Goal: Task Accomplishment & Management: Manage account settings

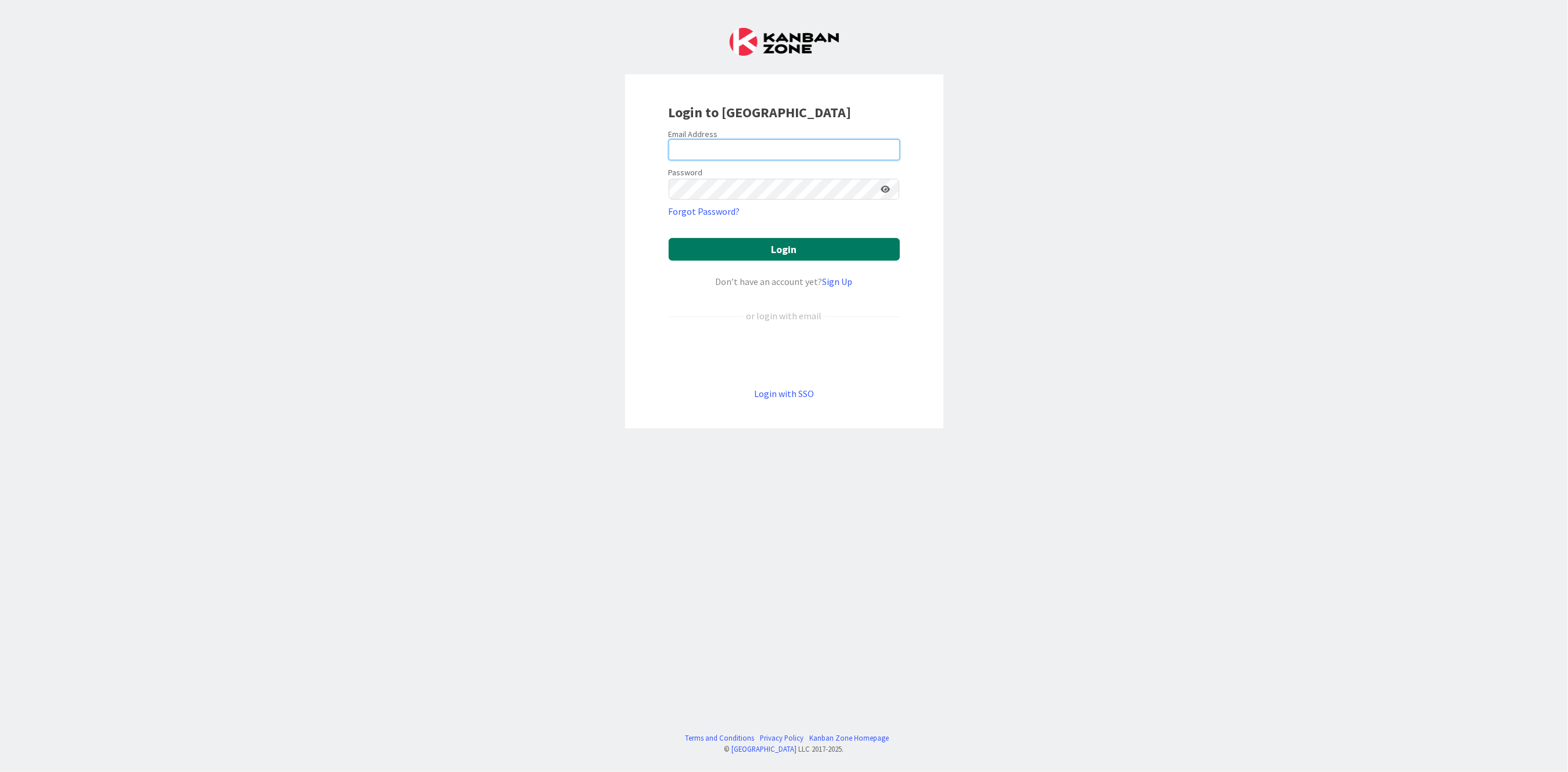
type input "[PERSON_NAME][EMAIL_ADDRESS][PERSON_NAME][DOMAIN_NAME][US_STATE]"
click at [746, 248] on button "Login" at bounding box center [784, 249] width 231 height 23
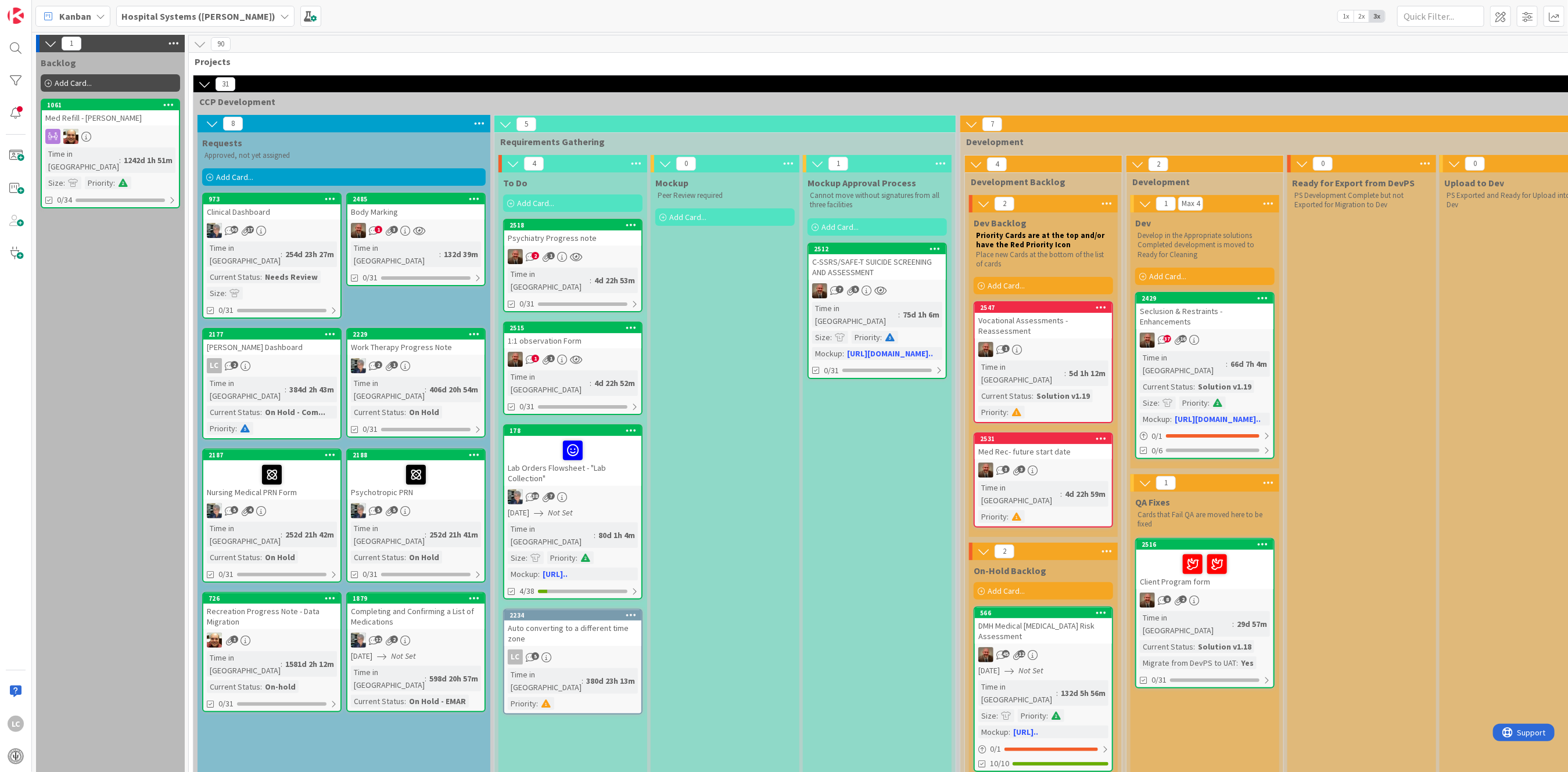
click at [531, 205] on span "Add Card..." at bounding box center [536, 203] width 37 height 11
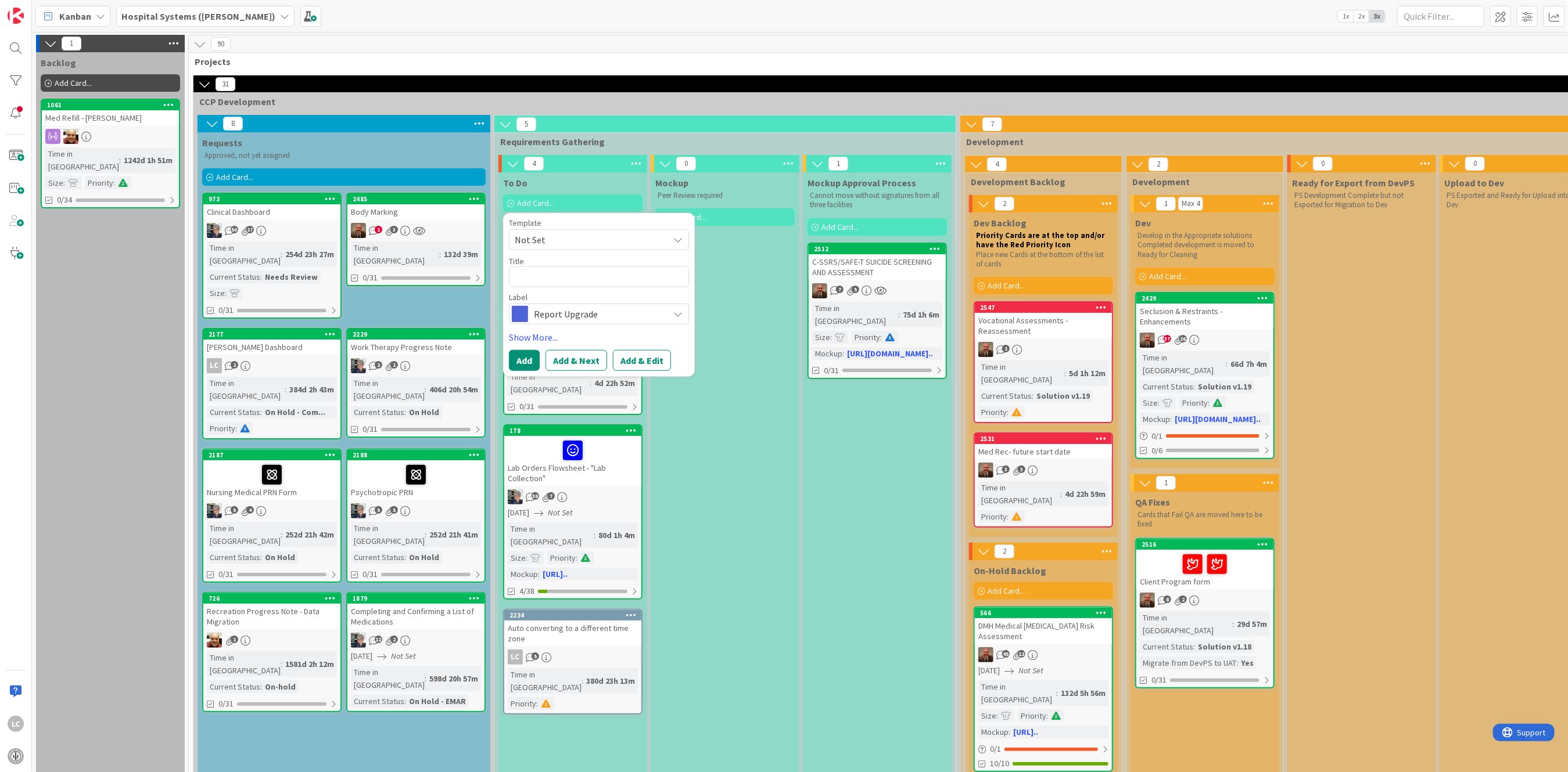
drag, startPoint x: 744, startPoint y: 459, endPoint x: 740, endPoint y: 436, distance: 23.3
click at [744, 453] on div "Mockup Peer Review required Add Card..." at bounding box center [725, 537] width 149 height 730
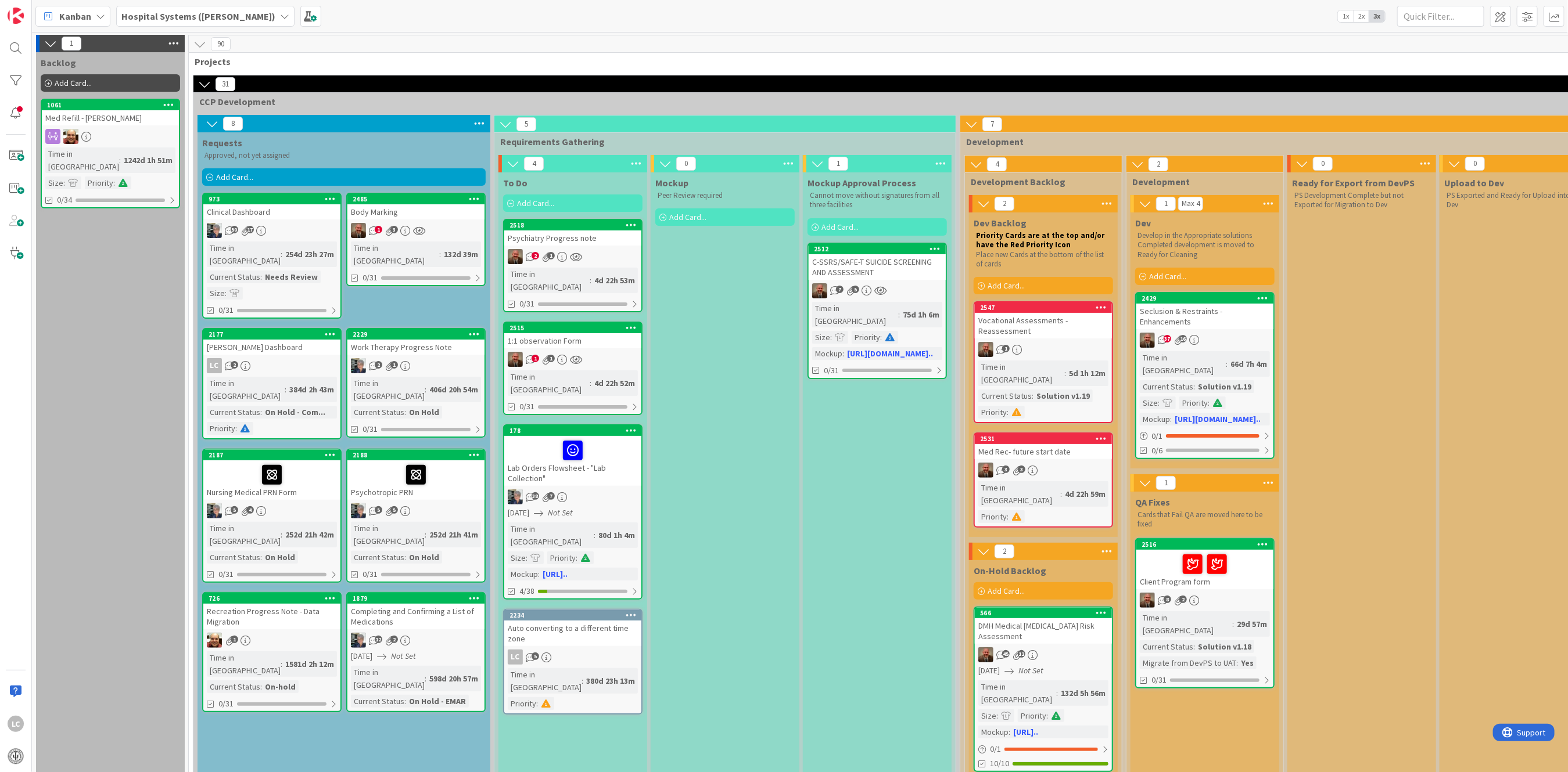
click at [521, 200] on span "Add Card..." at bounding box center [536, 203] width 37 height 11
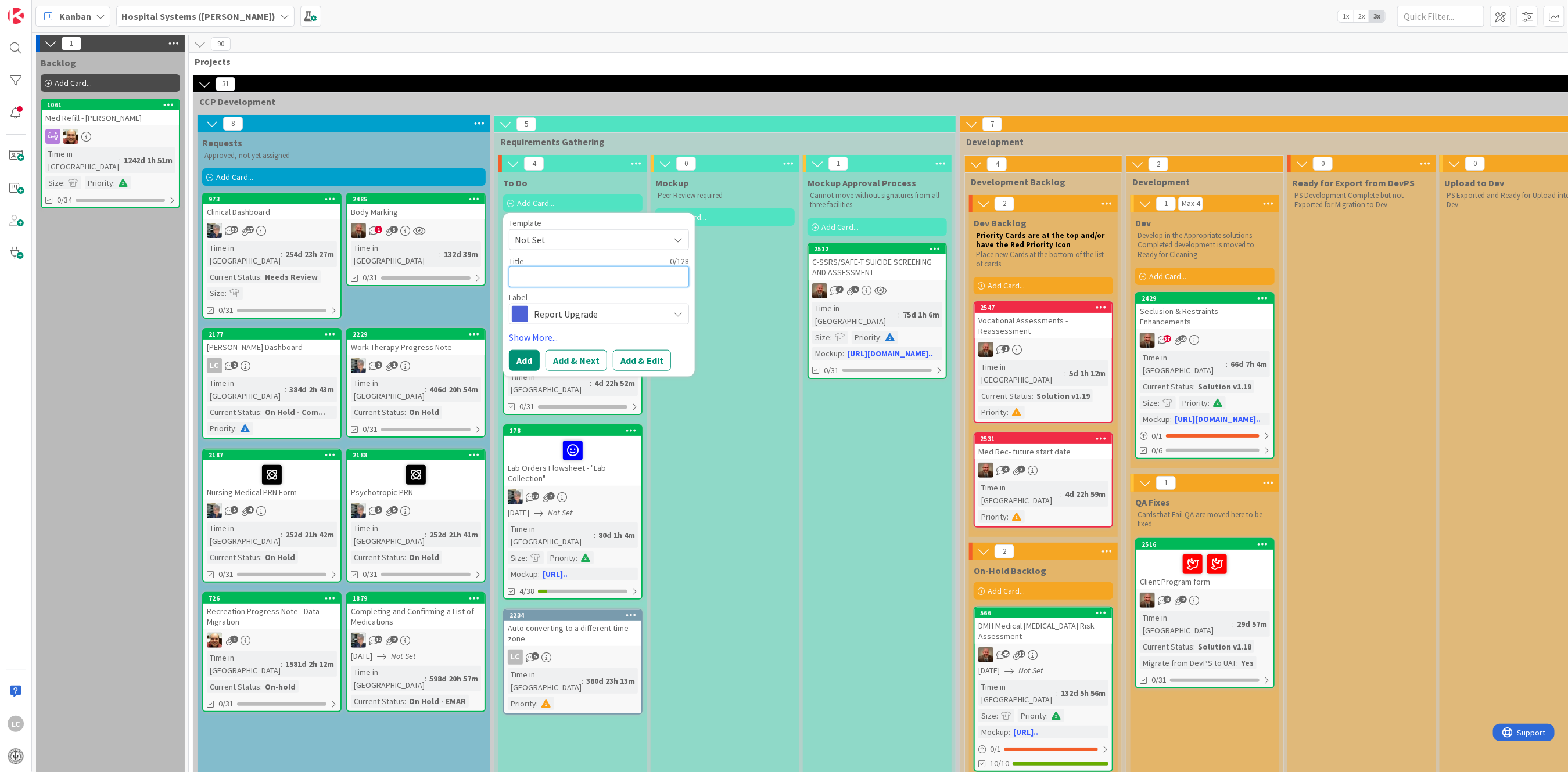
click at [531, 276] on textarea at bounding box center [599, 277] width 180 height 21
paste textarea "e-sign date shows in the field"
type textarea "x"
type textarea "e-sign date shows in the field"
click at [543, 276] on textarea "e-sign date shows in the field" at bounding box center [599, 277] width 180 height 21
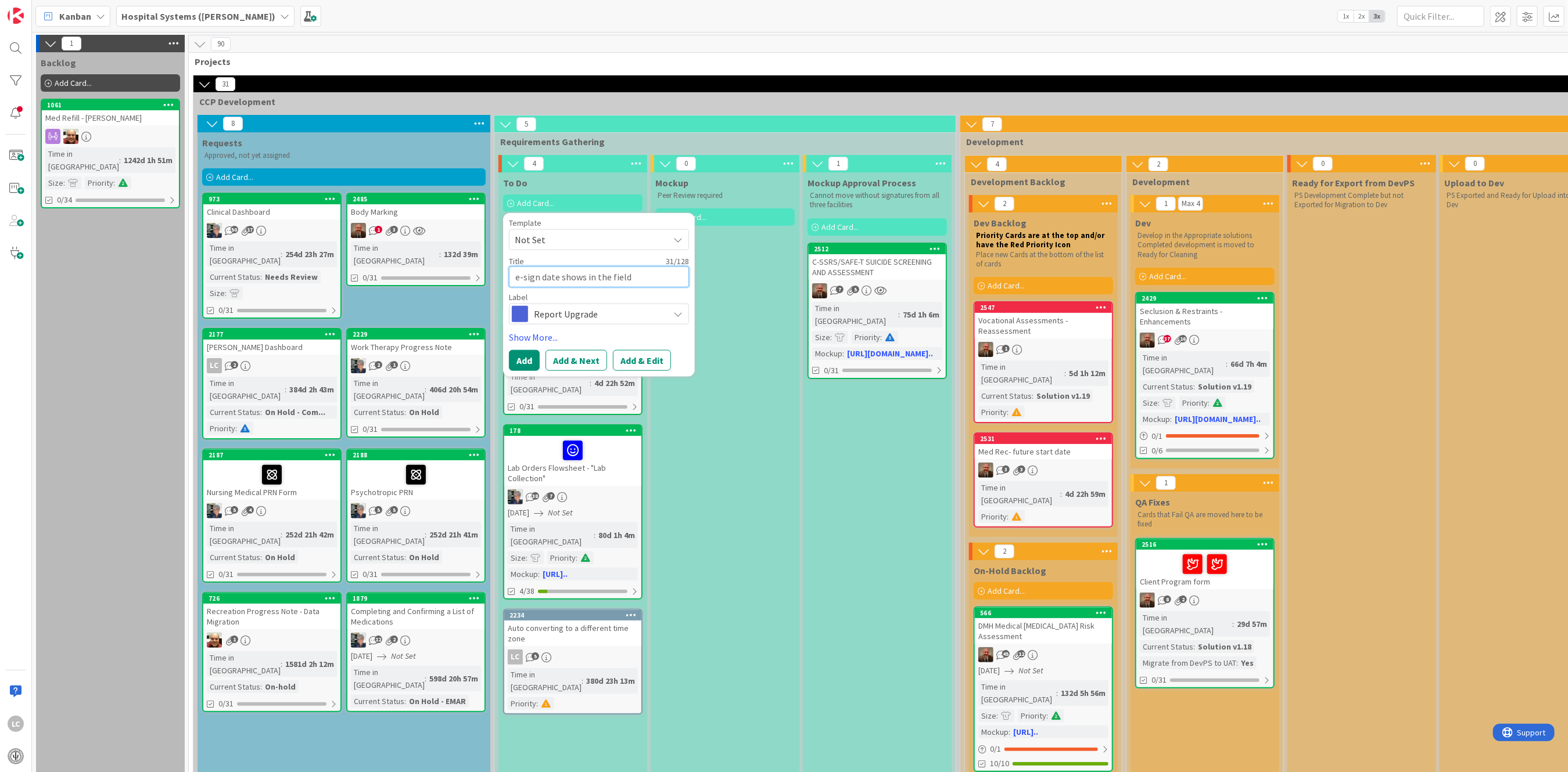
click at [540, 277] on textarea "e-sign date shows in the field" at bounding box center [599, 277] width 180 height 21
type textarea "x"
type textarea "e-sign date shows in the field"
type textarea "x"
type textarea "e-sign T date shows in the field"
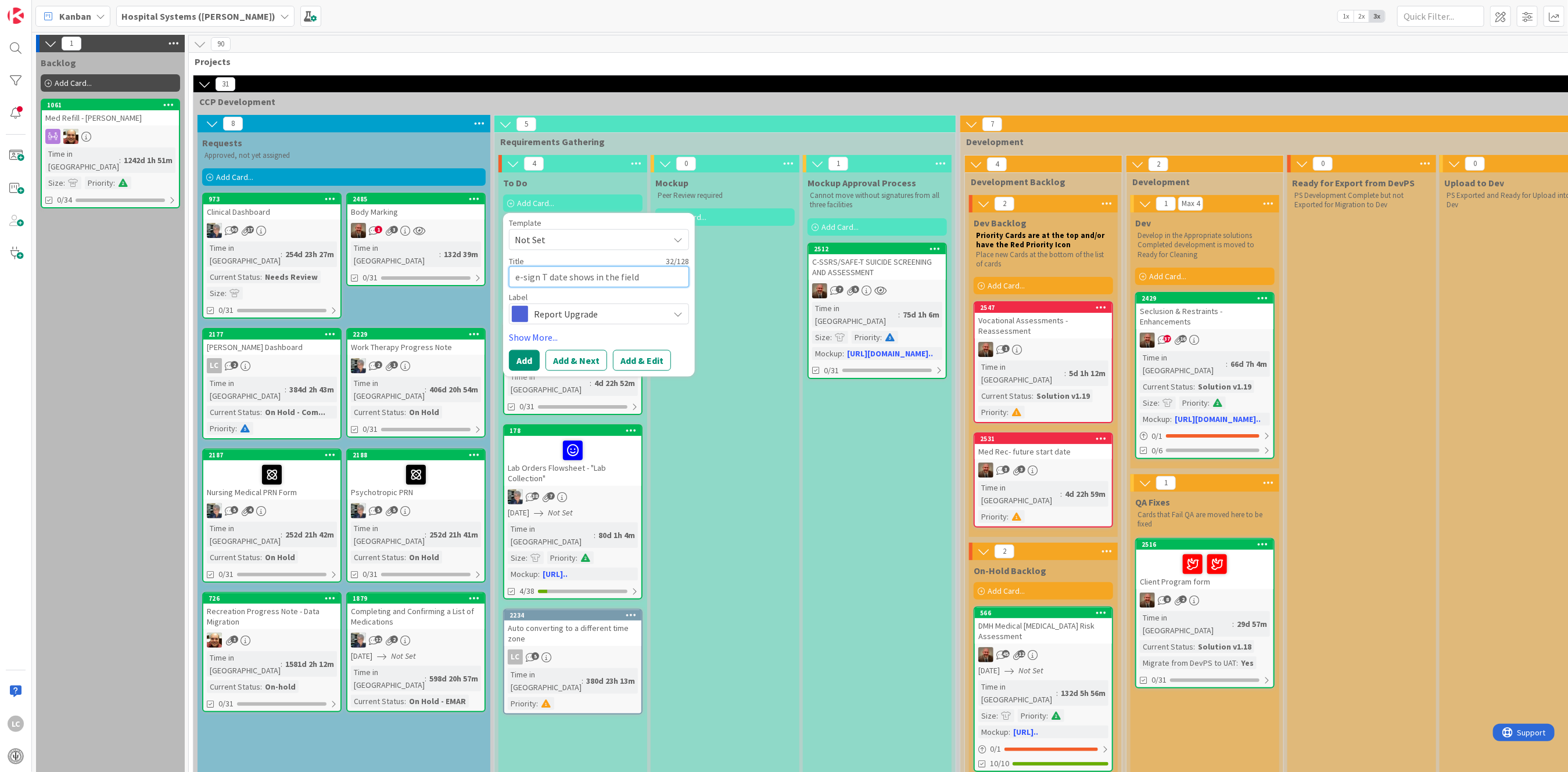
type textarea "x"
type textarea "e-sign Ti date shows in the field"
type textarea "x"
type textarea "e-sign [PERSON_NAME] shows in the field"
type textarea "x"
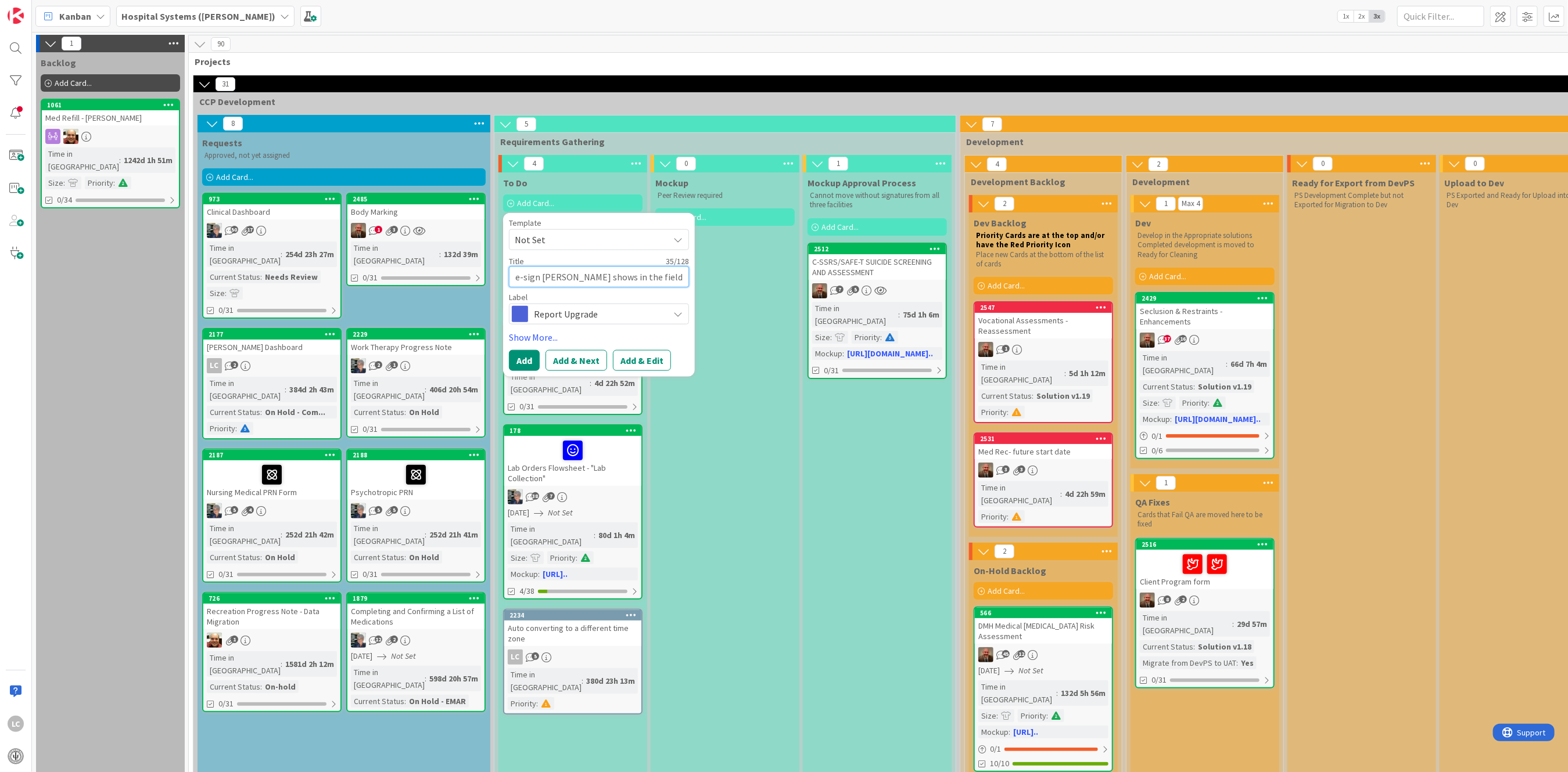
type textarea "e-sign Time date shows in the field"
type textarea "x"
type textarea "e-sign Timedate shows in the field"
type textarea "x"
type textarea "e-sign Timeate shows in the field"
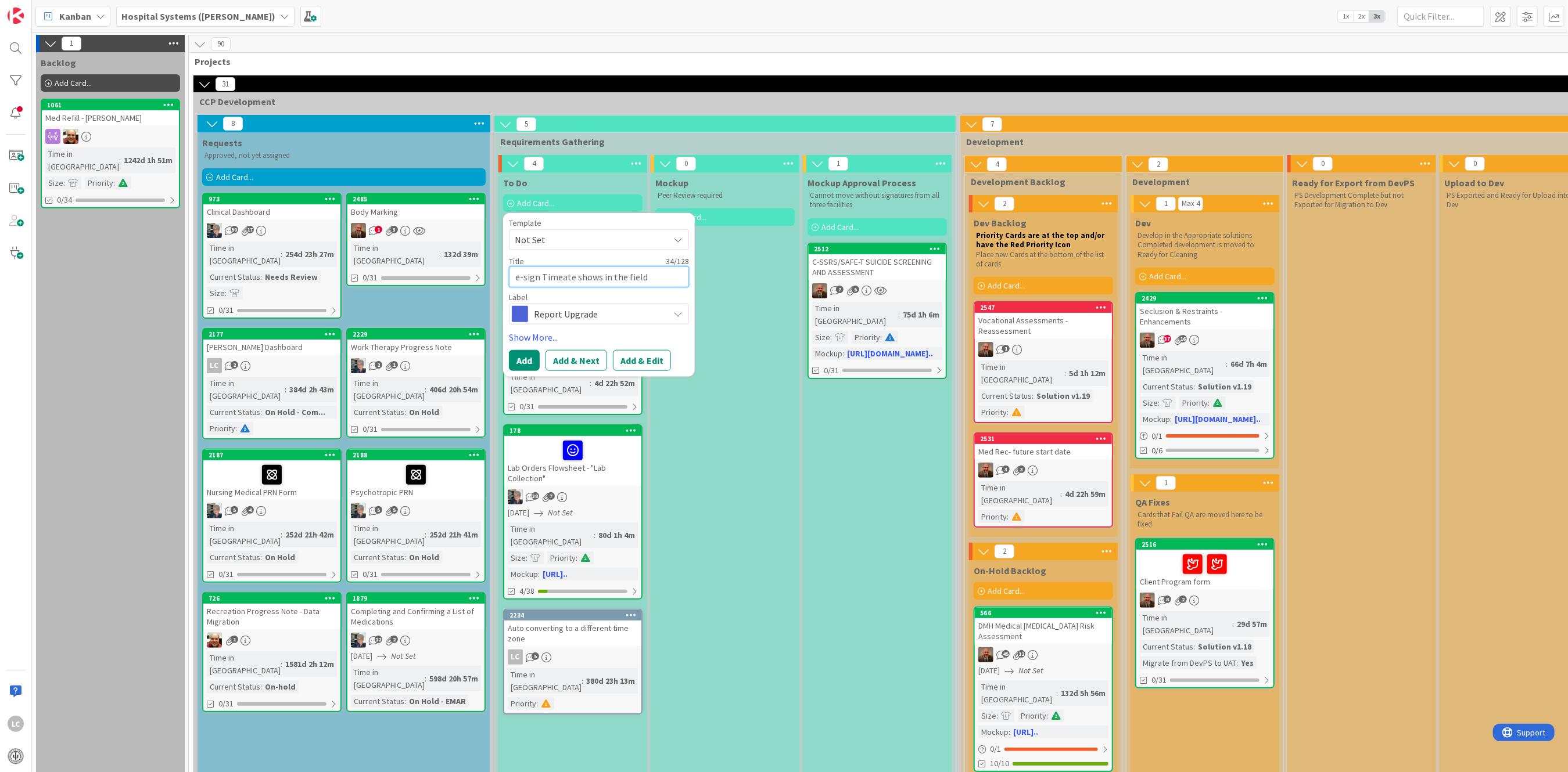
type textarea "x"
type textarea "e-sign Timete shows in the field"
type textarea "x"
type textarea "e-sign Timee shows in the field"
type textarea "x"
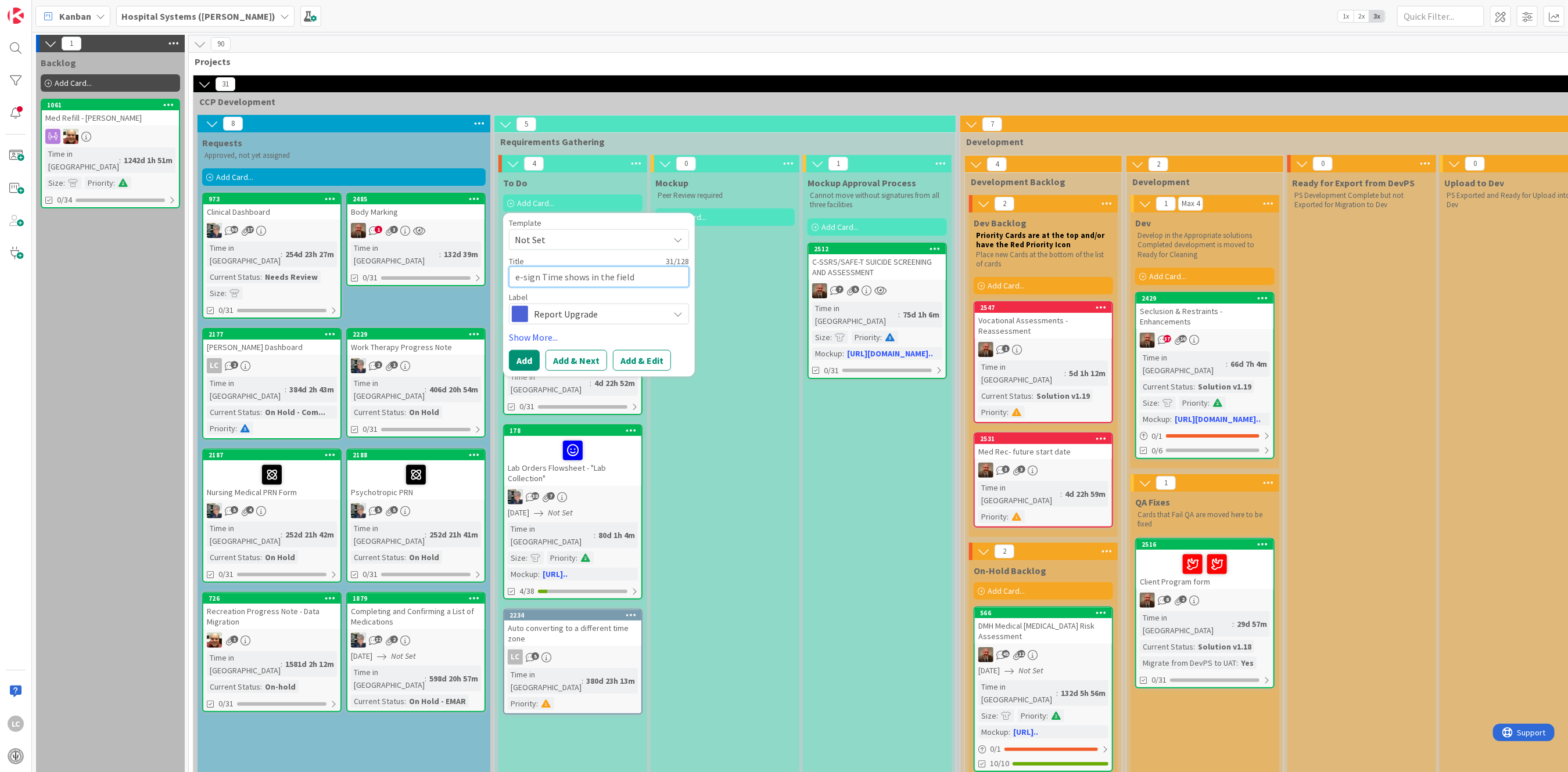
type textarea "e-sign Time shows in the field"
drag, startPoint x: 588, startPoint y: 276, endPoint x: 656, endPoint y: 278, distance: 68.0
click at [656, 278] on textarea "e-sign Time shows in the field" at bounding box center [599, 277] width 180 height 21
paste textarea "04:59 AM or 05:59 AM"
type textarea "x"
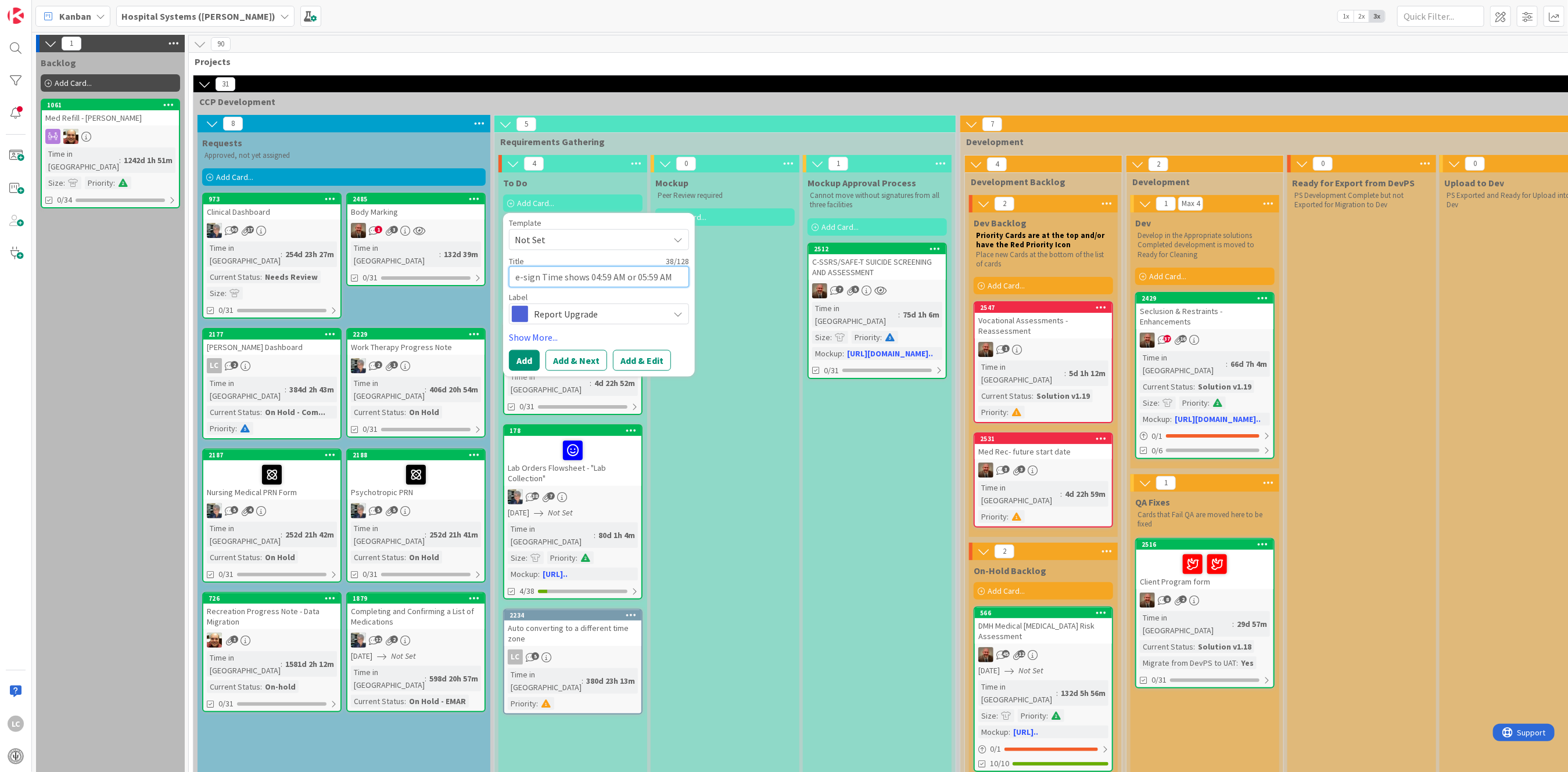
type textarea "e-sign Time shows 04:59 AM or 05:59 AM"
click at [678, 315] on icon at bounding box center [677, 314] width 9 height 9
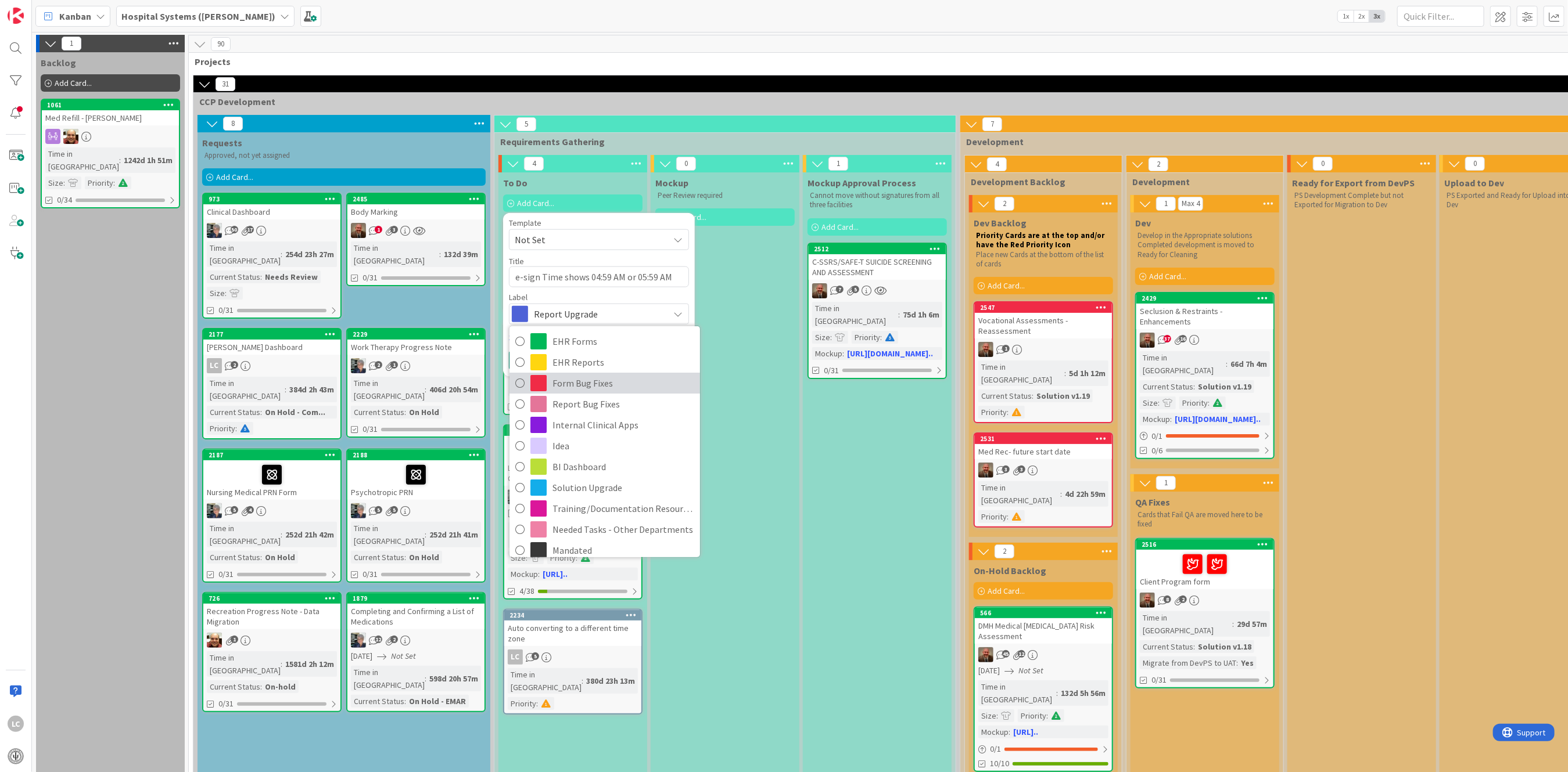
click at [519, 382] on icon at bounding box center [519, 383] width 9 height 18
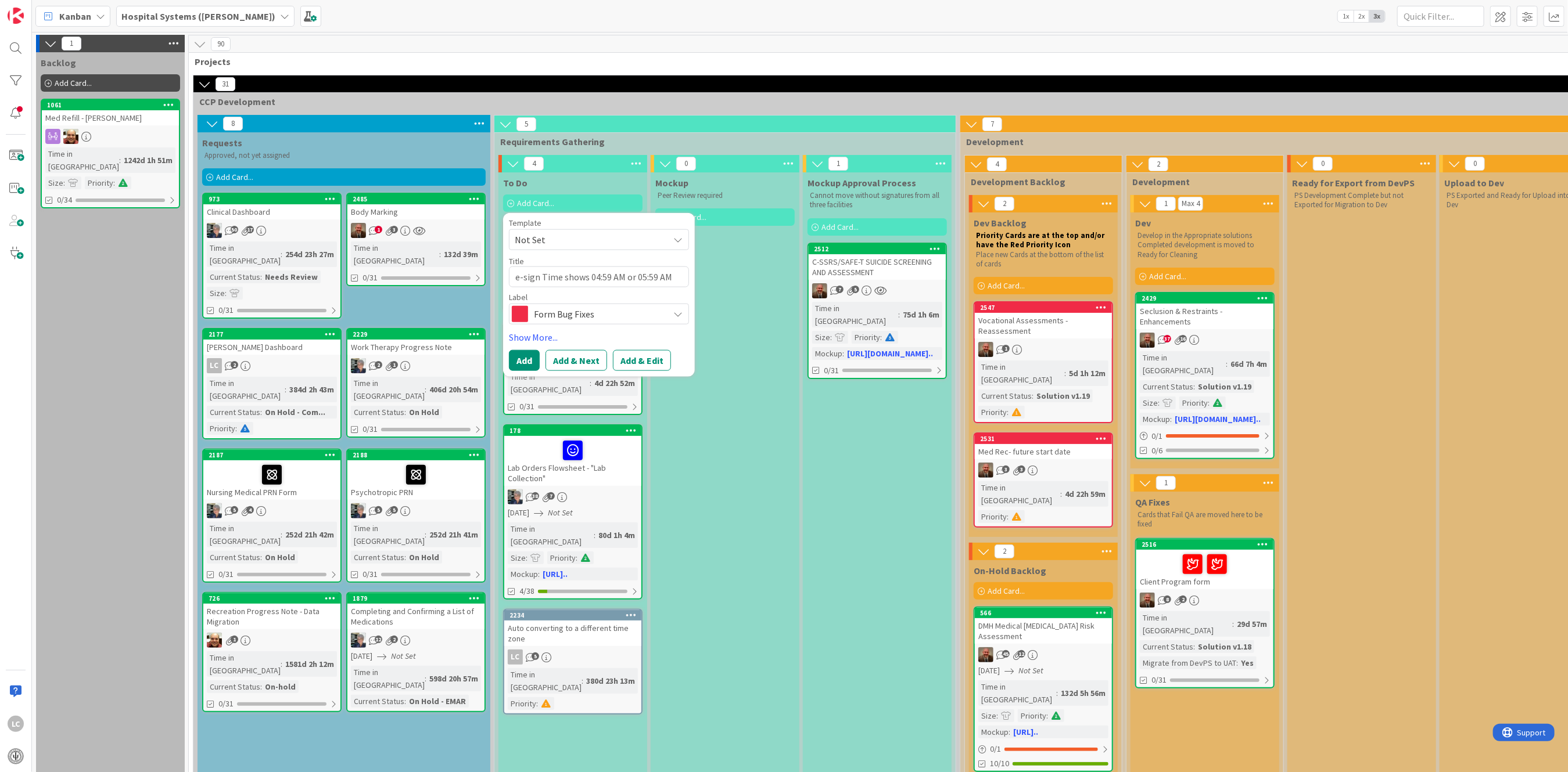
click at [675, 314] on icon at bounding box center [677, 314] width 9 height 9
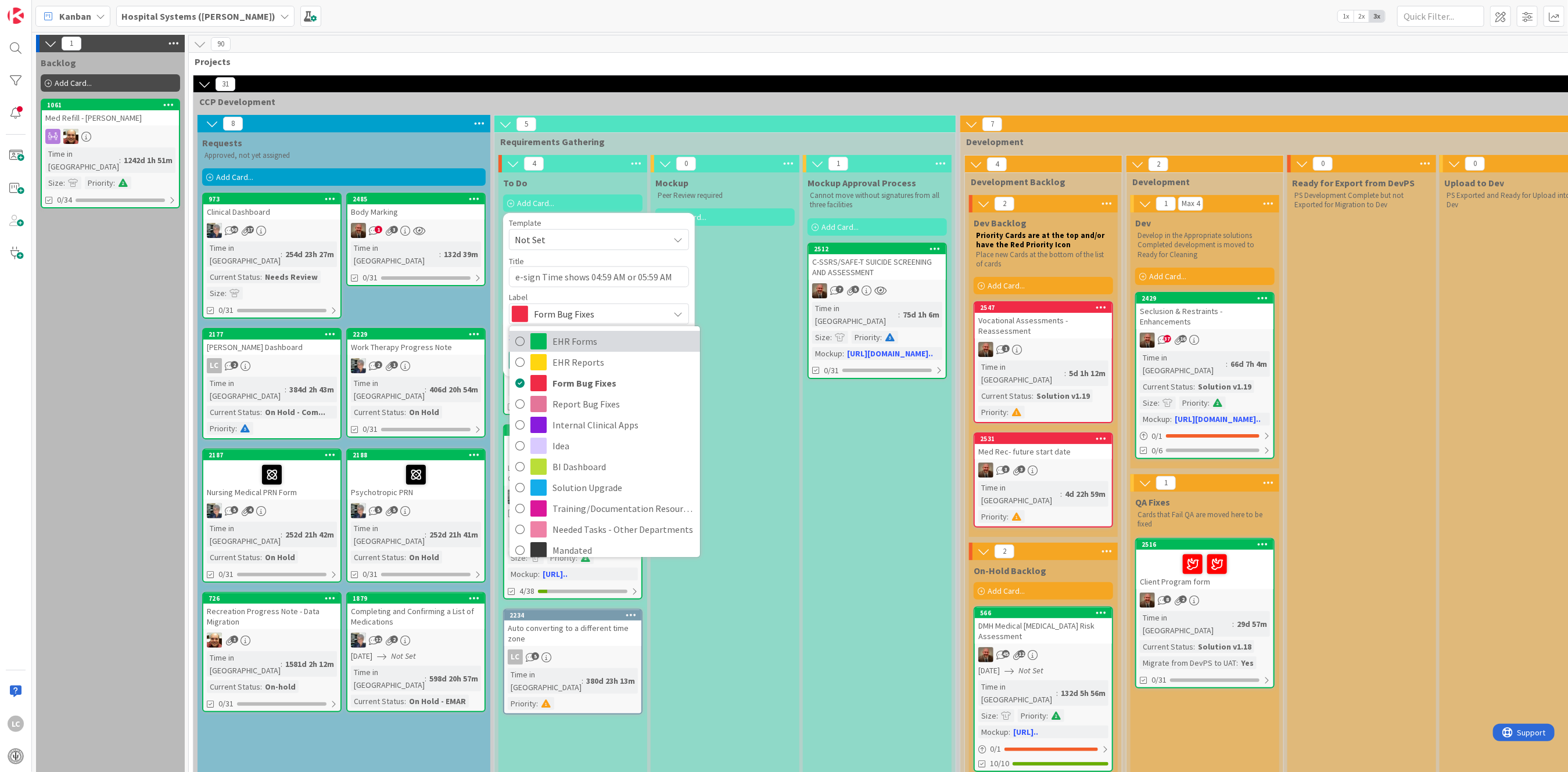
click at [582, 344] on span "EHR Forms" at bounding box center [624, 341] width 142 height 18
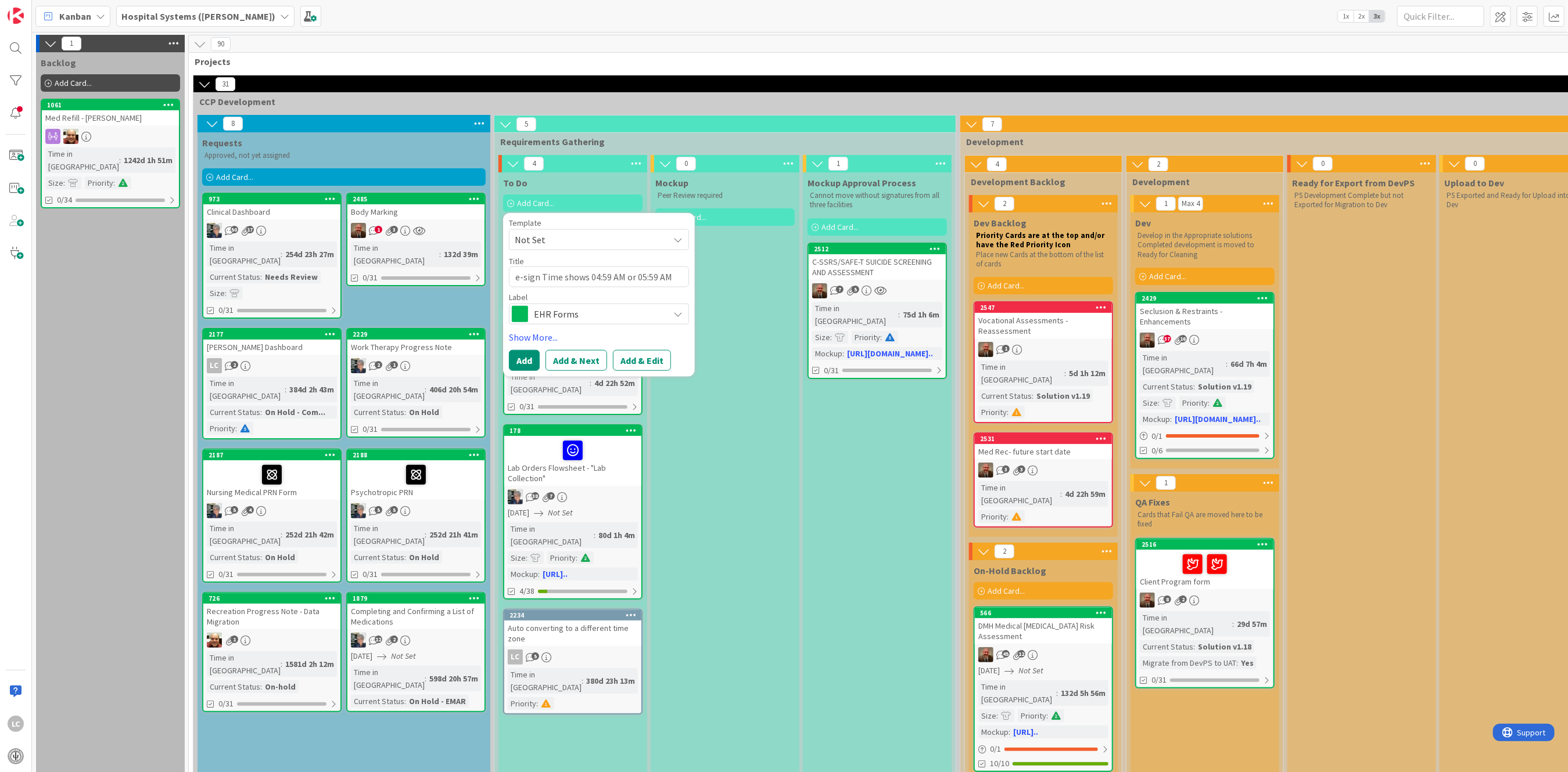
click at [675, 237] on icon at bounding box center [677, 239] width 9 height 9
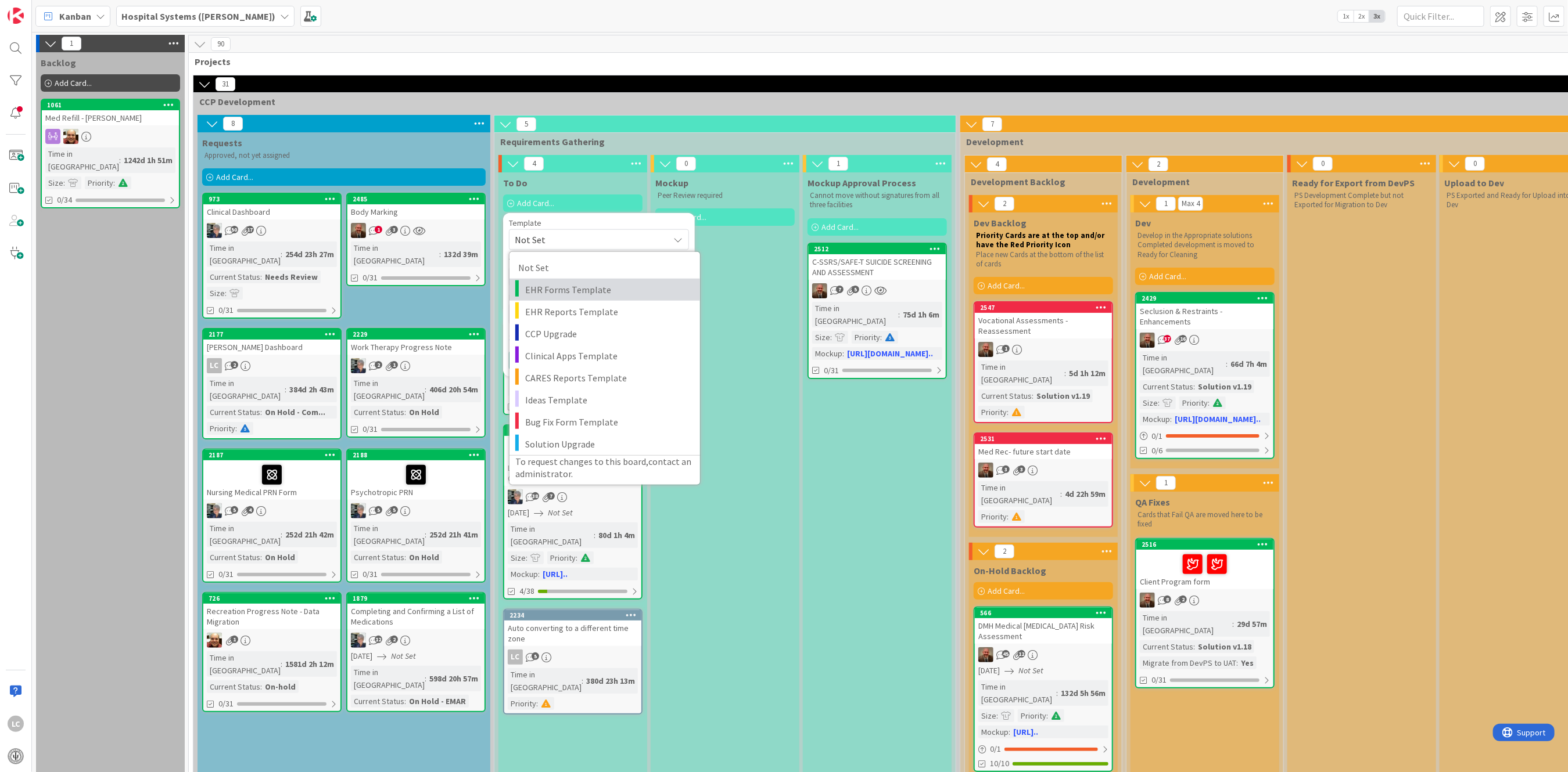
click at [542, 290] on span "EHR Forms Template" at bounding box center [608, 289] width 166 height 15
type textarea "x"
type textarea "EHR Forms Template"
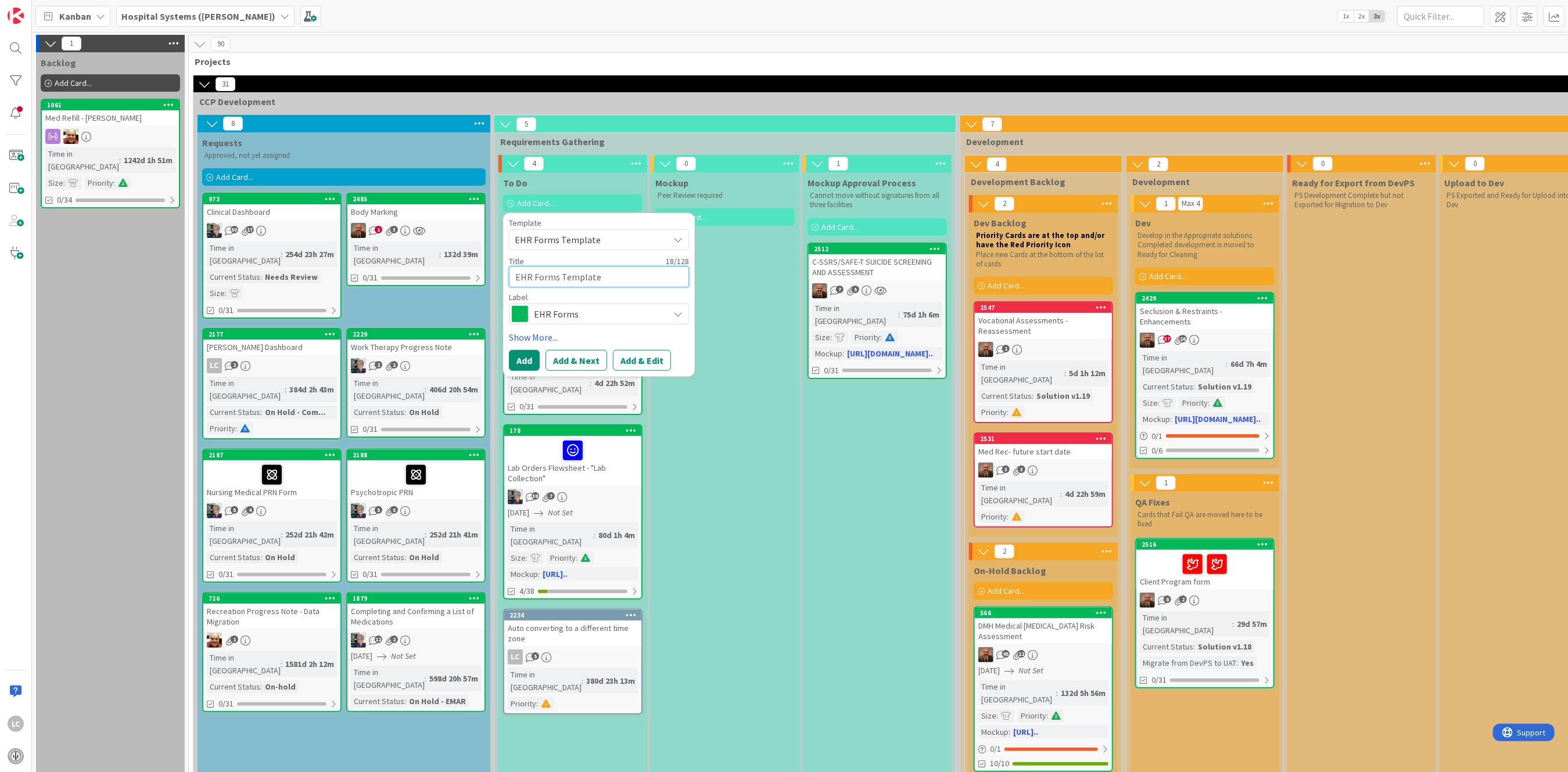
click at [608, 278] on textarea "EHR Forms Template" at bounding box center [599, 277] width 180 height 21
drag, startPoint x: 514, startPoint y: 272, endPoint x: 650, endPoint y: 276, distance: 136.1
click at [650, 276] on textarea "EHR Forms Template" at bounding box center [599, 277] width 180 height 21
paste textarea "04:59 AM or 05:59 AM"
type textarea "x"
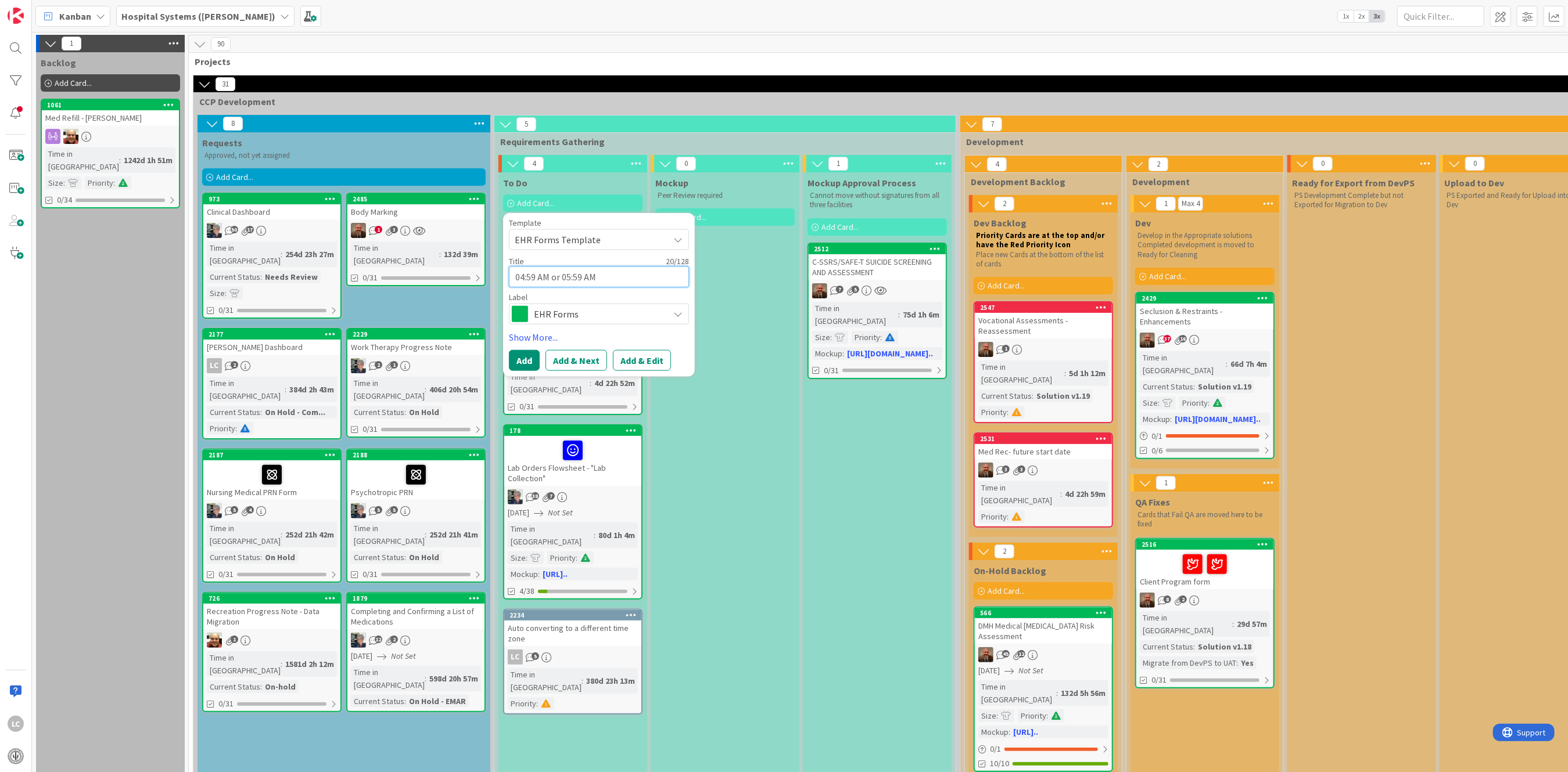
drag, startPoint x: 514, startPoint y: 272, endPoint x: 514, endPoint y: 278, distance: 6.0
click at [514, 273] on textarea "04:59 AM or 05:59 AM" at bounding box center [599, 277] width 180 height 21
type textarea "E04:59 AM or 05:59 AM"
type textarea "x"
type textarea "E-04:59 AM or 05:59 AM"
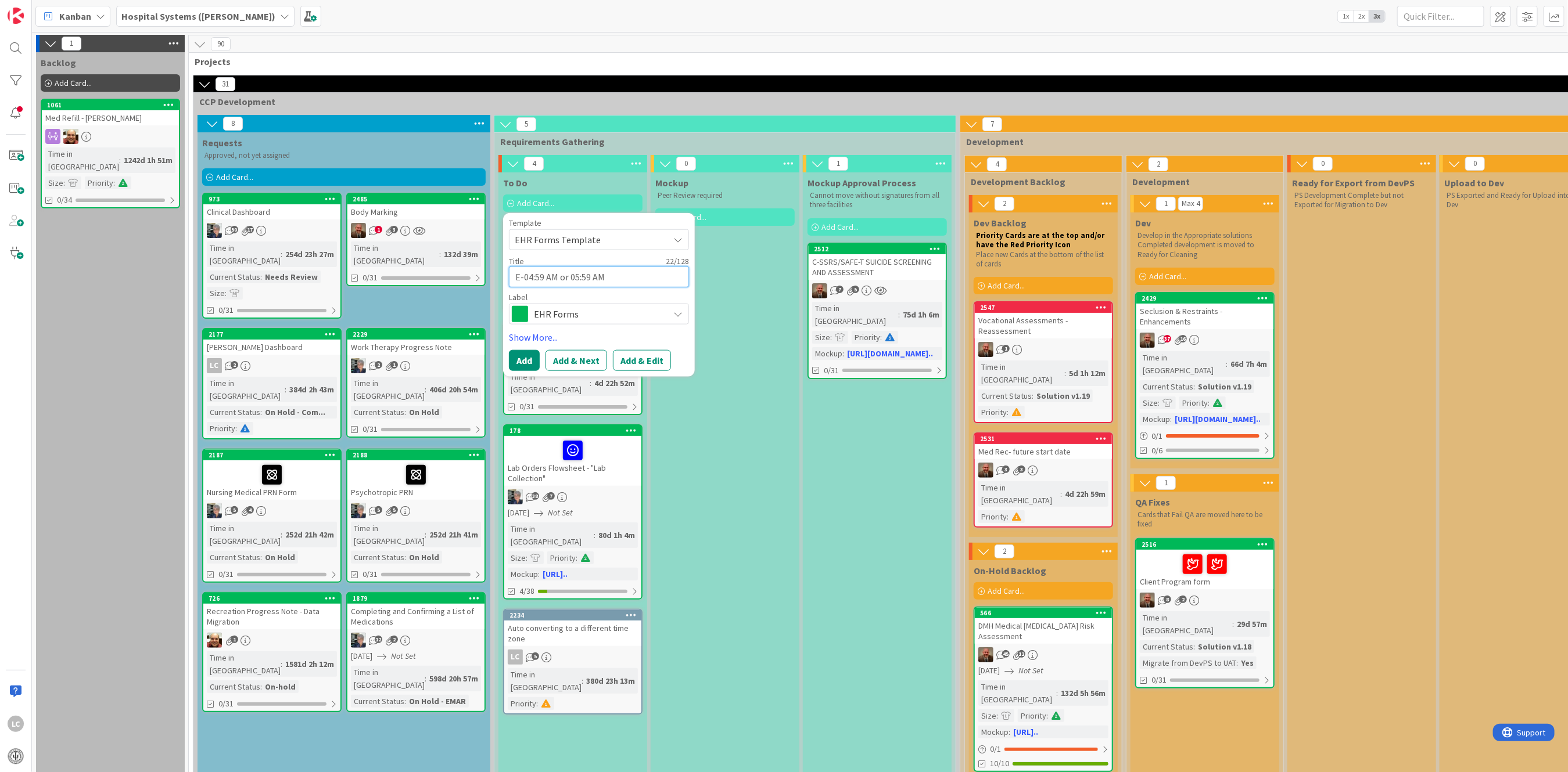
type textarea "x"
type textarea "E-S04:59 AM or 05:59 AM"
type textarea "x"
type textarea "E-Si04:59 AM or 05:59 AM"
type textarea "x"
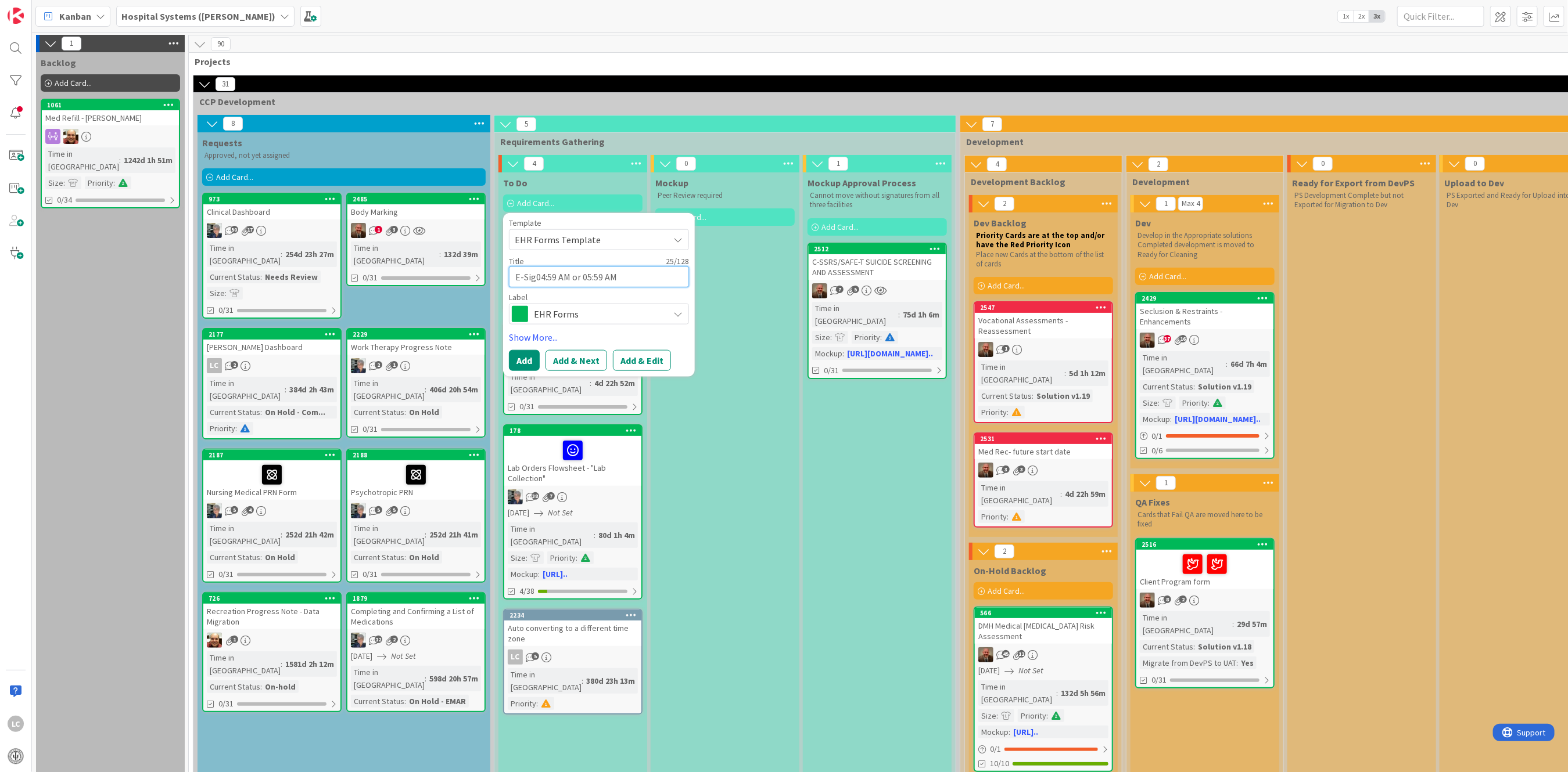
type textarea "E-Sign04:59 AM or 05:59 AM"
type textarea "x"
type textarea "E-Sign 04:59 AM or 05:59 AM"
type textarea "x"
type textarea "E-Sign t04:59 AM or 05:59 AM"
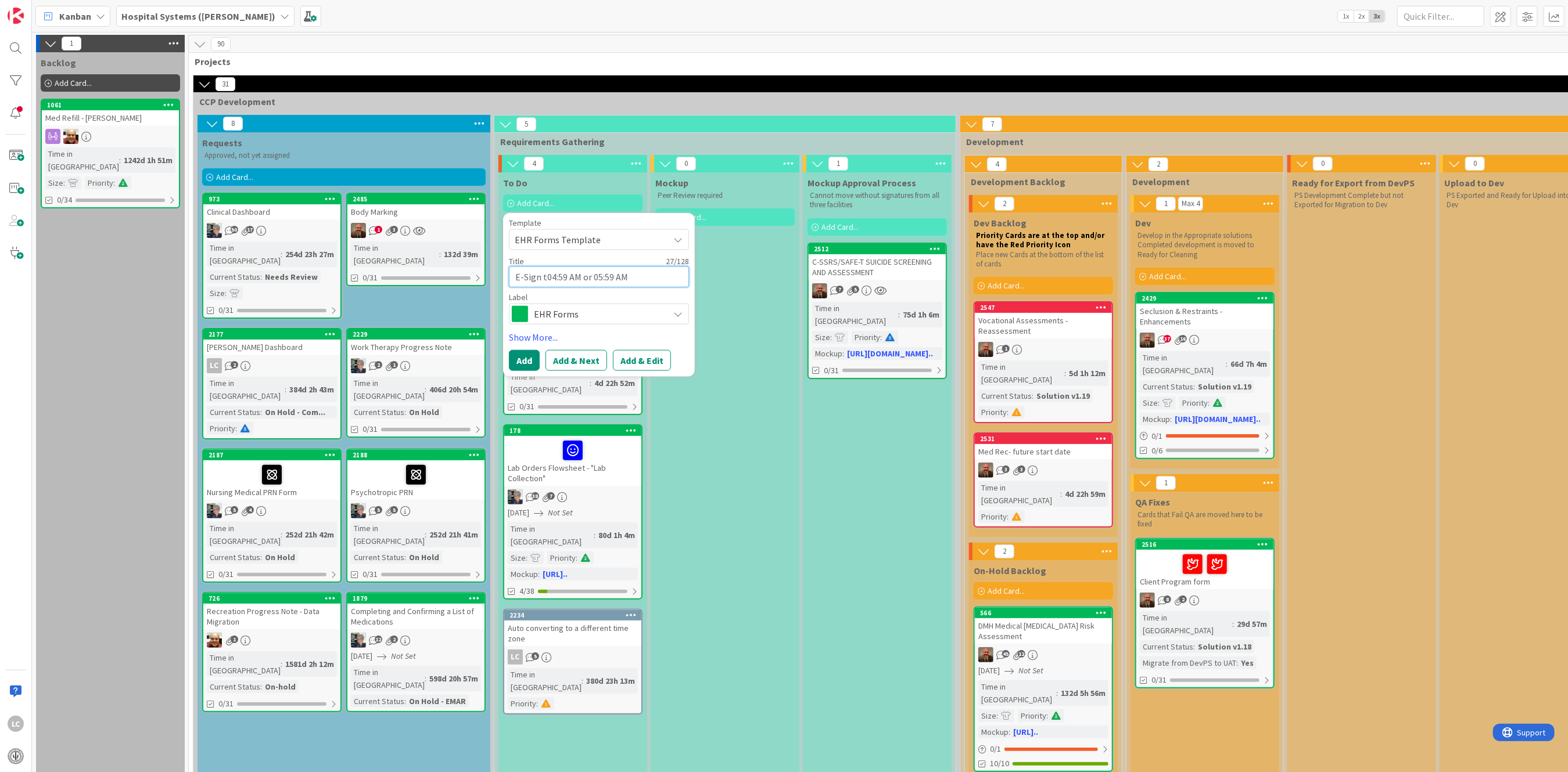
type textarea "x"
type textarea "E-Sign to04:59 AM or 05:59 AM"
type textarea "x"
type textarea "E-Sign tom04:59 AM or 05:59 AM"
type textarea "x"
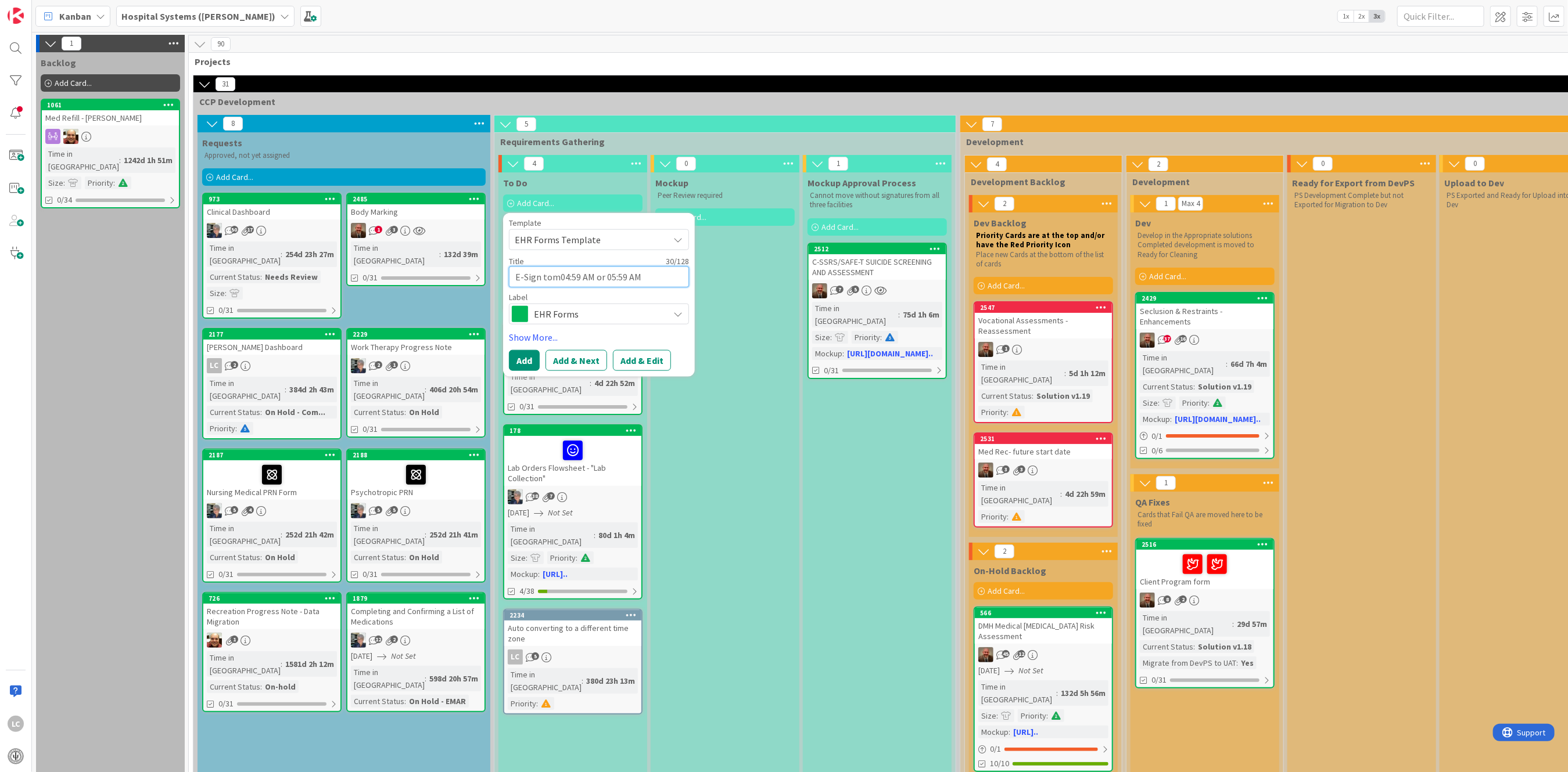
type textarea "E-Sign tome04:59 AM or 05:59 AM"
type textarea "x"
type textarea "E-Sign tom04:59 AM or 05:59 AM"
type textarea "x"
type textarea "E-Sign to04:59 AM or 05:59 AM"
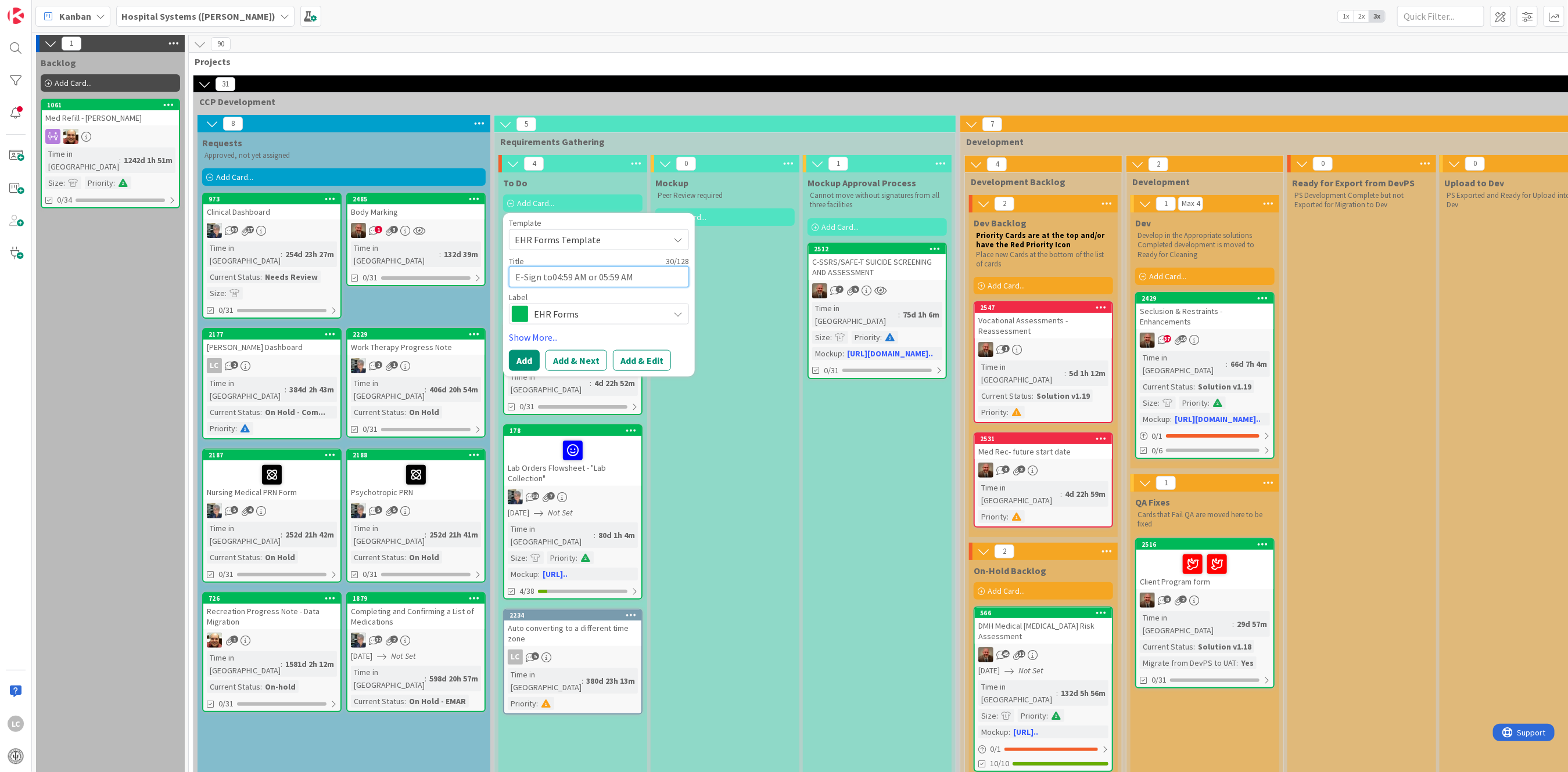
type textarea "x"
type textarea "E-Sign t04:59 AM or 05:59 AM"
type textarea "x"
type textarea "E-Sign 04:59 AM or 05:59 AM"
type textarea "x"
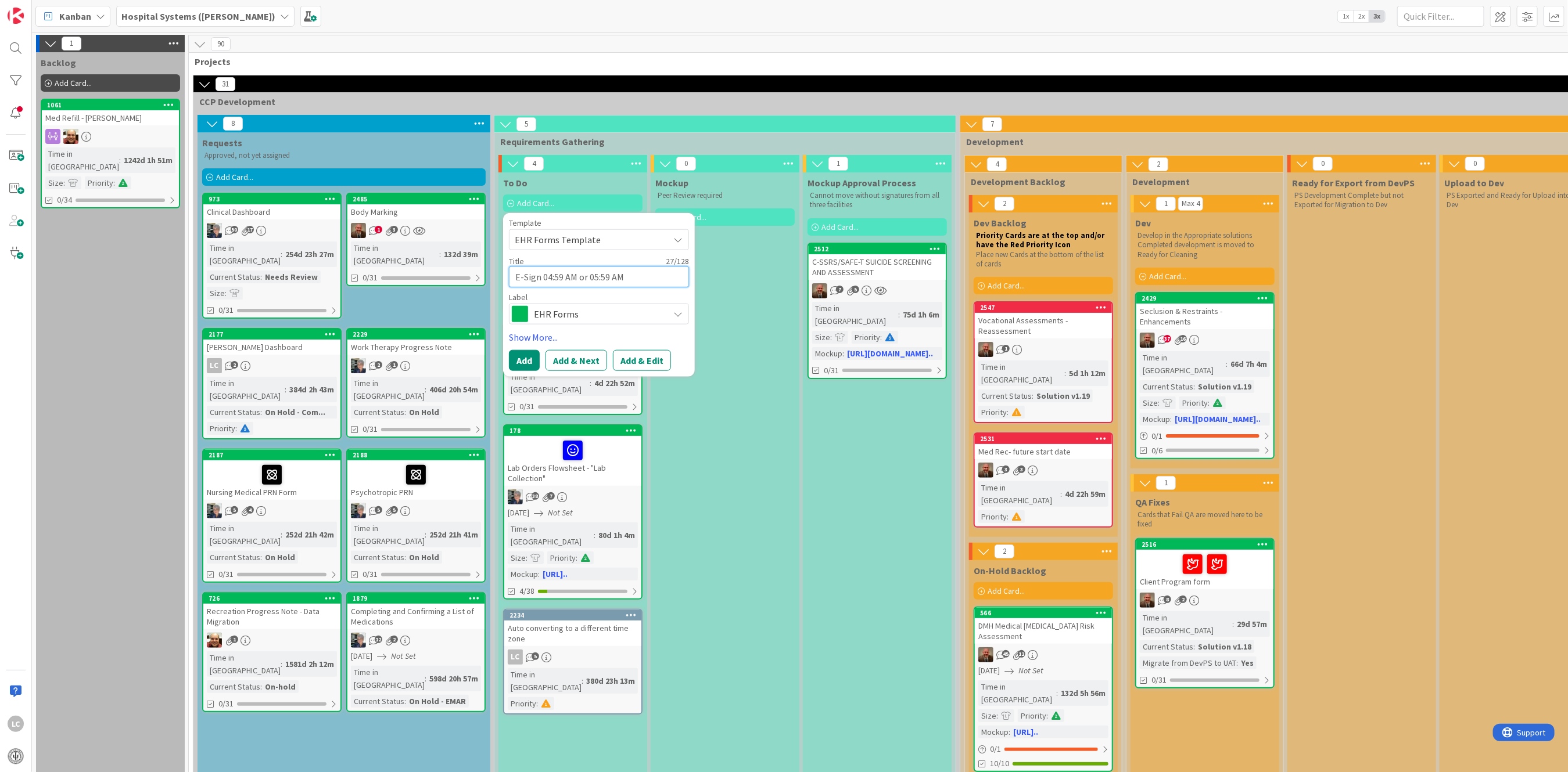
type textarea "E-Sign T04:59 AM or 05:59 AM"
type textarea "x"
type textarea "E-Sign Ti04:59 AM or 05:59 AM"
type textarea "x"
type textarea "E-Sign Tim04:59 AM or 05:59 AM"
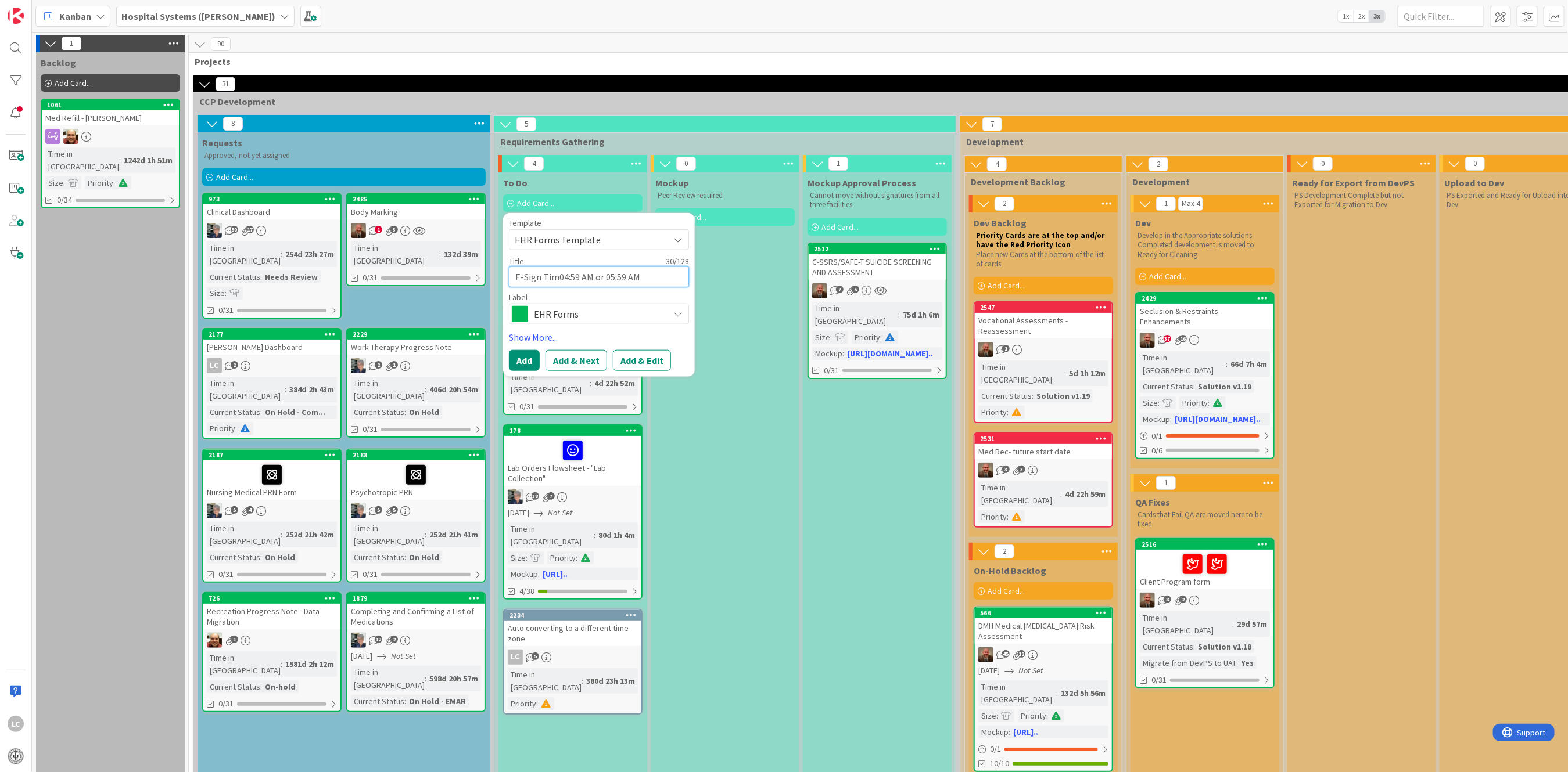
type textarea "x"
type textarea "E-Sign Time04:59 AM or 05:59 AM"
type textarea "x"
type textarea "E-Sign Time 04:59 AM or 05:59 AM"
type textarea "x"
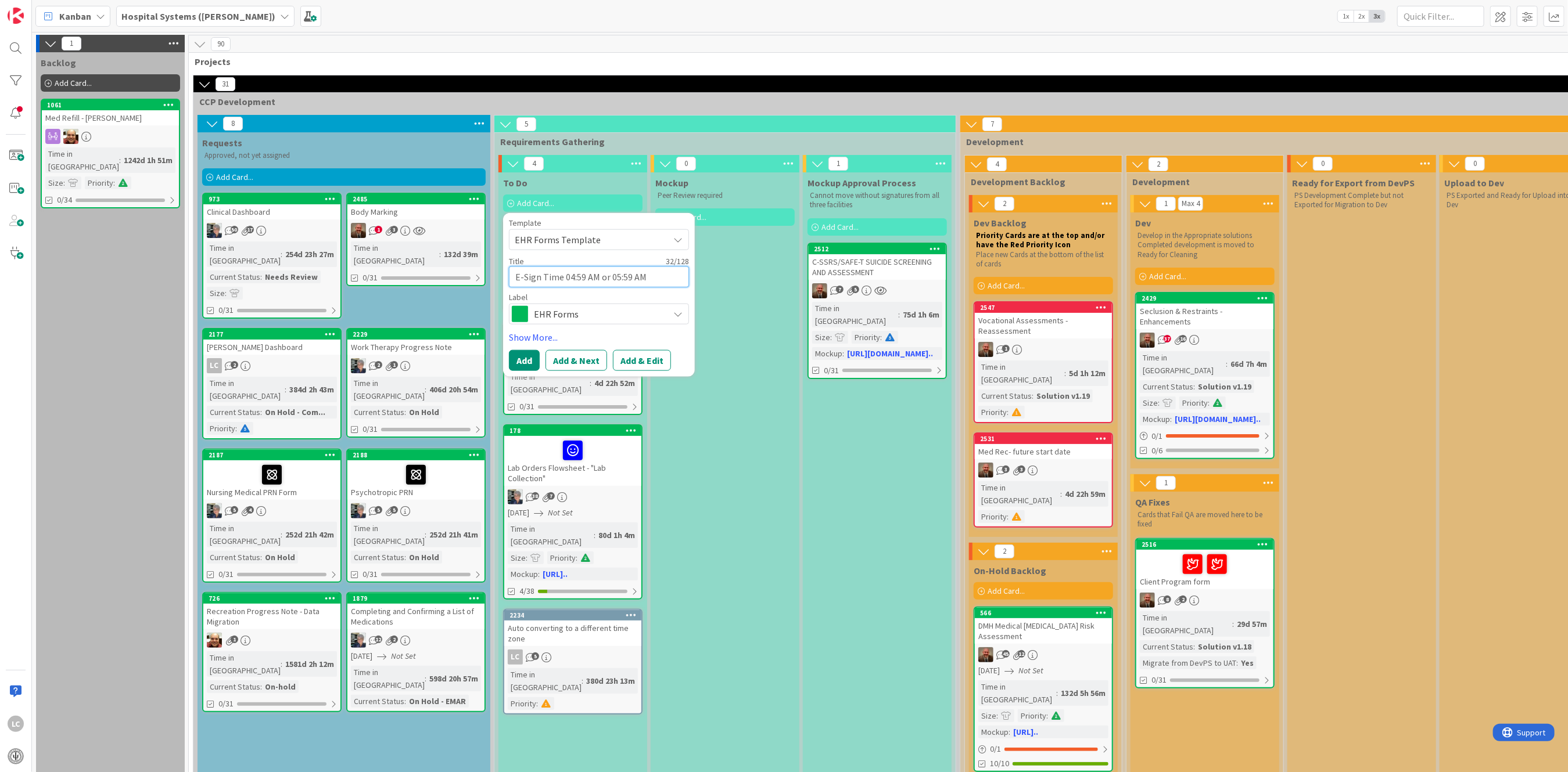
type textarea "E-Sign Time i04:59 AM or 05:59 AM"
type textarea "x"
type textarea "E-Sign Time in04:59 AM or 05:59 AM"
type textarea "x"
type textarea "E-Sign Time in 04:59 AM or 05:59 AM"
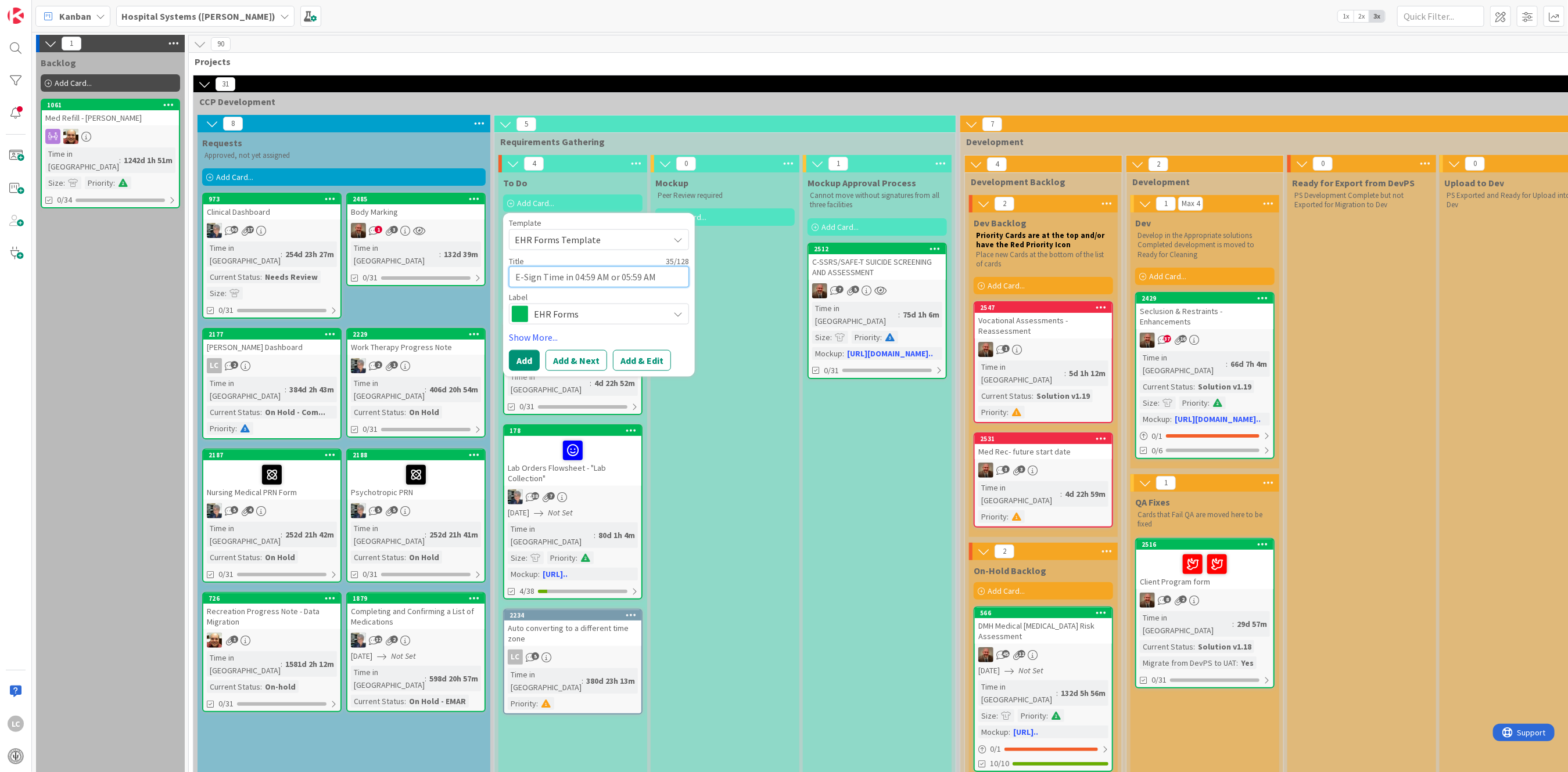
type textarea "x"
type textarea "E-Sign Time in s04:59 AM or 05:59 AM"
type textarea "x"
type textarea "E-Sign Time in si04:59 AM or 05:59 AM"
type textarea "x"
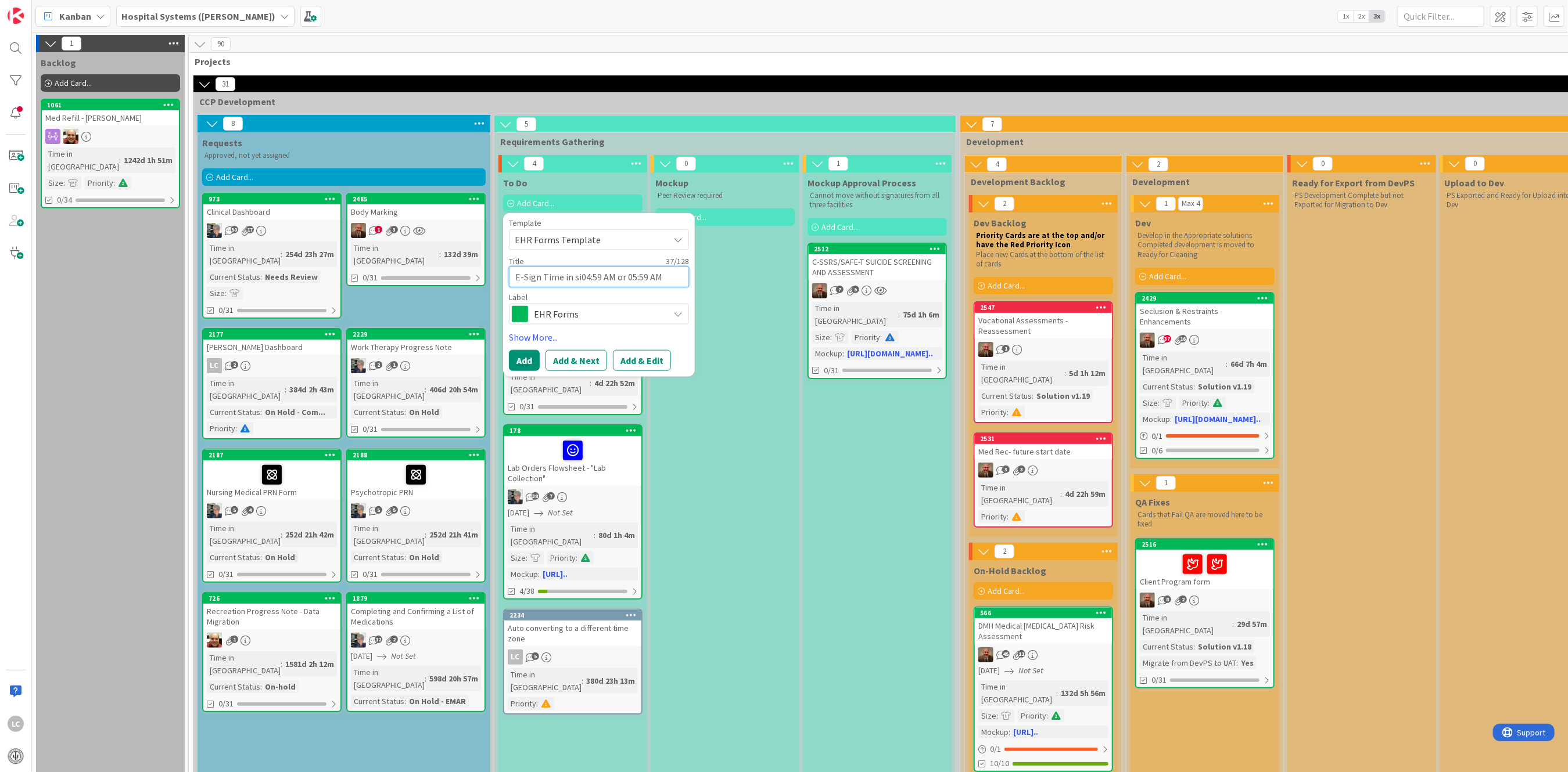
type textarea "E-Sign Time in sig04:59 AM or 05:59 AM"
type textarea "x"
type textarea "E-Sign Time in sign04:59 AM or 05:59 AM"
type textarea "x"
type textarea "E-Sign Time in signt04:59 AM or 05:59 AM"
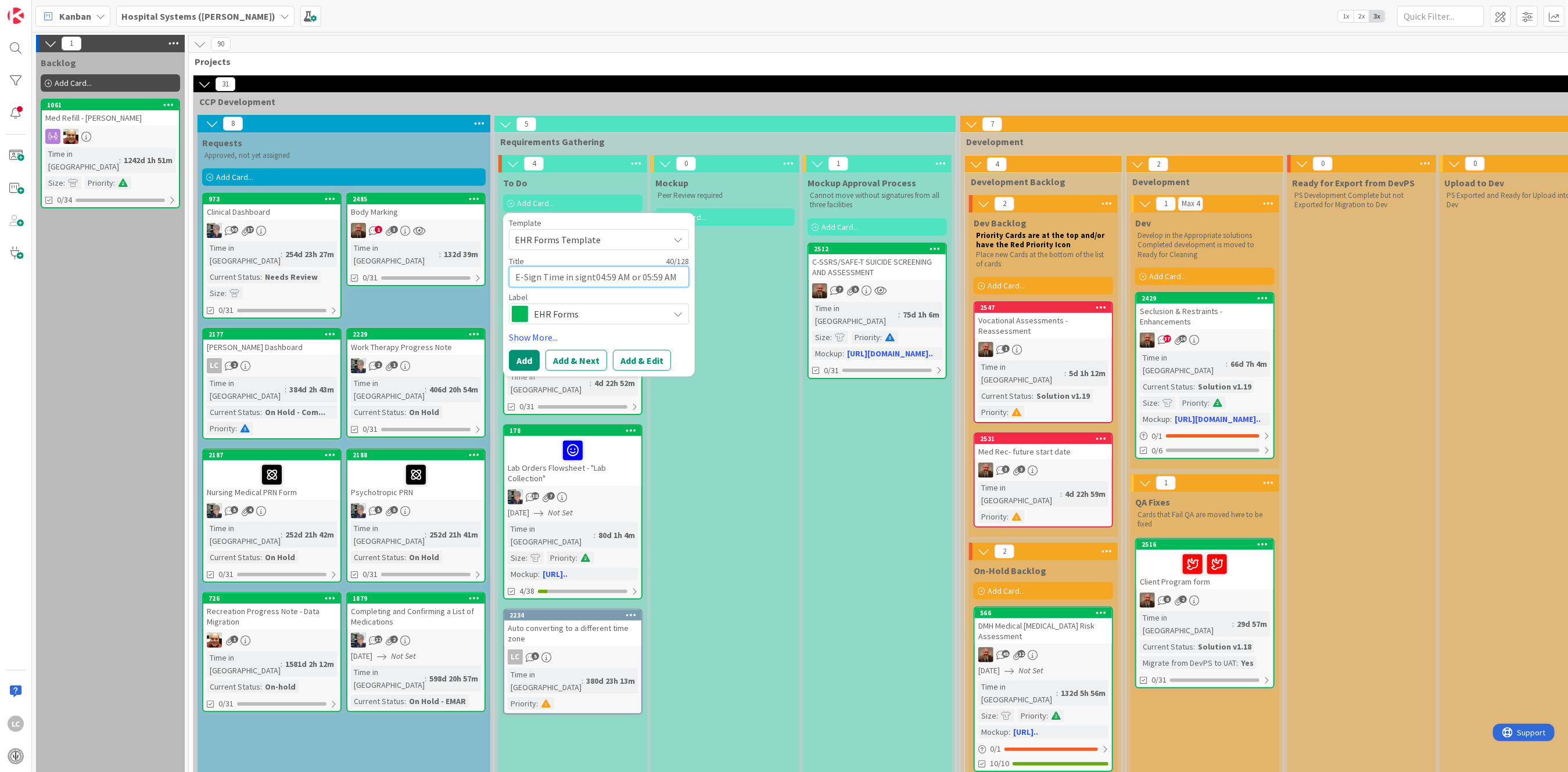
type textarea "x"
type textarea "E-Sign Time in sign04:59 AM or 05:59 AM"
type textarea "x"
type textarea "E-Sign Time in signa04:59 AM or 05:59 AM"
type textarea "x"
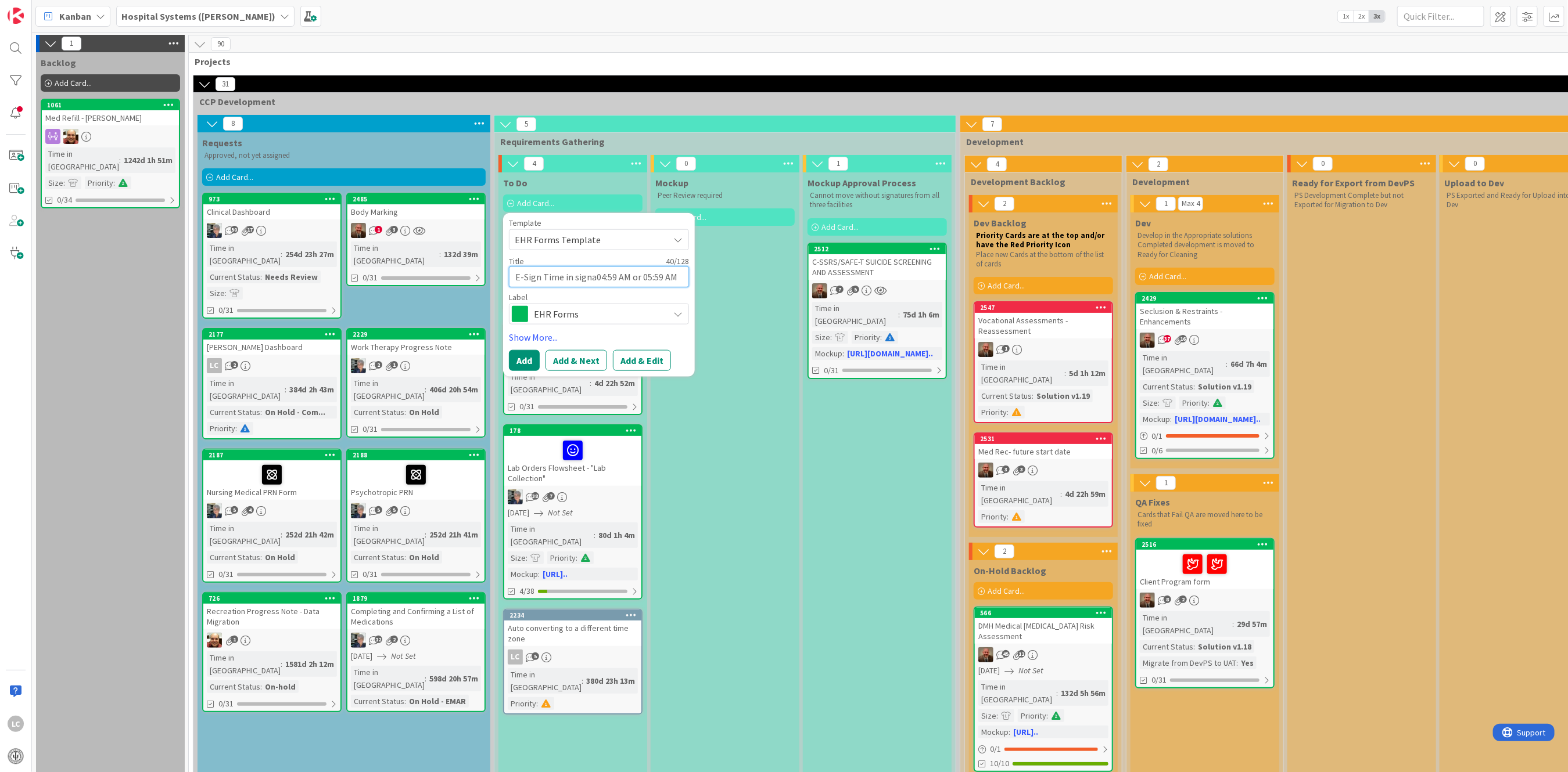
type textarea "E-Sign Time in signat04:59 AM or 05:59 AM"
type textarea "x"
type textarea "E-Sign Time in signatu04:59 AM or 05:59 AM"
type textarea "x"
type textarea "E-Sign Time in signatur04:59 AM or 05:59 AM"
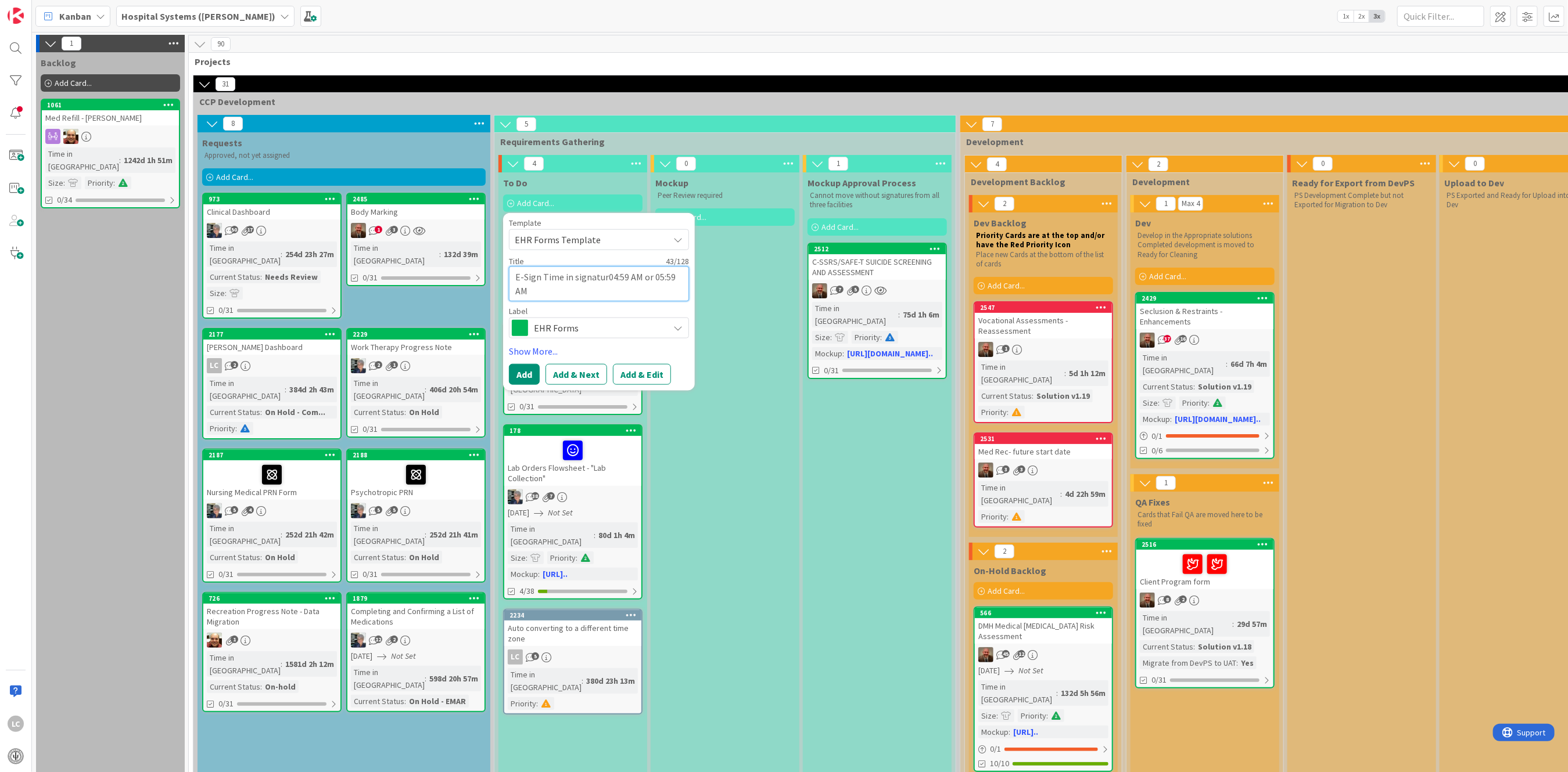
type textarea "x"
type textarea "E-Sign Time in signature04:59 AM or 05:59 AM"
type textarea "x"
type textarea "E-Sign Time in signature 04:59 AM or 05:59 AM"
type textarea "x"
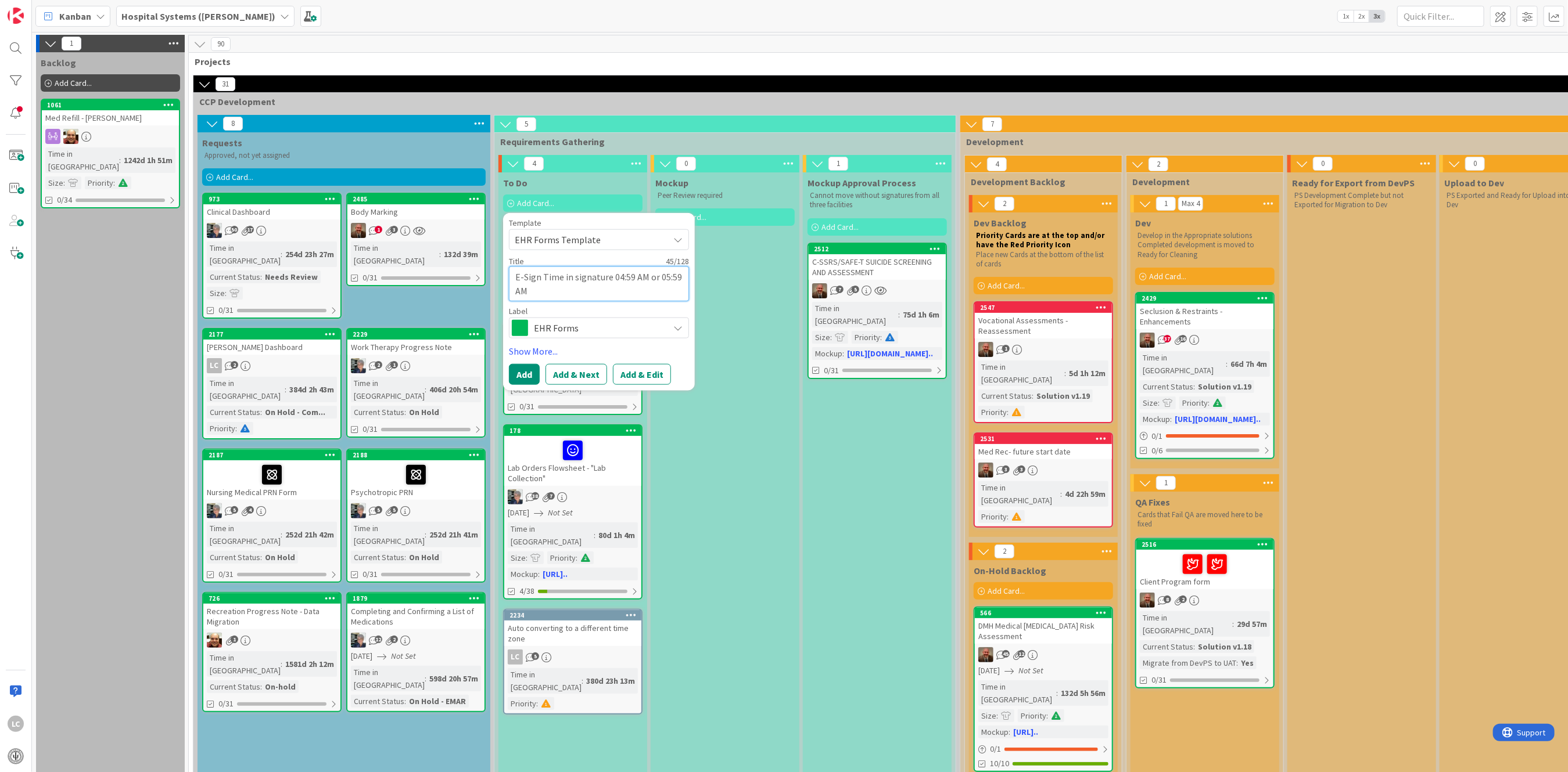
type textarea "E-Sign Time in signature s04:59 AM or 05:59 AM"
type textarea "x"
type textarea "E-Sign Time in signature sh04:59 AM or 05:59 AM"
type textarea "x"
type textarea "E-Sign Time in signature sho04:59 AM or 05:59 AM"
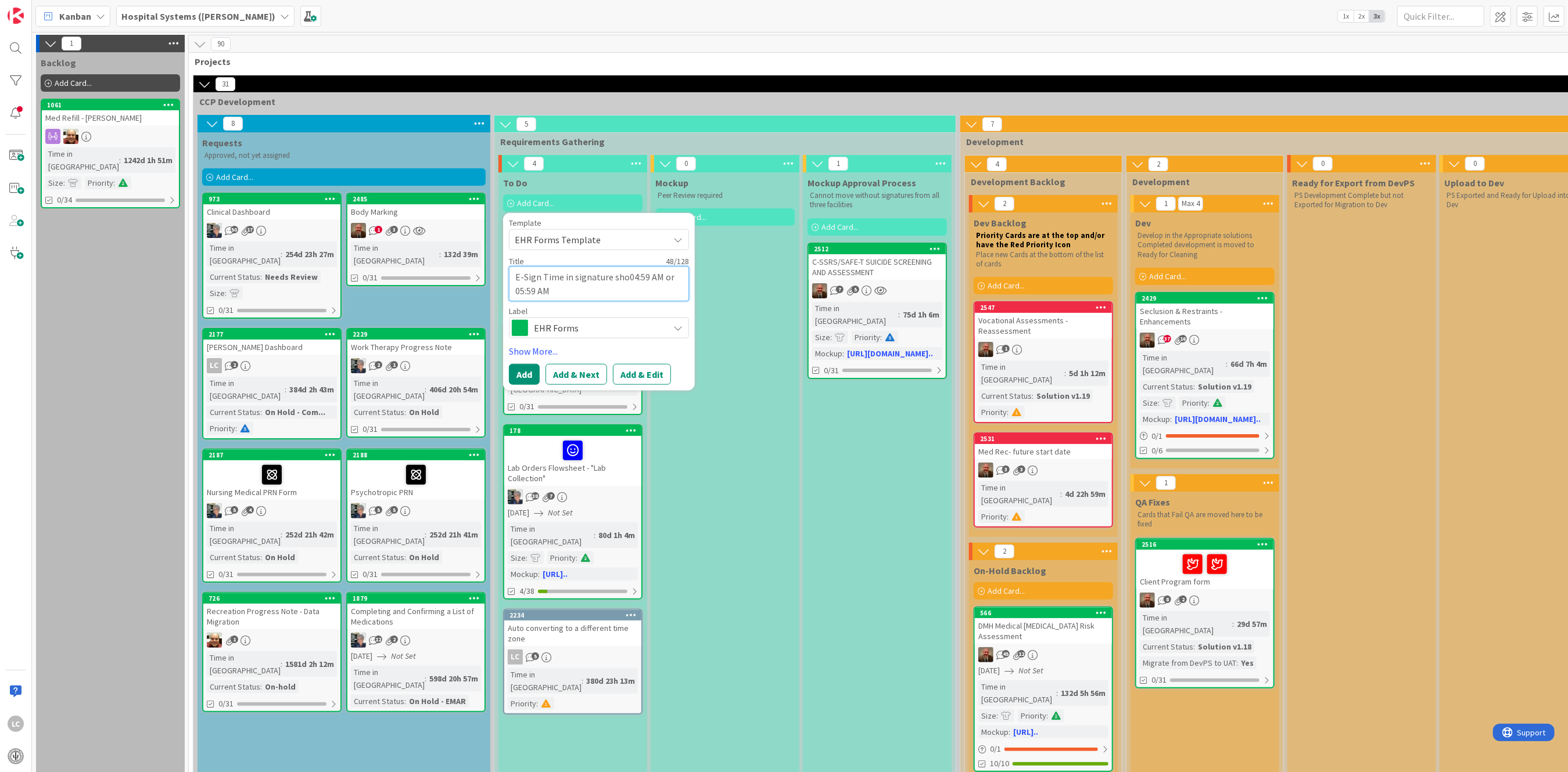
type textarea "x"
type textarea "E-Sign Time in signature show04:59 AM or 05:59 AM"
type textarea "x"
type textarea "E-Sign Time in signature shows04:59 AM or 05:59 AM"
type textarea "x"
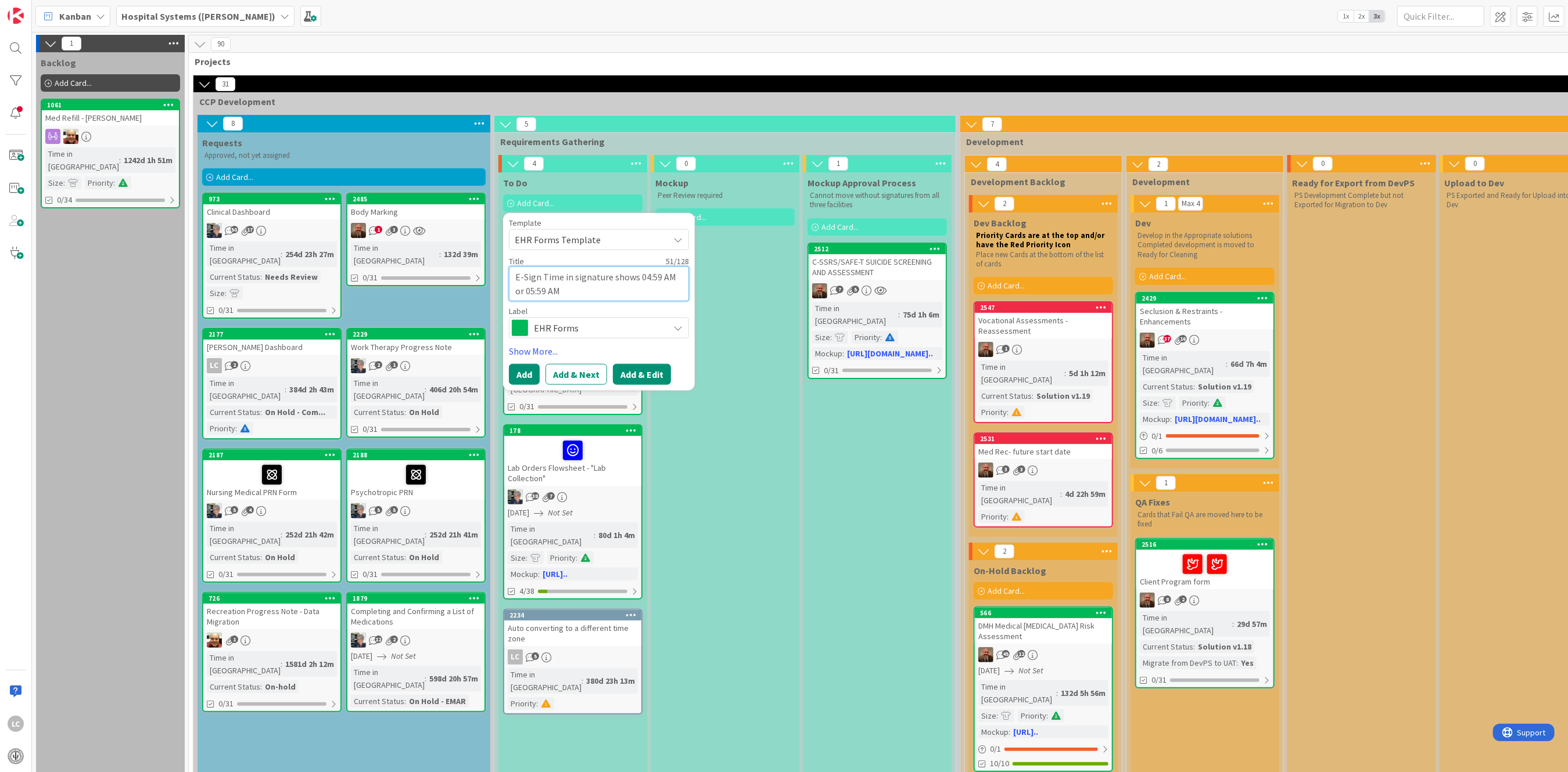
type textarea "E-Sign Time in signature shows 04:59 AM or 05:59 AM"
click at [636, 375] on button "Add & Edit" at bounding box center [642, 375] width 58 height 21
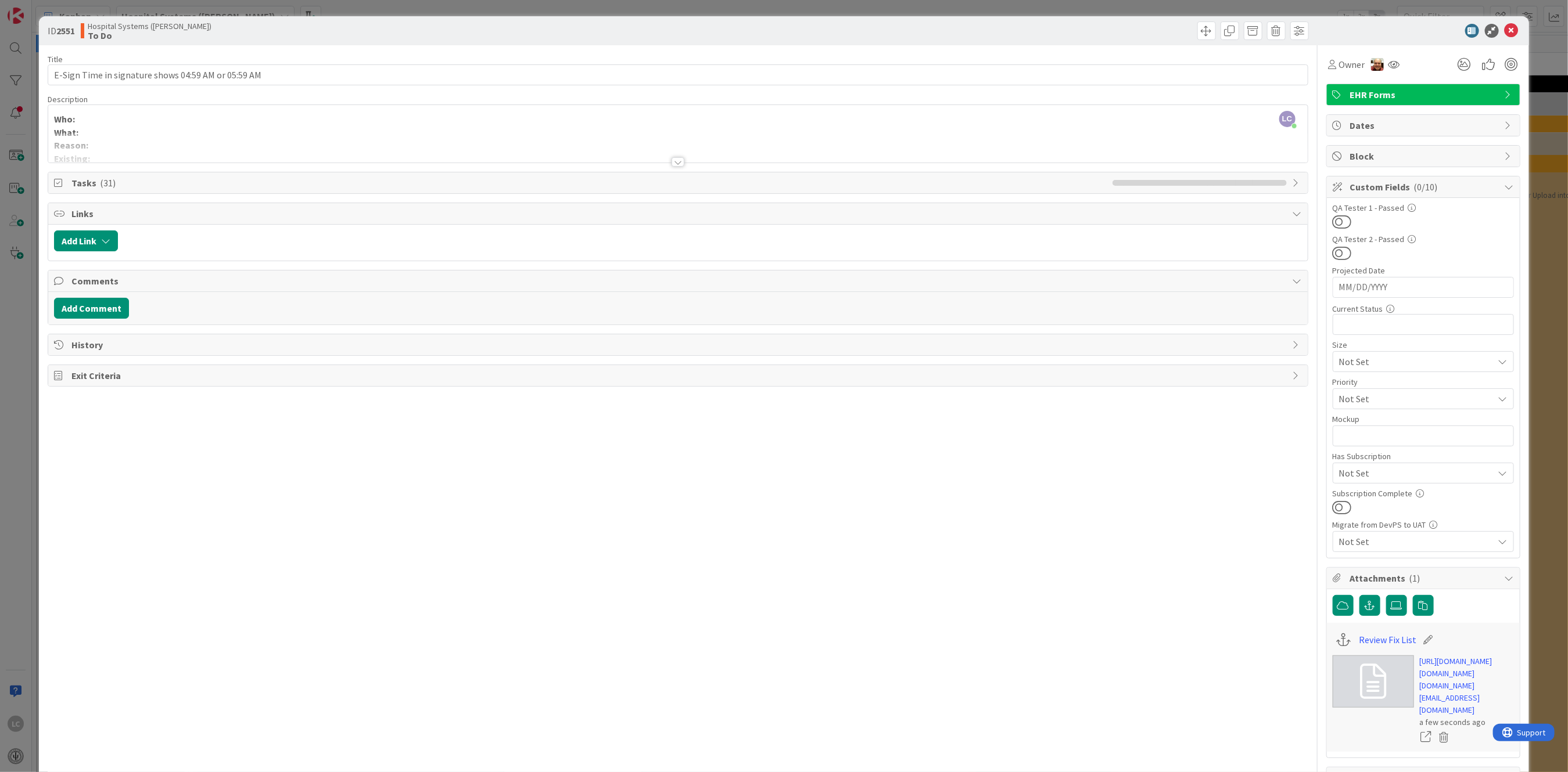
click at [84, 182] on span "Tasks ( 31 )" at bounding box center [589, 183] width 1034 height 14
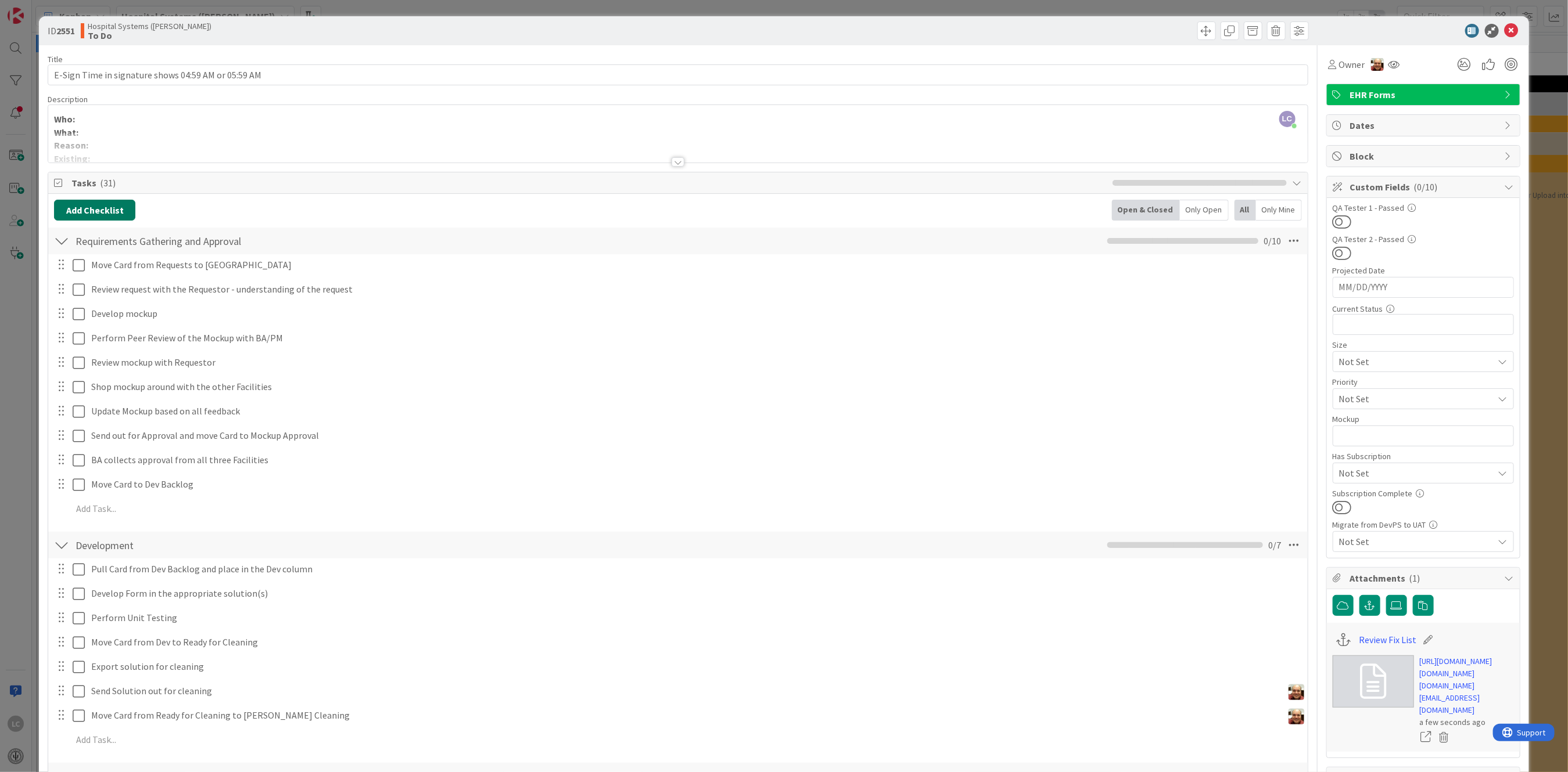
click at [77, 208] on button "Add Checklist" at bounding box center [94, 210] width 81 height 21
click at [82, 266] on input at bounding box center [150, 266] width 180 height 21
click at [84, 268] on input at bounding box center [150, 266] width 180 height 21
paste input "Psychiatry Cabinet:"
type input "Psychiatry Cabinet:"
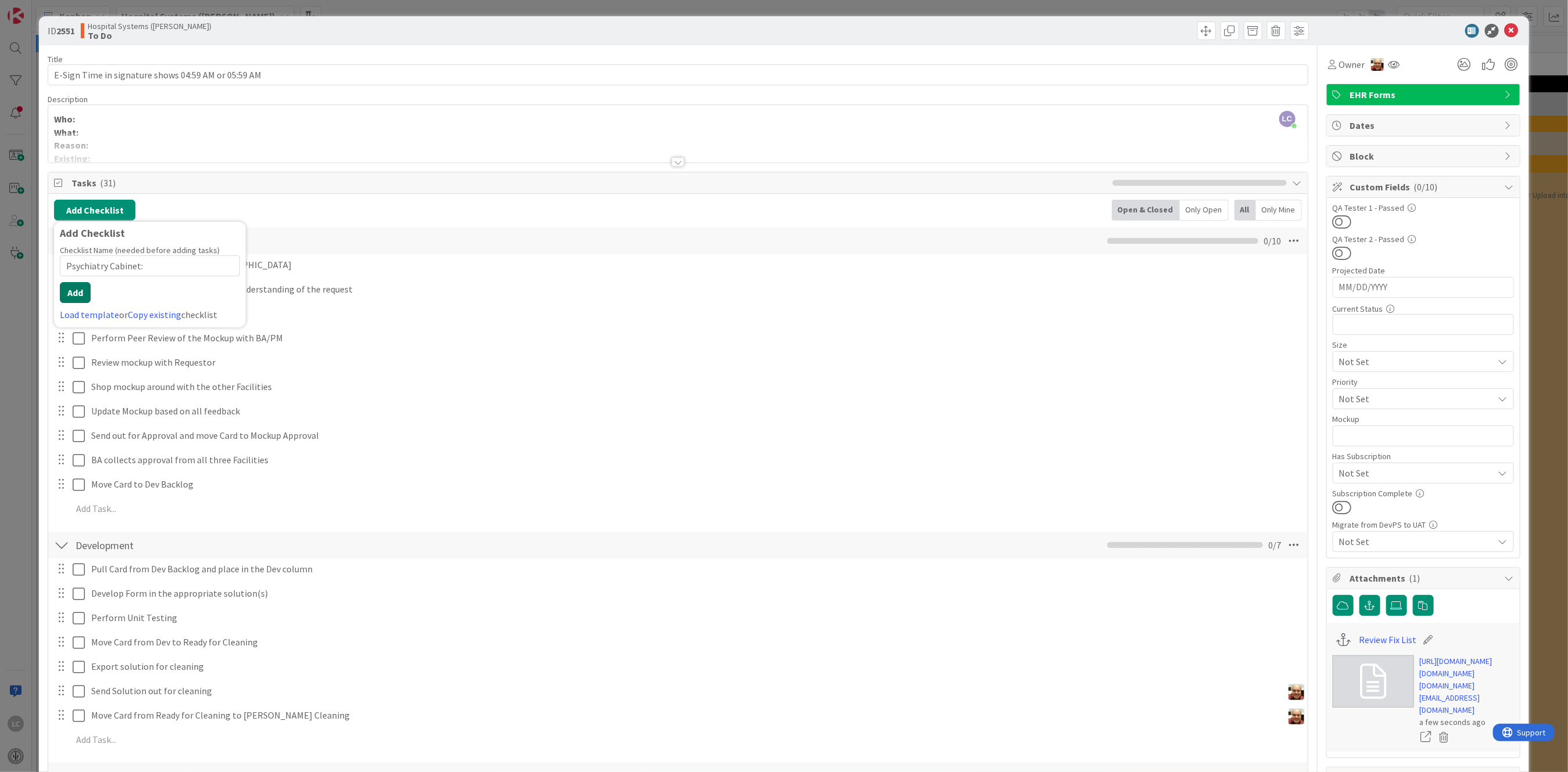
click at [71, 293] on button "Add" at bounding box center [74, 293] width 30 height 21
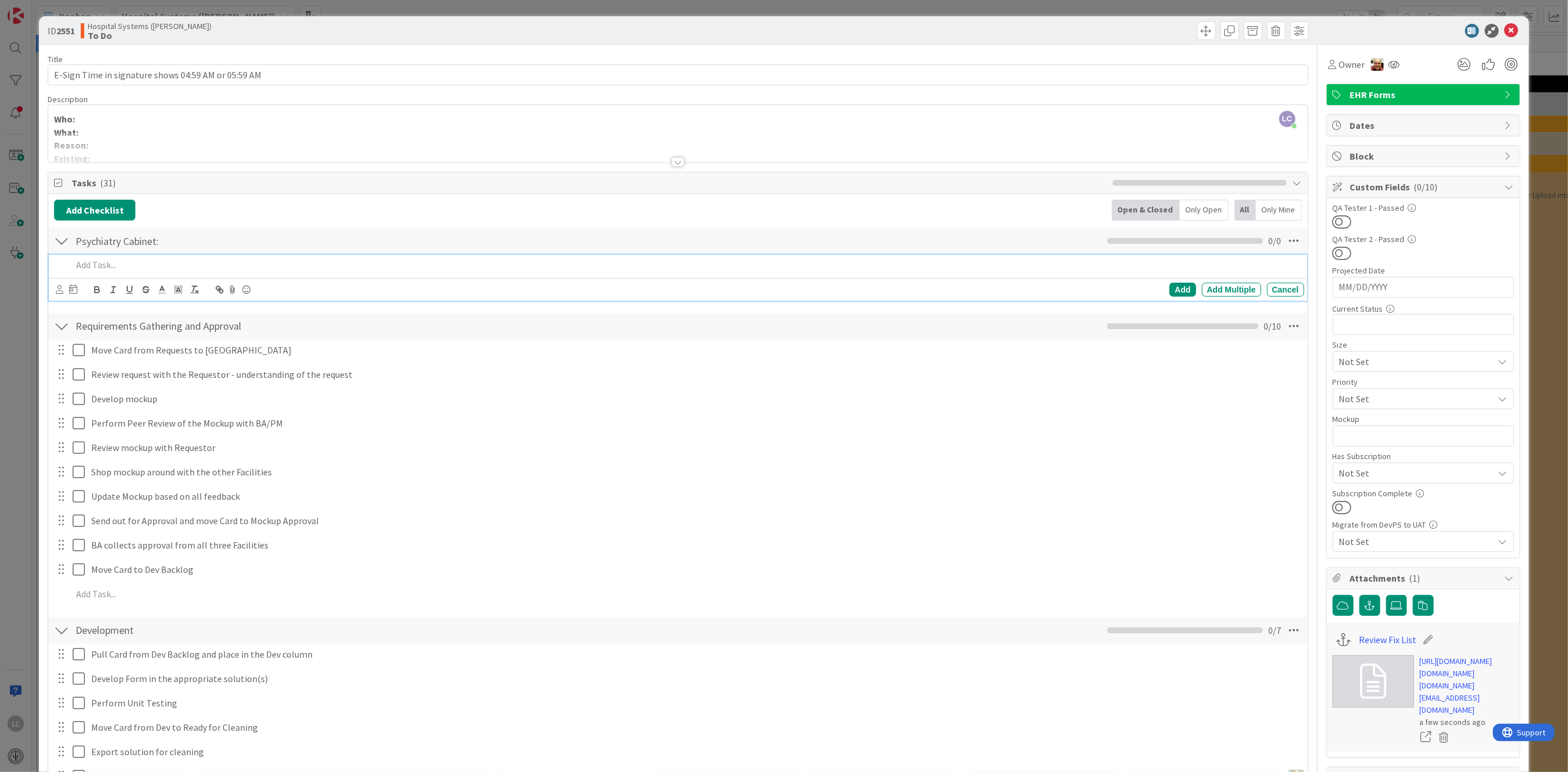
click at [63, 237] on div at bounding box center [61, 241] width 15 height 21
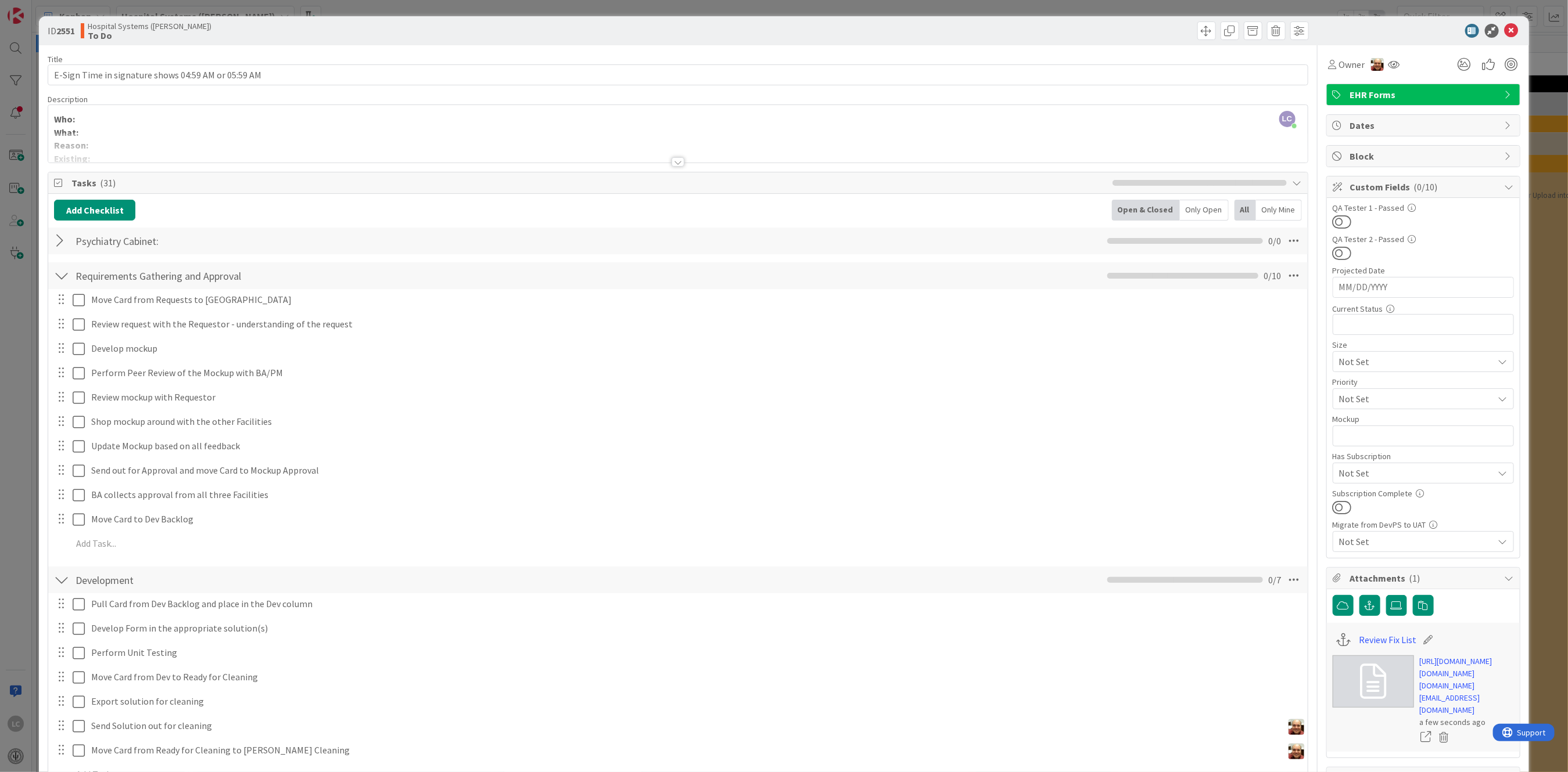
click at [64, 239] on div at bounding box center [61, 241] width 15 height 21
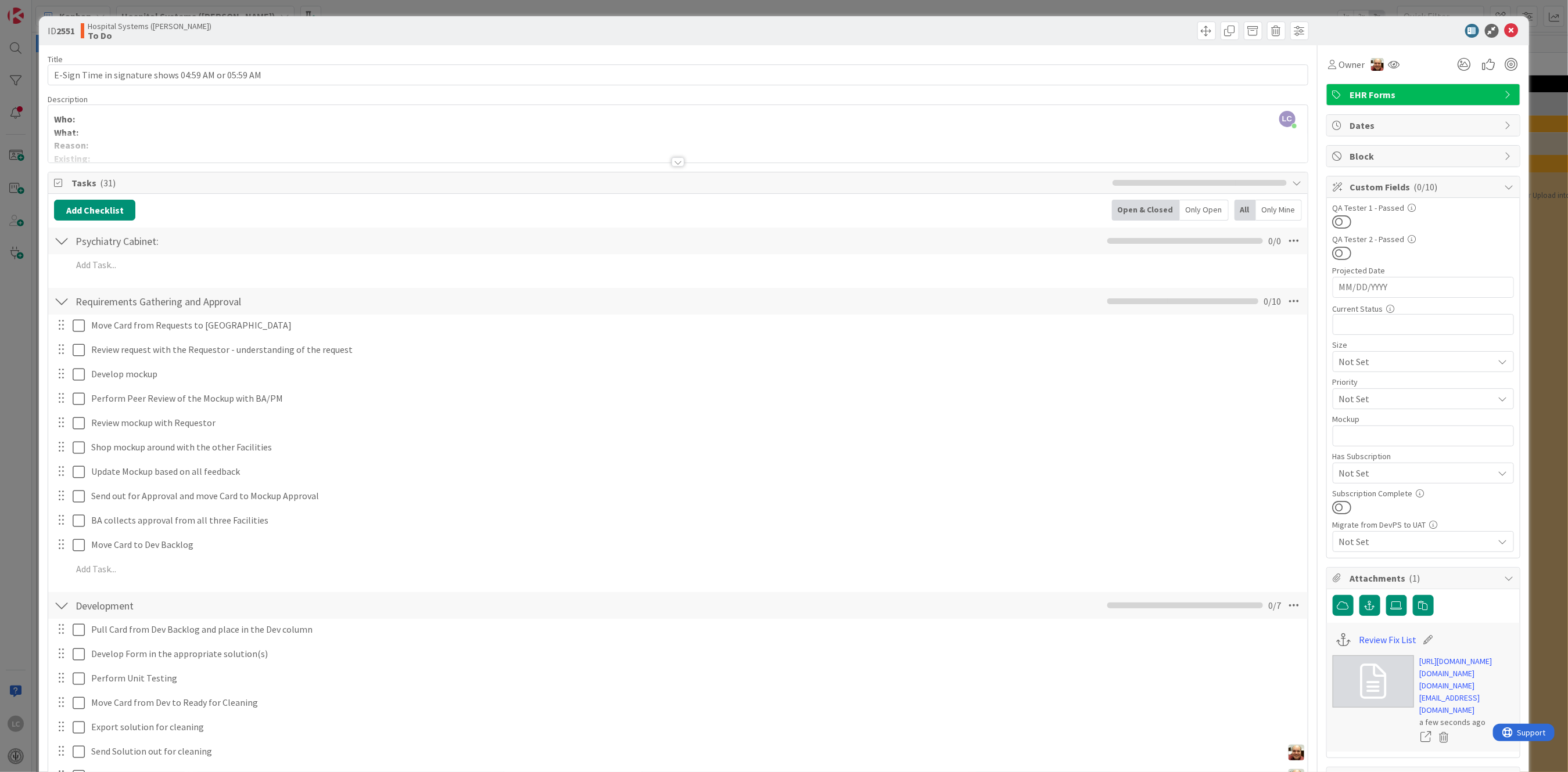
click at [64, 239] on div at bounding box center [61, 241] width 15 height 21
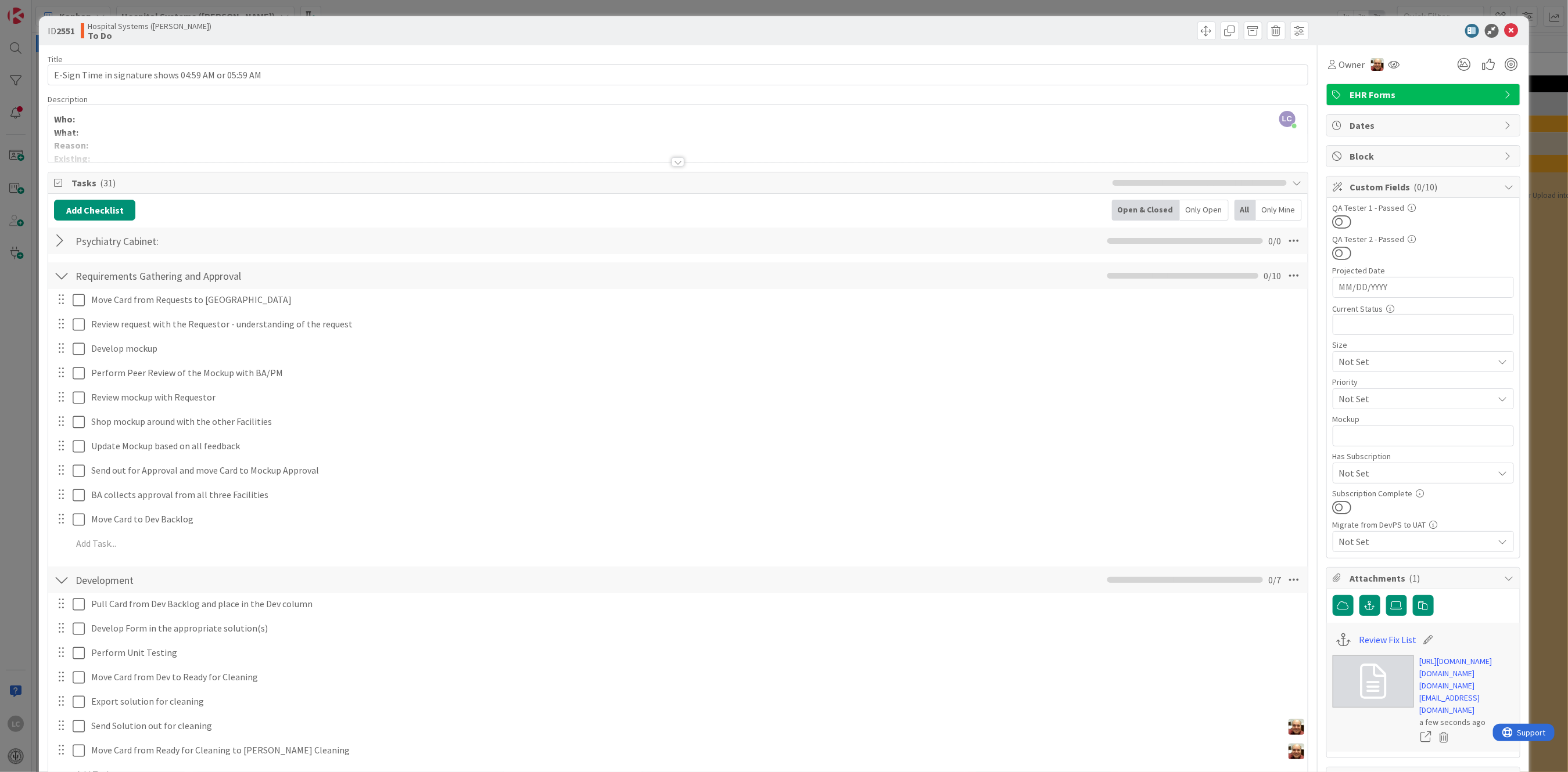
click at [64, 239] on div at bounding box center [61, 241] width 15 height 21
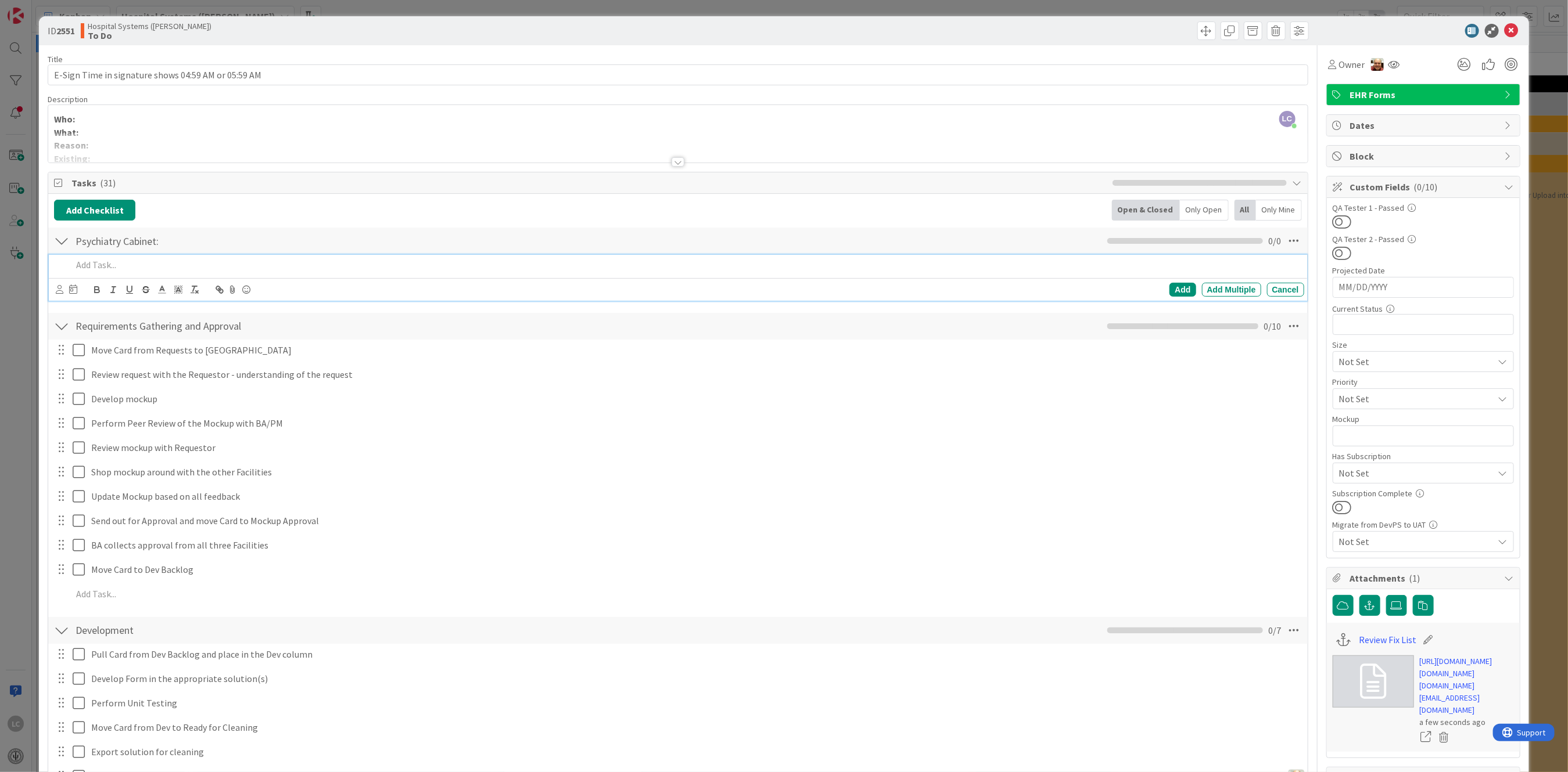
click at [95, 266] on p at bounding box center [686, 265] width 1227 height 13
click at [94, 266] on p at bounding box center [686, 265] width 1227 height 13
click at [107, 262] on p at bounding box center [686, 265] width 1227 height 13
paste div
click at [1204, 288] on div "Add Multiple" at bounding box center [1231, 290] width 60 height 14
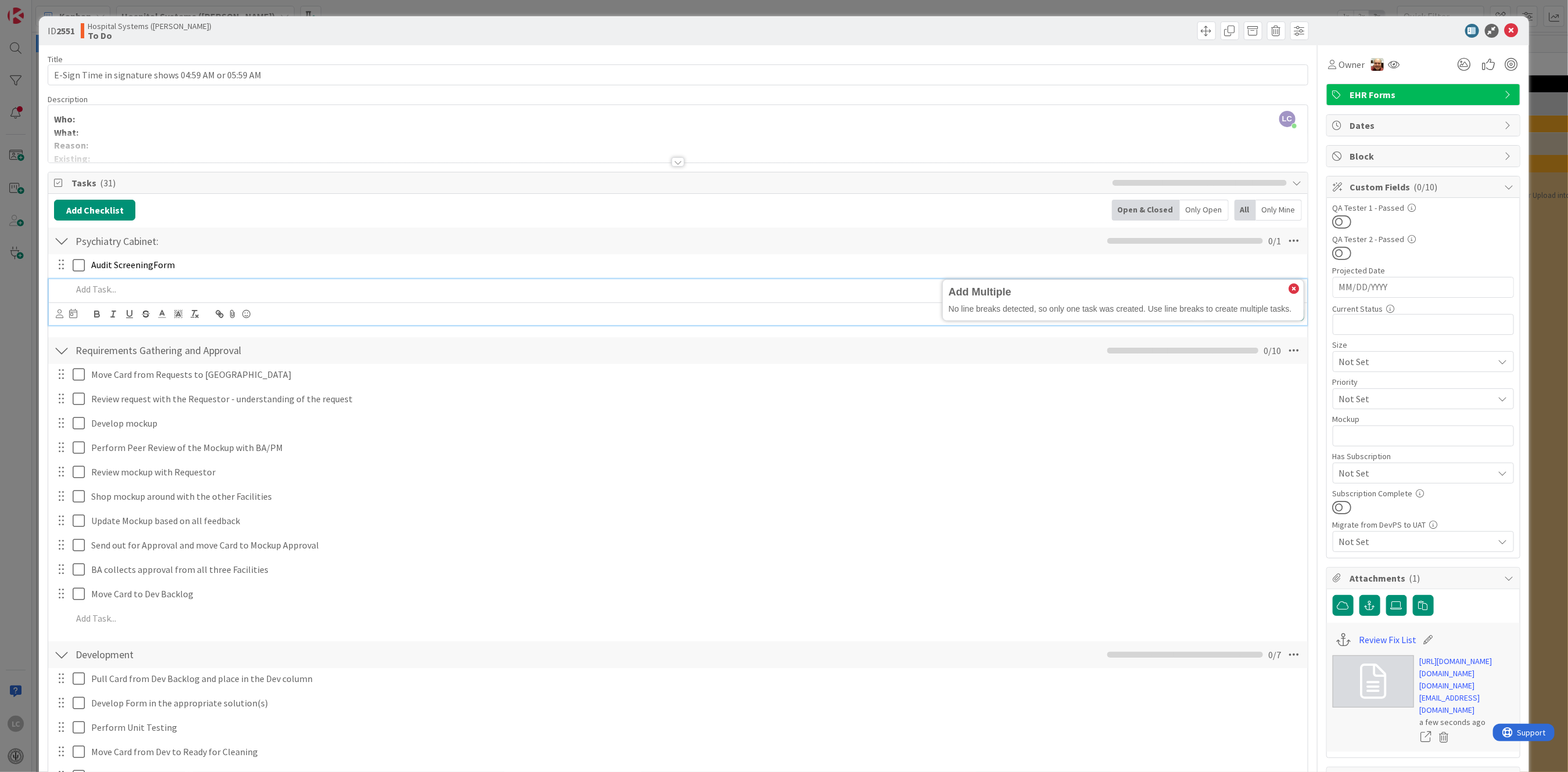
click at [82, 285] on p at bounding box center [686, 289] width 1227 height 13
click at [108, 290] on p at bounding box center [686, 289] width 1227 height 13
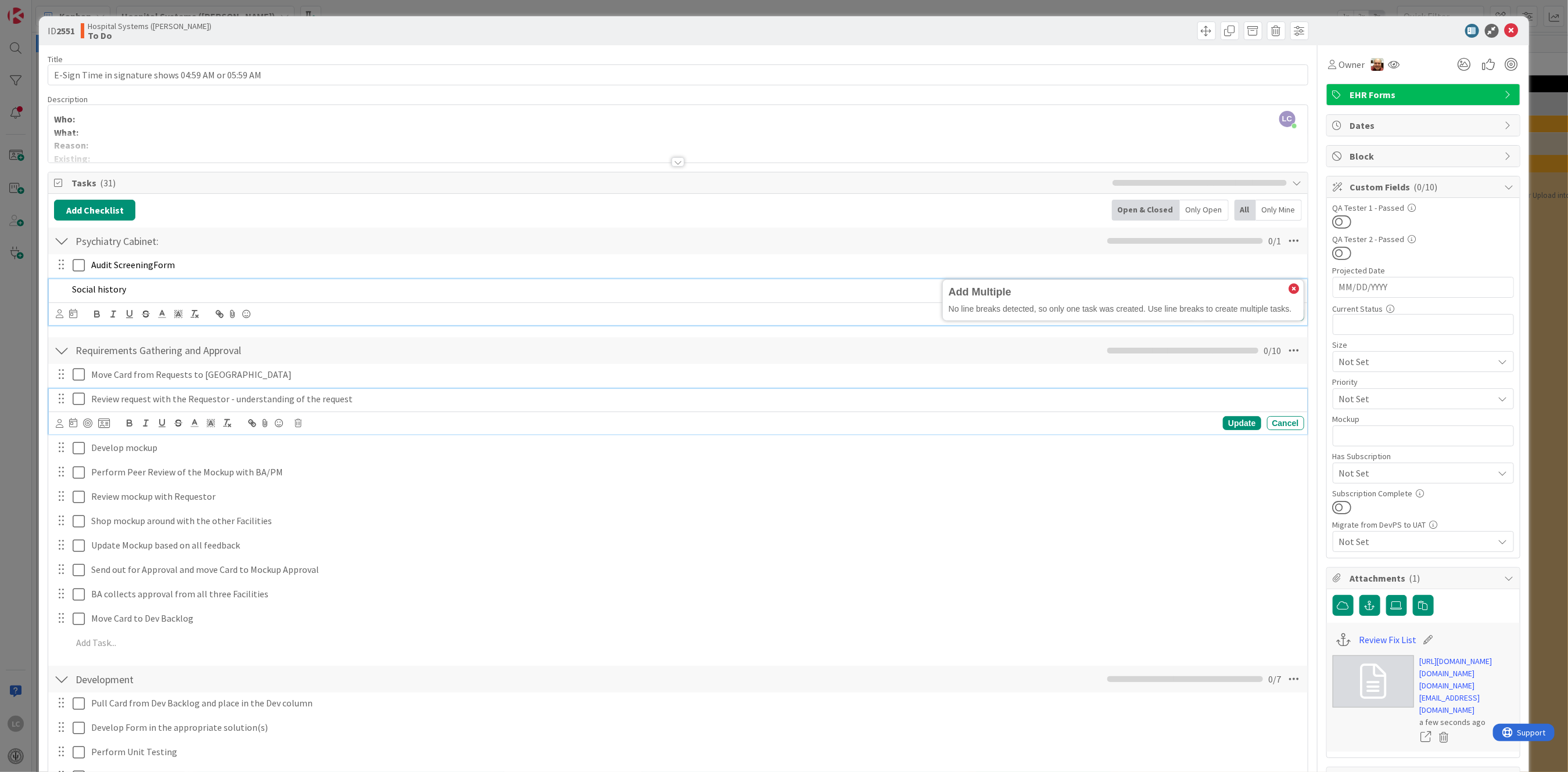
click at [575, 393] on p "Review request with the Requestor - understanding of the request" at bounding box center [695, 399] width 1208 height 13
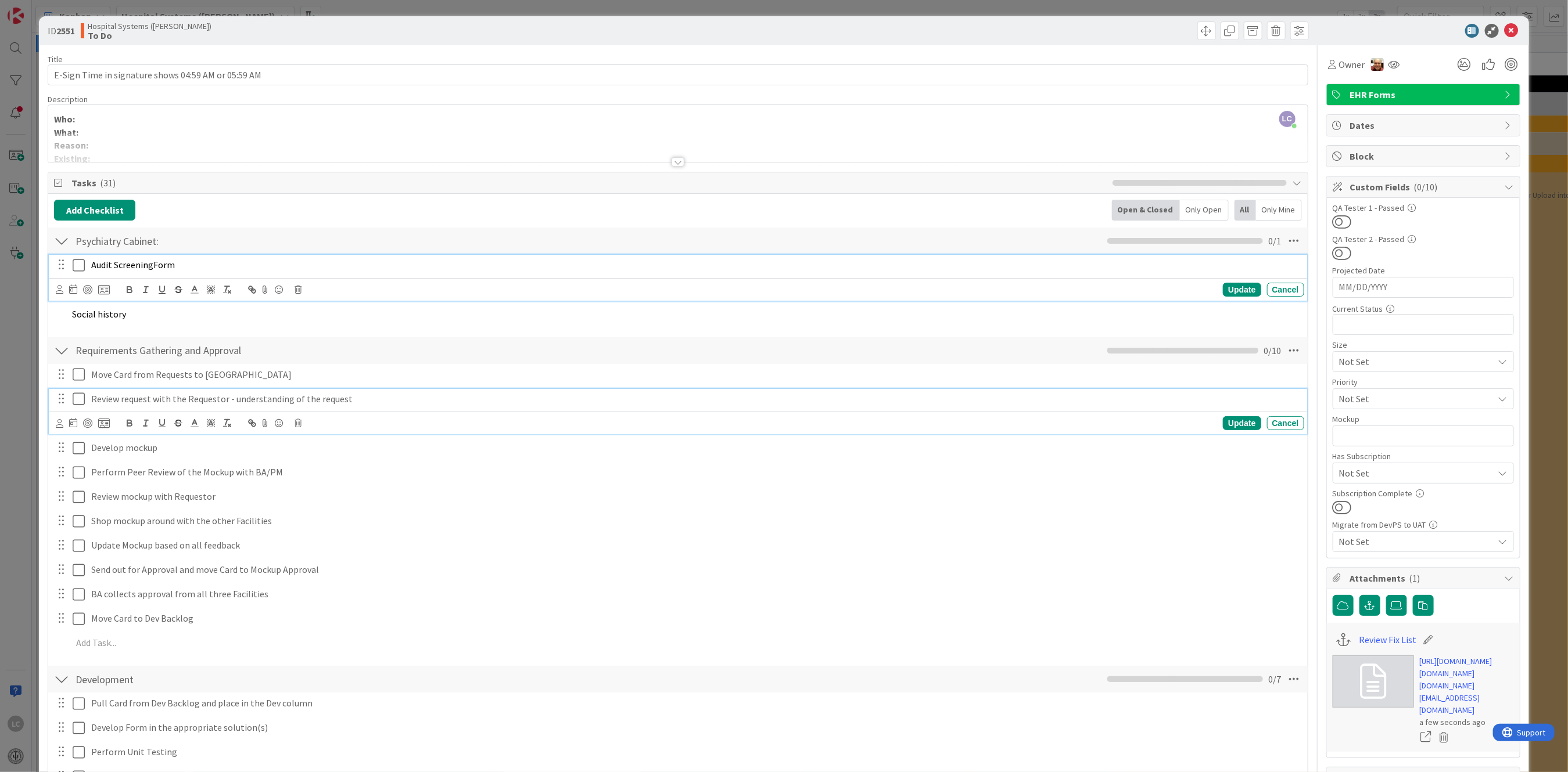
click at [353, 270] on p "Audit Screening Form" at bounding box center [695, 265] width 1208 height 13
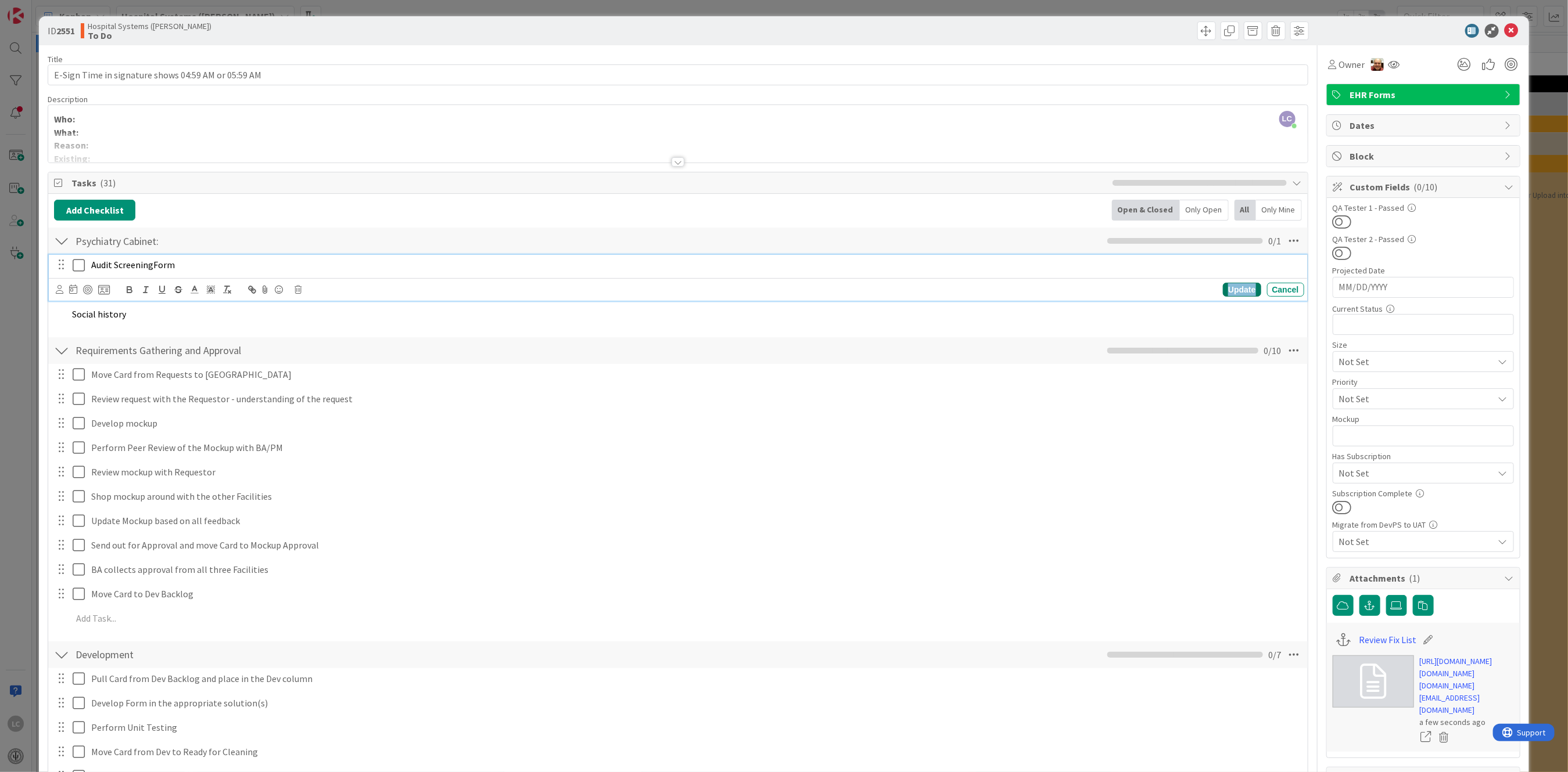
click at [1224, 288] on div "Update" at bounding box center [1241, 290] width 38 height 14
click at [117, 290] on span "Social history" at bounding box center [99, 289] width 54 height 11
click at [70, 291] on div "Social history" at bounding box center [685, 289] width 1236 height 21
drag, startPoint x: 70, startPoint y: 291, endPoint x: 153, endPoint y: 292, distance: 83.0
click at [153, 292] on div "Social history" at bounding box center [685, 289] width 1236 height 21
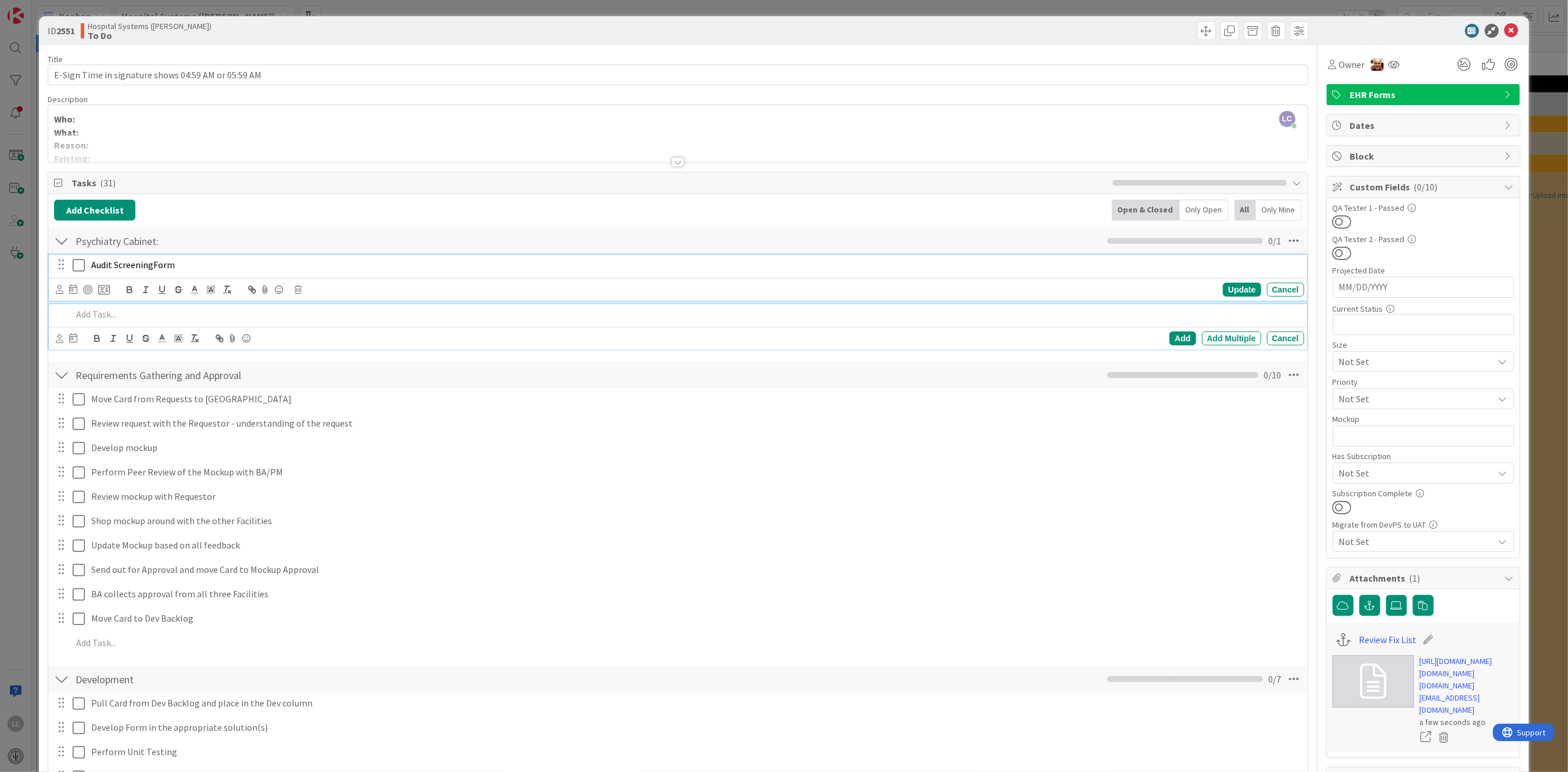
click at [182, 268] on p "Audit Screening Form" at bounding box center [695, 265] width 1208 height 13
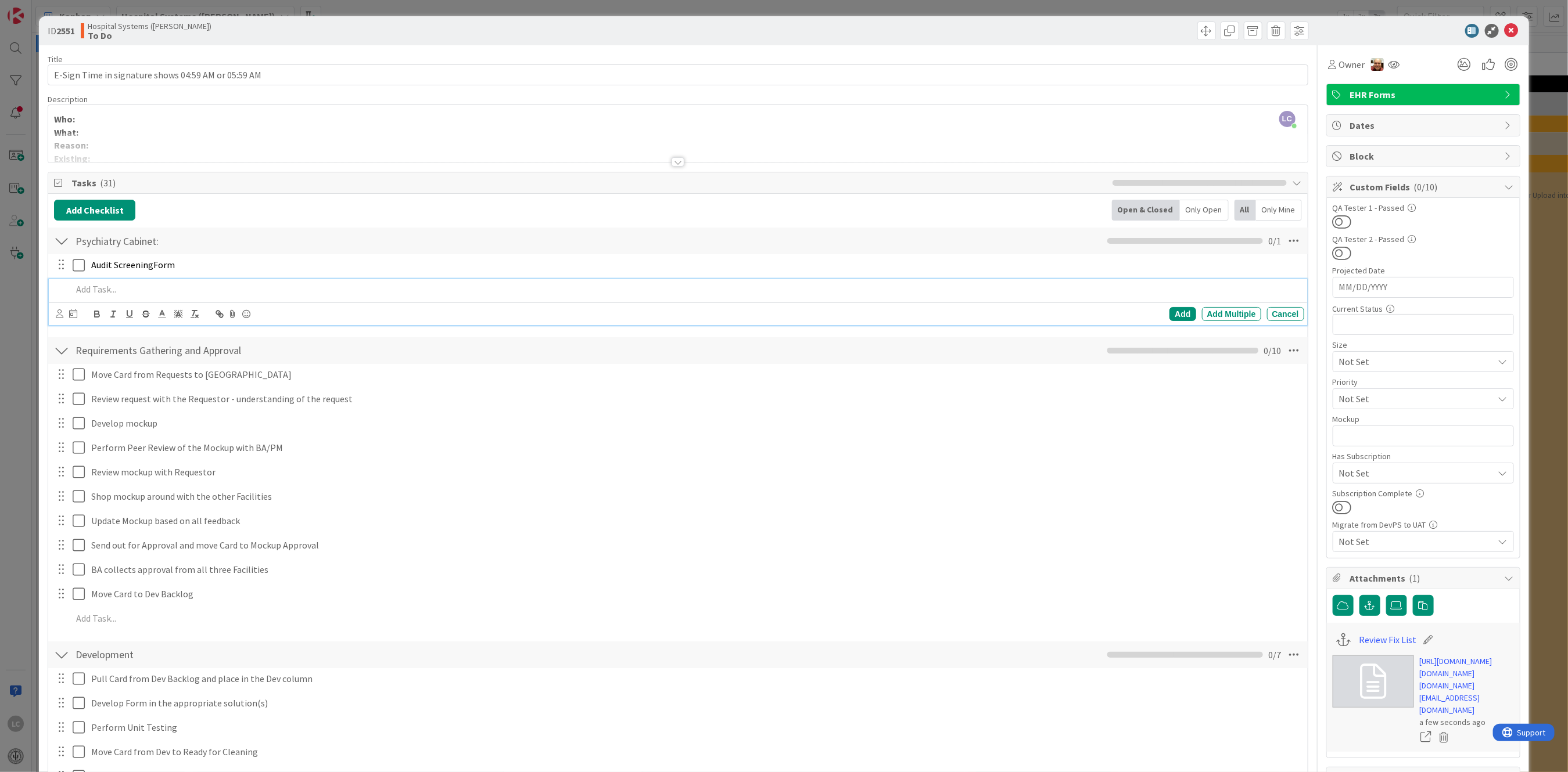
click at [105, 289] on p at bounding box center [686, 289] width 1227 height 13
click at [1175, 314] on div "Add" at bounding box center [1182, 314] width 26 height 14
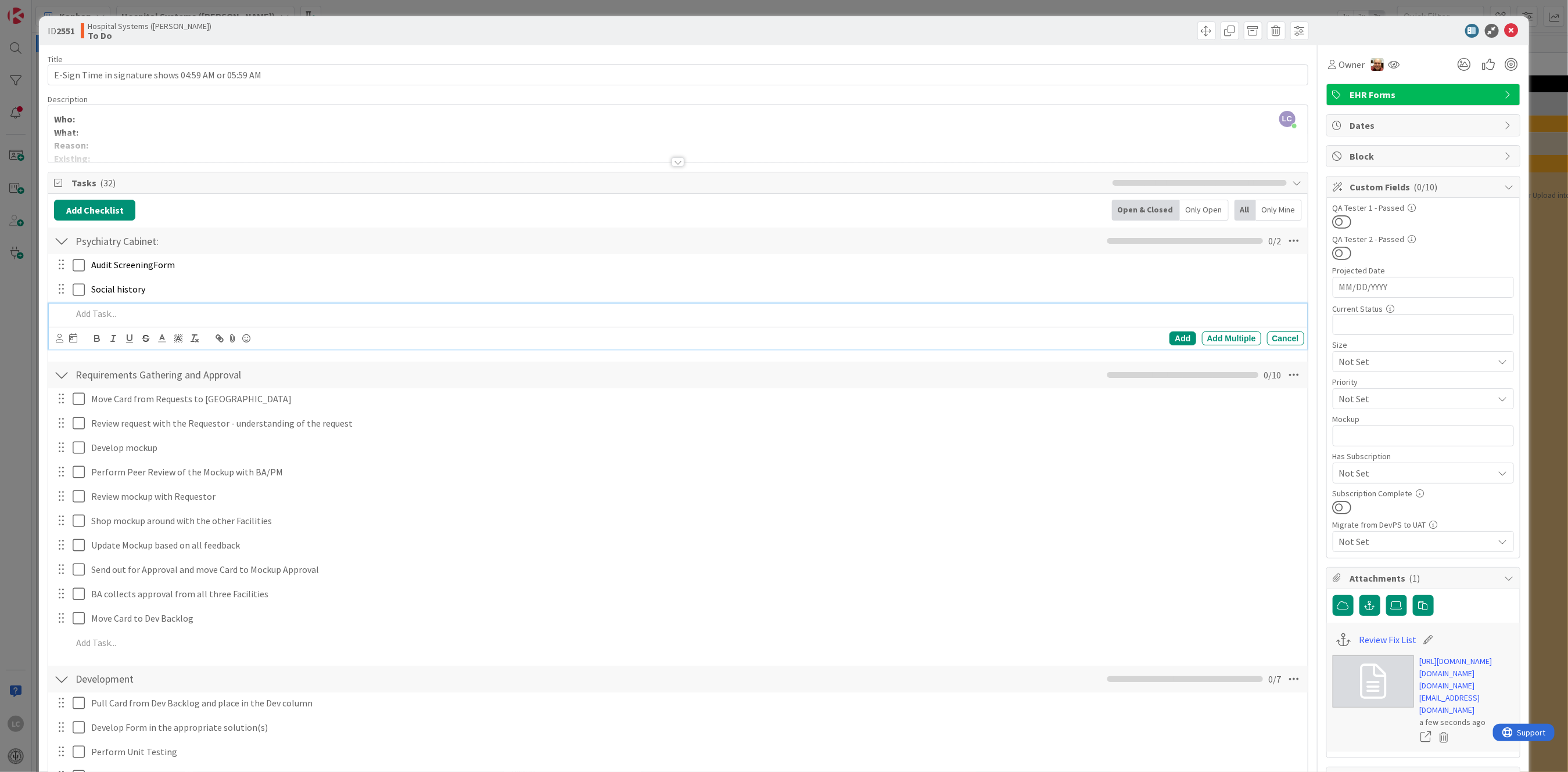
click at [86, 317] on p at bounding box center [686, 314] width 1227 height 13
click at [93, 312] on p at bounding box center [686, 314] width 1227 height 13
drag, startPoint x: 608, startPoint y: 577, endPoint x: 582, endPoint y: 573, distance: 26.3
click at [602, 576] on div "Send out for Approval and move Card to Mockup Approval" at bounding box center [695, 569] width 1217 height 21
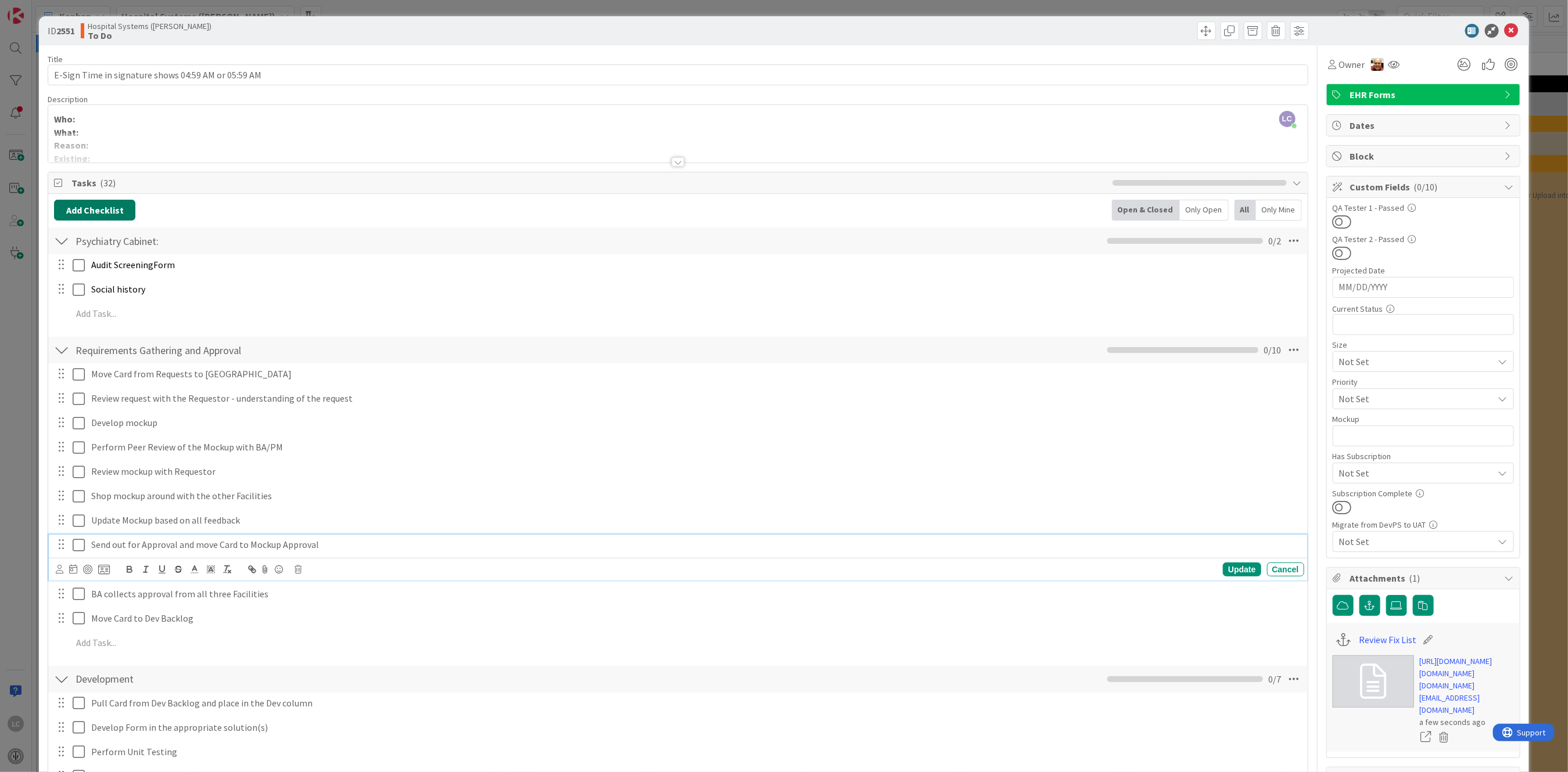
click at [77, 206] on button "Add Checklist" at bounding box center [94, 210] width 81 height 21
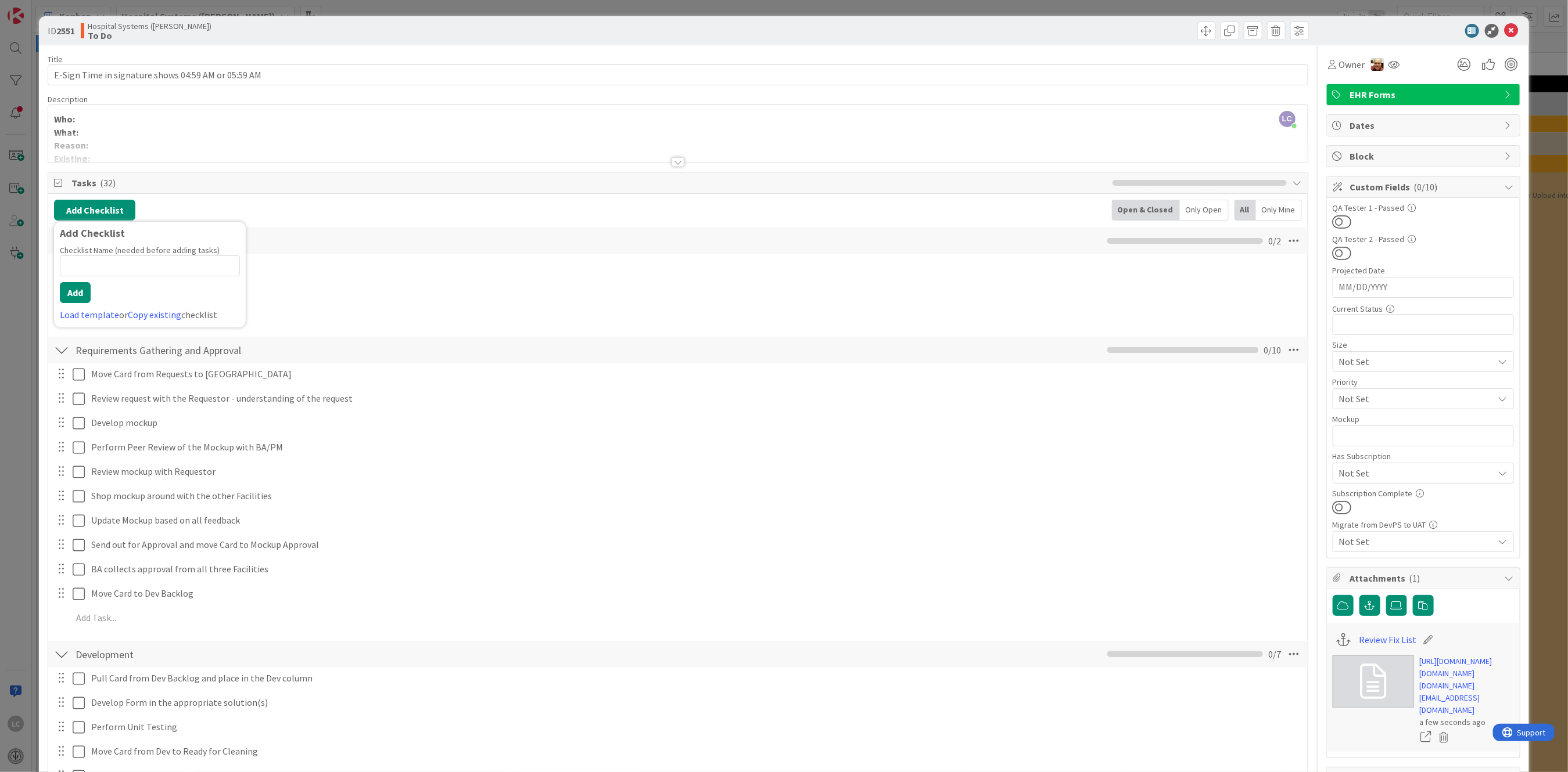
click at [84, 266] on input at bounding box center [150, 266] width 180 height 21
type input "Medical Cabinet"
click at [81, 288] on button "Add" at bounding box center [74, 293] width 30 height 21
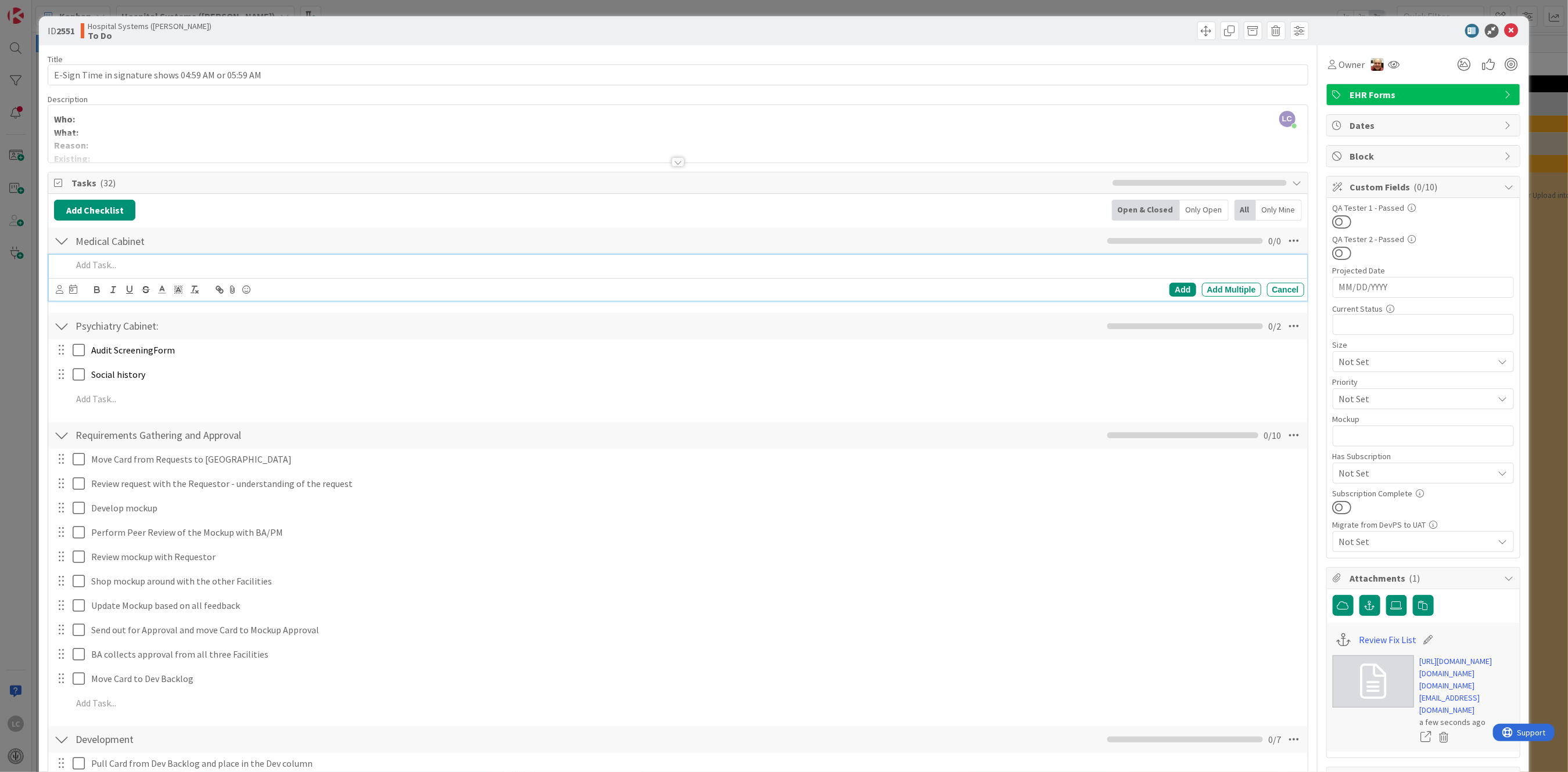
click at [98, 266] on p at bounding box center [686, 265] width 1227 height 13
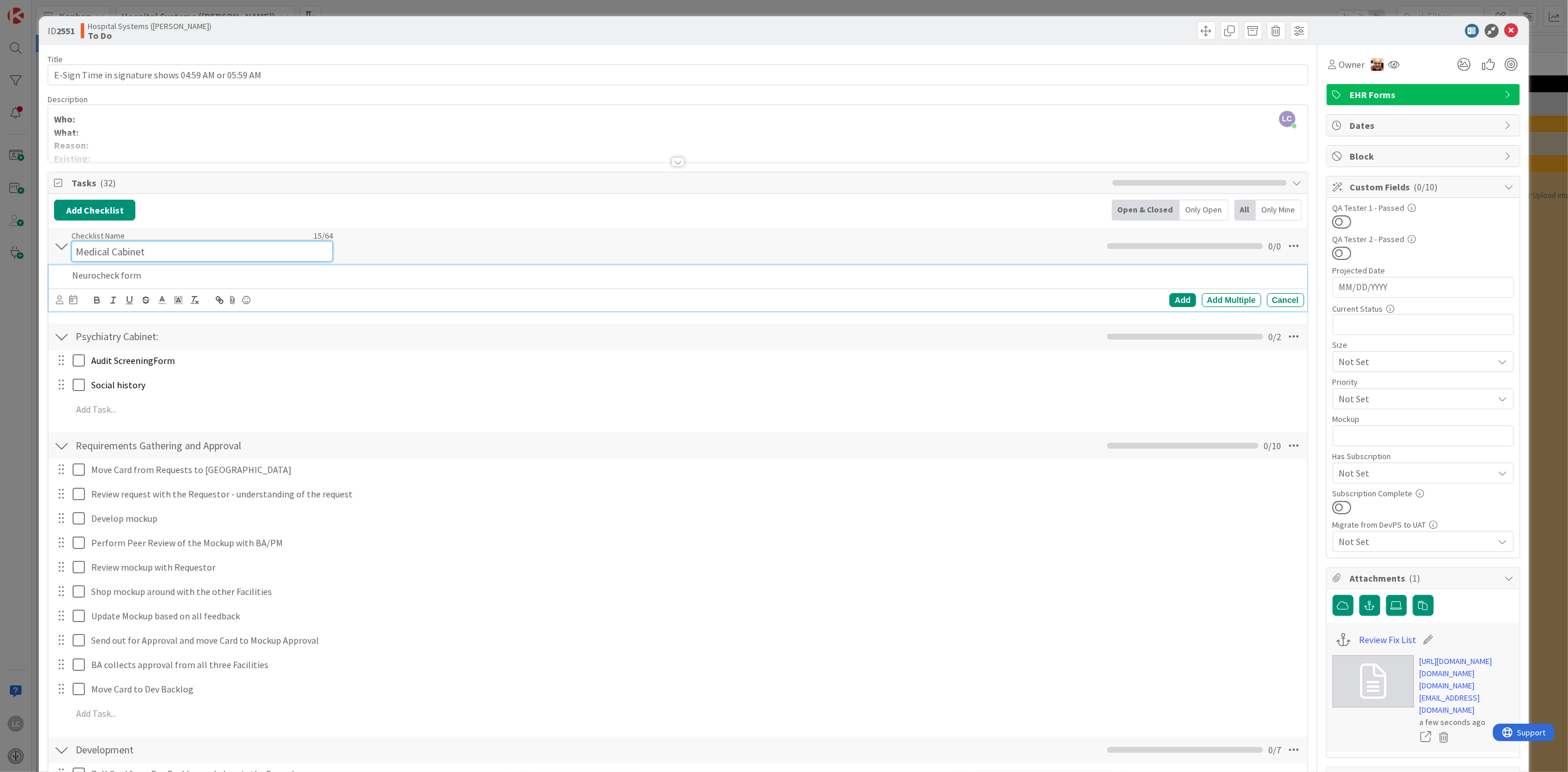
click at [111, 230] on div "Checklist Name 15 / 64 Medical Cabinet" at bounding box center [202, 246] width 261 height 31
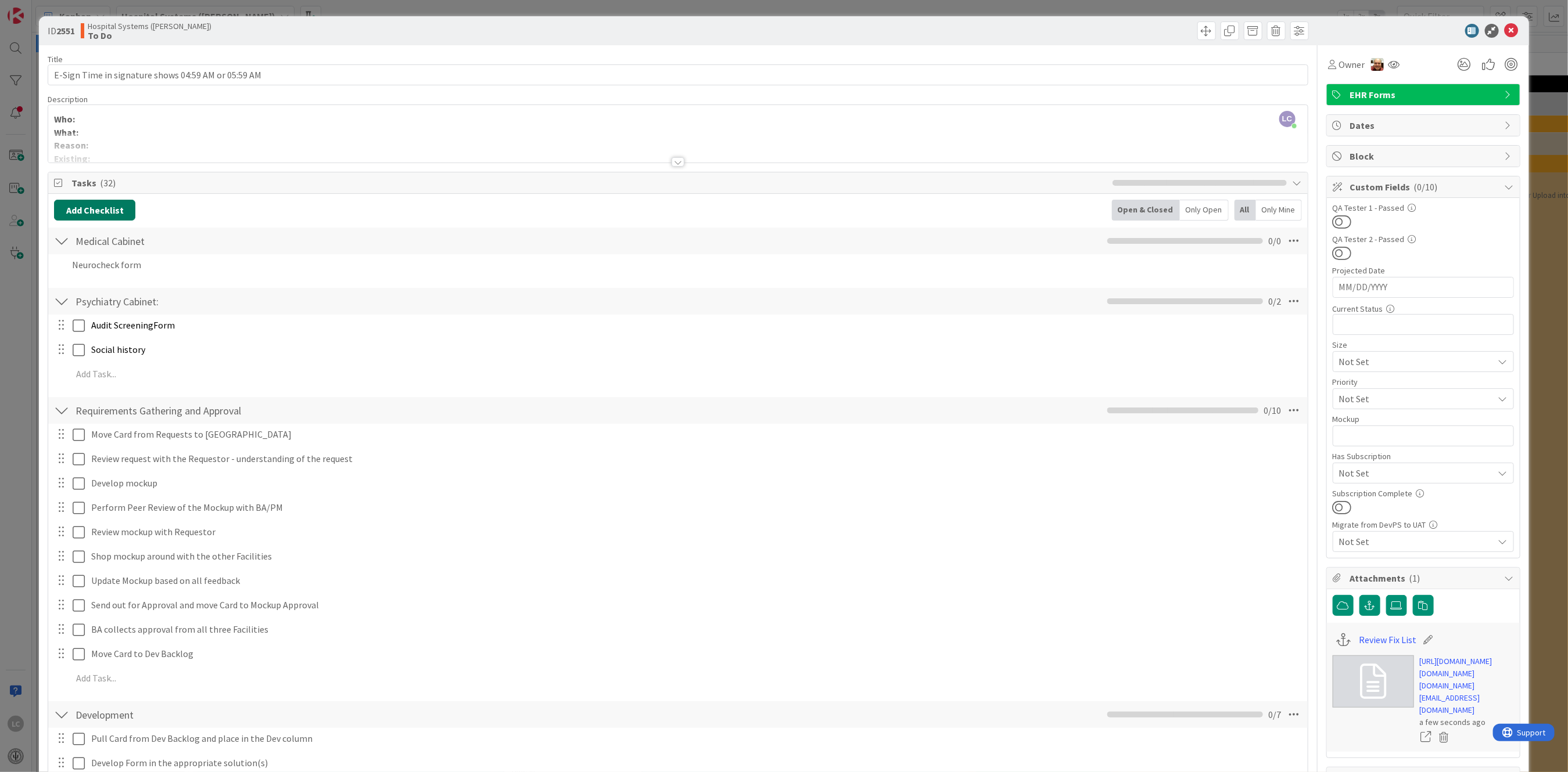
click at [105, 209] on button "Add Checklist" at bounding box center [94, 210] width 81 height 21
click at [84, 265] on input at bounding box center [150, 266] width 180 height 21
paste input "Psychology Cabinet"
type input "Psychology Cabinet"
click at [71, 288] on button "Add" at bounding box center [74, 293] width 30 height 21
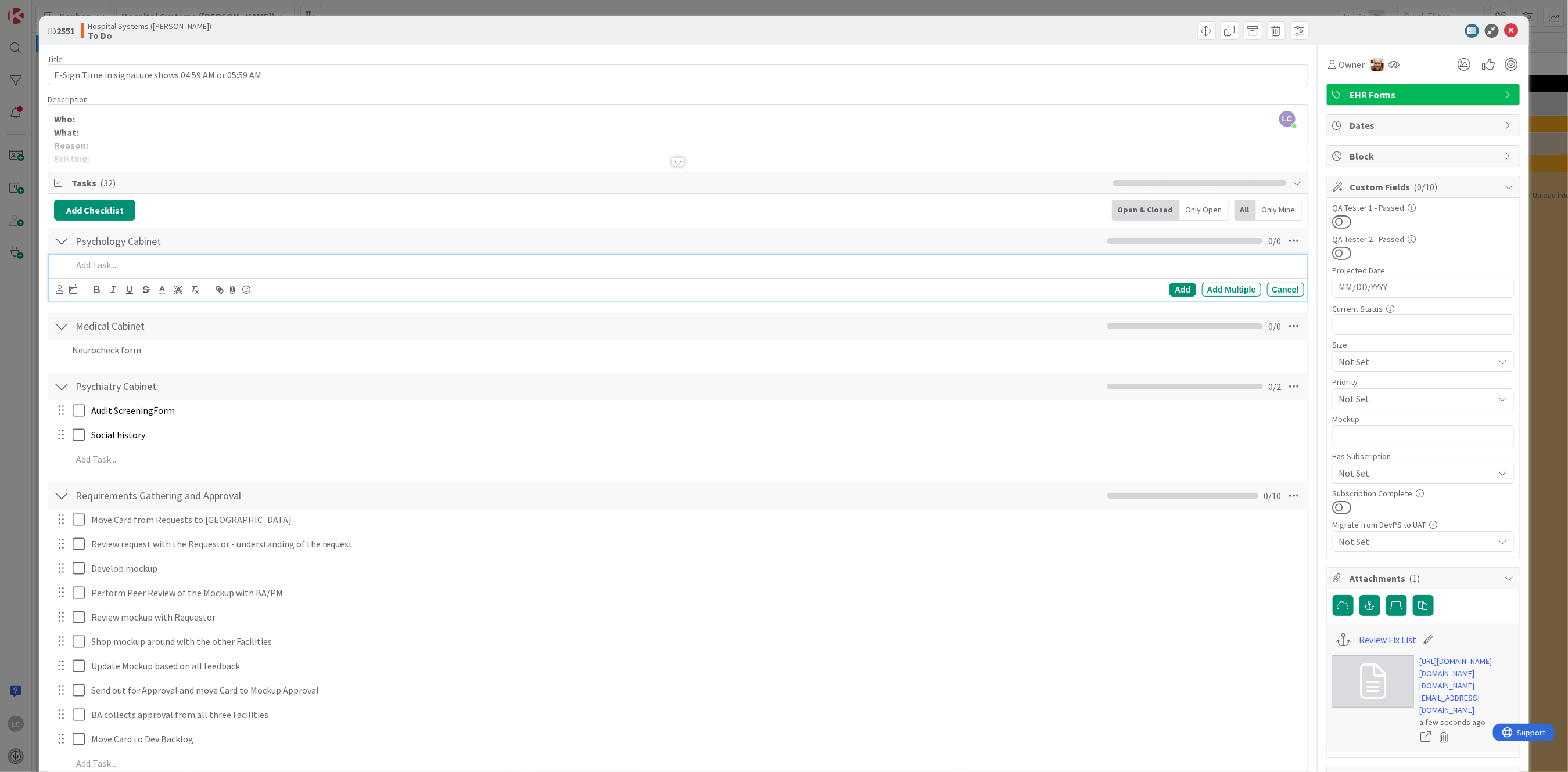
click at [94, 266] on p at bounding box center [686, 265] width 1227 height 13
paste div
click at [80, 208] on button "Add Checklist" at bounding box center [94, 210] width 81 height 21
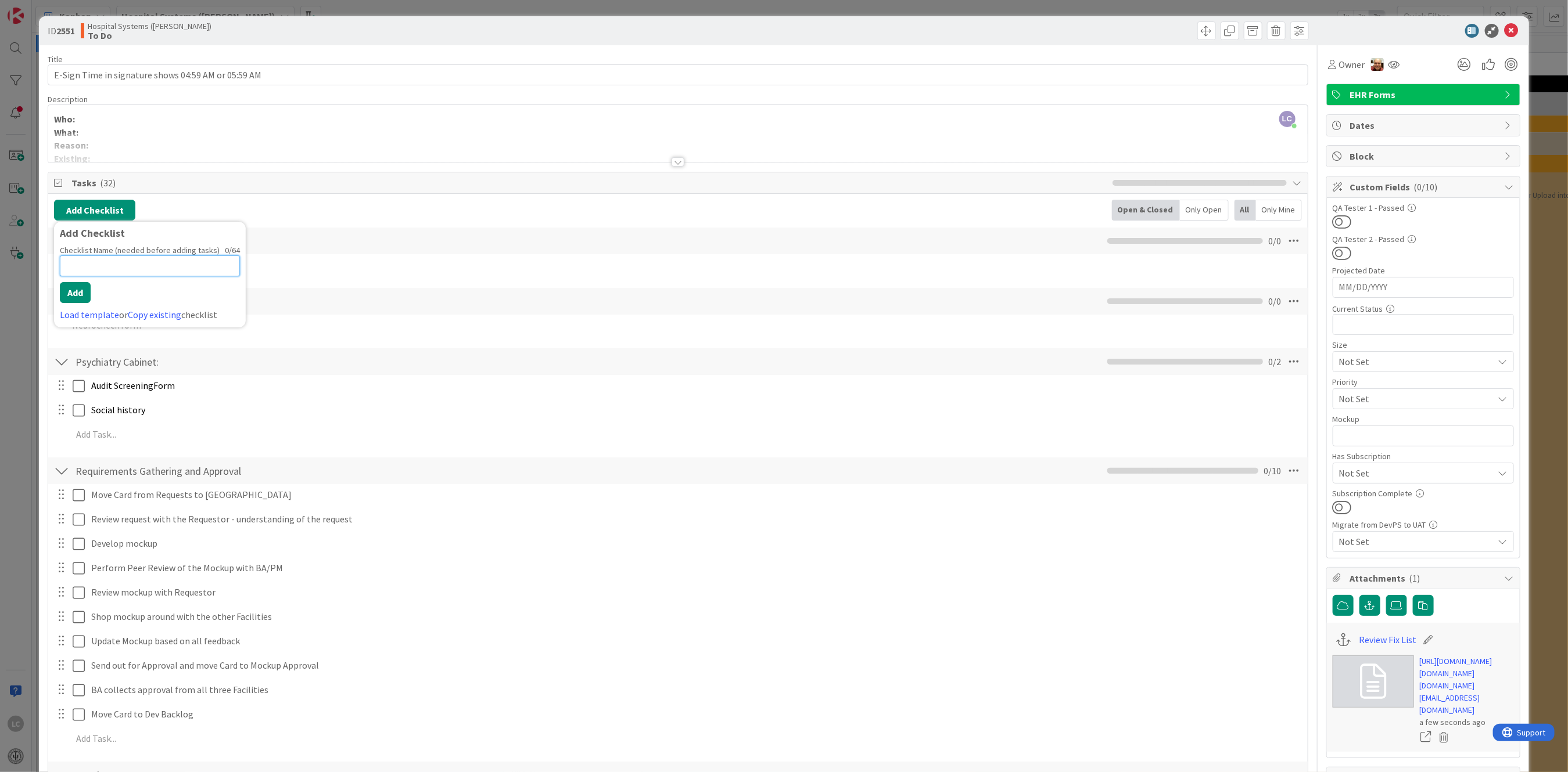
click at [72, 261] on input at bounding box center [150, 266] width 180 height 21
paste input "Social Work Cabinet"
type input "Social Work Cabinet"
click at [67, 291] on button "Add" at bounding box center [74, 293] width 30 height 21
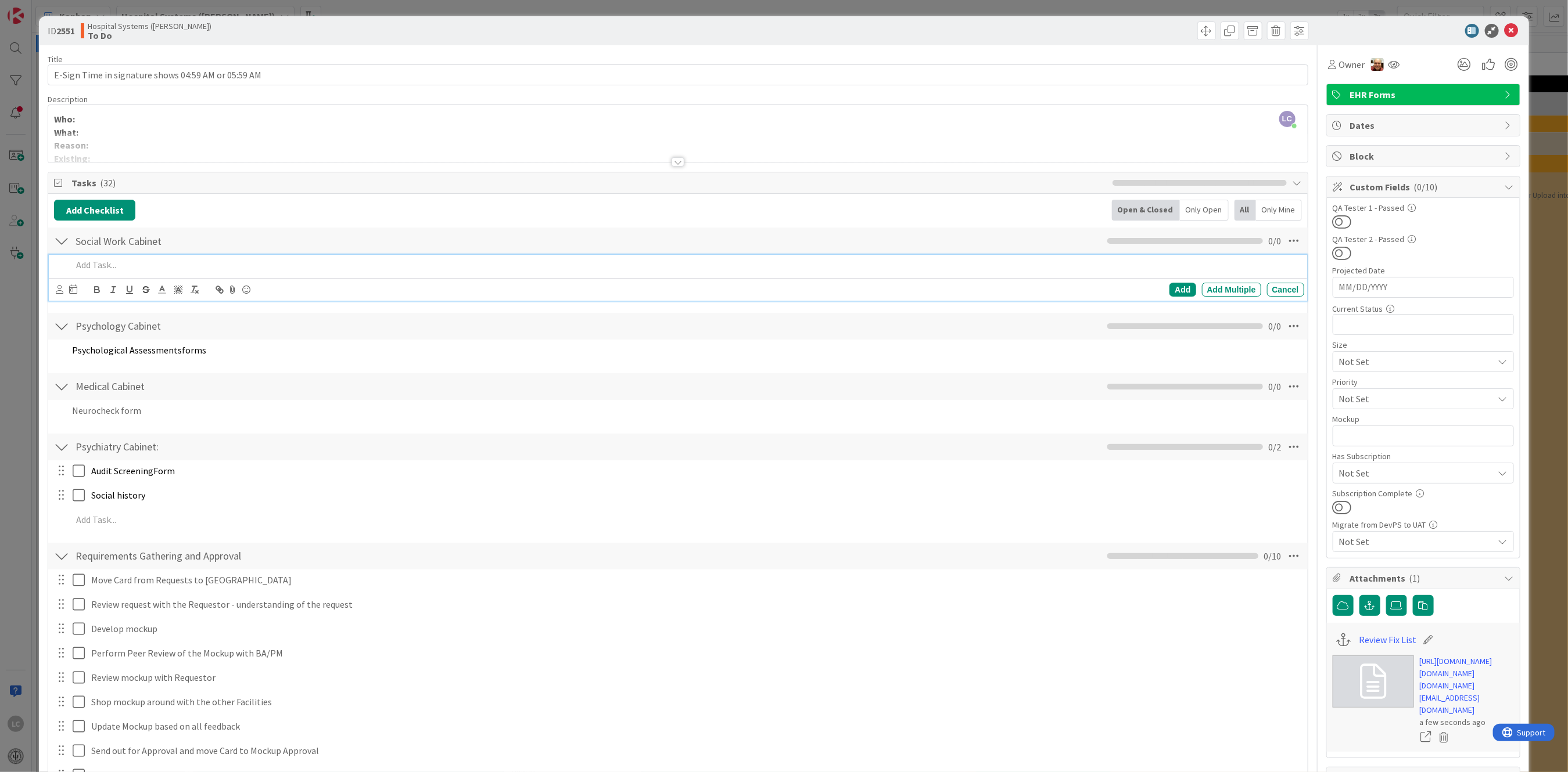
click at [92, 263] on p at bounding box center [686, 265] width 1227 height 13
click at [74, 208] on button "Add Checklist" at bounding box center [94, 210] width 81 height 21
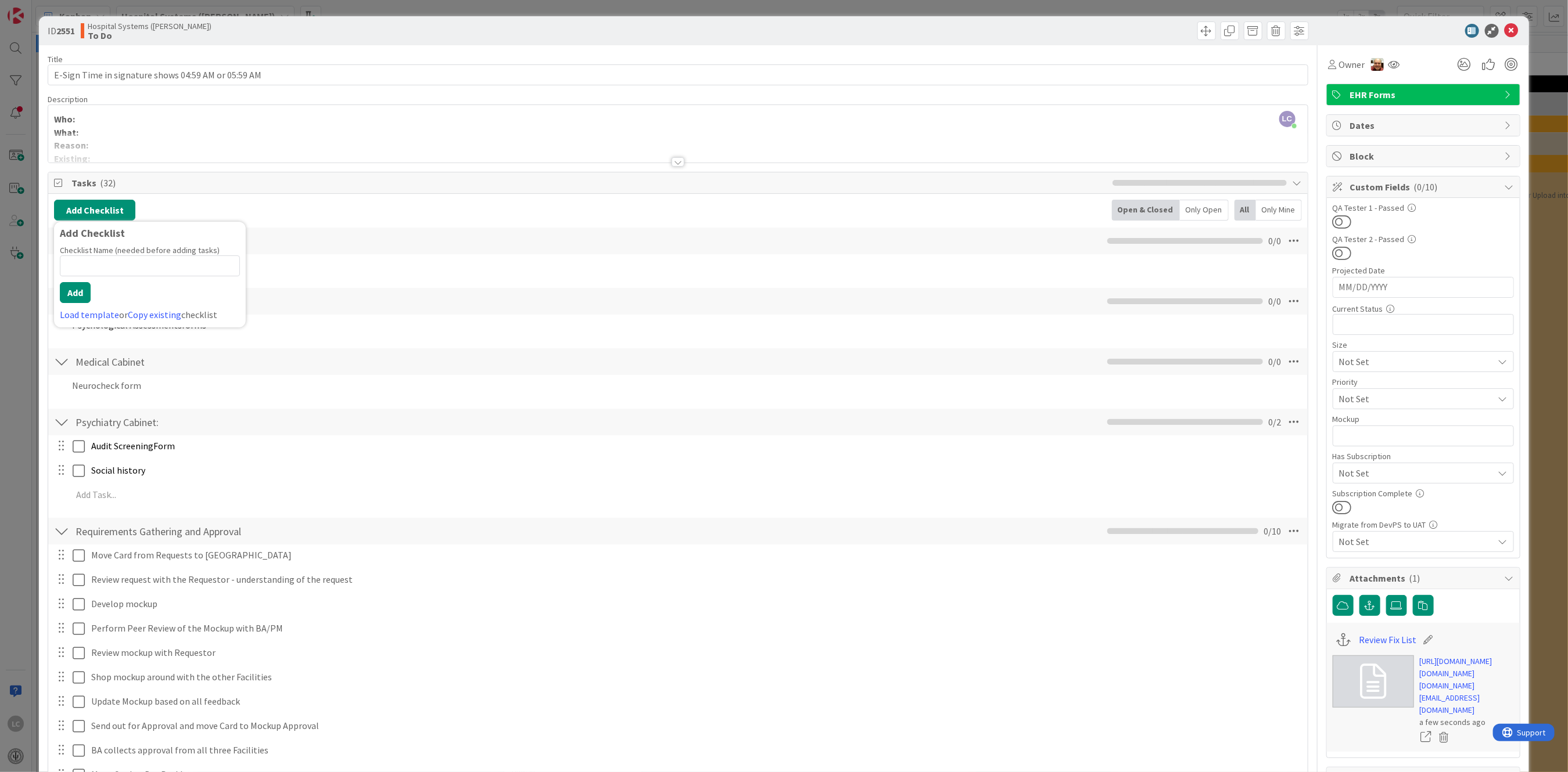
drag, startPoint x: 791, startPoint y: 230, endPoint x: 774, endPoint y: 227, distance: 17.3
click at [791, 230] on div "Social Work Cabinet Checklist Name 19 / 64 Social Work Cabinet 0 / 0" at bounding box center [677, 241] width 1259 height 27
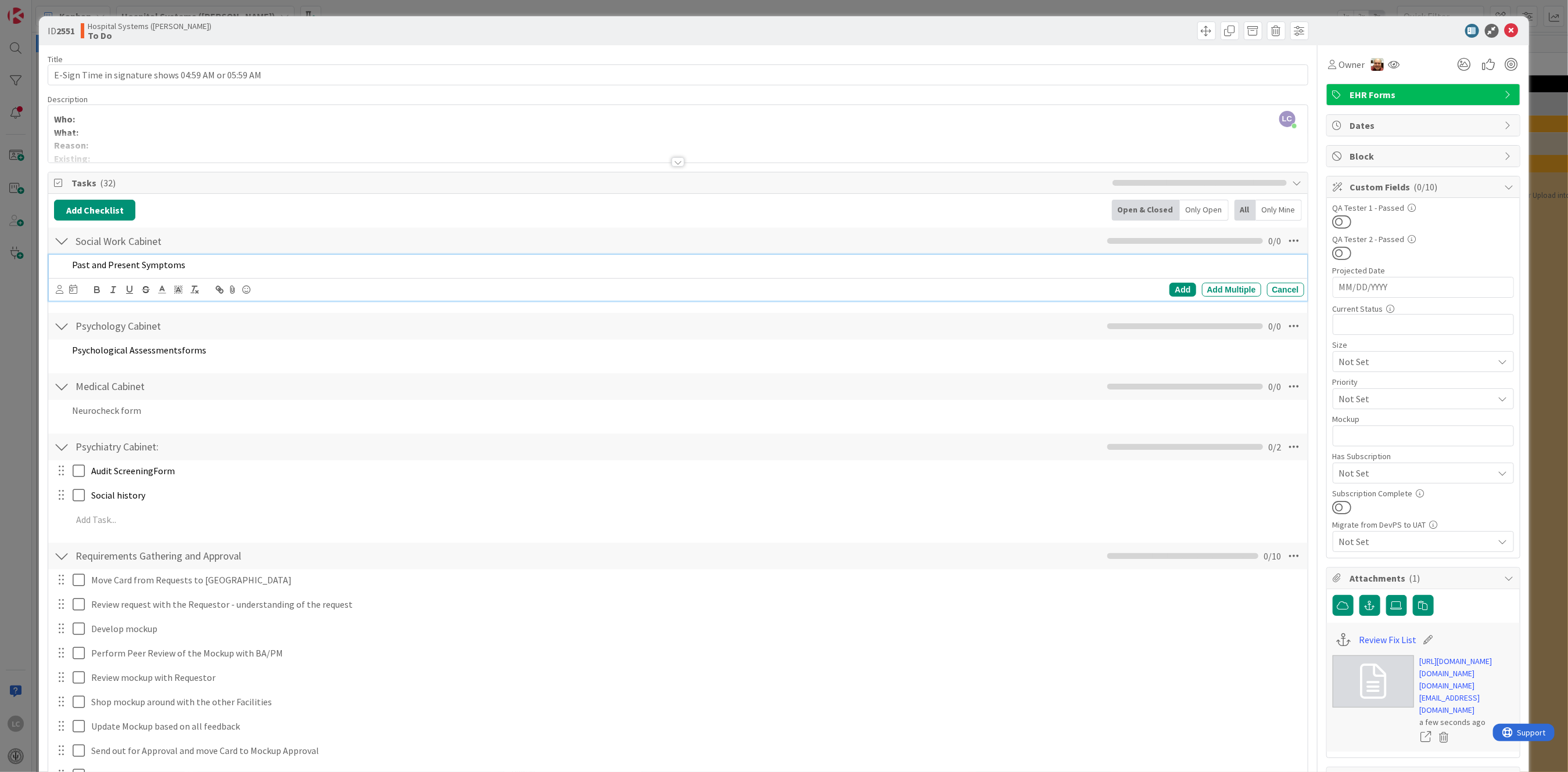
click at [72, 261] on span "Past and Present Symptoms" at bounding box center [129, 265] width 113 height 11
click at [72, 261] on span "Past and Present Symptoms" at bounding box center [129, 265] width 113 height 11
drag, startPoint x: 69, startPoint y: 266, endPoint x: 221, endPoint y: 272, distance: 152.1
click at [221, 272] on div "Past and Present Symptoms" at bounding box center [685, 265] width 1236 height 21
copy p "Past and Present Symptoms"
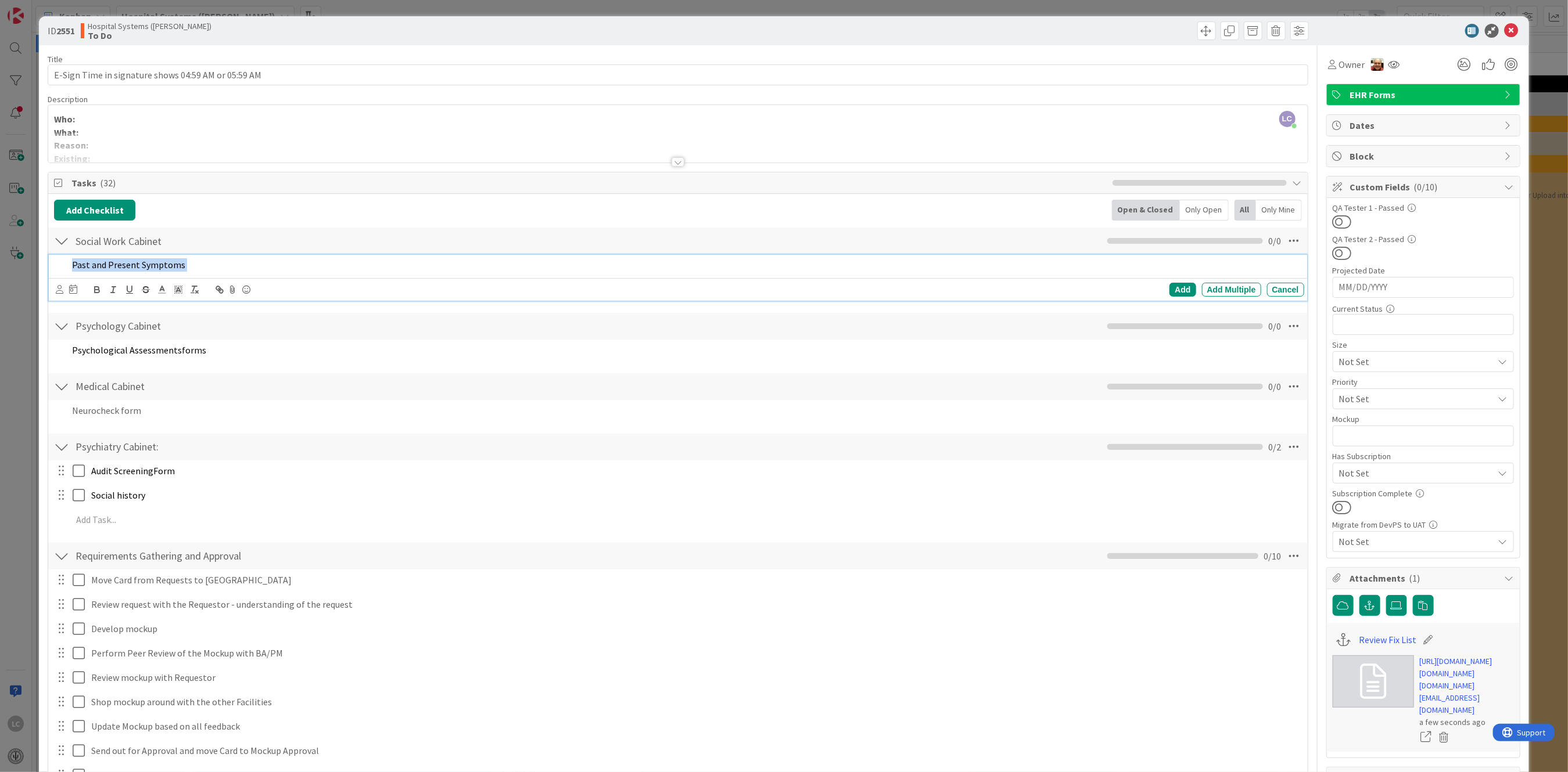
click at [236, 266] on p "Past and Present Symptoms" at bounding box center [686, 265] width 1227 height 13
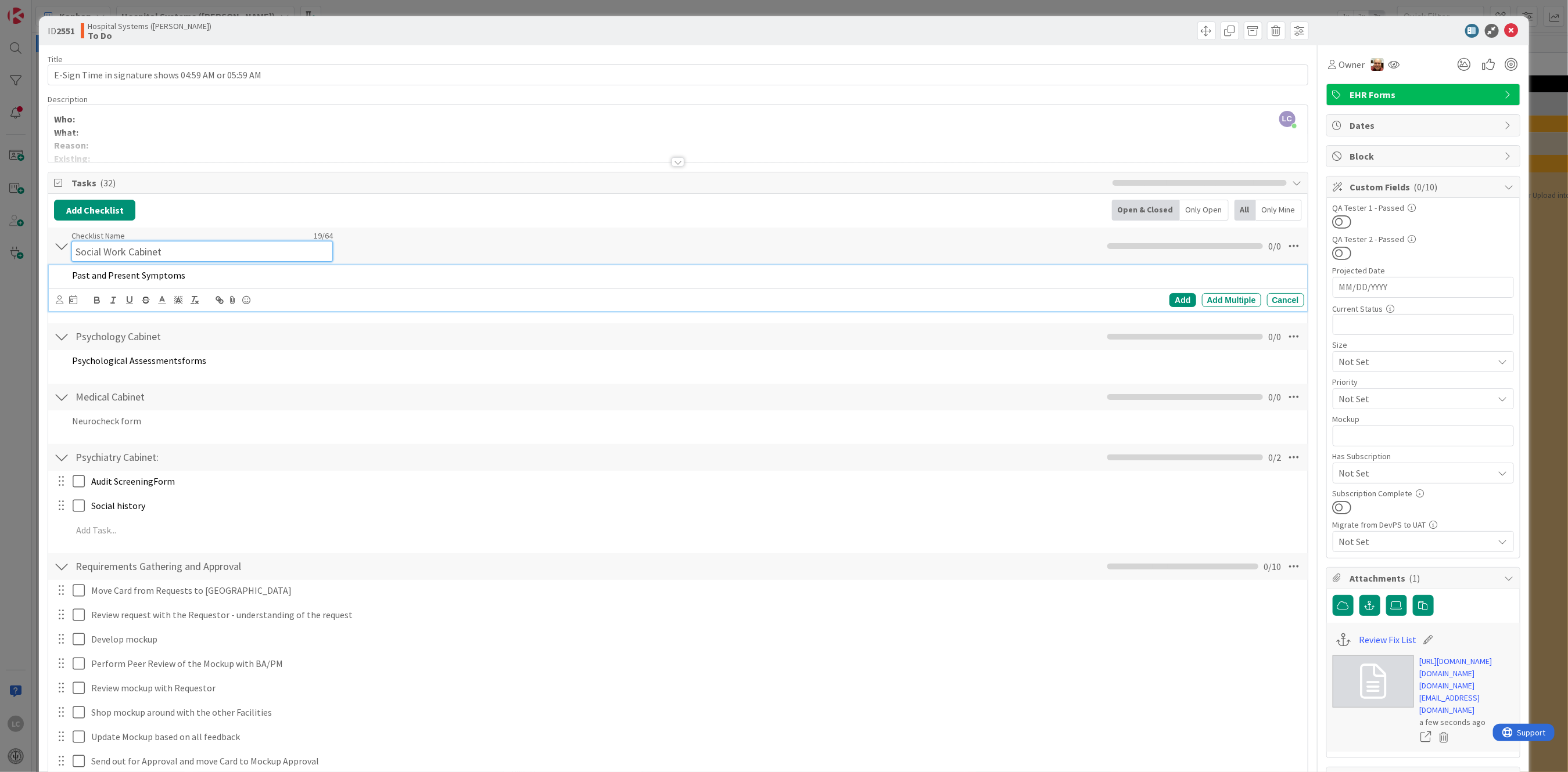
click at [106, 244] on input "Social Work Cabinet" at bounding box center [202, 251] width 261 height 21
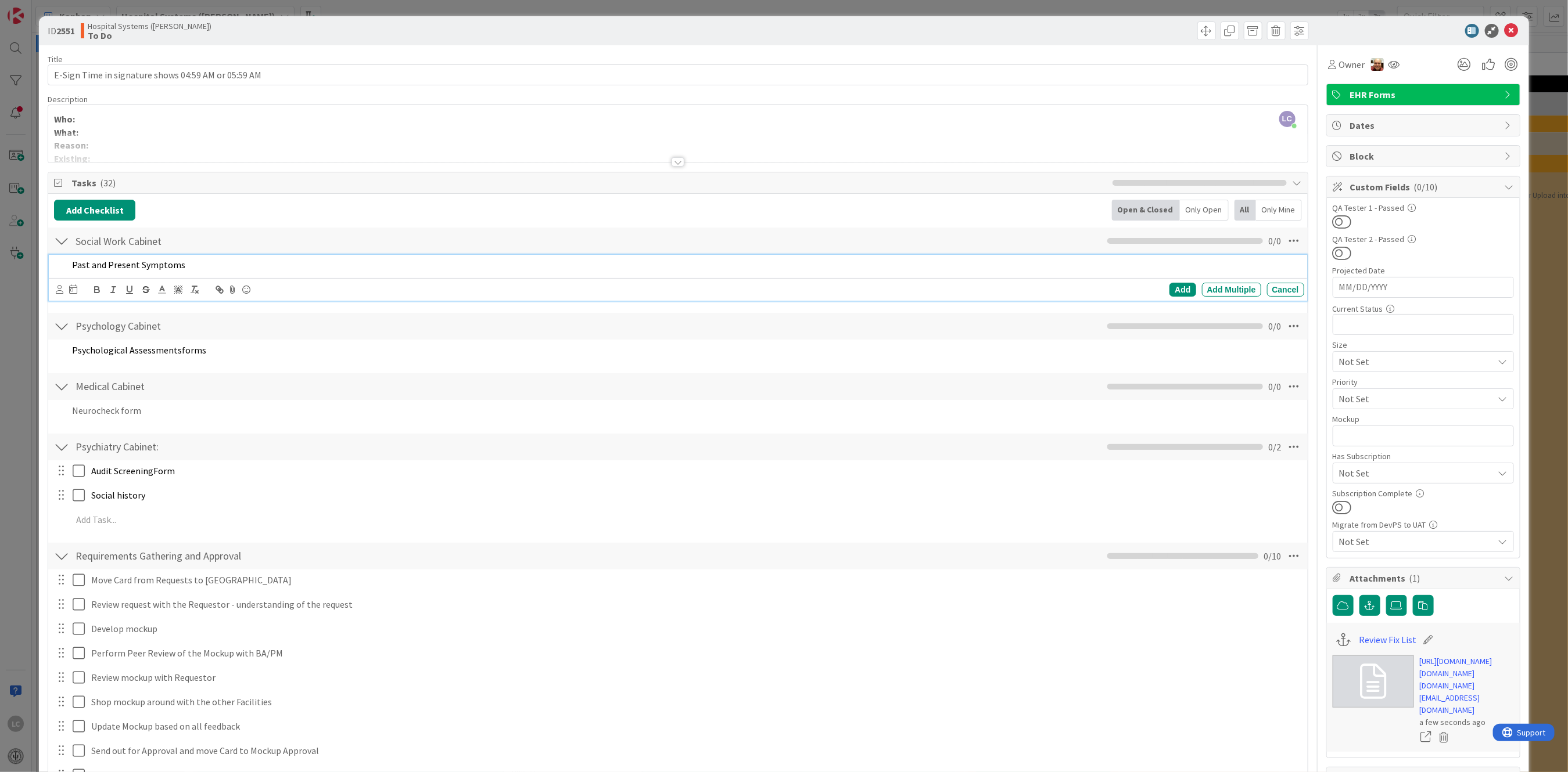
click at [681, 286] on div "Past and Present Symptoms Add Add Multiple Cancel" at bounding box center [677, 278] width 1258 height 46
click at [1169, 288] on div "Add" at bounding box center [1182, 290] width 26 height 14
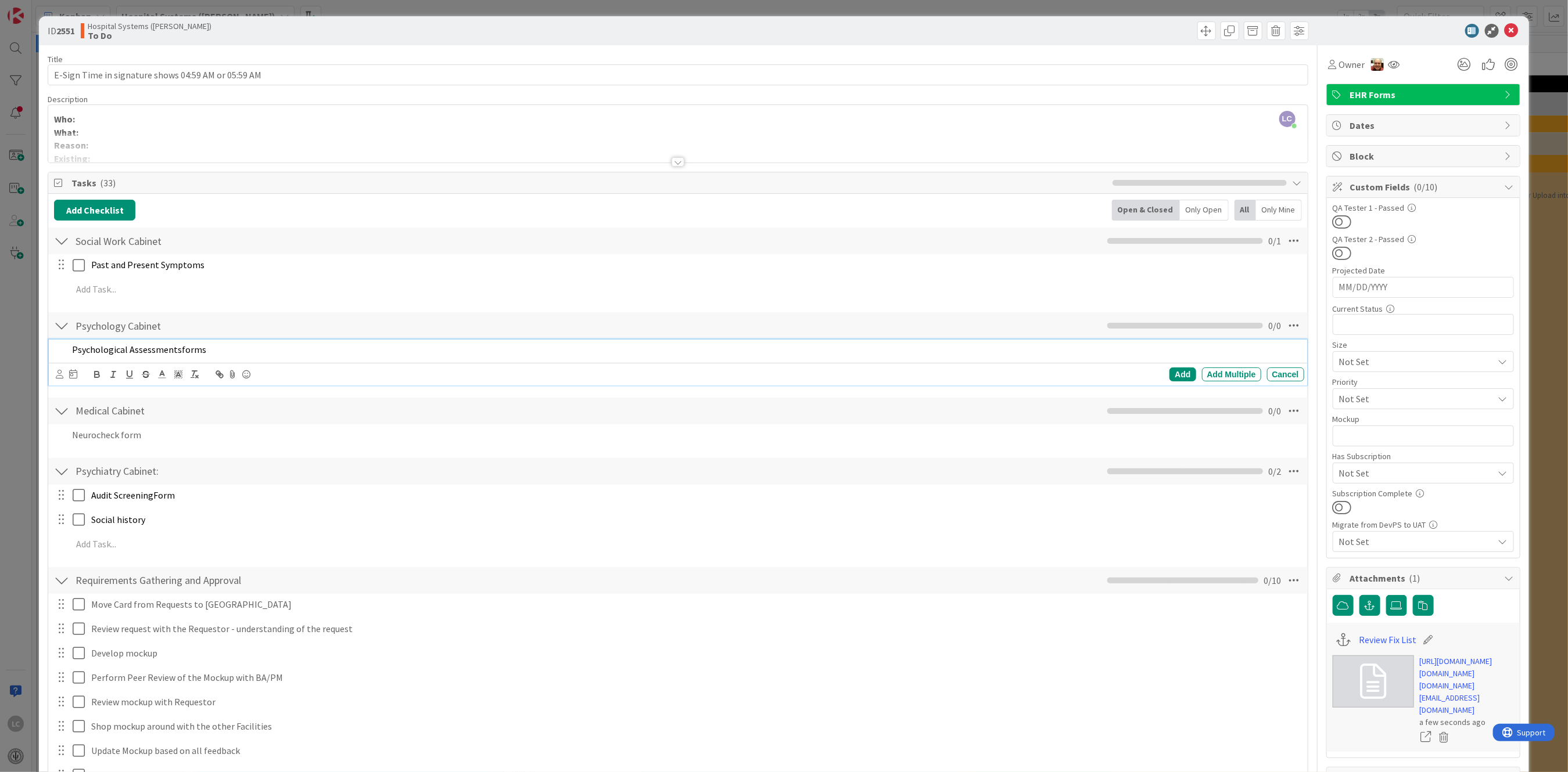
click at [111, 347] on span "Psychological Assessments" at bounding box center [127, 349] width 110 height 11
click at [1176, 371] on div "Add" at bounding box center [1182, 375] width 26 height 14
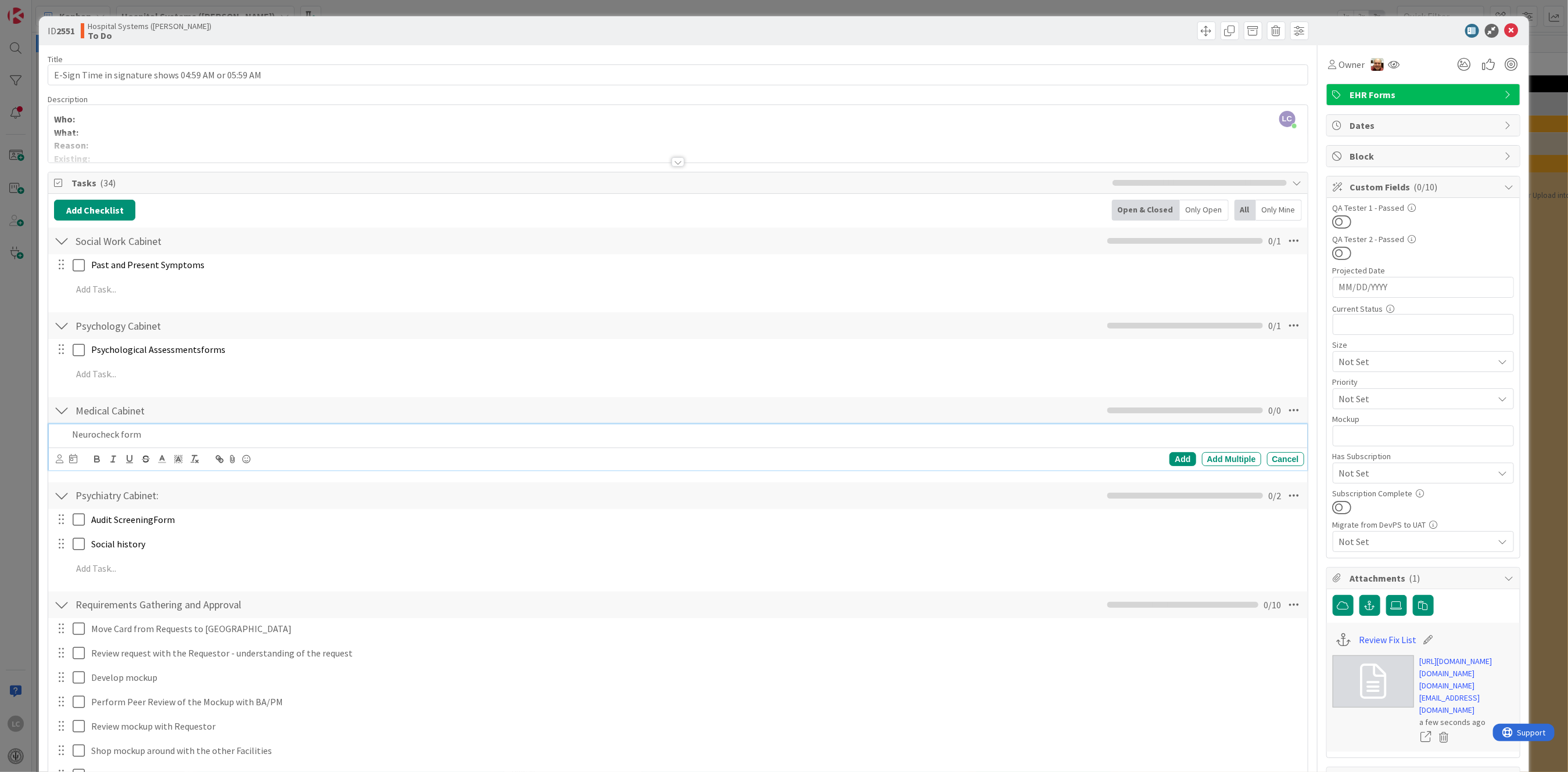
click at [128, 433] on p "Neurocheck form" at bounding box center [686, 434] width 1227 height 13
click at [1173, 453] on div "Add Add Multiple Cancel" at bounding box center [679, 459] width 1248 height 16
click at [1169, 457] on div "Add" at bounding box center [1182, 460] width 26 height 14
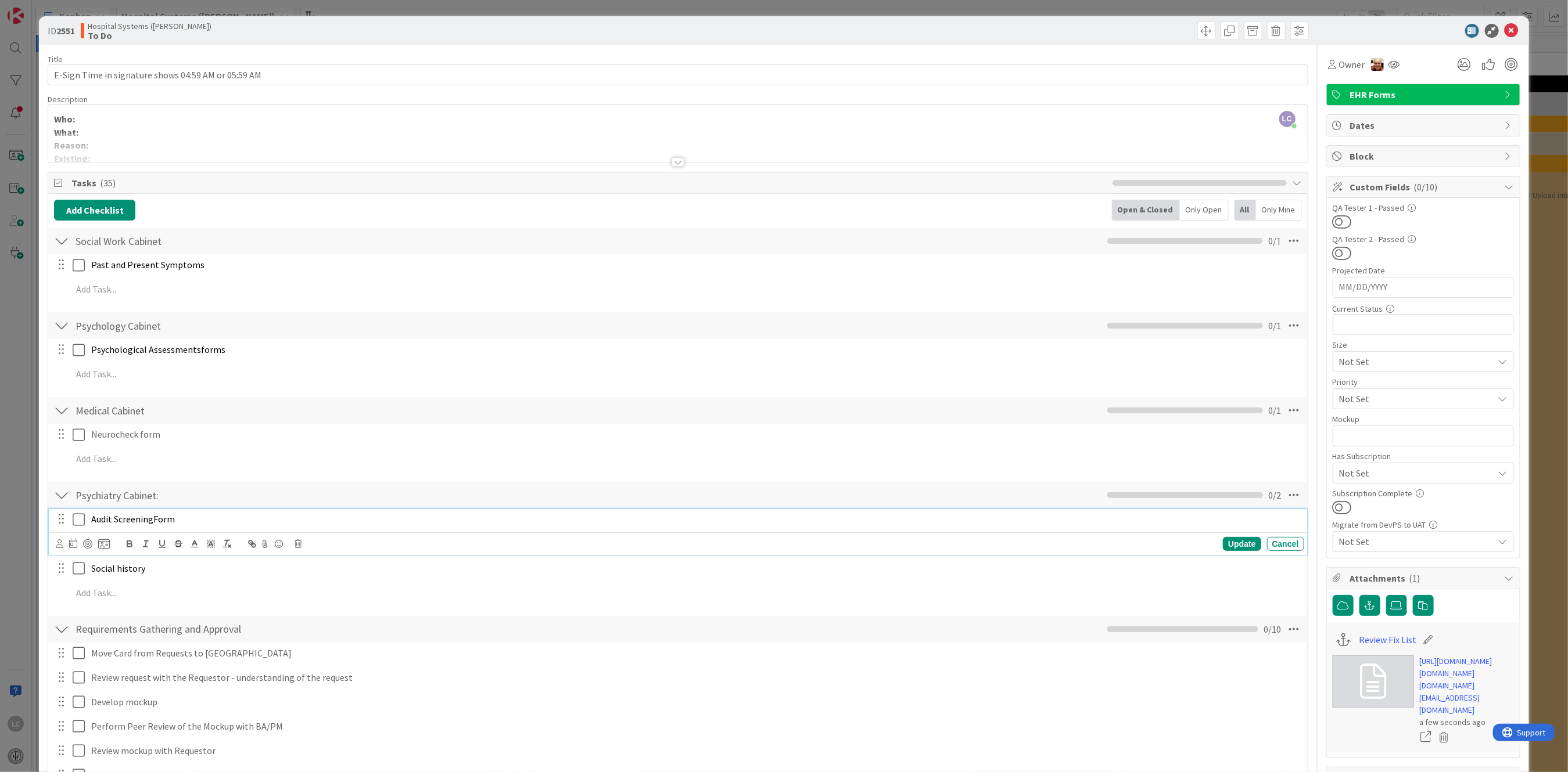
click at [363, 521] on p "Audit Screening Form" at bounding box center [695, 519] width 1208 height 13
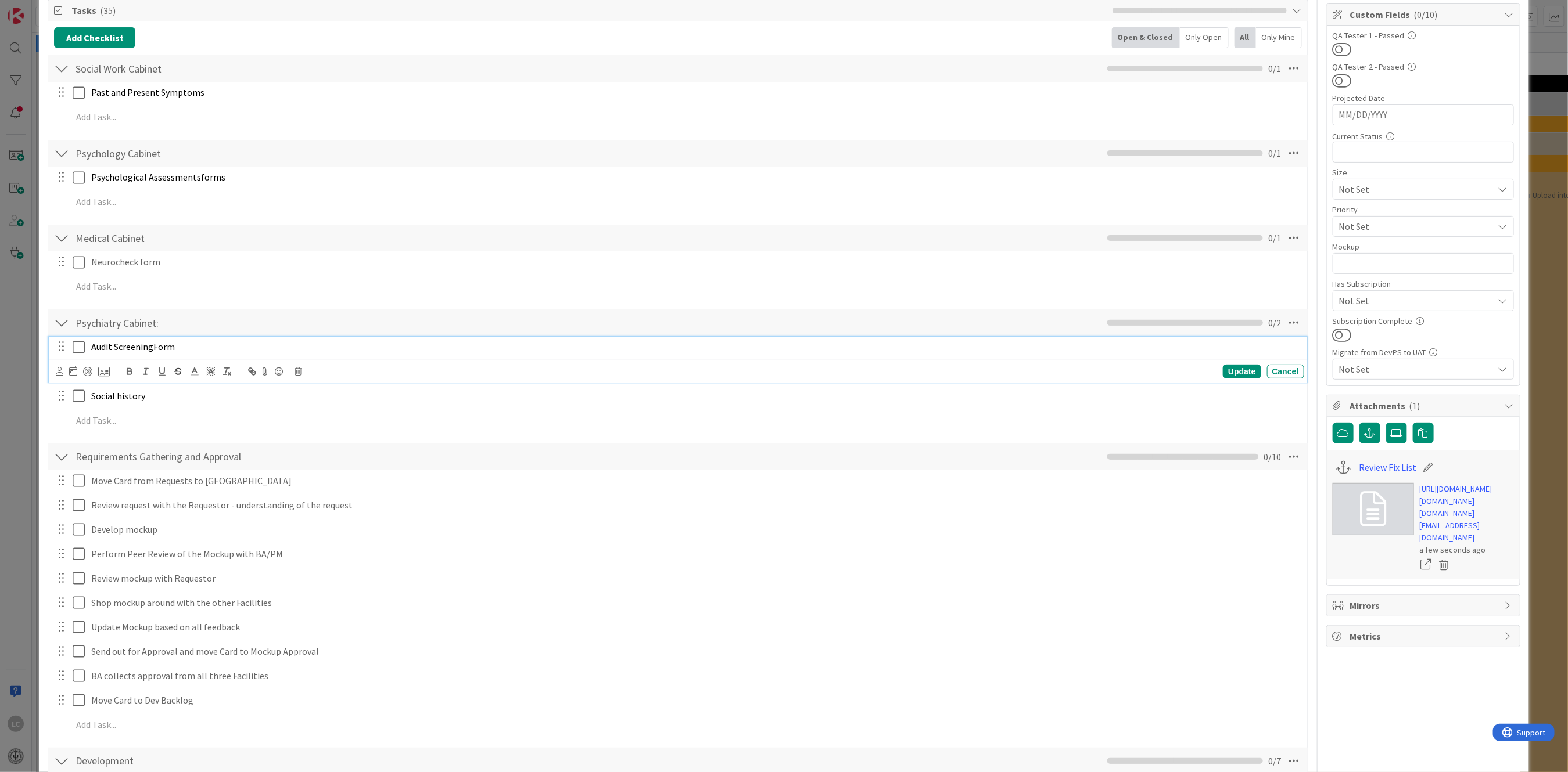
scroll to position [154, 0]
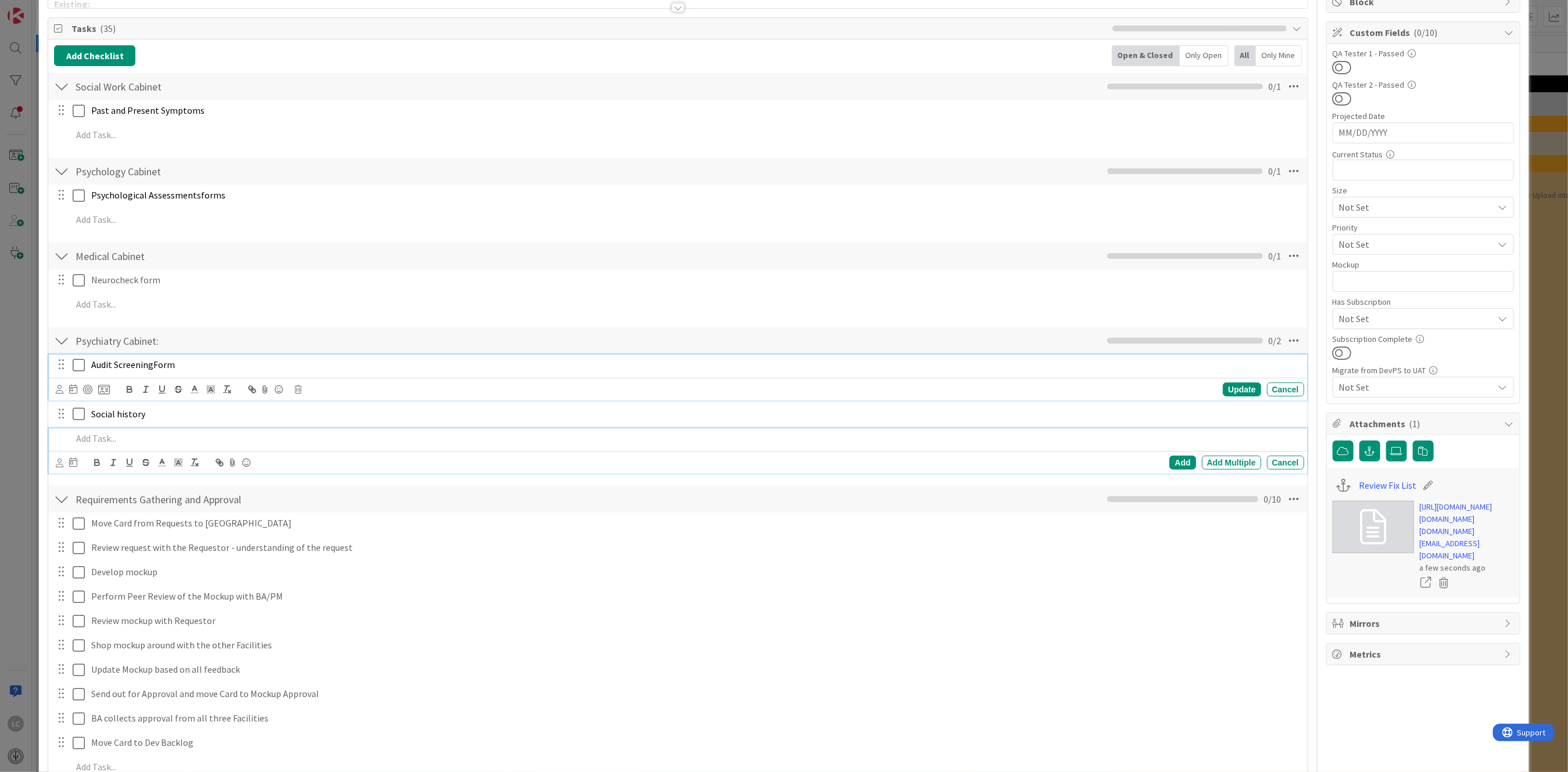
click at [213, 437] on p at bounding box center [686, 438] width 1227 height 13
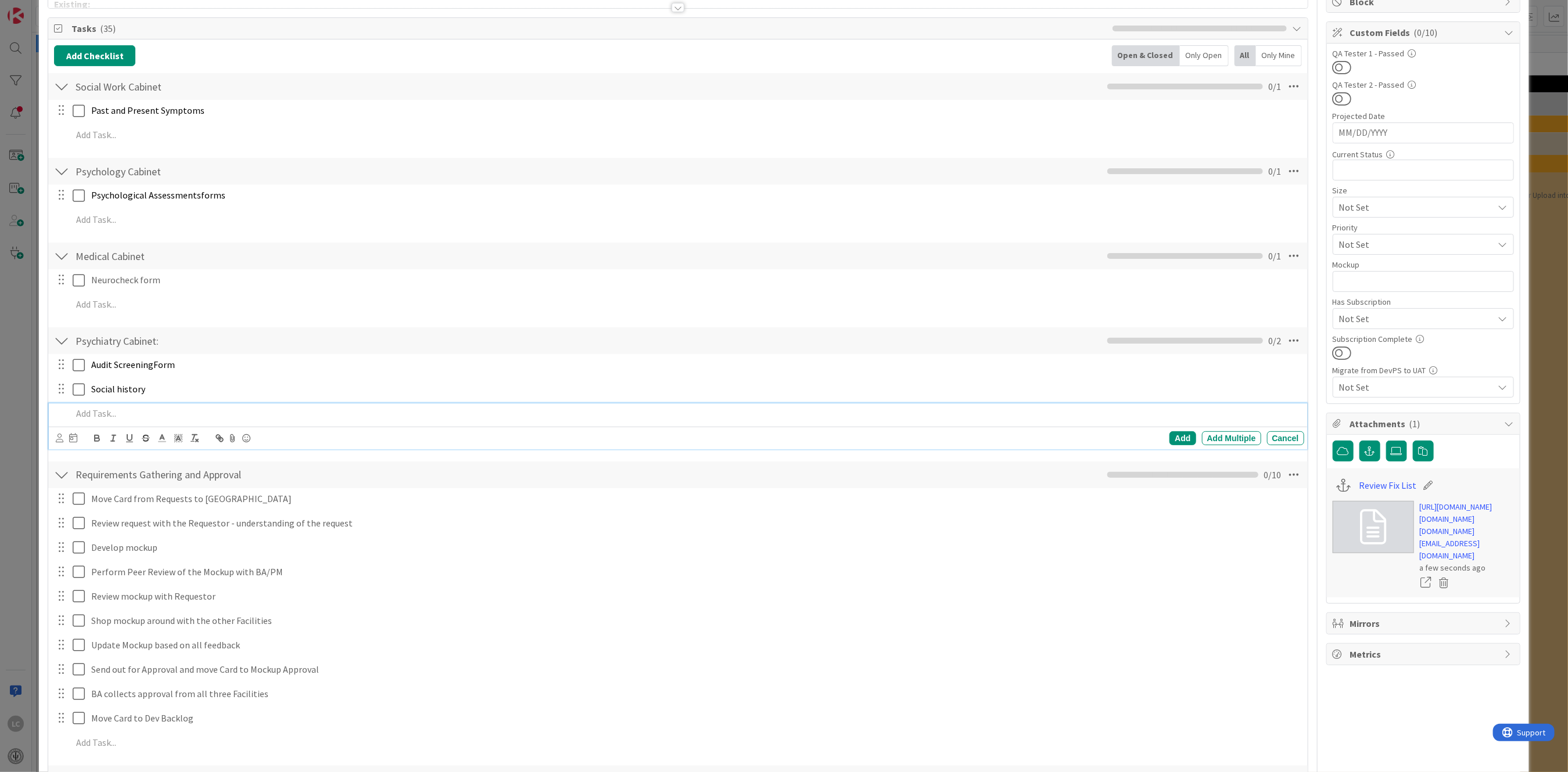
scroll to position [130, 0]
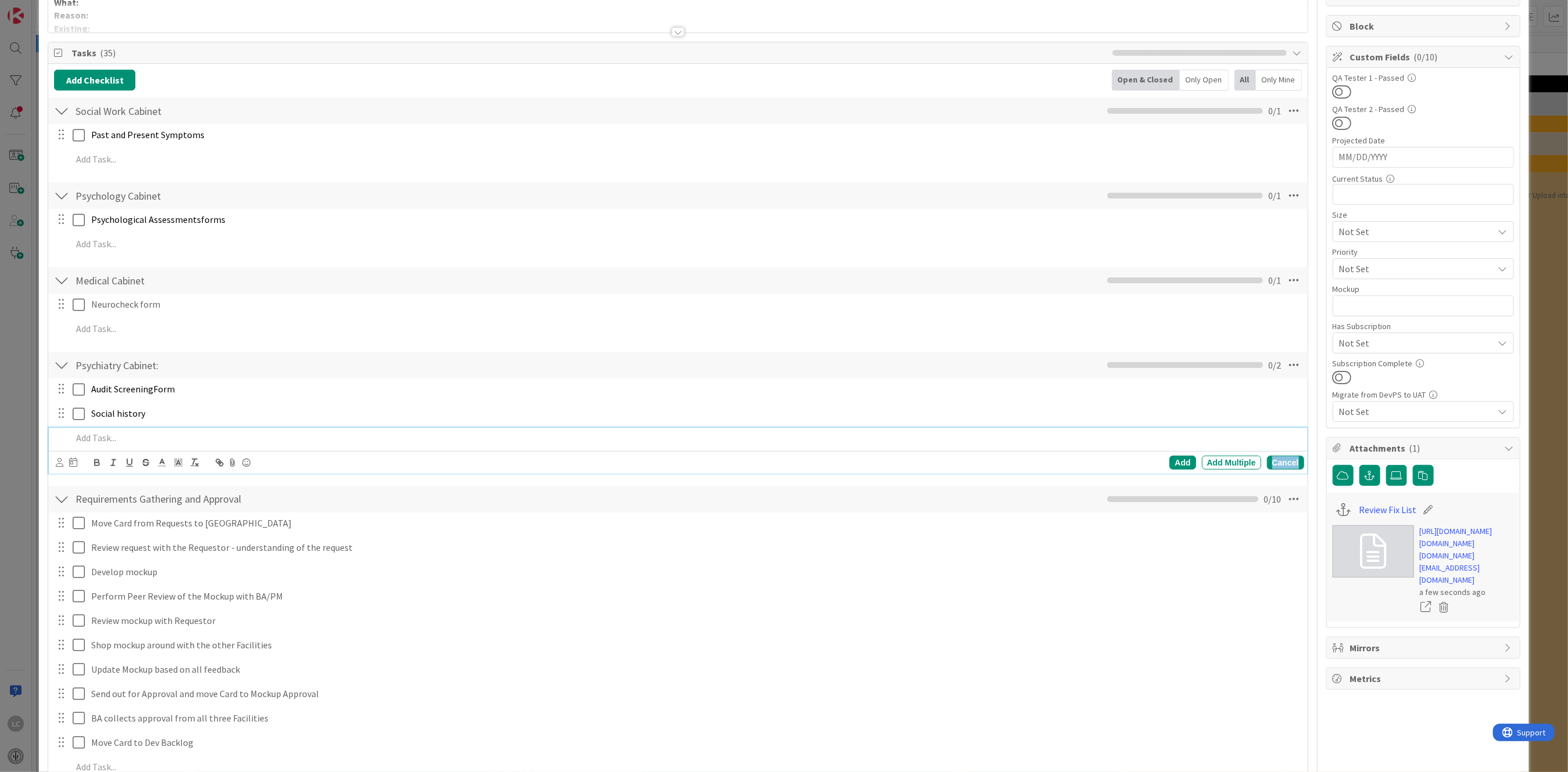
click at [1277, 458] on div "Cancel" at bounding box center [1285, 463] width 37 height 14
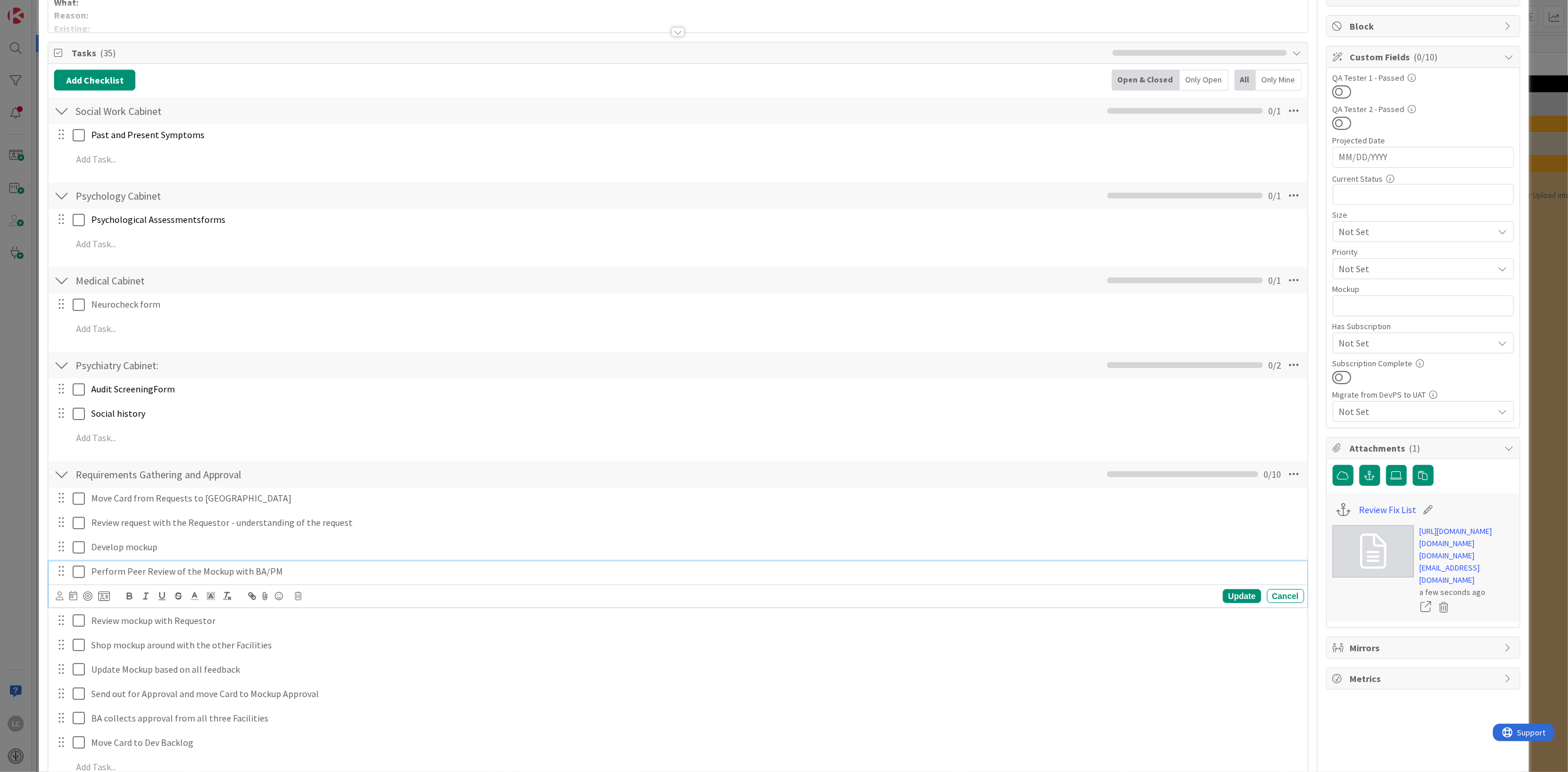
click at [751, 577] on p "Perform Peer Review of the Mockup with BA/PM" at bounding box center [695, 572] width 1208 height 13
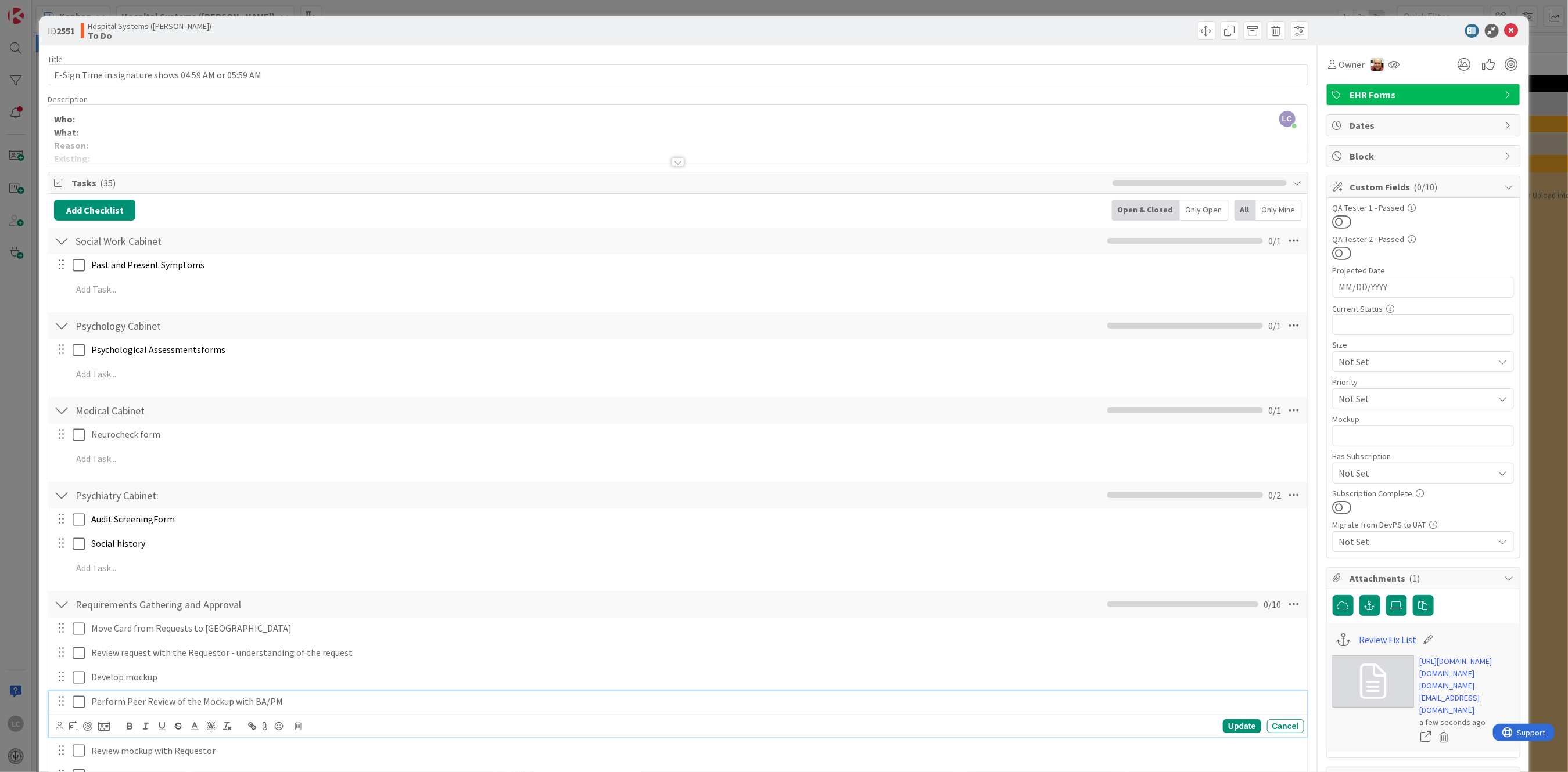
click at [144, 120] on div "LC [PERSON_NAME] joined 5 m ago Who: What: Reason: Existing: Legacy: Descriptio…" at bounding box center [677, 133] width 1259 height 57
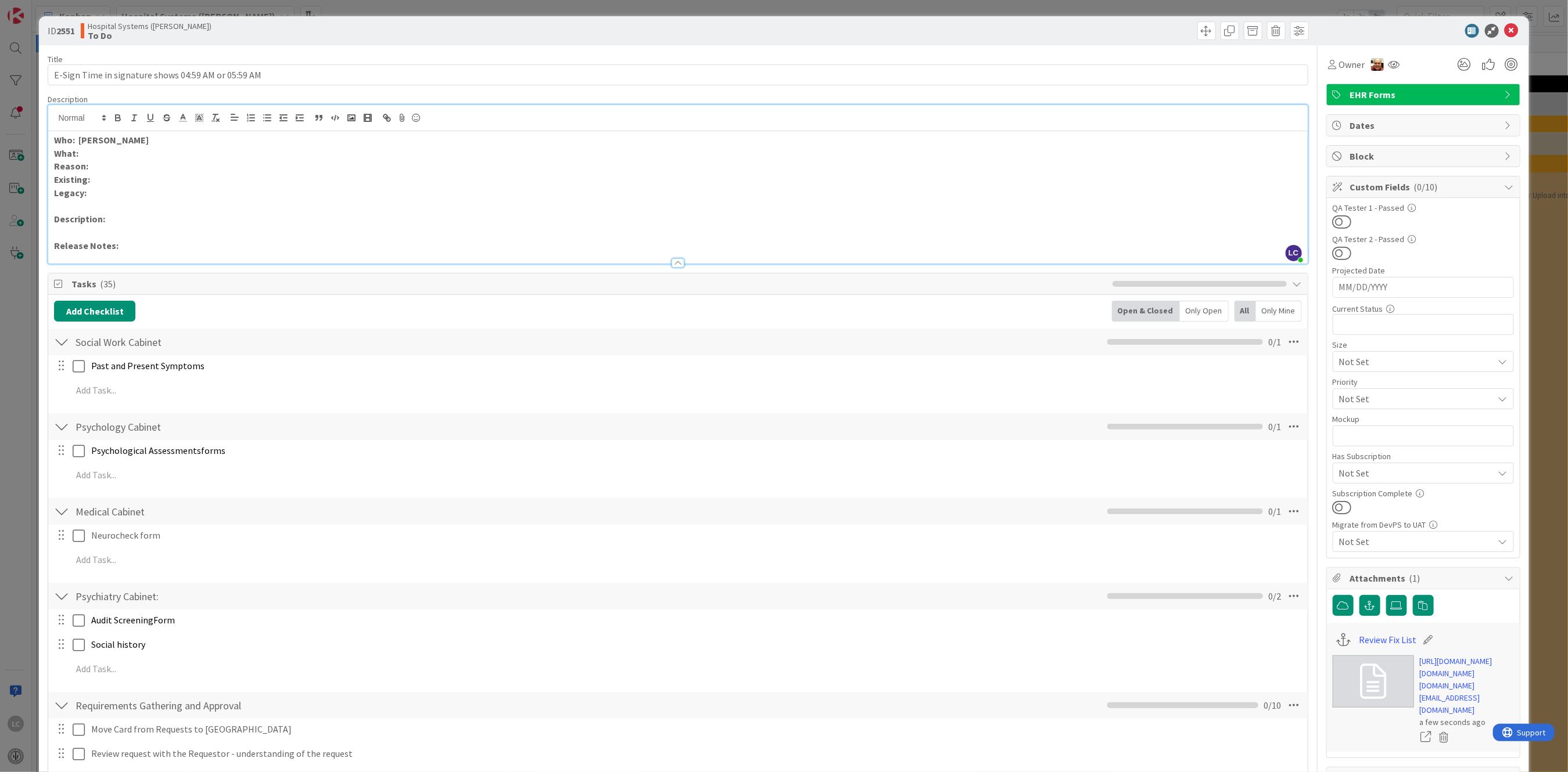
click at [111, 154] on p "What:" at bounding box center [677, 153] width 1247 height 13
click at [94, 157] on p "What:" at bounding box center [677, 153] width 1247 height 13
click at [86, 154] on span "list of the forms in the EHR and determined that these are the ones that the e-…" at bounding box center [444, 153] width 731 height 11
drag, startPoint x: 208, startPoint y: 154, endPoint x: 224, endPoint y: 154, distance: 16.0
click at [210, 154] on span "e-sign date shows in the field below the Record Detail section or the Signature…" at bounding box center [396, 153] width 424 height 11
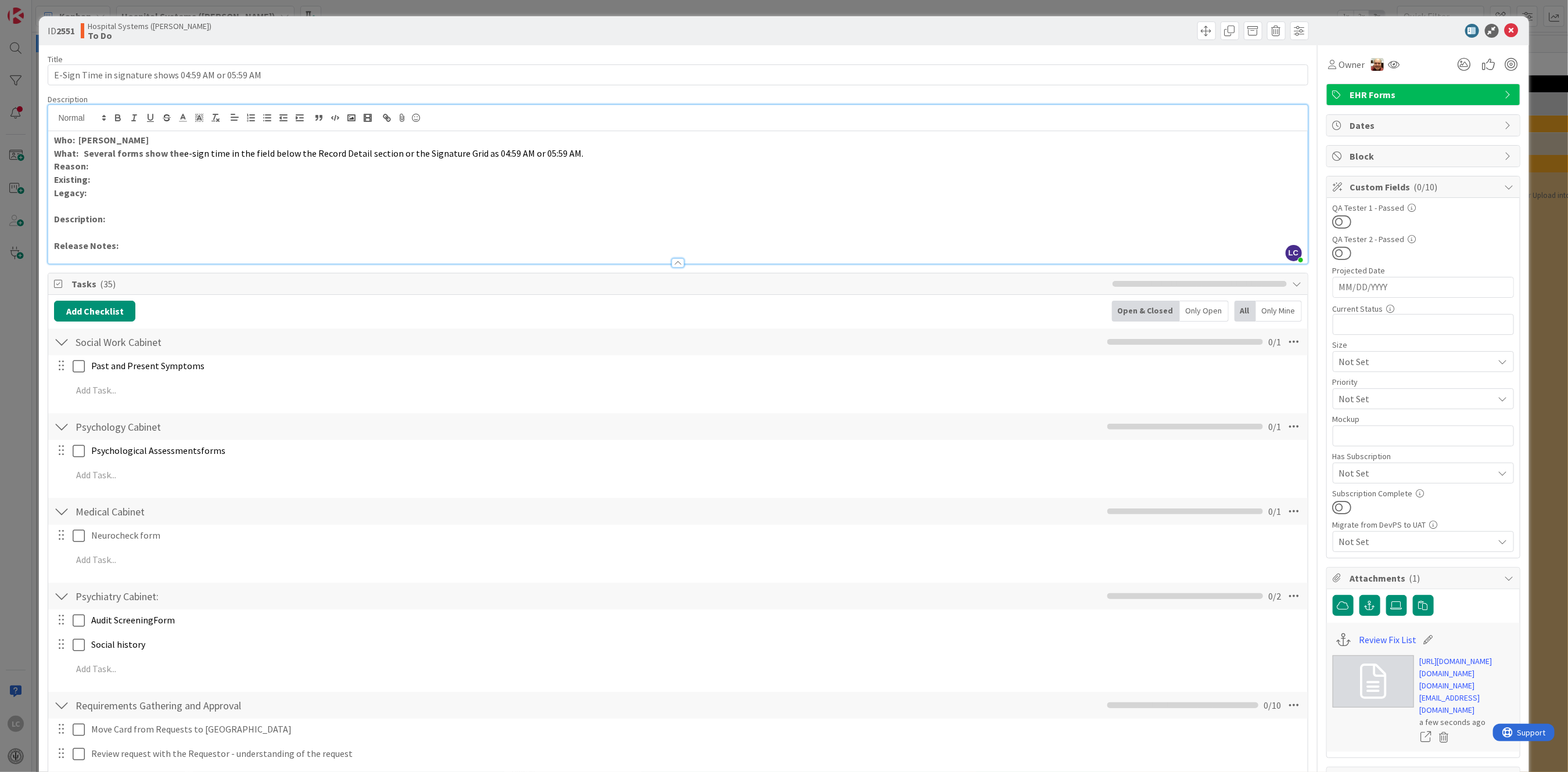
click at [393, 153] on span "e-sign time in the field below the Record Detail section or the Signature Grid …" at bounding box center [383, 153] width 399 height 11
drag, startPoint x: 86, startPoint y: 157, endPoint x: 177, endPoint y: 152, distance: 91.1
click at [177, 152] on strong "What: Several forms show the" at bounding box center [119, 153] width 130 height 11
click at [121, 117] on icon "button" at bounding box center [118, 118] width 11 height 11
click at [173, 219] on p "Description:" at bounding box center [677, 219] width 1247 height 13
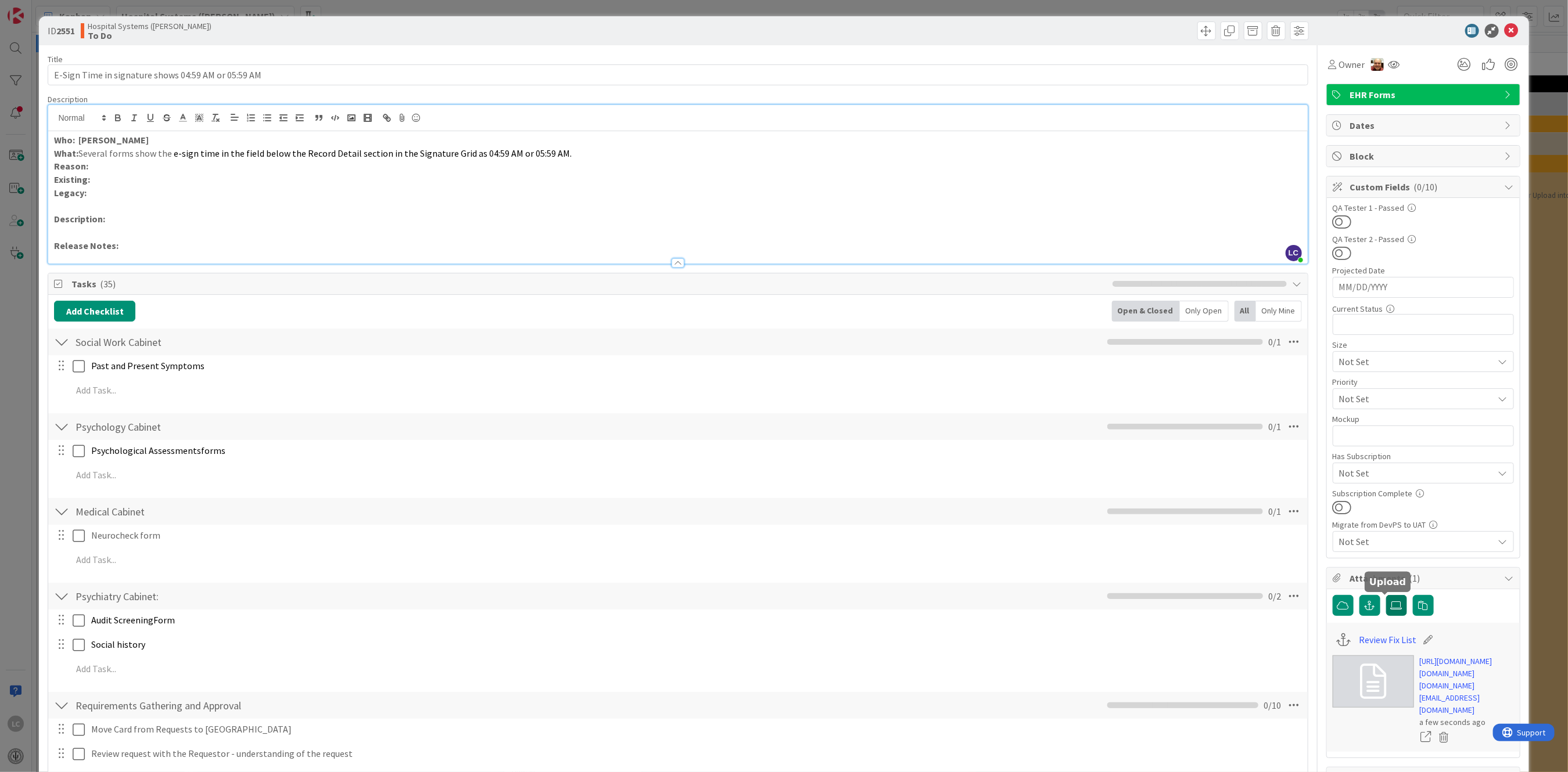
click at [1391, 606] on icon at bounding box center [1397, 606] width 11 height 9
click at [1386, 595] on input "file" at bounding box center [1386, 595] width 0 height 0
click at [135, 220] on p "Description:" at bounding box center [677, 219] width 1247 height 13
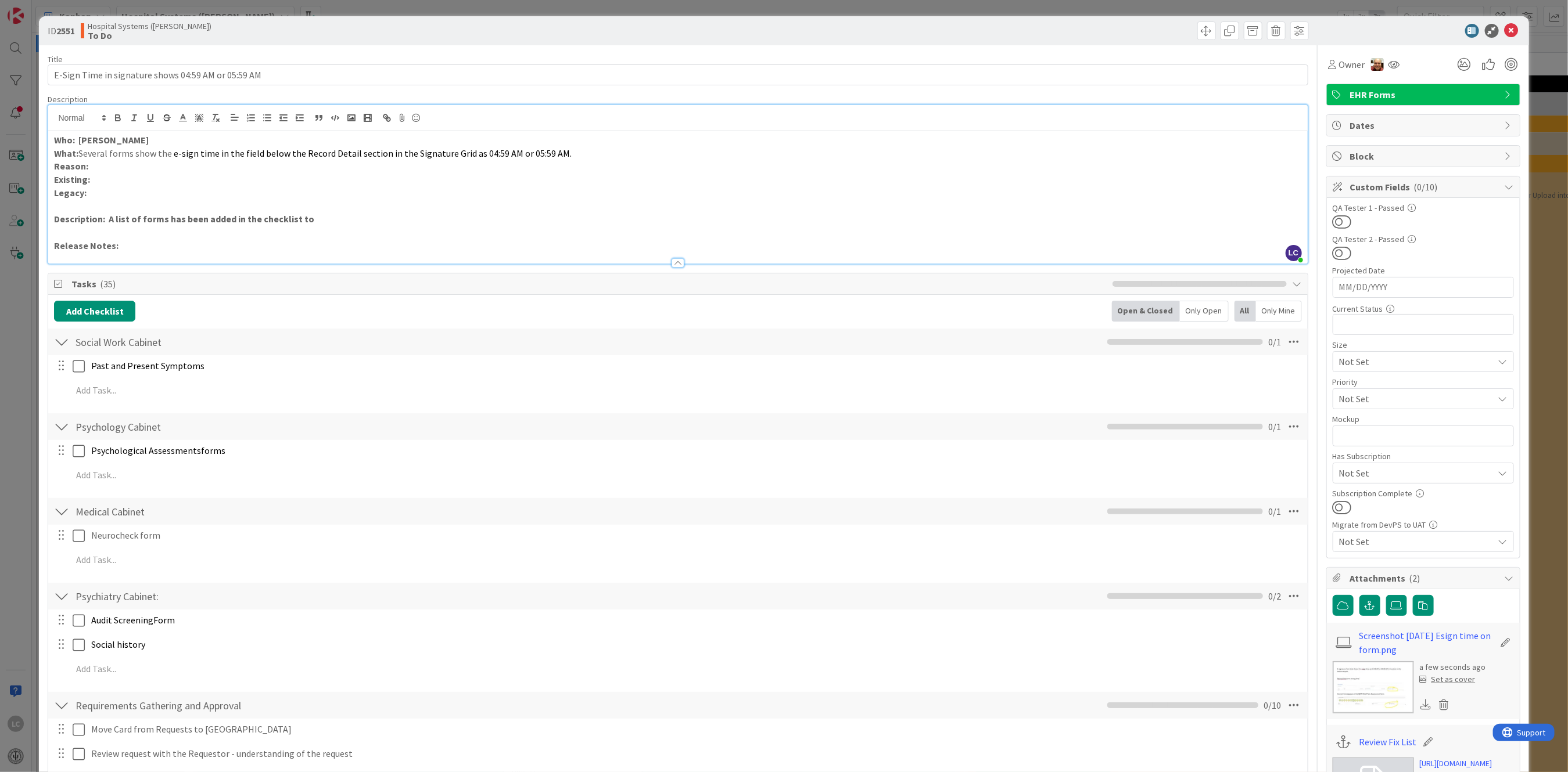
click at [308, 217] on p "Description: A list of forms has been added in the checklist to" at bounding box center [677, 219] width 1247 height 13
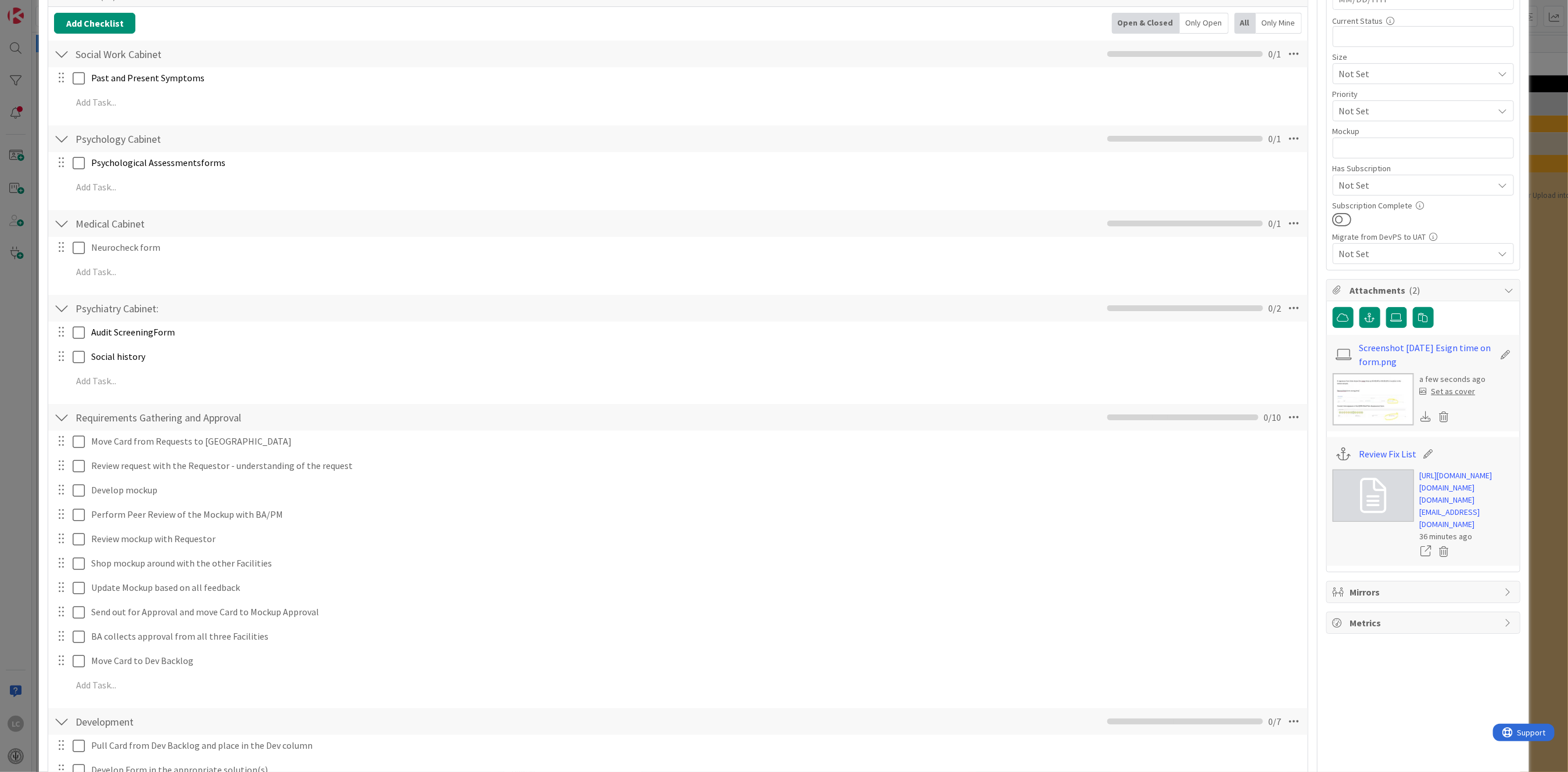
scroll to position [387, 0]
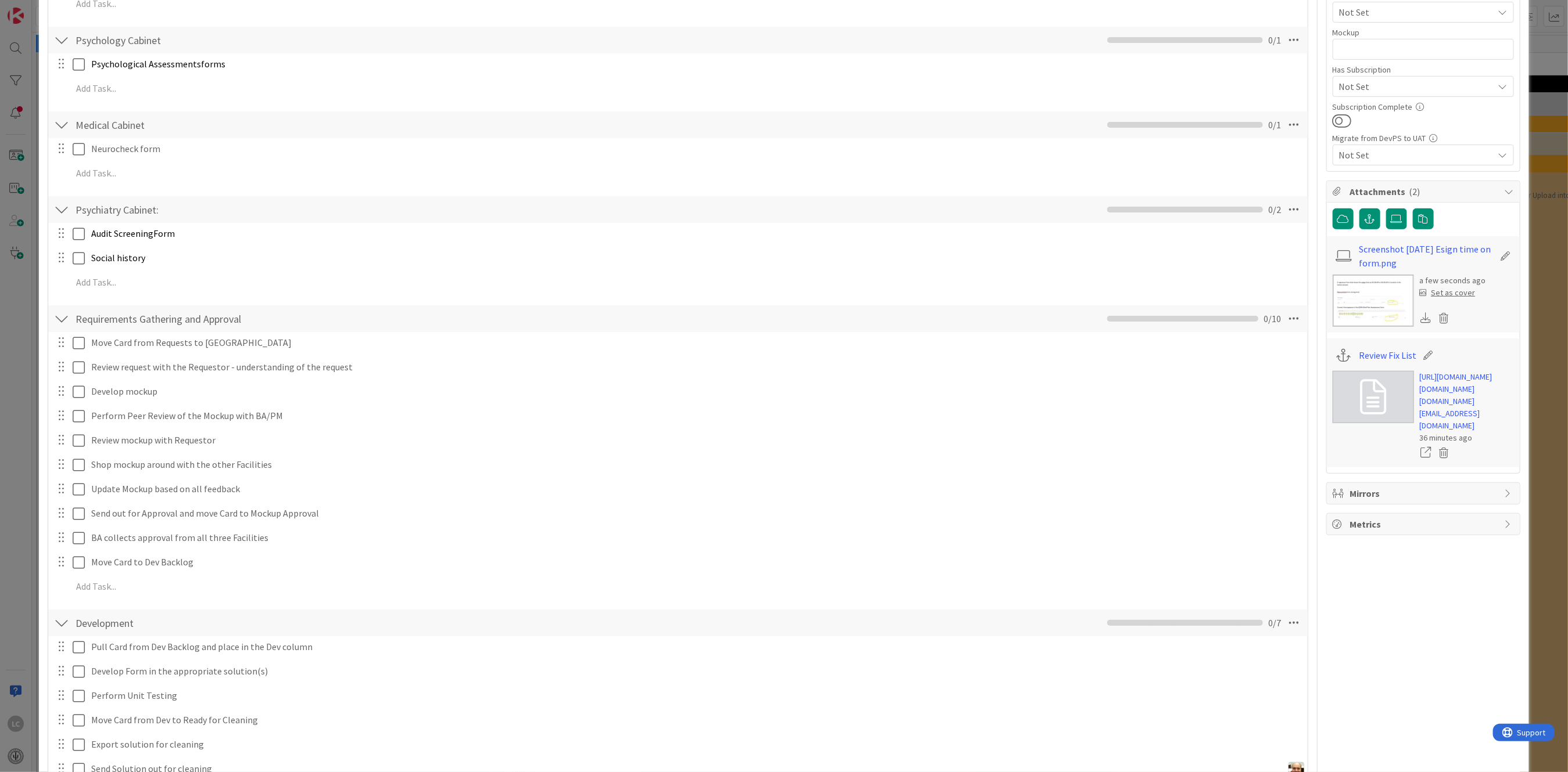
click at [69, 320] on div "Requirements Gathering and Approval Checklist Name 35 / 64 Requirements Gatheri…" at bounding box center [677, 319] width 1259 height 27
click at [60, 317] on div at bounding box center [61, 319] width 15 height 21
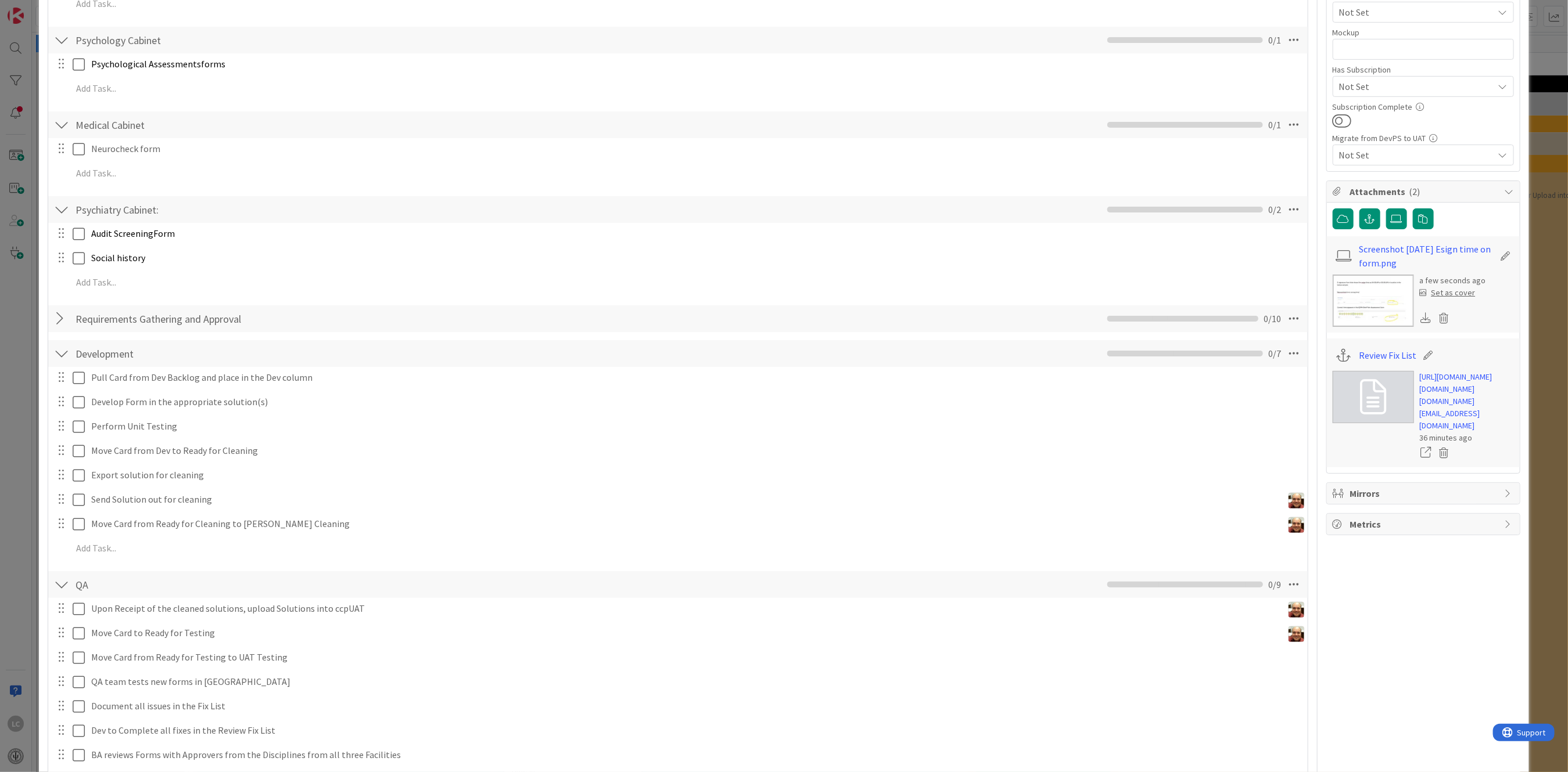
click at [61, 353] on div at bounding box center [61, 354] width 15 height 21
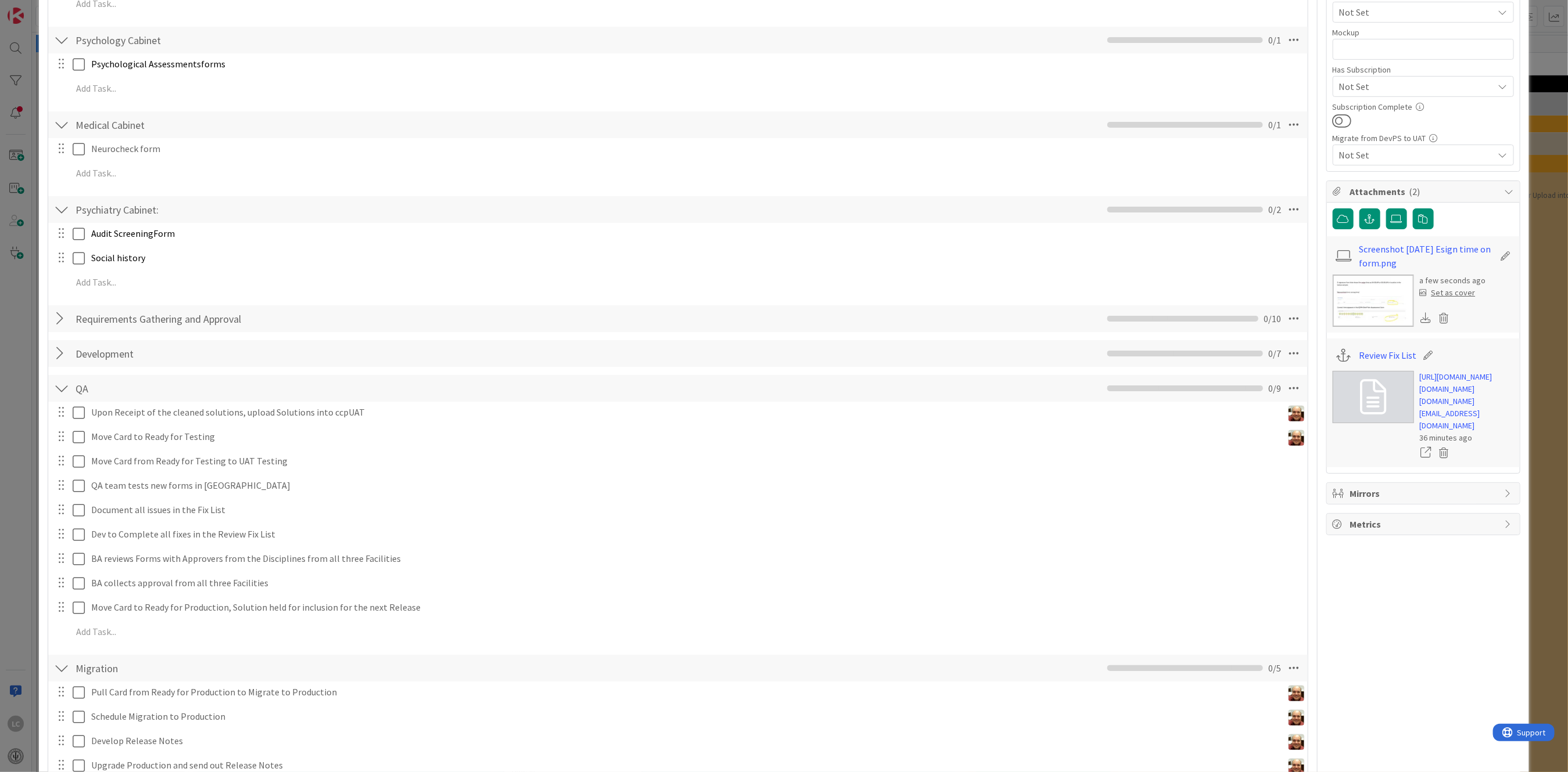
click at [60, 387] on div at bounding box center [61, 389] width 15 height 21
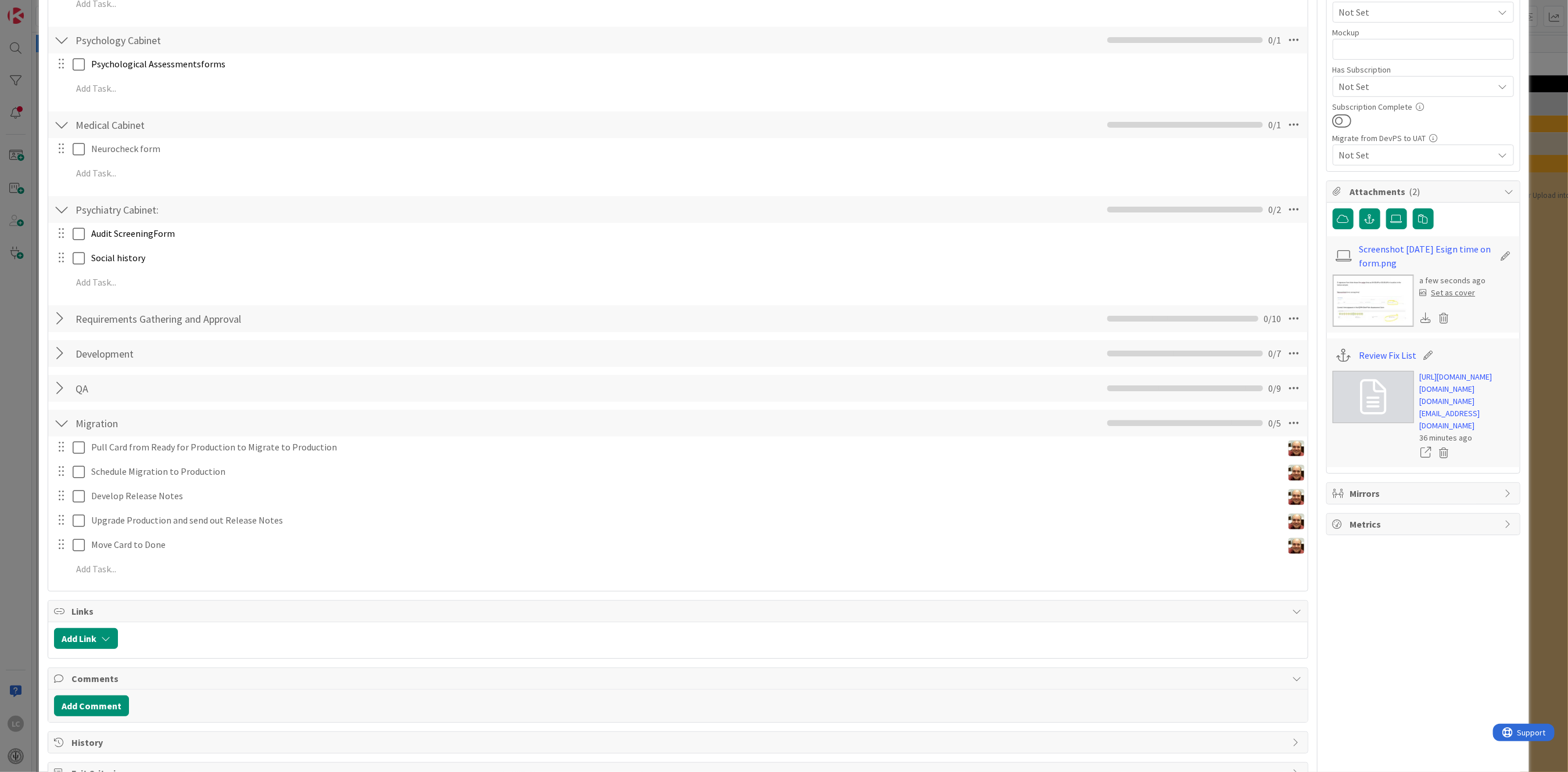
click at [64, 421] on div at bounding box center [61, 424] width 15 height 21
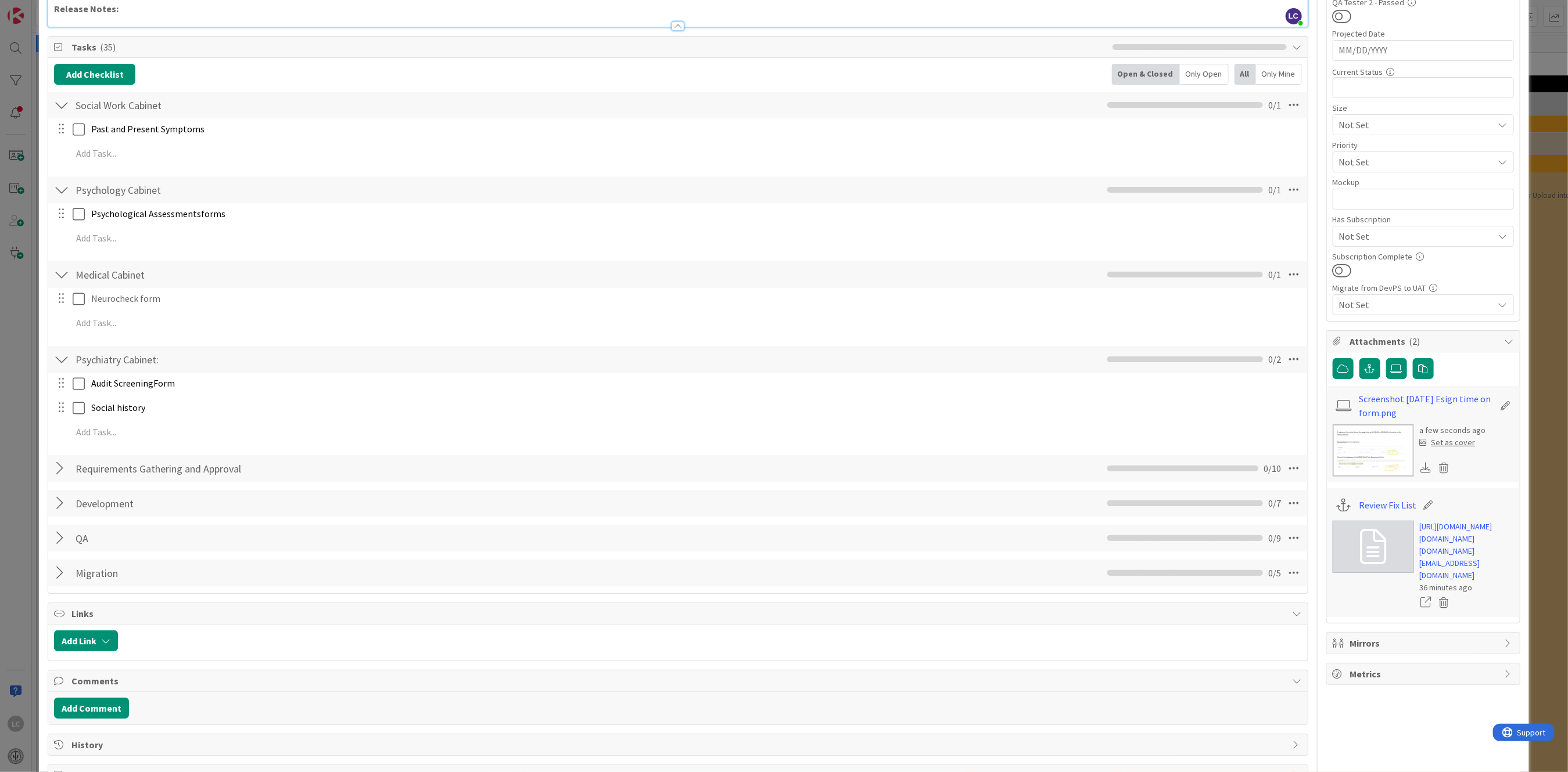
scroll to position [0, 0]
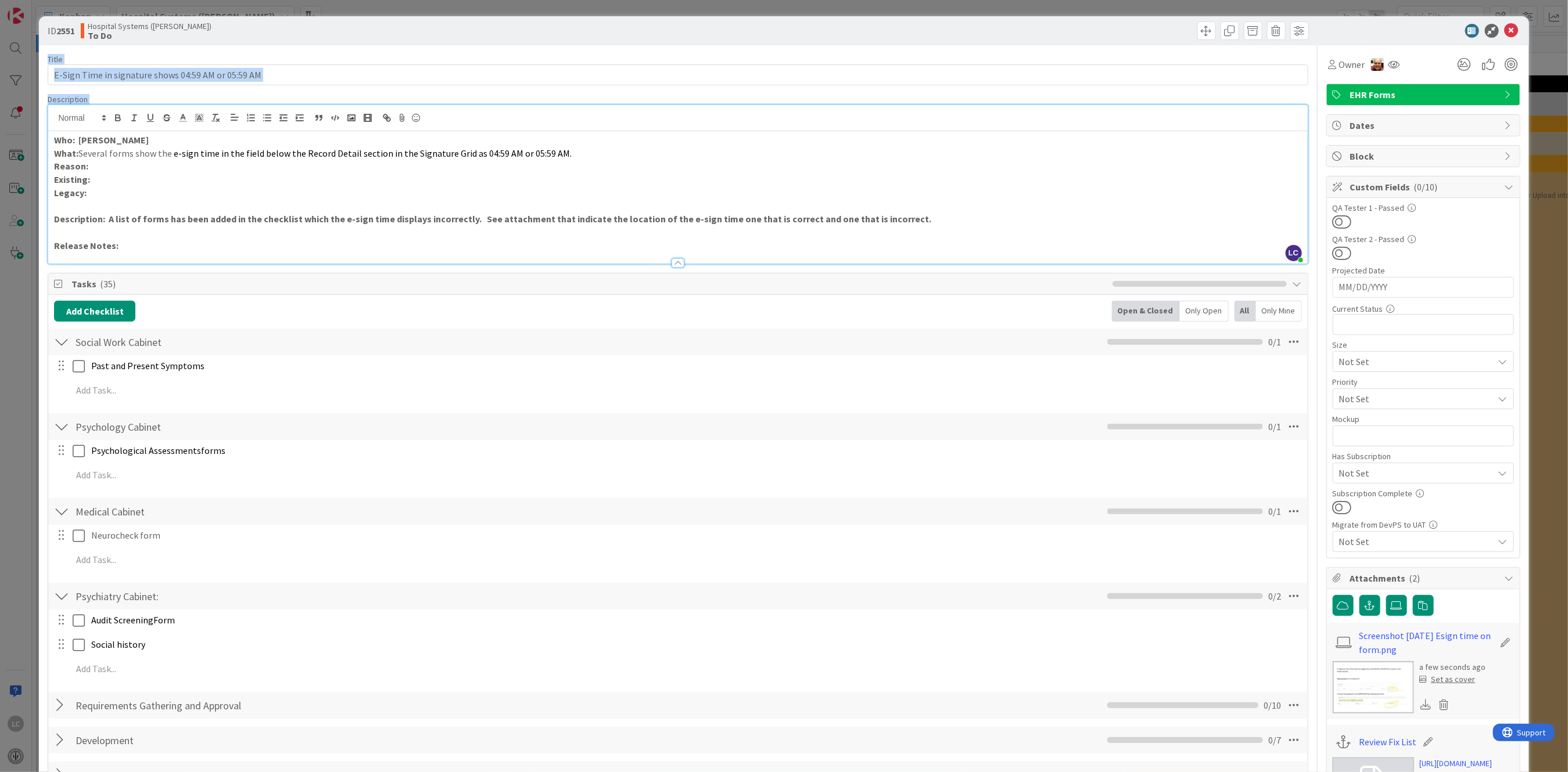
drag, startPoint x: 1502, startPoint y: 34, endPoint x: 1206, endPoint y: 135, distance: 312.8
click at [1206, 135] on div "ID 2551 Hospital Systems ([PERSON_NAME]) To Do Title 51 / 128 E-Sign Time in si…" at bounding box center [784, 524] width 1489 height 1016
click at [653, 127] on div at bounding box center [677, 118] width 1259 height 26
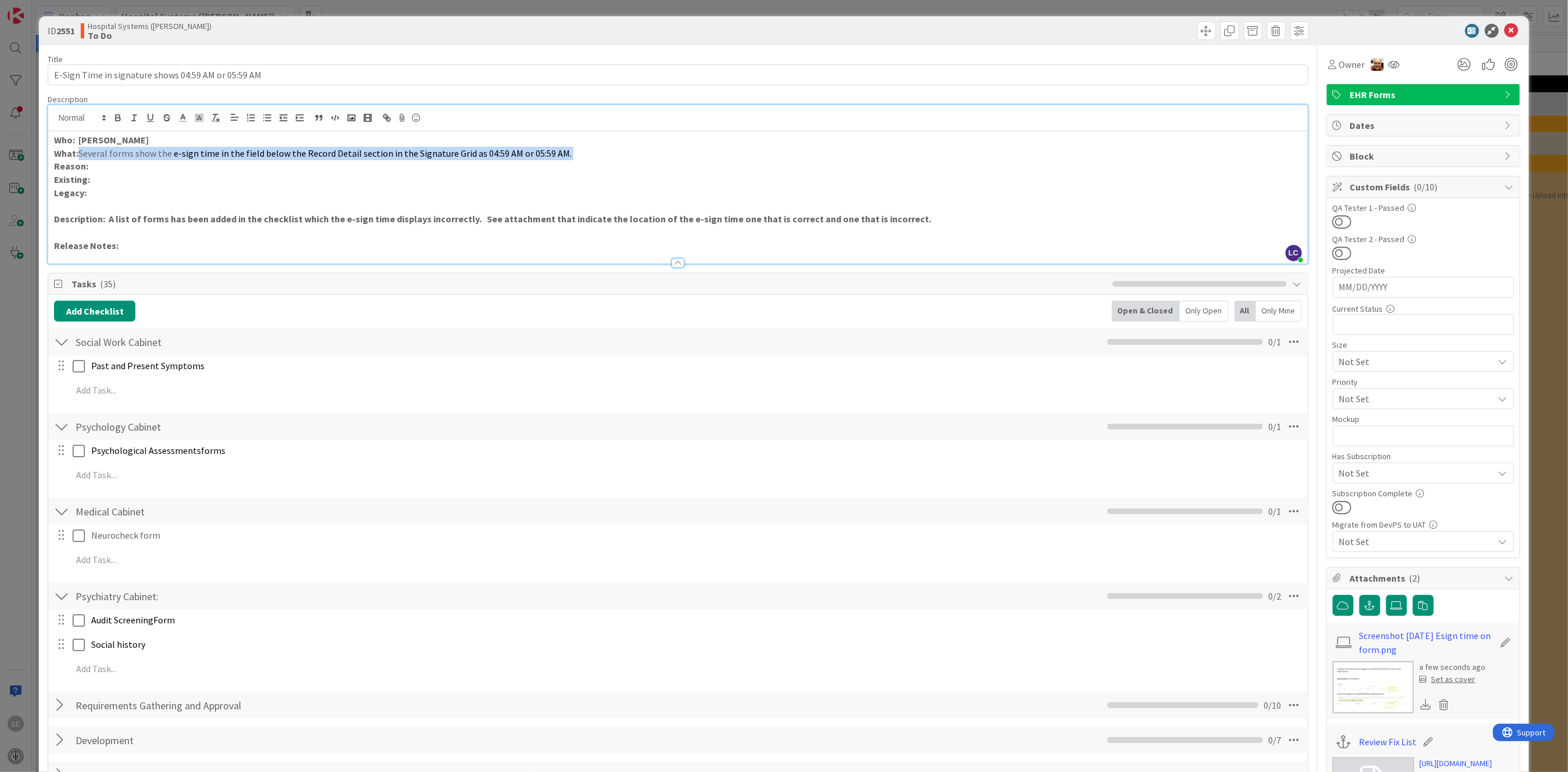
drag, startPoint x: 84, startPoint y: 156, endPoint x: 580, endPoint y: 157, distance: 496.0
click at [580, 157] on p "What: Several forms show the e-sign time in the field below the Record Detail s…" at bounding box center [677, 153] width 1247 height 13
copy p "Several forms show the e-sign time in the field below the Record Detail section…"
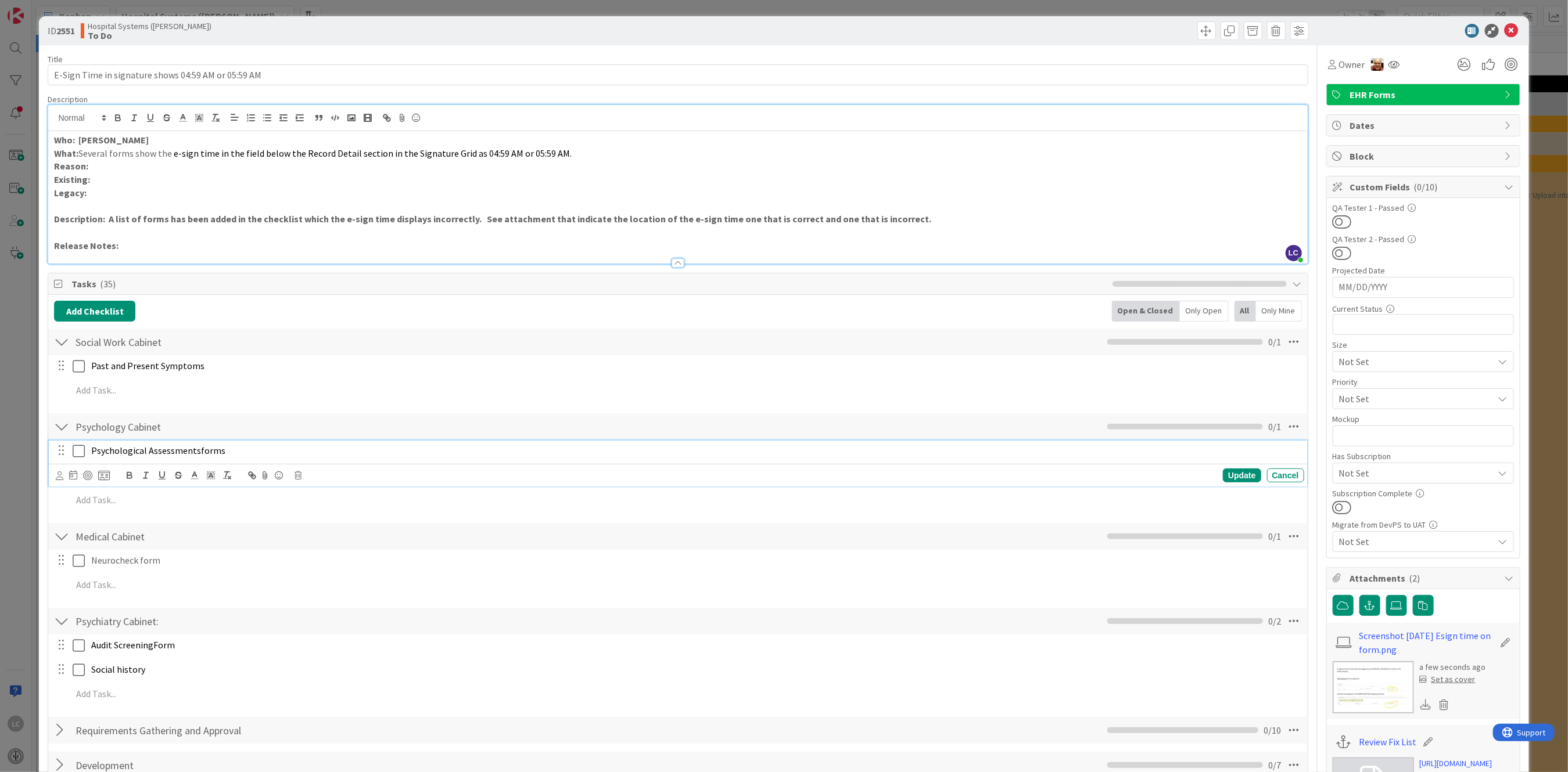
click at [524, 442] on div "Psychological Assessments forms" at bounding box center [695, 450] width 1217 height 21
click at [1504, 31] on icon at bounding box center [1511, 31] width 14 height 14
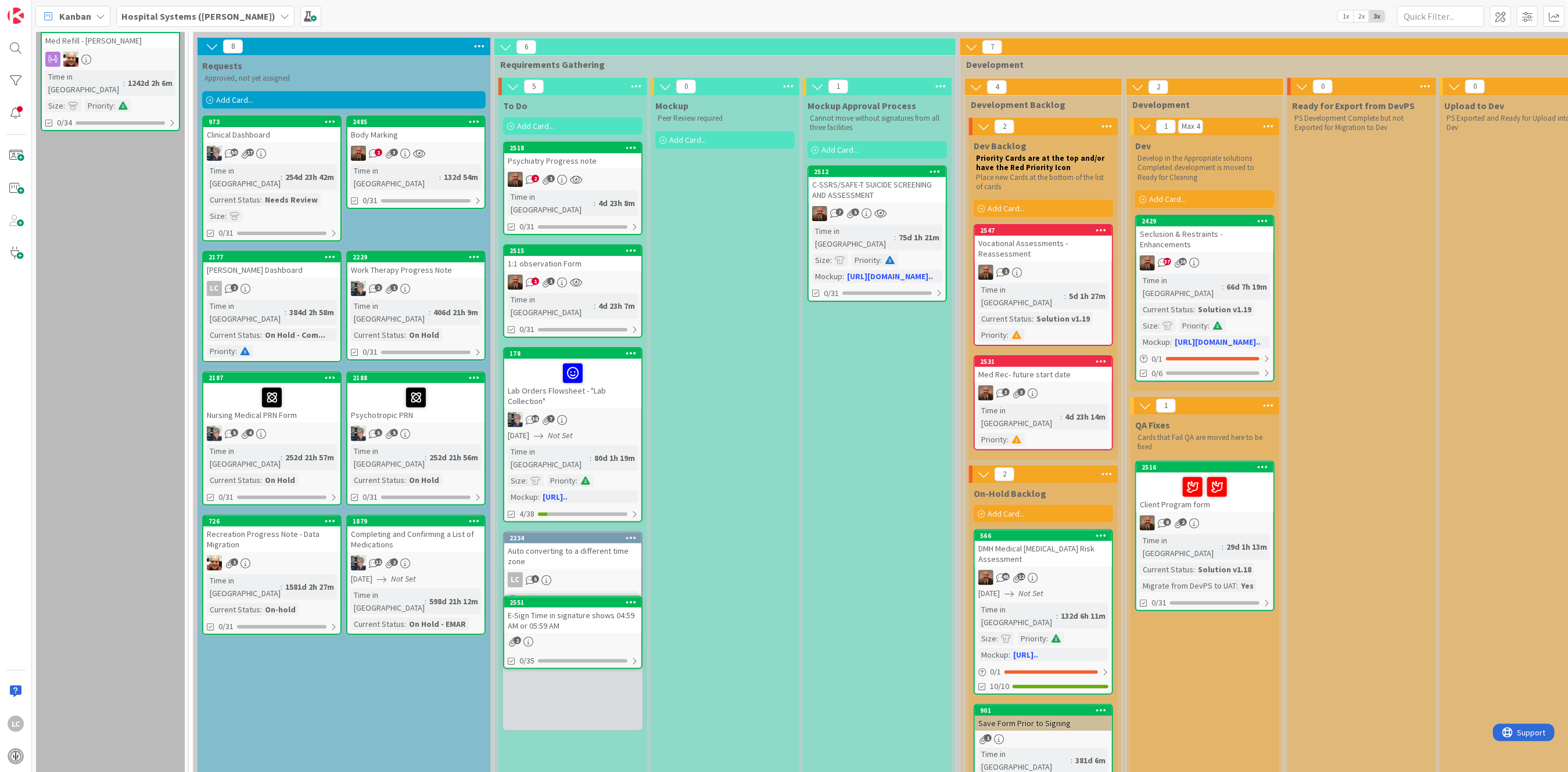
scroll to position [79, 0]
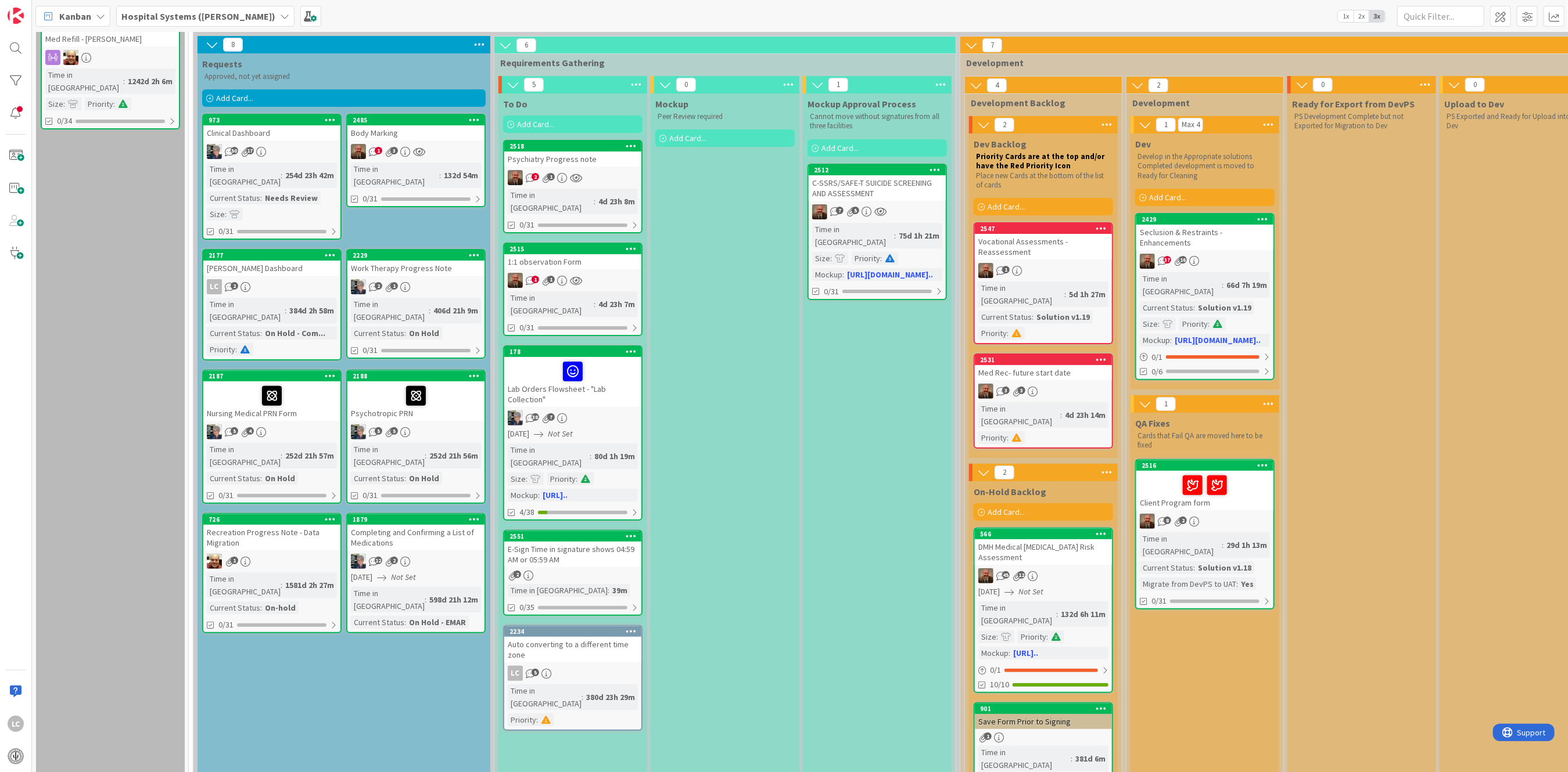
click at [558, 679] on div "To Do Add Card... Template Not Set Not Set EHR Forms Template EHR Reports Templ…" at bounding box center [573, 458] width 149 height 730
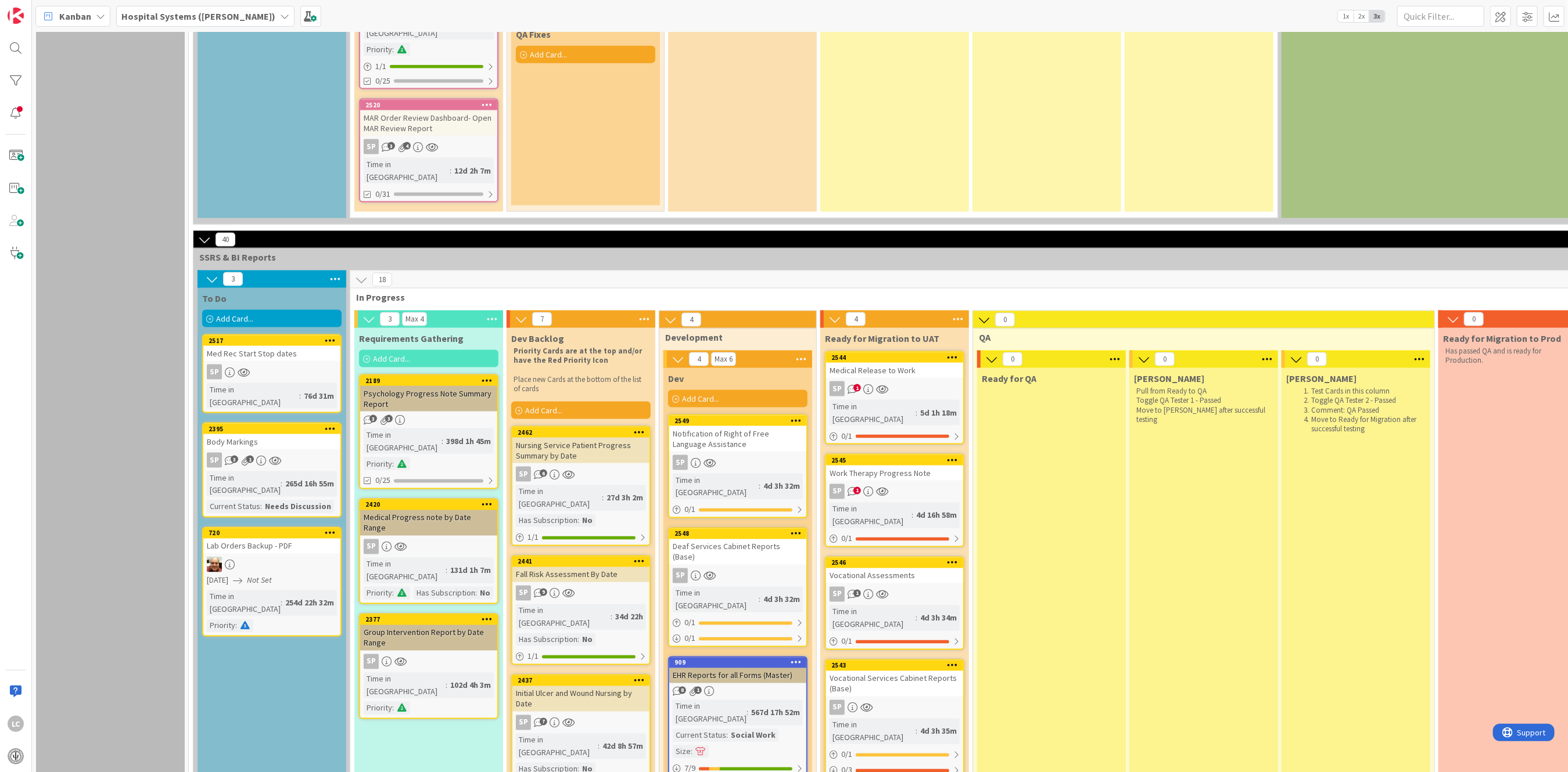
scroll to position [1240, 0]
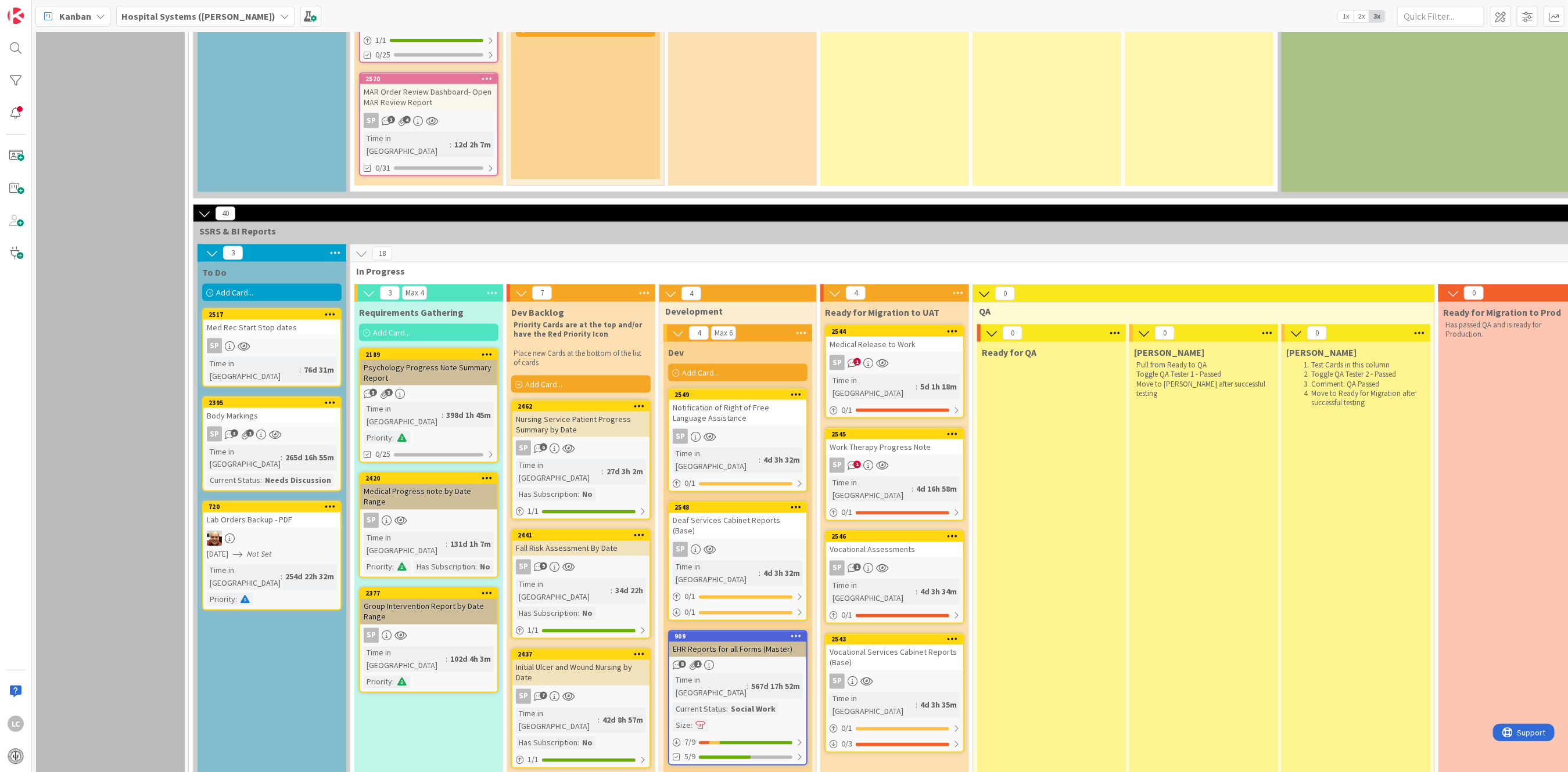
click at [371, 324] on div "Add Card..." at bounding box center [429, 332] width 140 height 18
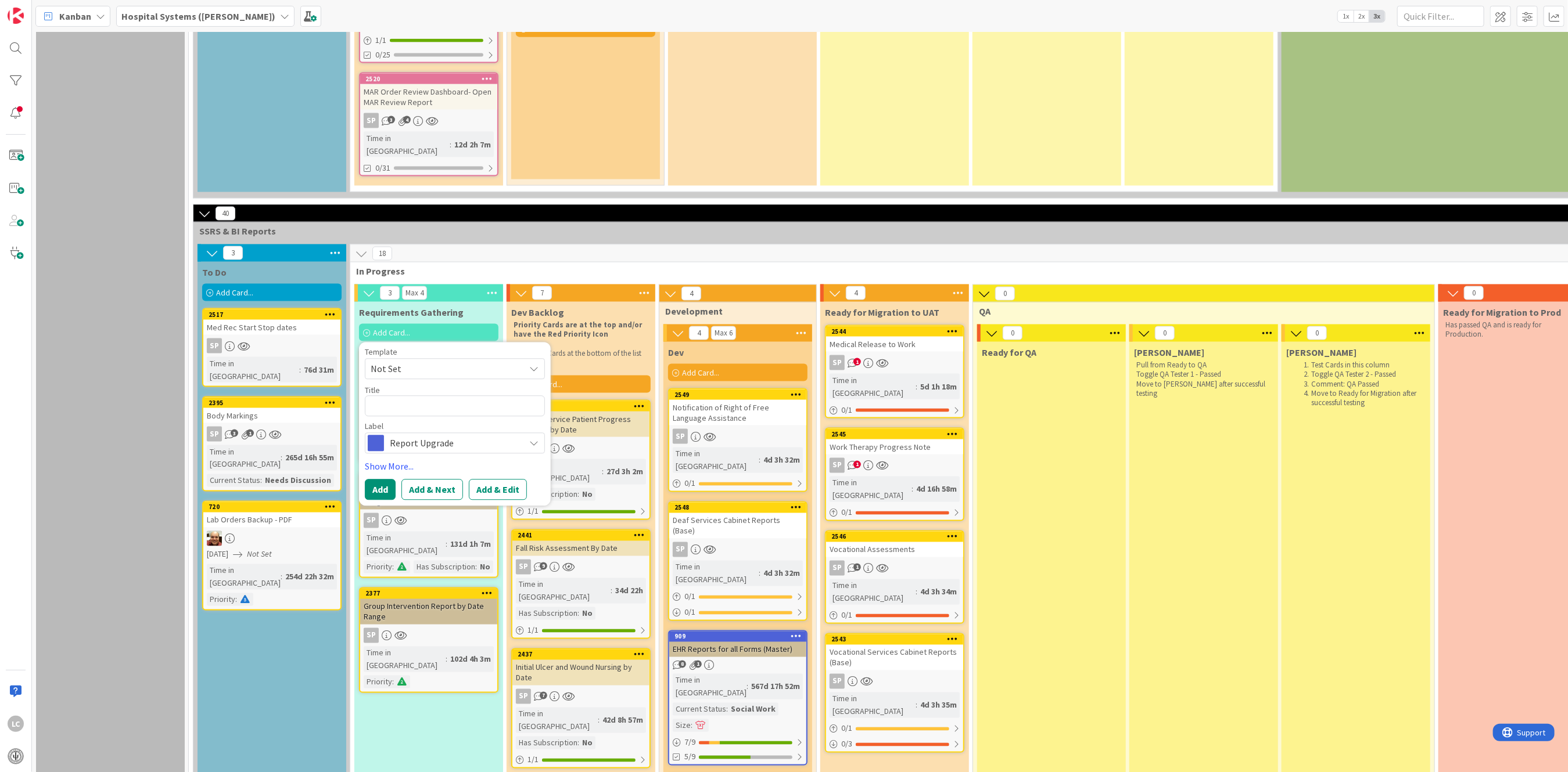
click at [371, 324] on div "Add Card..." at bounding box center [429, 332] width 140 height 18
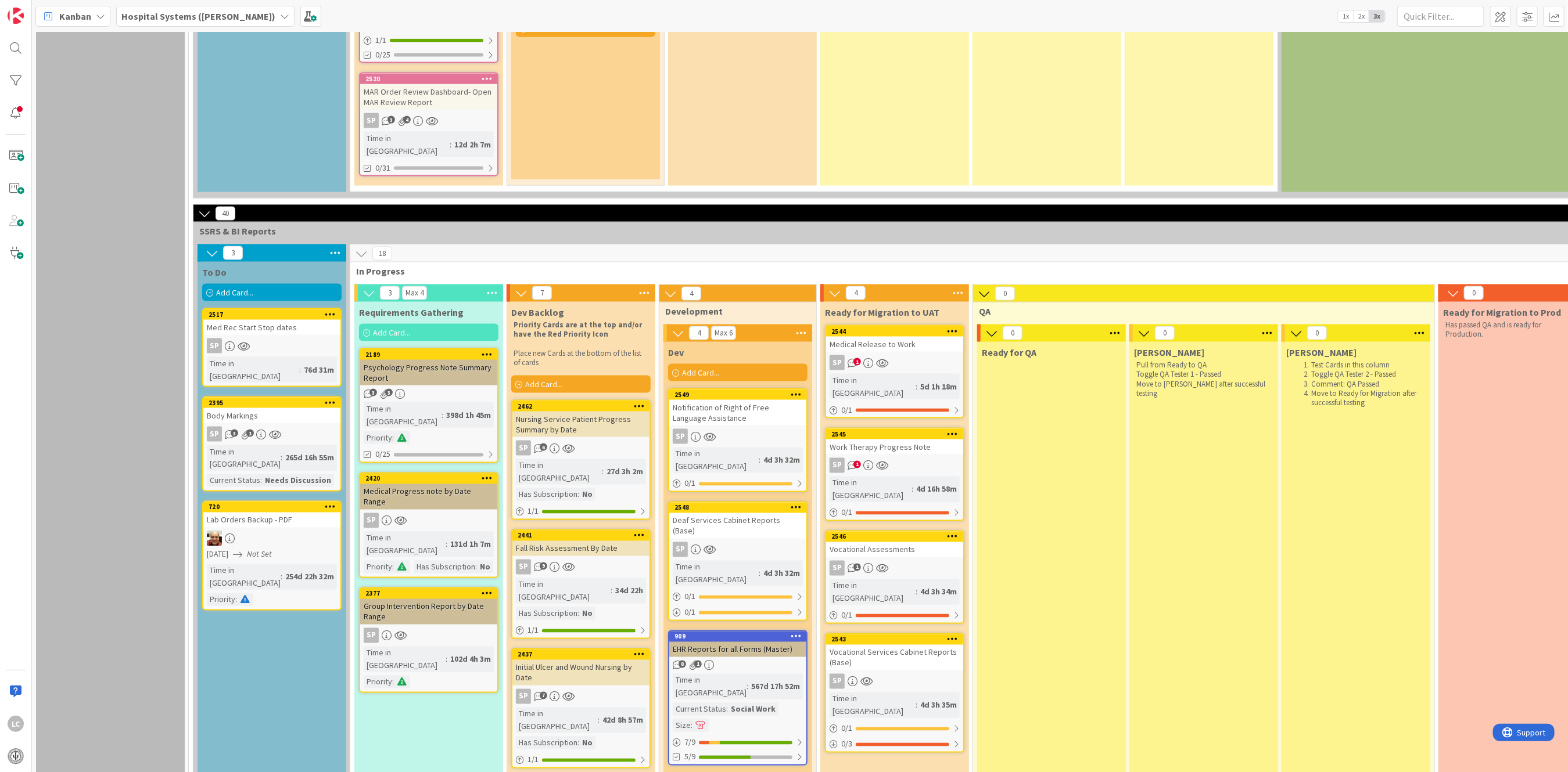
click at [371, 324] on div "Add Card..." at bounding box center [429, 332] width 140 height 18
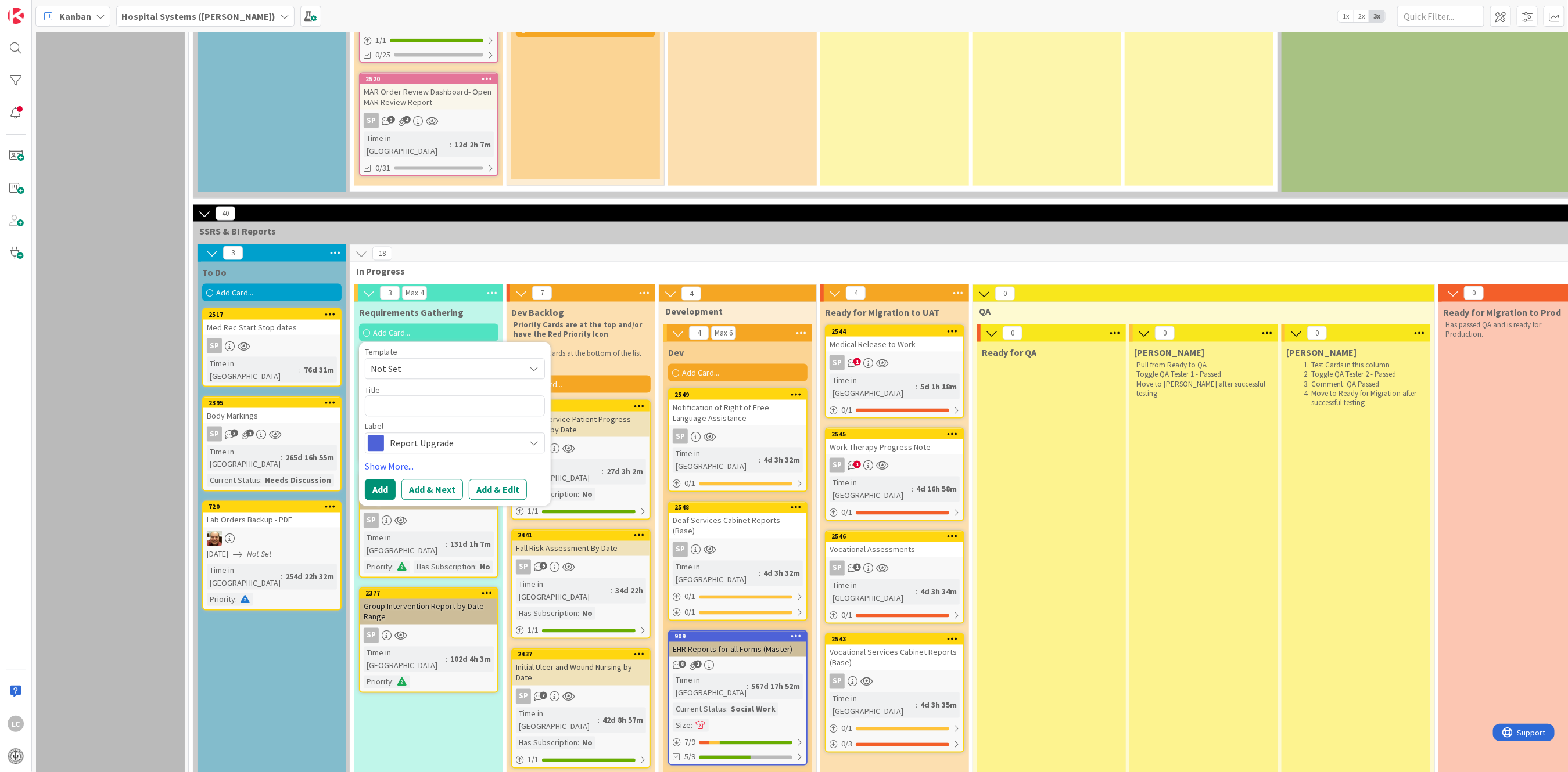
click at [537, 365] on icon at bounding box center [534, 369] width 9 height 9
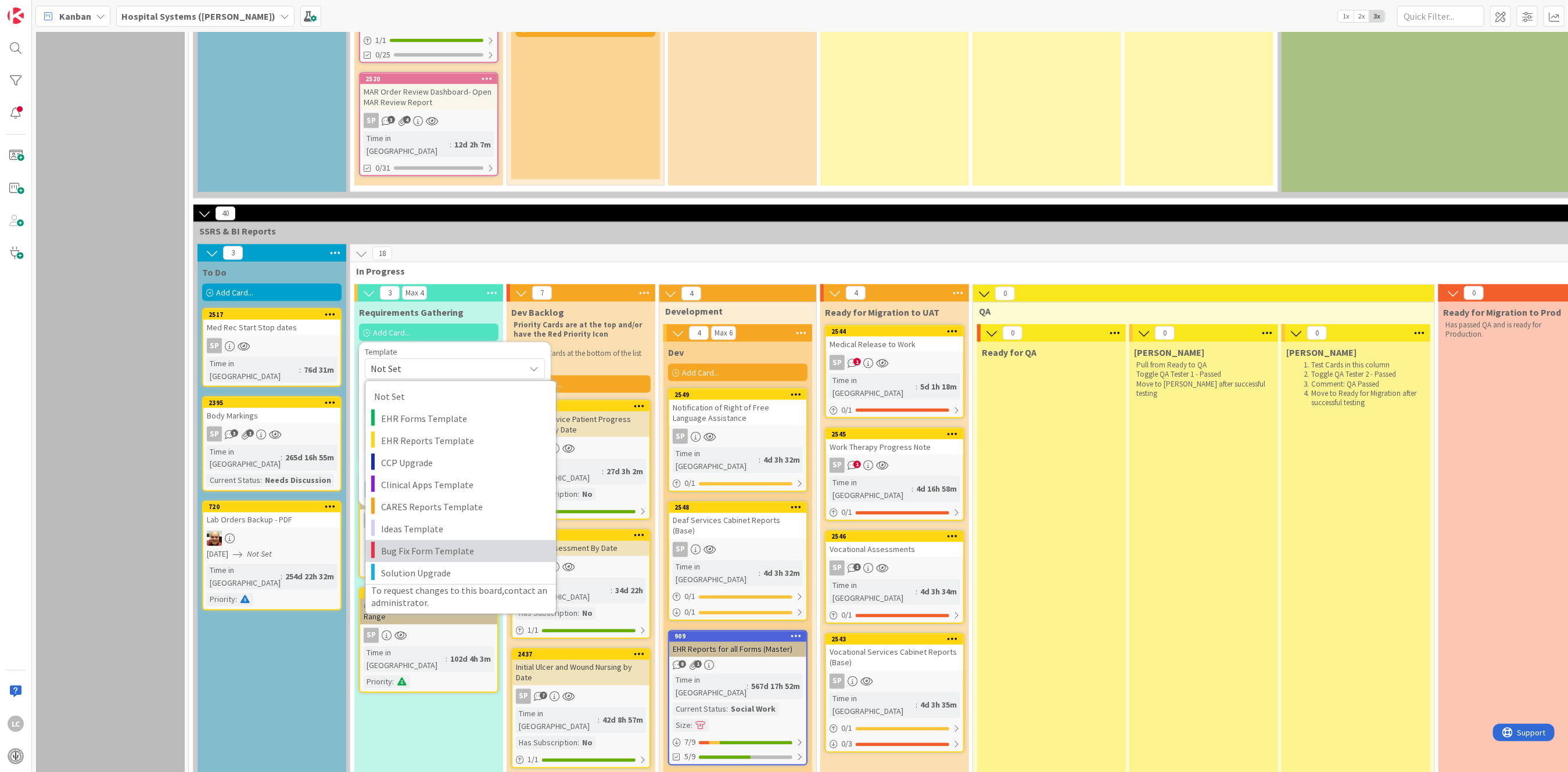
click at [388, 544] on span "Bug Fix Form Template" at bounding box center [464, 551] width 166 height 15
type textarea "x"
type textarea "Bug Fix Form Template"
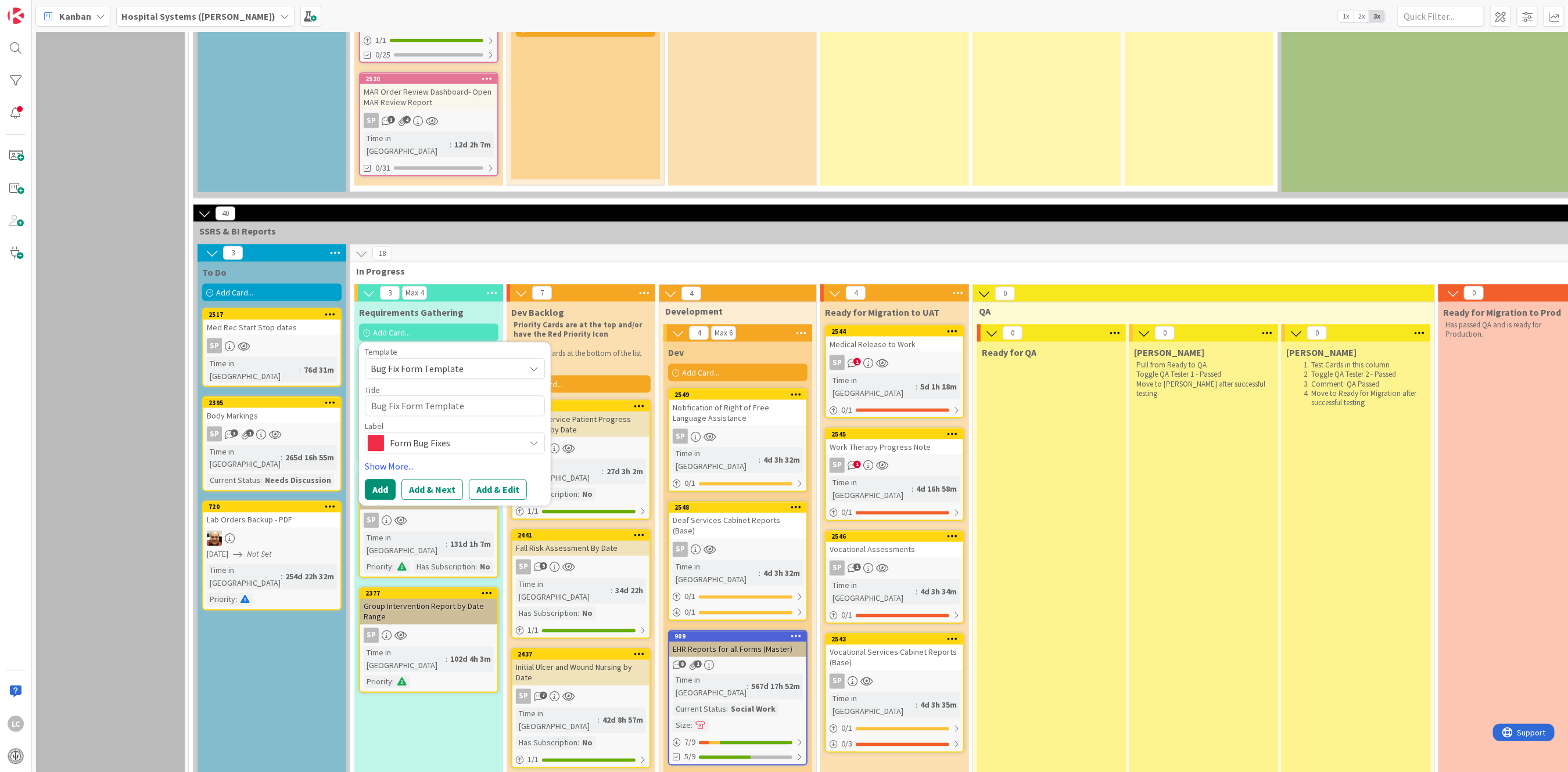
click at [534, 439] on icon at bounding box center [534, 443] width 9 height 9
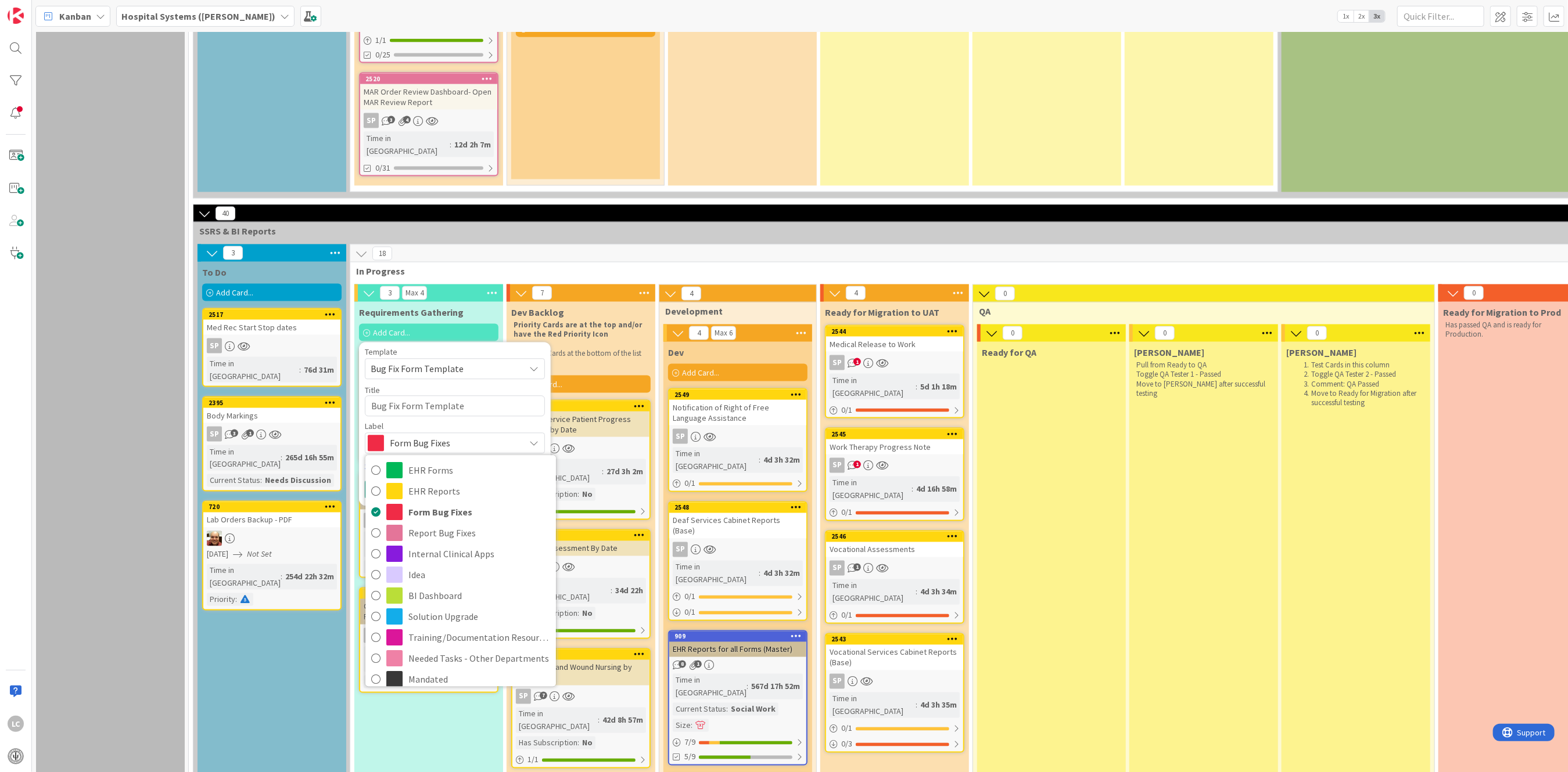
click at [534, 439] on icon at bounding box center [534, 443] width 9 height 9
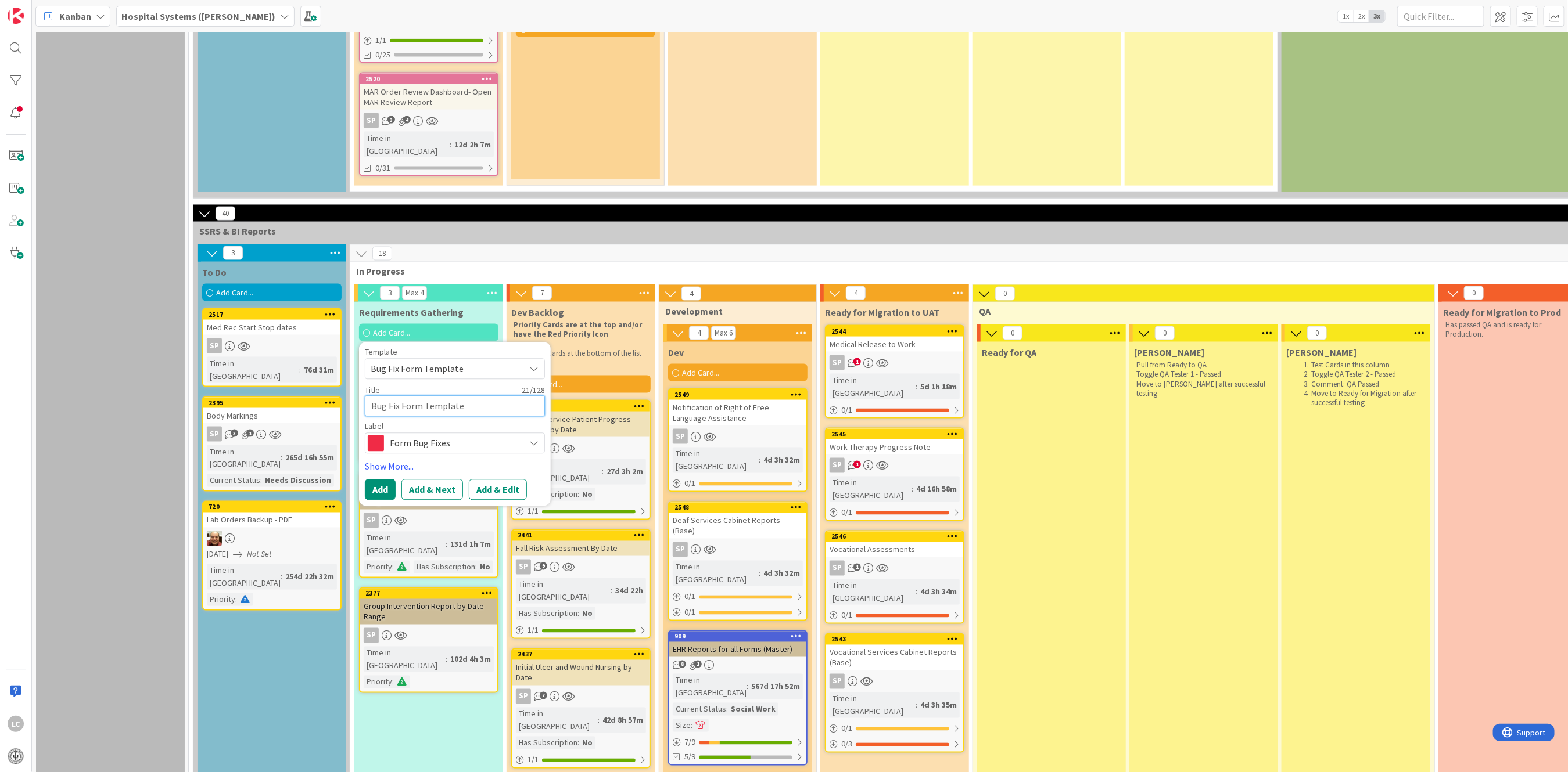
click at [429, 396] on textarea "Bug Fix Form Template" at bounding box center [455, 407] width 180 height 21
drag, startPoint x: 369, startPoint y: 324, endPoint x: 483, endPoint y: 324, distance: 114.0
click at [483, 396] on textarea "Bug Fix Form Template" at bounding box center [455, 407] width 180 height 21
type textarea "x"
type textarea "E"
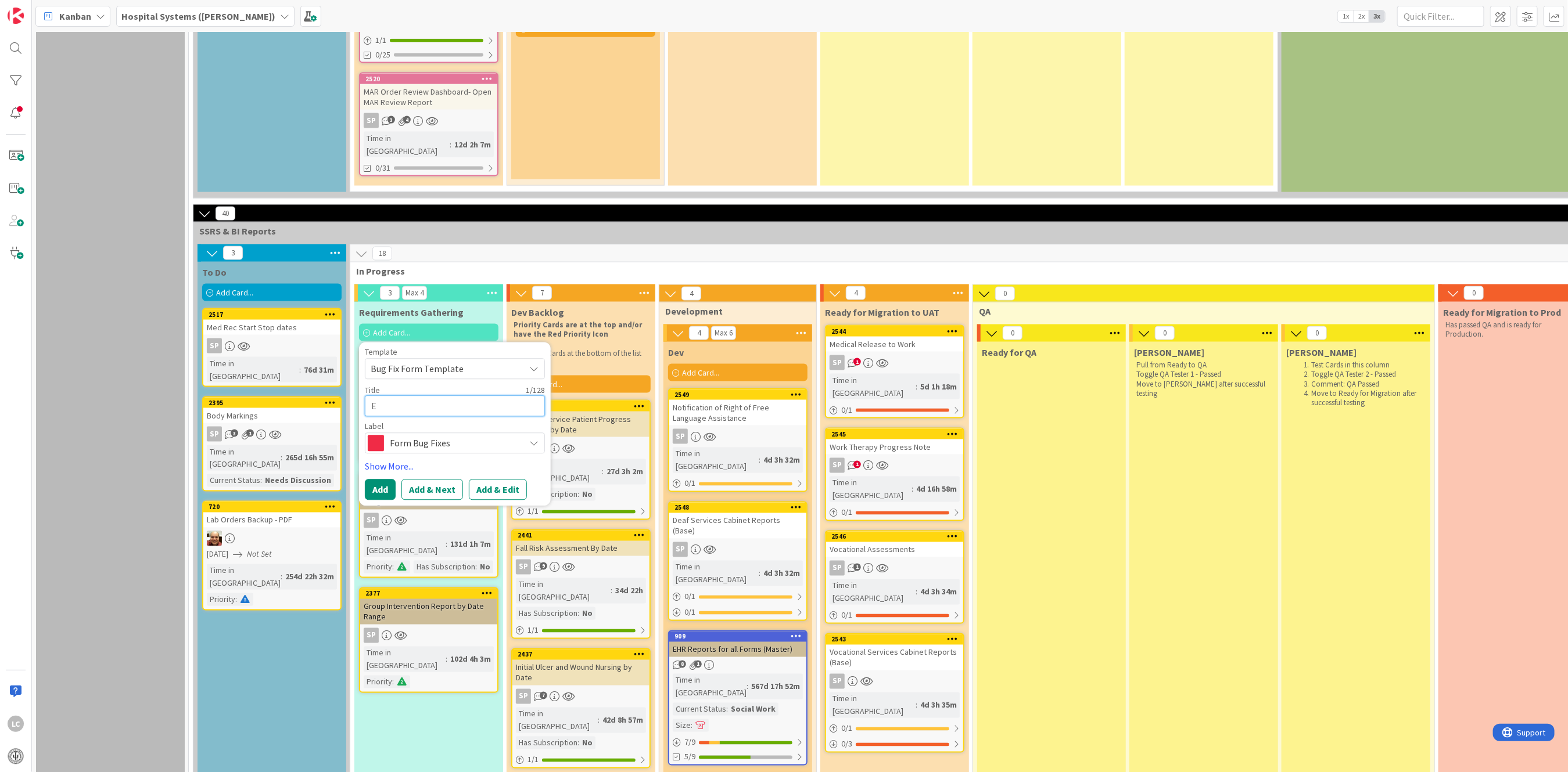
type textarea "x"
type textarea "E-"
type textarea "x"
type textarea "E-s"
type textarea "x"
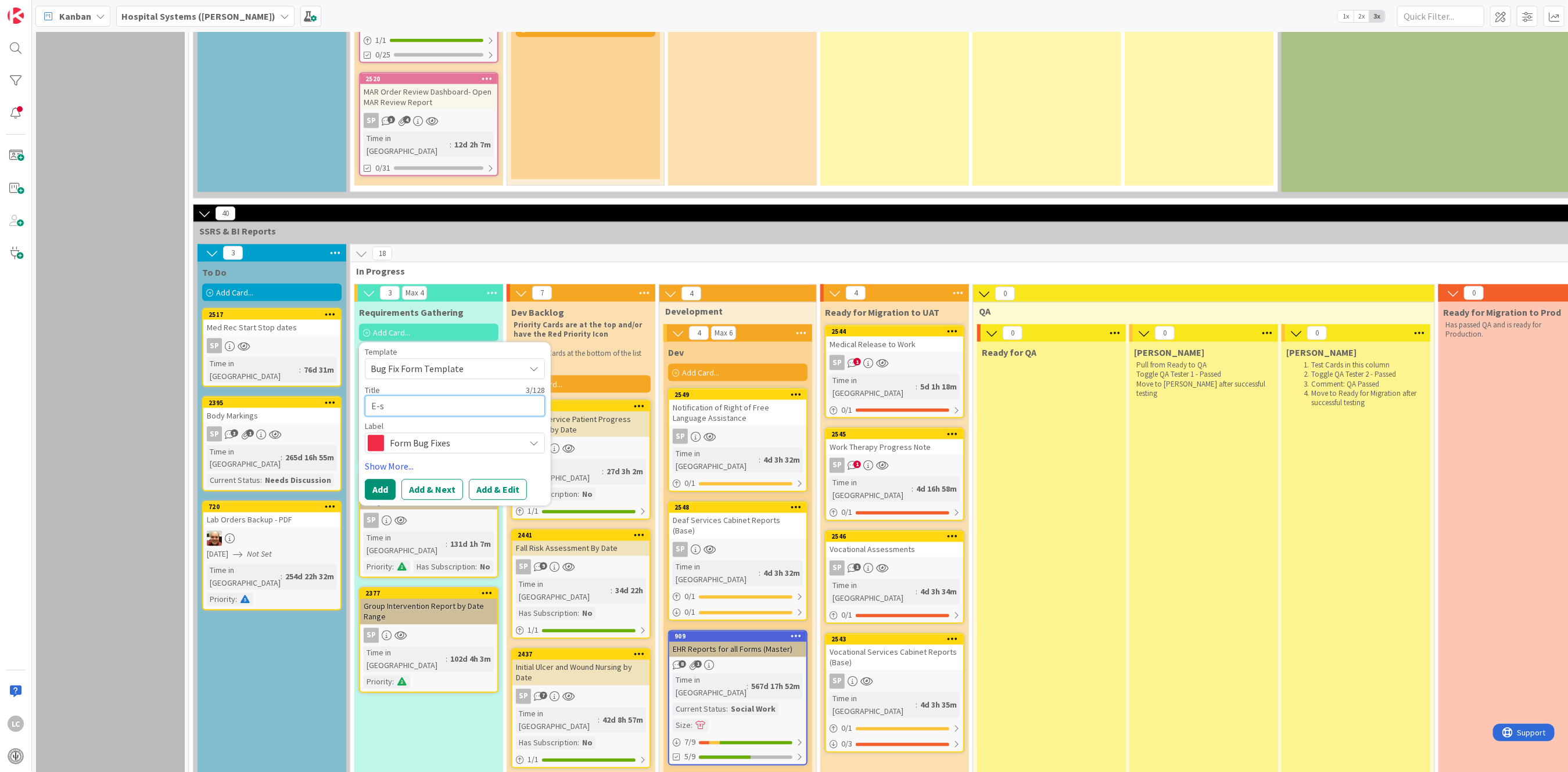
type textarea "E-si"
type textarea "x"
type textarea "E-sig"
type textarea "x"
type textarea "E-sign"
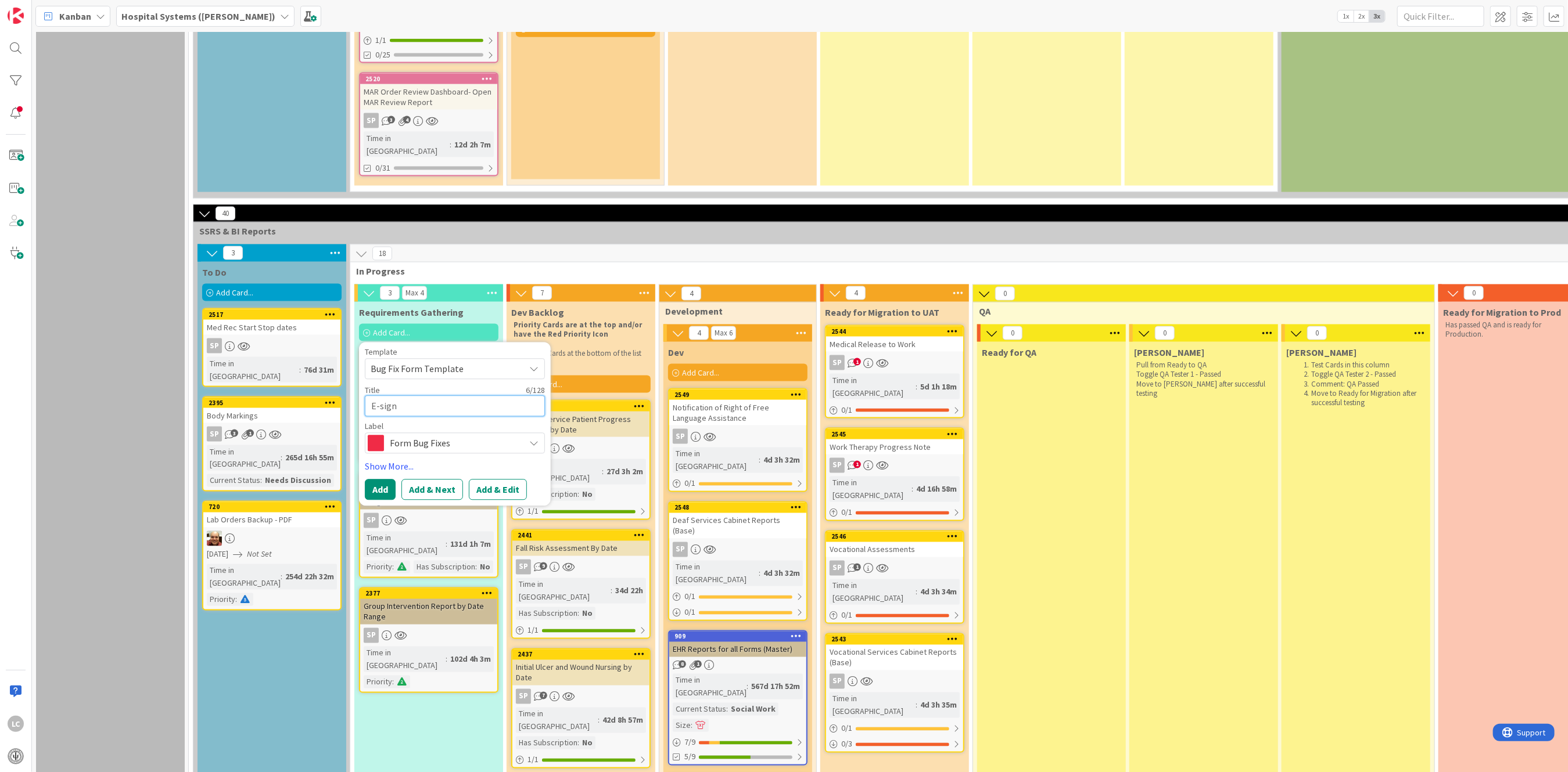
type textarea "x"
type textarea "E-sign"
type textarea "x"
type textarea "E-sign t"
type textarea "x"
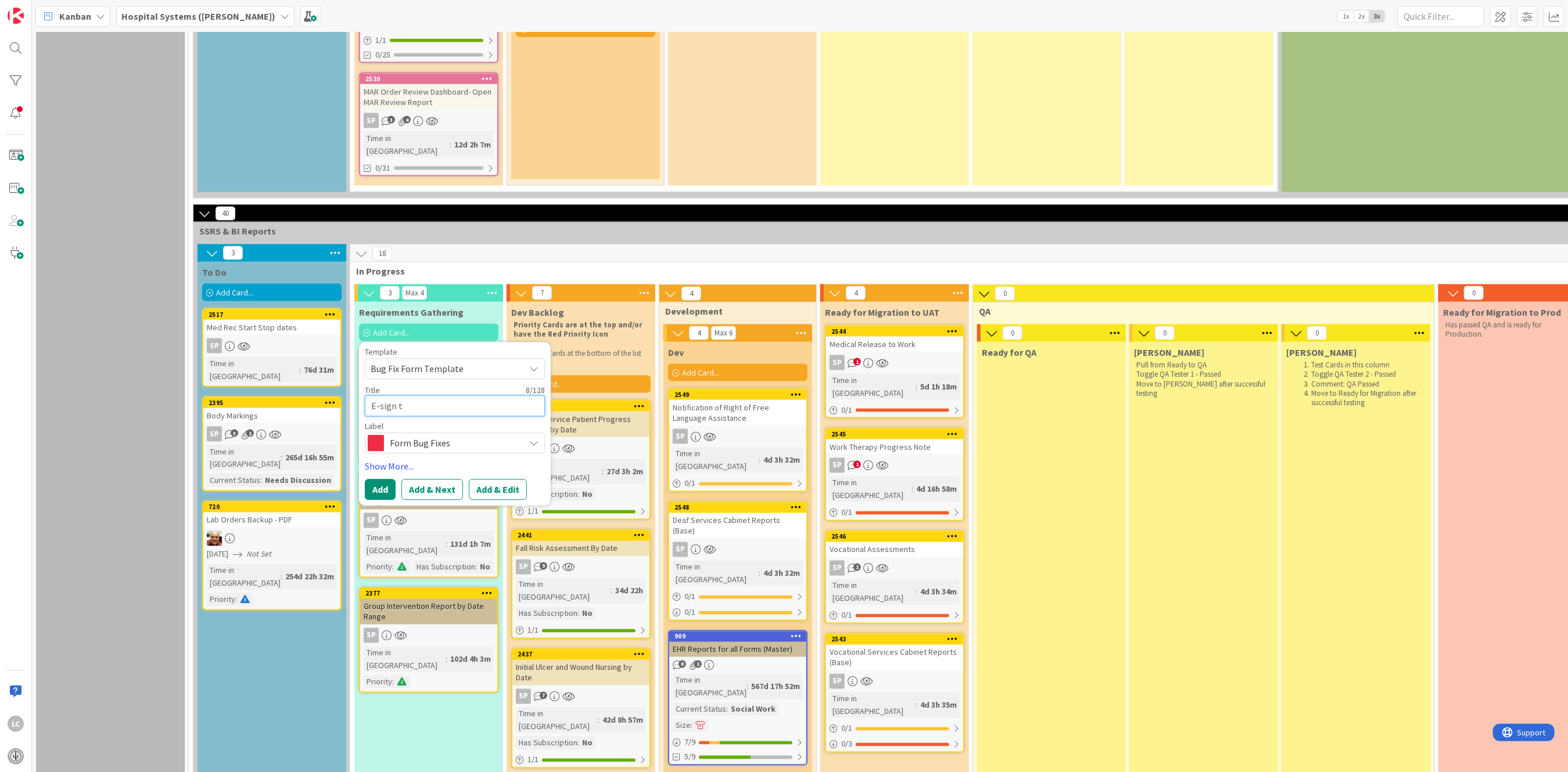
type textarea "E-sign ti"
type textarea "x"
type textarea "E-sign [PERSON_NAME]"
type textarea "x"
type textarea "E-sign time"
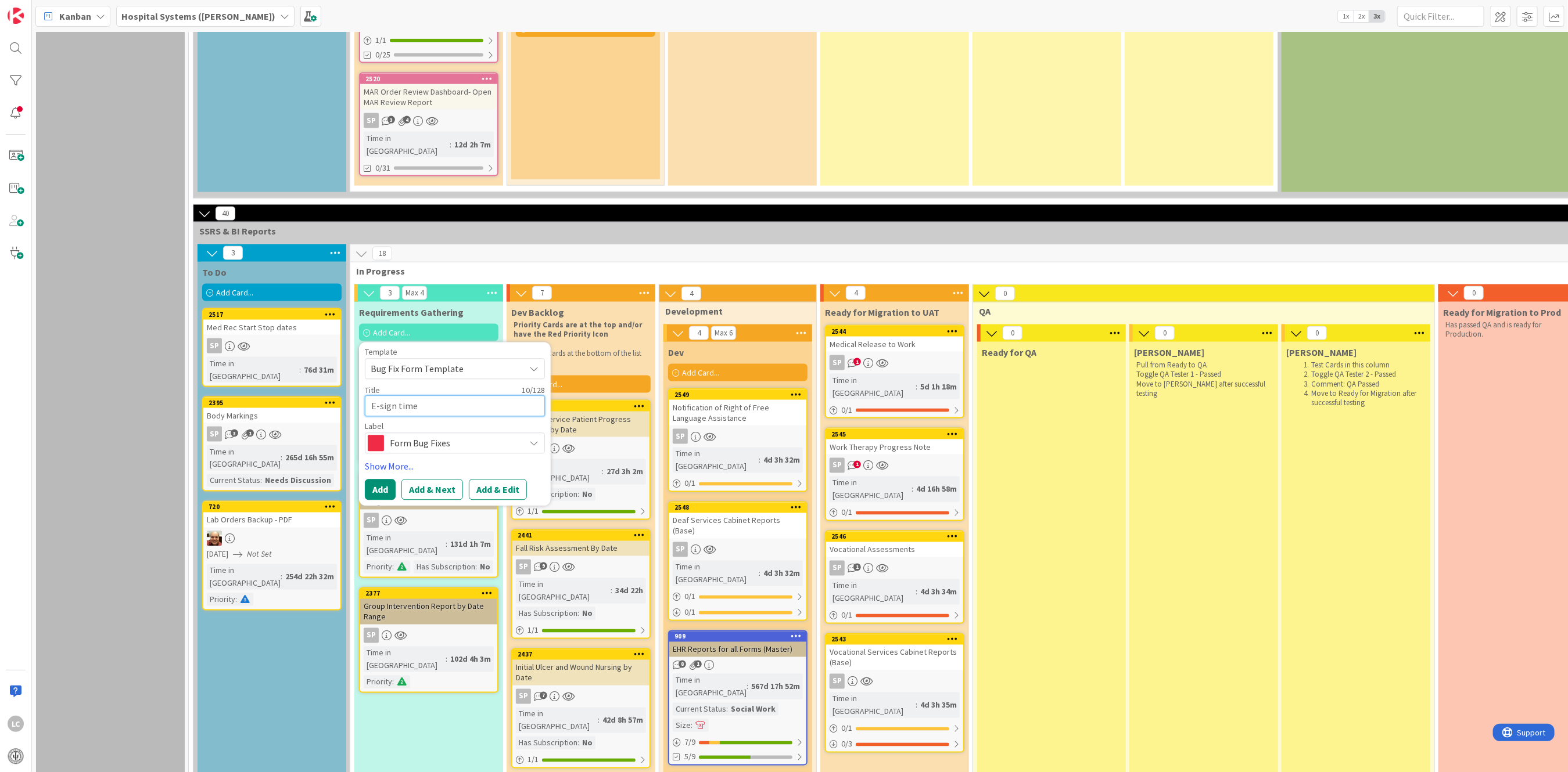
type textarea "x"
type textarea "E-sign time"
type textarea "x"
type textarea "E-sign time o"
type textarea "x"
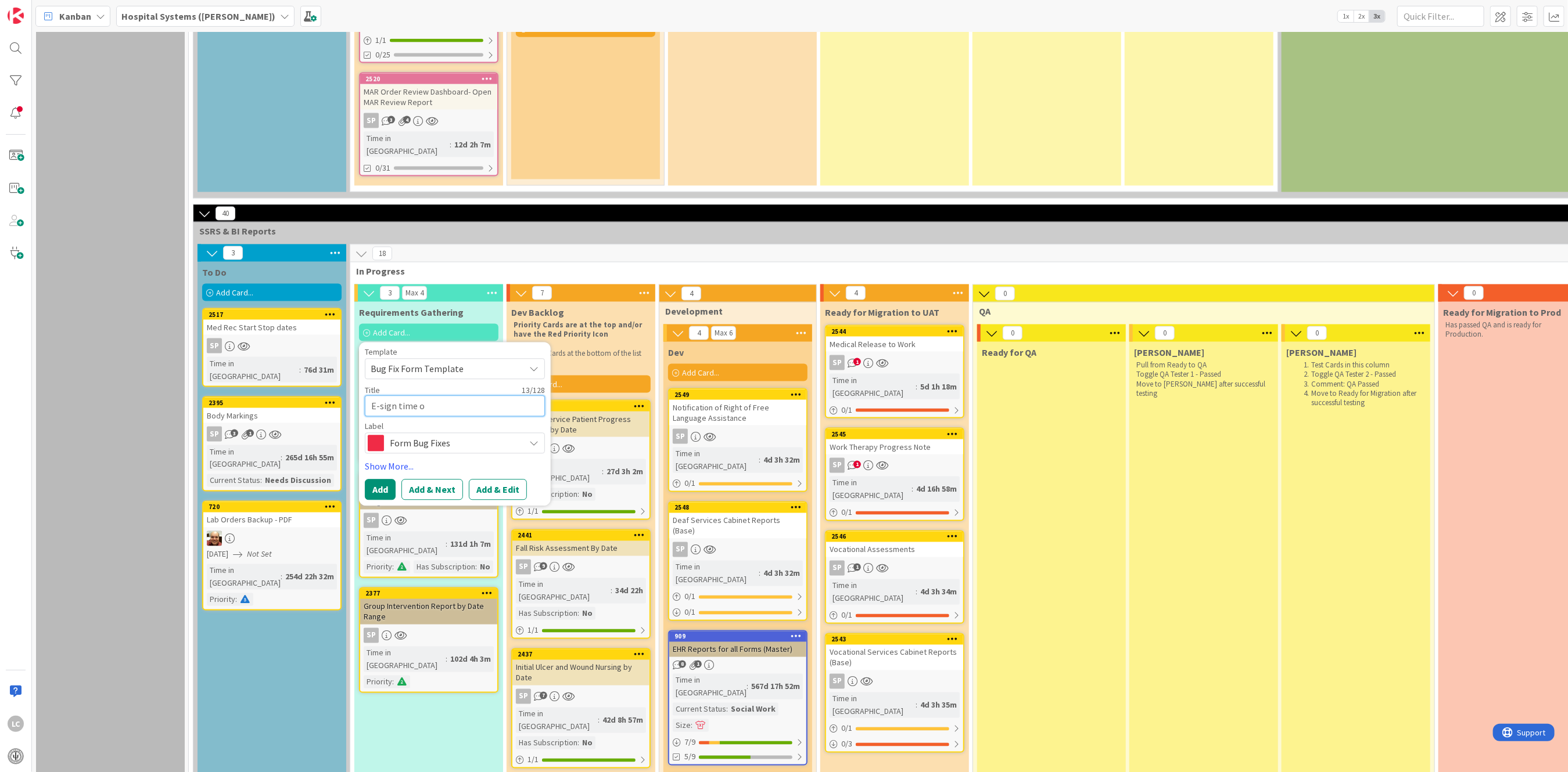
type textarea "E-sign time on"
type textarea "x"
type textarea "E-sign time on"
type textarea "x"
type textarea "E-sign time on R"
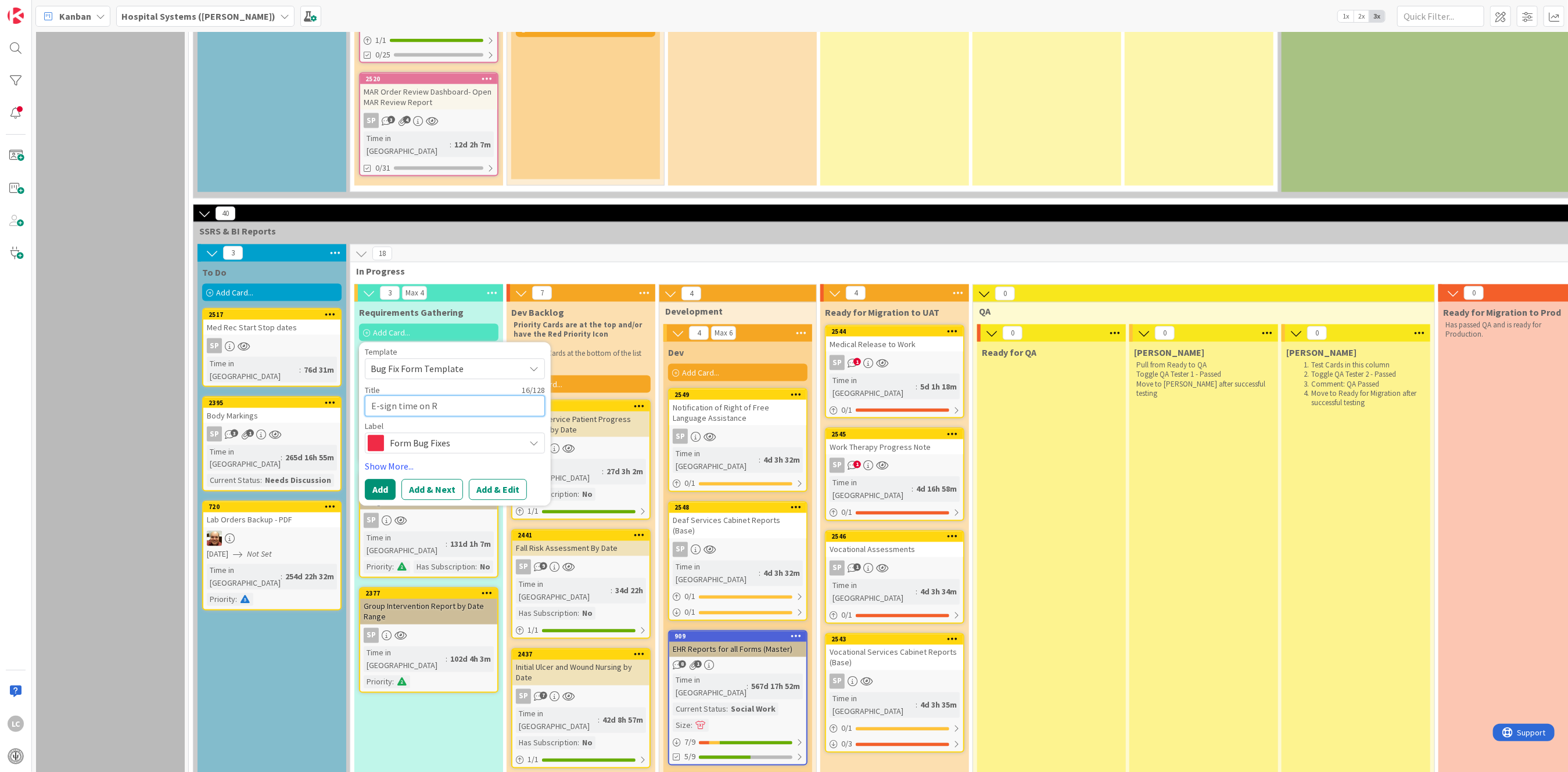
type textarea "x"
type textarea "E-sign time on Re"
type textarea "x"
type textarea "E-sign time on Rep"
type textarea "x"
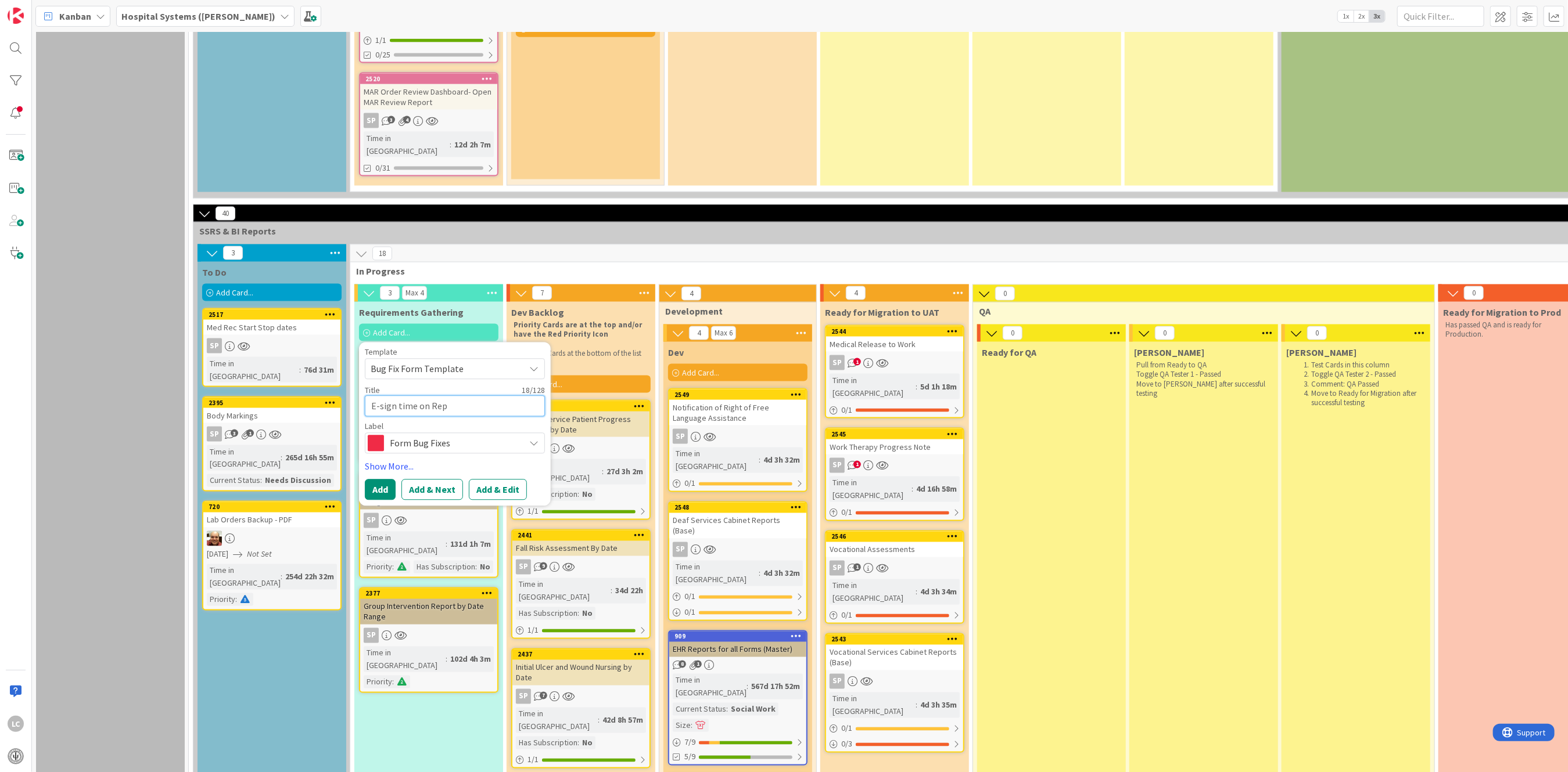
type textarea "E-sign time on Repo"
type textarea "x"
type textarea "E-sign time on Repor"
type textarea "x"
type textarea "E-sign time on Report"
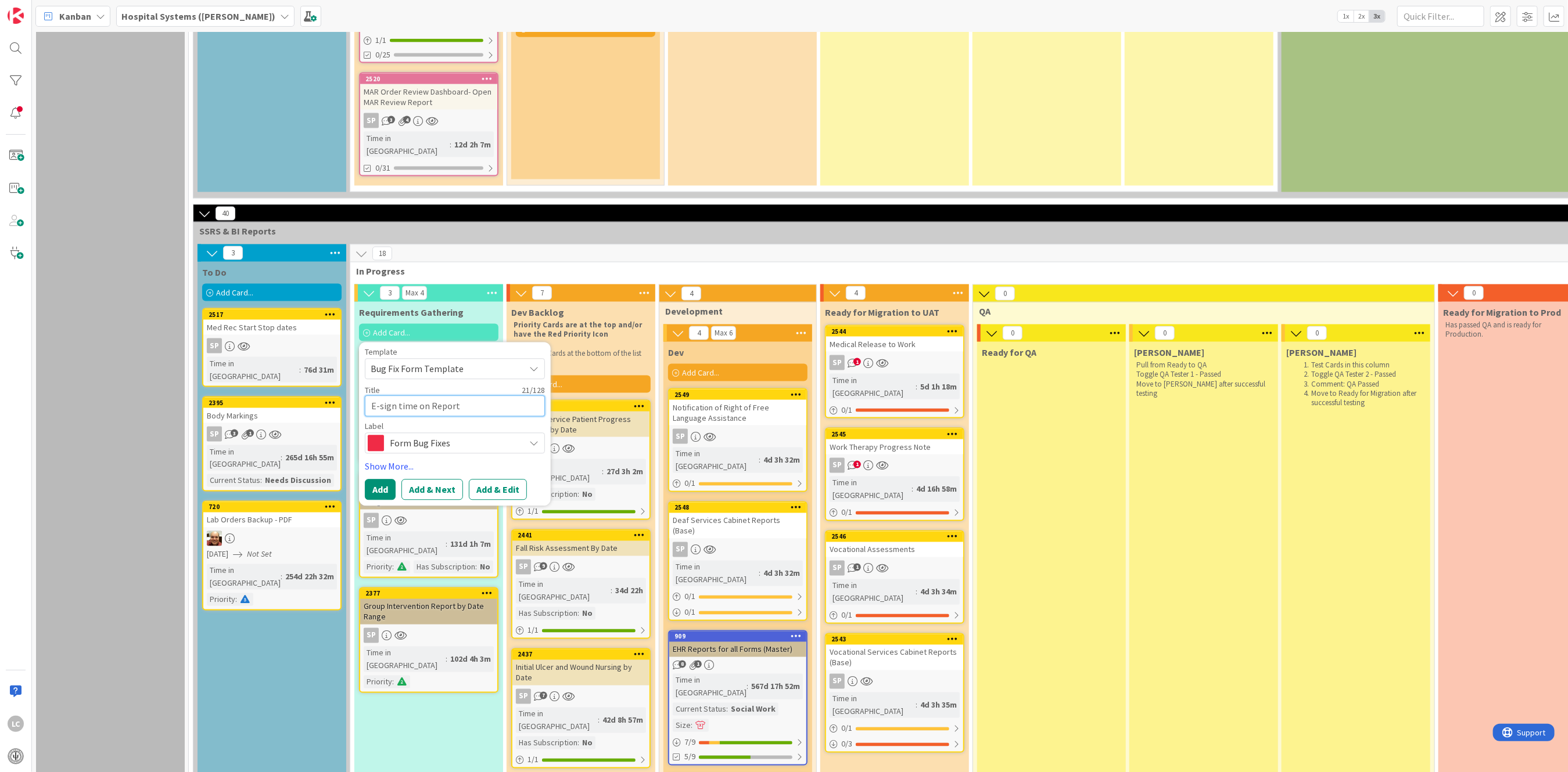
type textarea "x"
type textarea "E-sign time on Reports"
type textarea "x"
type textarea "E-sign time on Reports"
type textarea "x"
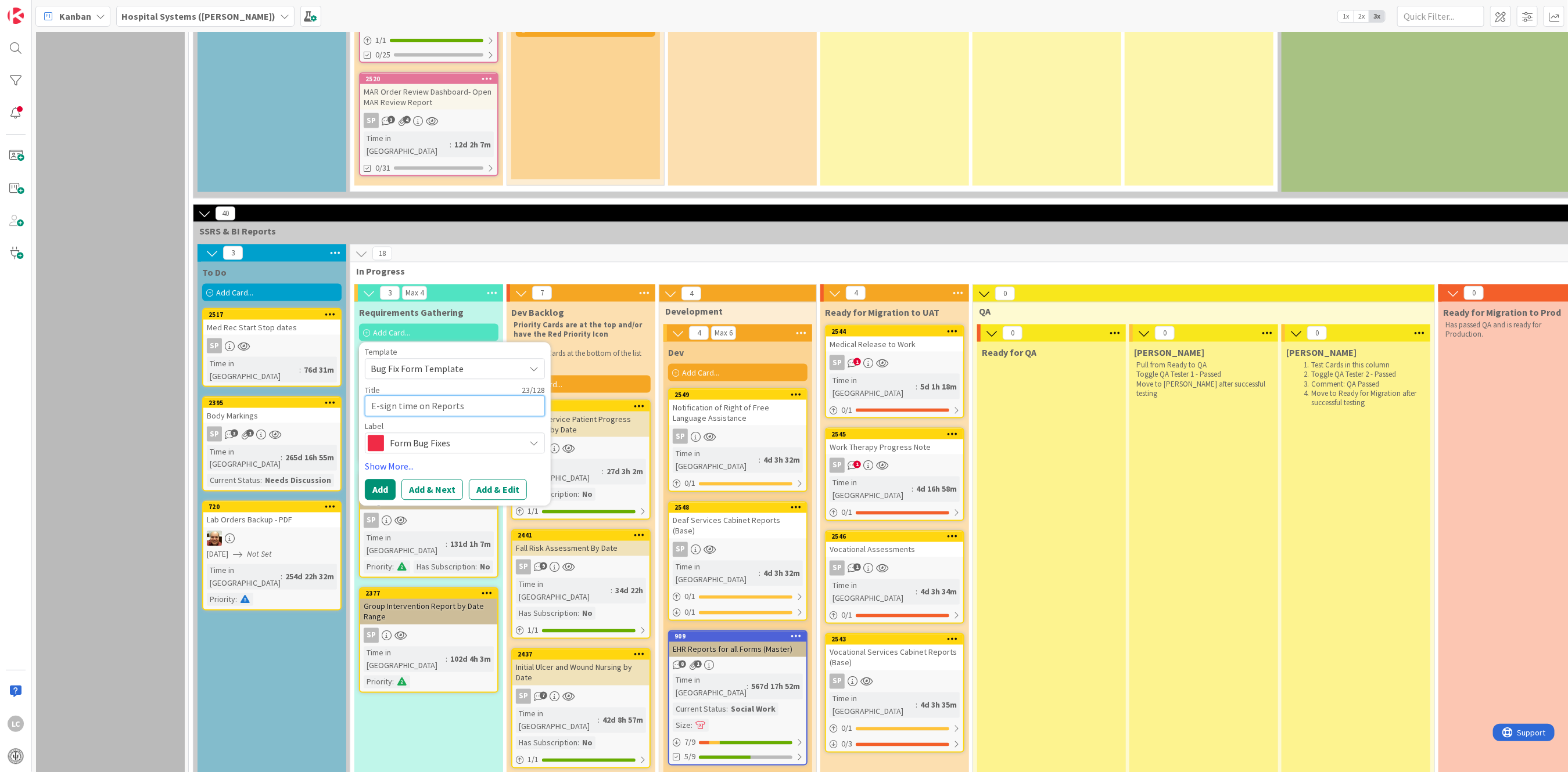
type textarea "E-sign time on Reports d"
type textarea "x"
type textarea "E-sign time on Reports di"
type textarea "x"
type textarea "E-sign time on Reports disp"
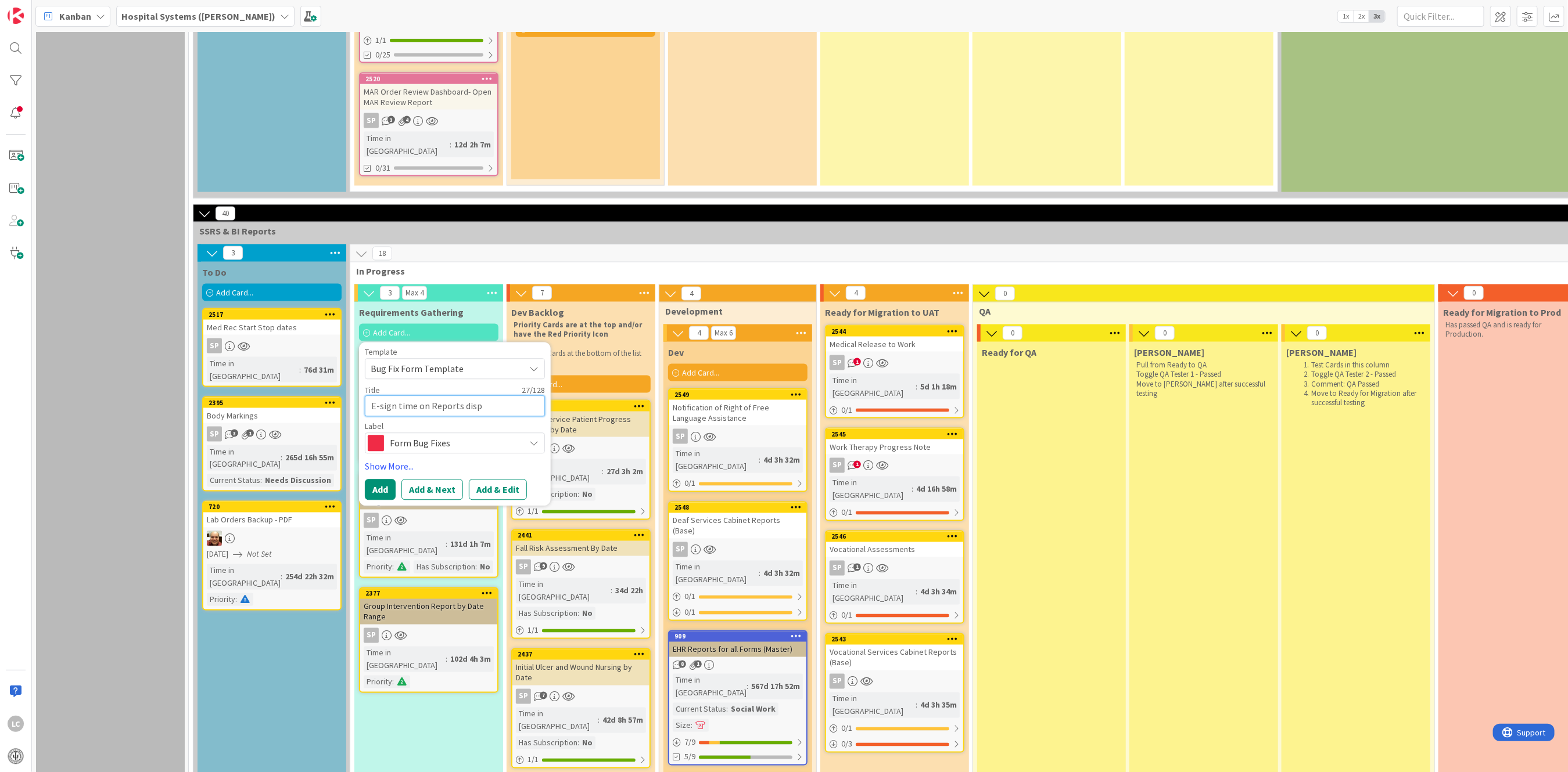
type textarea "x"
type textarea "E-sign time on Reports displ"
type textarea "x"
type textarea "E-sign time on Reports displa"
type textarea "x"
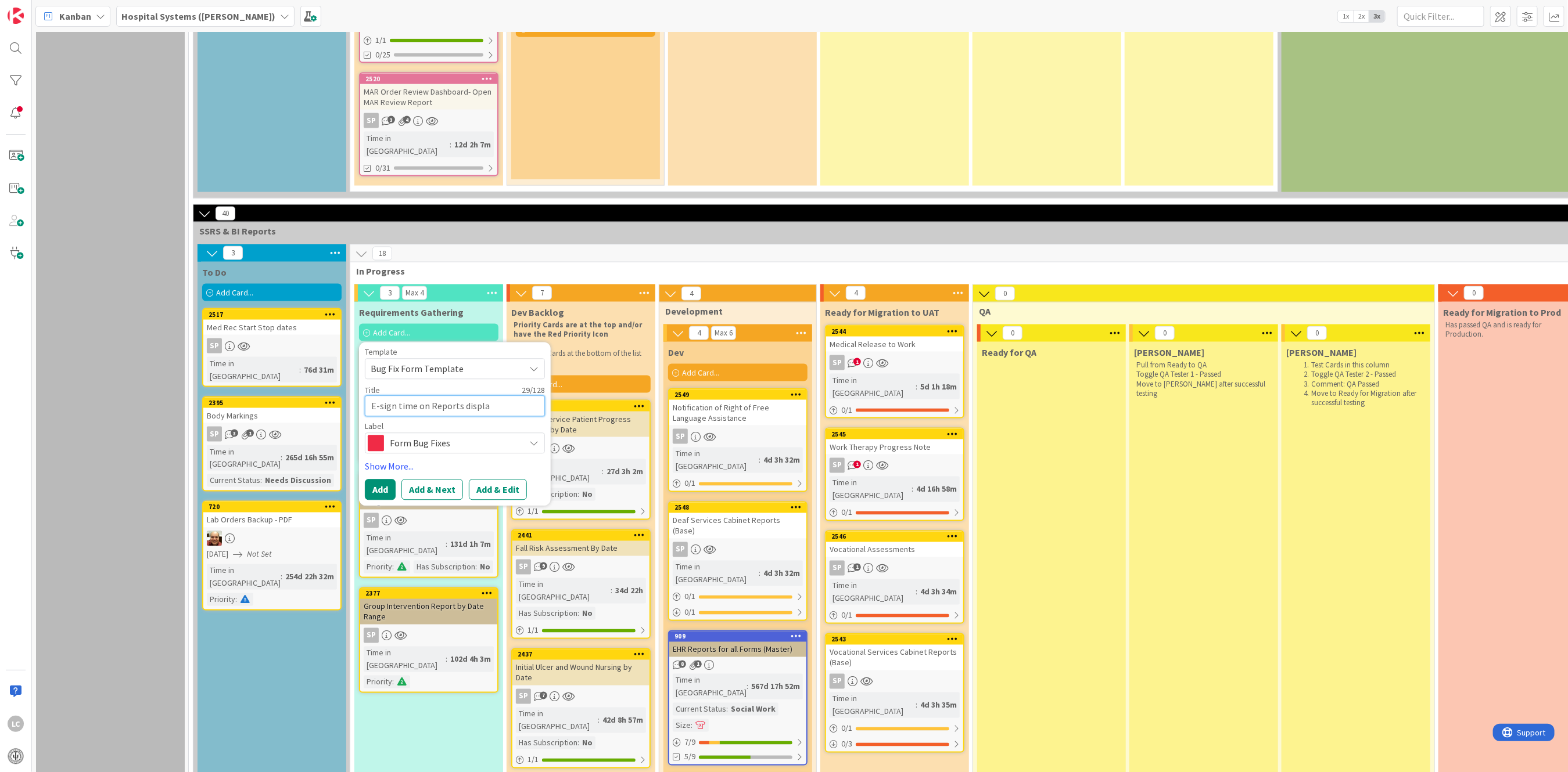
type textarea "E-sign time on Reports display"
type textarea "x"
type textarea "E-sign time on Reports displays"
type textarea "x"
type textarea "E-sign time on Reports displays"
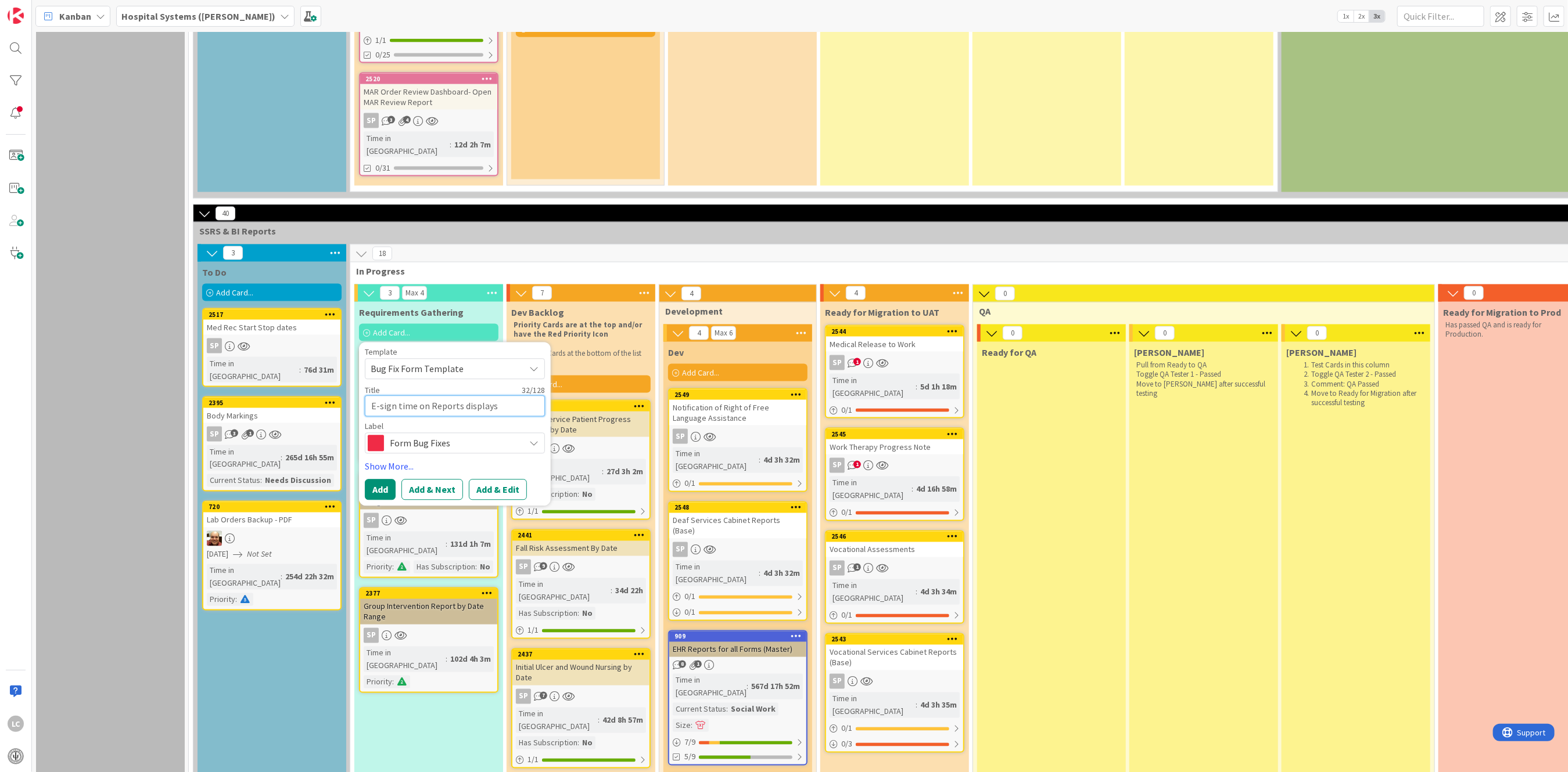
type textarea "x"
type textarea "E-sign time on Reports displays i"
type textarea "x"
type textarea "E-sign time on Reports displays in"
type textarea "x"
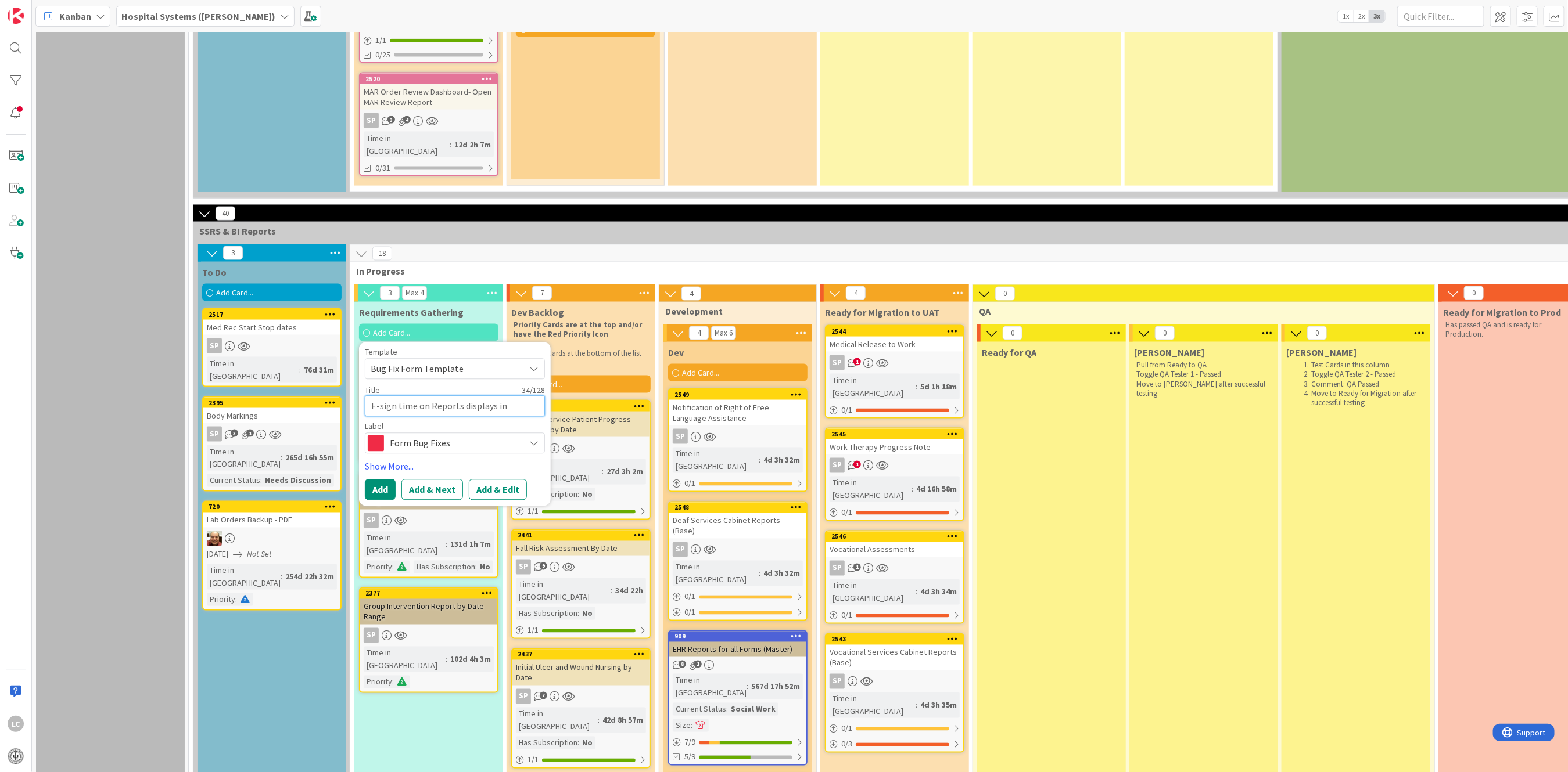
type textarea "E-sign time on Reports displays inc"
type textarea "x"
type textarea "E-sign time on Reports displays in"
type textarea "x"
type textarea "E-sign time on Reports displays i"
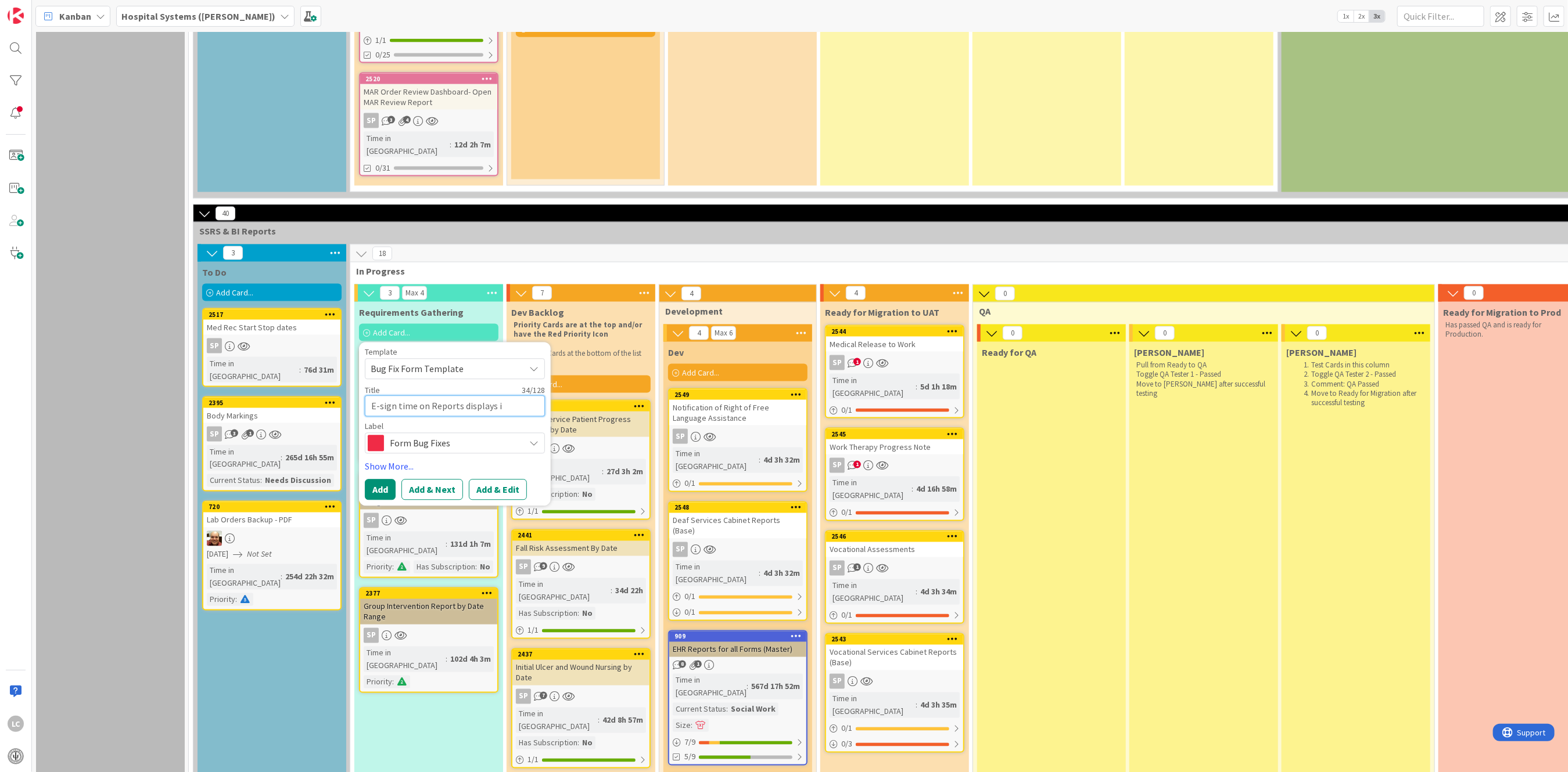
type textarea "x"
type textarea "E-sign time on Reports displays"
type textarea "x"
type textarea "E-sign time on Reports displays a"
type textarea "x"
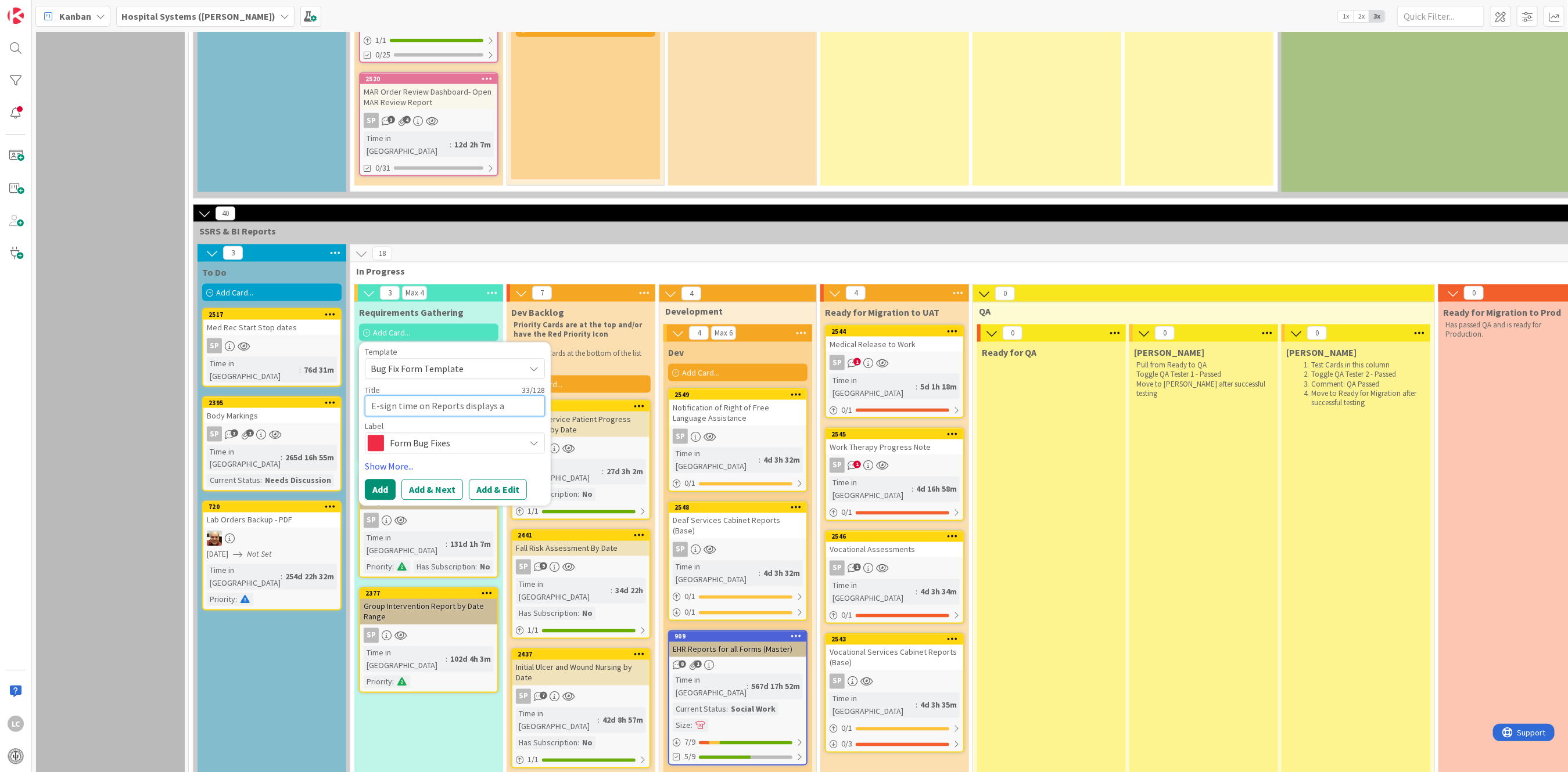
type textarea "E-sign time on Reports displays as"
type textarea "x"
type textarea "E-sign time on Reports displays as"
type textarea "x"
type textarea "E-sign time on Reports displays as 0"
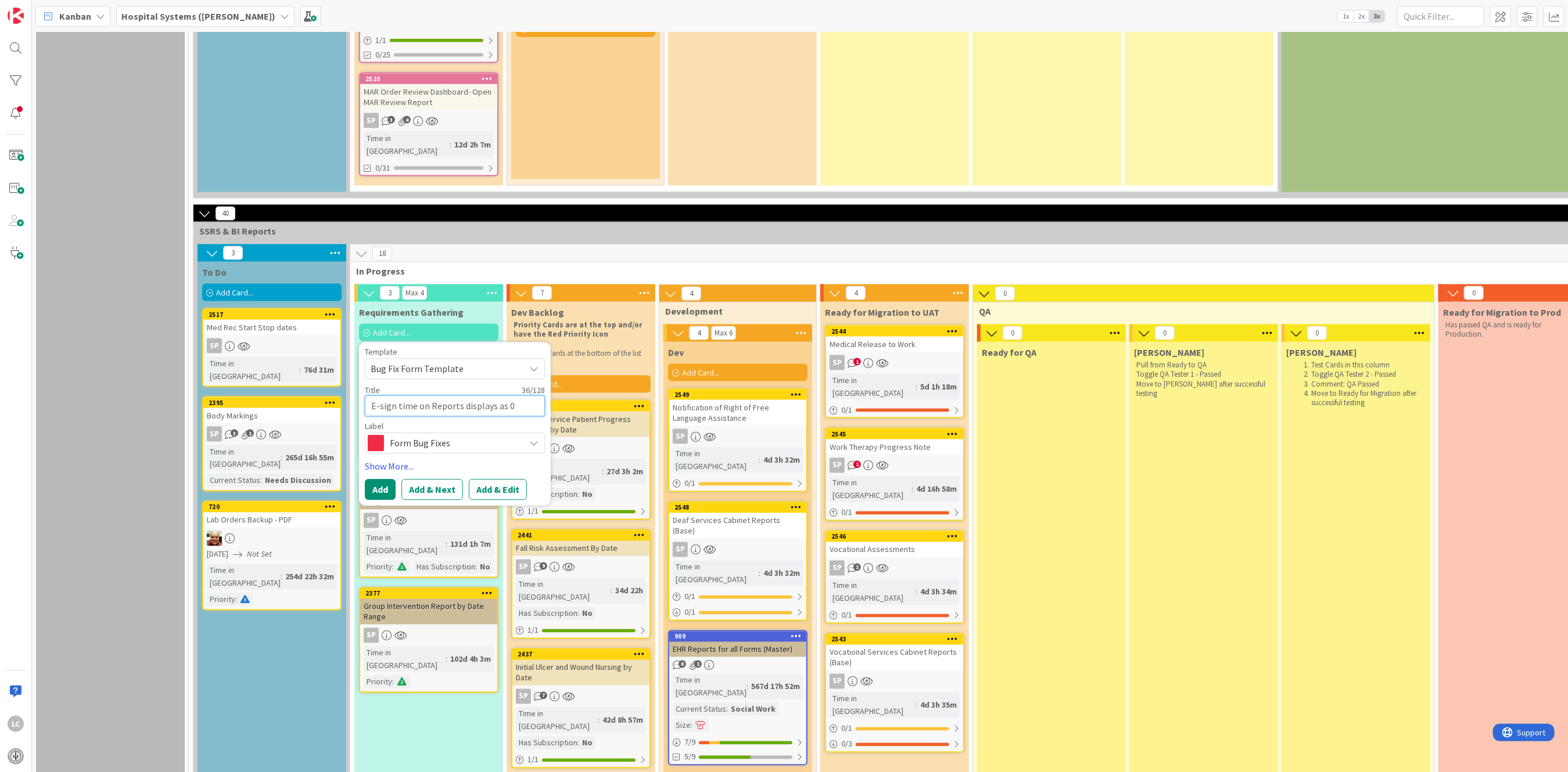
type textarea "x"
click at [495, 494] on button "Add & Edit" at bounding box center [498, 504] width 58 height 21
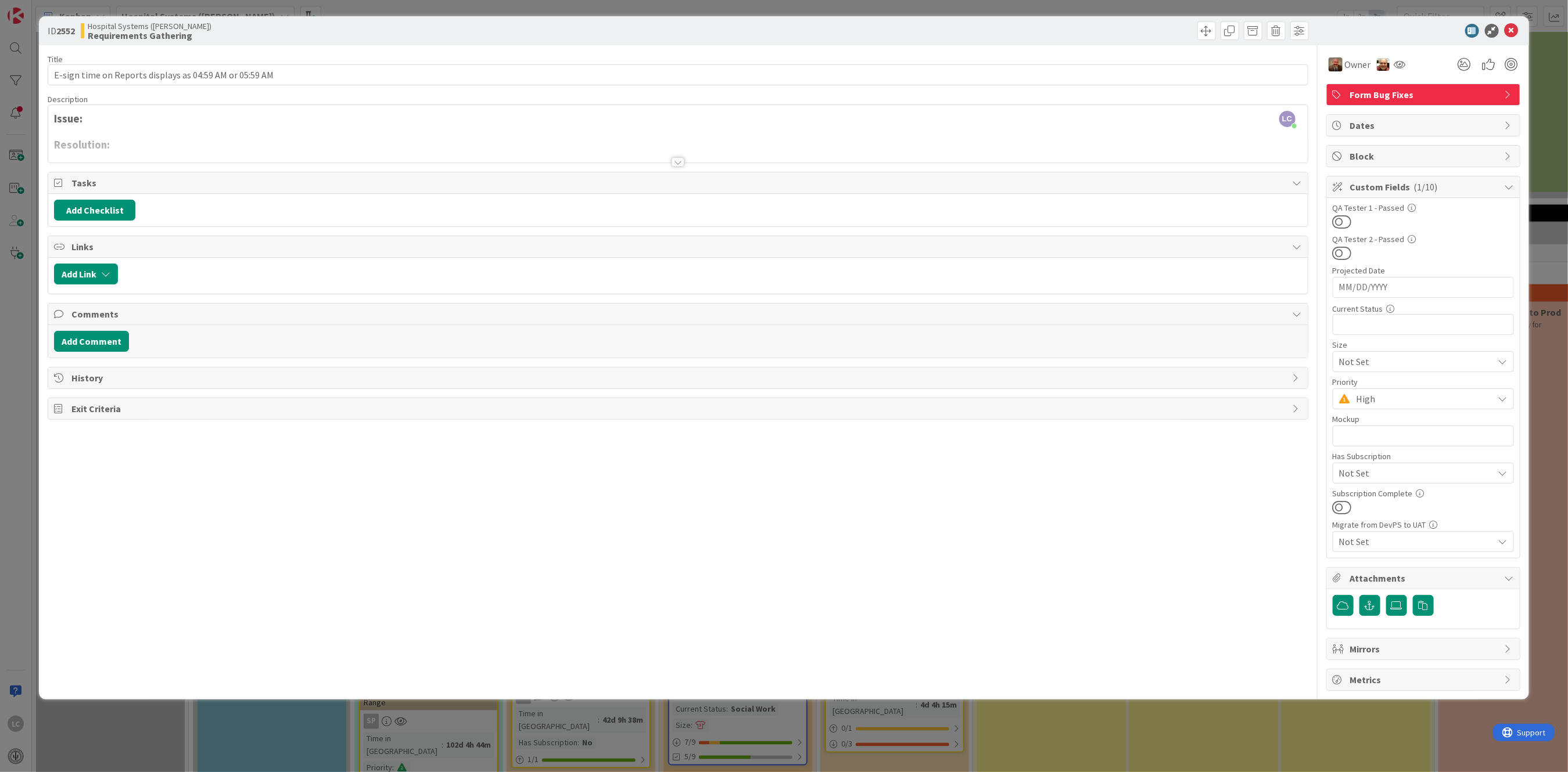
click at [101, 118] on div "LC [PERSON_NAME] just joined Issue: Resolution:" at bounding box center [677, 133] width 1259 height 57
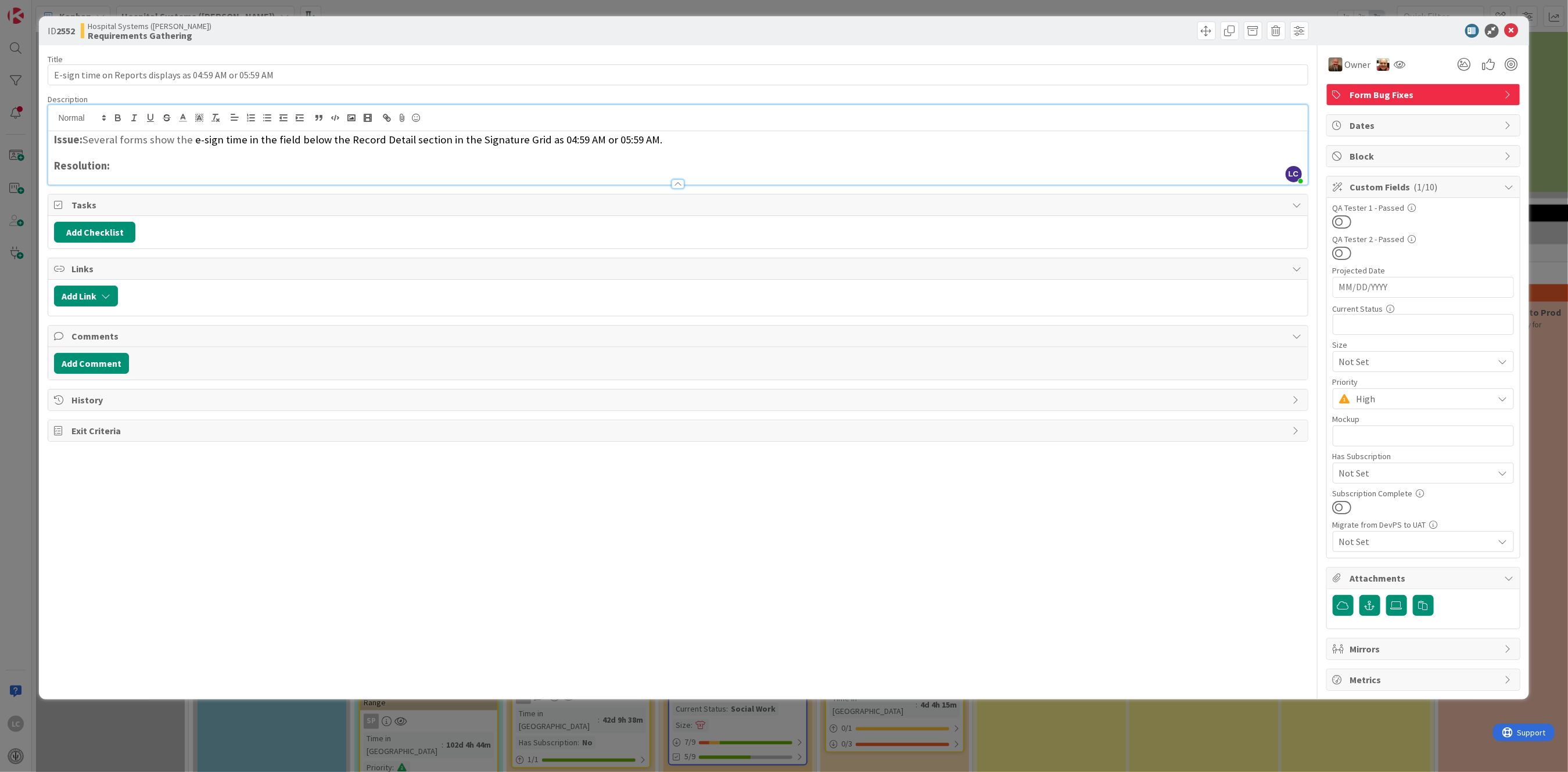
click at [124, 137] on h3 "Issue: Several forms show the e-sign time in the field below the Record Detail …" at bounding box center [677, 140] width 1247 height 13
drag, startPoint x: 282, startPoint y: 140, endPoint x: 477, endPoint y: 141, distance: 195.0
click at [477, 141] on span "e-sign time in the field below the Record Detail section in the Signature Grid …" at bounding box center [438, 140] width 467 height 13
click at [471, 140] on h3 "Issue: Several Reports show the e-sign time in the Signature Grid as 04:59 AM o…" at bounding box center [677, 140] width 1247 height 13
click at [927, 141] on span "Need to exclude the time on the reports until the e-sign time on the forms are …" at bounding box center [784, 140] width 637 height 13
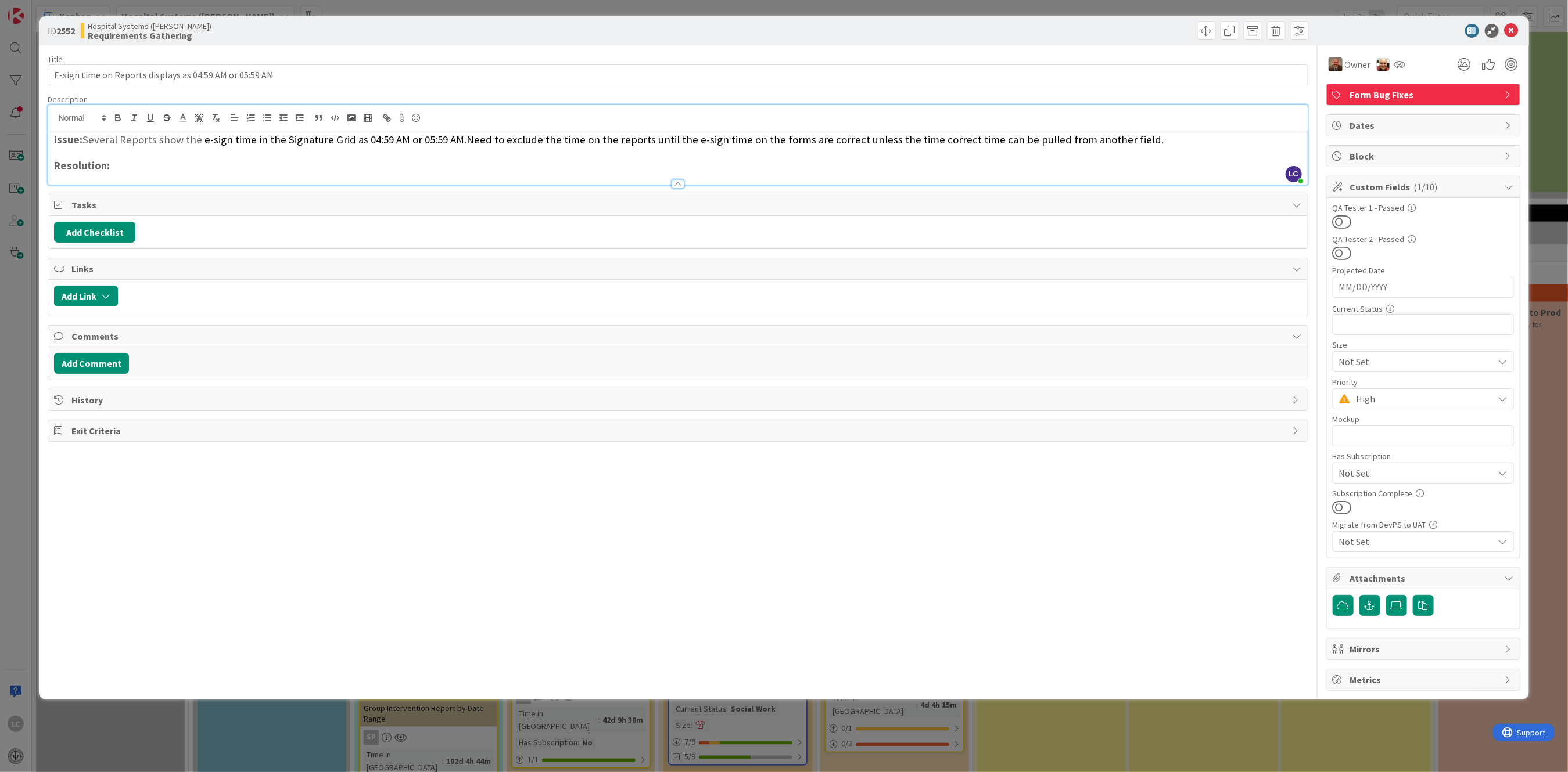
click at [128, 167] on h3 "Resolution:" at bounding box center [677, 166] width 1247 height 13
click at [1161, 140] on h3 "Issue: Several Reports show the e-sign time in the Signature Grid as 04:59 AM o…" at bounding box center [677, 140] width 1247 height 13
click at [1394, 606] on icon at bounding box center [1397, 606] width 11 height 9
click at [1386, 595] on input "file" at bounding box center [1386, 595] width 0 height 0
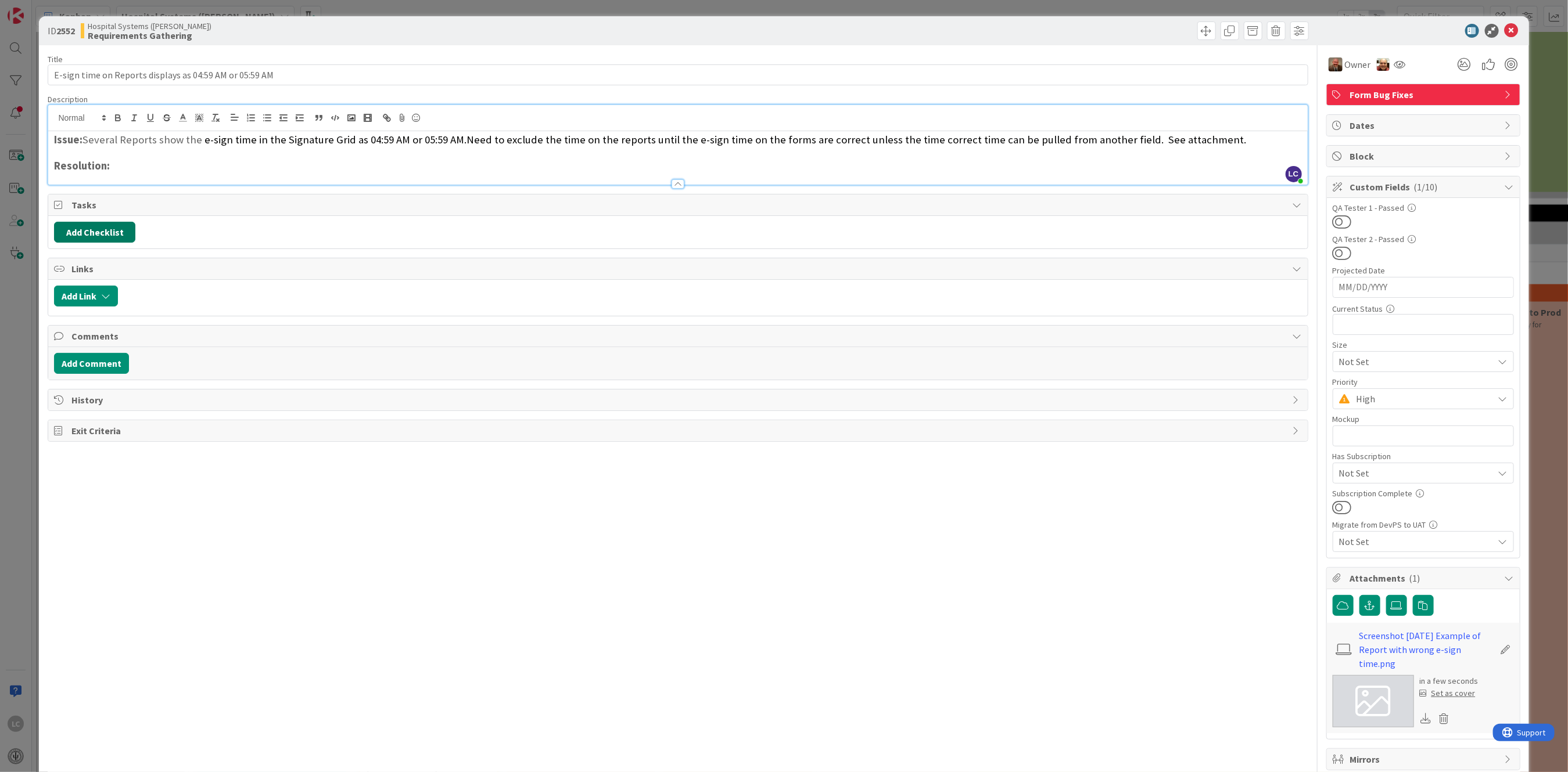
click at [91, 229] on button "Add Checklist" at bounding box center [94, 232] width 81 height 21
click at [86, 284] on input at bounding box center [150, 288] width 180 height 21
click at [77, 314] on button "Add" at bounding box center [74, 315] width 30 height 21
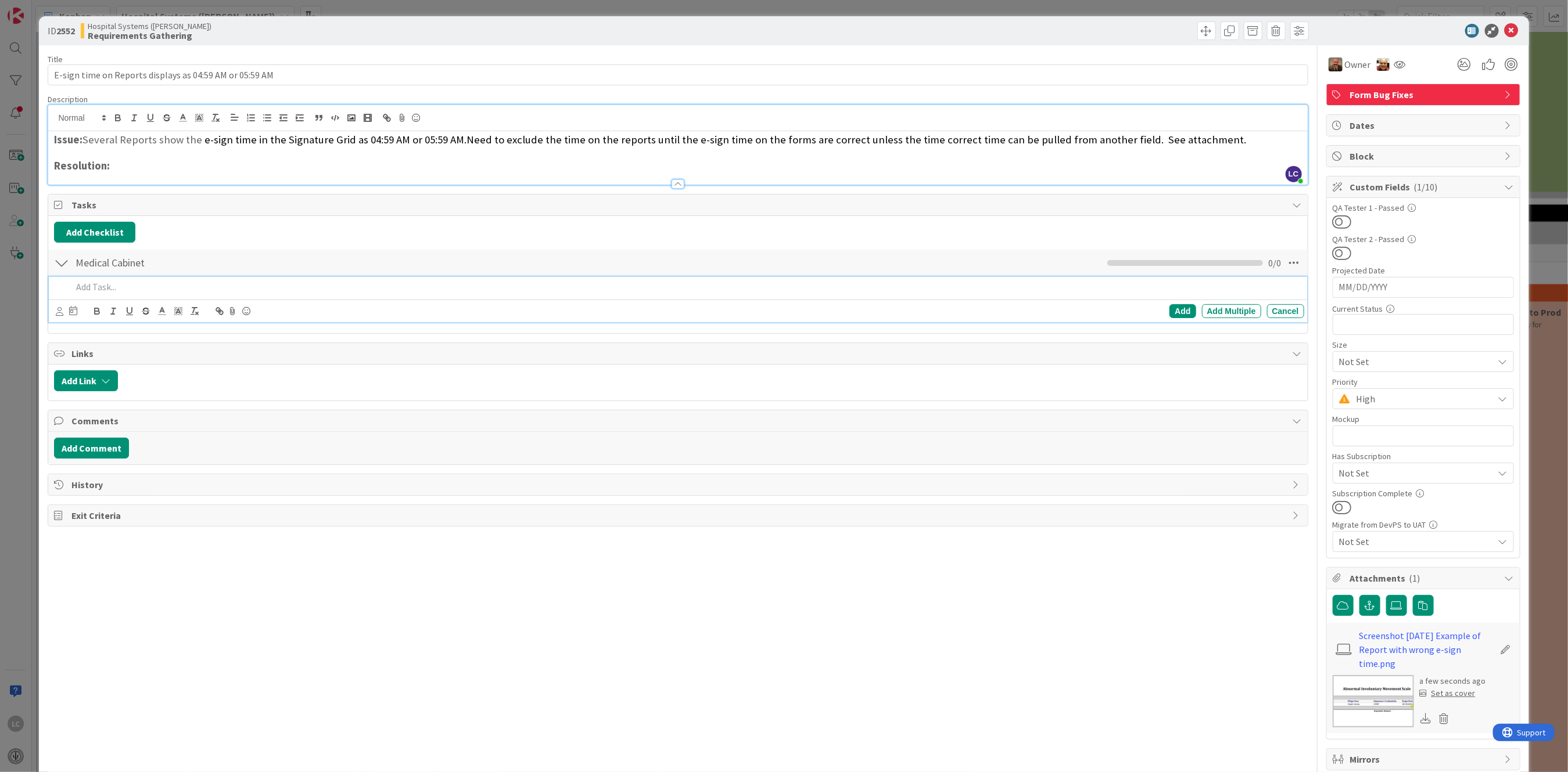
click at [98, 284] on p at bounding box center [686, 287] width 1227 height 13
click at [1171, 311] on div "Add" at bounding box center [1182, 312] width 26 height 14
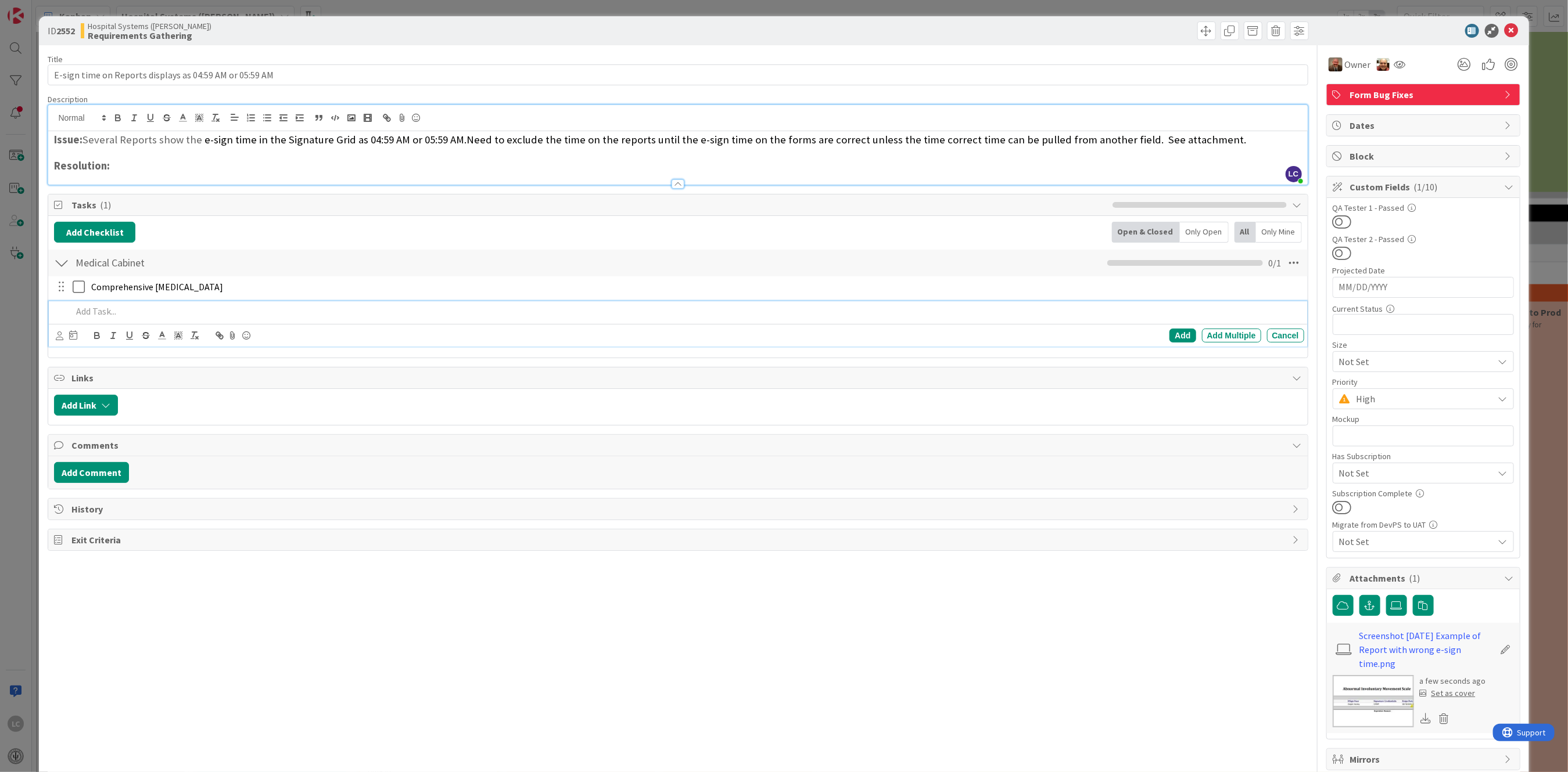
click at [93, 315] on p at bounding box center [686, 311] width 1227 height 13
click at [1169, 335] on div "Add" at bounding box center [1182, 336] width 26 height 14
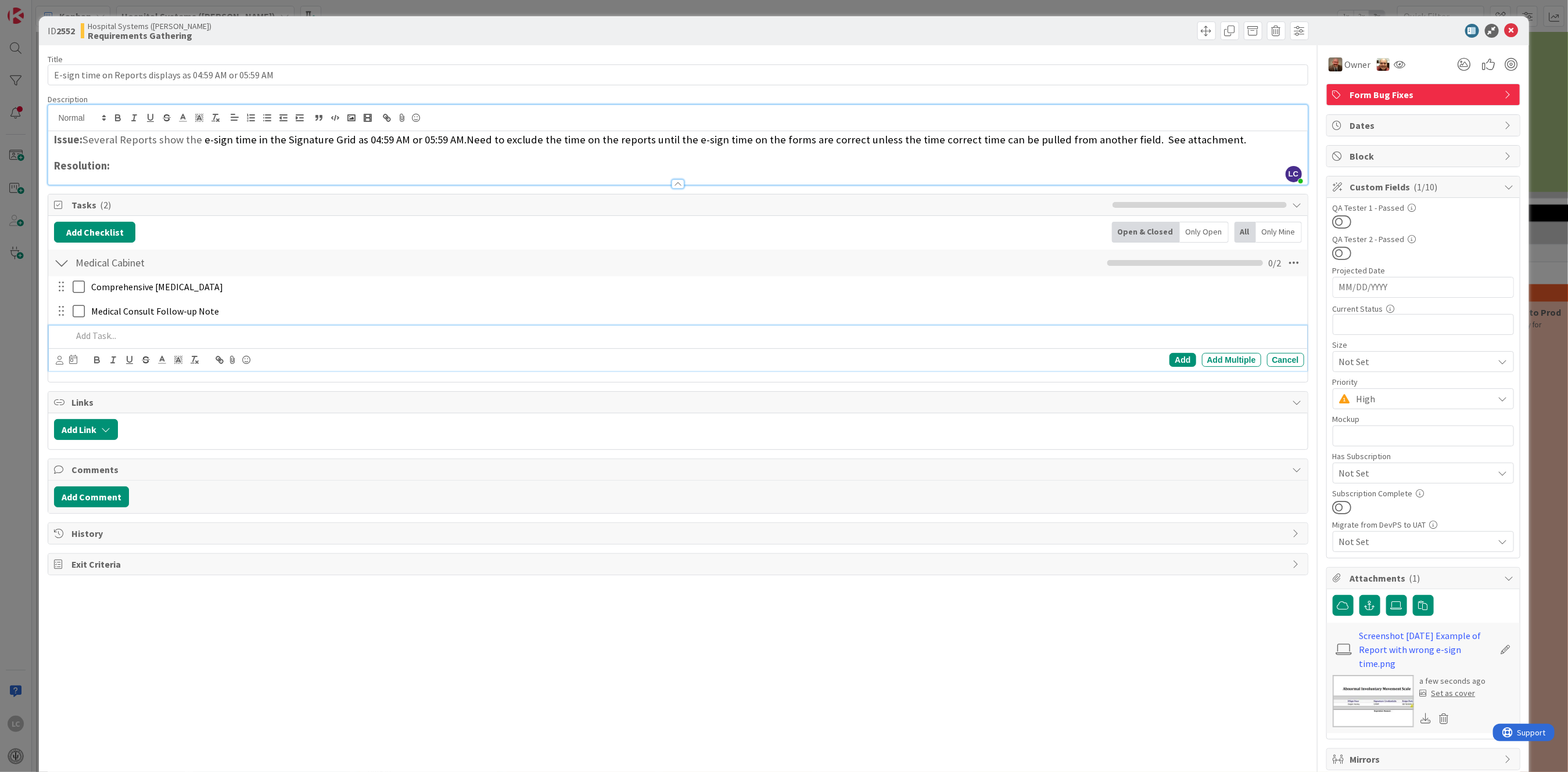
click at [99, 341] on p at bounding box center [686, 336] width 1227 height 13
click at [107, 337] on p at bounding box center [686, 336] width 1227 height 13
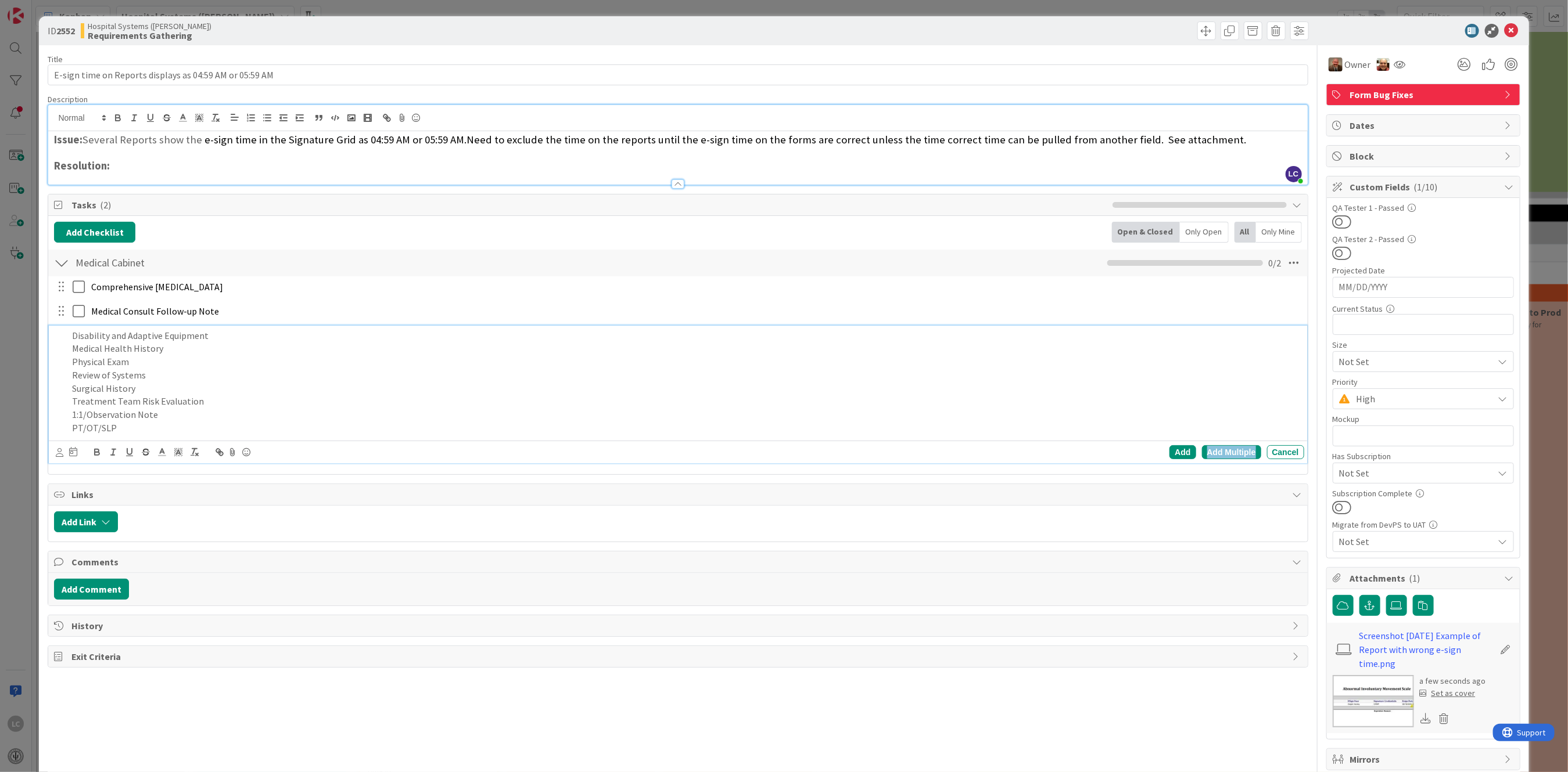
click at [1217, 456] on div "Add Multiple" at bounding box center [1231, 453] width 60 height 14
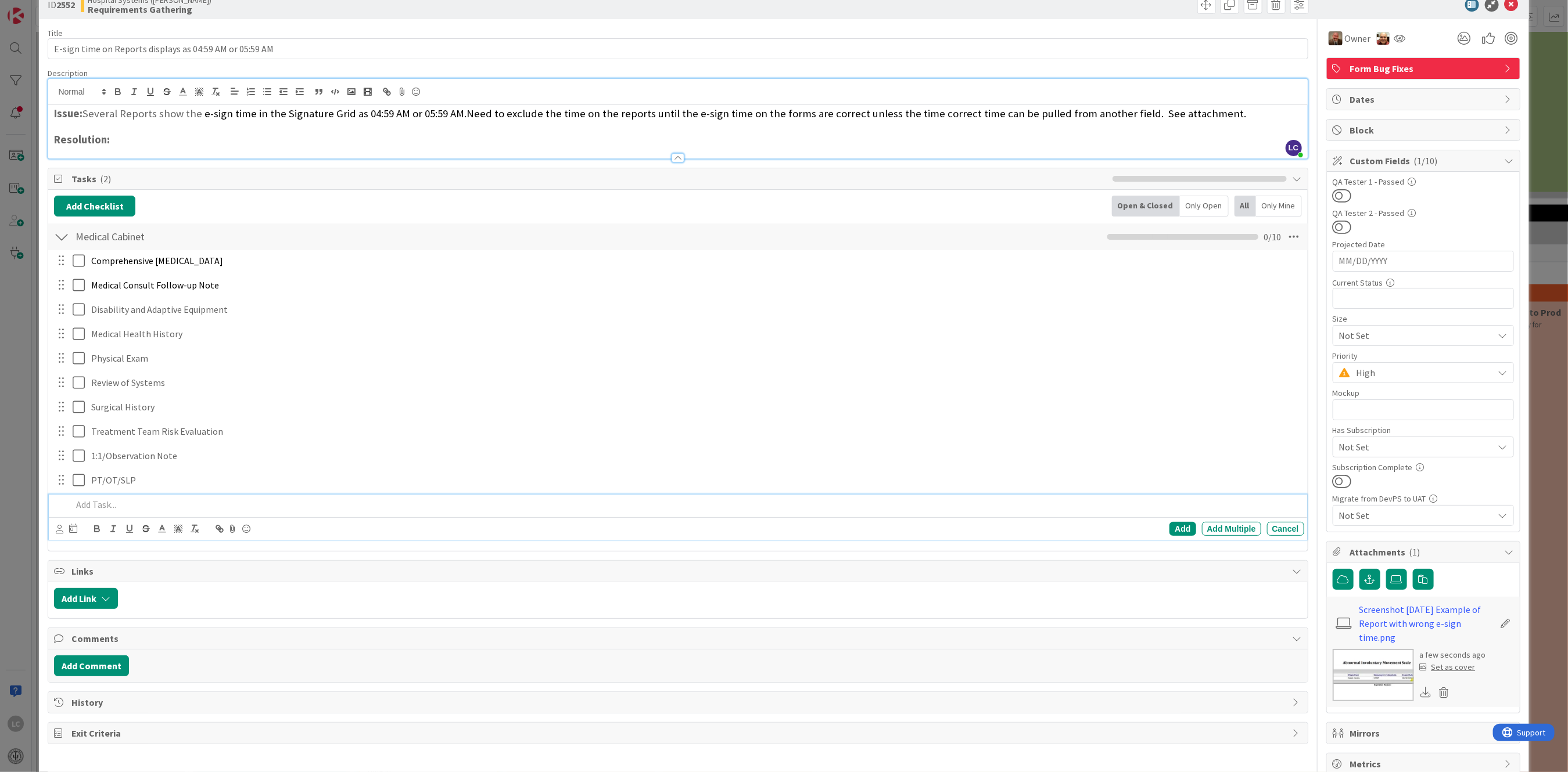
scroll to position [40, 0]
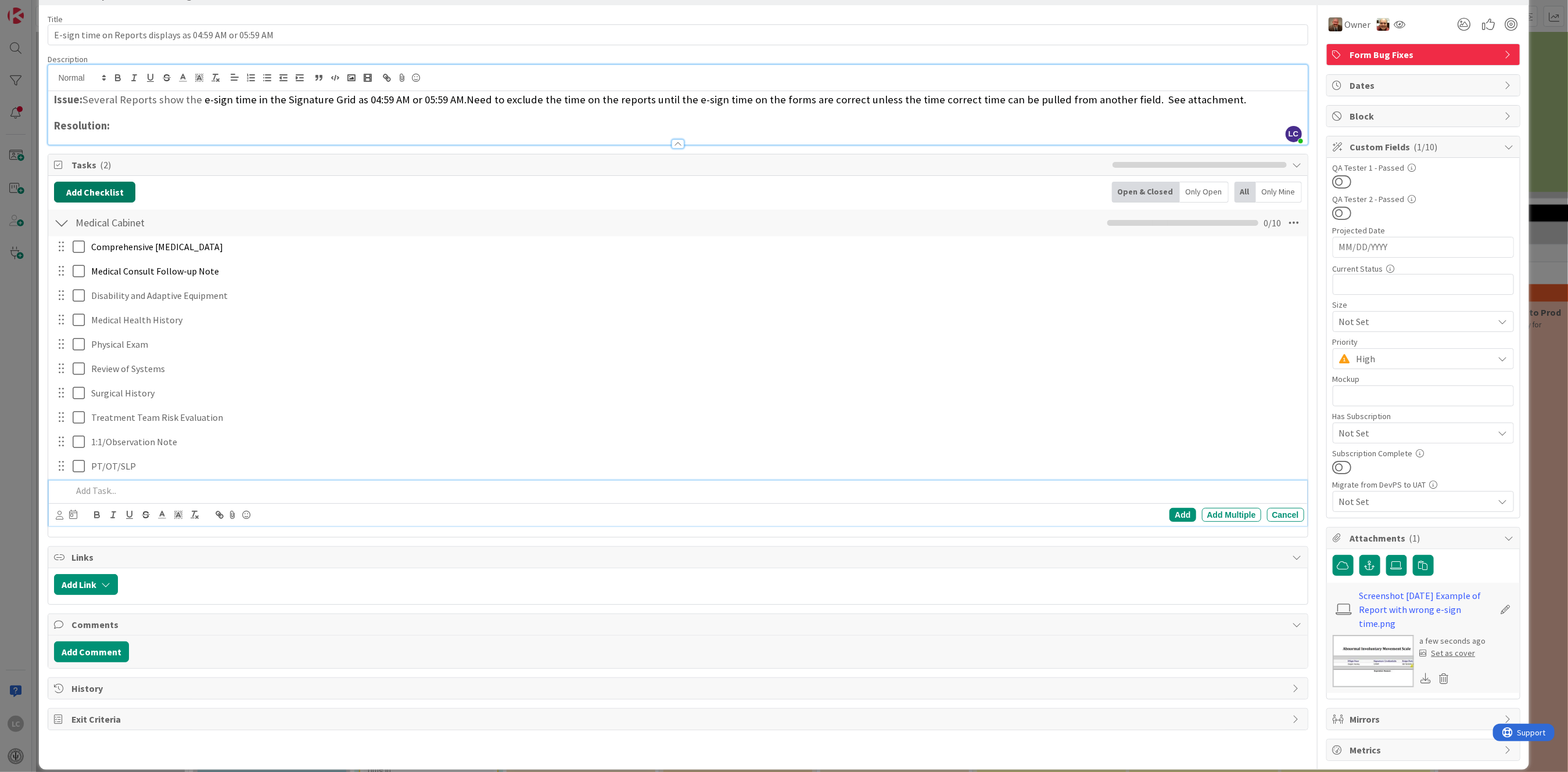
click at [81, 192] on button "Add Checklist" at bounding box center [94, 193] width 81 height 21
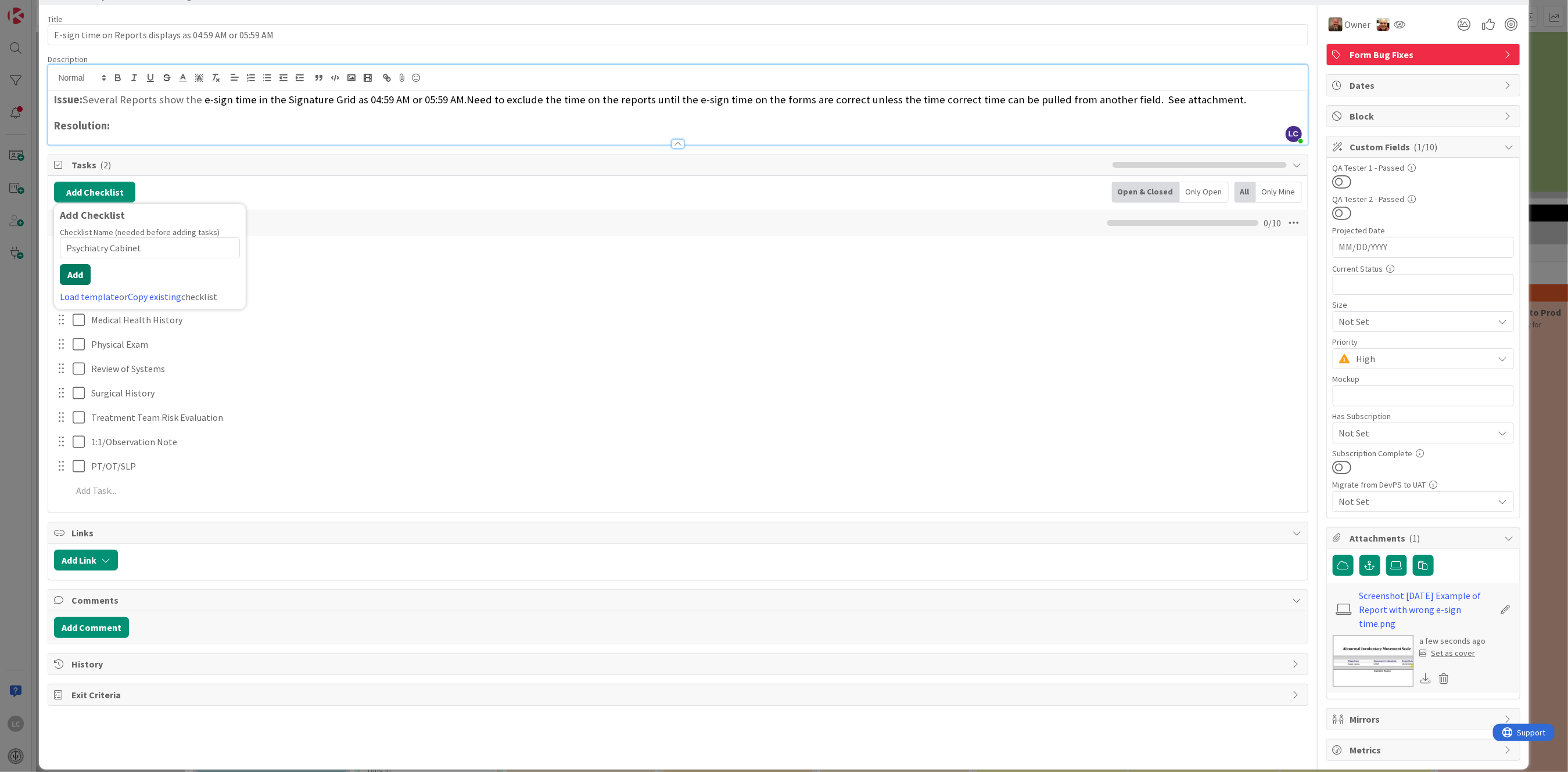
click at [74, 273] on button "Add" at bounding box center [74, 275] width 30 height 21
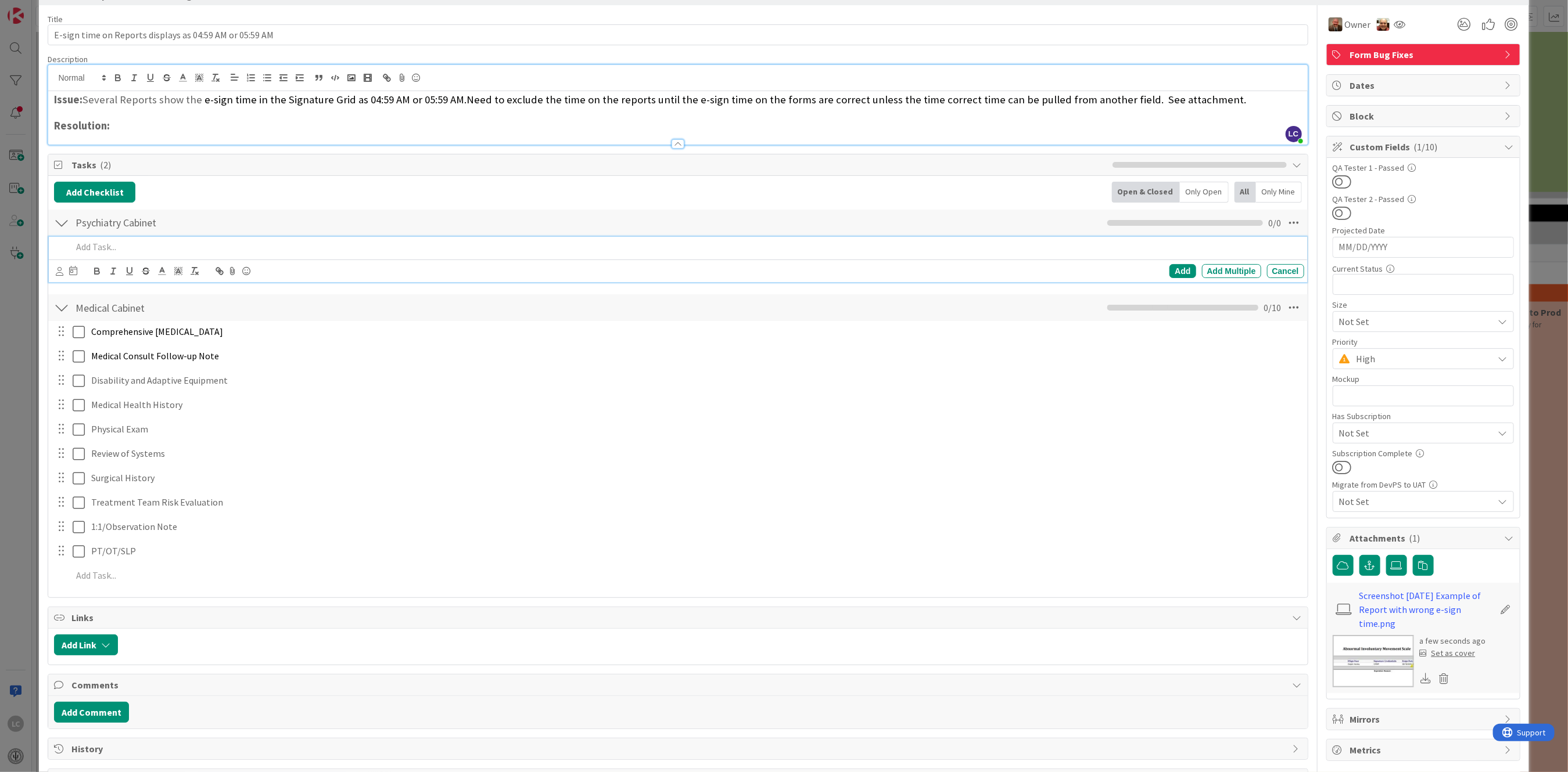
click at [98, 246] on p at bounding box center [686, 246] width 1227 height 13
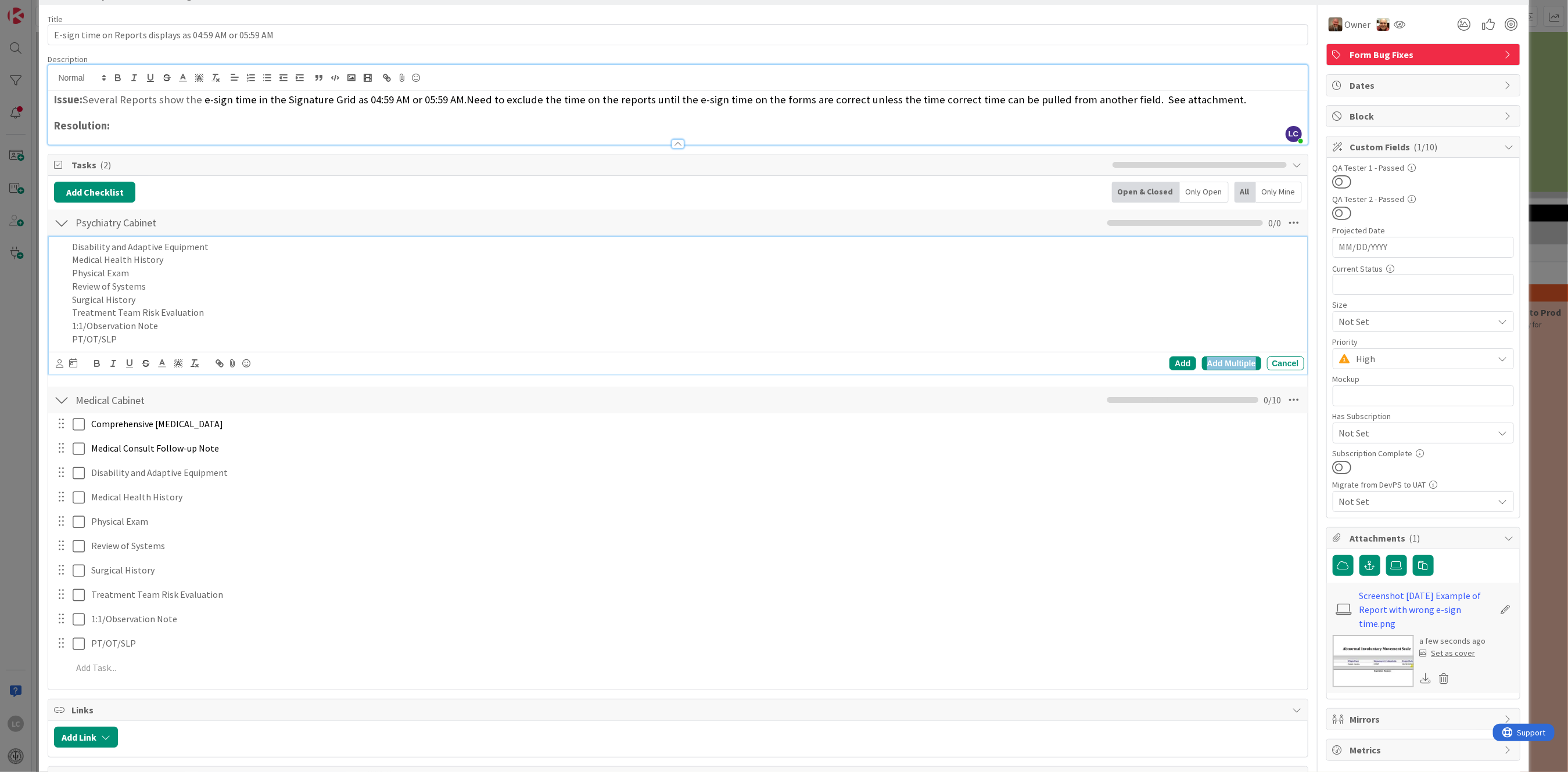
click at [1210, 366] on div "Add Multiple" at bounding box center [1231, 363] width 60 height 14
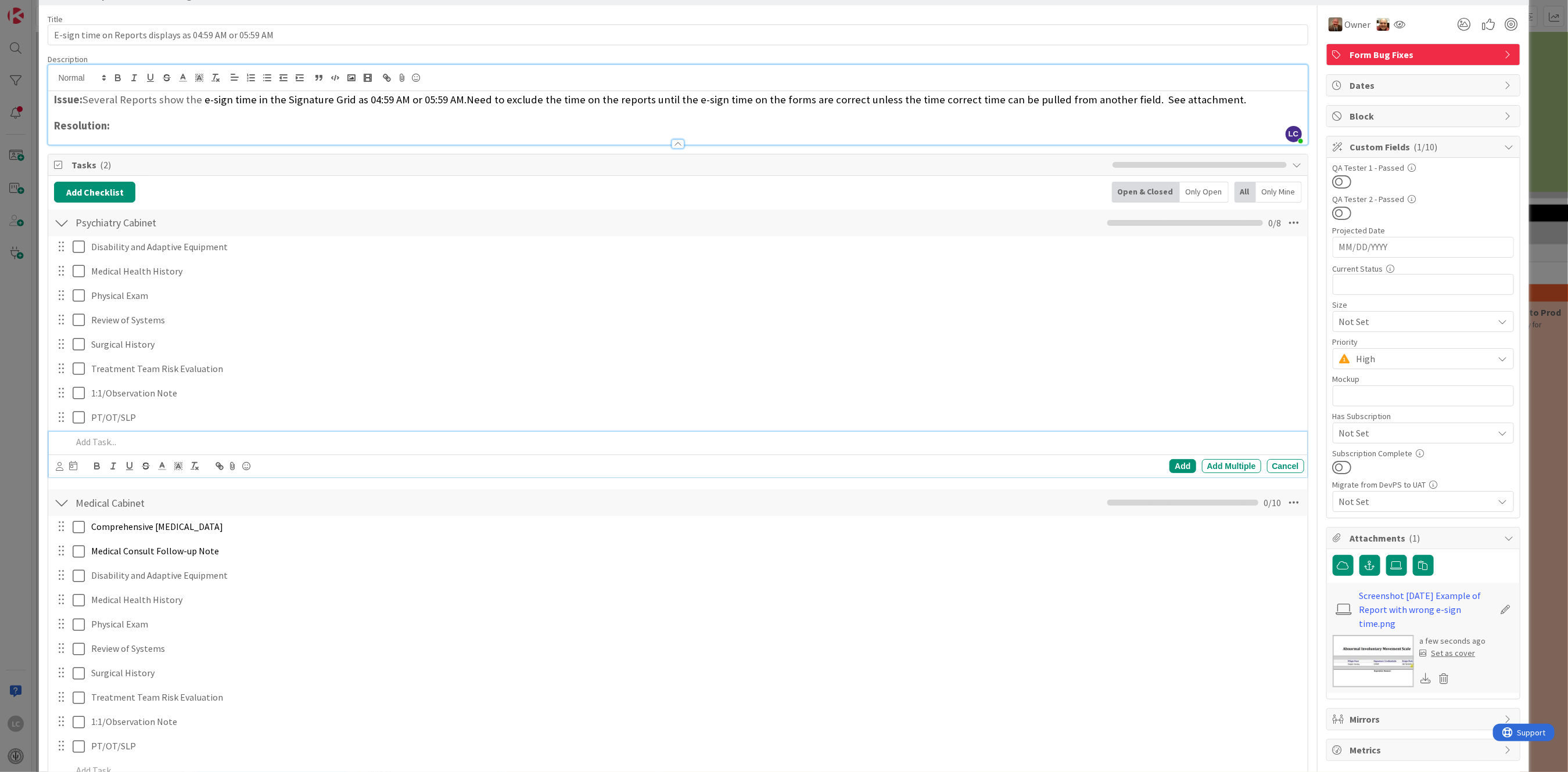
click at [167, 308] on div "Disability and Adaptive Equipment Update Cancel Medical Health History Update C…" at bounding box center [677, 359] width 1247 height 246
drag, startPoint x: 84, startPoint y: 246, endPoint x: 150, endPoint y: 288, distance: 78.2
click at [150, 288] on div "Disability and Adaptive Equipment Update Cancel Medical Health History Update C…" at bounding box center [677, 359] width 1247 height 246
click at [1273, 271] on div "Disability and Adaptive Equipment Update Cancel Medical Health History Update C…" at bounding box center [677, 347] width 1247 height 221
click at [134, 247] on p "Disability and Adaptive Equipment" at bounding box center [695, 246] width 1208 height 13
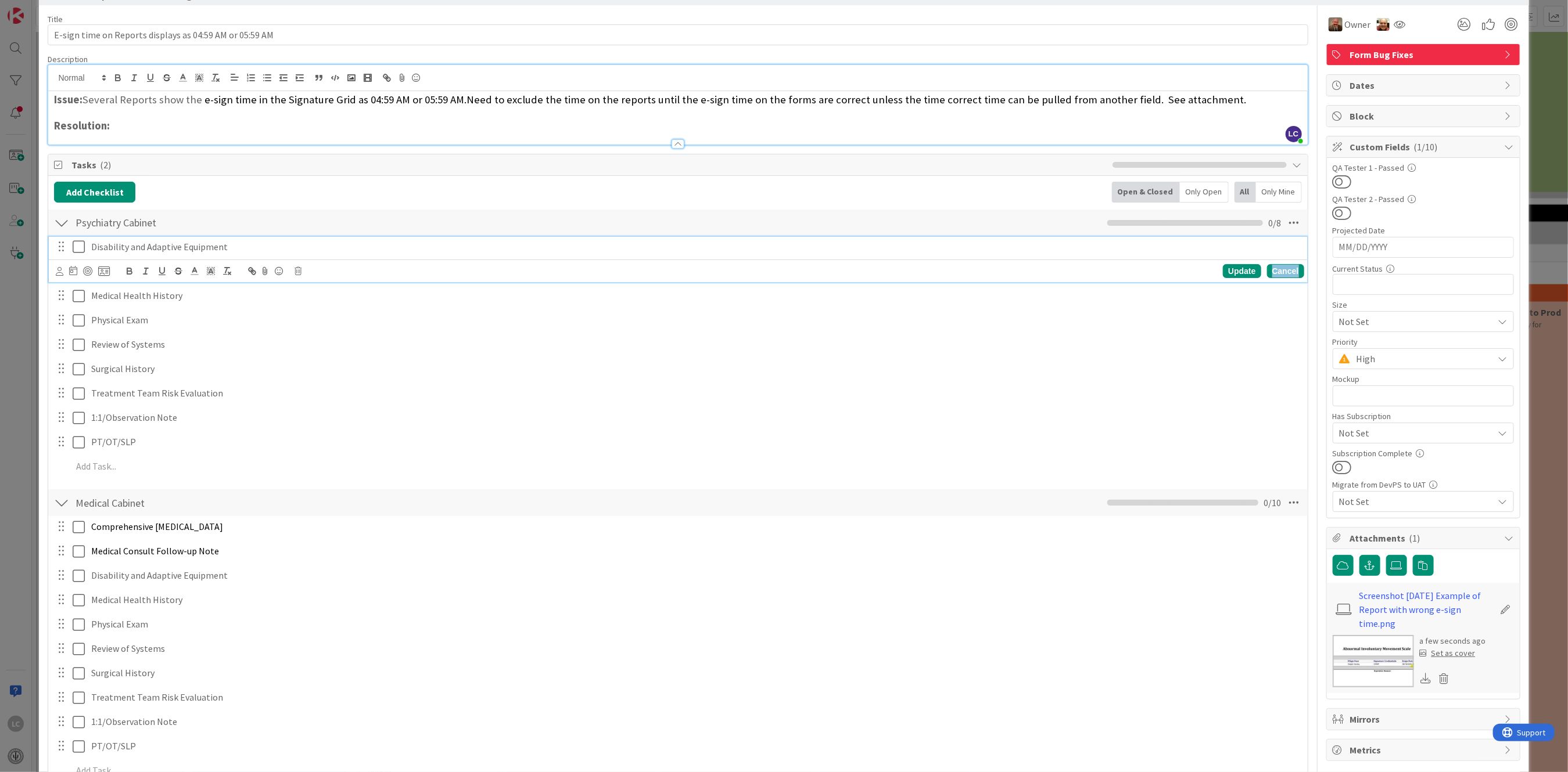
click at [1285, 269] on div "Cancel" at bounding box center [1285, 271] width 37 height 14
click at [132, 242] on p "Disability and Adaptive Equipment" at bounding box center [695, 246] width 1208 height 13
click at [1267, 272] on div "Cancel" at bounding box center [1285, 271] width 37 height 14
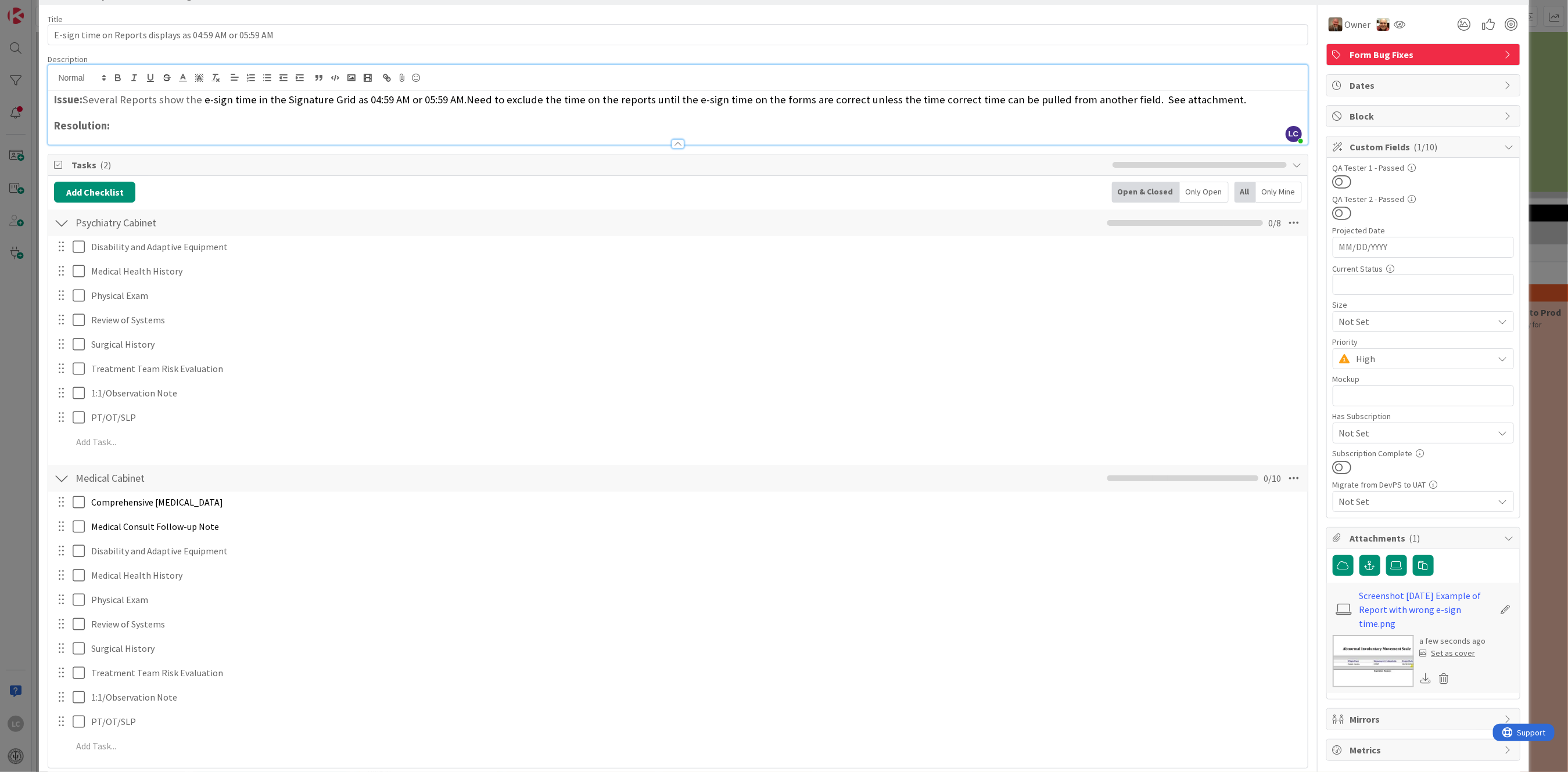
click at [57, 222] on div at bounding box center [61, 223] width 15 height 21
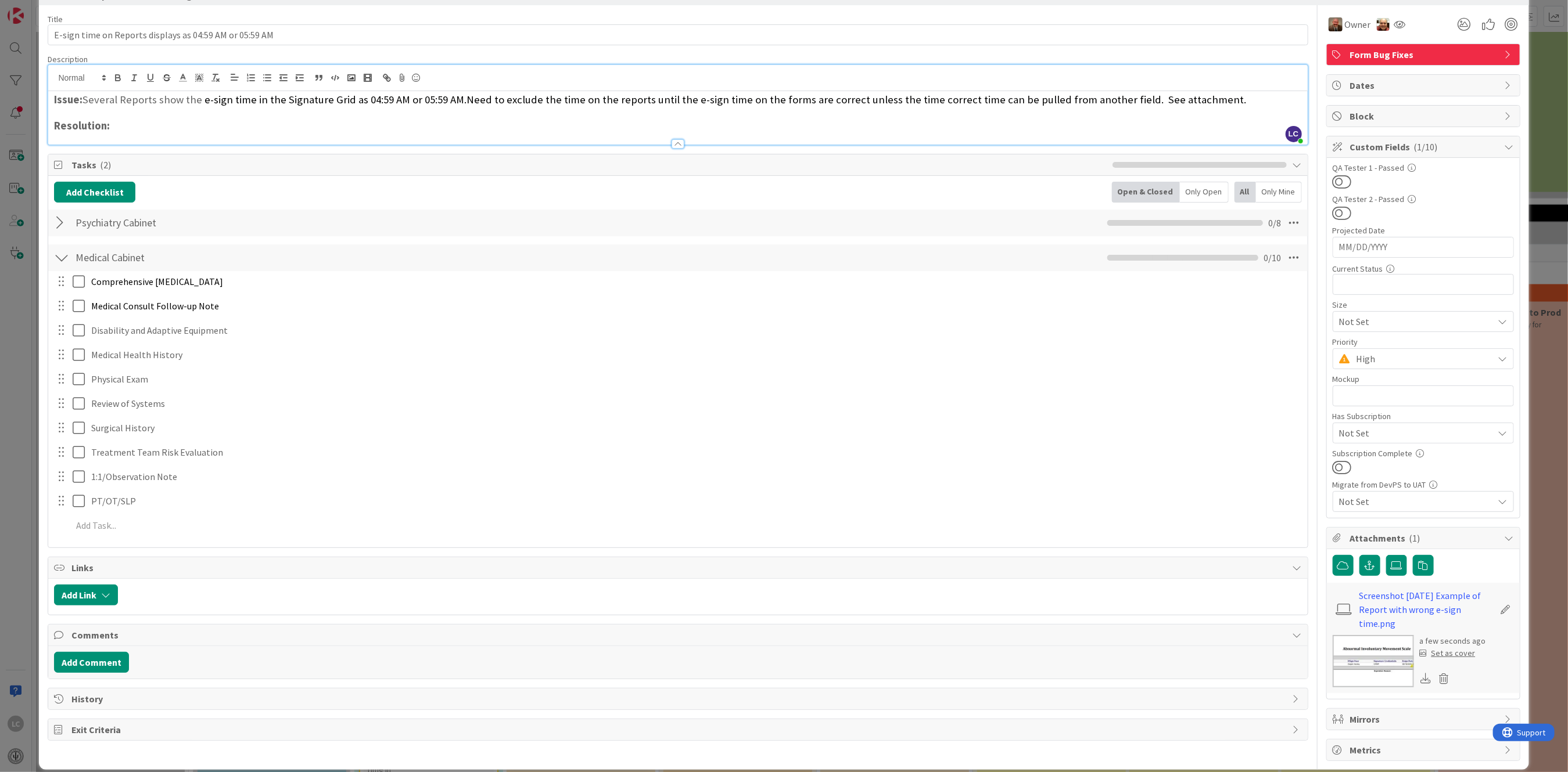
click at [59, 222] on div at bounding box center [61, 223] width 15 height 21
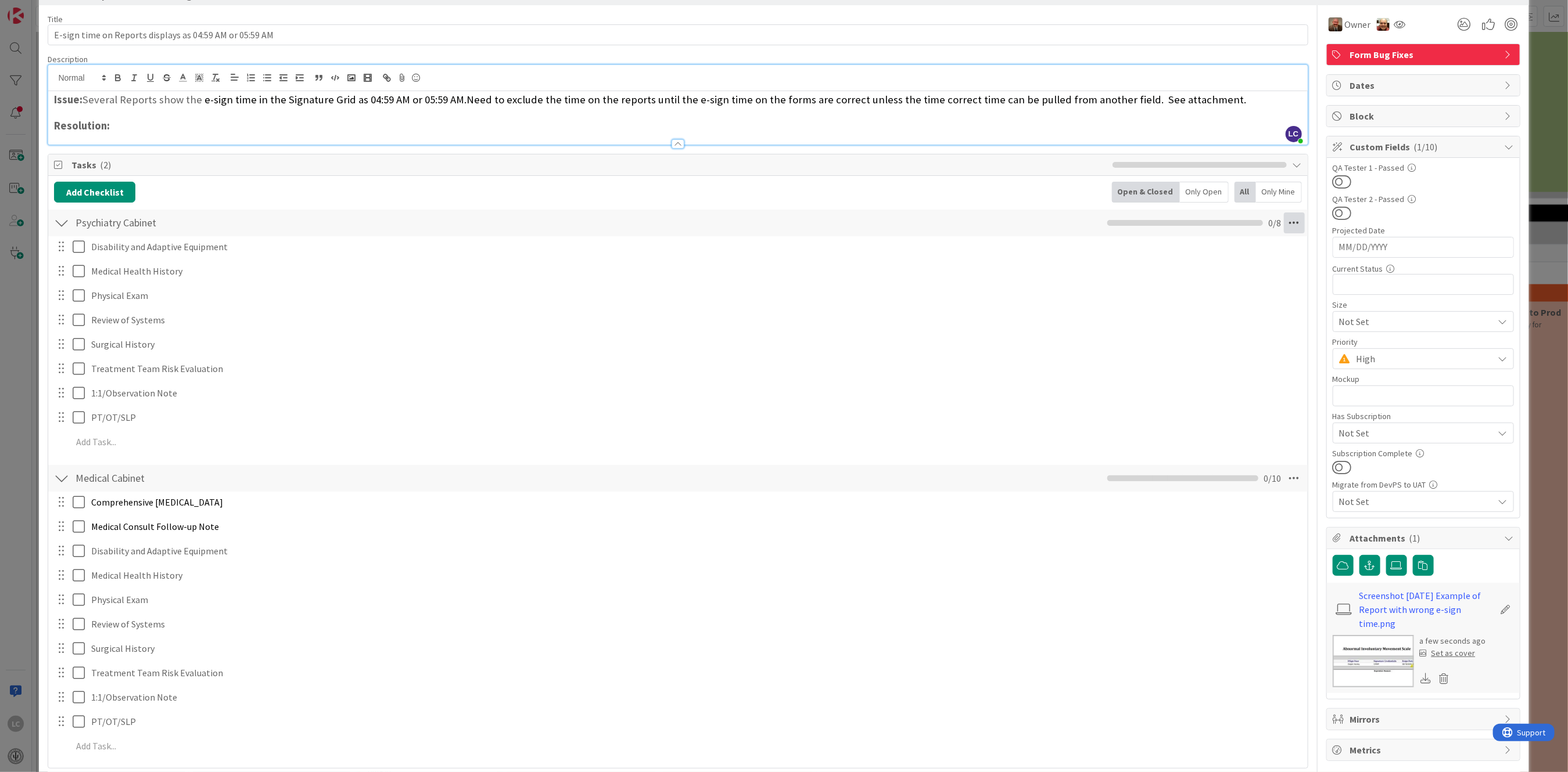
click at [1287, 222] on icon at bounding box center [1295, 223] width 21 height 21
click at [1168, 331] on link "Delete Checklist" at bounding box center [1214, 334] width 174 height 17
click at [1139, 285] on button "Delete" at bounding box center [1161, 279] width 43 height 21
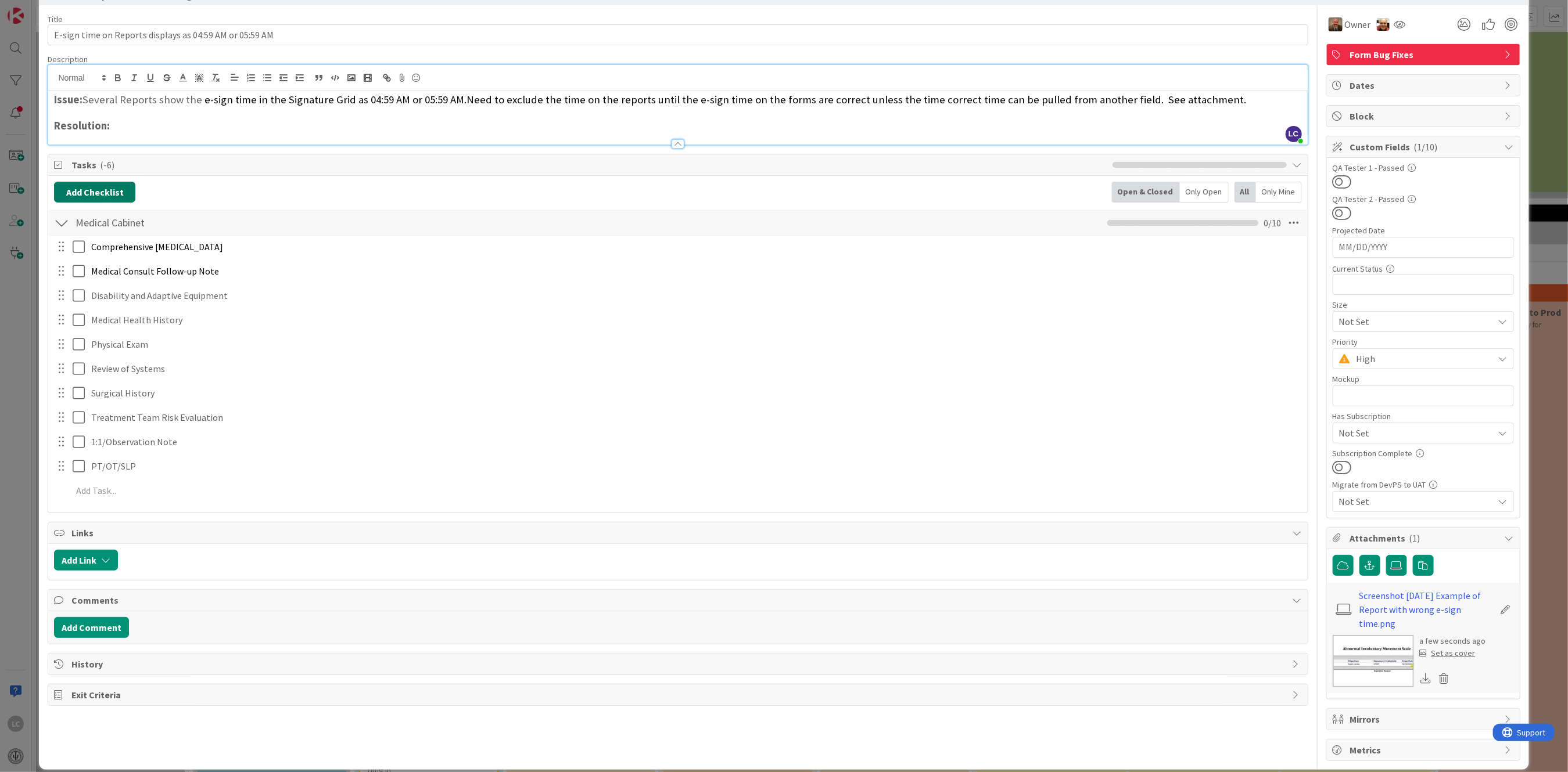
click at [72, 187] on button "Add Checklist" at bounding box center [94, 193] width 81 height 21
click at [80, 272] on button "Add" at bounding box center [74, 275] width 30 height 21
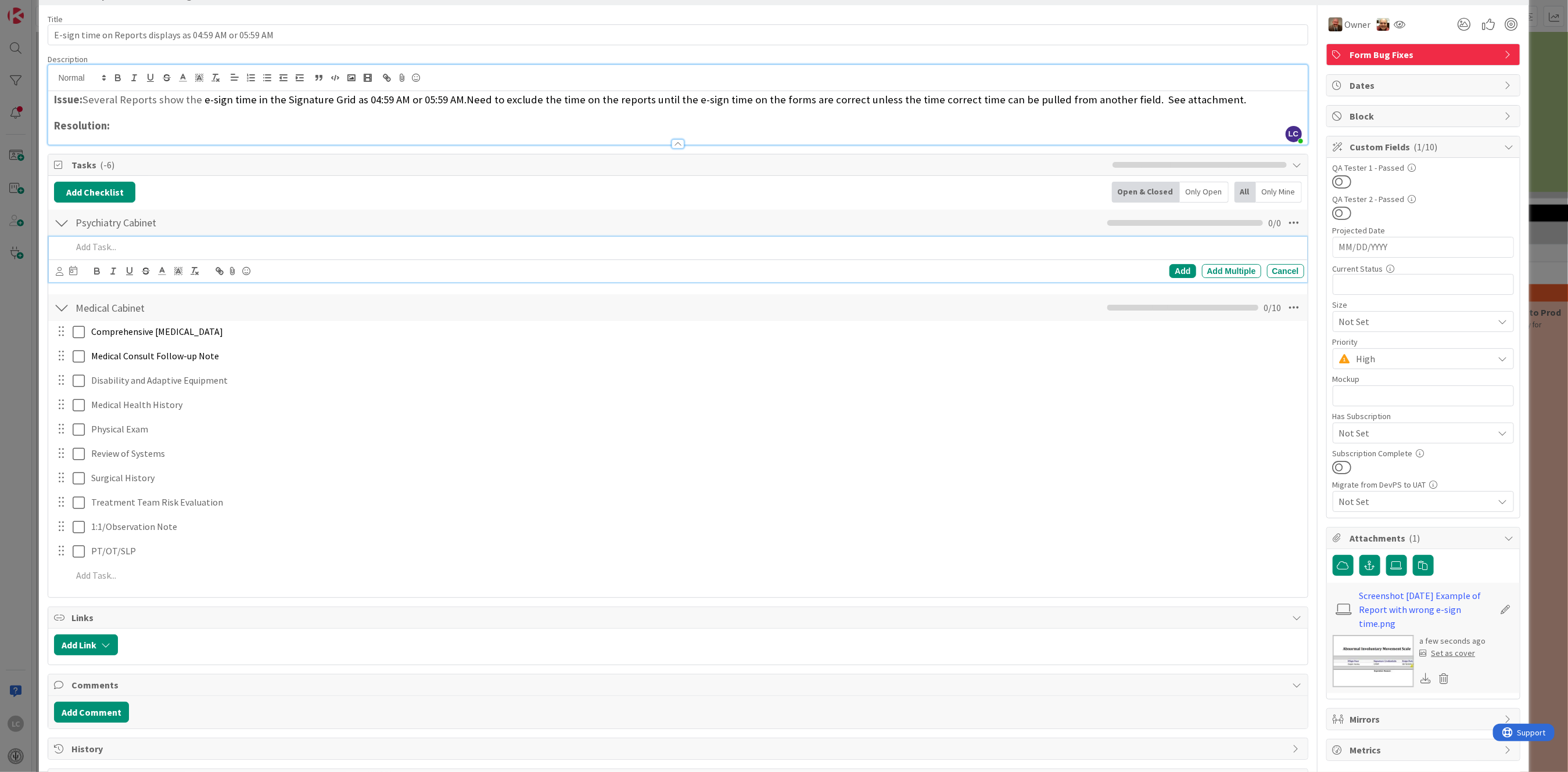
click at [93, 240] on p at bounding box center [686, 246] width 1227 height 13
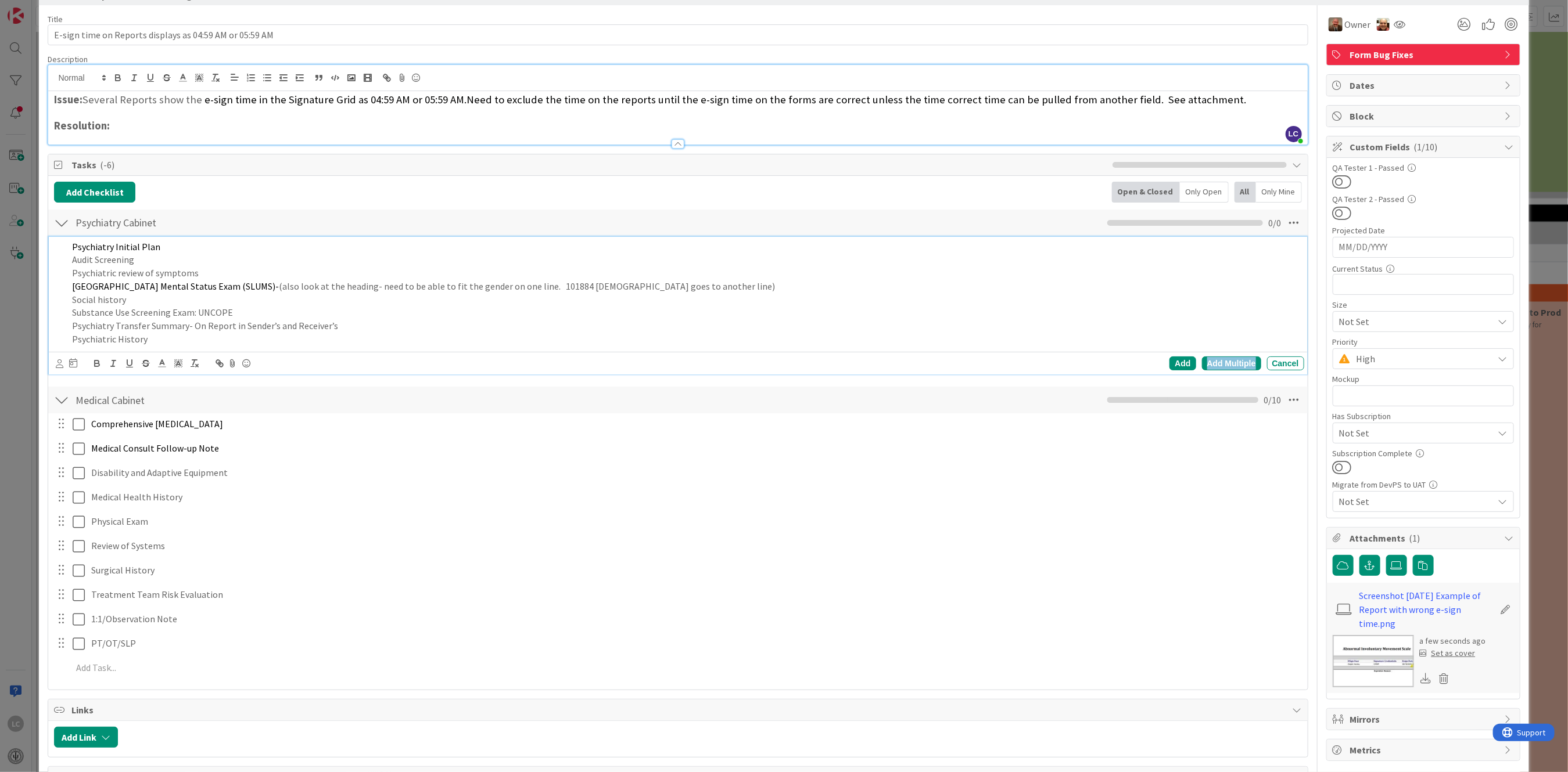
click at [1219, 363] on div "Add Multiple" at bounding box center [1231, 363] width 60 height 14
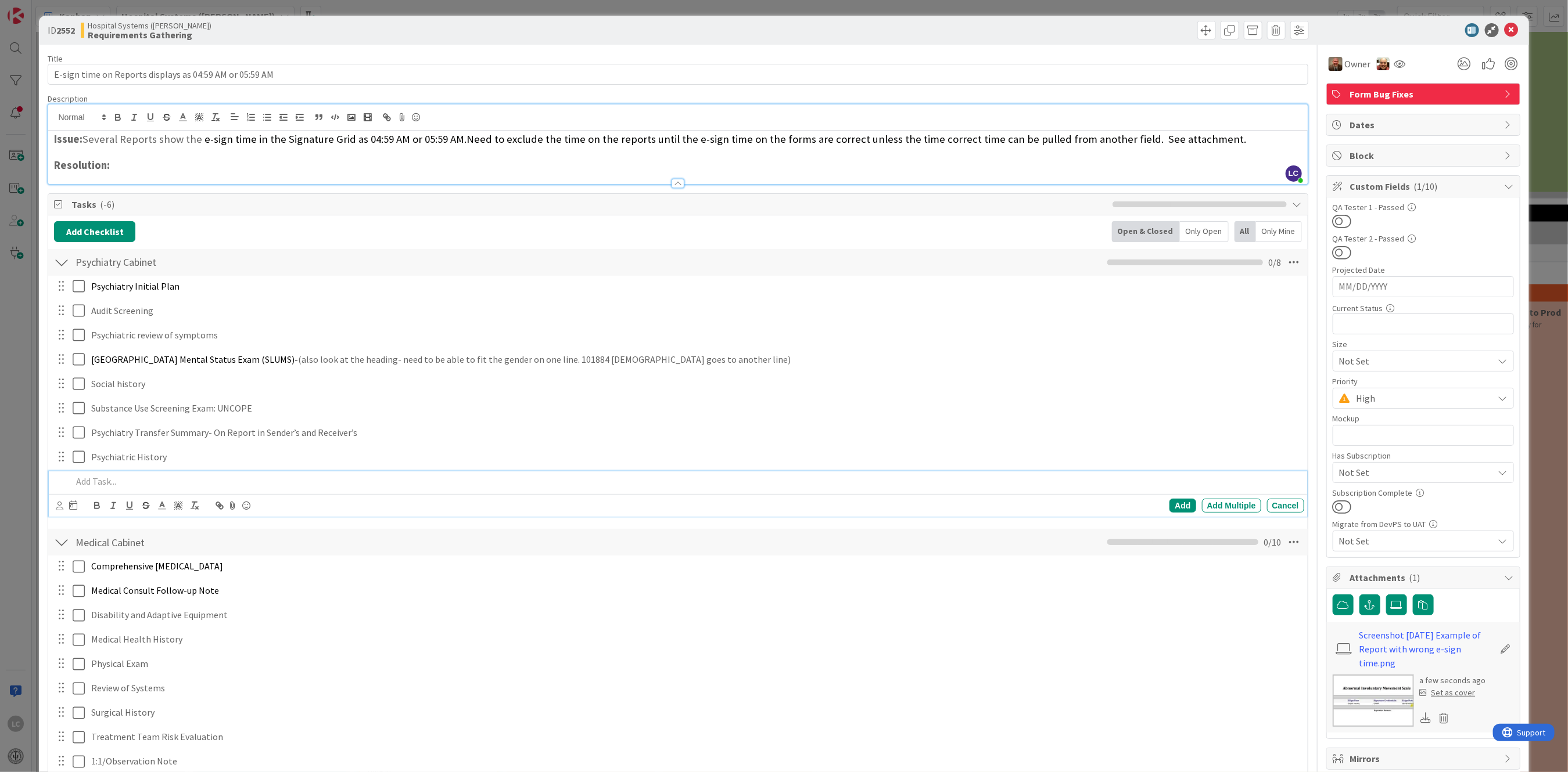
scroll to position [0, 0]
click at [98, 233] on button "Add Checklist" at bounding box center [94, 232] width 81 height 21
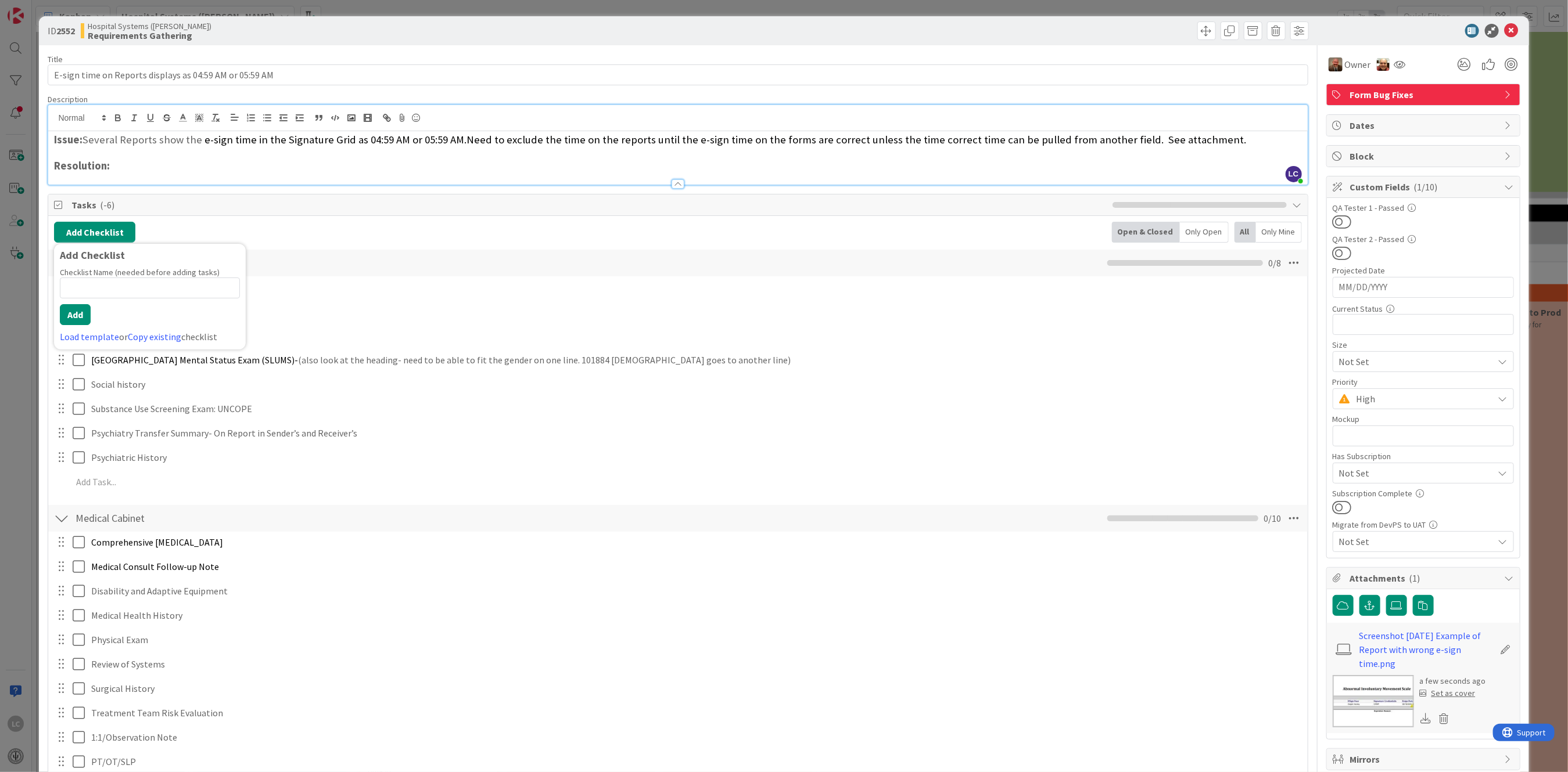
click at [84, 281] on input at bounding box center [150, 288] width 180 height 21
click at [70, 316] on button "Add" at bounding box center [74, 315] width 30 height 21
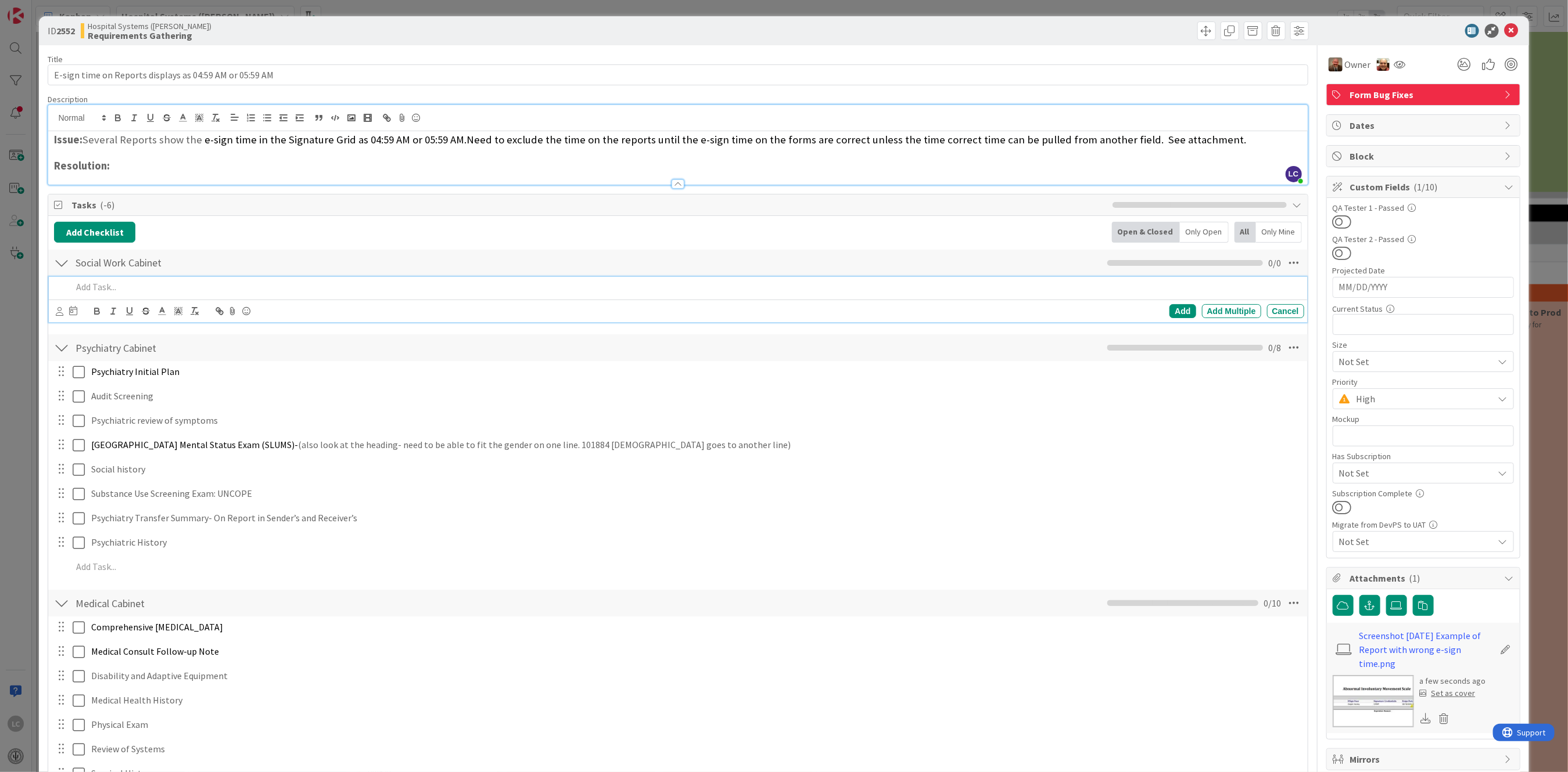
click at [100, 283] on p at bounding box center [686, 287] width 1227 height 13
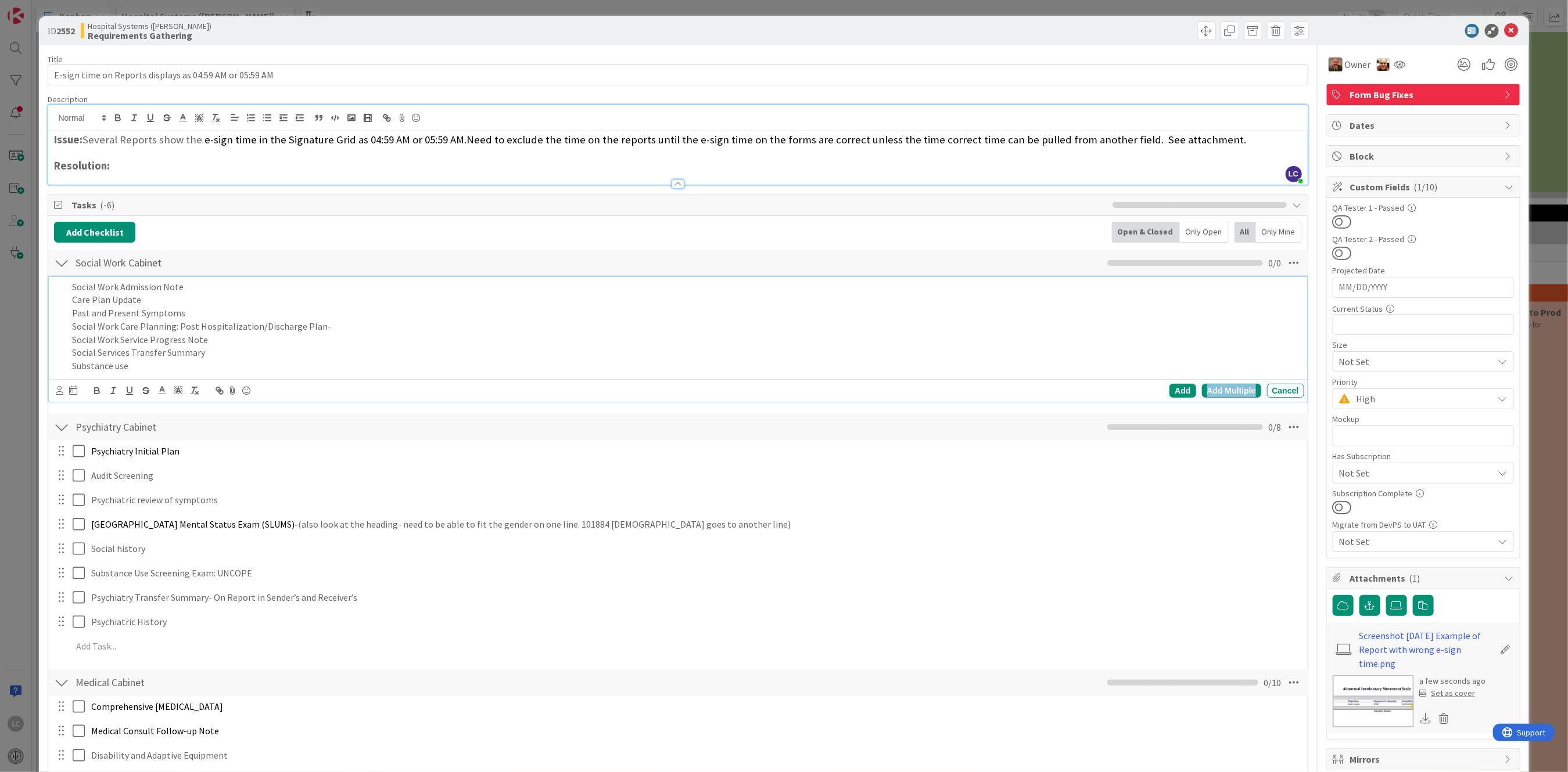
click at [1229, 388] on div "Add Multiple" at bounding box center [1231, 391] width 60 height 14
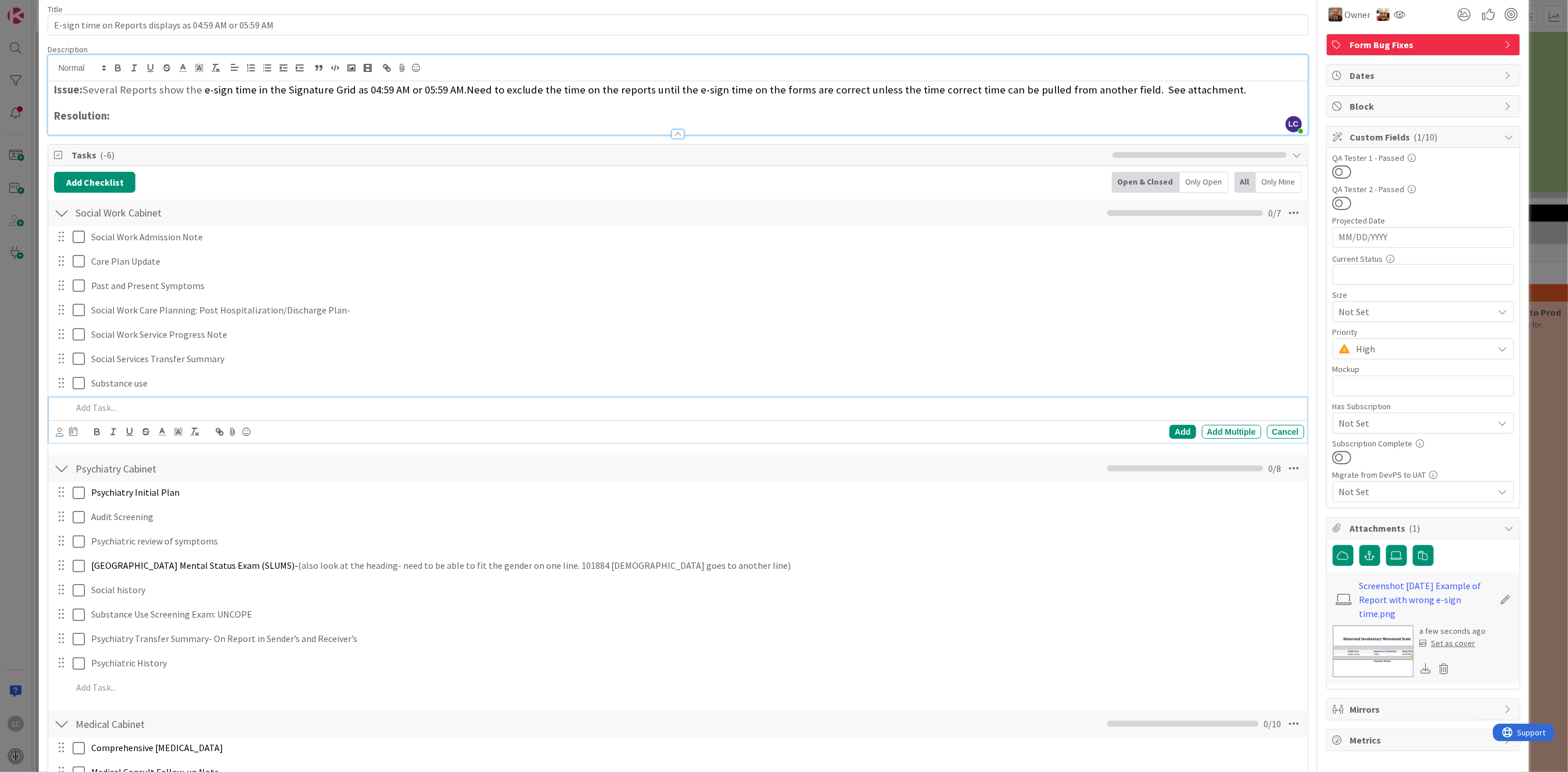
scroll to position [154, 0]
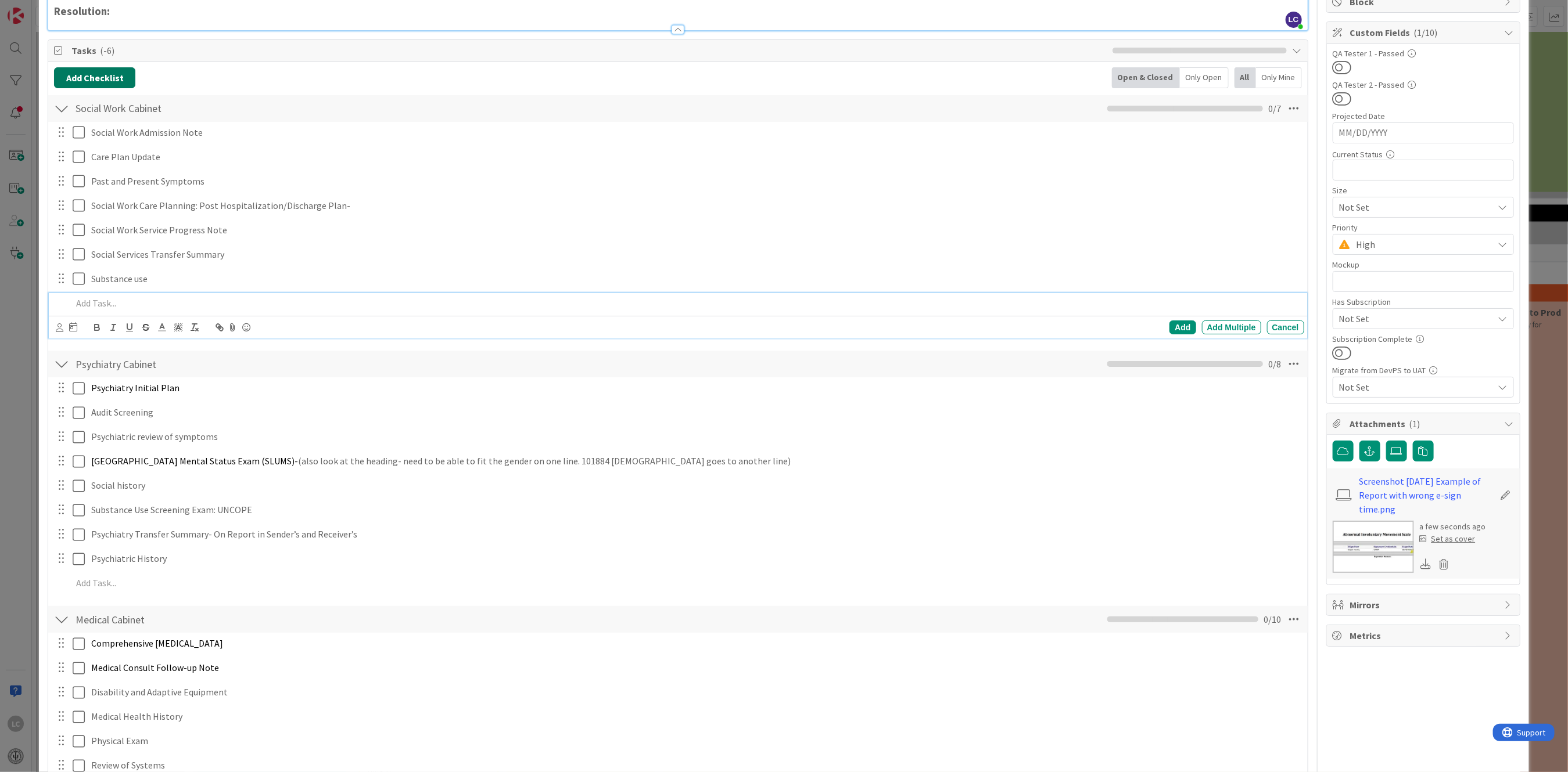
click at [79, 74] on button "Add Checklist" at bounding box center [94, 78] width 81 height 21
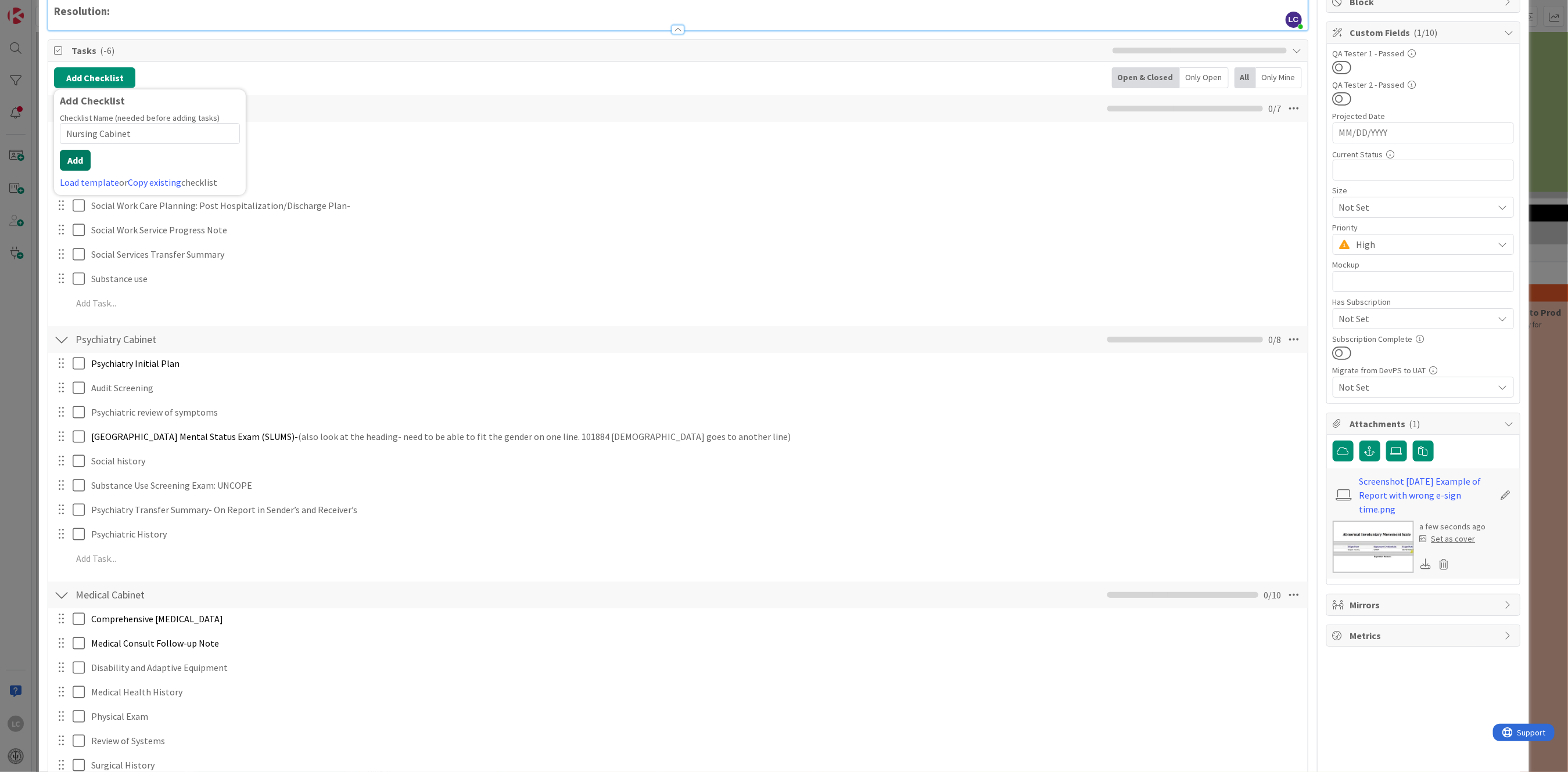
click at [72, 154] on button "Add" at bounding box center [74, 161] width 30 height 21
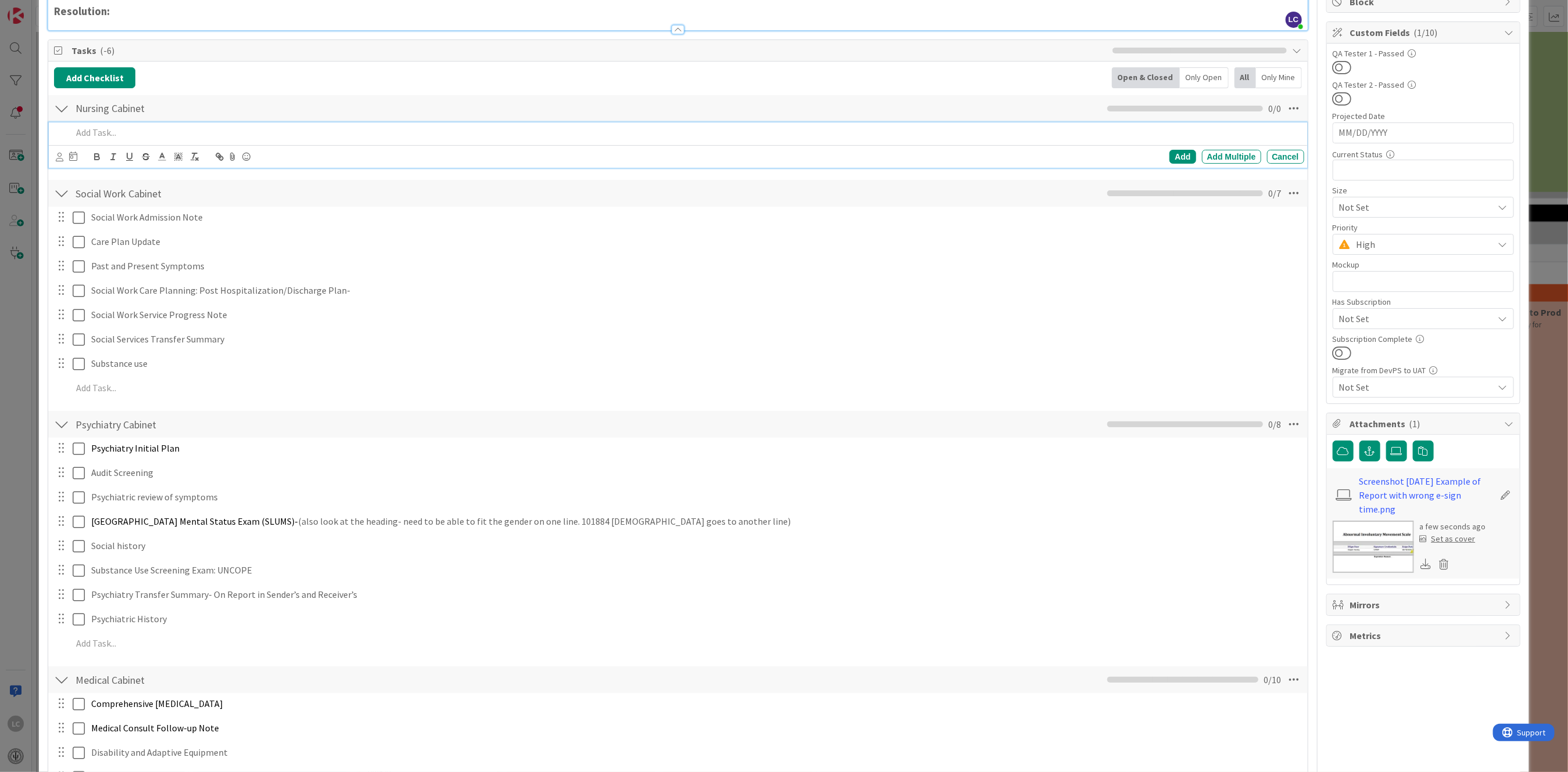
click at [137, 137] on p at bounding box center [686, 132] width 1227 height 13
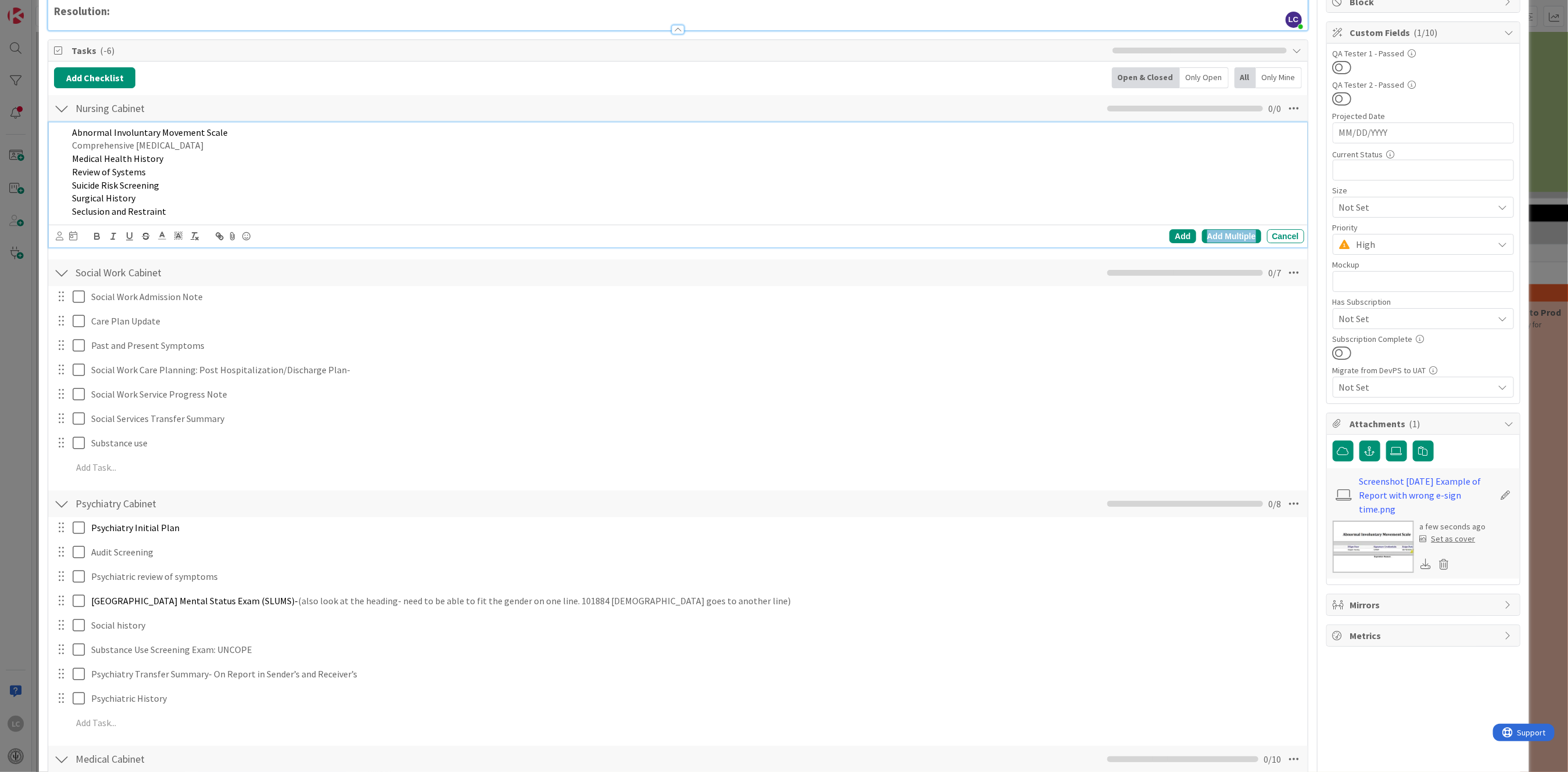
click at [1217, 234] on div "Add Multiple" at bounding box center [1231, 237] width 60 height 14
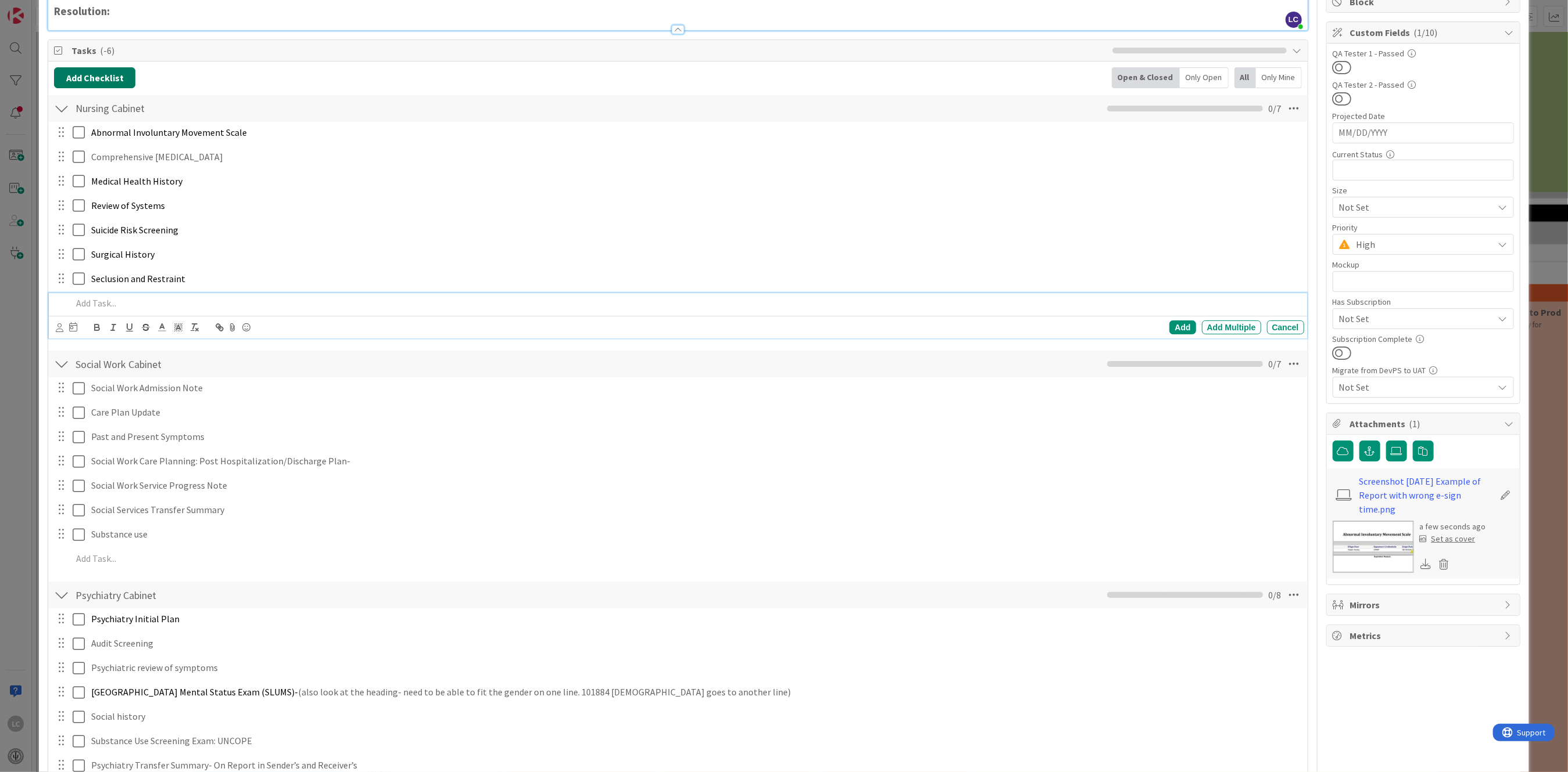
click at [84, 78] on button "Add Checklist" at bounding box center [94, 78] width 81 height 21
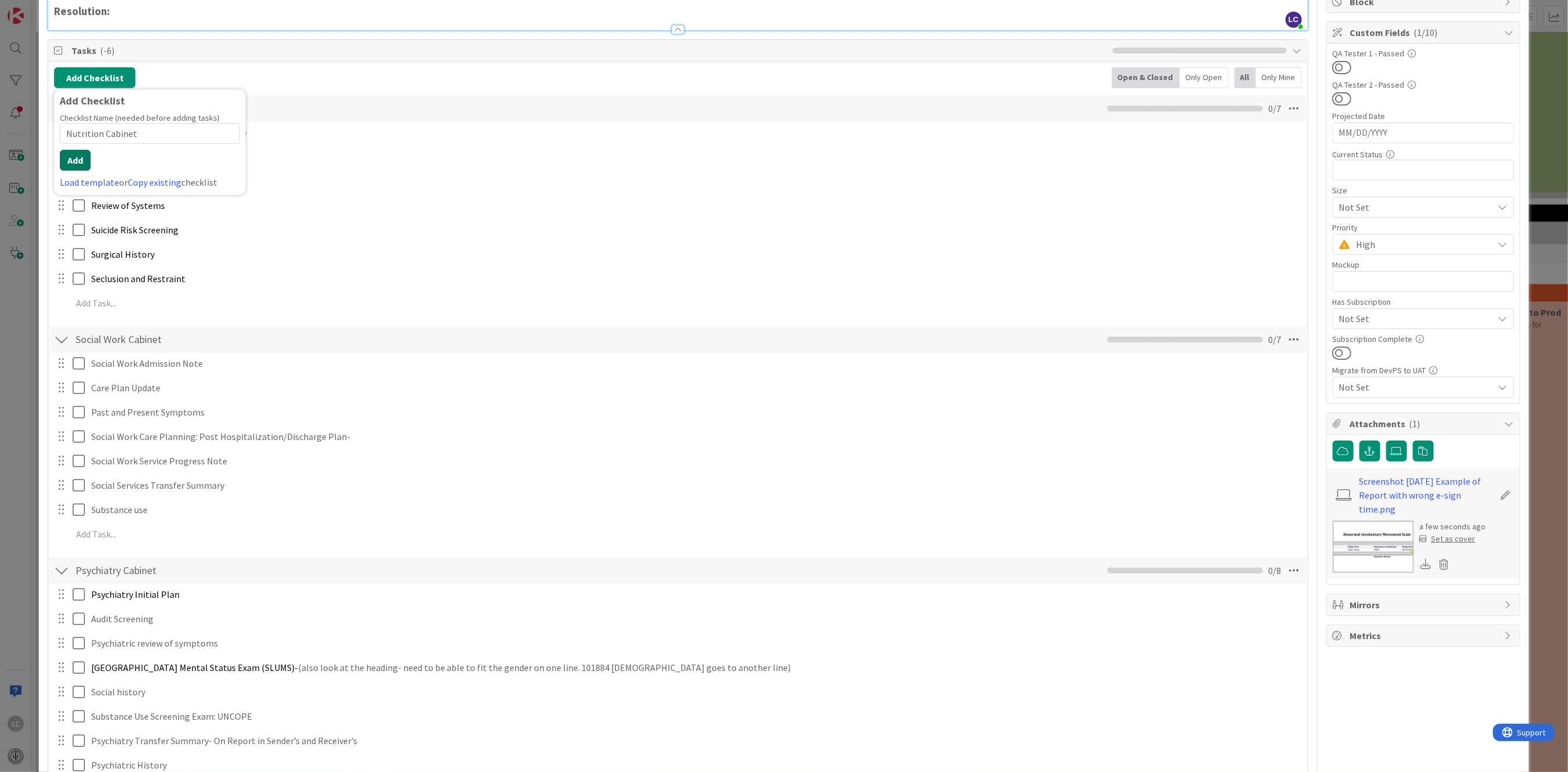
click at [74, 157] on button "Add" at bounding box center [74, 161] width 30 height 21
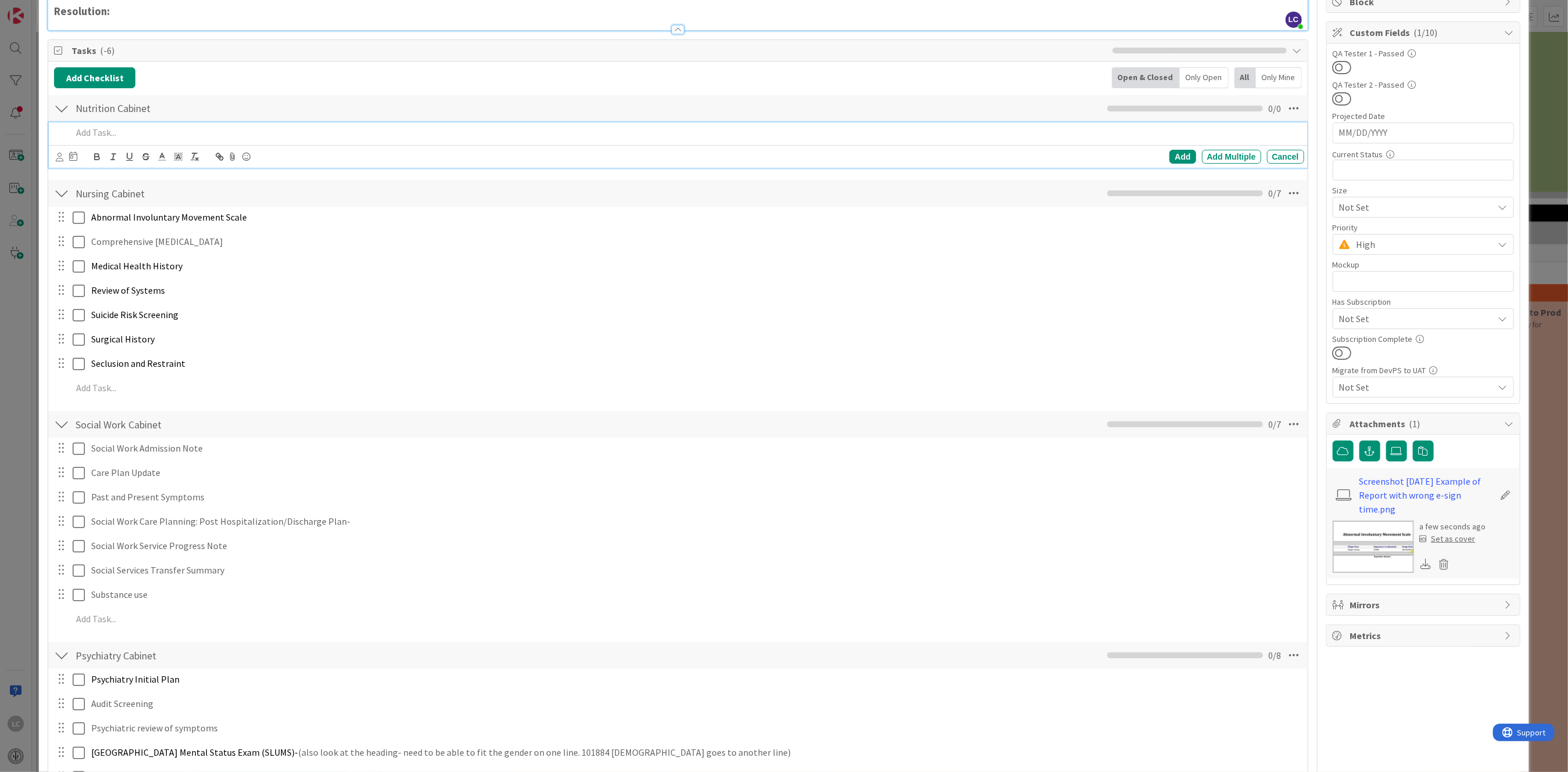
click at [95, 130] on p at bounding box center [686, 132] width 1227 height 13
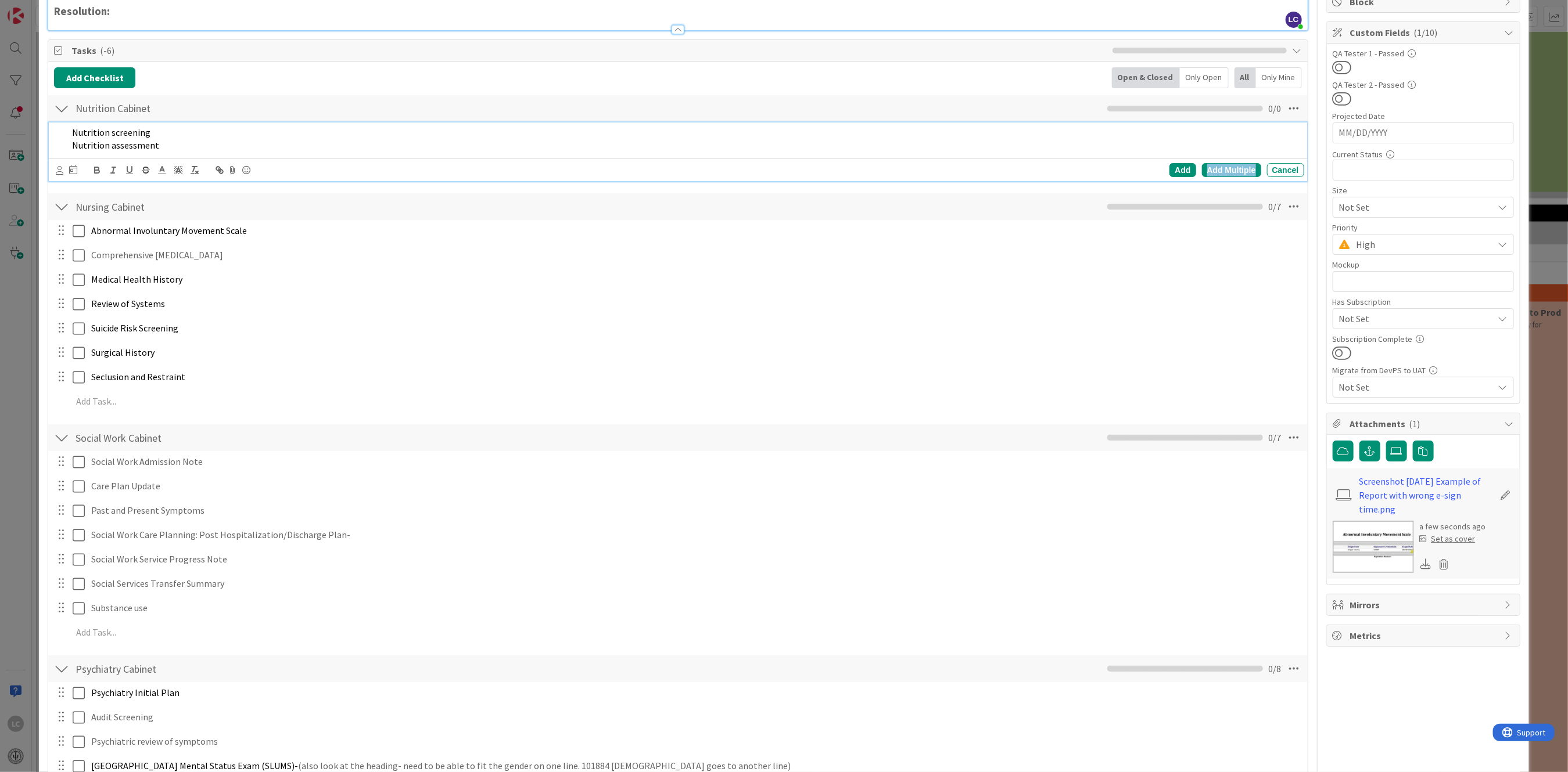
click at [1223, 169] on div "Add Multiple" at bounding box center [1231, 170] width 60 height 14
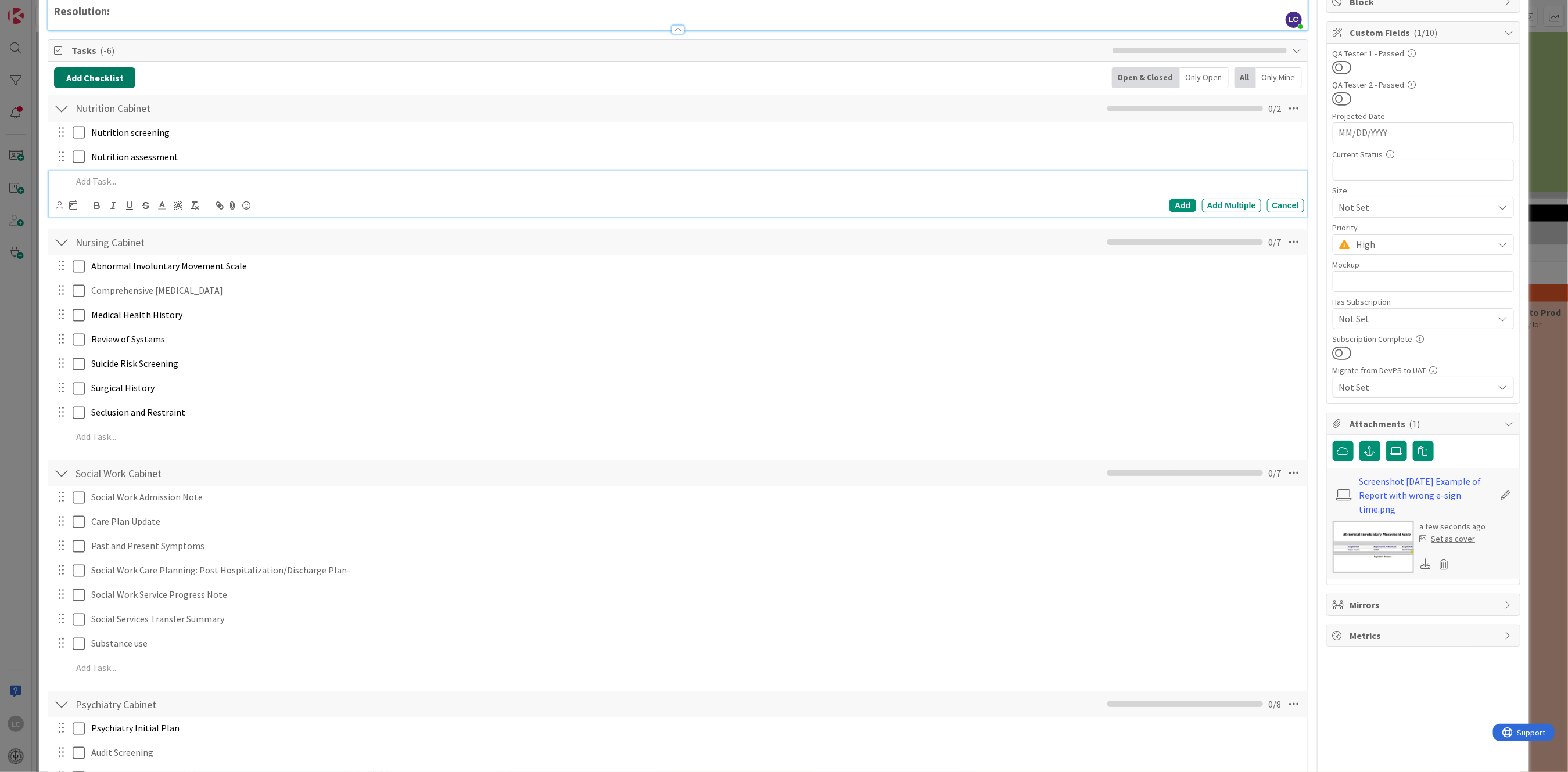
click at [96, 80] on button "Add Checklist" at bounding box center [94, 78] width 81 height 21
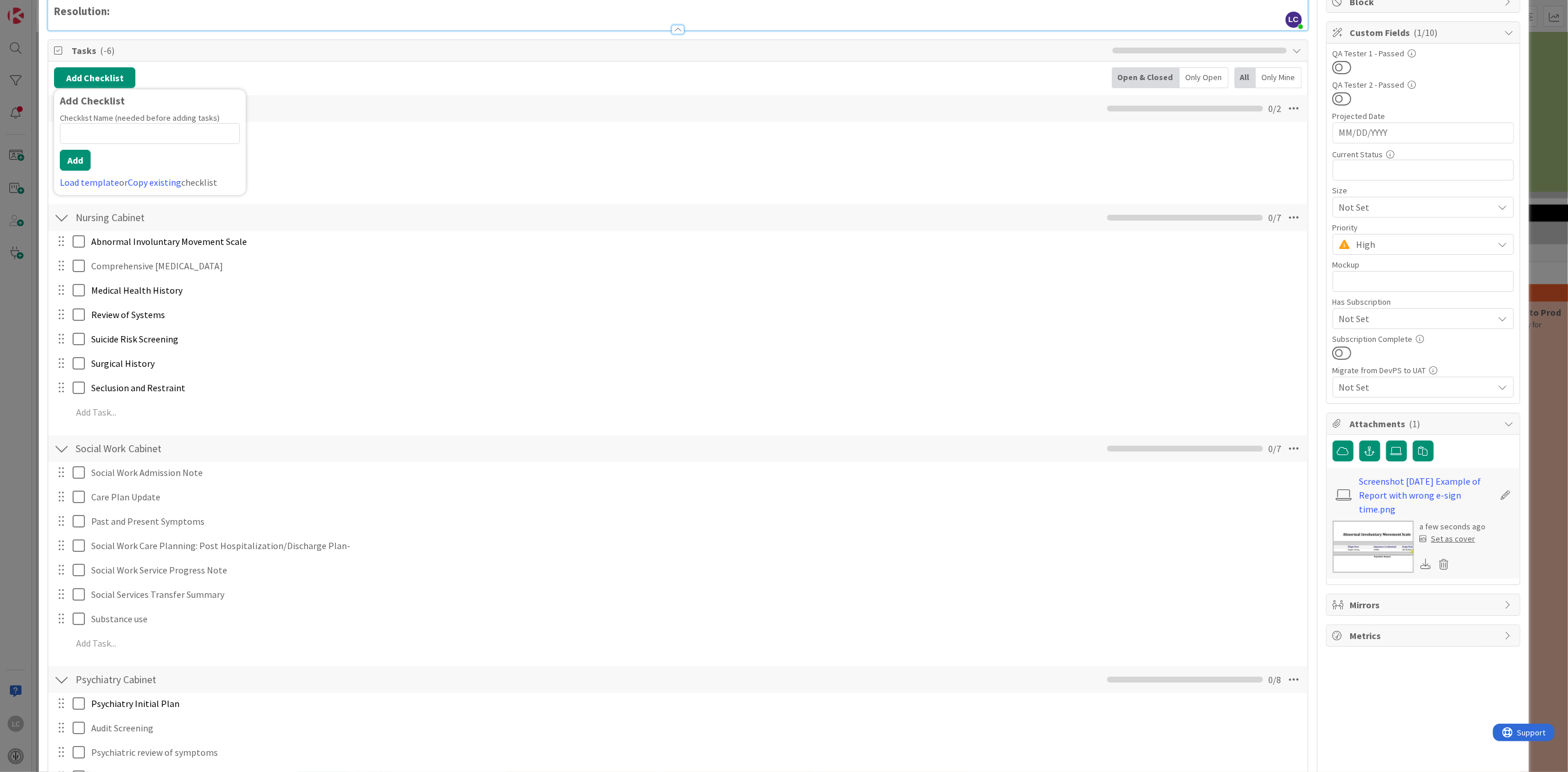
click at [87, 136] on input at bounding box center [150, 134] width 180 height 21
click at [69, 158] on button "Add" at bounding box center [74, 161] width 30 height 21
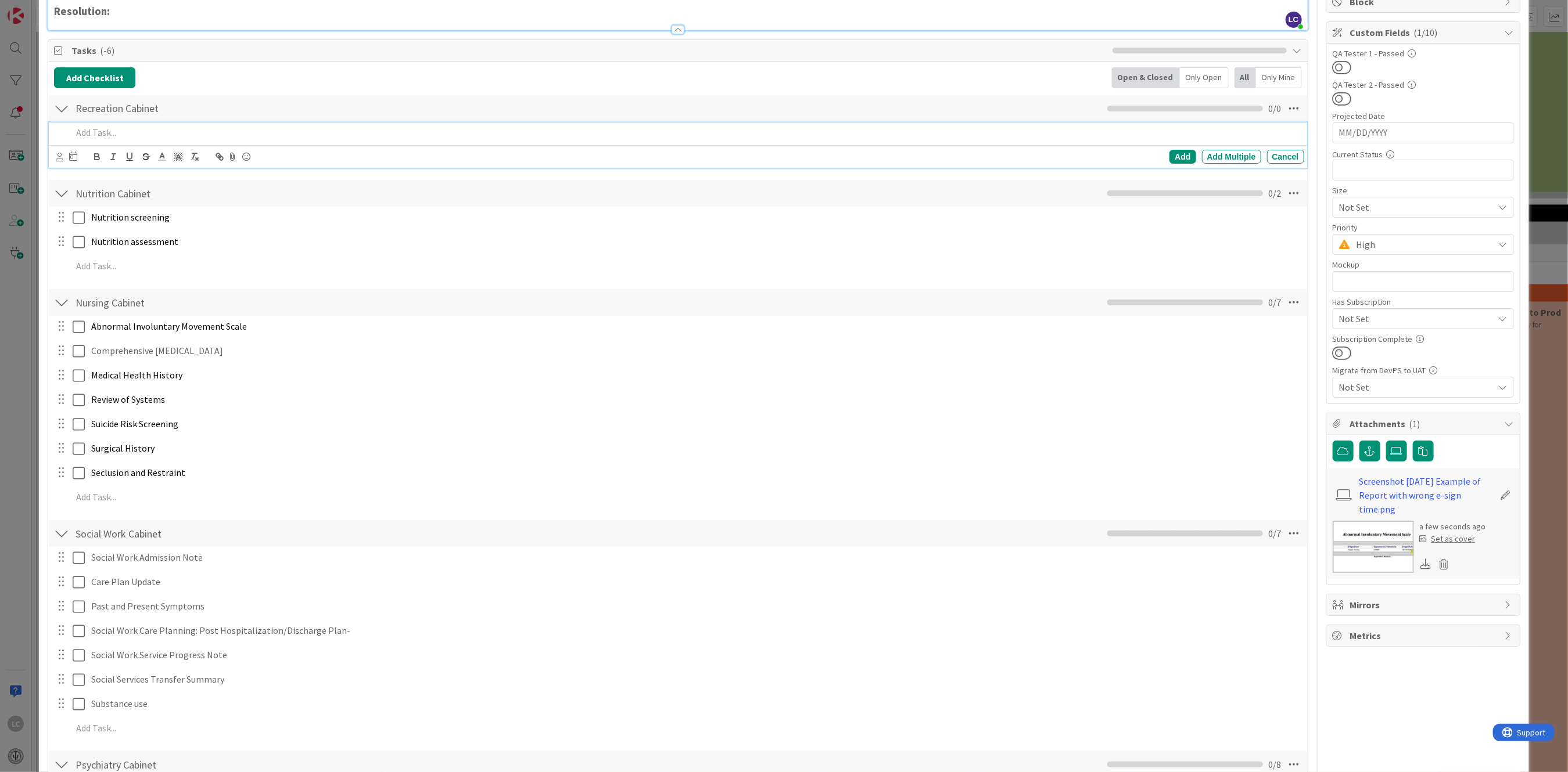
click at [88, 130] on p at bounding box center [686, 132] width 1227 height 13
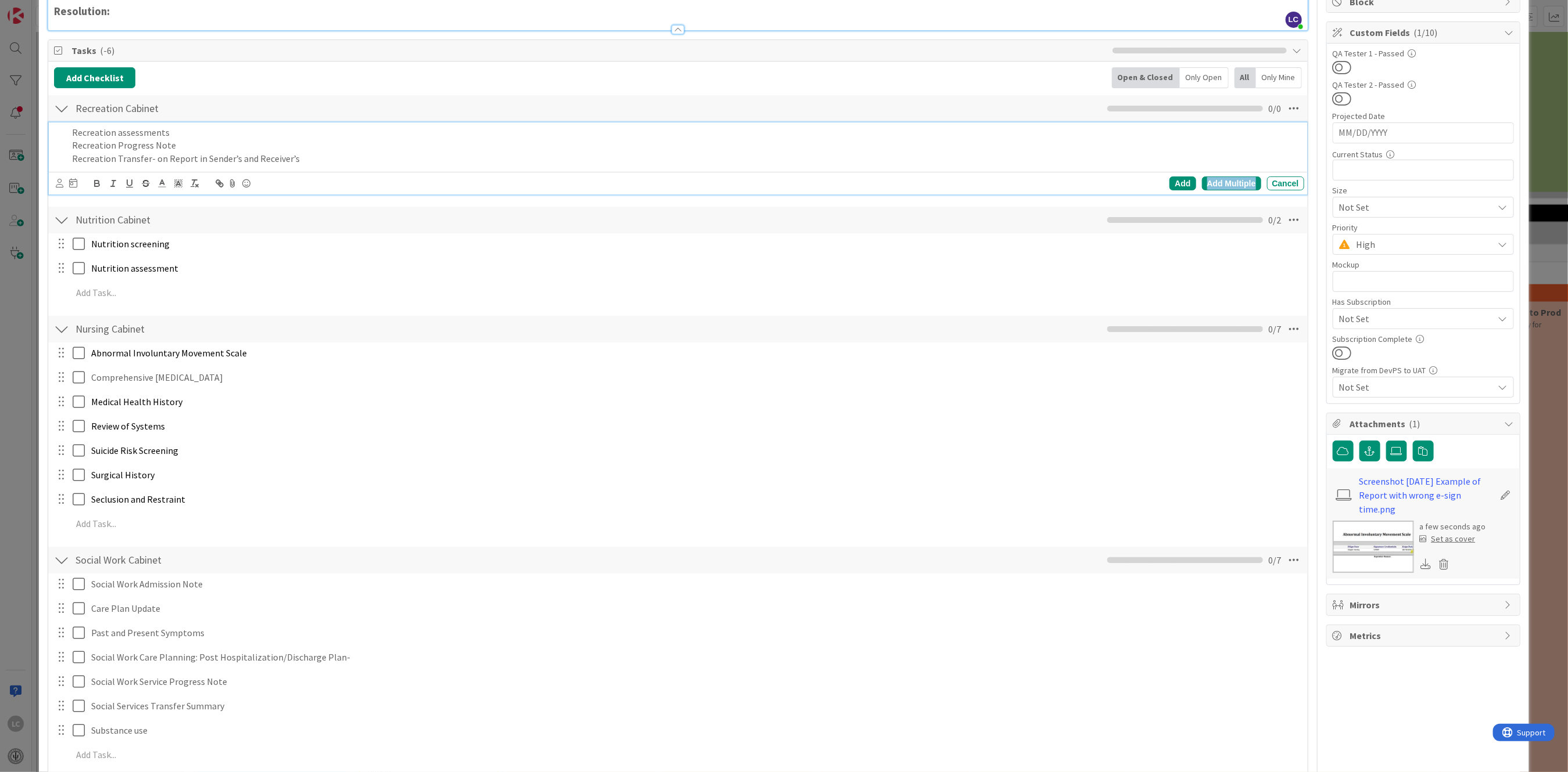
click at [1215, 180] on div "Add Multiple" at bounding box center [1231, 183] width 60 height 14
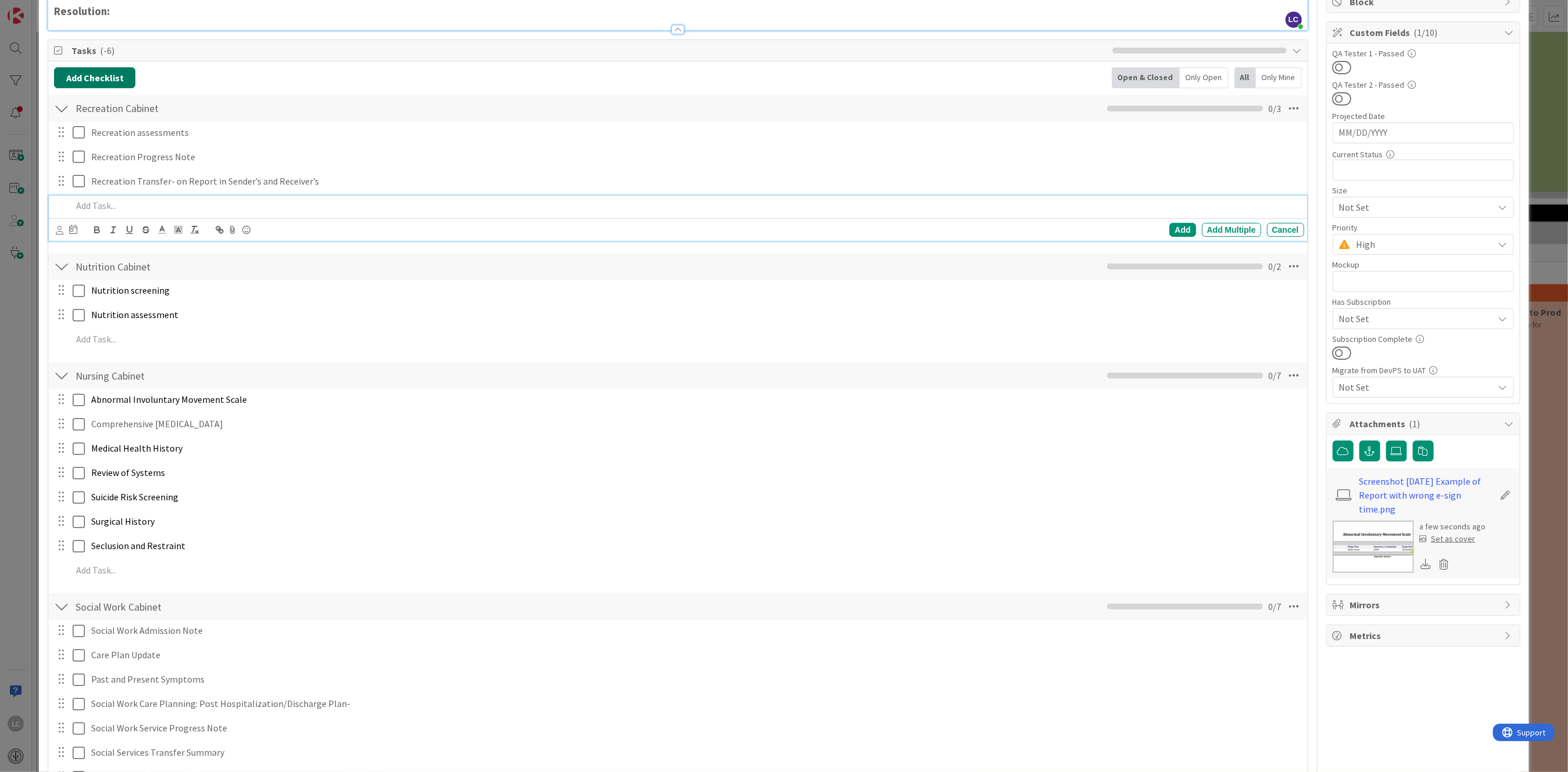
click at [92, 76] on button "Add Checklist" at bounding box center [94, 78] width 81 height 21
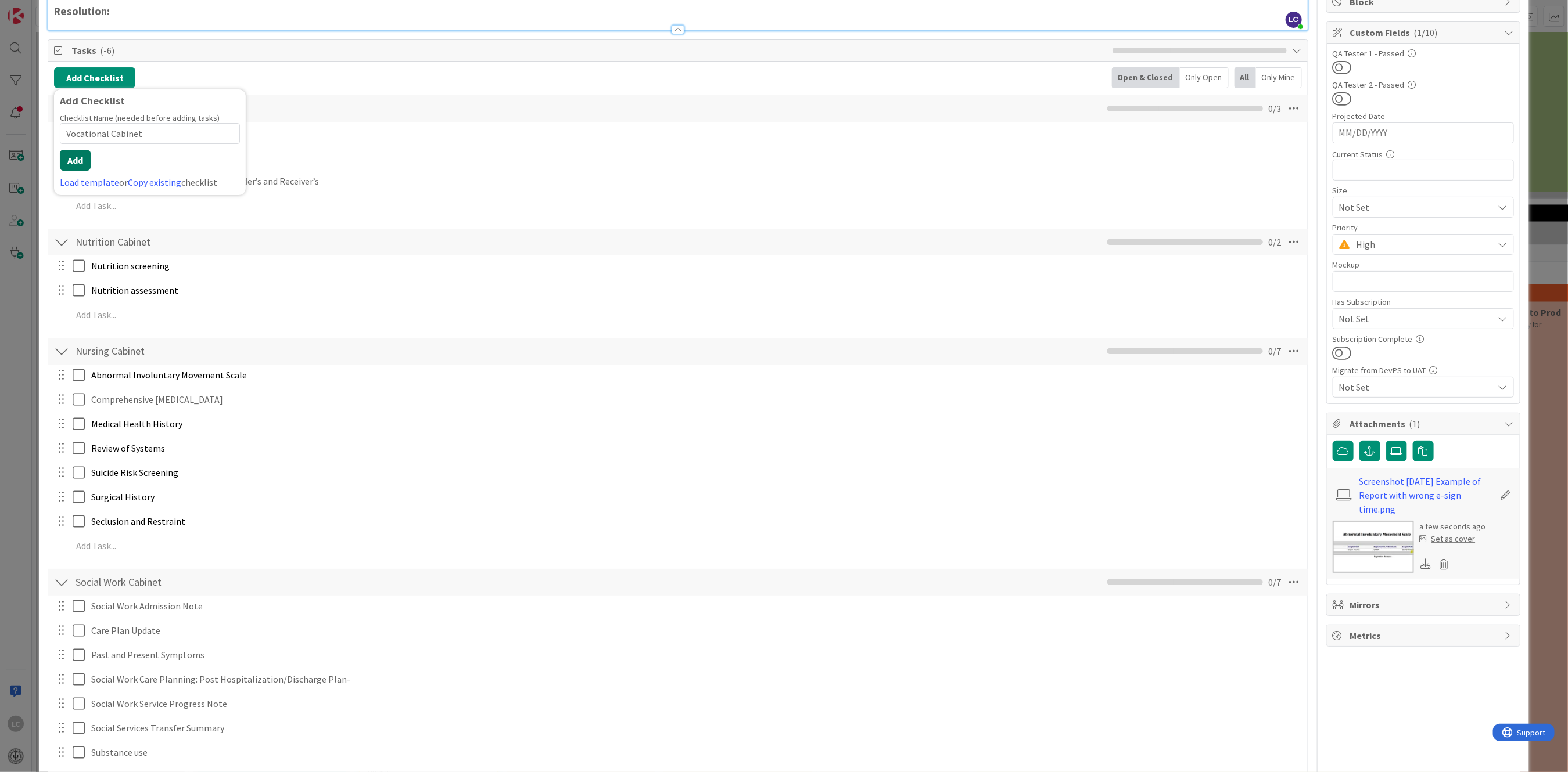
click at [73, 157] on button "Add" at bounding box center [74, 161] width 30 height 21
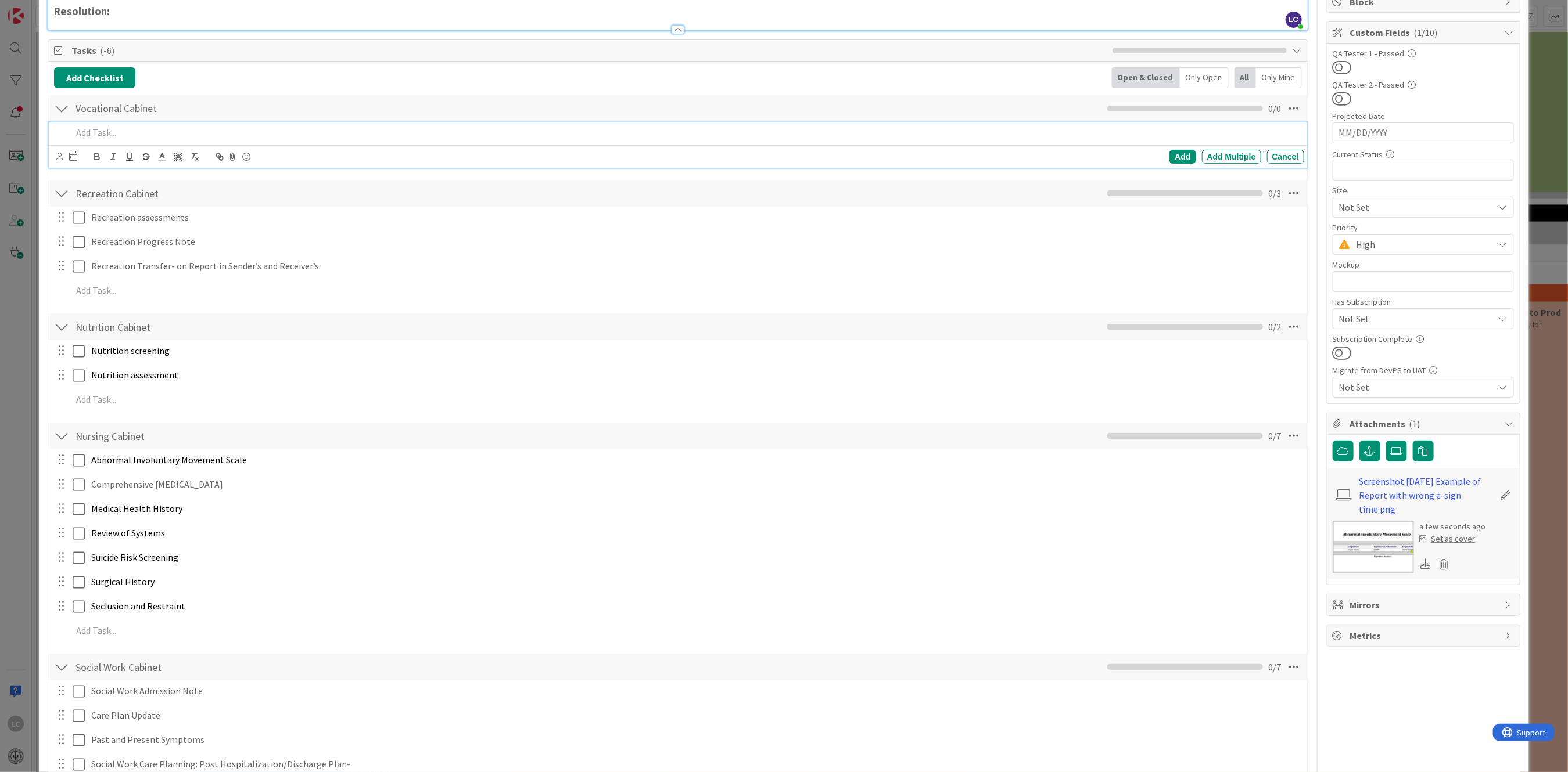
click at [99, 132] on p at bounding box center [686, 132] width 1227 height 13
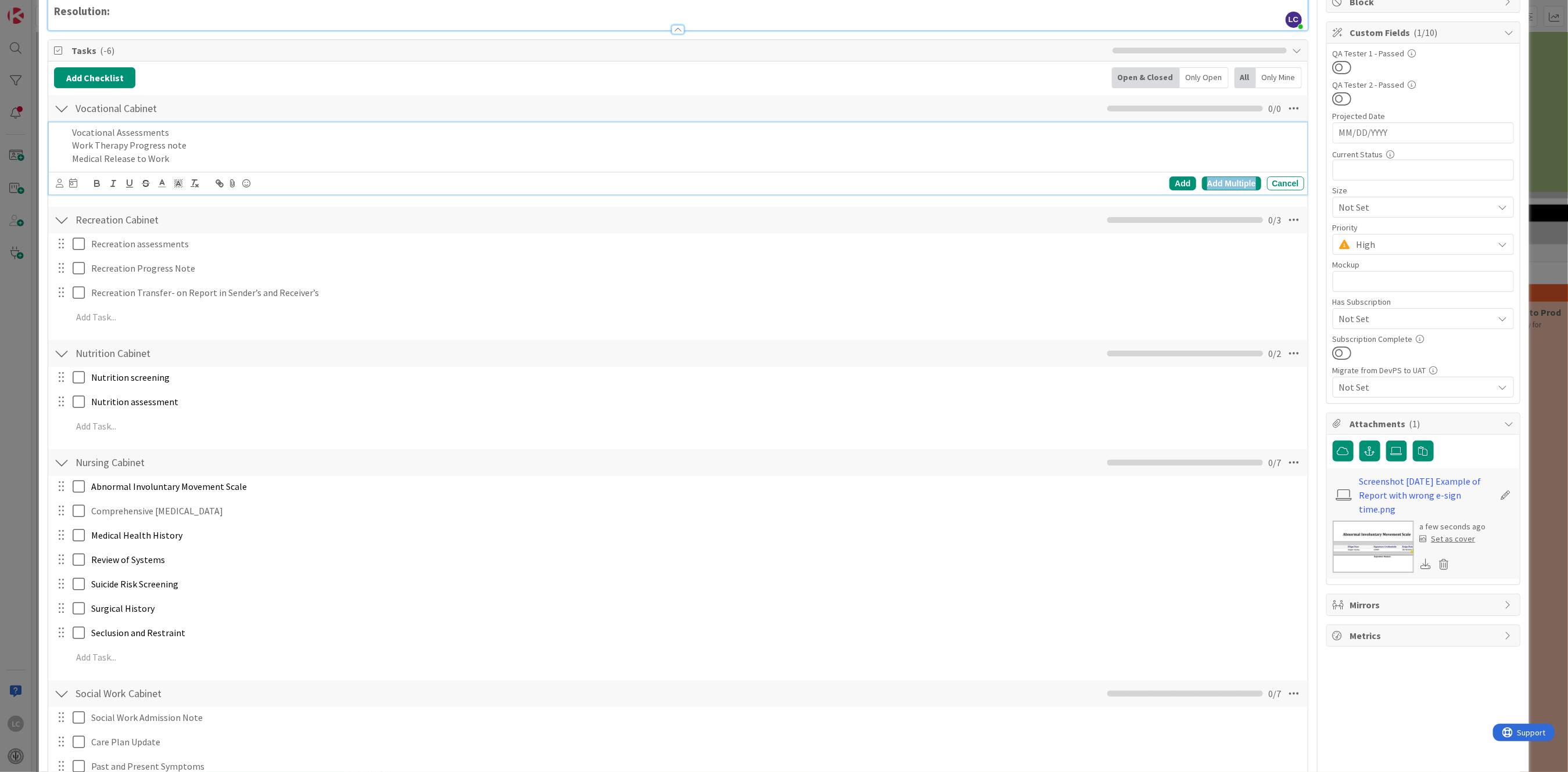
click at [1220, 182] on div "Add Multiple" at bounding box center [1231, 183] width 60 height 14
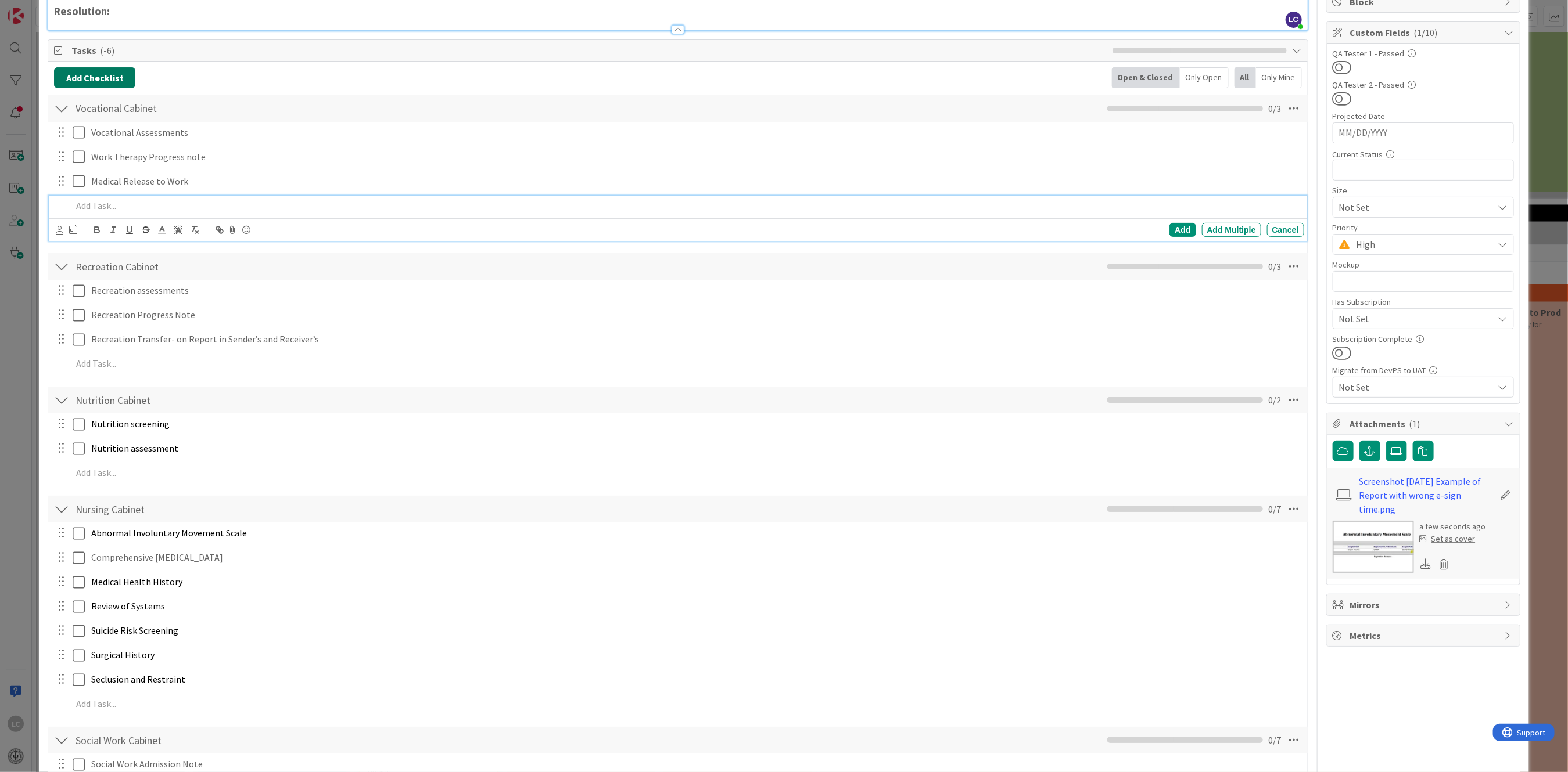
click at [94, 78] on button "Add Checklist" at bounding box center [94, 78] width 81 height 21
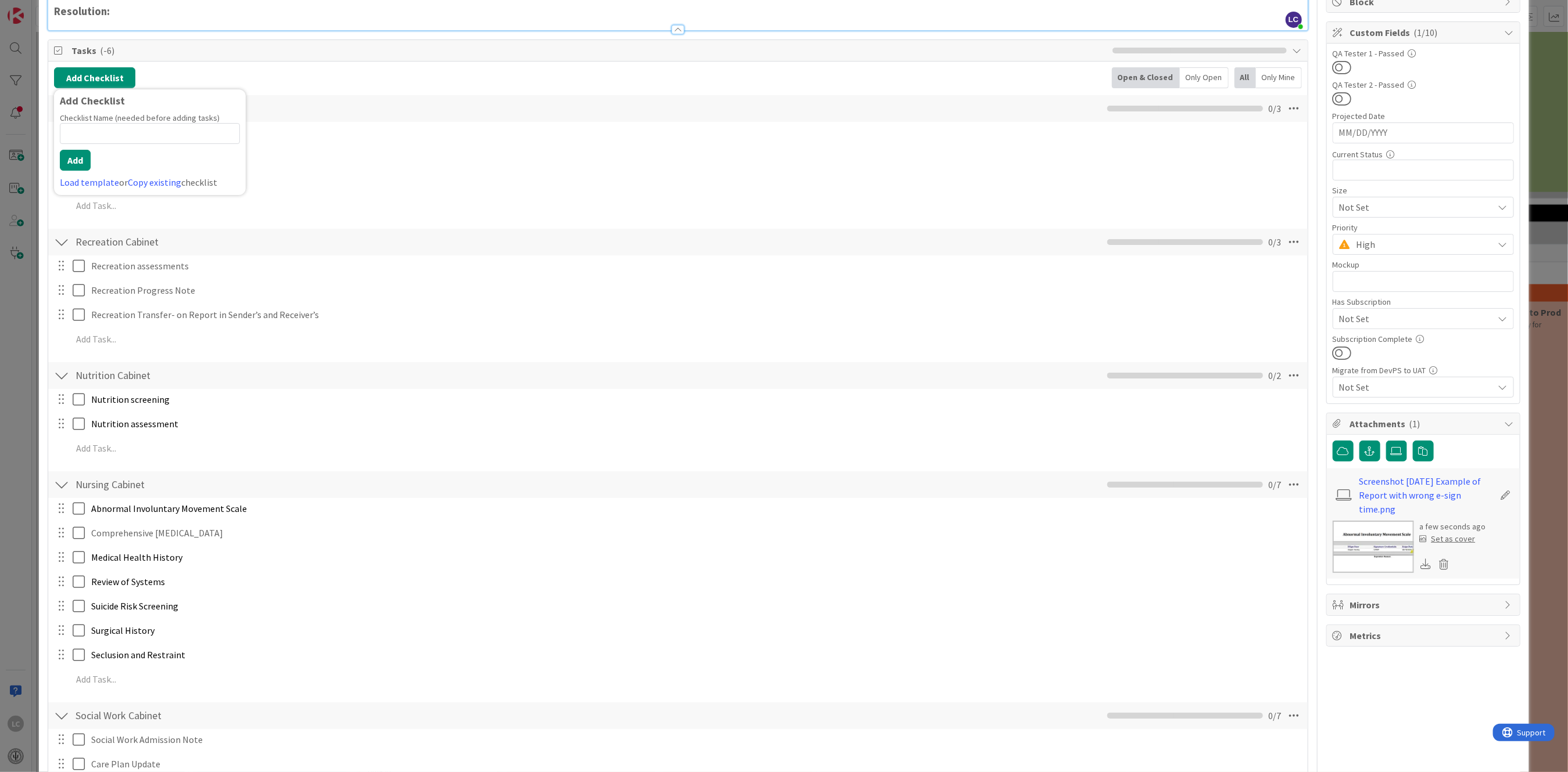
click at [81, 134] on input at bounding box center [150, 134] width 180 height 21
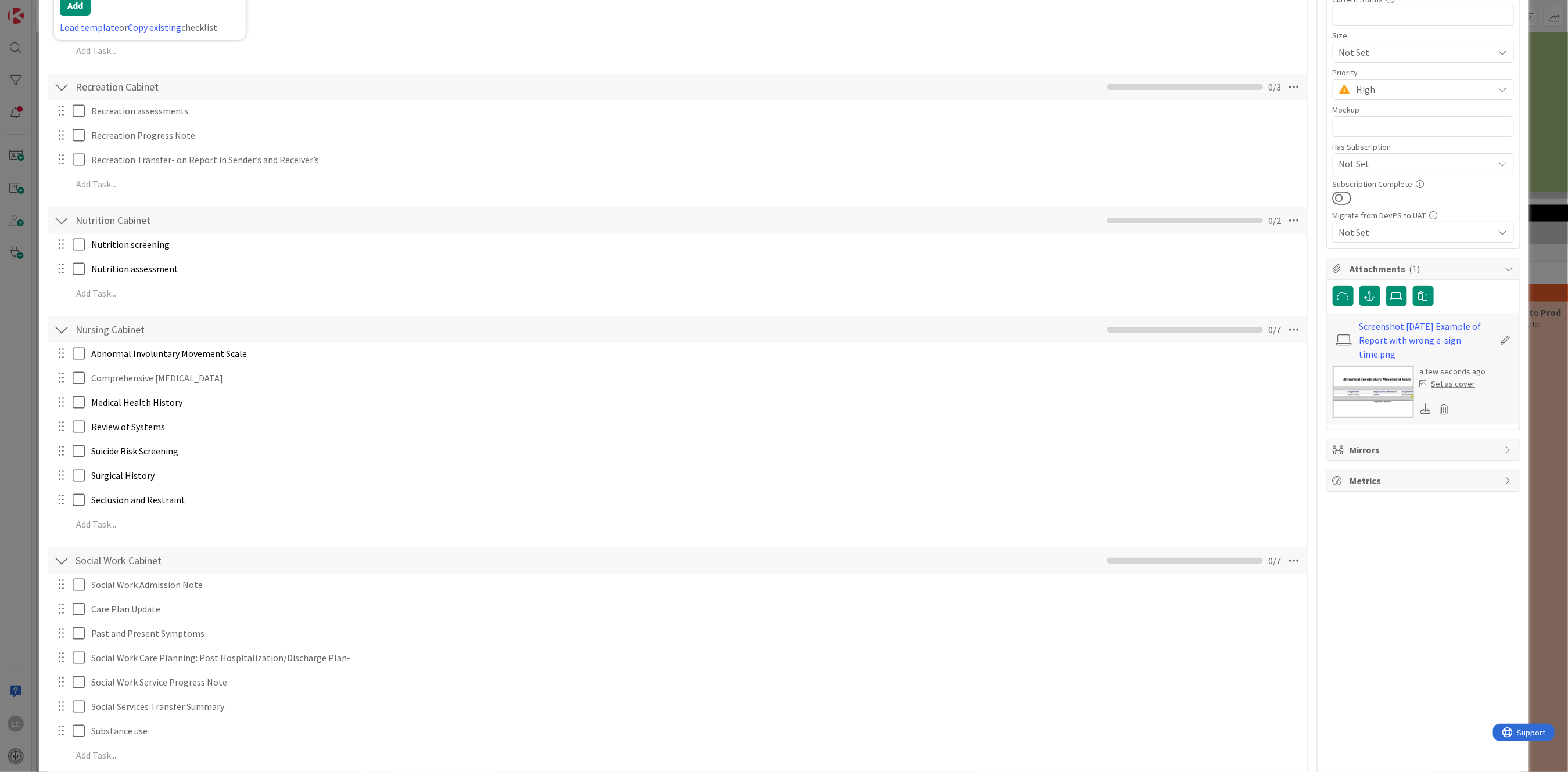
scroll to position [0, 0]
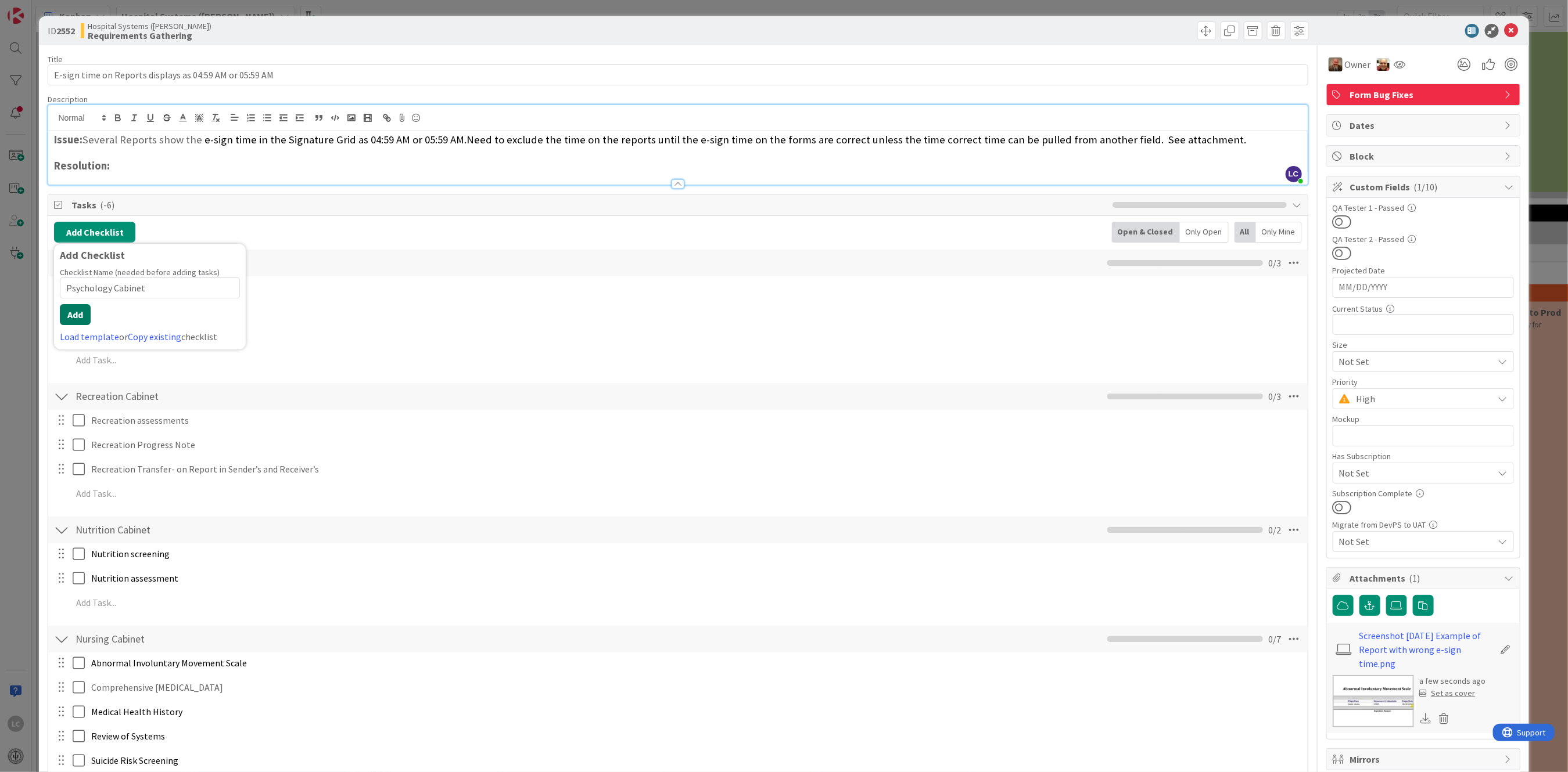
click at [81, 312] on button "Add" at bounding box center [74, 315] width 30 height 21
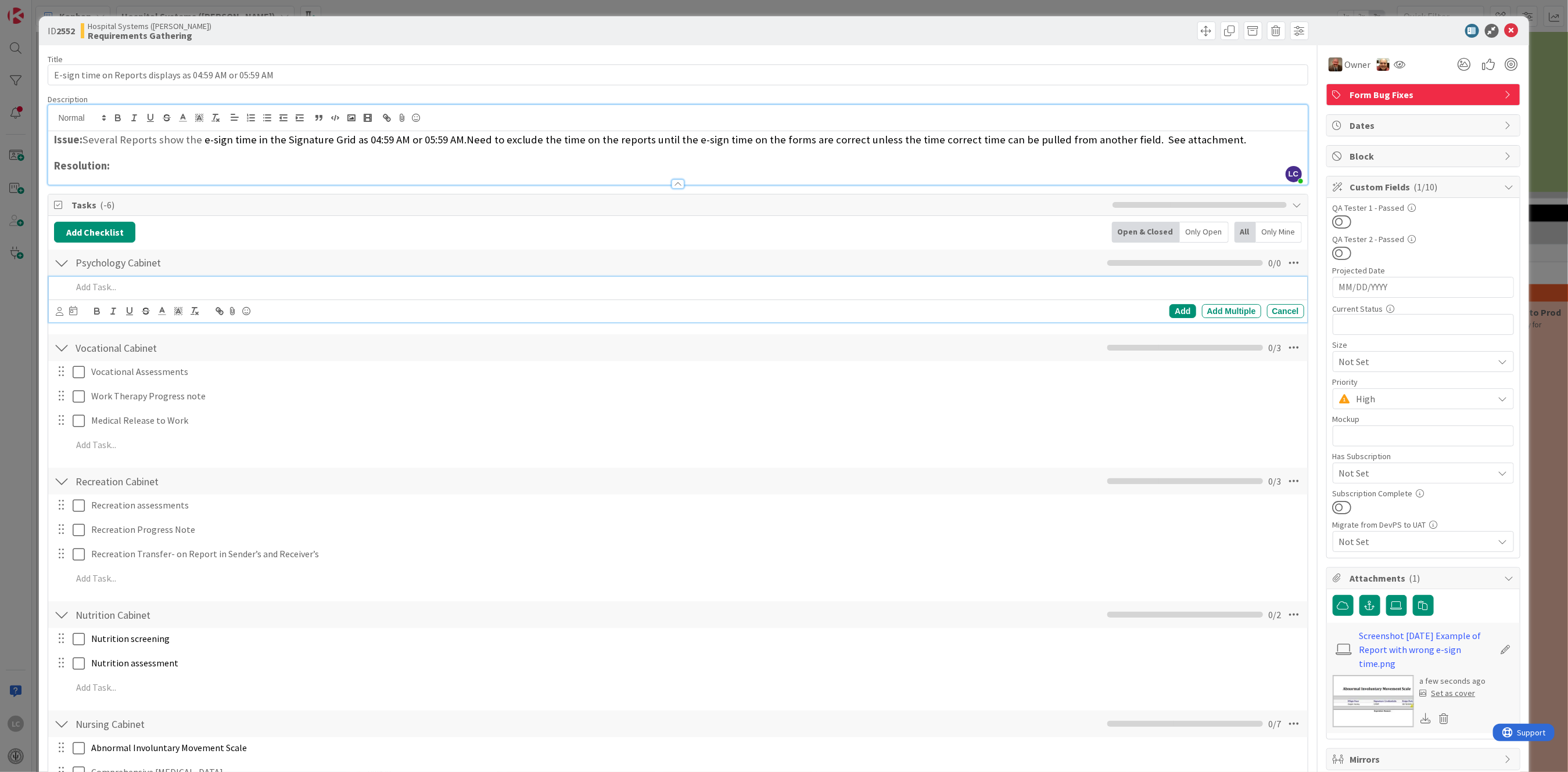
click at [86, 287] on p at bounding box center [686, 287] width 1227 height 13
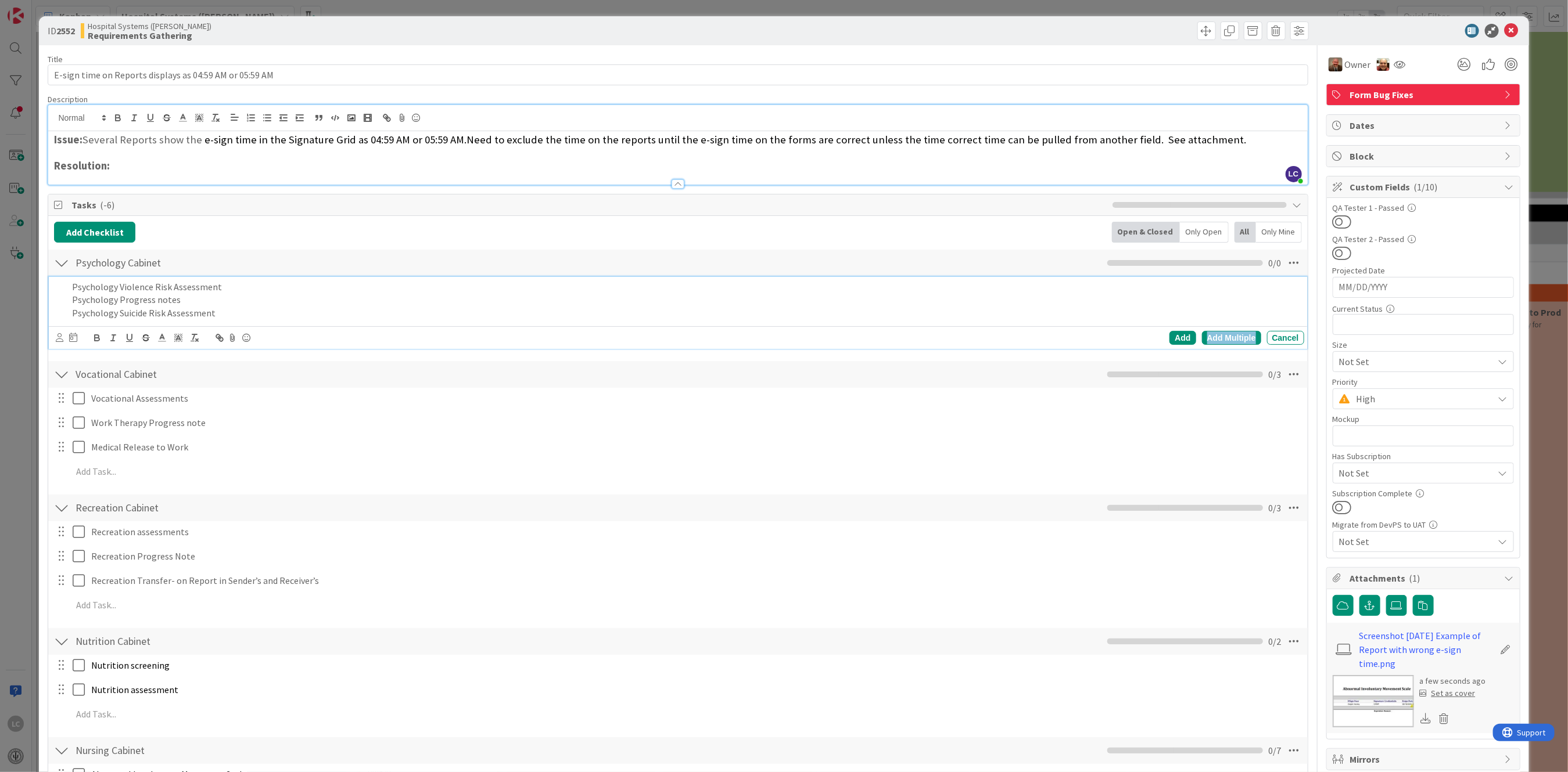
click at [1219, 334] on div "Add Multiple" at bounding box center [1231, 338] width 60 height 14
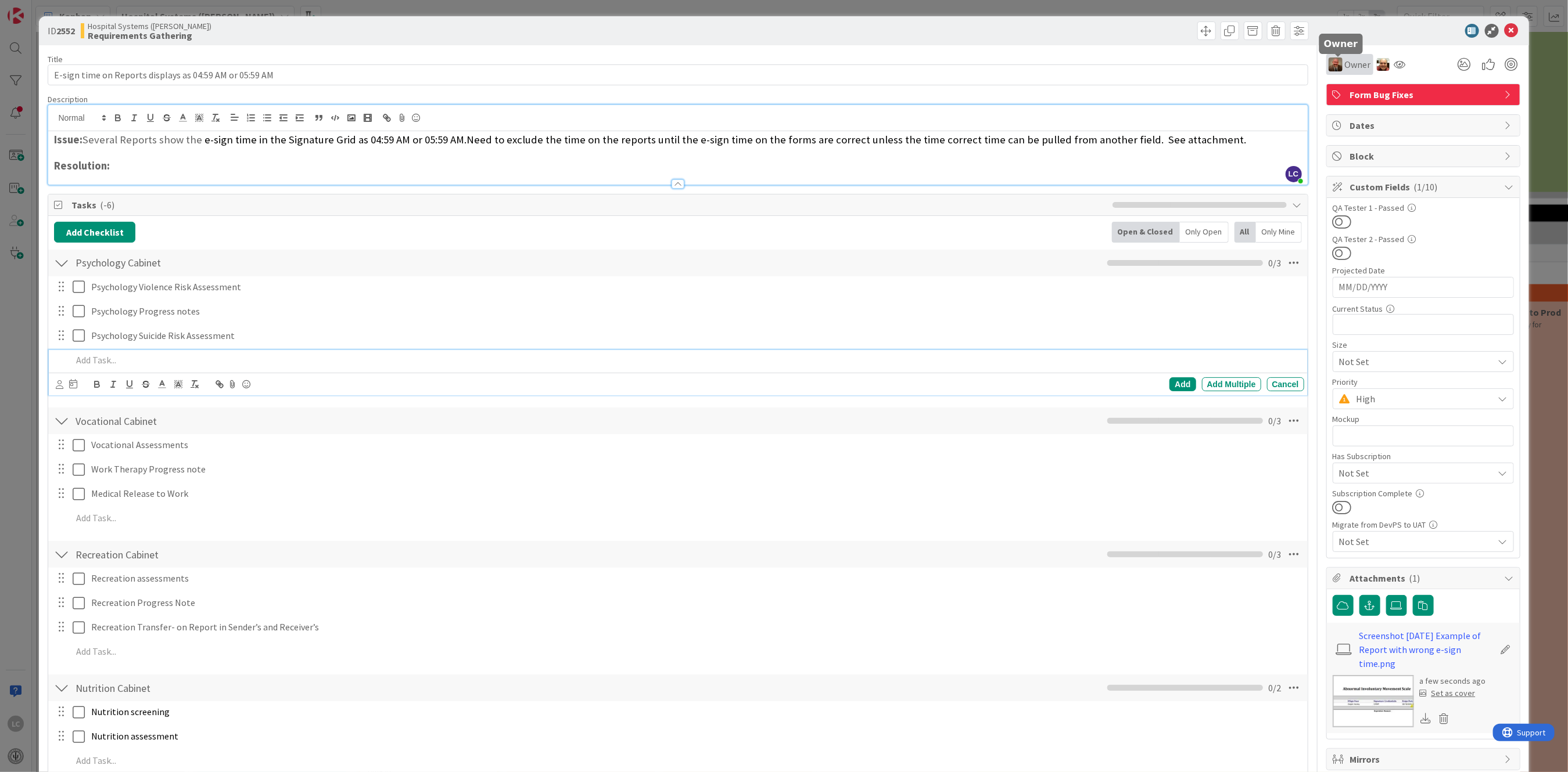
click at [1345, 62] on span "Owner" at bounding box center [1358, 64] width 26 height 14
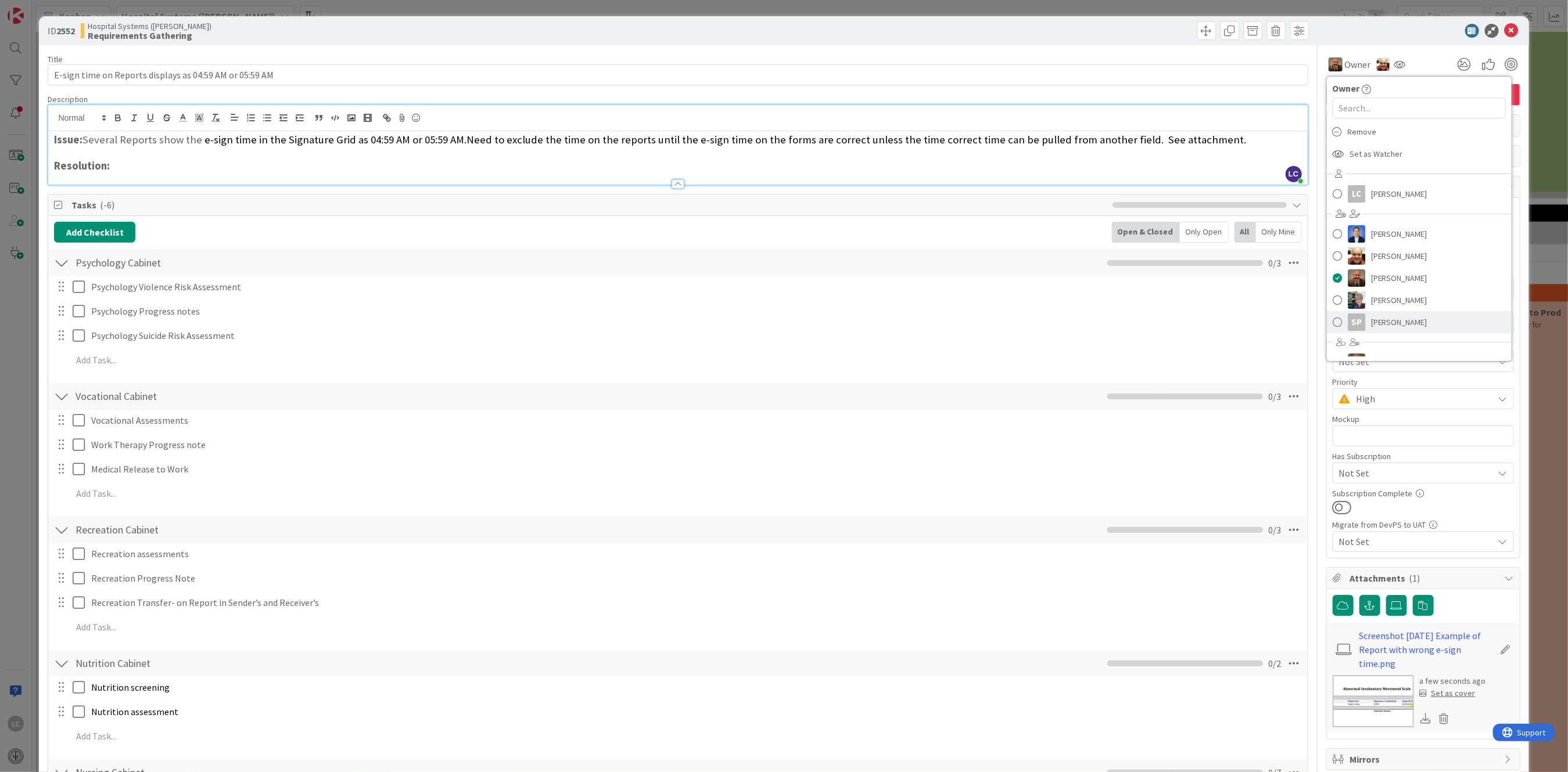
click at [1371, 322] on span "[PERSON_NAME]" at bounding box center [1399, 322] width 57 height 18
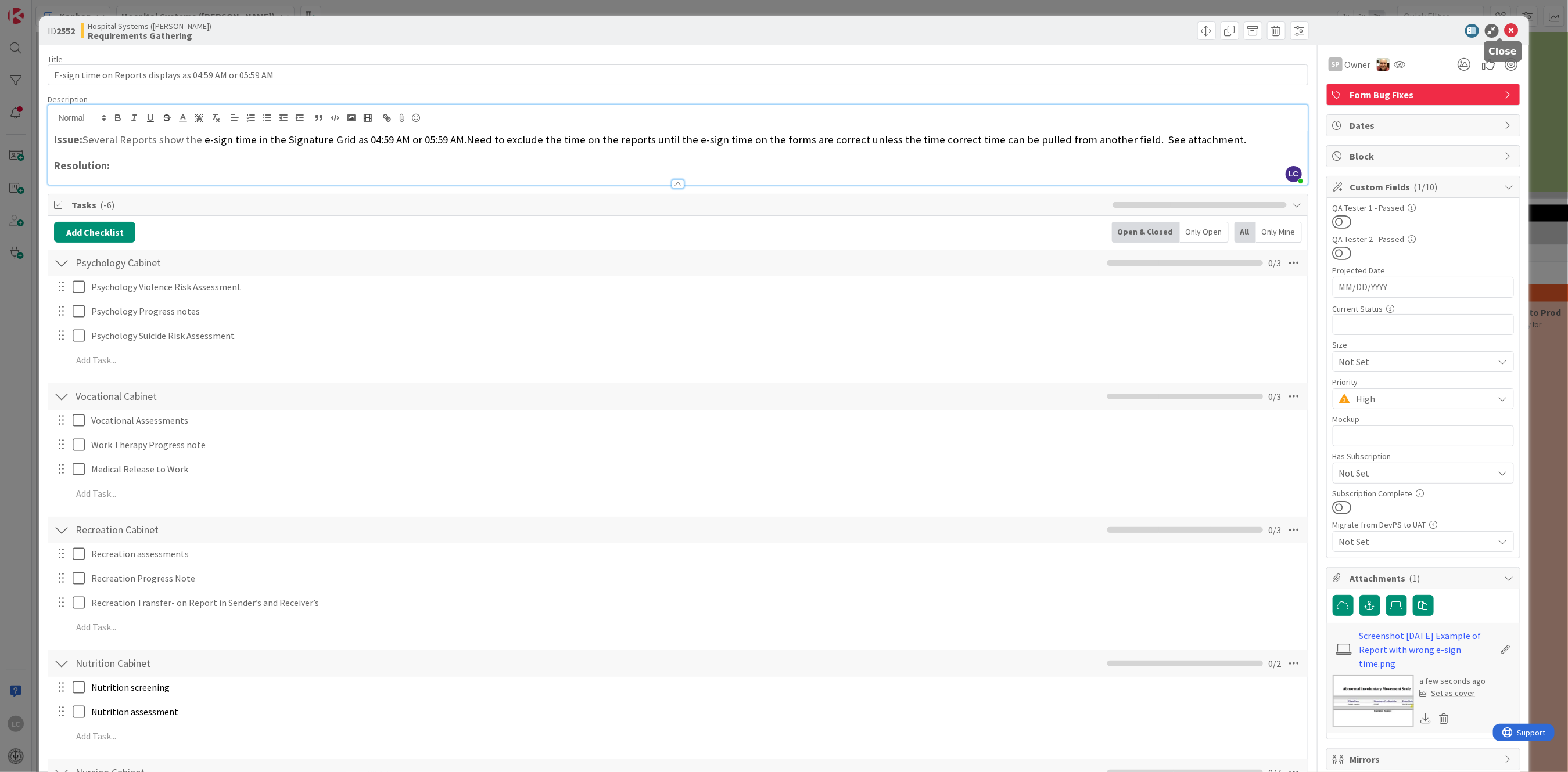
click at [1504, 26] on icon at bounding box center [1511, 31] width 14 height 14
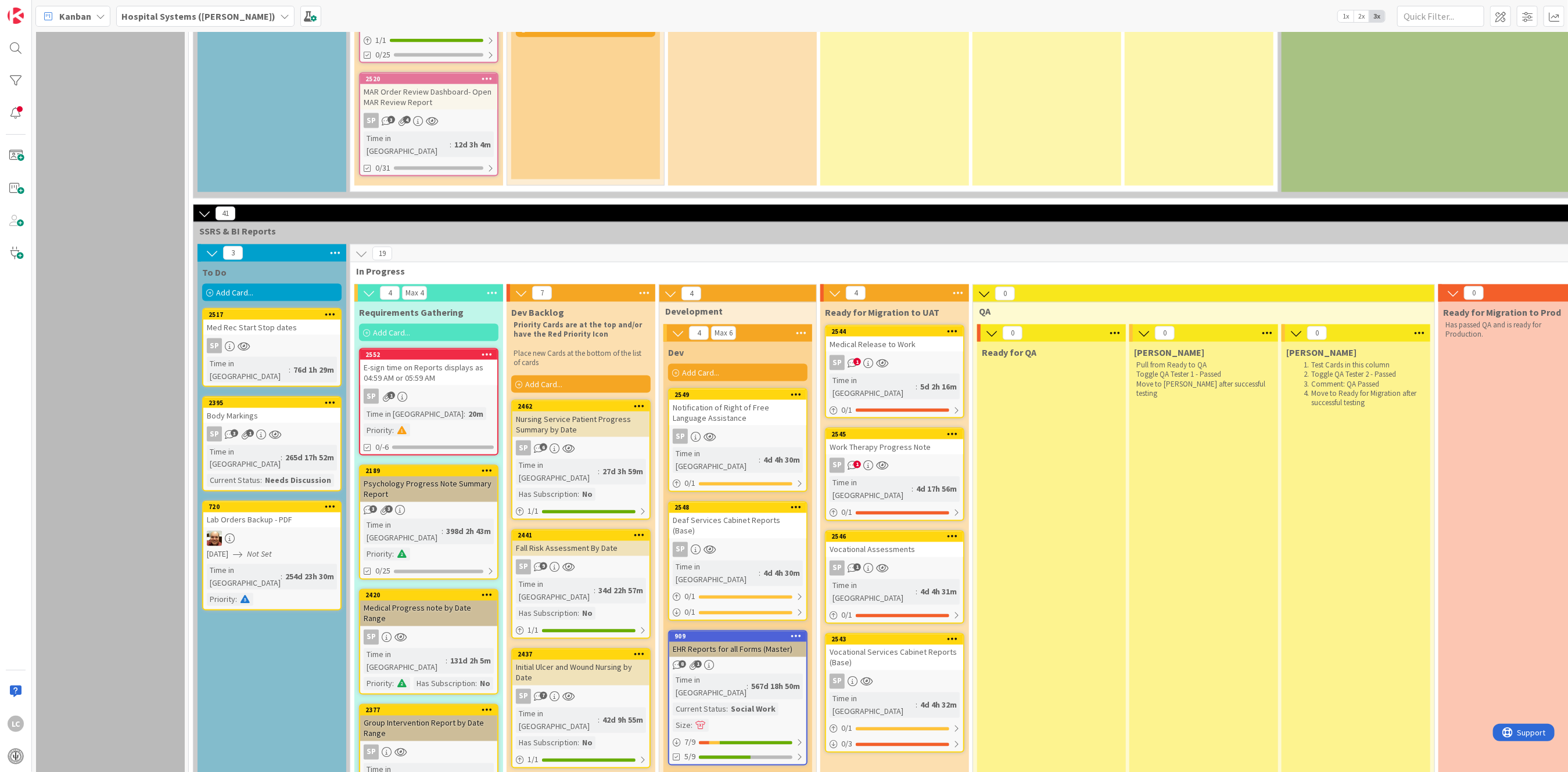
click at [402, 360] on div "E-sign time on Reports displays as 04:59 AM or 05:59 AM" at bounding box center [428, 373] width 137 height 25
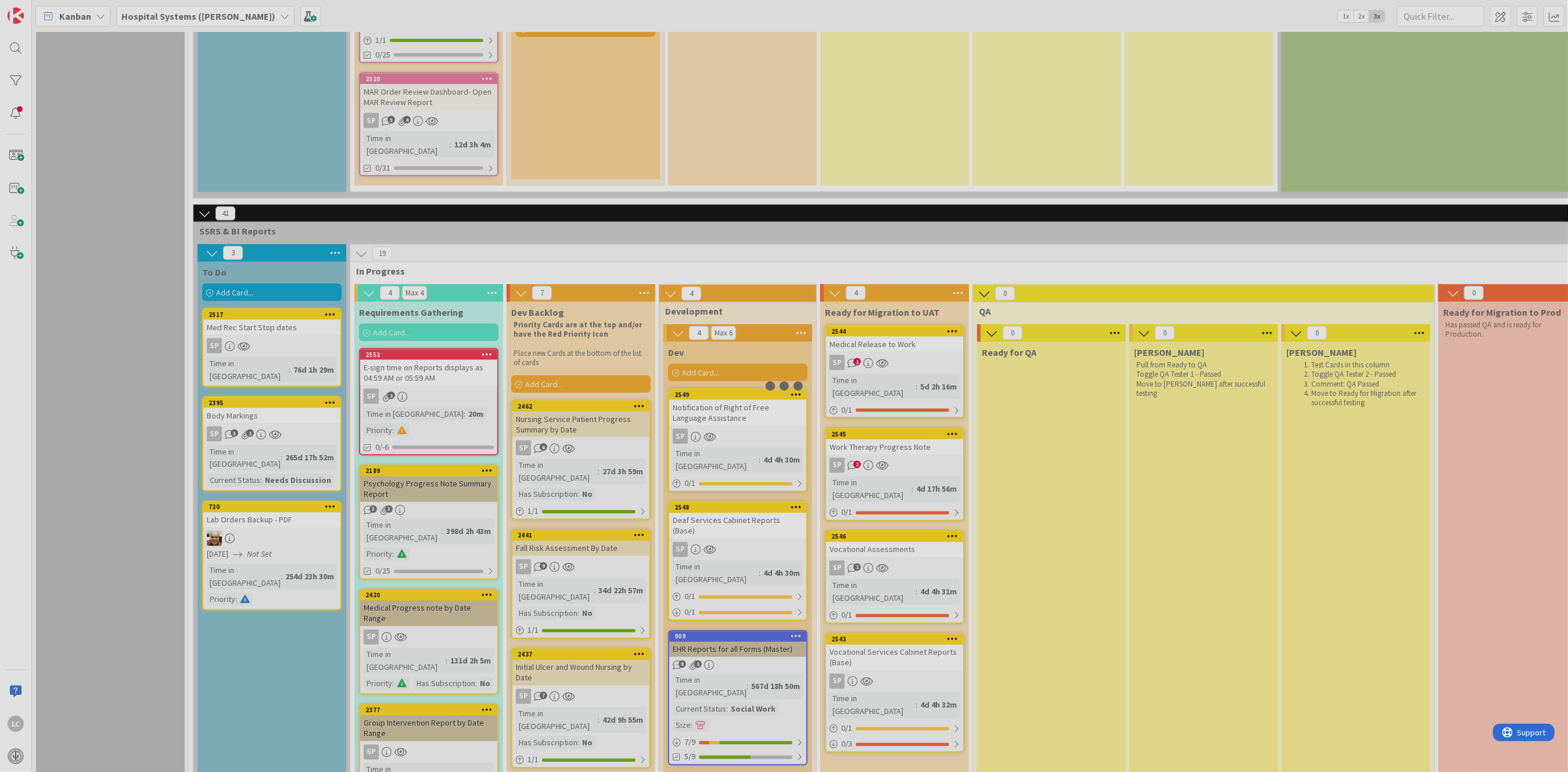
click at [402, 295] on div at bounding box center [784, 386] width 1568 height 772
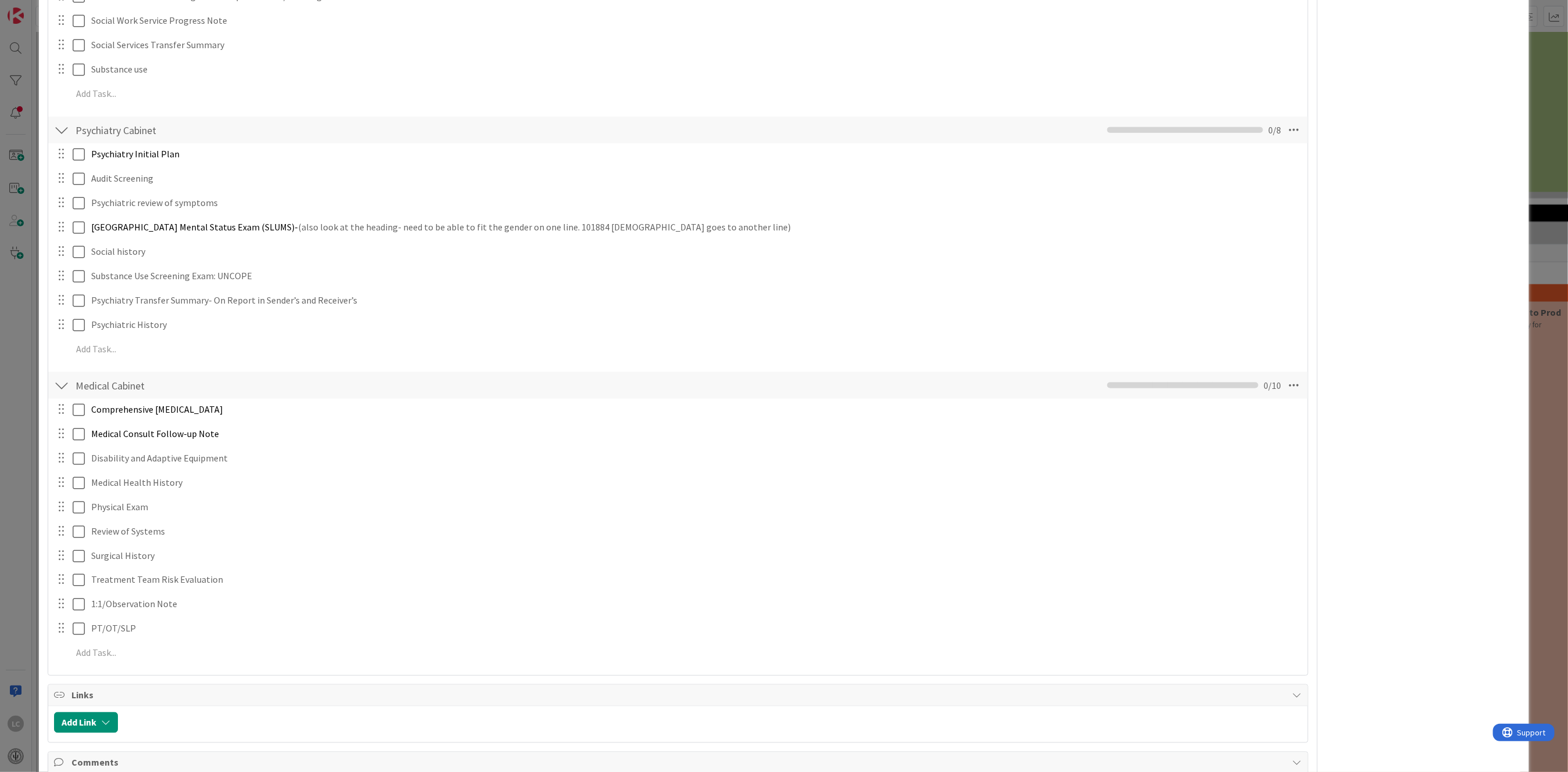
scroll to position [1084, 0]
click at [95, 649] on p at bounding box center [686, 652] width 1227 height 13
click at [96, 654] on p at bounding box center [686, 652] width 1227 height 13
click at [1169, 674] on div "Add" at bounding box center [1182, 678] width 26 height 14
click at [189, 414] on div "Comprehensive [MEDICAL_DATA]" at bounding box center [695, 409] width 1217 height 21
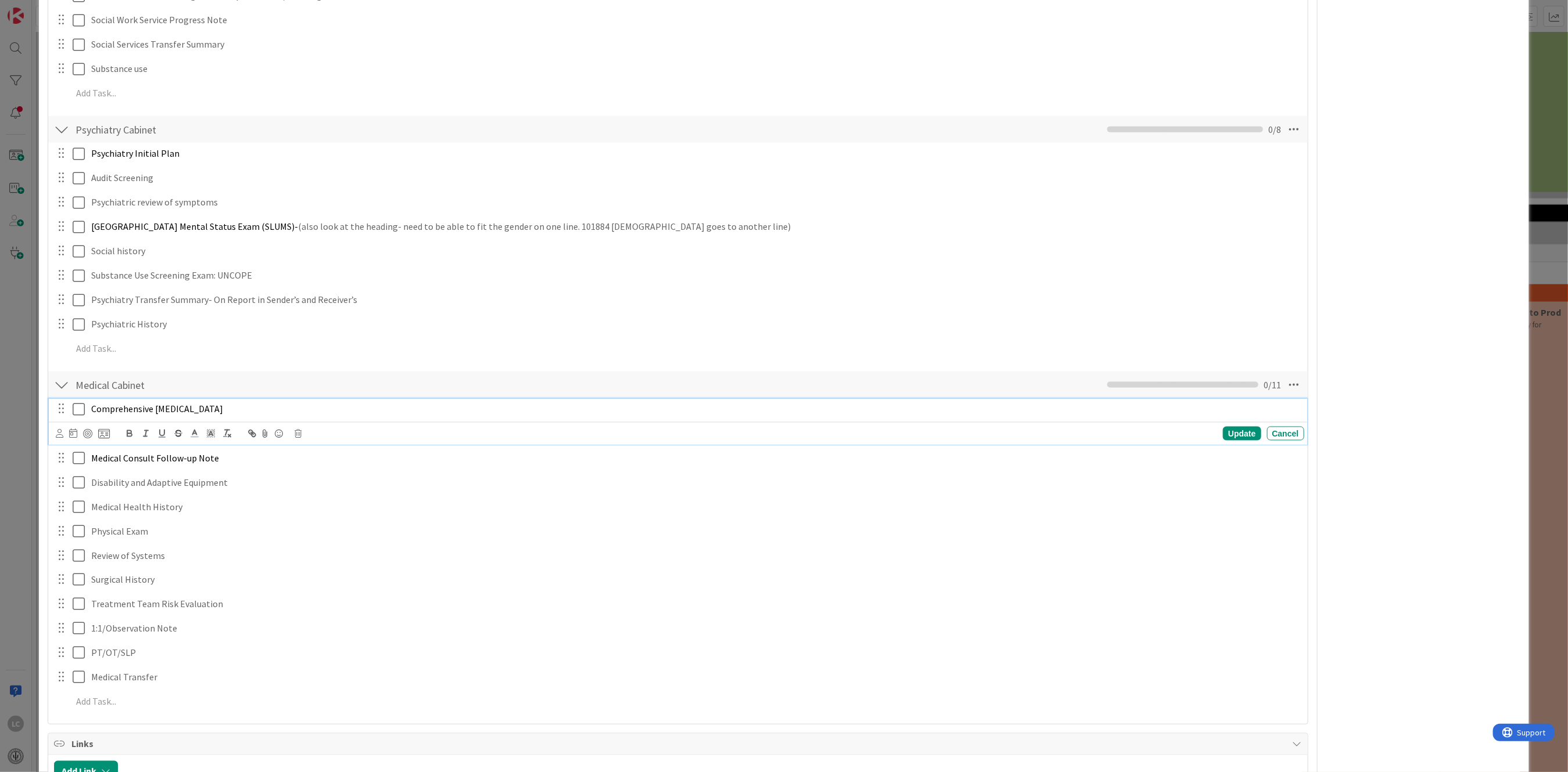
click at [62, 413] on div at bounding box center [60, 409] width 15 height 18
drag, startPoint x: 372, startPoint y: 568, endPoint x: 301, endPoint y: 535, distance: 78.3
click at [366, 558] on div "Comprehensive [MEDICAL_DATA] Update Cancel Medical Consult Follow-up Note Updat…" at bounding box center [677, 569] width 1247 height 344
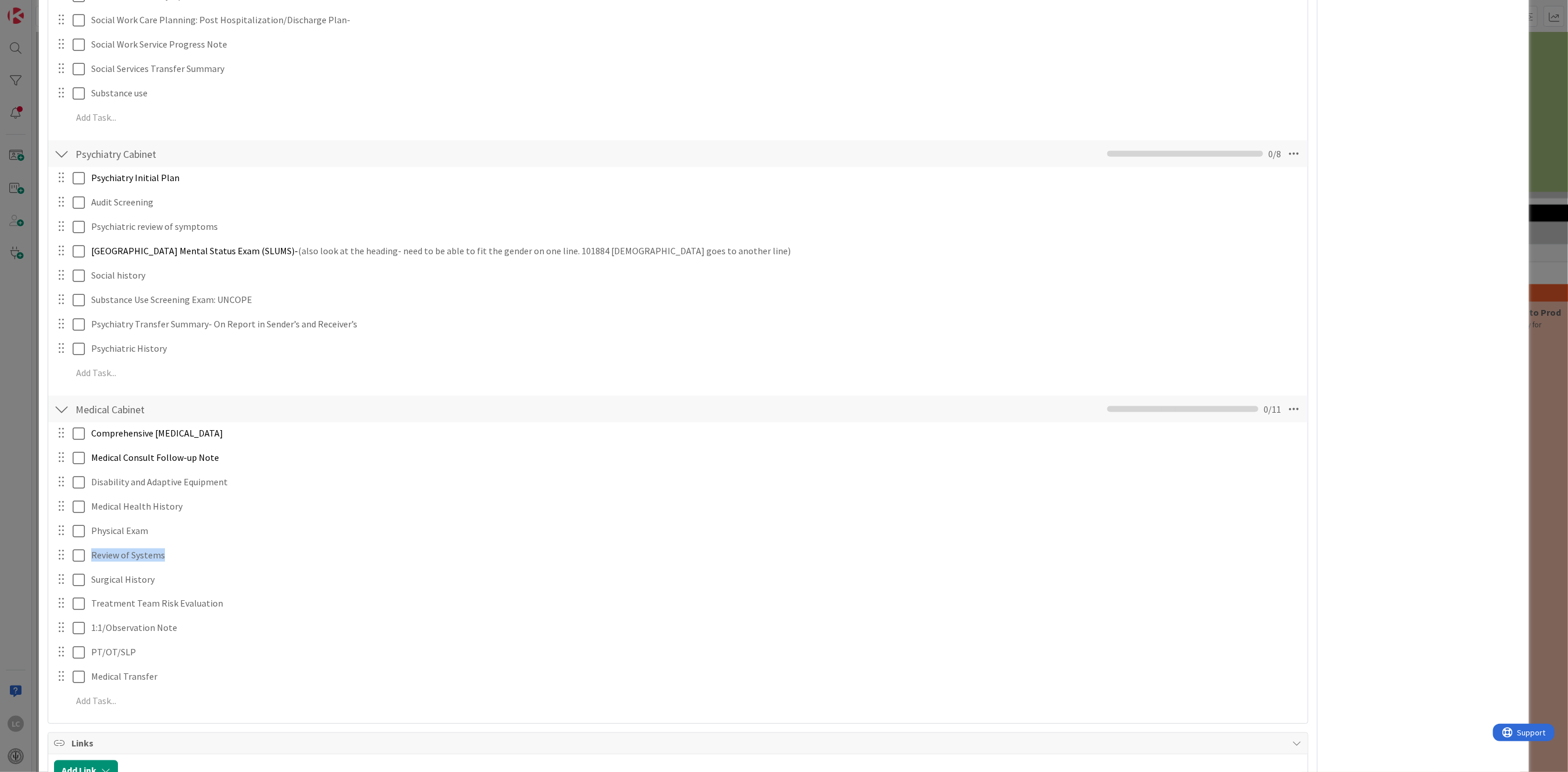
click at [64, 438] on div at bounding box center [60, 433] width 15 height 18
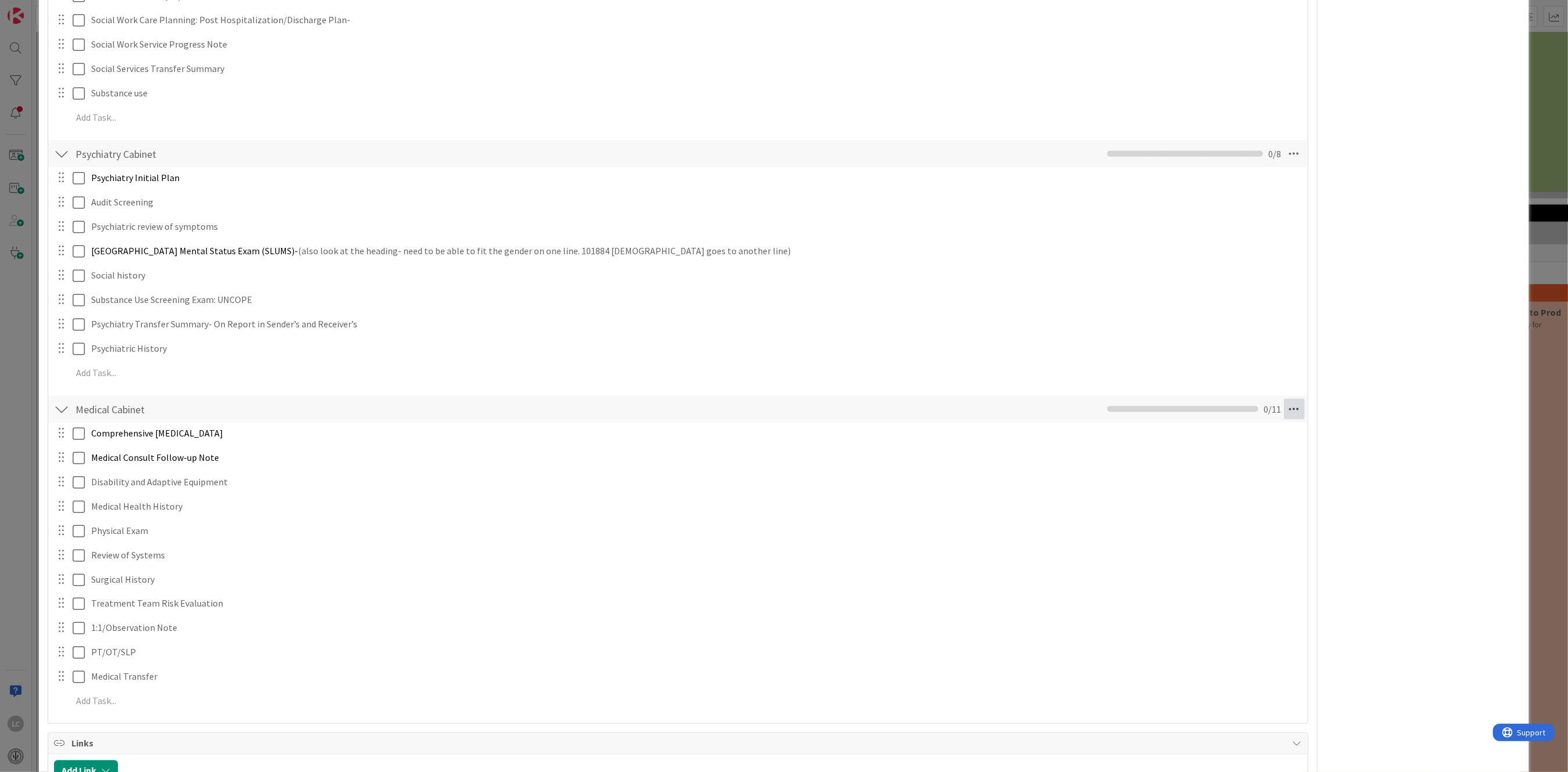
click at [1284, 404] on icon at bounding box center [1295, 409] width 21 height 21
click at [699, 542] on div "Comprehensive [MEDICAL_DATA] Update Cancel Medical Consult Follow-up Note Updat…" at bounding box center [677, 569] width 1247 height 294
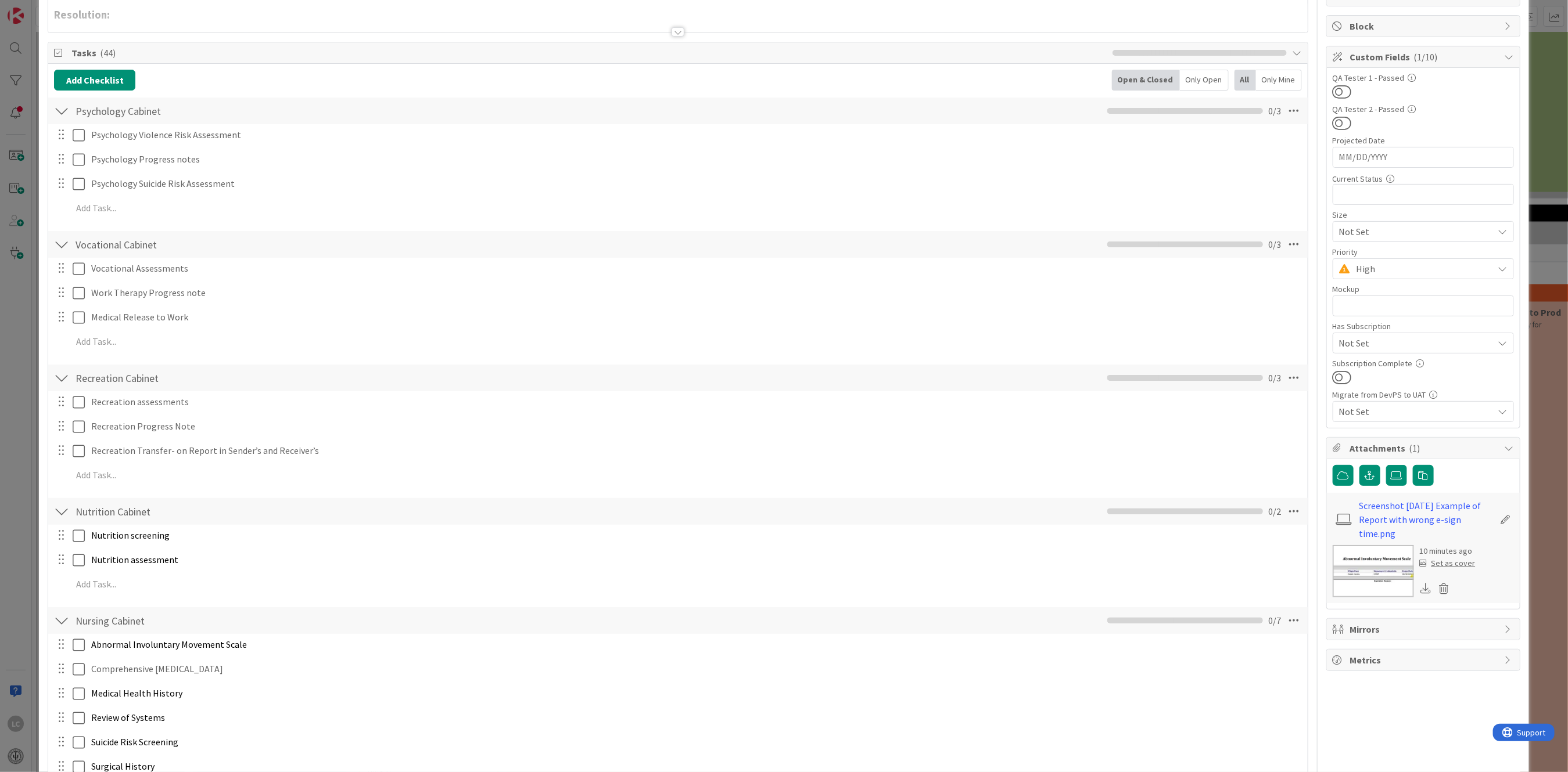
scroll to position [53, 0]
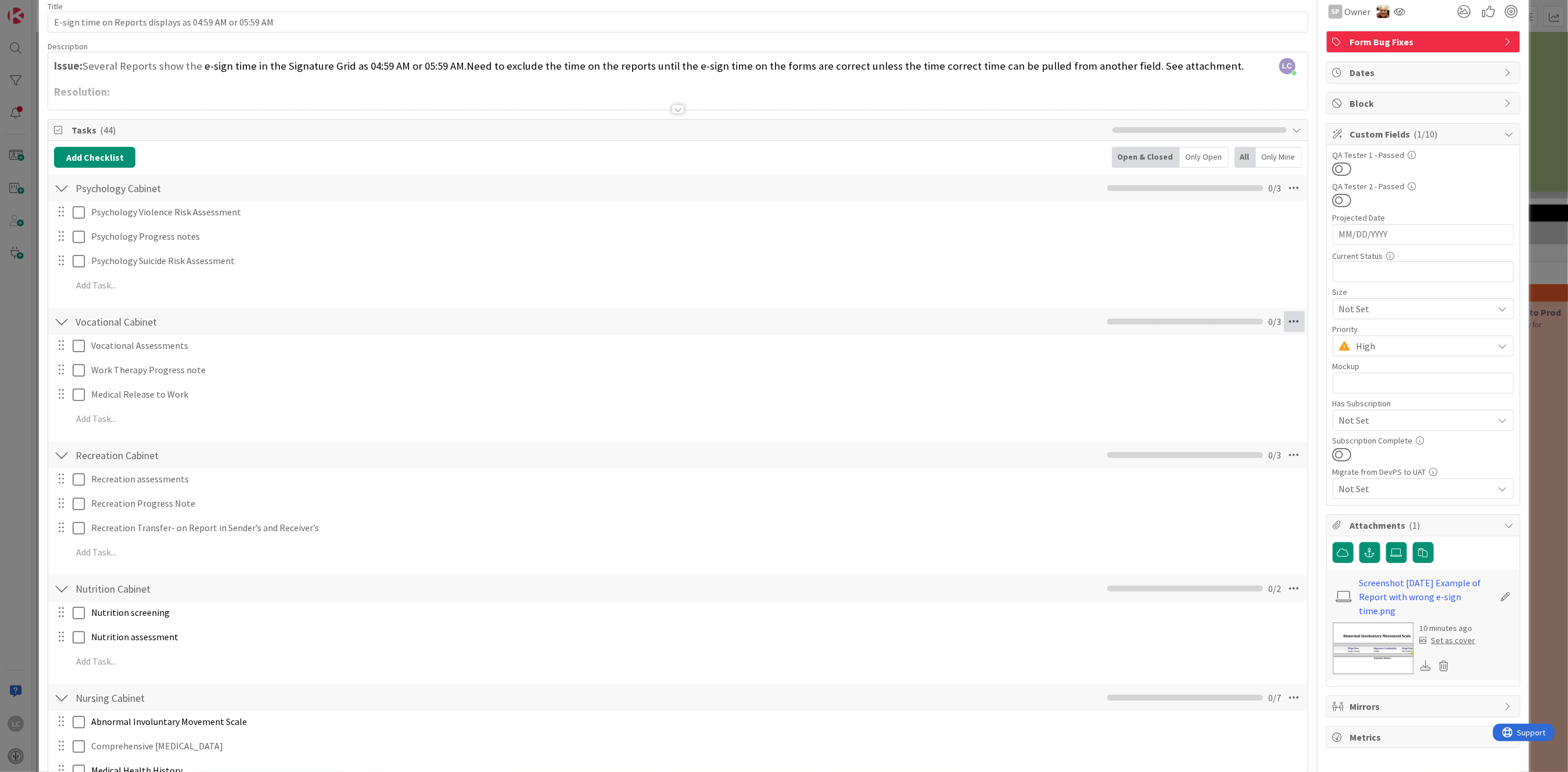
click at [1284, 322] on icon at bounding box center [1295, 322] width 21 height 21
click at [1138, 366] on link "Move Down" at bounding box center [1214, 365] width 174 height 17
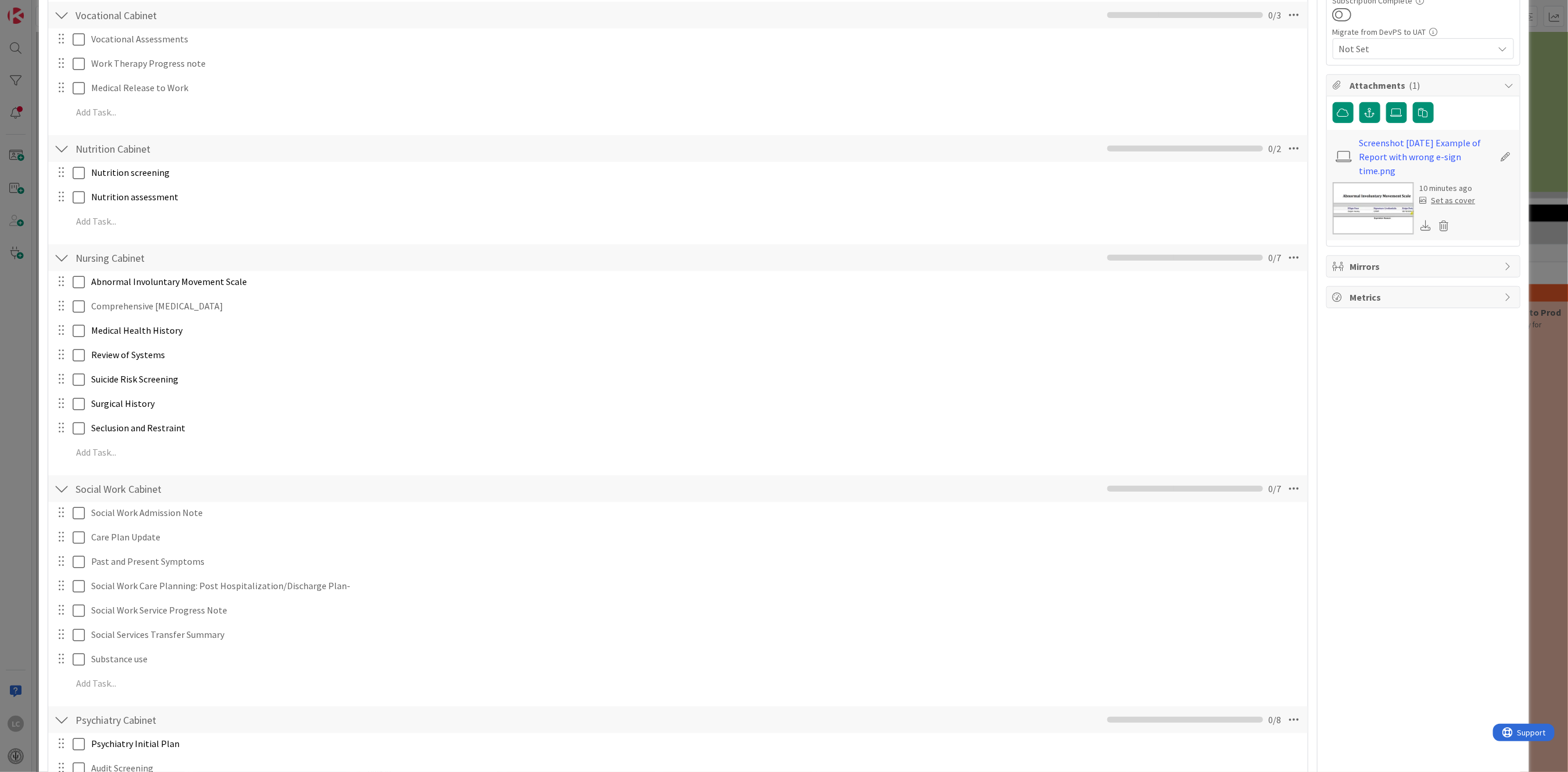
click at [1138, 366] on div "Abnormal Involuntary Movement Scale Update Cancel Comprehensive [MEDICAL_DATA] …" at bounding box center [677, 369] width 1247 height 196
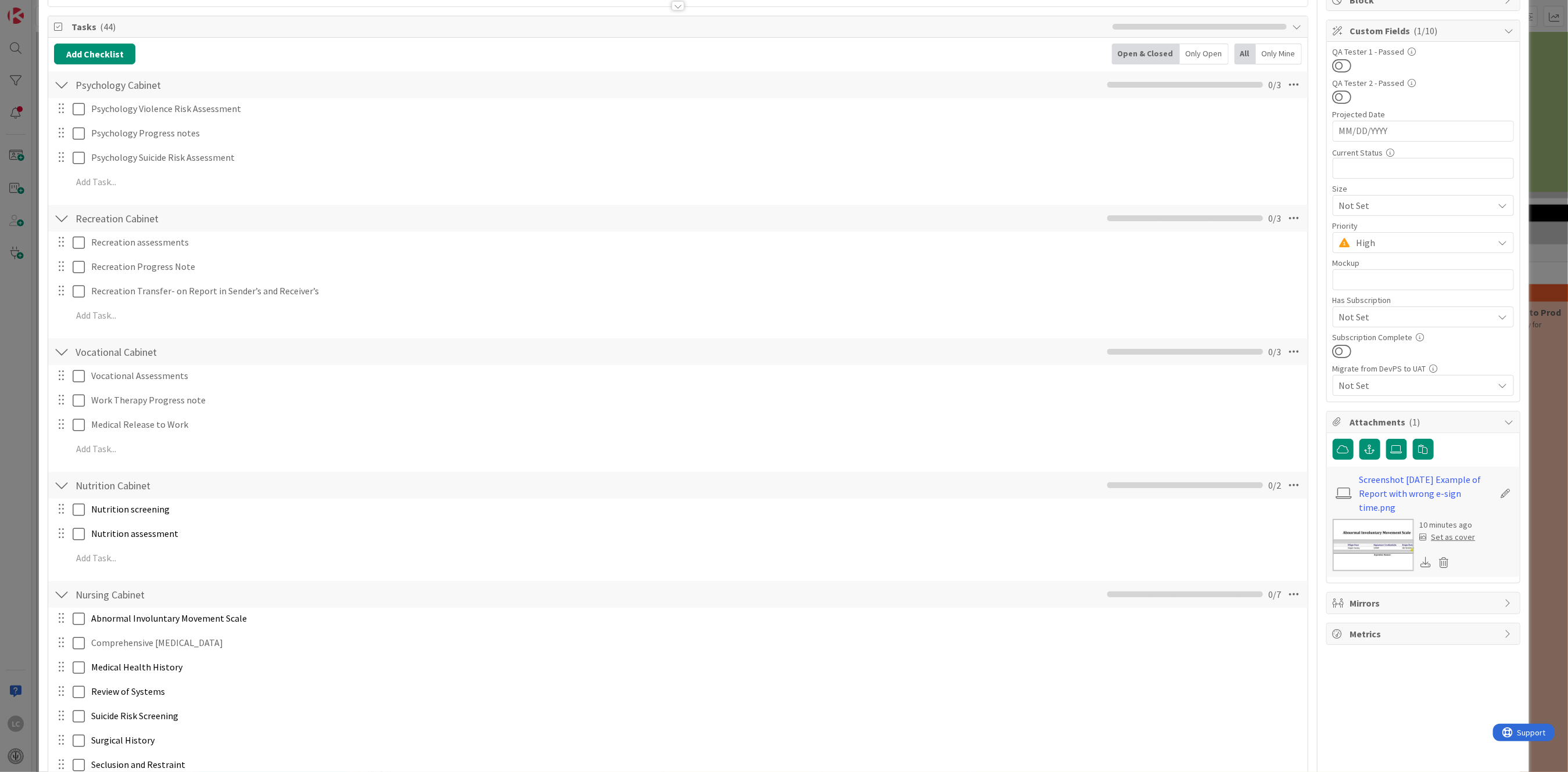
scroll to position [183, 0]
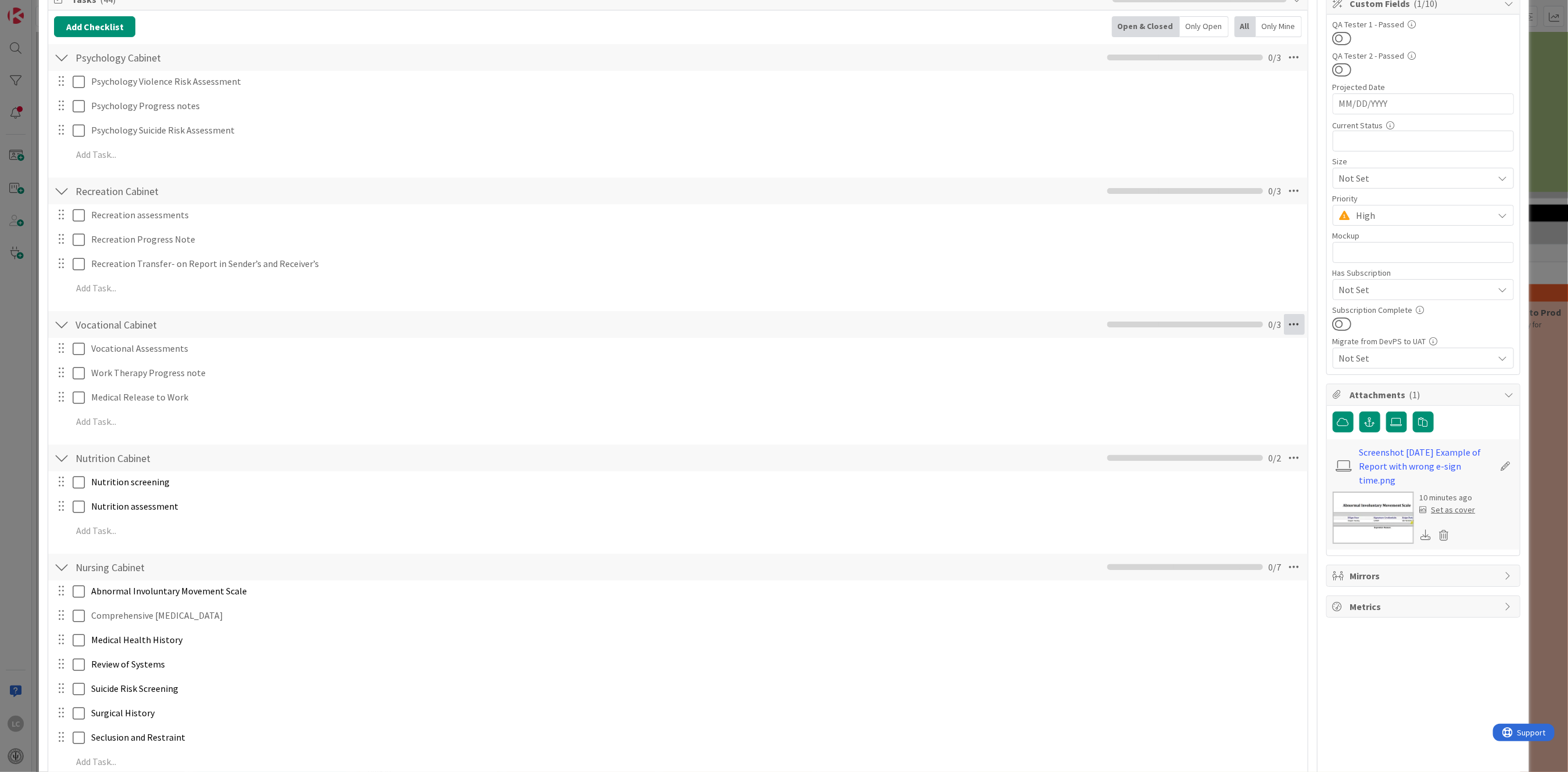
click at [1285, 324] on icon at bounding box center [1295, 325] width 21 height 21
click at [1155, 368] on link "Move Down" at bounding box center [1214, 368] width 174 height 17
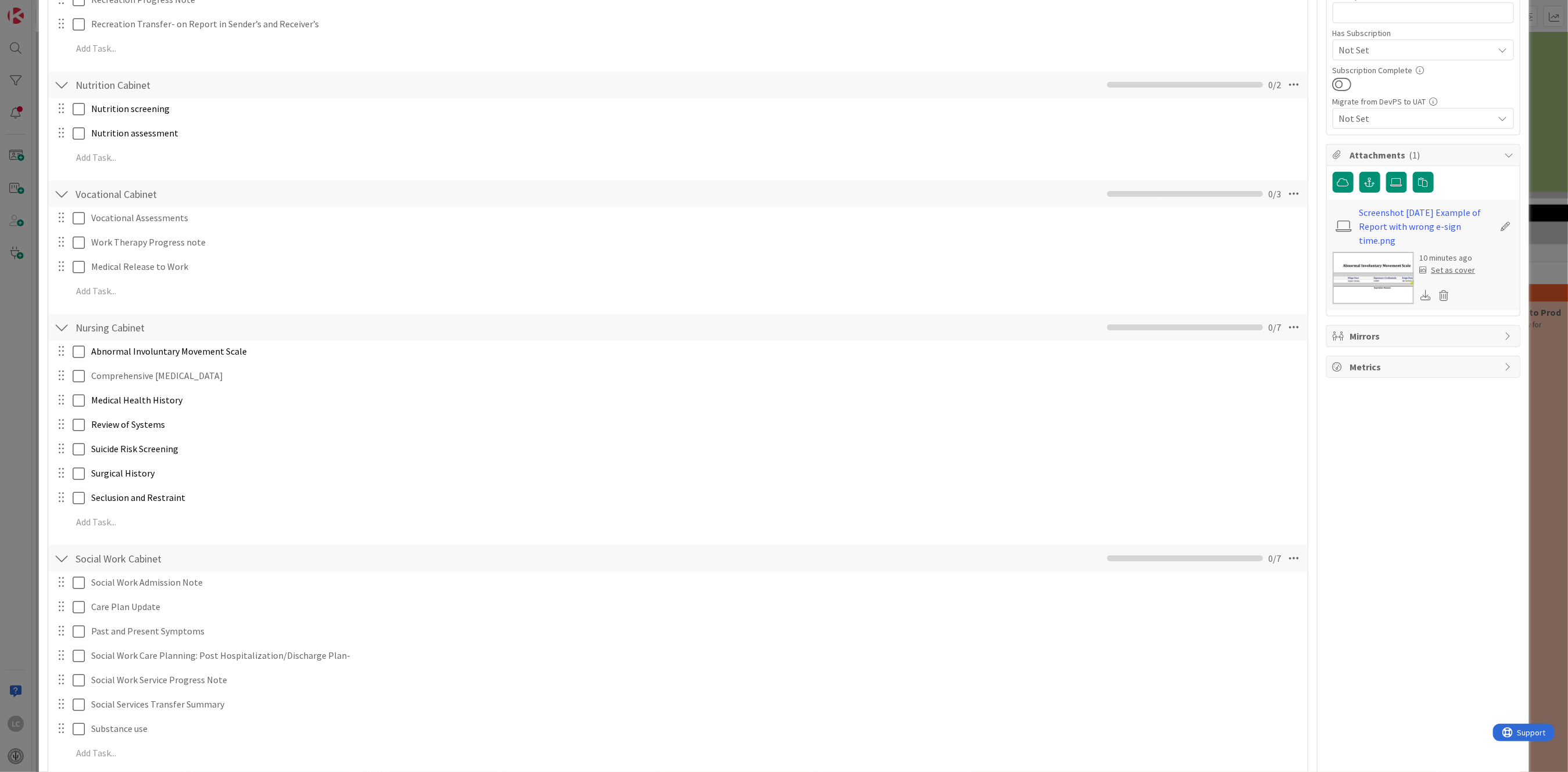
scroll to position [370, 0]
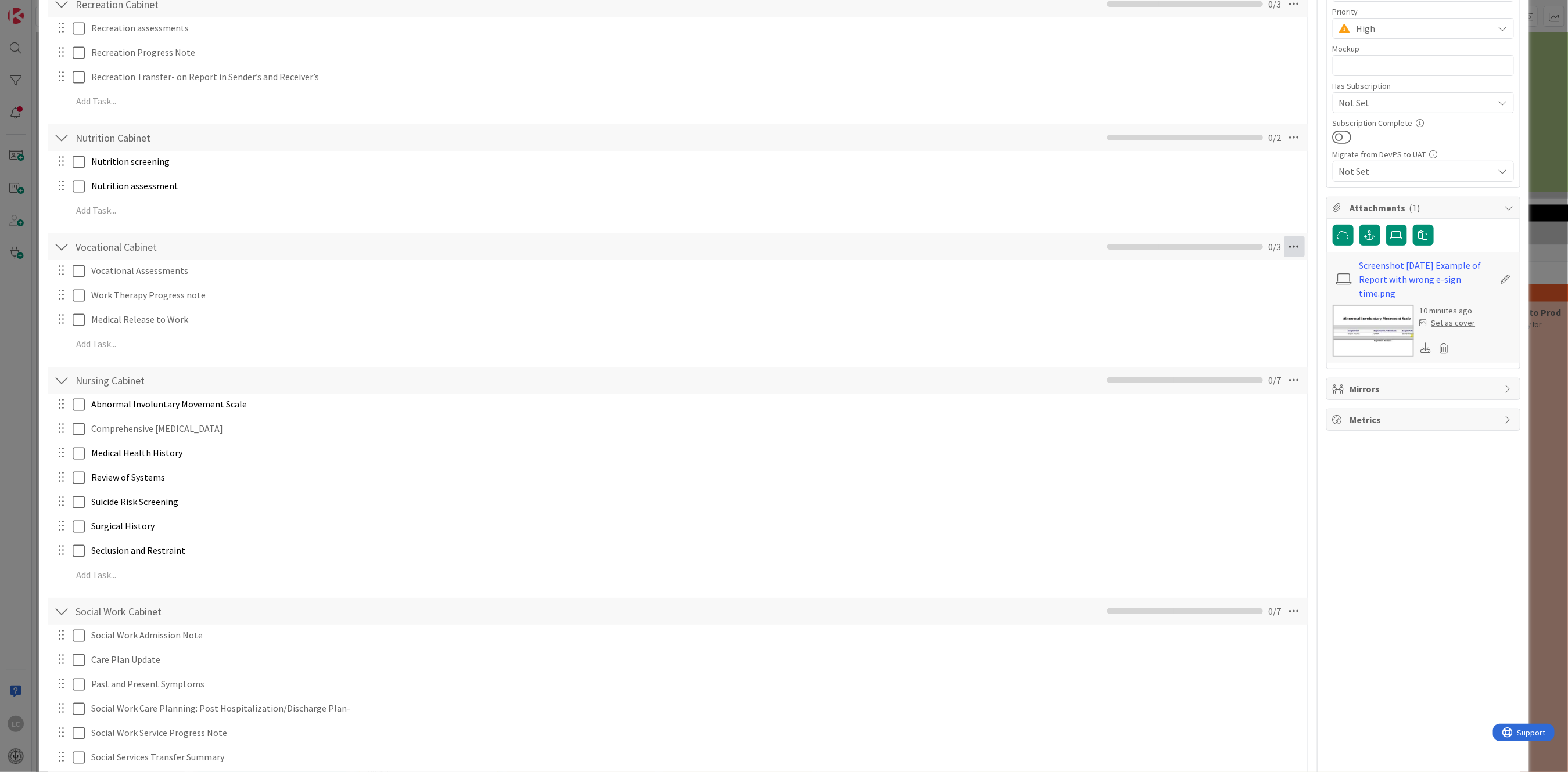
click at [1284, 246] on icon at bounding box center [1295, 247] width 21 height 21
click at [1134, 288] on link "Move Down" at bounding box center [1214, 290] width 174 height 17
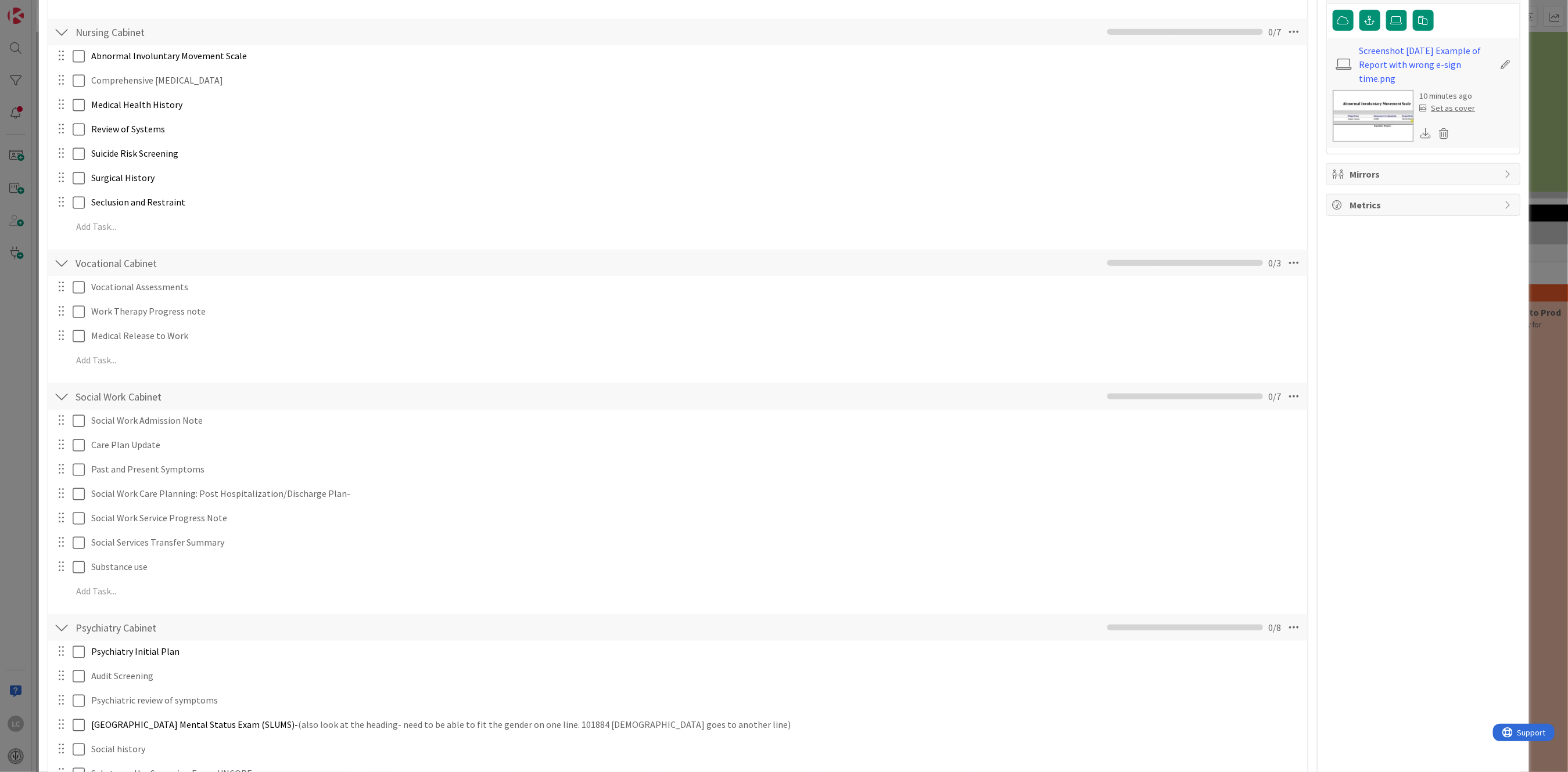
scroll to position [523, 0]
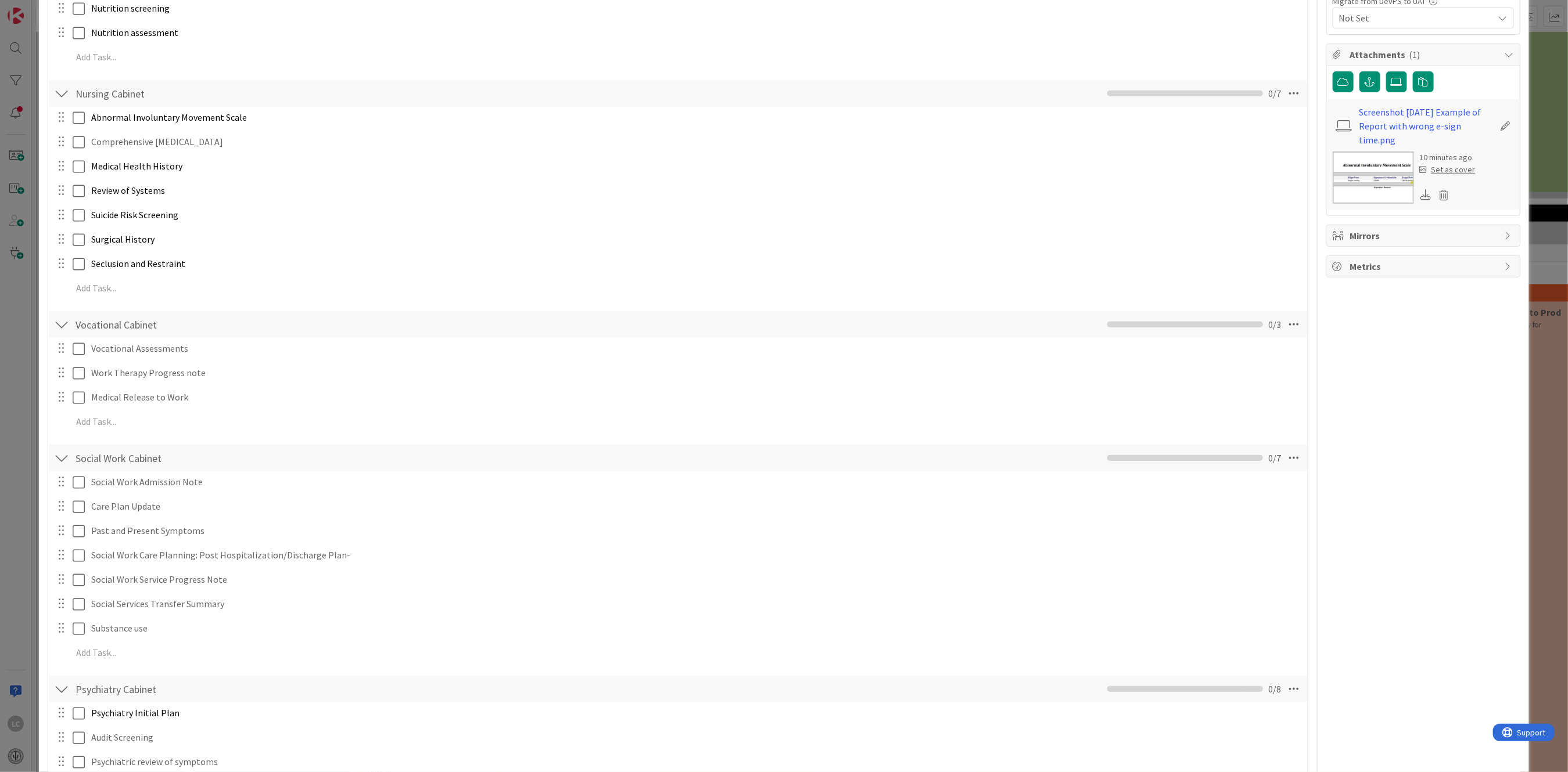
click at [63, 324] on div at bounding box center [61, 325] width 15 height 21
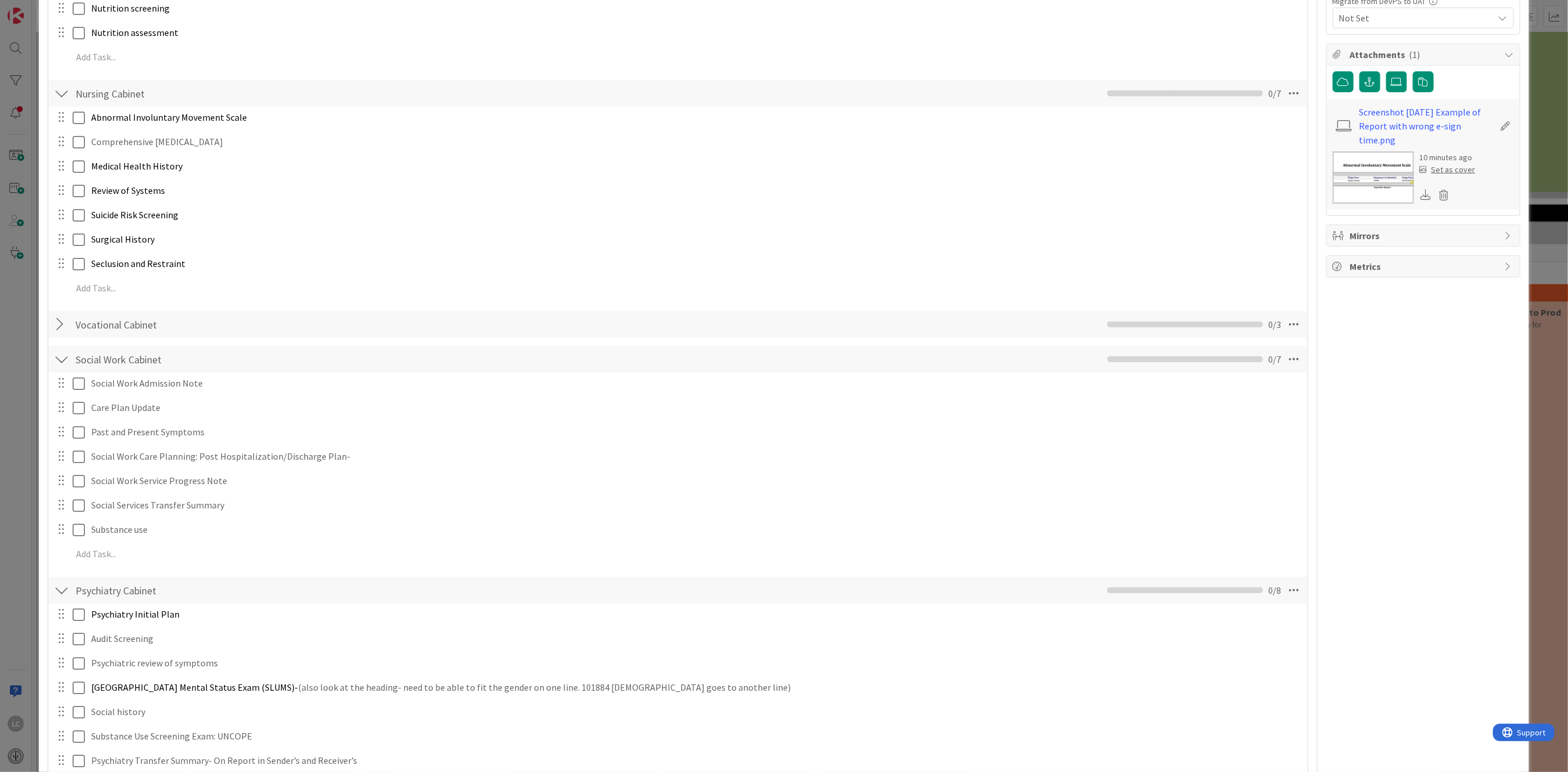
click at [63, 324] on div at bounding box center [61, 325] width 15 height 21
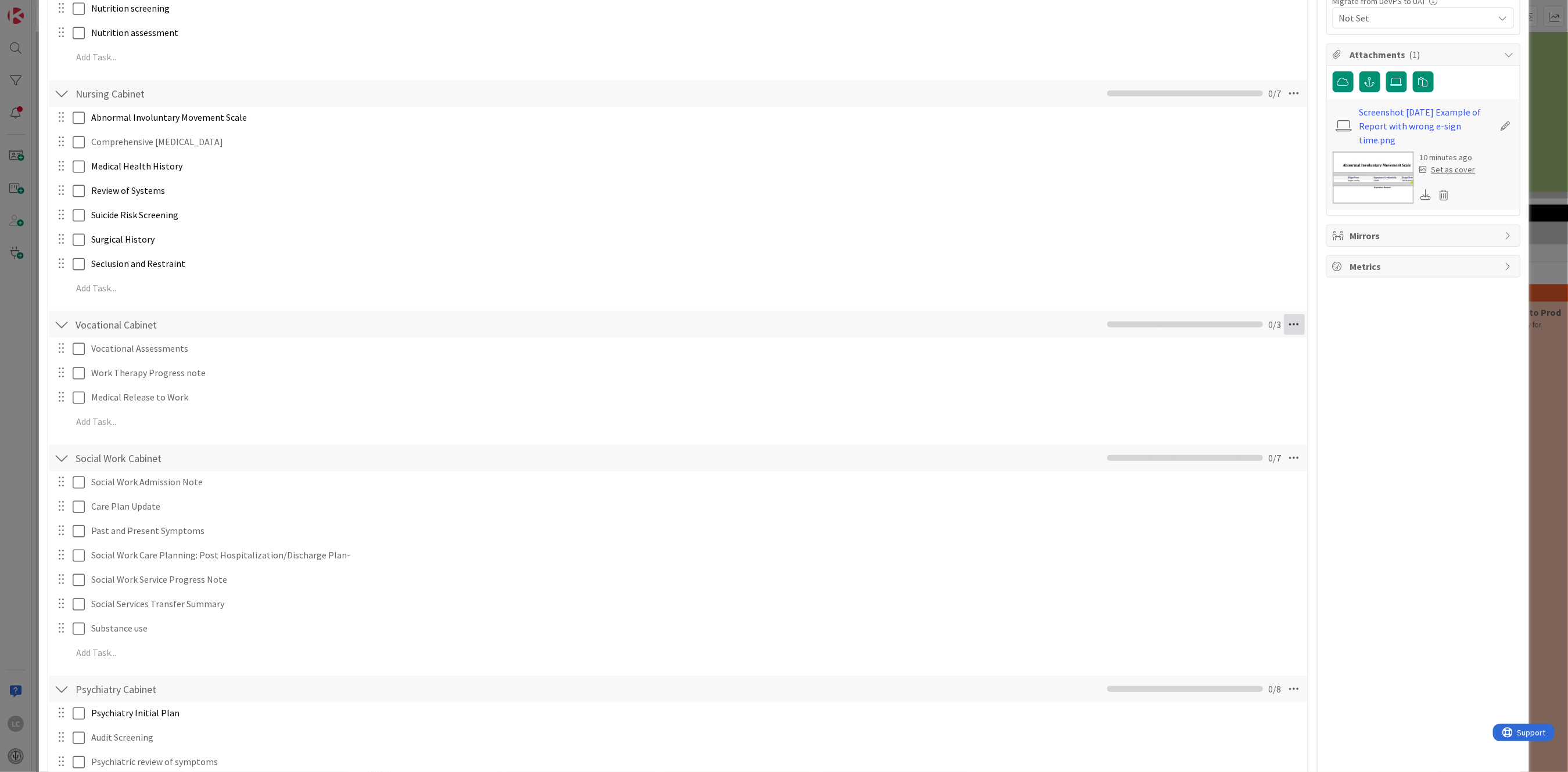
click at [1284, 319] on icon at bounding box center [1295, 325] width 21 height 21
click at [1146, 368] on link "Move Down" at bounding box center [1214, 368] width 174 height 17
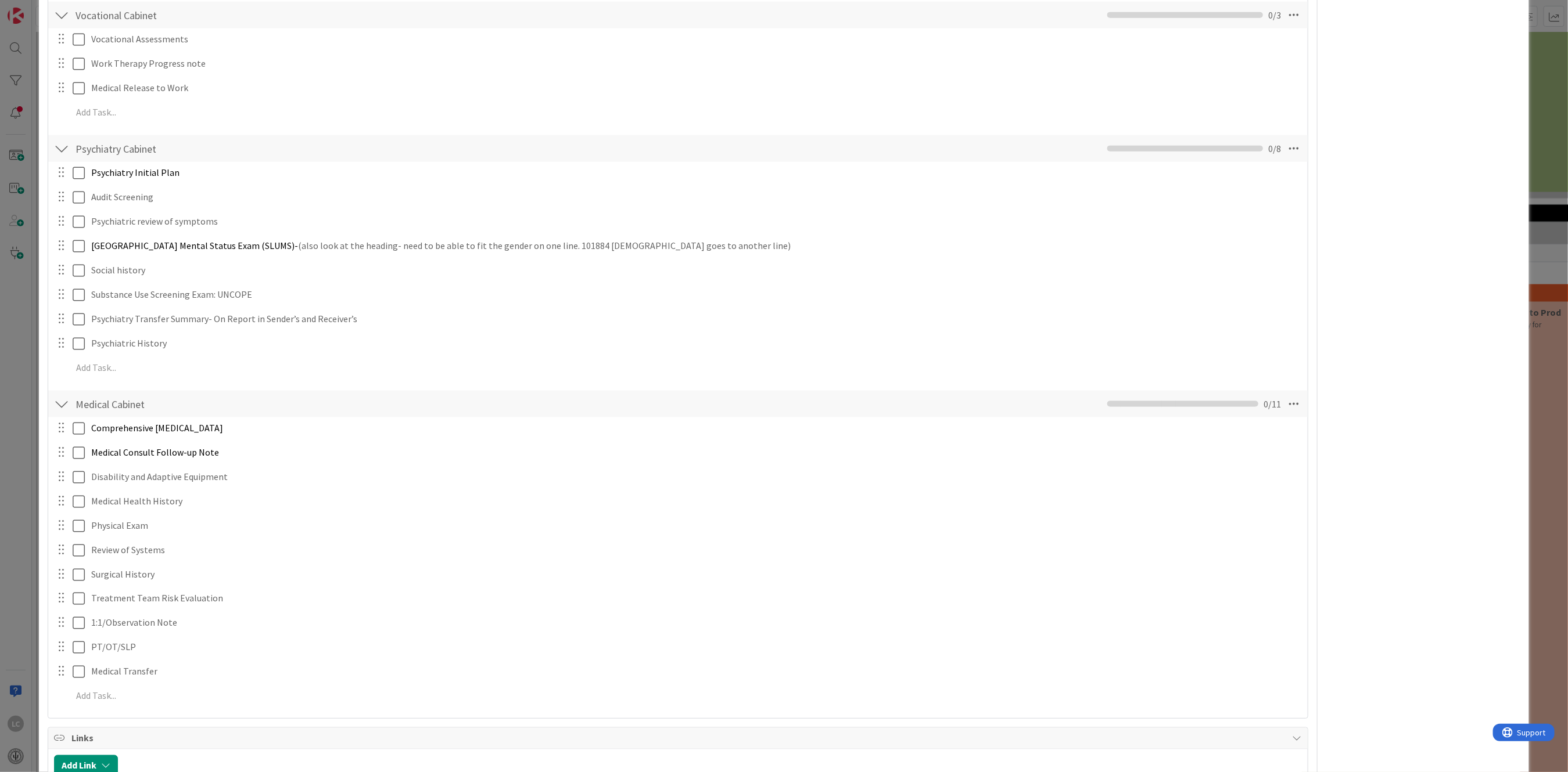
click at [65, 402] on div at bounding box center [61, 404] width 15 height 21
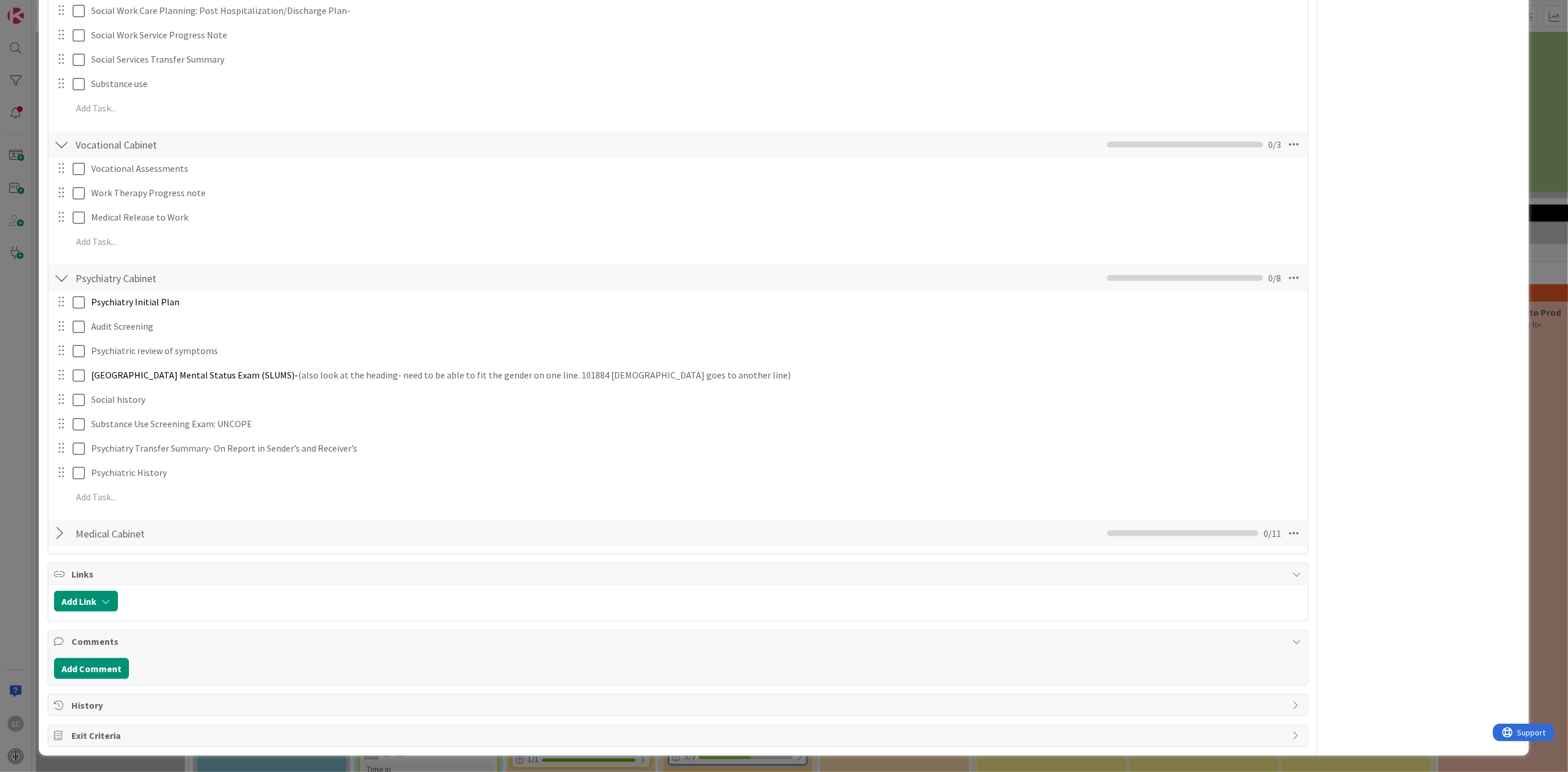
scroll to position [934, 0]
click at [64, 280] on div at bounding box center [61, 279] width 15 height 21
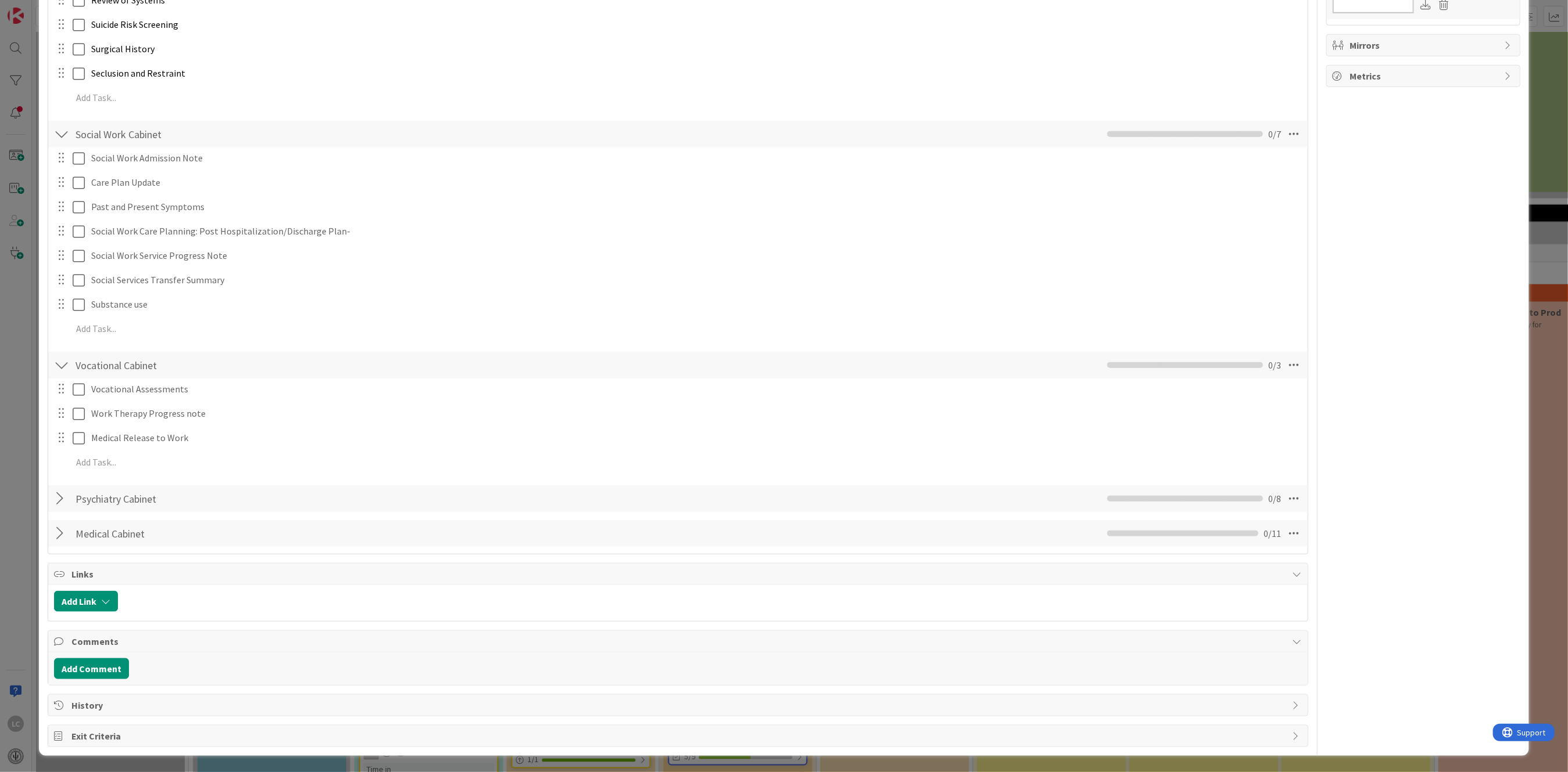
scroll to position [714, 0]
click at [60, 132] on div at bounding box center [61, 135] width 15 height 21
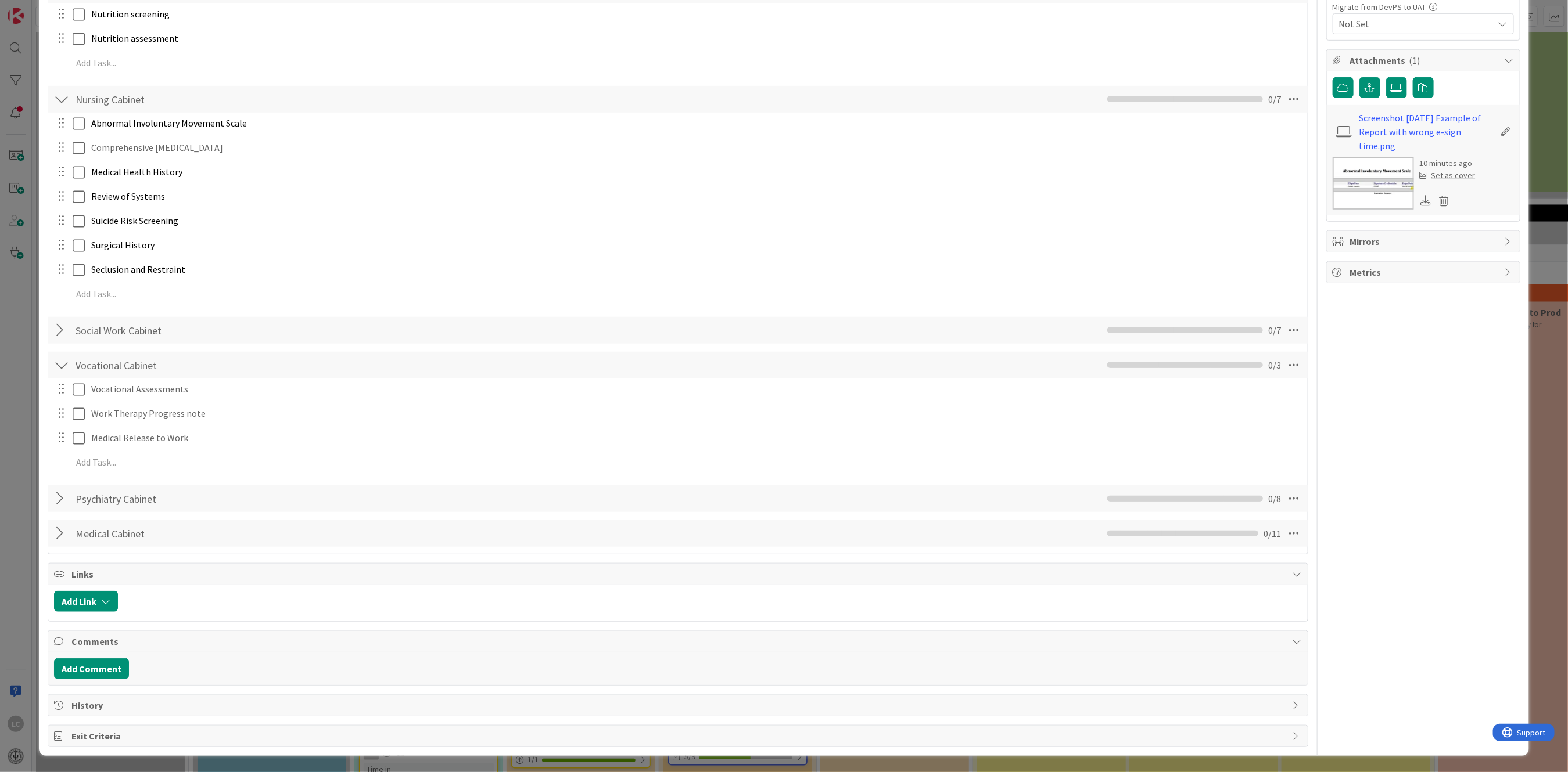
scroll to position [518, 0]
click at [62, 369] on div at bounding box center [61, 365] width 15 height 21
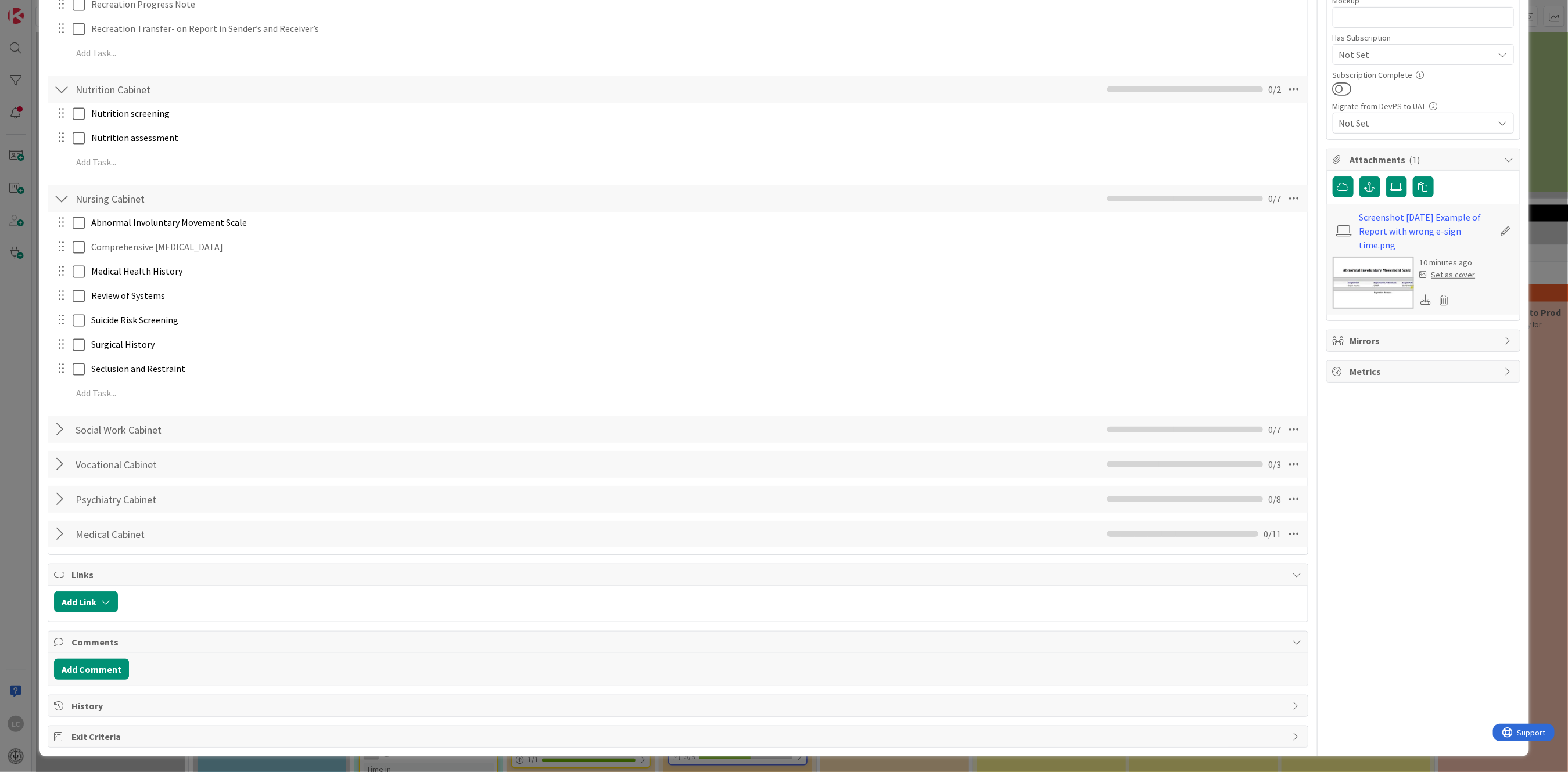
click at [62, 199] on div at bounding box center [61, 199] width 15 height 21
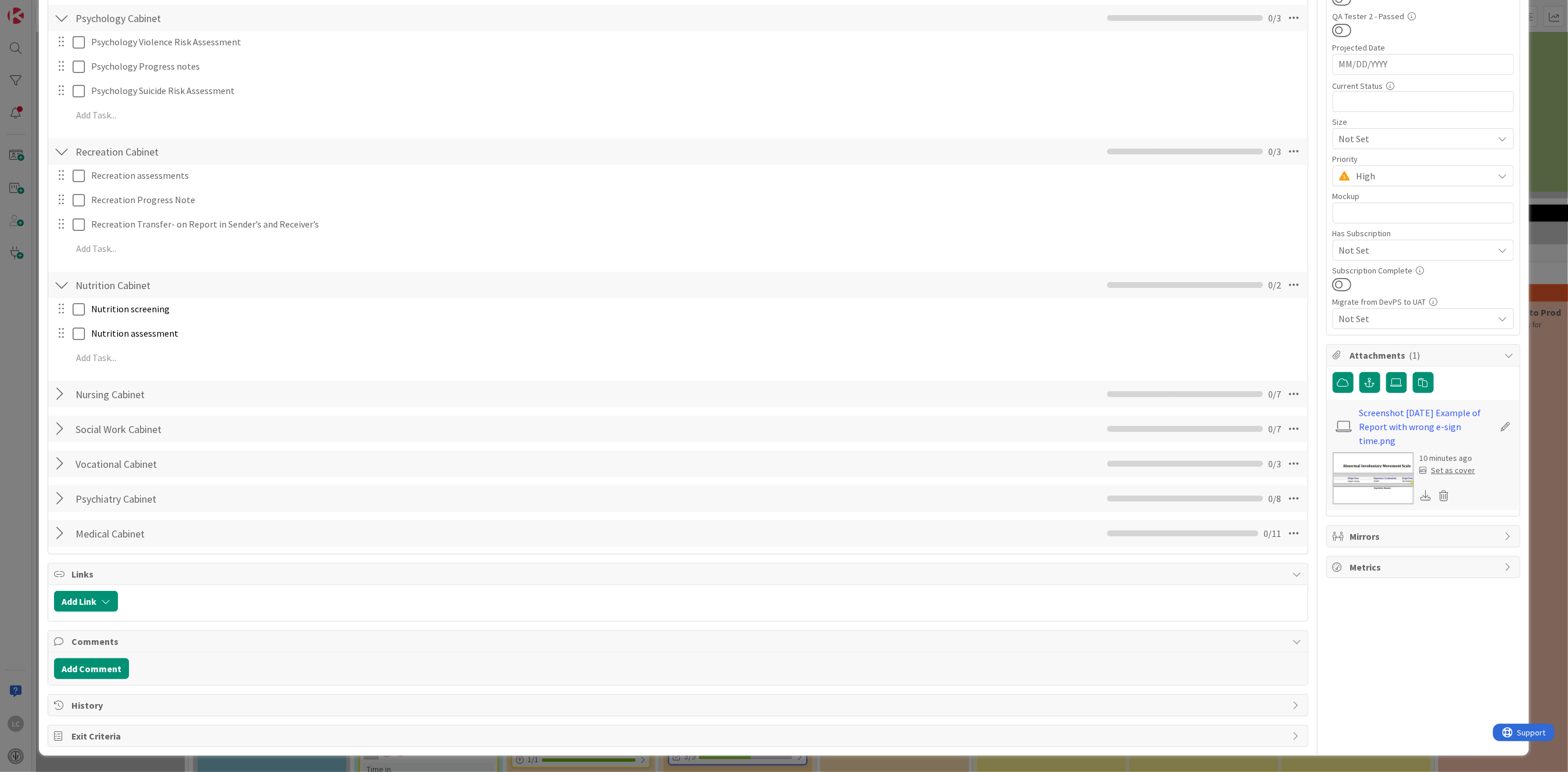
scroll to position [223, 0]
click at [65, 152] on div at bounding box center [61, 152] width 15 height 21
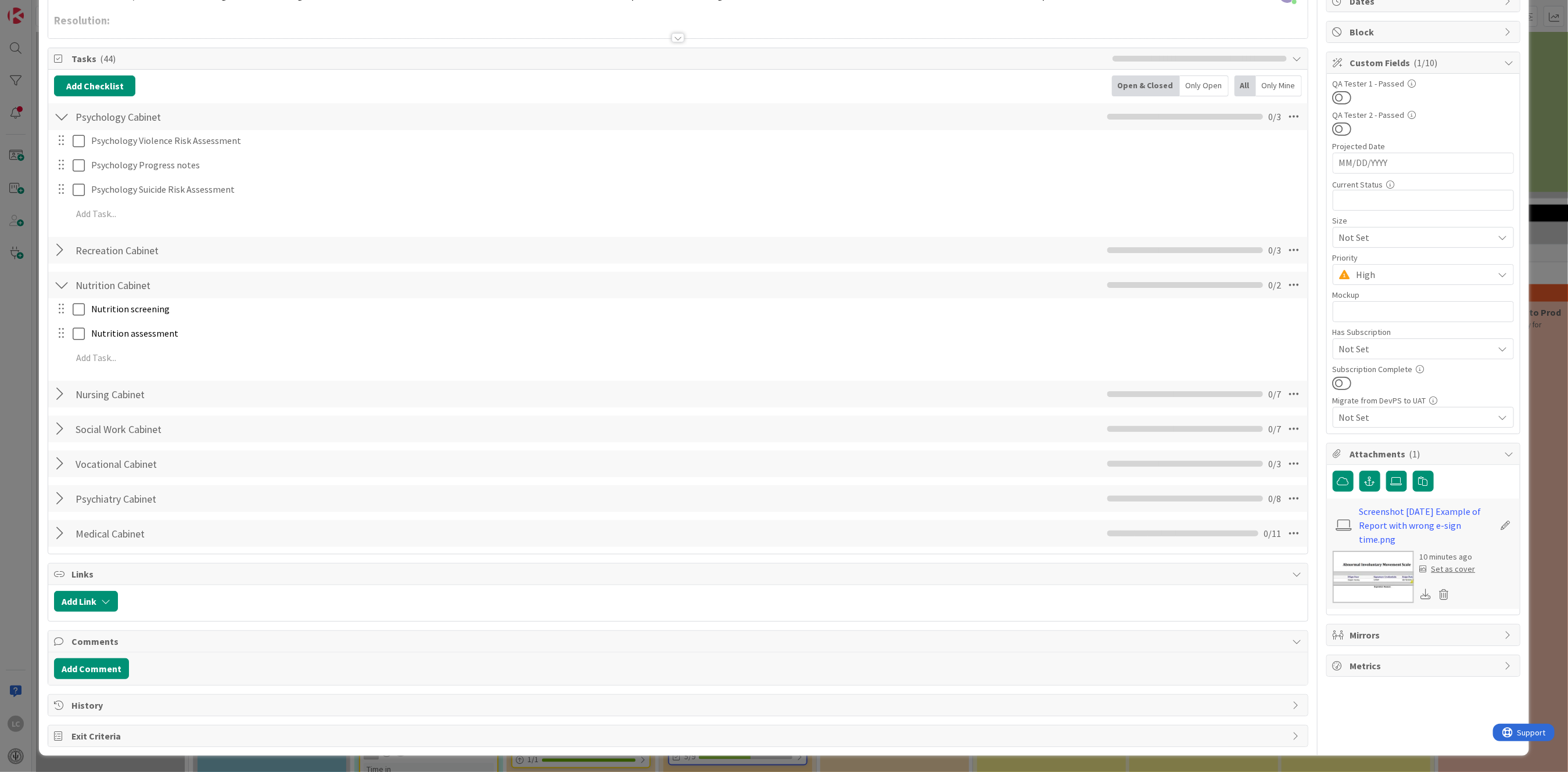
scroll to position [124, 0]
click at [60, 276] on div at bounding box center [61, 286] width 15 height 21
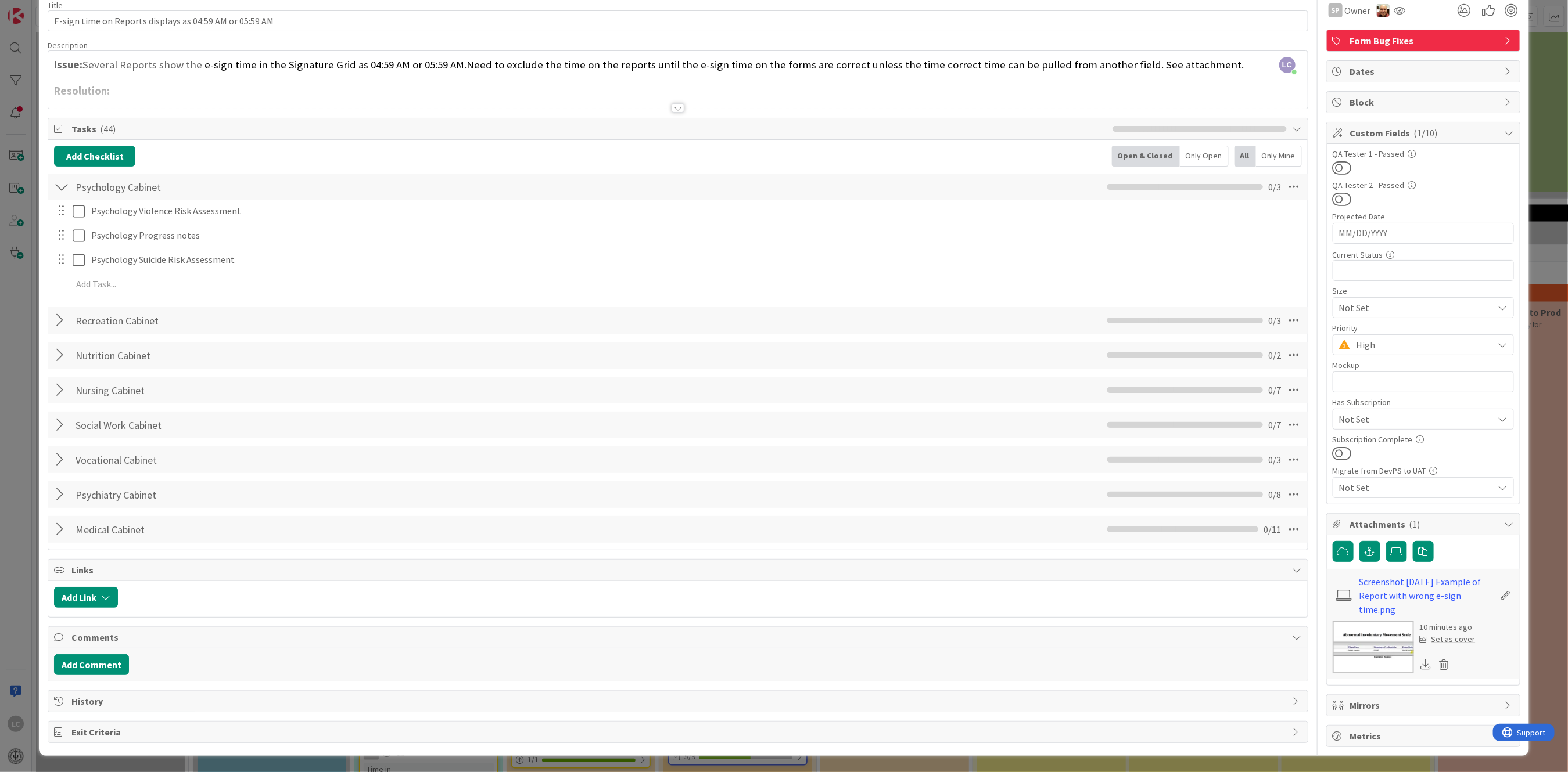
scroll to position [50, 0]
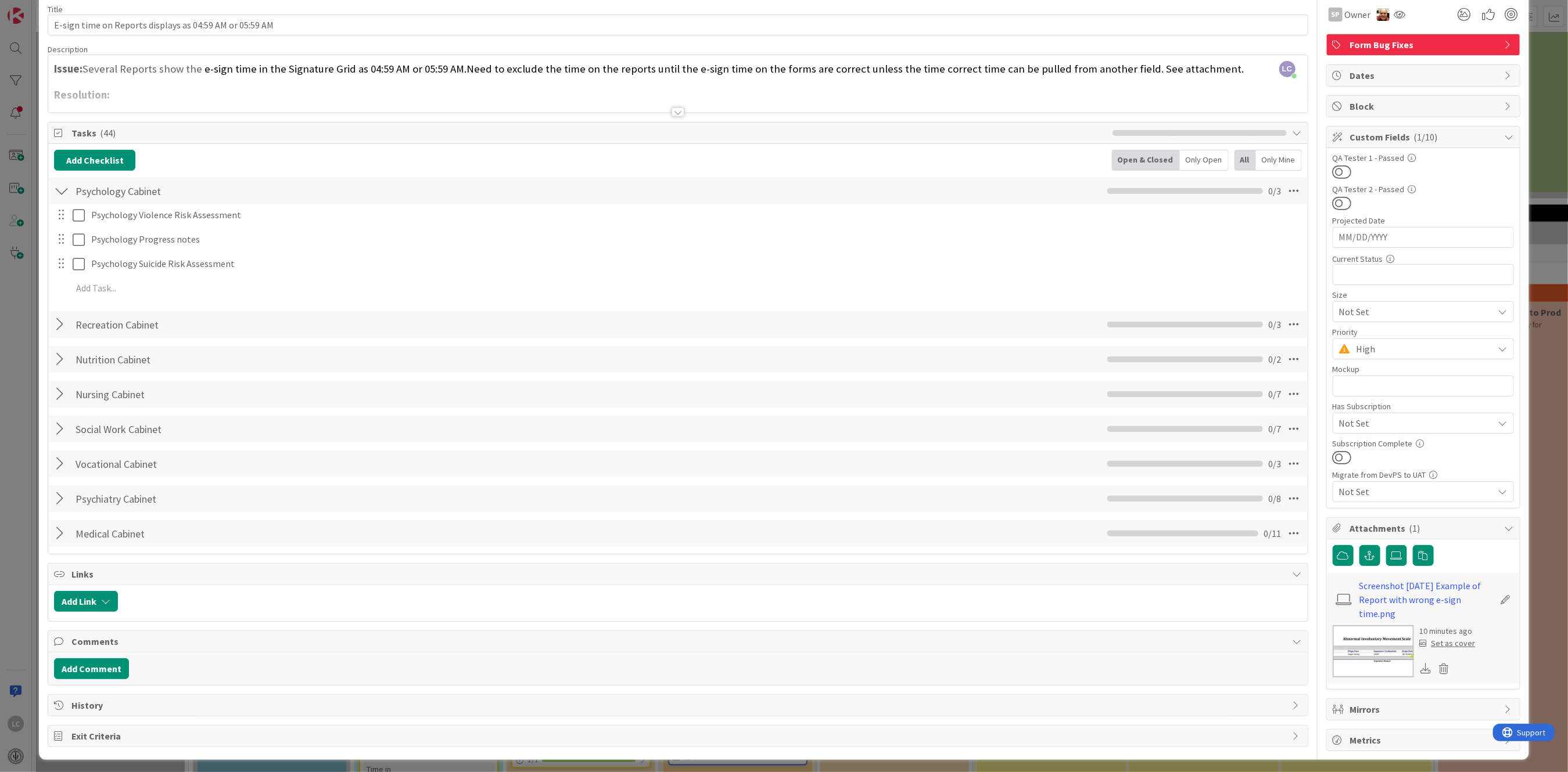
click at [64, 195] on div at bounding box center [61, 191] width 15 height 21
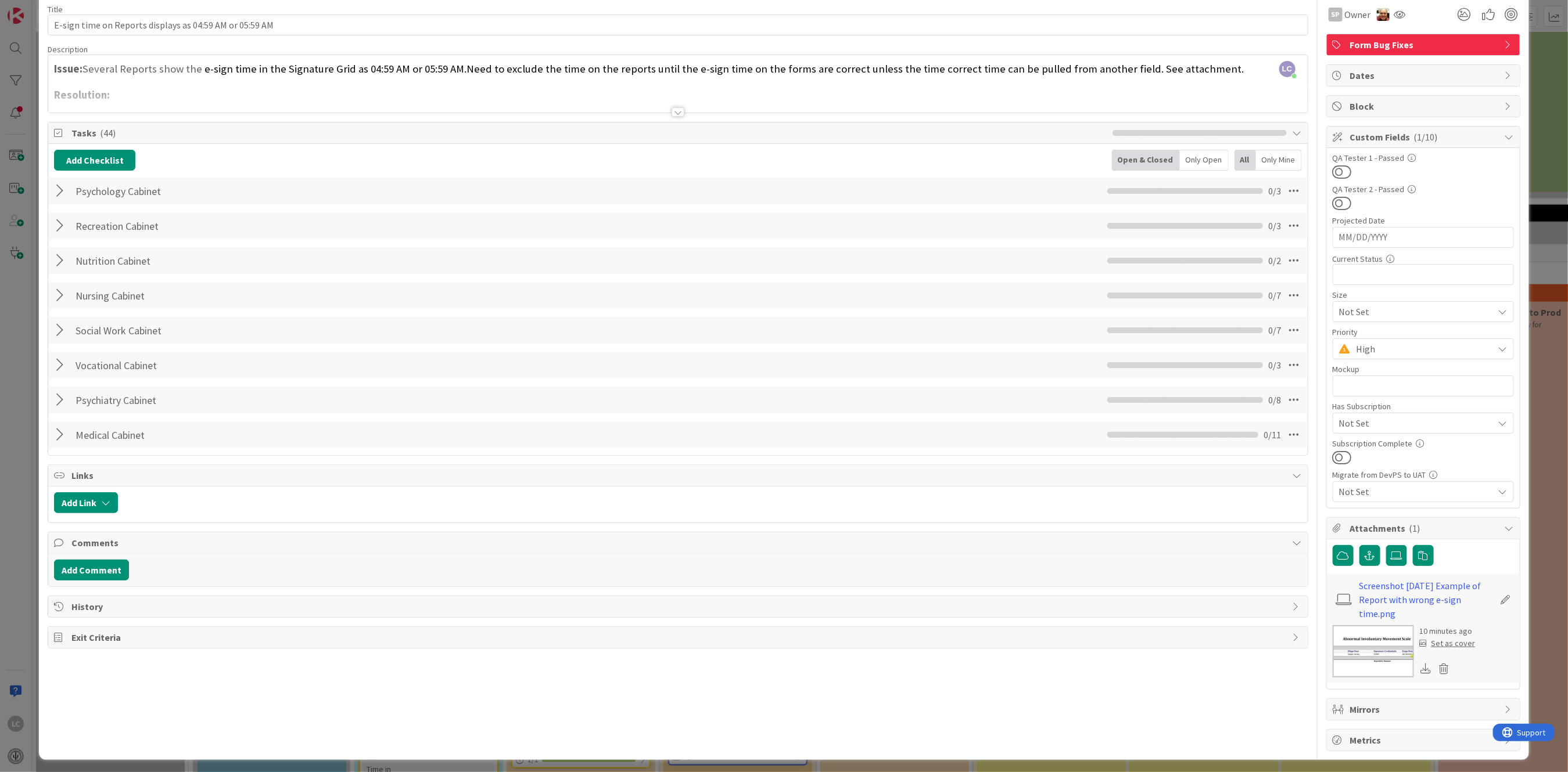
scroll to position [40, 0]
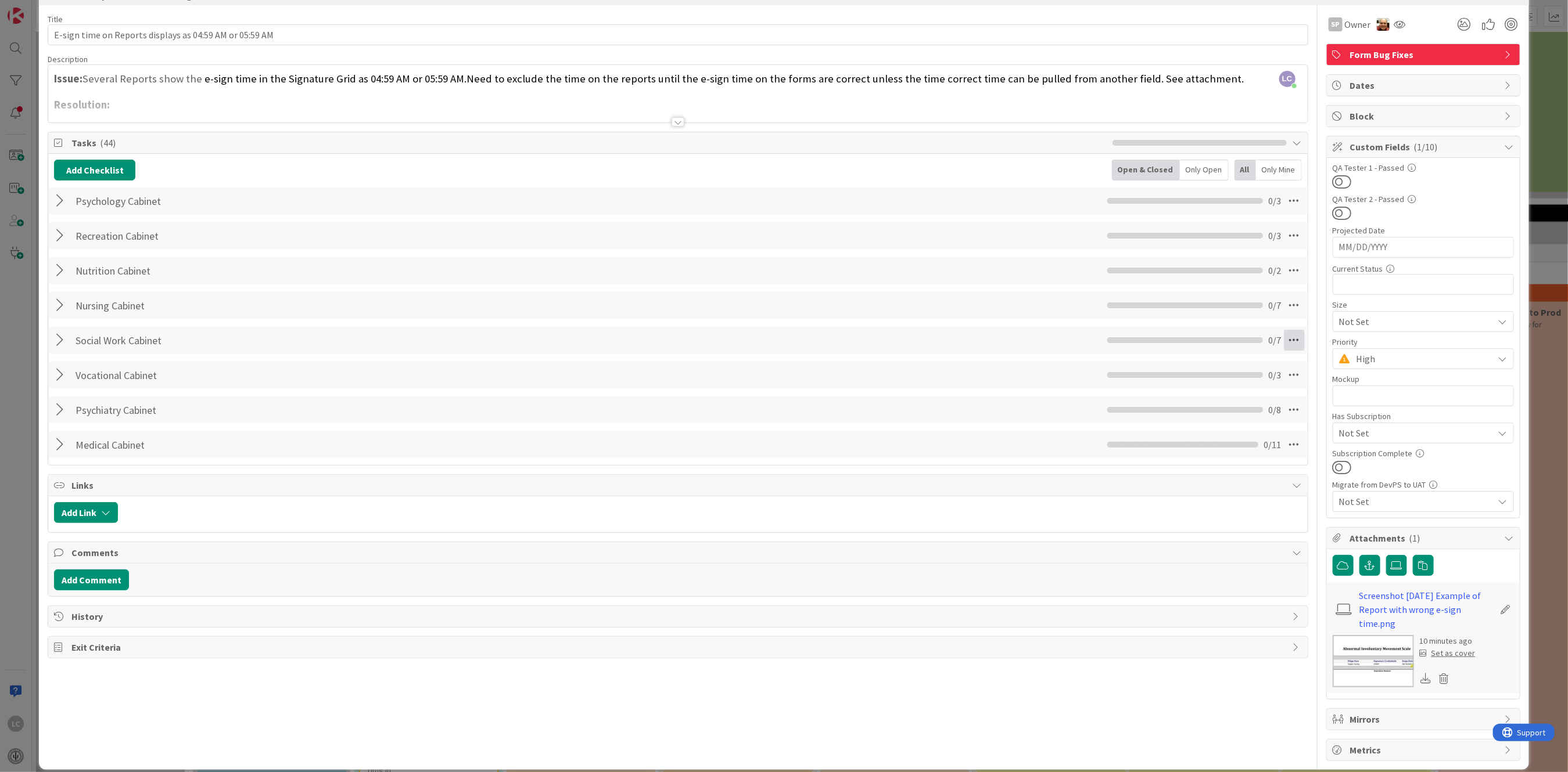
click at [1284, 334] on icon at bounding box center [1295, 341] width 21 height 21
click at [1153, 382] on link "Move Down" at bounding box center [1214, 383] width 174 height 17
click at [1284, 307] on icon at bounding box center [1295, 305] width 21 height 21
click at [1158, 344] on link "Move Down" at bounding box center [1214, 348] width 174 height 17
click at [1284, 302] on icon at bounding box center [1295, 305] width 21 height 21
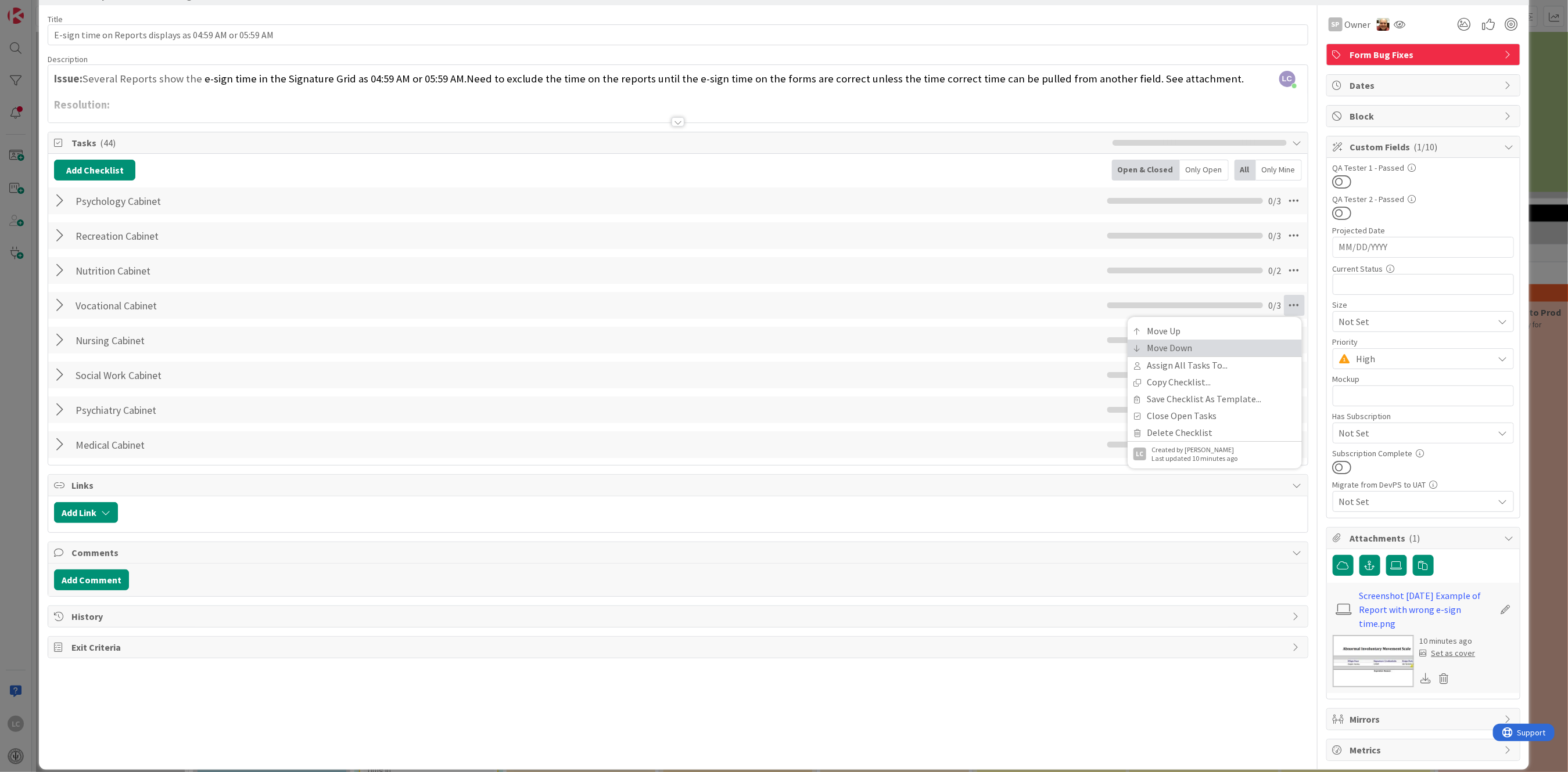
click at [1152, 348] on link "Move Down" at bounding box center [1214, 348] width 174 height 17
click at [1284, 337] on icon at bounding box center [1295, 341] width 21 height 21
click at [1151, 383] on link "Move Down" at bounding box center [1214, 383] width 174 height 17
click at [1284, 373] on icon at bounding box center [1295, 375] width 21 height 21
click at [1154, 416] on link "Move Down" at bounding box center [1214, 418] width 174 height 17
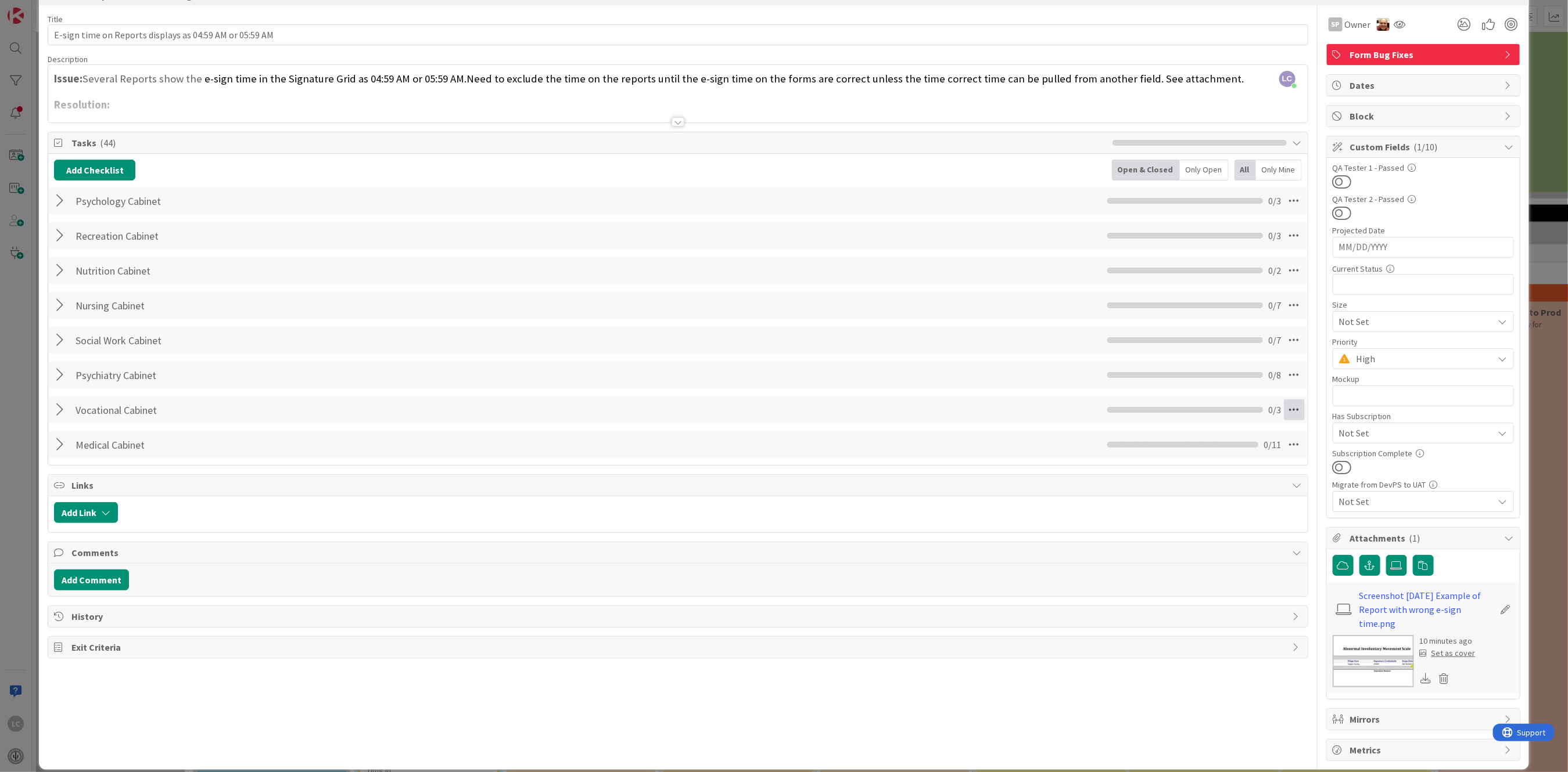
click at [1284, 408] on icon at bounding box center [1295, 410] width 21 height 21
click at [1160, 450] on link "Move Down" at bounding box center [1214, 453] width 174 height 17
click at [1284, 405] on icon at bounding box center [1295, 410] width 21 height 21
click at [1147, 437] on link "Move Up" at bounding box center [1214, 436] width 174 height 17
click at [1284, 375] on icon at bounding box center [1295, 375] width 21 height 21
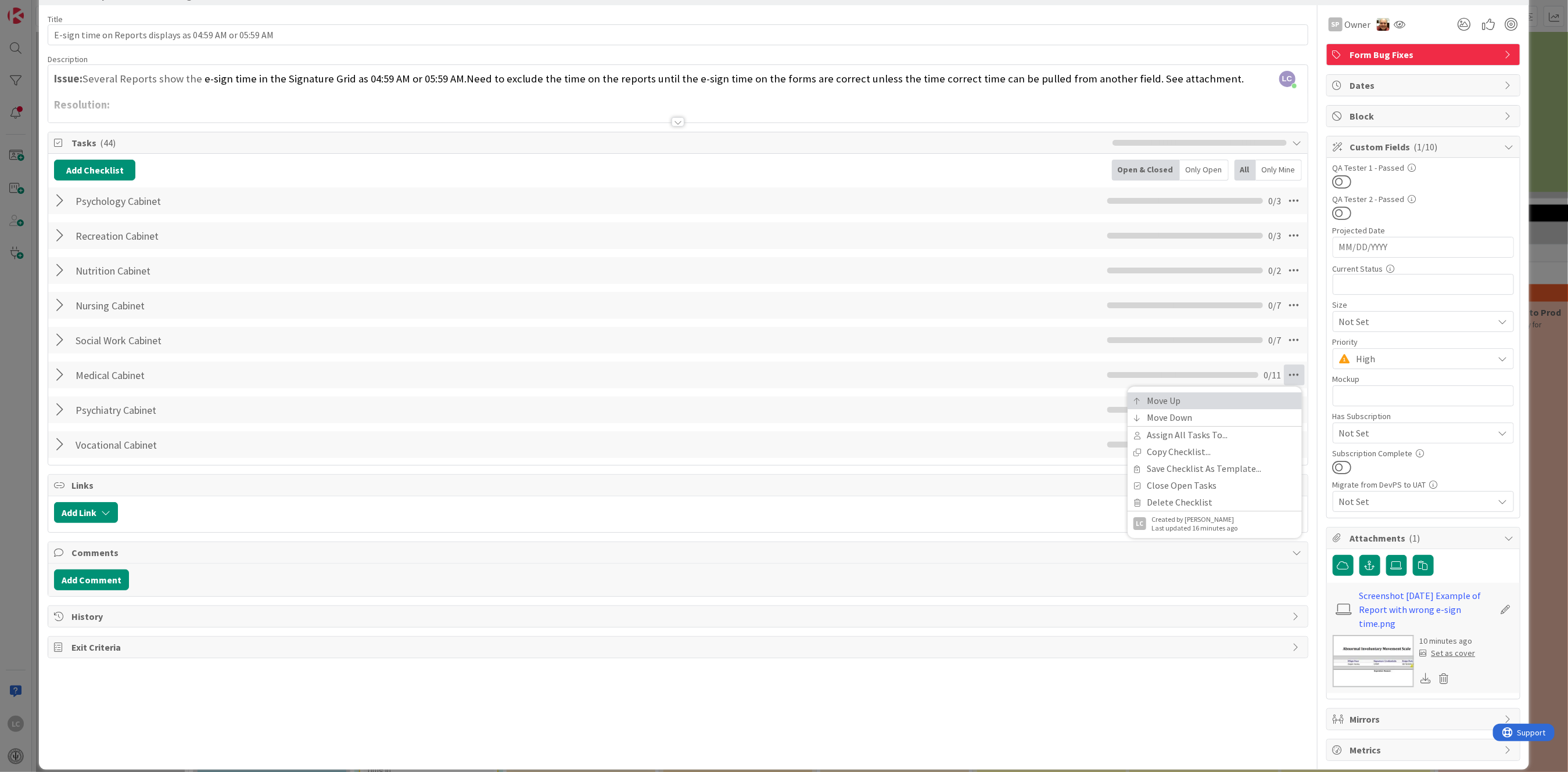
click at [1152, 399] on link "Move Up" at bounding box center [1214, 401] width 174 height 17
click at [1284, 375] on icon at bounding box center [1295, 375] width 21 height 21
click at [1163, 404] on link "Move Up" at bounding box center [1214, 401] width 174 height 17
click at [1284, 374] on icon at bounding box center [1295, 375] width 21 height 21
click at [1149, 400] on link "Move Up" at bounding box center [1214, 401] width 174 height 17
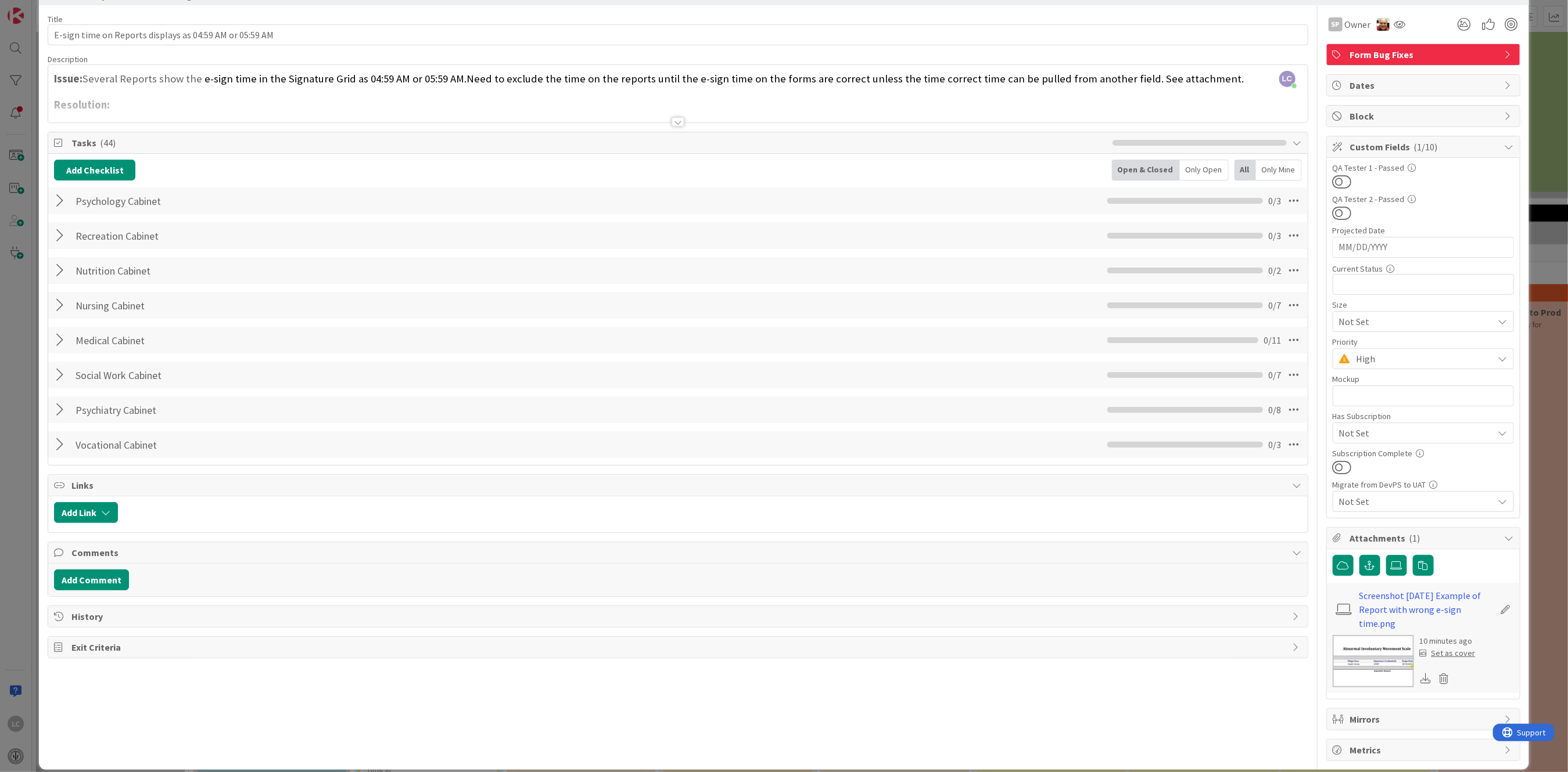
click at [1202, 343] on div "0 / 11" at bounding box center [1195, 341] width 174 height 14
click at [1284, 341] on icon at bounding box center [1295, 341] width 21 height 21
click at [1148, 368] on link "Move Up" at bounding box center [1214, 366] width 174 height 17
click at [1284, 305] on icon at bounding box center [1295, 305] width 21 height 21
click at [1144, 330] on link "Move Up" at bounding box center [1214, 331] width 174 height 17
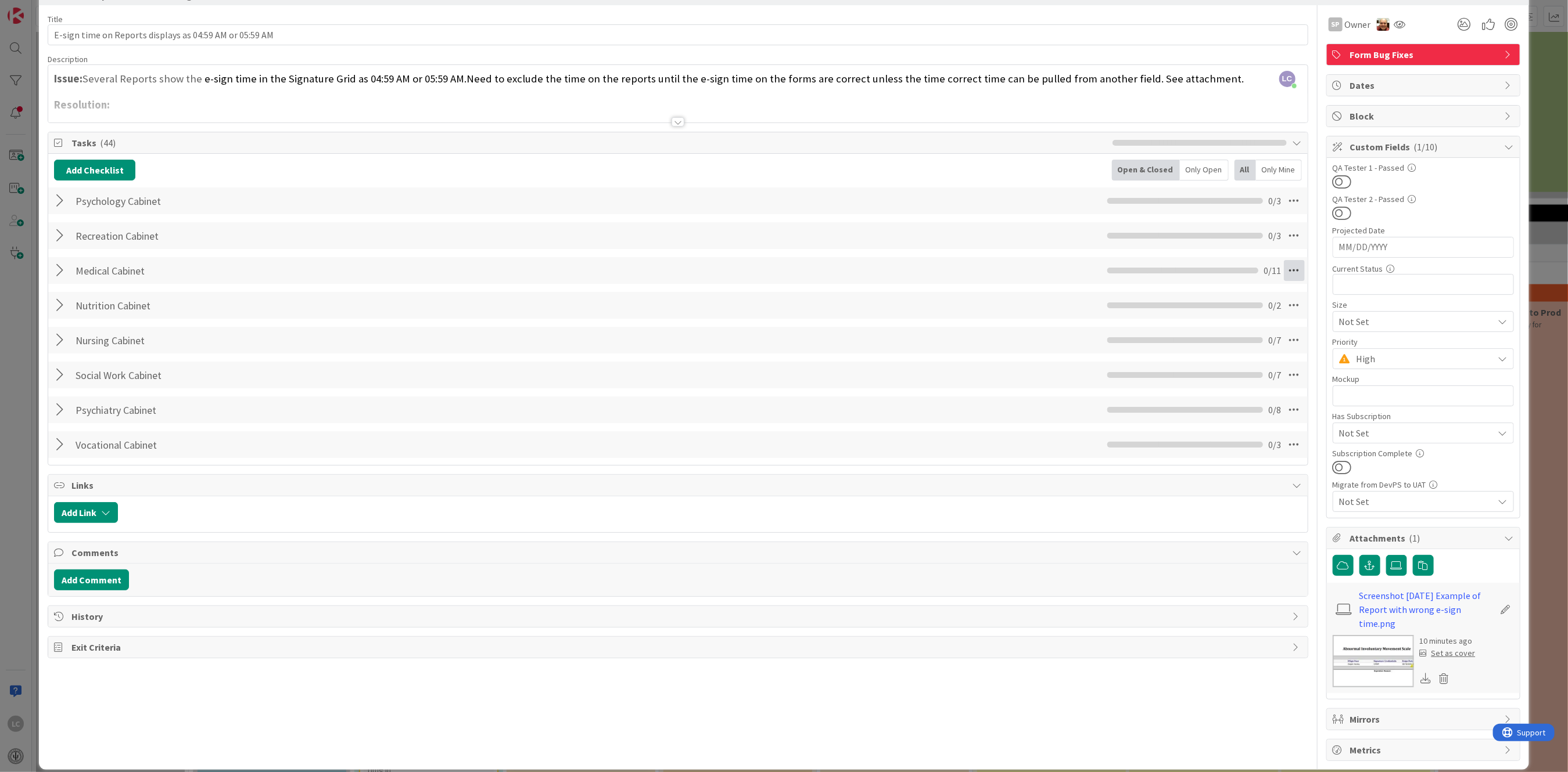
click at [1284, 263] on icon at bounding box center [1295, 271] width 21 height 21
click at [1149, 293] on link "Move Up" at bounding box center [1214, 297] width 174 height 17
click at [1285, 237] on icon at bounding box center [1295, 236] width 21 height 21
click at [1149, 263] on link "Move Up" at bounding box center [1214, 261] width 174 height 17
click at [1284, 409] on icon at bounding box center [1295, 410] width 21 height 21
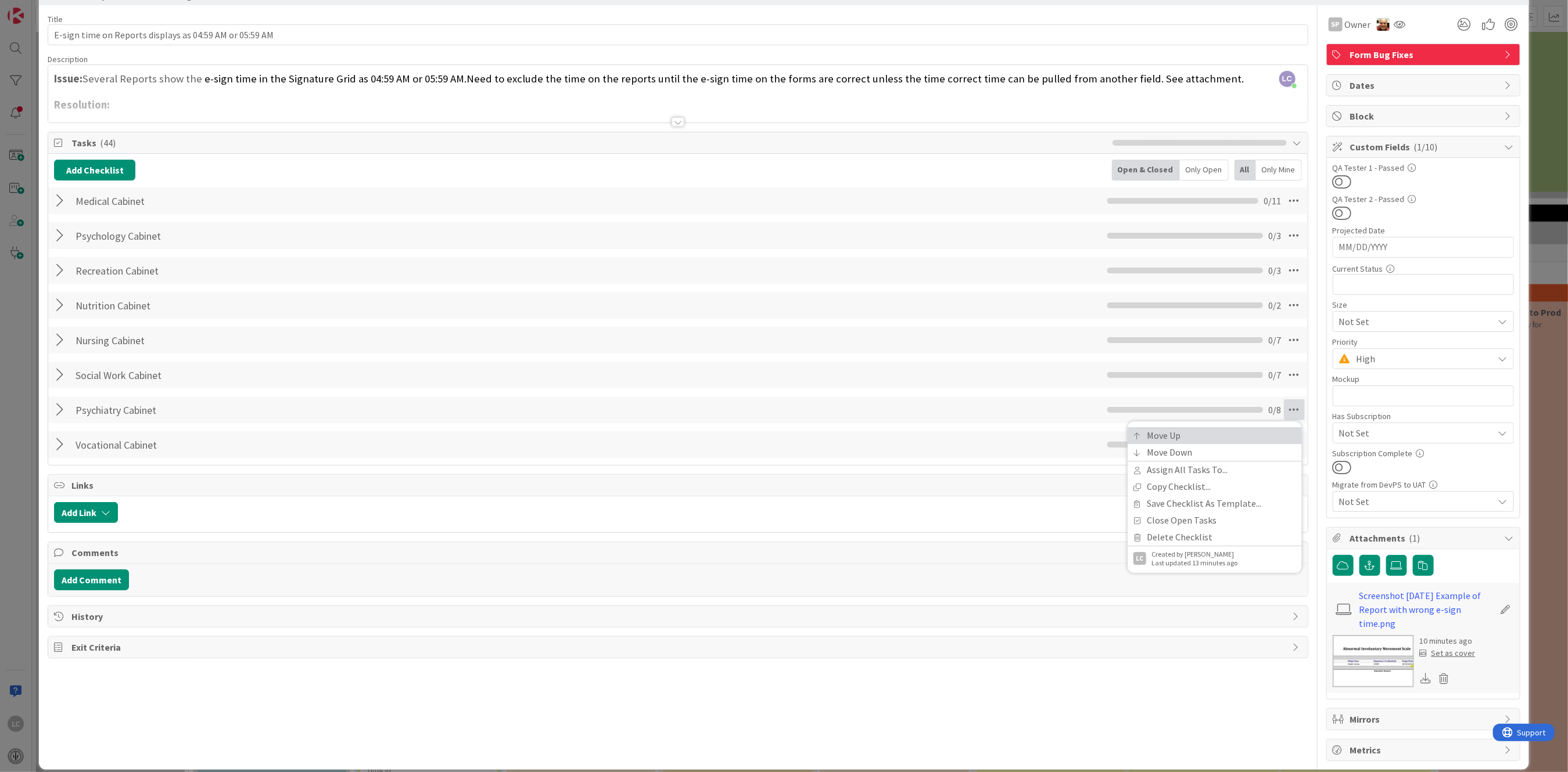
click at [1139, 428] on link "Move Up" at bounding box center [1214, 436] width 174 height 17
click at [1284, 373] on icon at bounding box center [1295, 375] width 21 height 21
click at [1145, 398] on link "Move Up" at bounding box center [1214, 401] width 174 height 17
click at [1285, 340] on icon at bounding box center [1295, 341] width 21 height 21
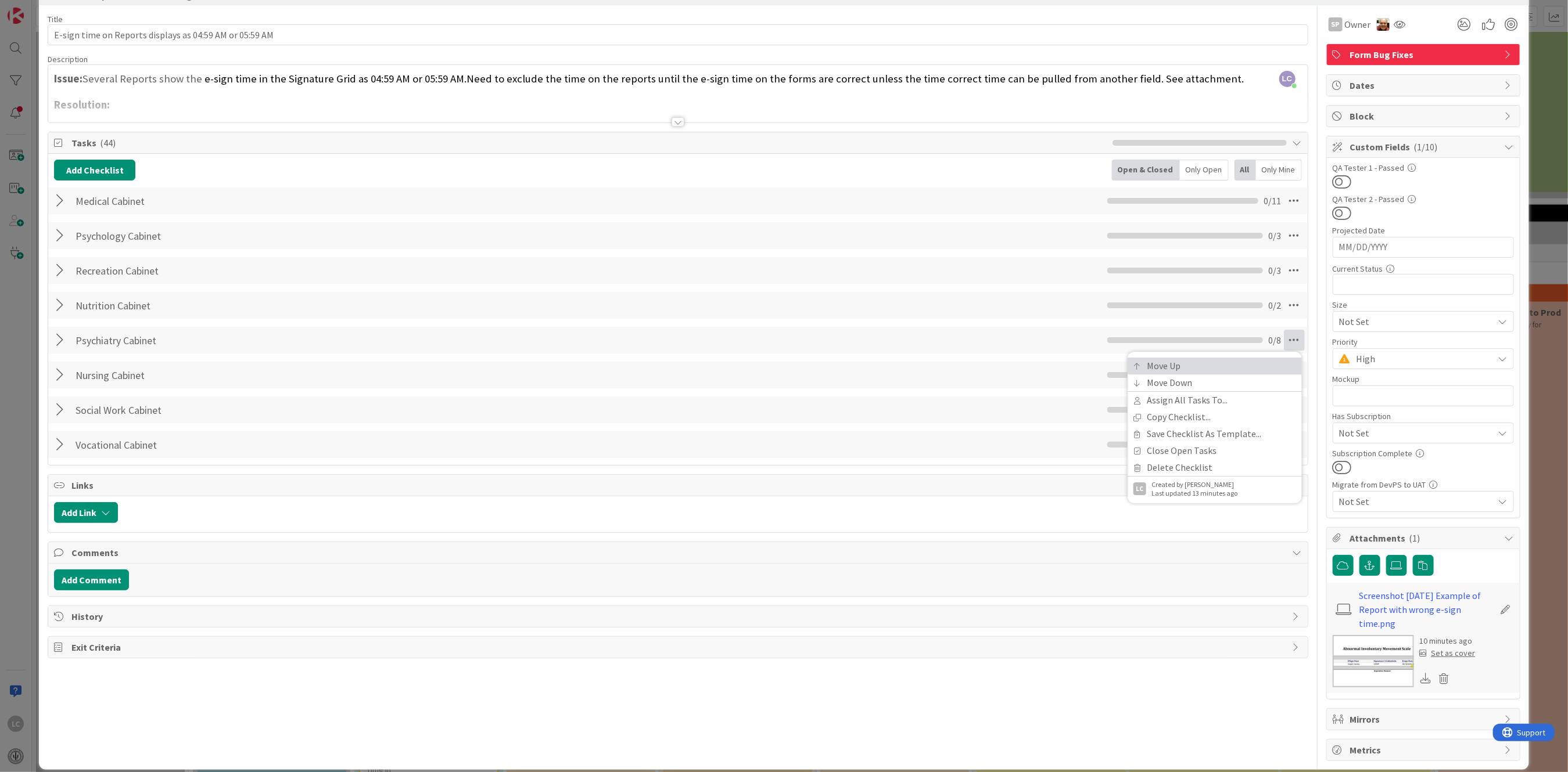
click at [1156, 368] on link "Move Up" at bounding box center [1214, 366] width 174 height 17
click at [1284, 305] on icon at bounding box center [1295, 305] width 21 height 21
click at [1168, 328] on link "Move Up" at bounding box center [1214, 331] width 174 height 17
click at [1284, 268] on icon at bounding box center [1295, 271] width 21 height 21
click at [1159, 298] on link "Move Up" at bounding box center [1214, 297] width 174 height 17
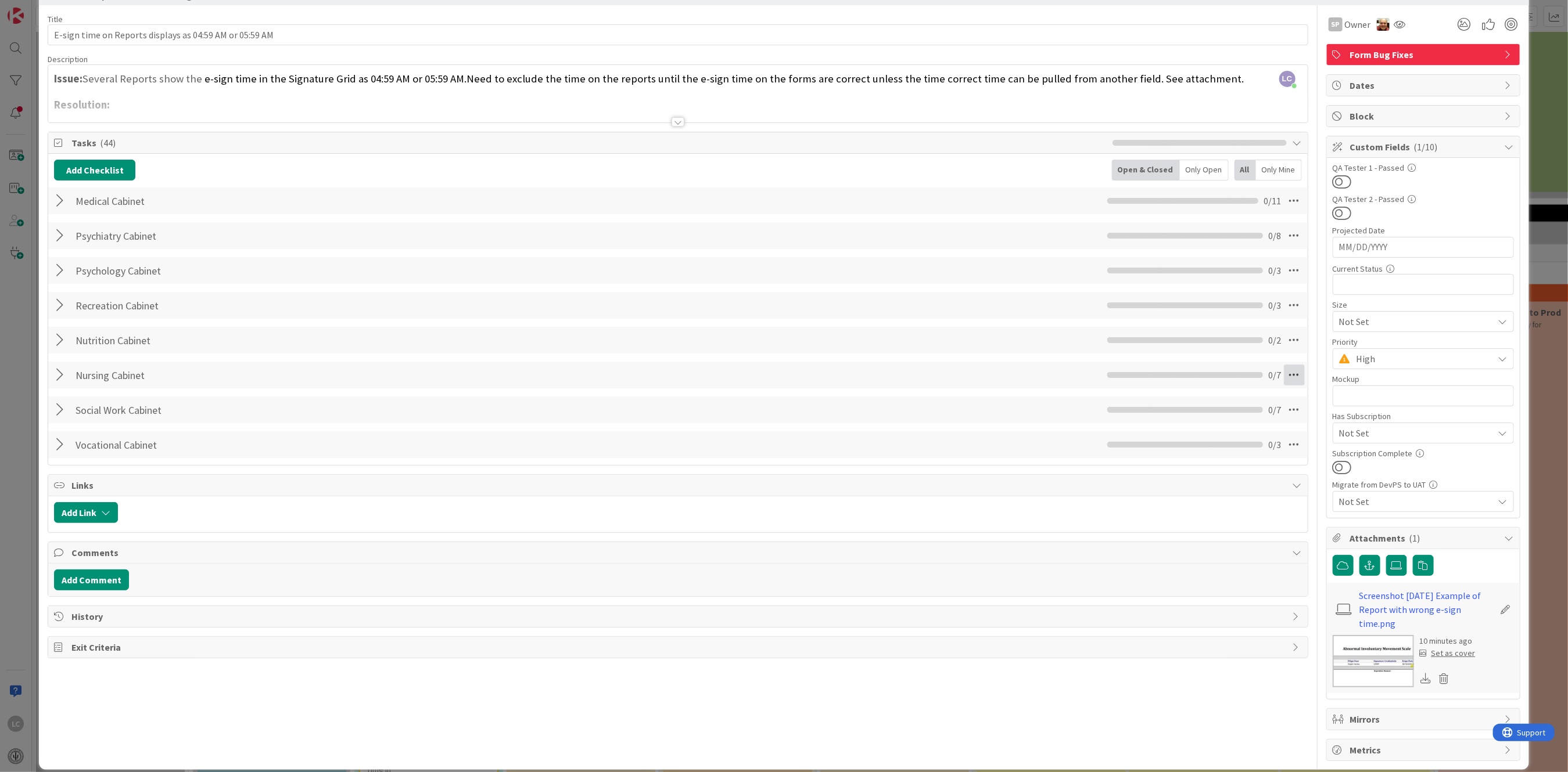
click at [1284, 377] on icon at bounding box center [1295, 375] width 21 height 21
click at [1135, 397] on link "Move Up" at bounding box center [1214, 401] width 174 height 17
click at [1285, 339] on icon at bounding box center [1295, 341] width 21 height 21
click at [1141, 366] on link "Move Up" at bounding box center [1214, 366] width 174 height 17
click at [1284, 406] on icon at bounding box center [1295, 410] width 21 height 21
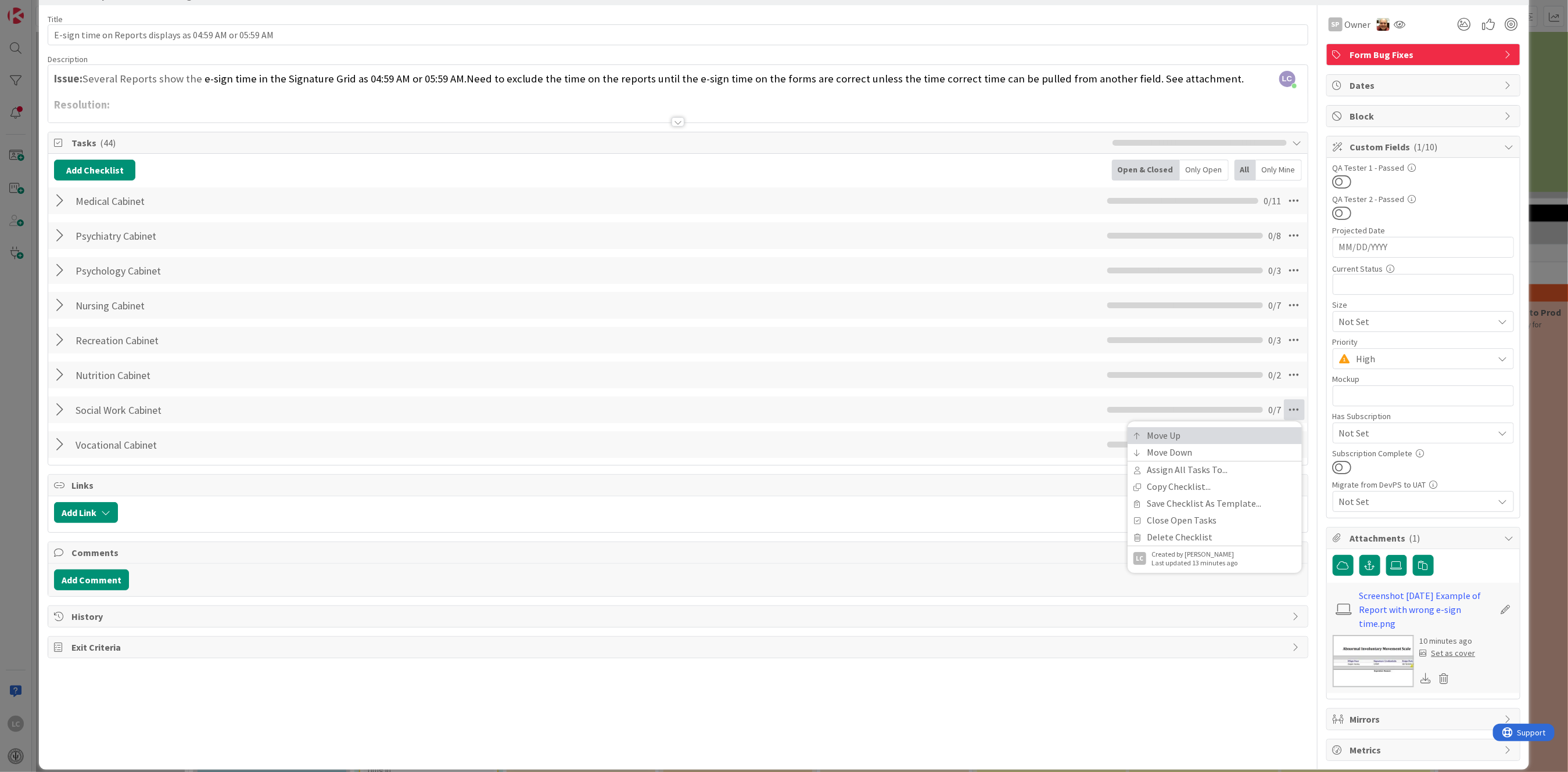
click at [1156, 436] on link "Move Up" at bounding box center [1214, 436] width 174 height 17
click at [1284, 374] on icon at bounding box center [1295, 375] width 21 height 21
click at [1157, 399] on link "Move Up" at bounding box center [1214, 401] width 174 height 17
click at [1284, 411] on icon at bounding box center [1295, 410] width 21 height 21
click at [1145, 435] on link "Move Up" at bounding box center [1214, 436] width 174 height 17
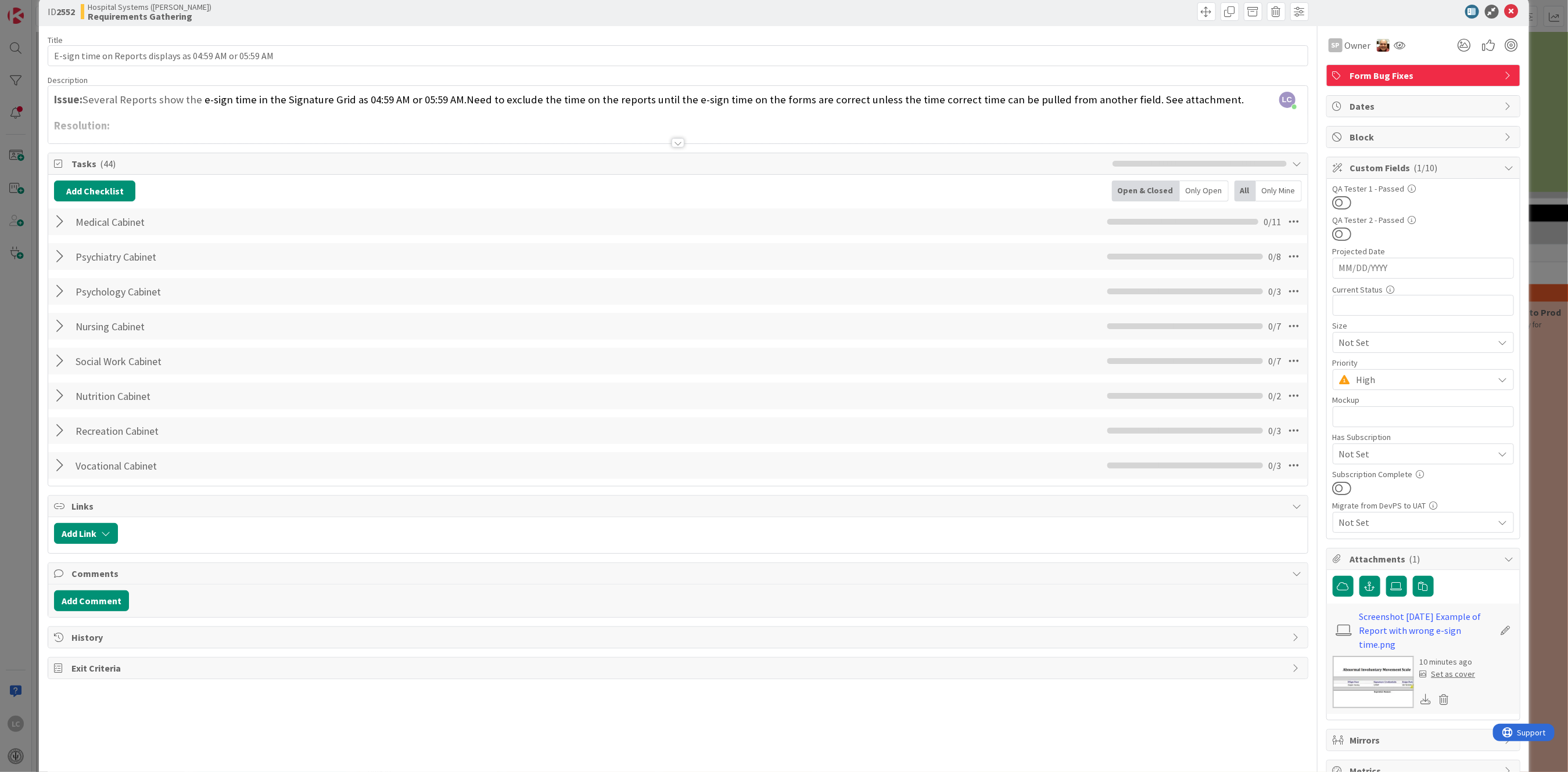
scroll to position [0, 0]
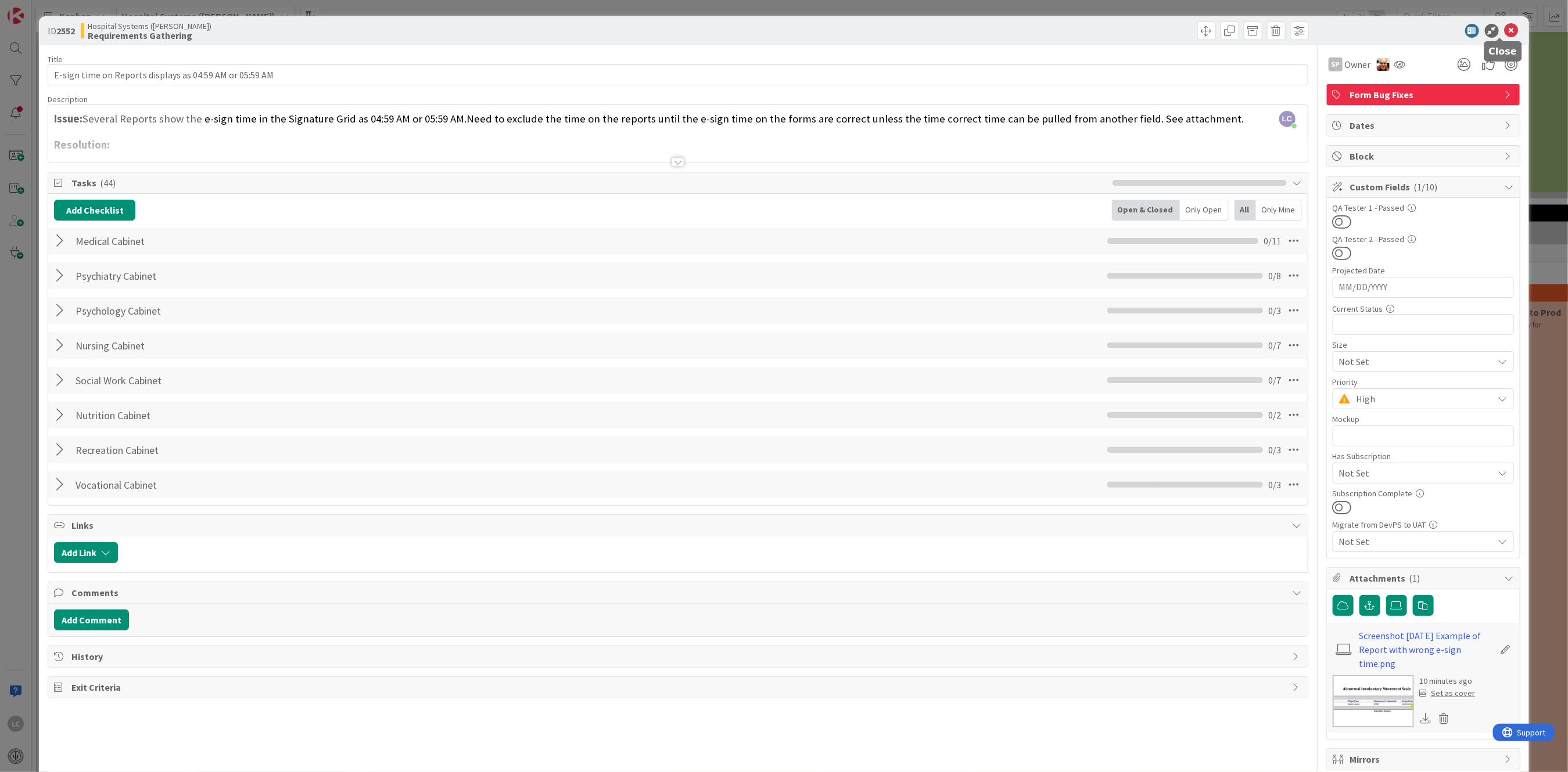
click at [1504, 27] on icon at bounding box center [1511, 31] width 14 height 14
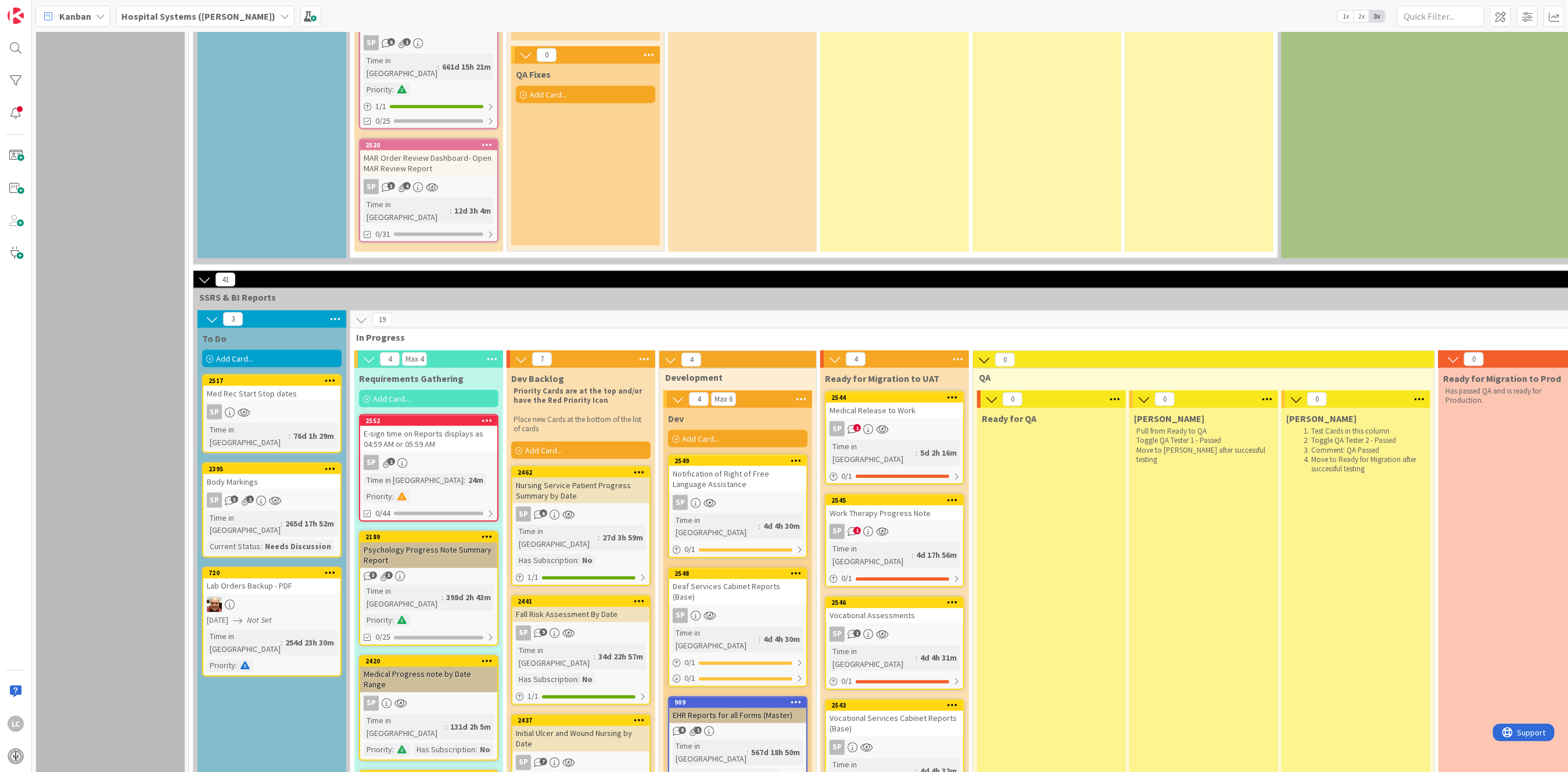
scroll to position [1163, 0]
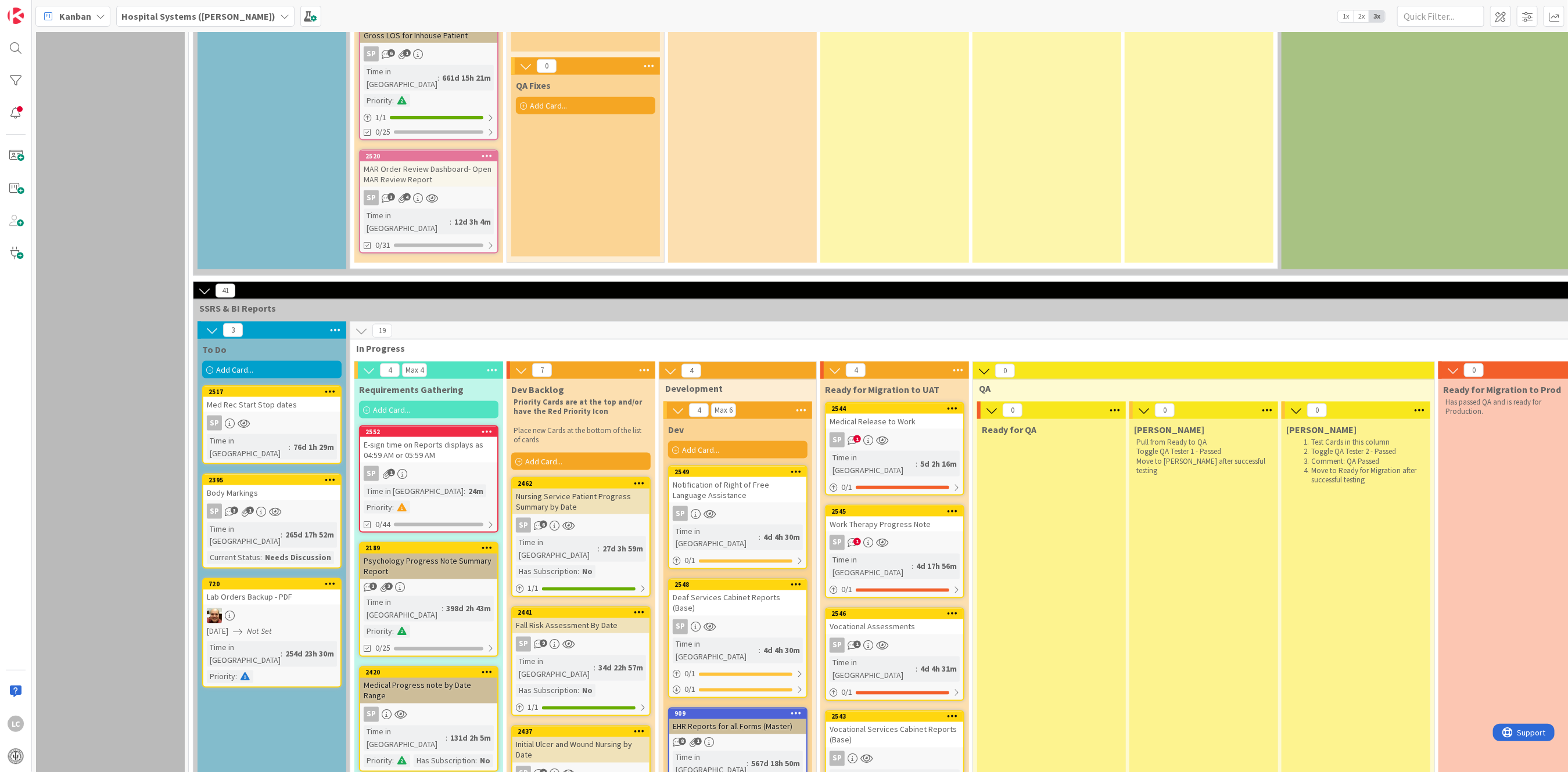
click at [579, 453] on div "Add Card..." at bounding box center [580, 461] width 140 height 18
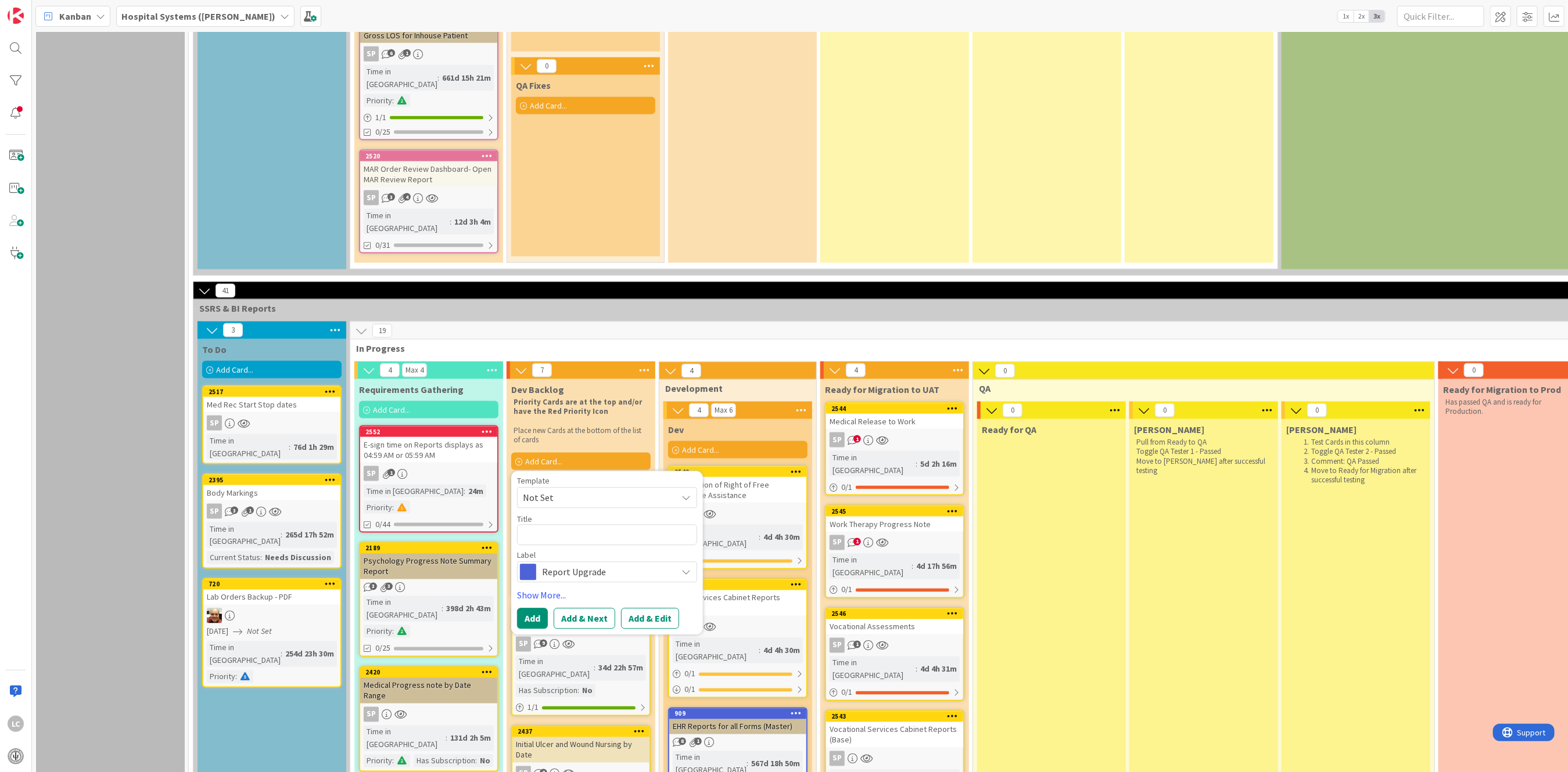
click at [562, 491] on span "Not Set" at bounding box center [595, 498] width 145 height 15
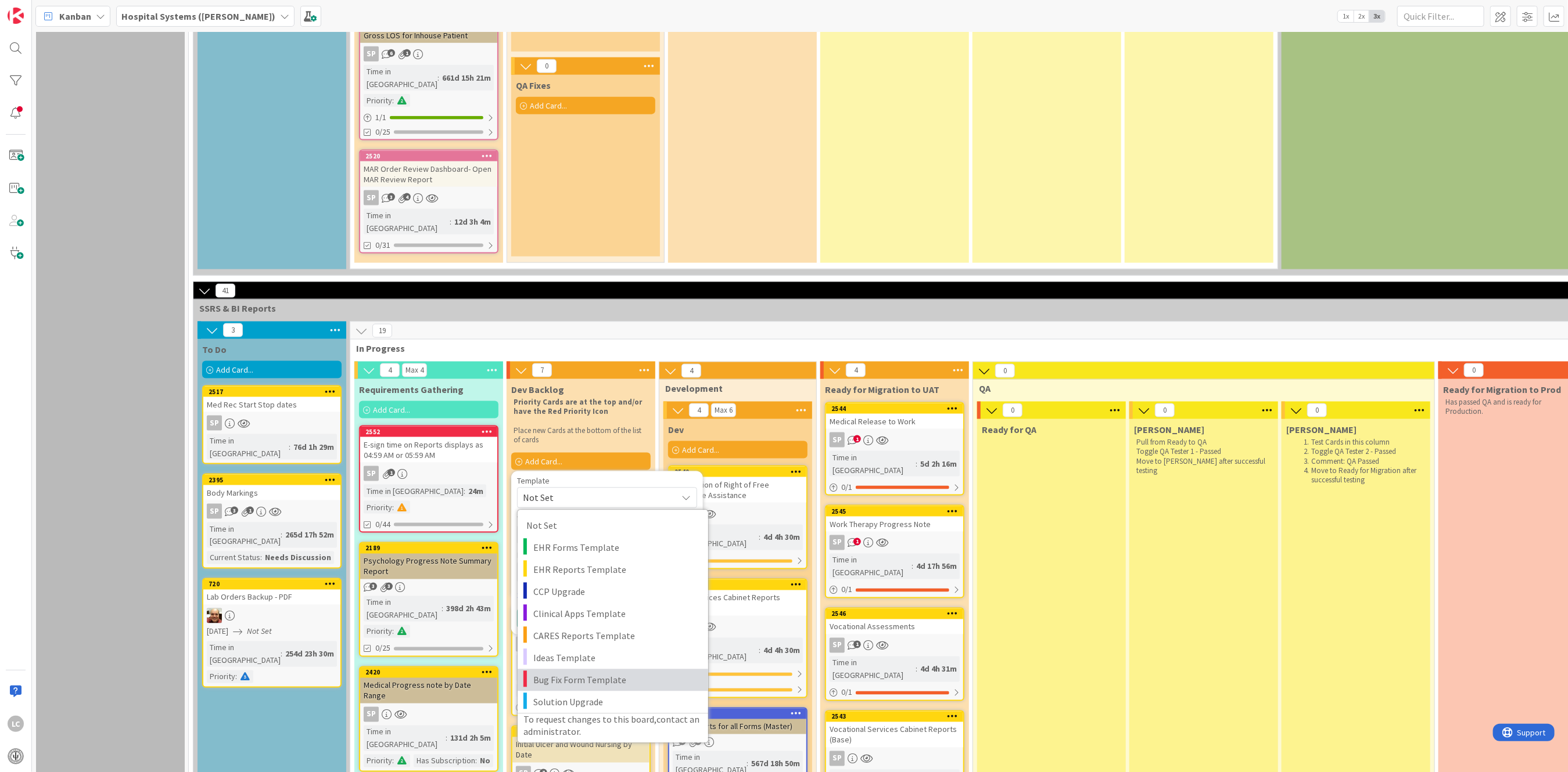
click at [575, 673] on span "Bug Fix Form Template" at bounding box center [616, 680] width 166 height 15
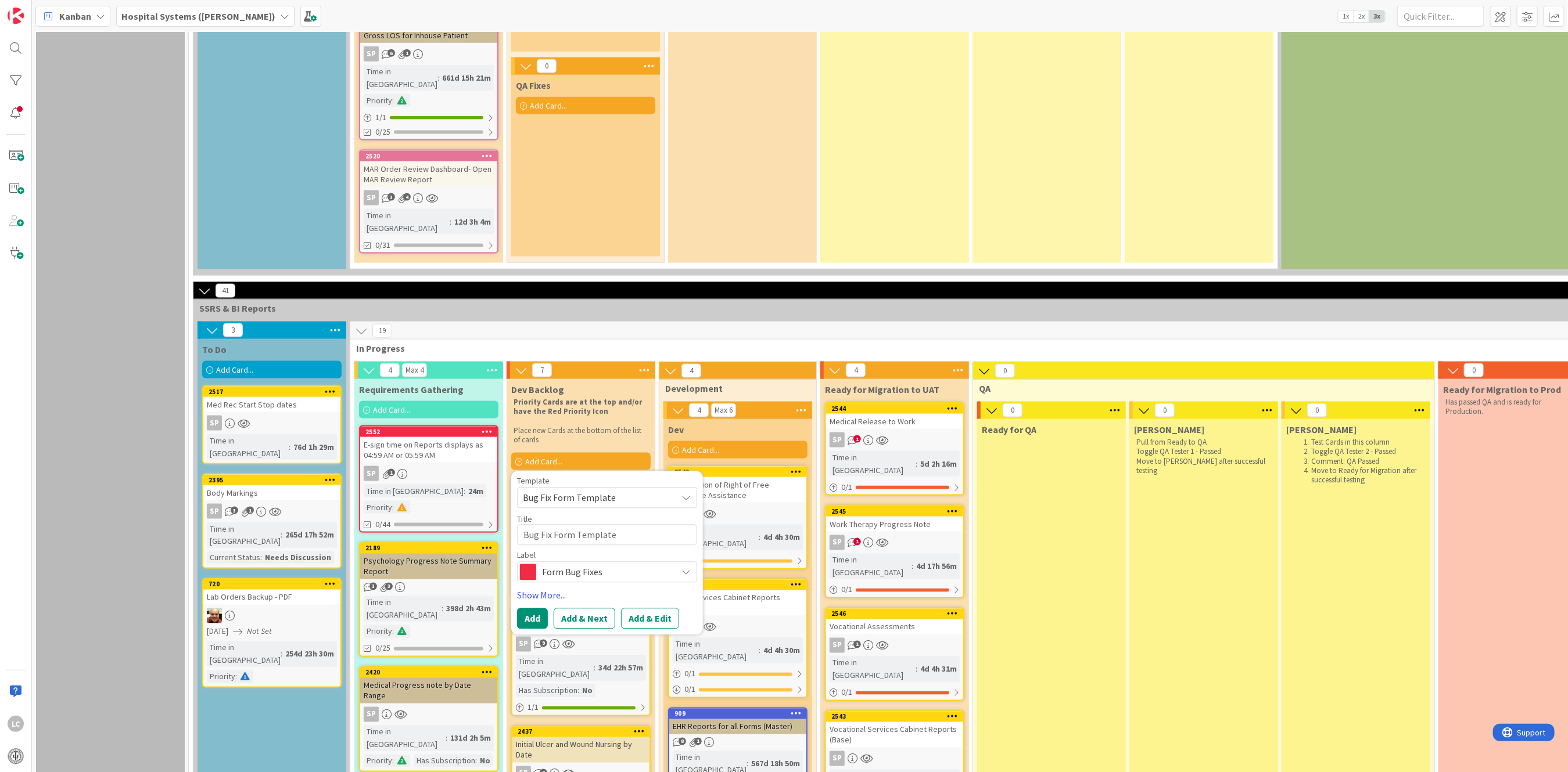
click at [558, 564] on span "Form Bug Fixes" at bounding box center [607, 572] width 129 height 16
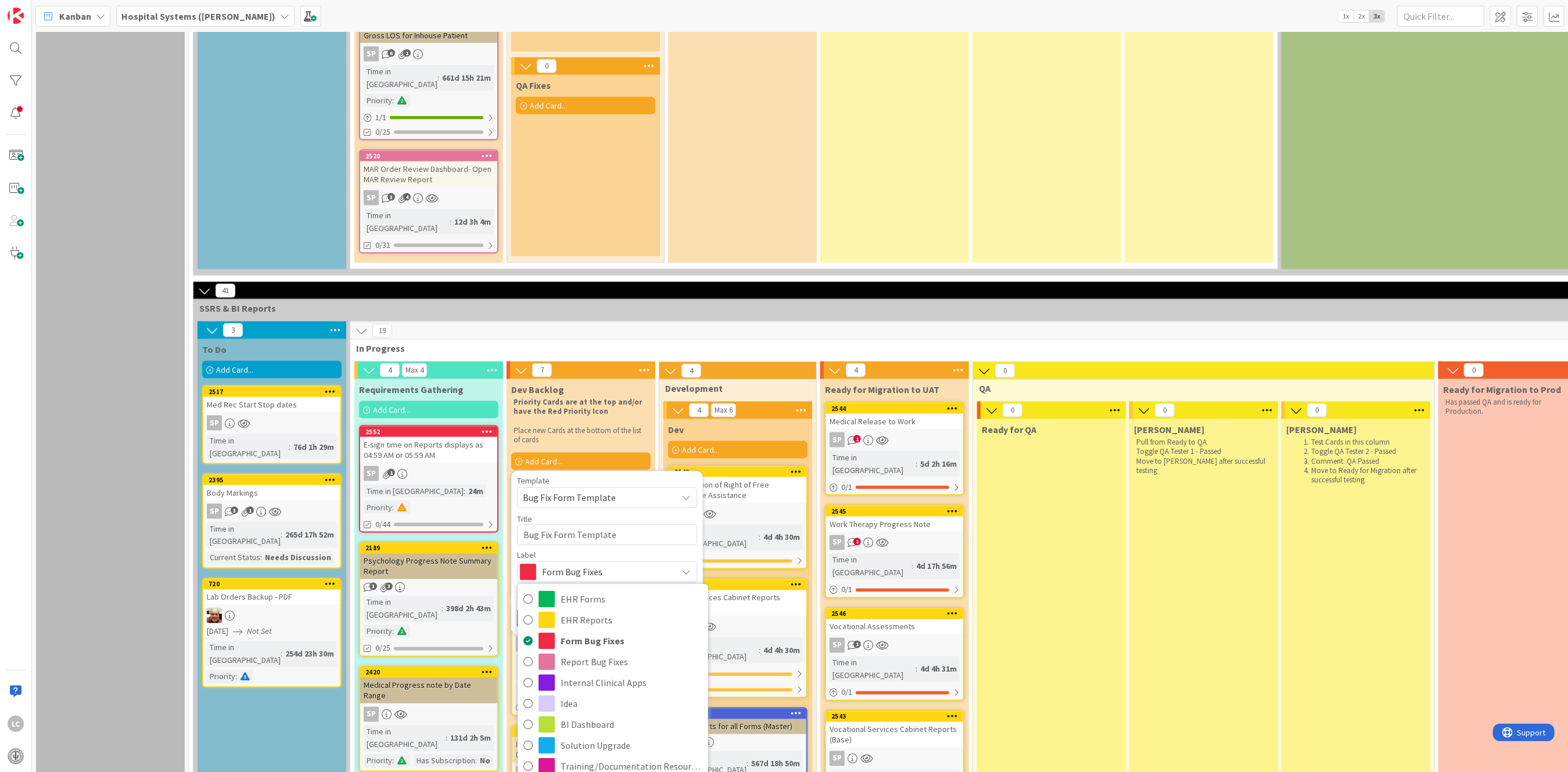
click at [559, 564] on span "Form Bug Fixes" at bounding box center [607, 572] width 129 height 16
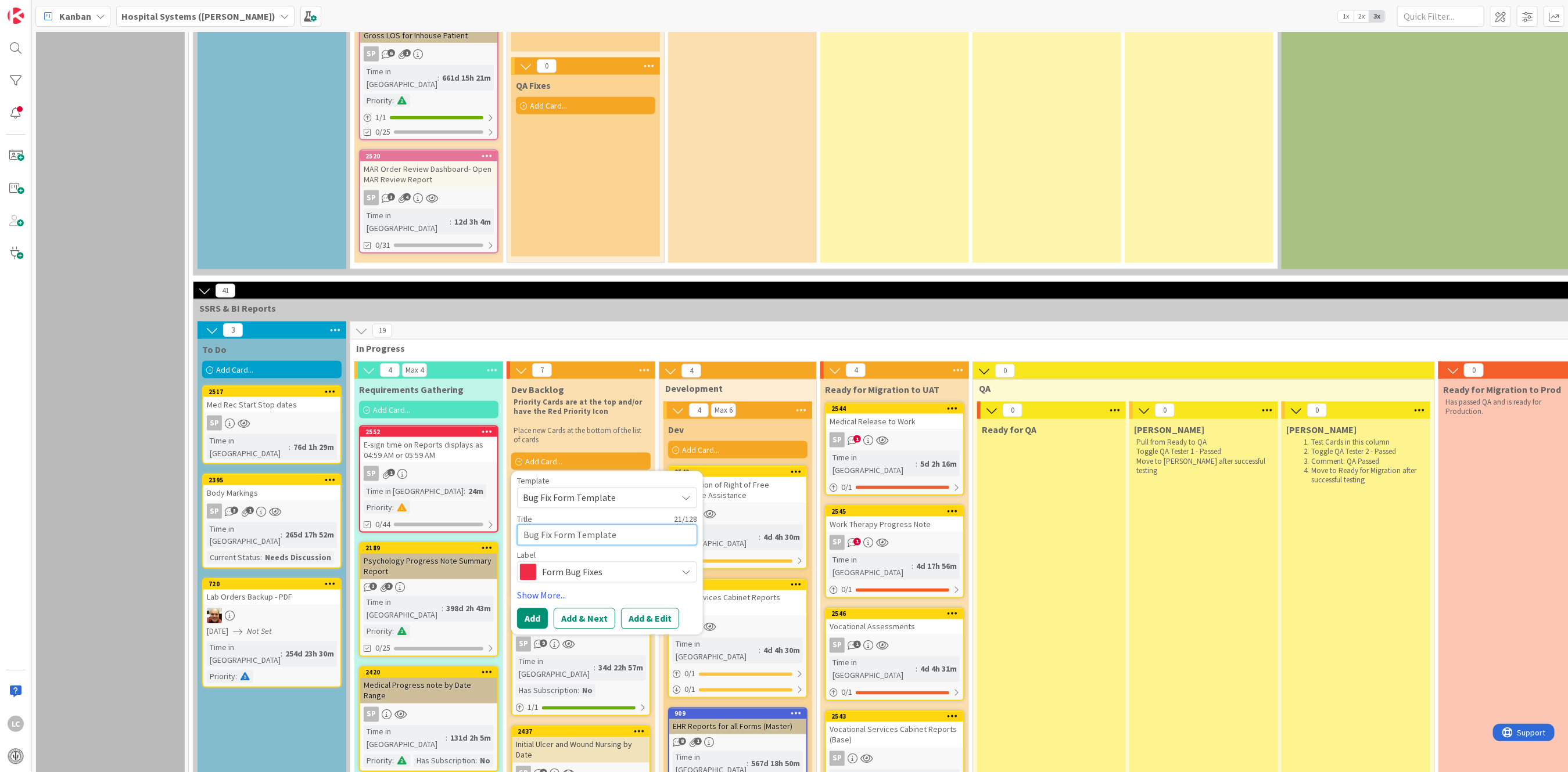
click at [614, 525] on textarea "Bug Fix Form Template" at bounding box center [607, 535] width 180 height 21
click at [606, 525] on textarea "Bug Fix Form Template" at bounding box center [607, 535] width 180 height 21
drag, startPoint x: 631, startPoint y: 453, endPoint x: 439, endPoint y: 463, distance: 192.3
click at [582, 608] on button "Add & Next" at bounding box center [584, 619] width 62 height 21
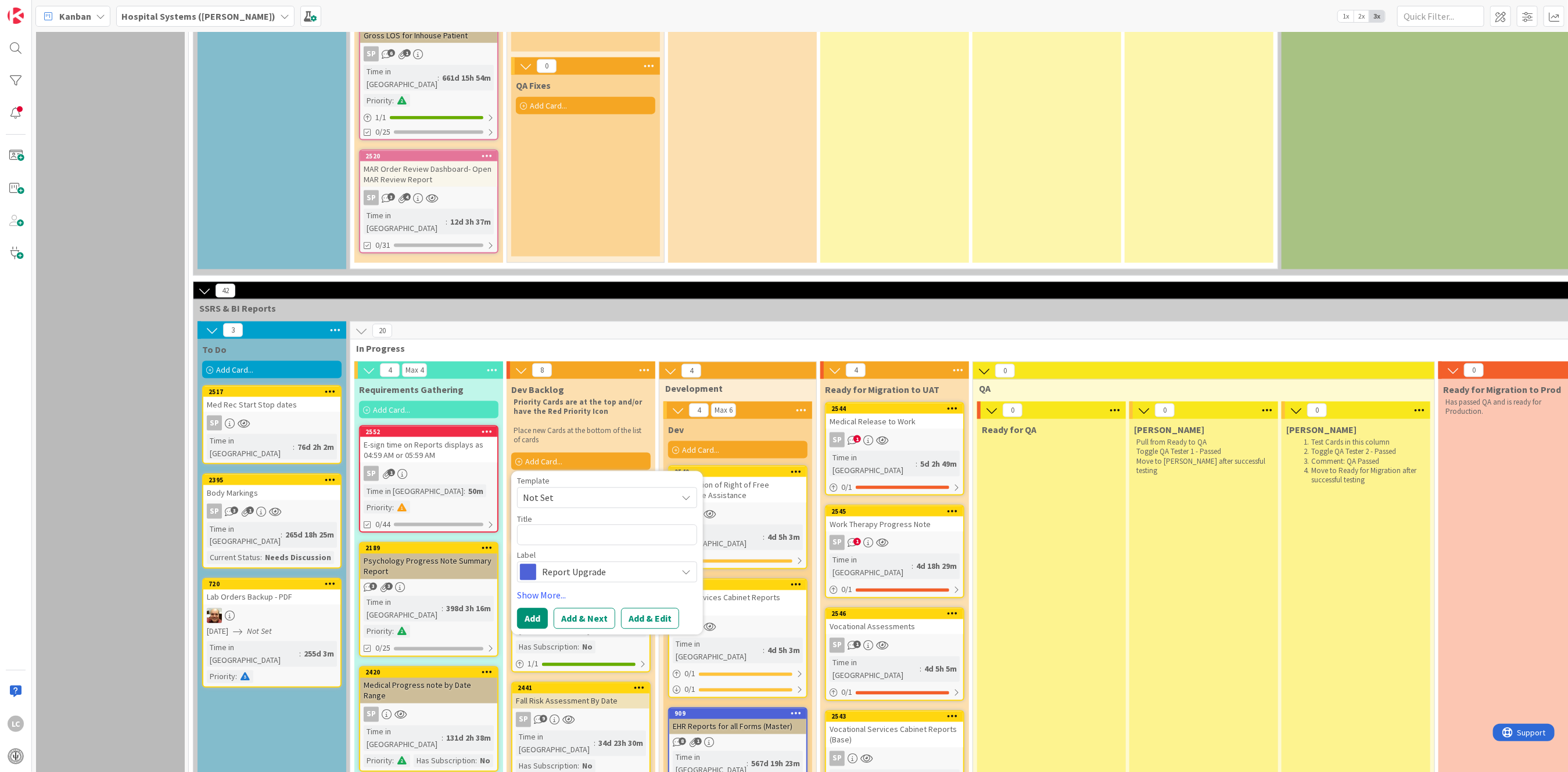
click at [690, 488] on span "Not Set" at bounding box center [607, 499] width 180 height 21
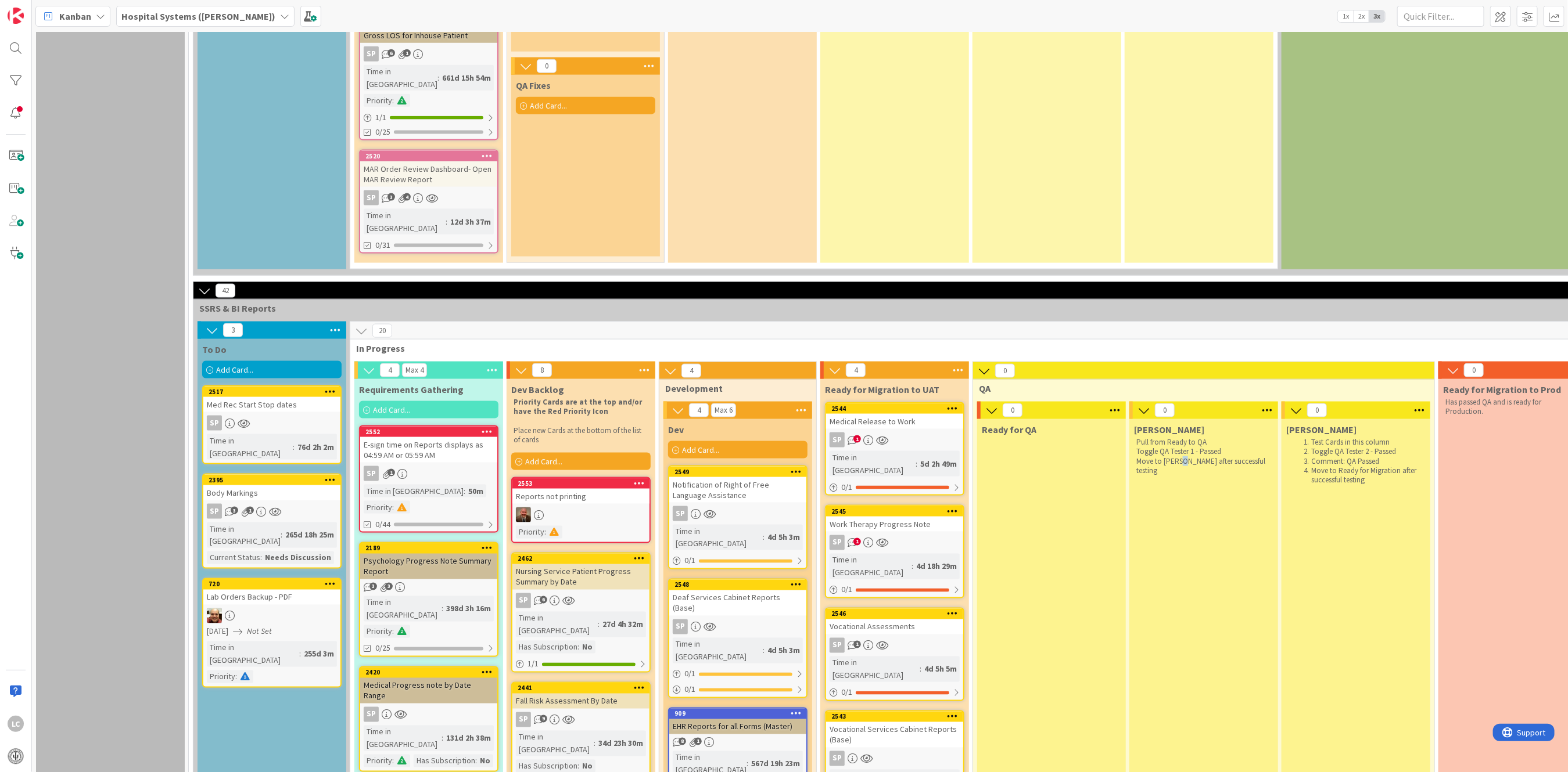
click at [556, 489] on div "Reports not printing" at bounding box center [580, 496] width 137 height 15
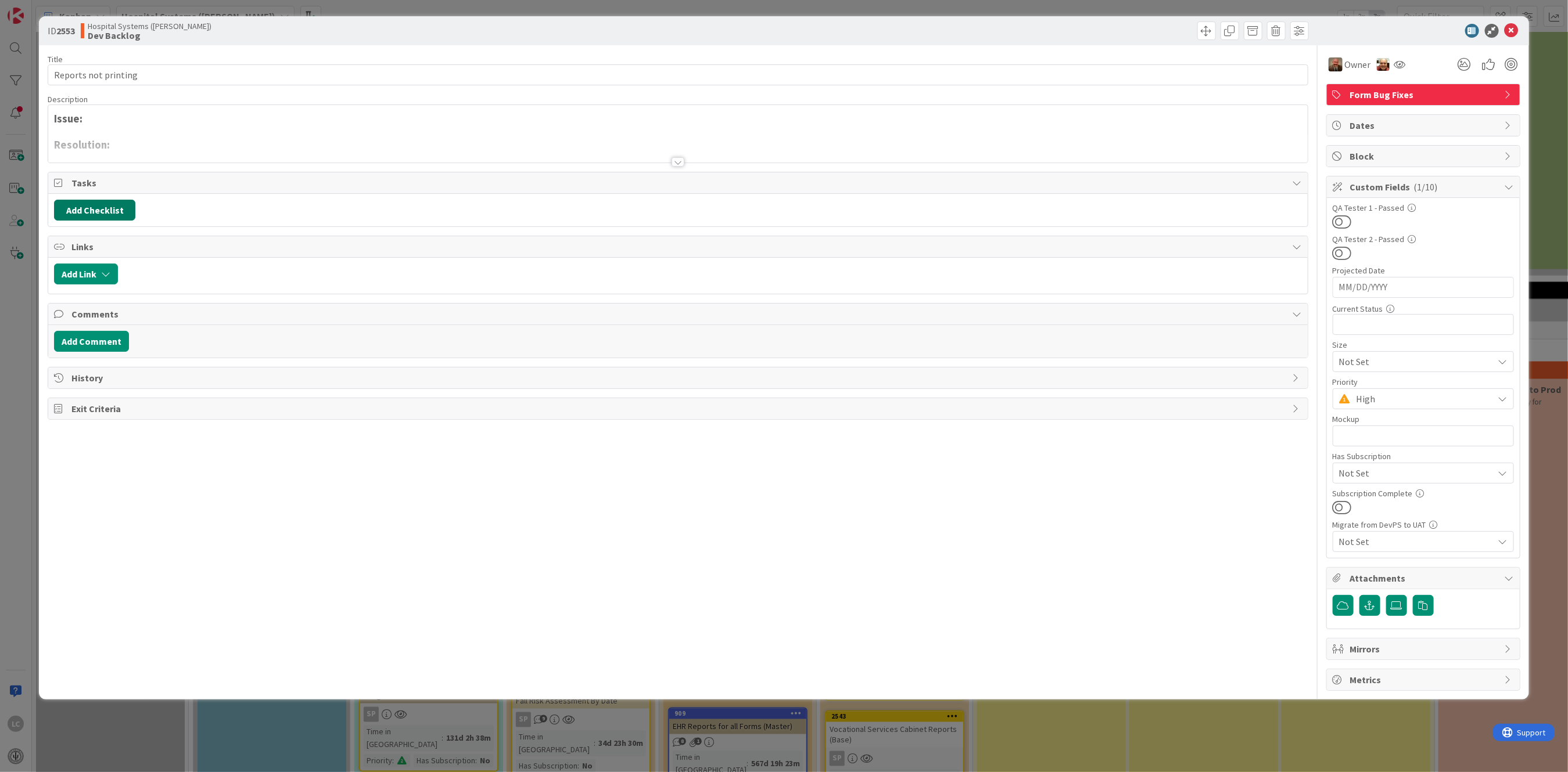
click at [95, 210] on button "Add Checklist" at bounding box center [94, 210] width 81 height 21
click at [86, 263] on input at bounding box center [150, 266] width 180 height 21
click at [76, 208] on button "Add Checklist" at bounding box center [94, 210] width 81 height 21
click at [80, 181] on span "Tasks" at bounding box center [679, 183] width 1214 height 14
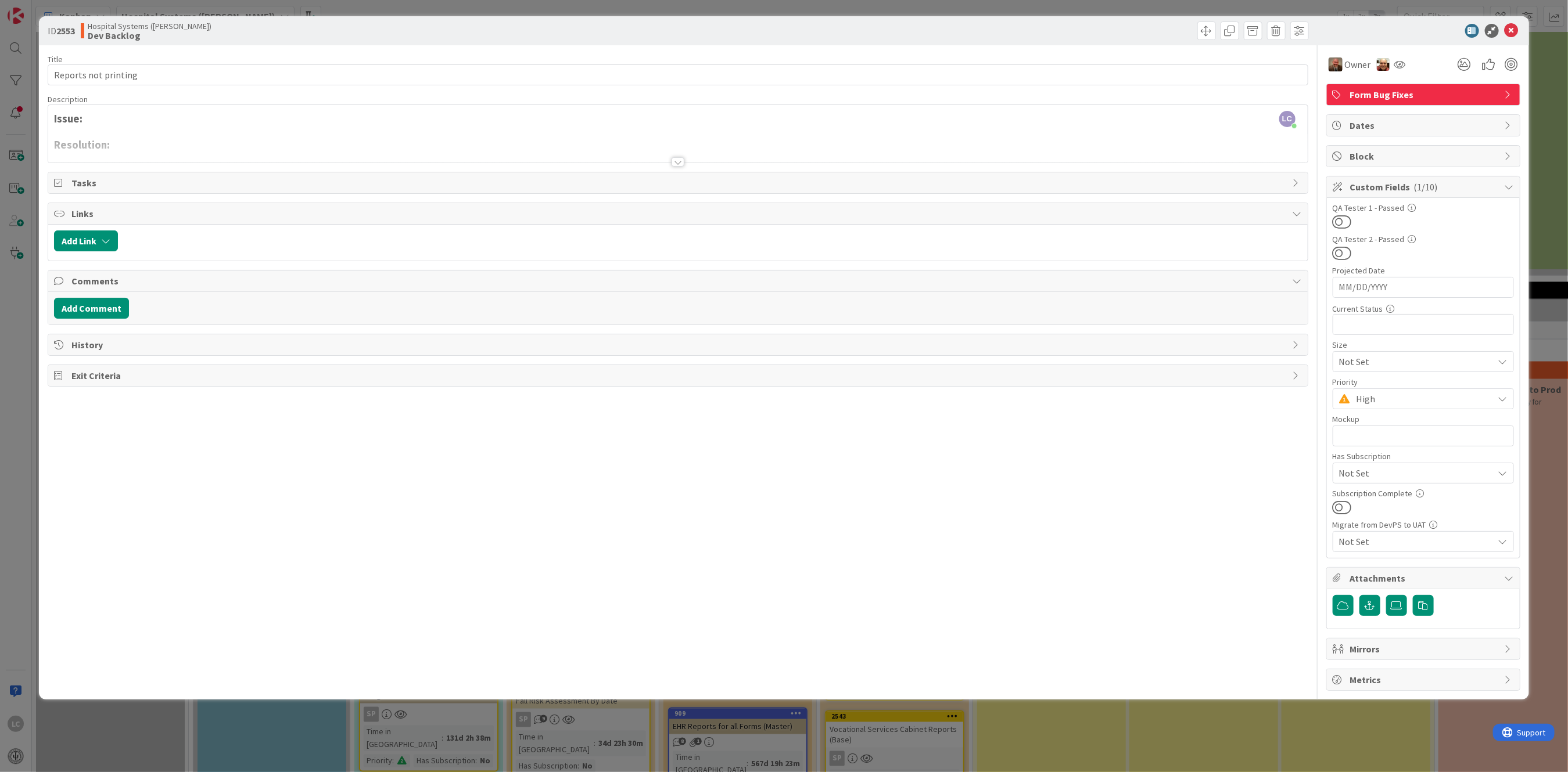
click at [76, 183] on span "Tasks" at bounding box center [679, 183] width 1214 height 14
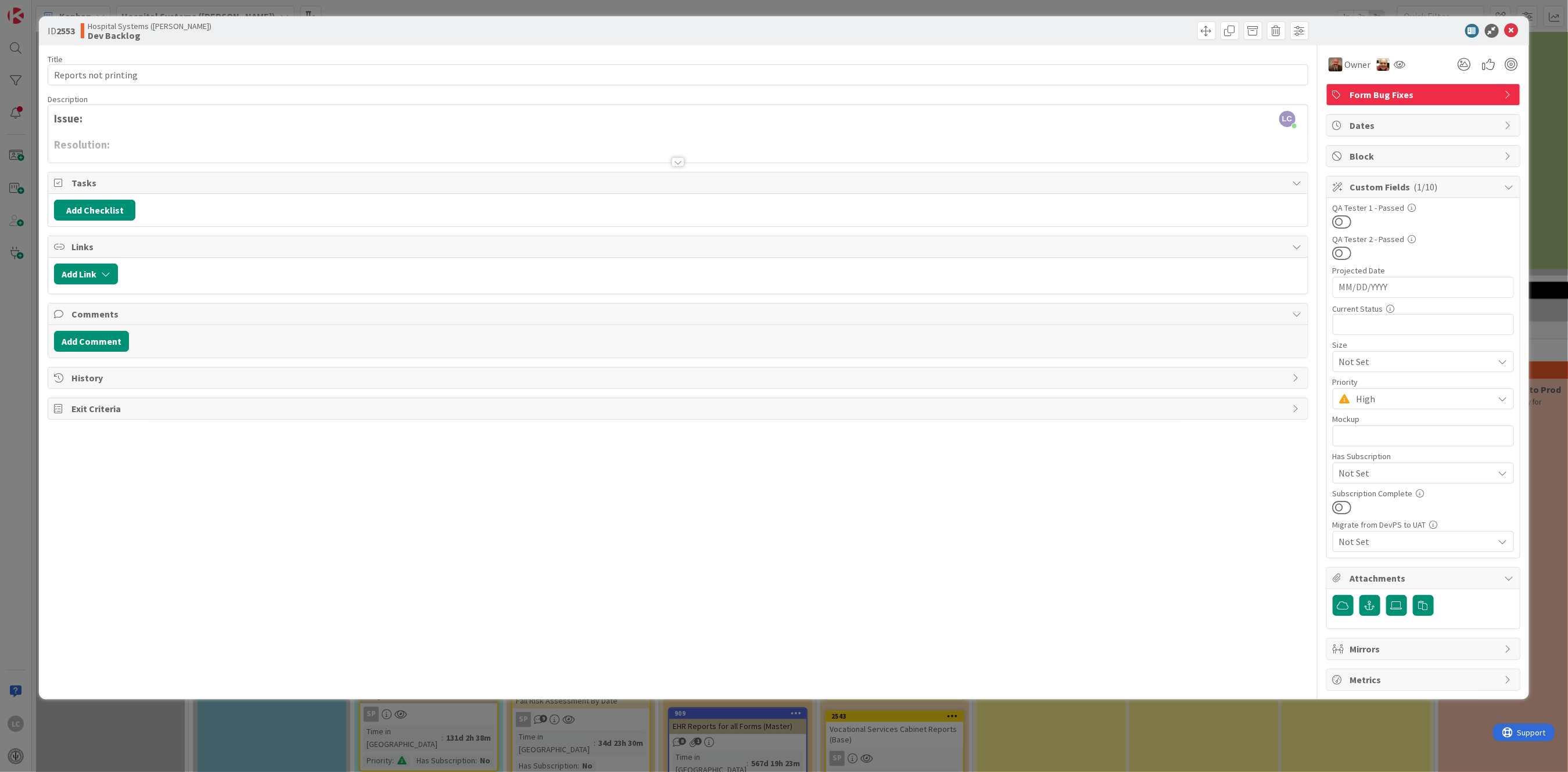
click at [76, 183] on span "Tasks" at bounding box center [679, 183] width 1214 height 14
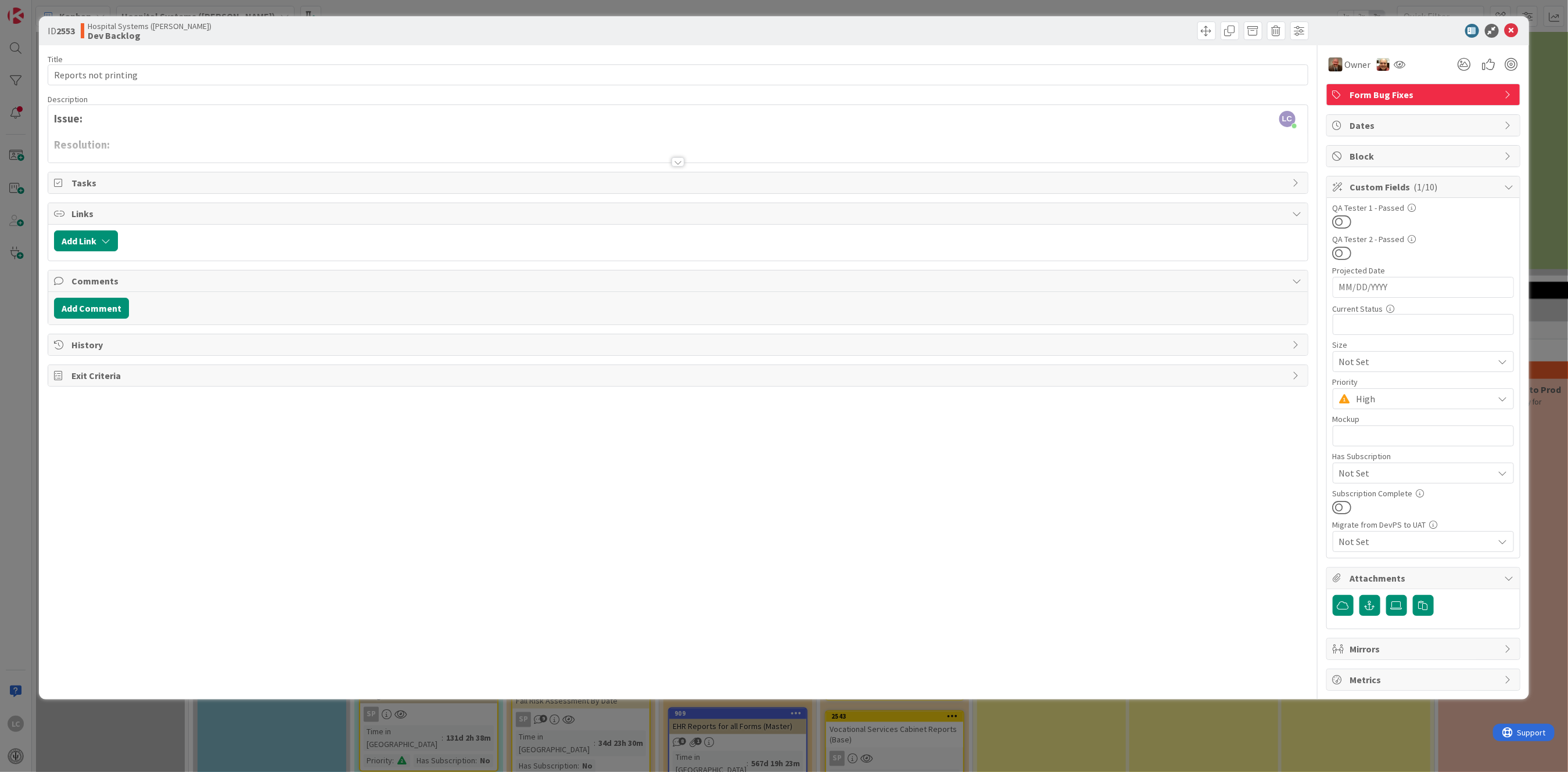
click at [76, 183] on span "Tasks" at bounding box center [679, 183] width 1214 height 14
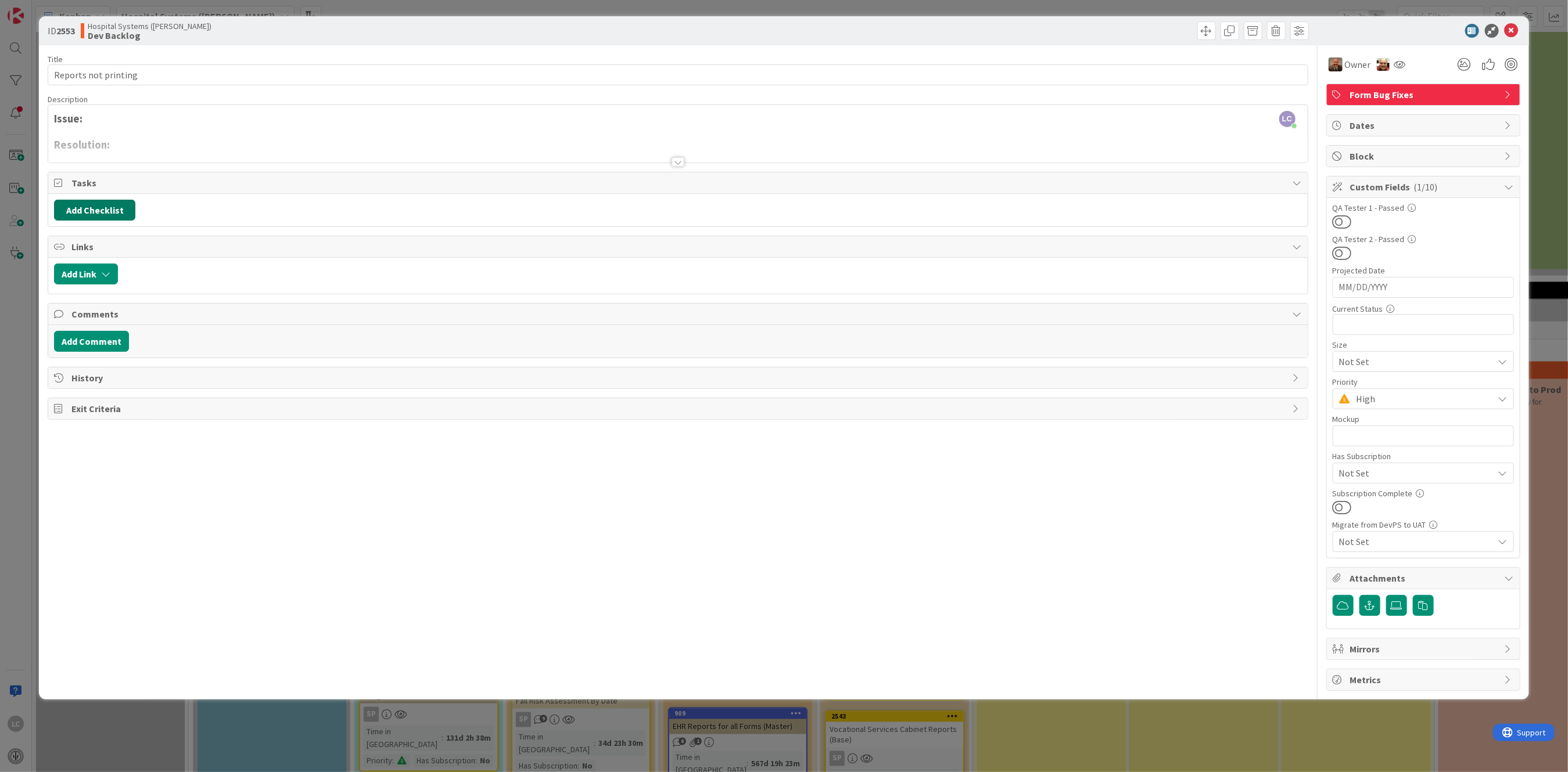
click at [76, 213] on button "Add Checklist" at bounding box center [94, 210] width 81 height 21
click at [72, 266] on input at bounding box center [150, 266] width 180 height 21
click at [64, 290] on button "Add" at bounding box center [74, 293] width 30 height 21
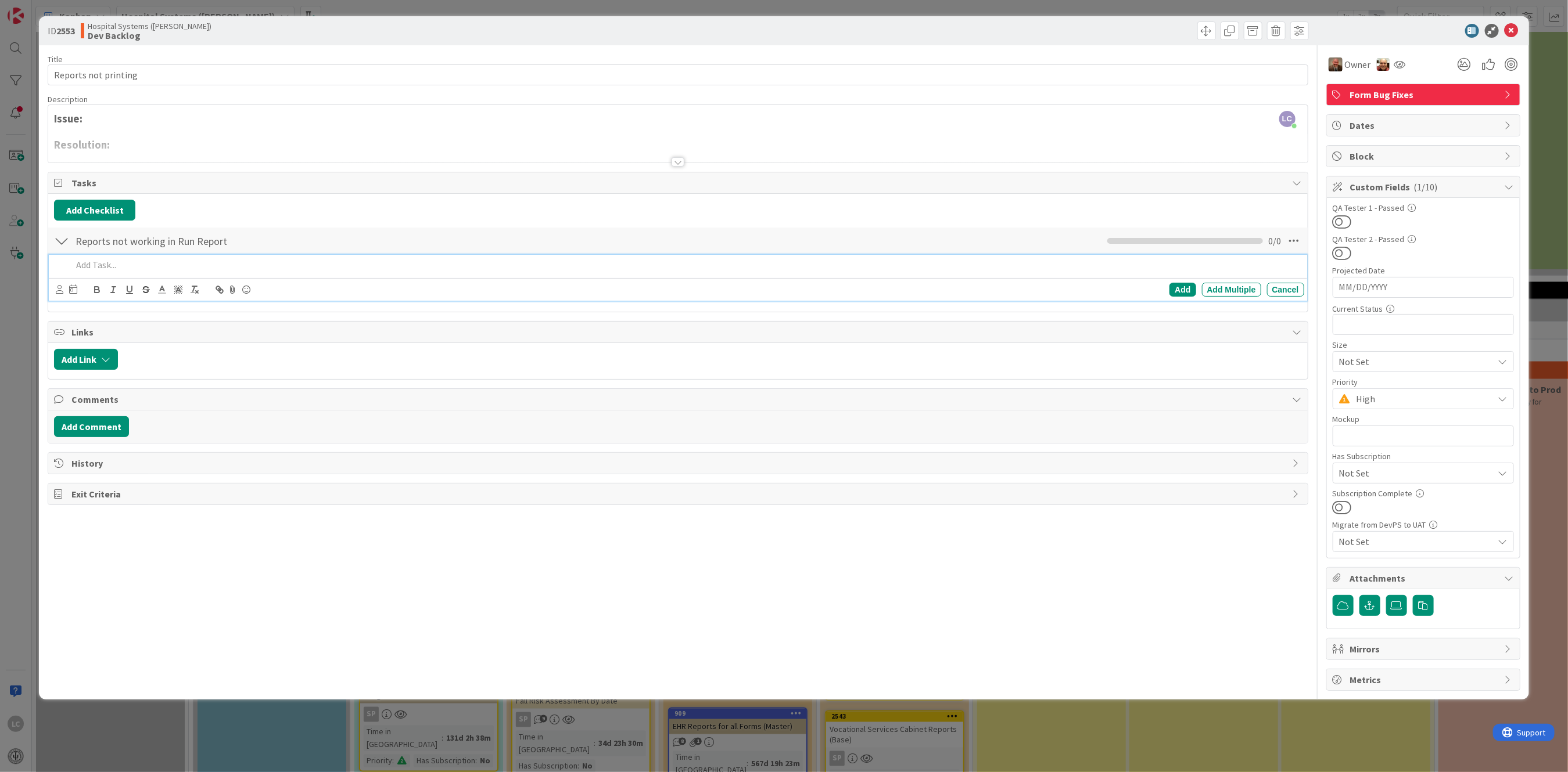
click at [82, 263] on p at bounding box center [686, 265] width 1227 height 13
click at [271, 263] on p "Medicaid Inpatient Psychiatric Services Certification, Medicare Inpatient Psych…" at bounding box center [686, 265] width 1227 height 13
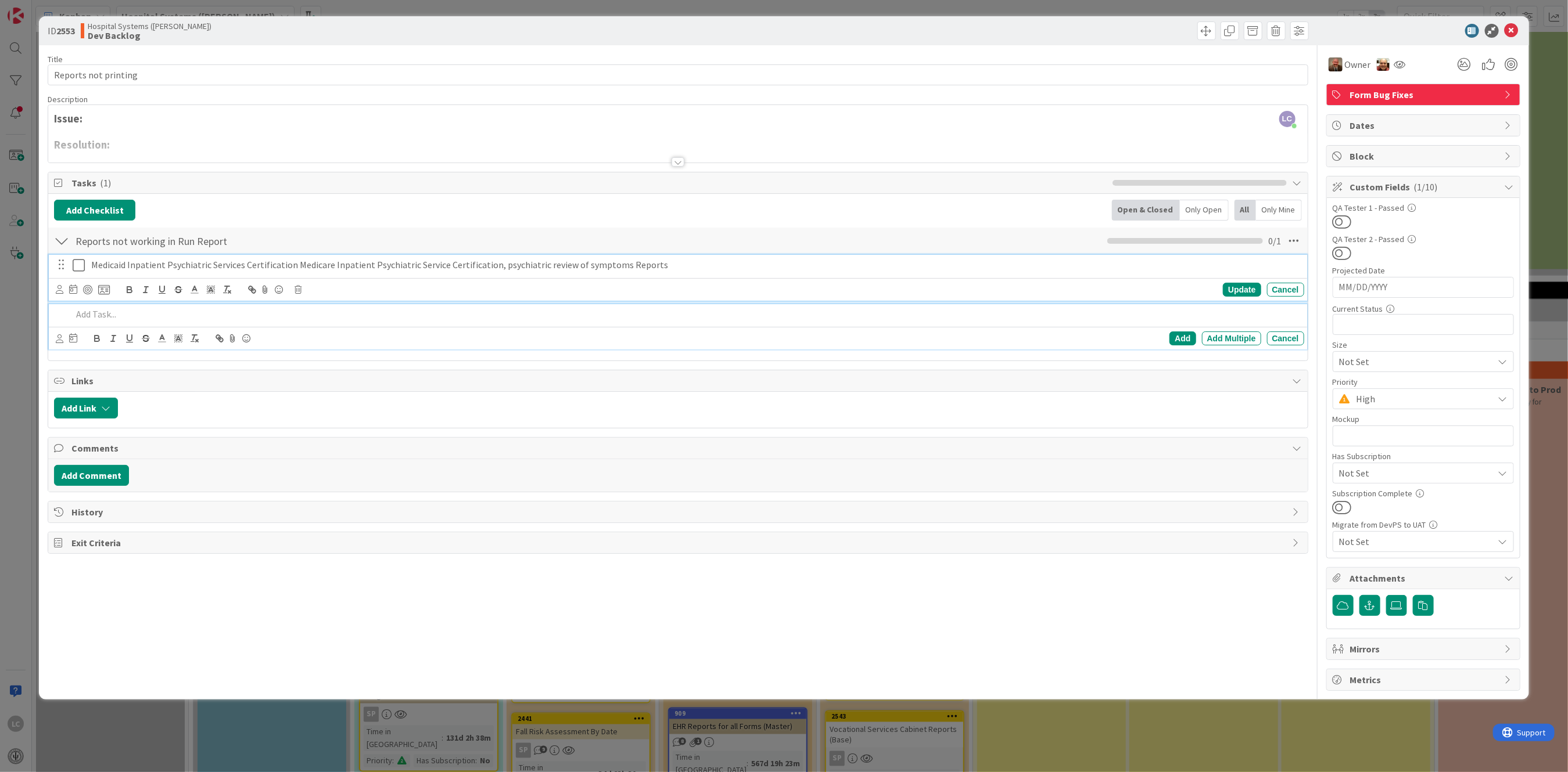
drag, startPoint x: 290, startPoint y: 265, endPoint x: 303, endPoint y: 261, distance: 13.6
click at [292, 263] on p "Medicaid Inpatient Psychiatric Services Certification Medicare Inpatient Psychi…" at bounding box center [695, 265] width 1208 height 13
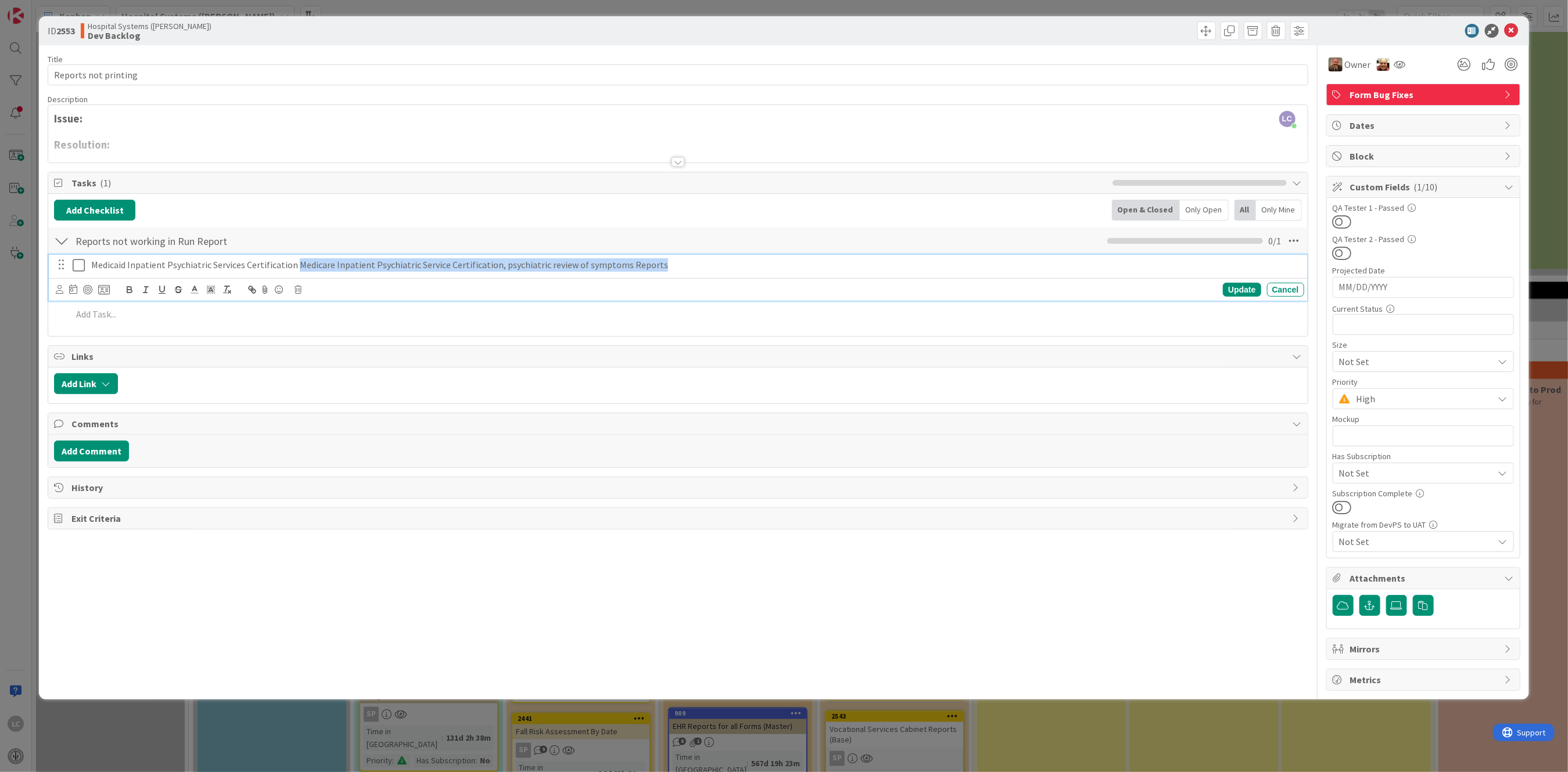
drag, startPoint x: 295, startPoint y: 266, endPoint x: 657, endPoint y: 257, distance: 362.1
click at [670, 256] on div "Medicaid Inpatient Psychiatric Services Certification Medicare Inpatient Psychi…" at bounding box center [695, 265] width 1217 height 21
click at [1237, 290] on div "Update" at bounding box center [1241, 290] width 38 height 14
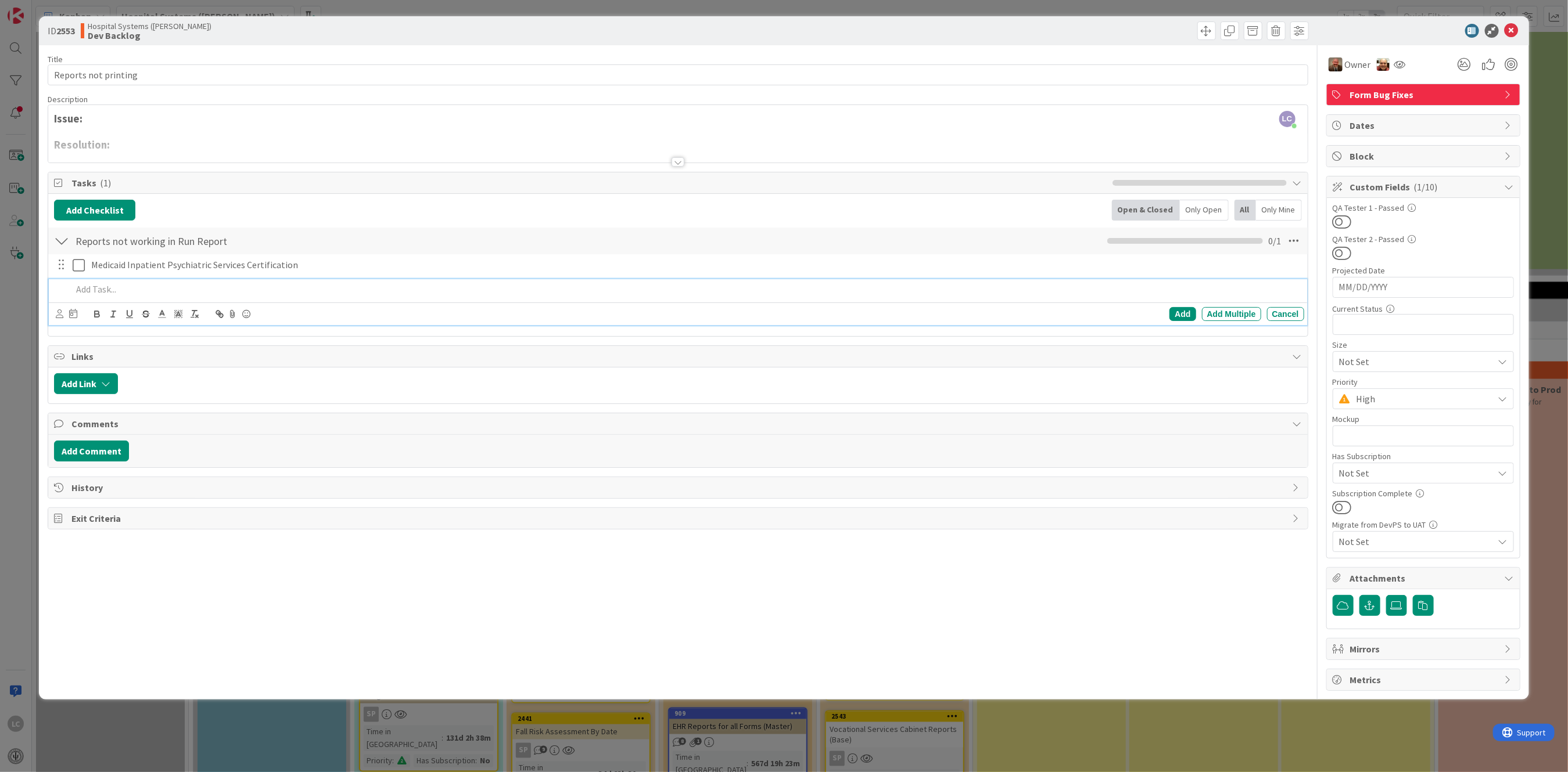
click at [95, 288] on p at bounding box center [686, 289] width 1227 height 13
drag, startPoint x: 269, startPoint y: 290, endPoint x: 449, endPoint y: 290, distance: 180.0
click at [457, 288] on p "Medicare Inpatient Psychiatric Service Certification, psychiatric review of sym…" at bounding box center [686, 289] width 1227 height 13
click at [1183, 314] on div "Add" at bounding box center [1182, 314] width 26 height 14
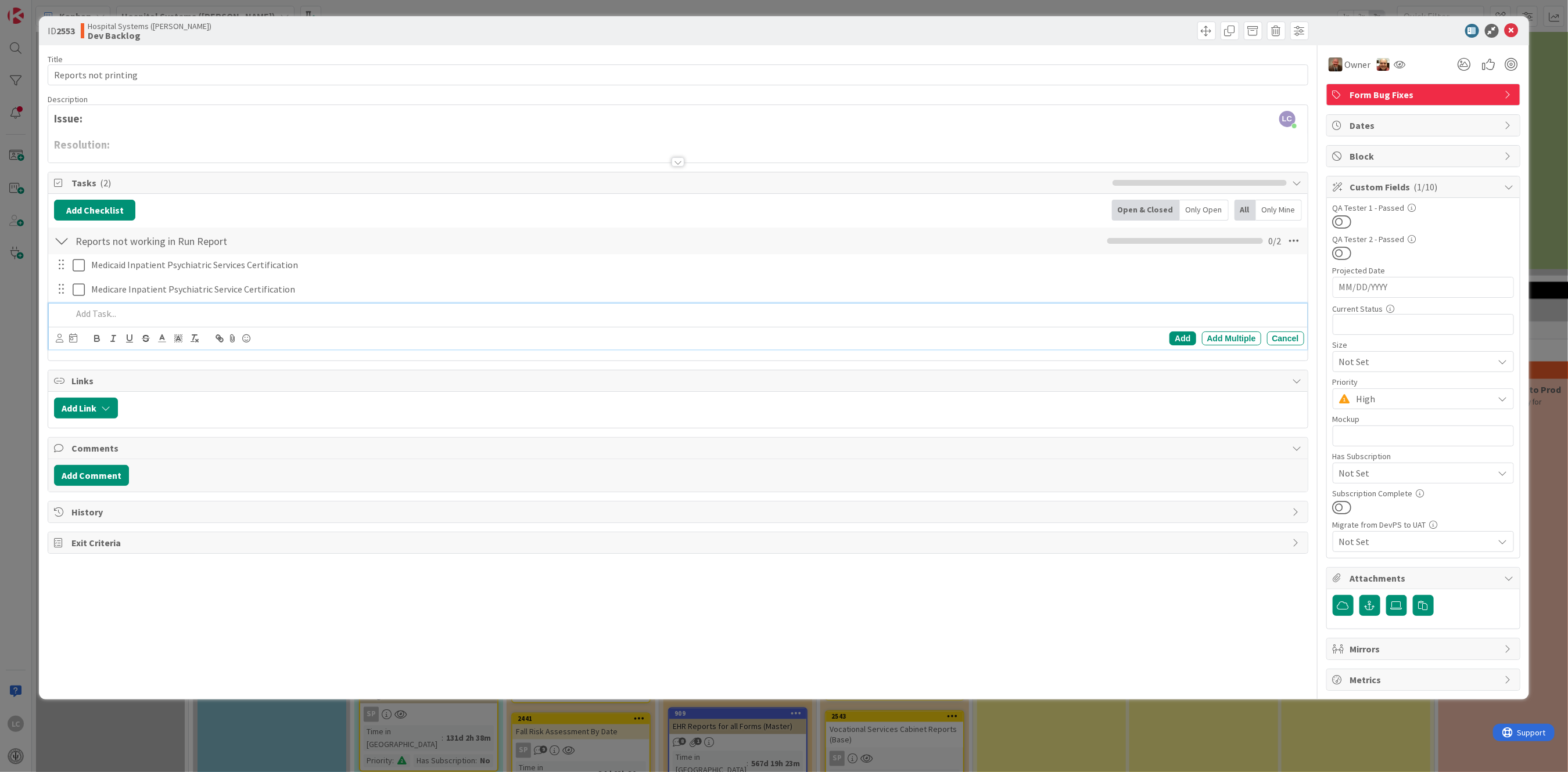
click at [98, 316] on p at bounding box center [686, 314] width 1227 height 13
drag, startPoint x: 80, startPoint y: 313, endPoint x: 65, endPoint y: 312, distance: 15.0
click at [65, 312] on div ", psychiatric review of symptoms Reports" at bounding box center [678, 314] width 1250 height 21
click at [252, 313] on p "Psychiatric review of symptoms Reports" at bounding box center [686, 314] width 1227 height 13
click at [1178, 336] on div "Add" at bounding box center [1182, 339] width 26 height 14
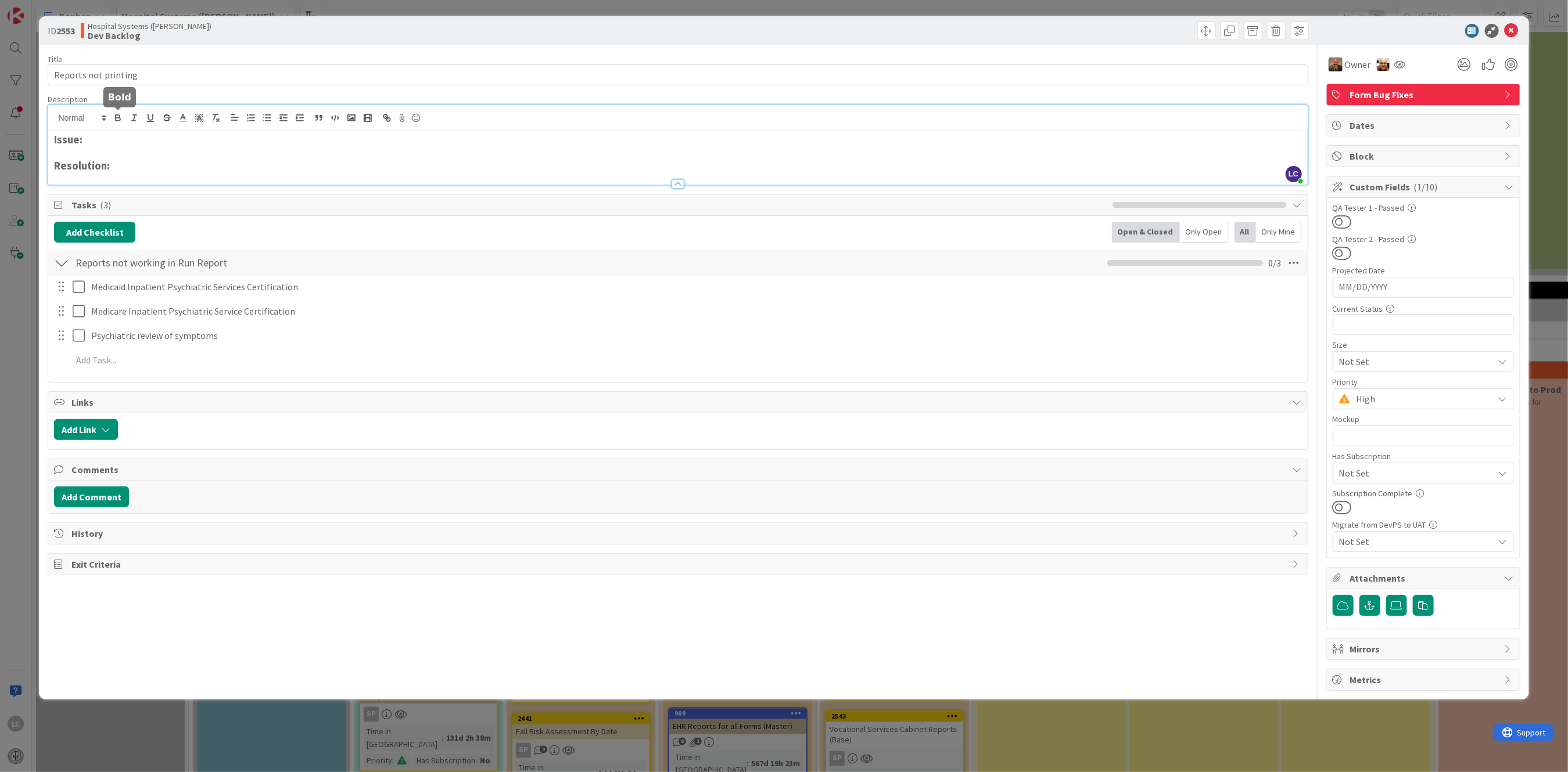
click at [113, 115] on div "LC [PERSON_NAME] just joined Issue: Resolution:" at bounding box center [677, 144] width 1259 height 79
drag, startPoint x: 168, startPoint y: 260, endPoint x: 208, endPoint y: 142, distance: 124.6
click at [208, 142] on h3 "Issue: Since the release" at bounding box center [677, 140] width 1247 height 13
click at [177, 140] on h3 "Issue: Since the release" at bounding box center [677, 140] width 1247 height 13
click at [176, 140] on h3 "Issue: Since the release" at bounding box center [677, 140] width 1247 height 13
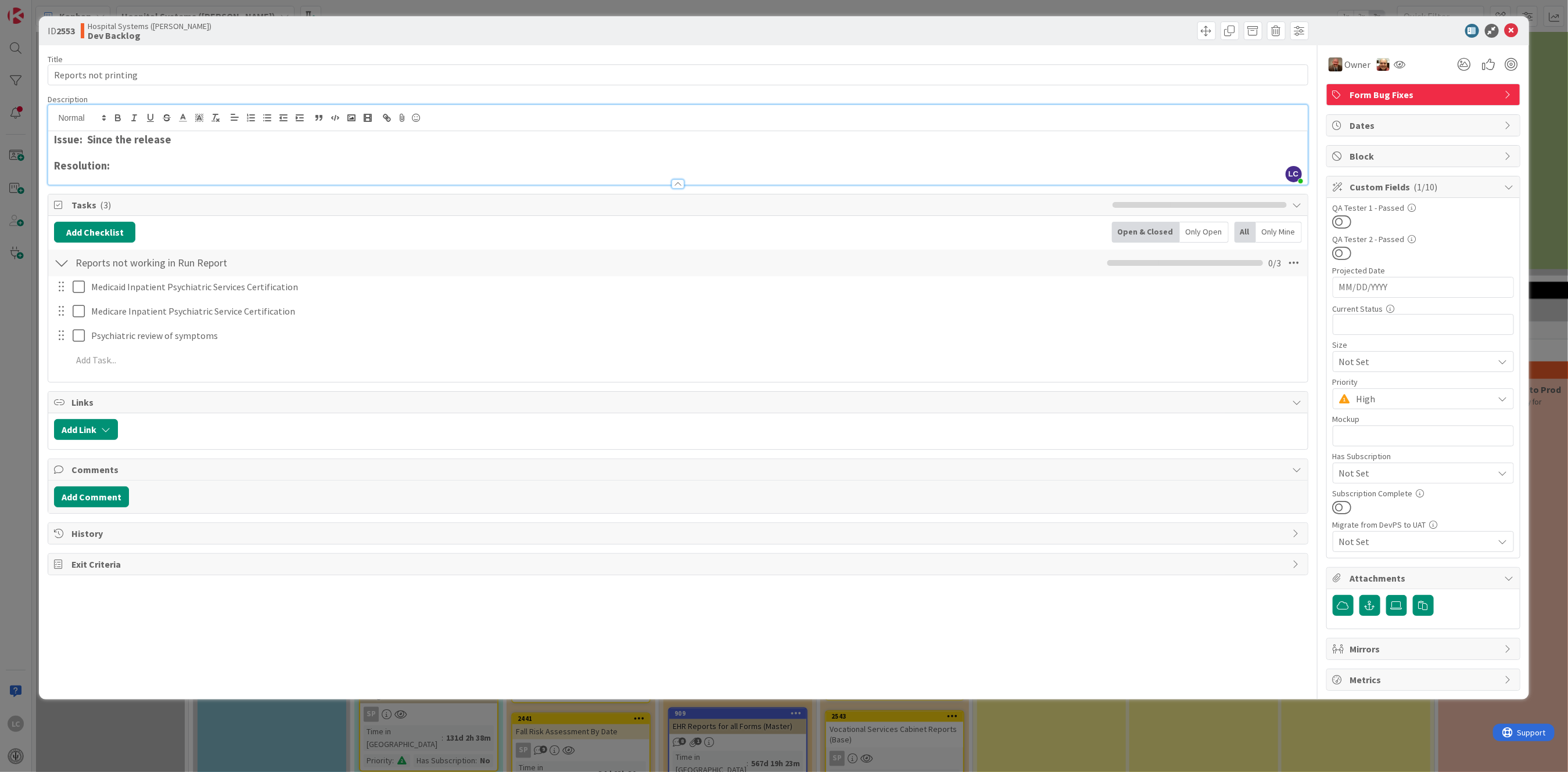
click at [188, 136] on h3 "Issue: Since the release" at bounding box center [677, 140] width 1247 height 13
click at [218, 134] on h3 "Issue: Since the release" at bounding box center [677, 140] width 1247 height 13
click at [149, 76] on input "Reports not printing" at bounding box center [677, 75] width 1260 height 21
click at [372, 137] on h3 "Issue: Since the release of v1.18, the following report will not run" at bounding box center [677, 140] width 1247 height 13
click at [310, 137] on strong "Issue: Since the release of v1.18, the following report will not run." at bounding box center [216, 140] width 325 height 13
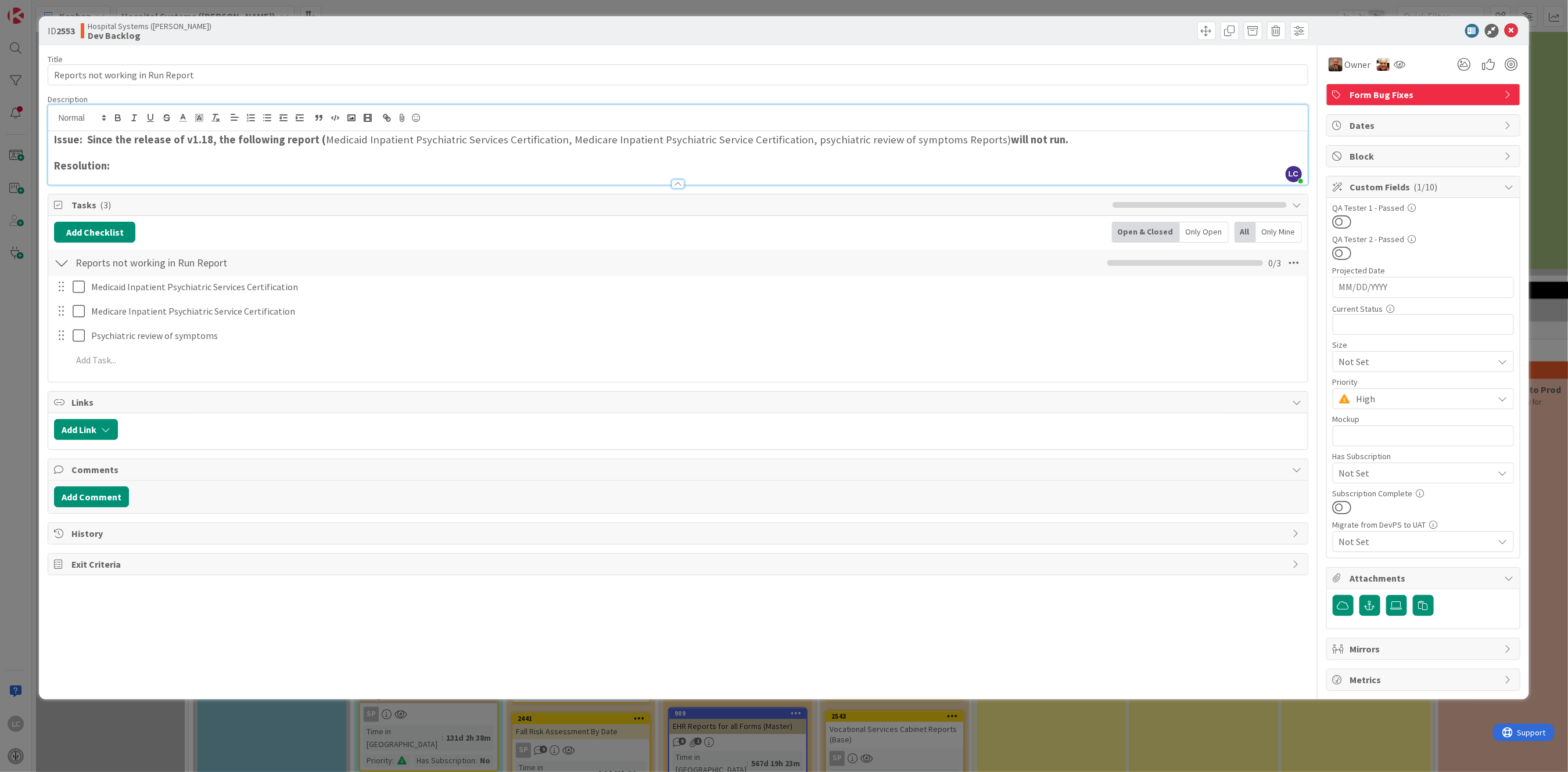
click at [857, 169] on h3 "Resolution:" at bounding box center [677, 166] width 1247 height 13
click at [1348, 62] on span "Owner" at bounding box center [1358, 64] width 26 height 14
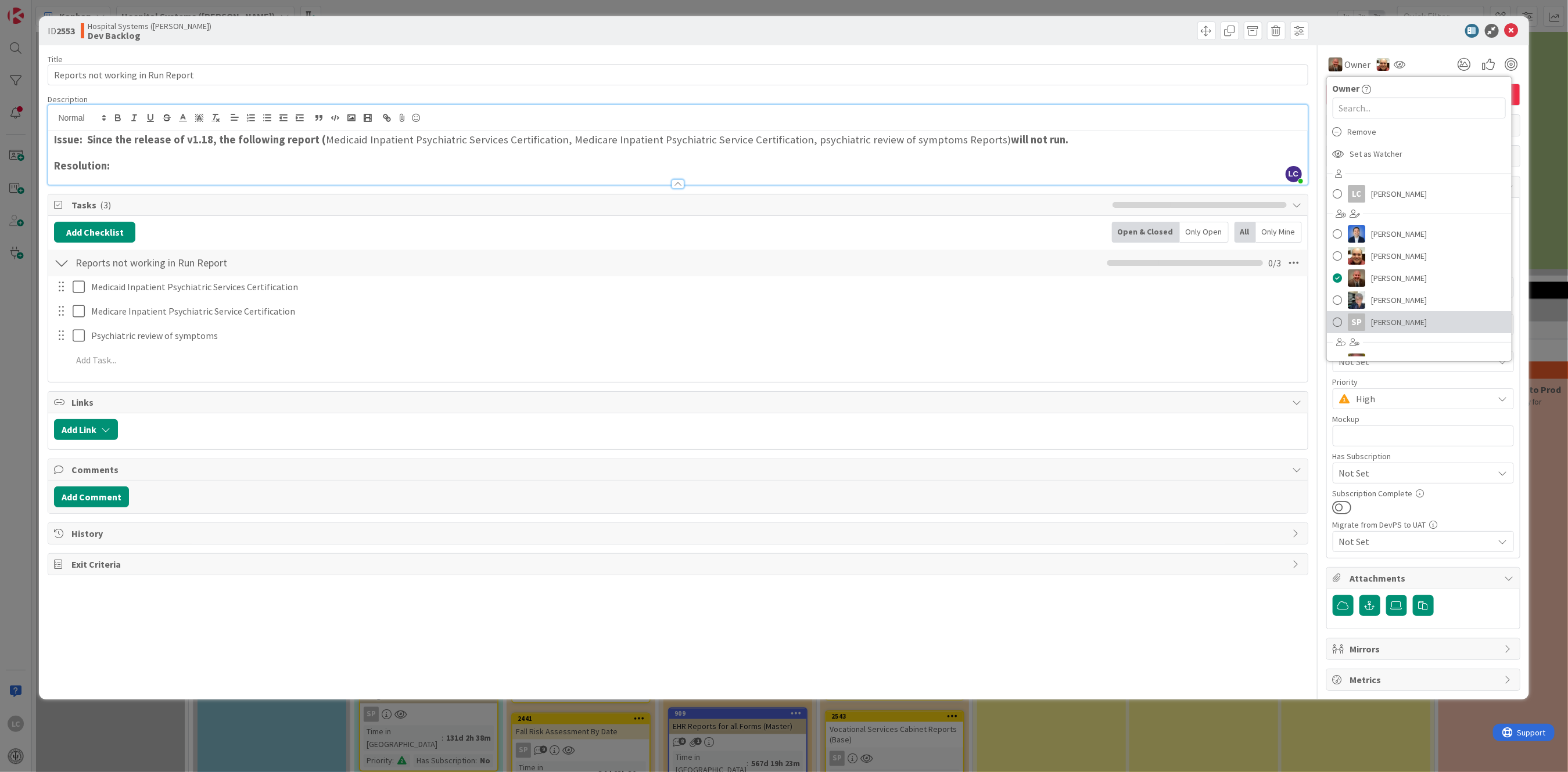
click at [1365, 323] on link "SP [PERSON_NAME]" at bounding box center [1419, 322] width 185 height 22
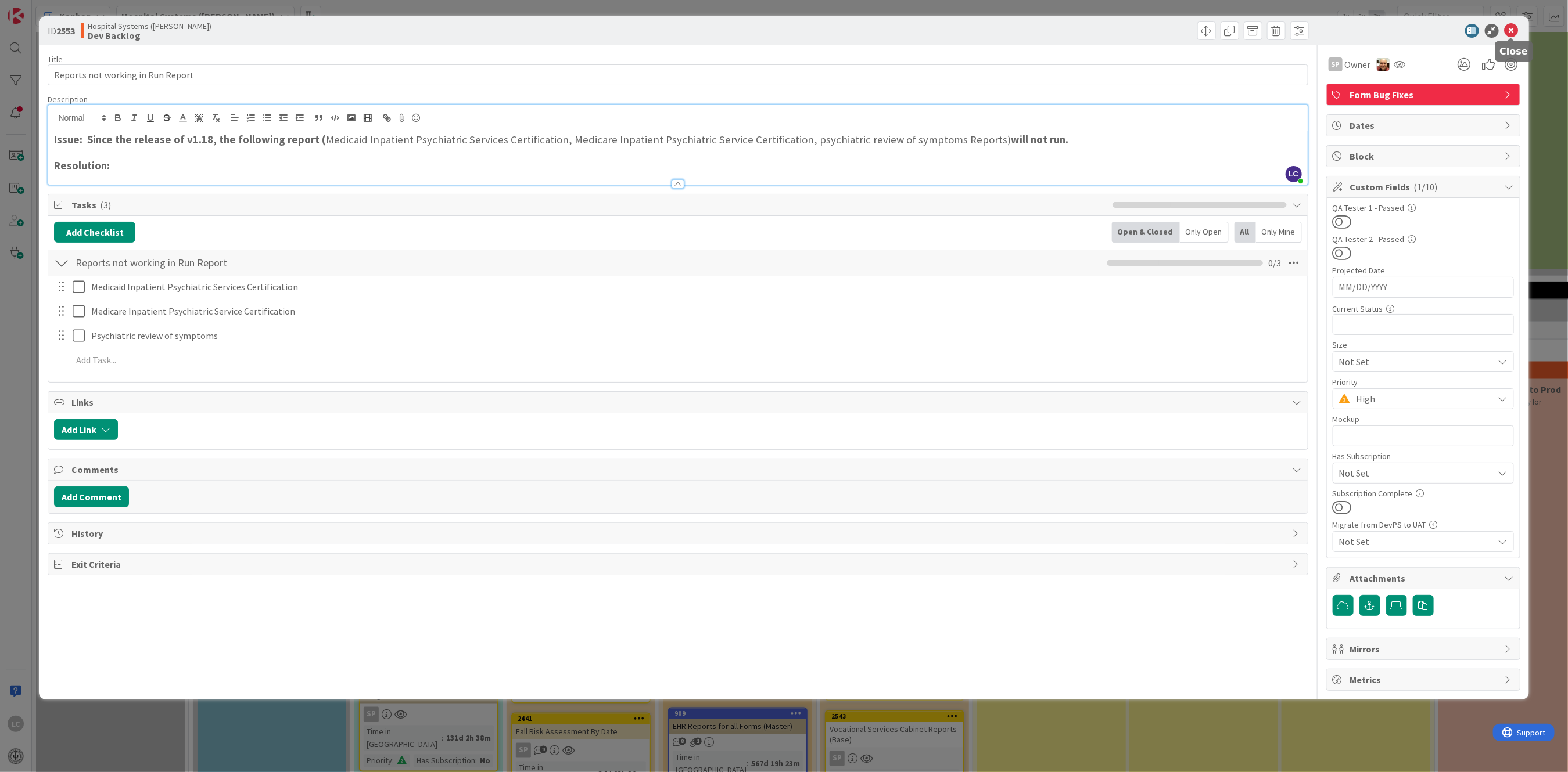
click at [1511, 28] on icon at bounding box center [1511, 31] width 14 height 14
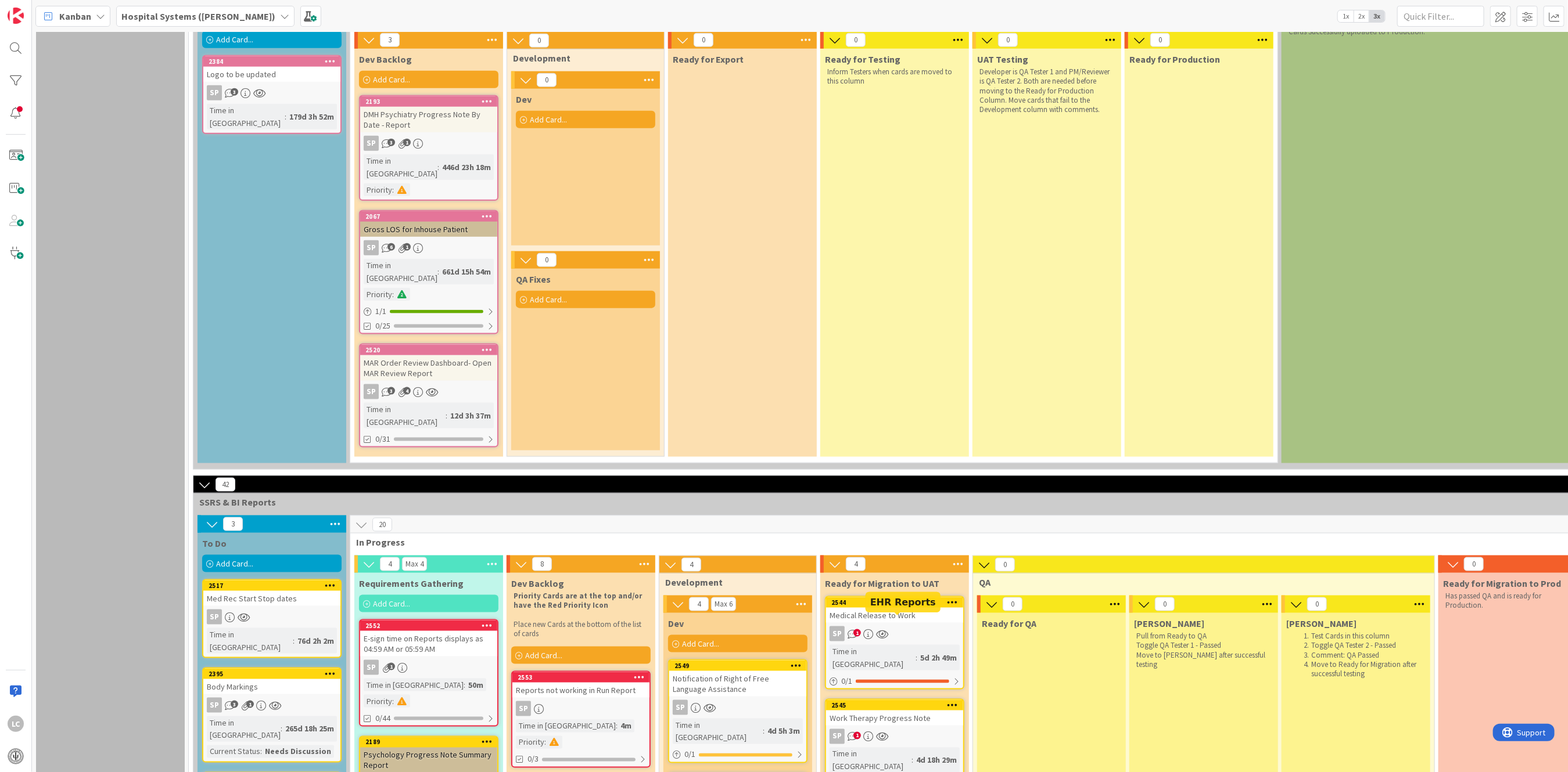
scroll to position [853, 0]
